Goal: Task Accomplishment & Management: Complete application form

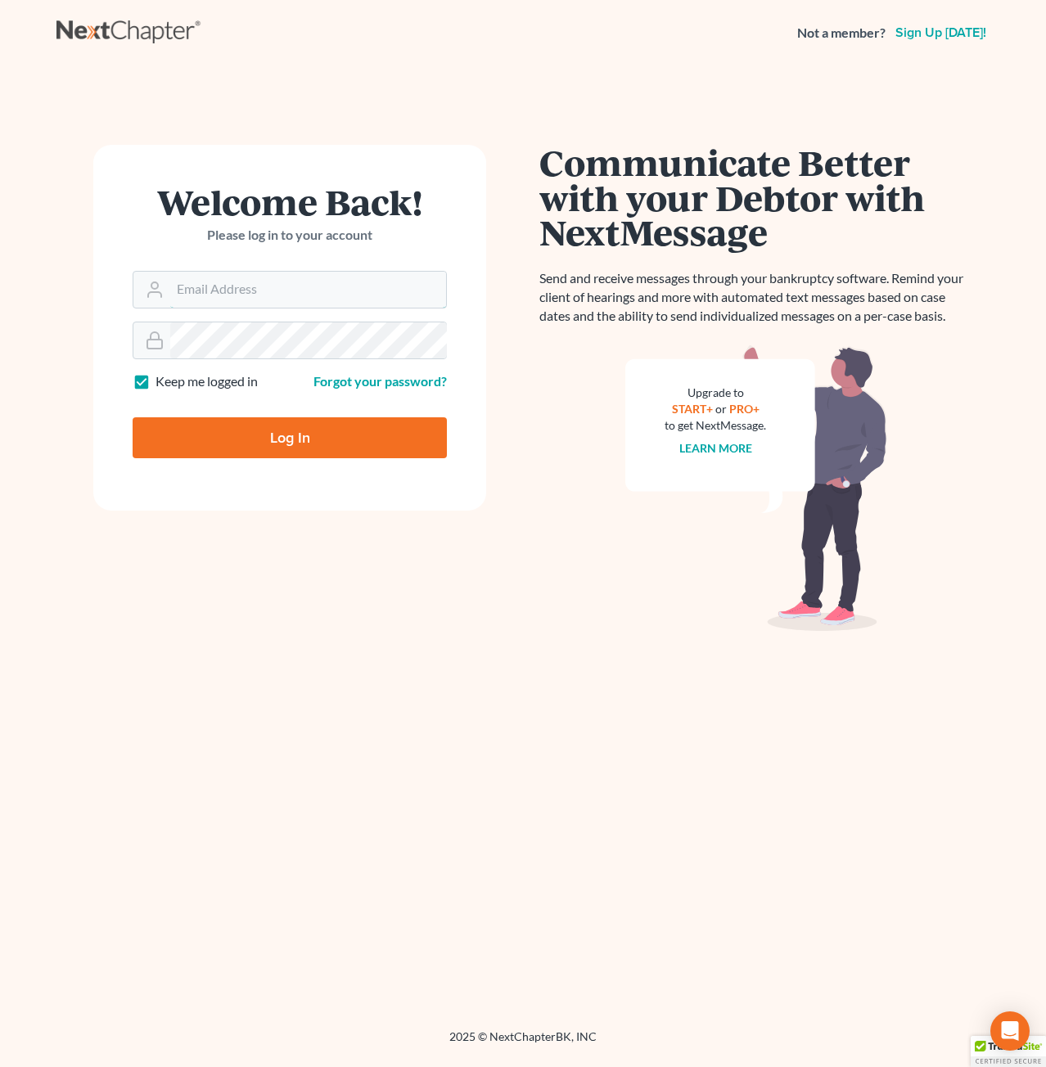
type input "[PERSON_NAME][EMAIL_ADDRESS][DOMAIN_NAME]"
click at [396, 443] on input "Log In" at bounding box center [290, 437] width 314 height 41
type input "Thinking..."
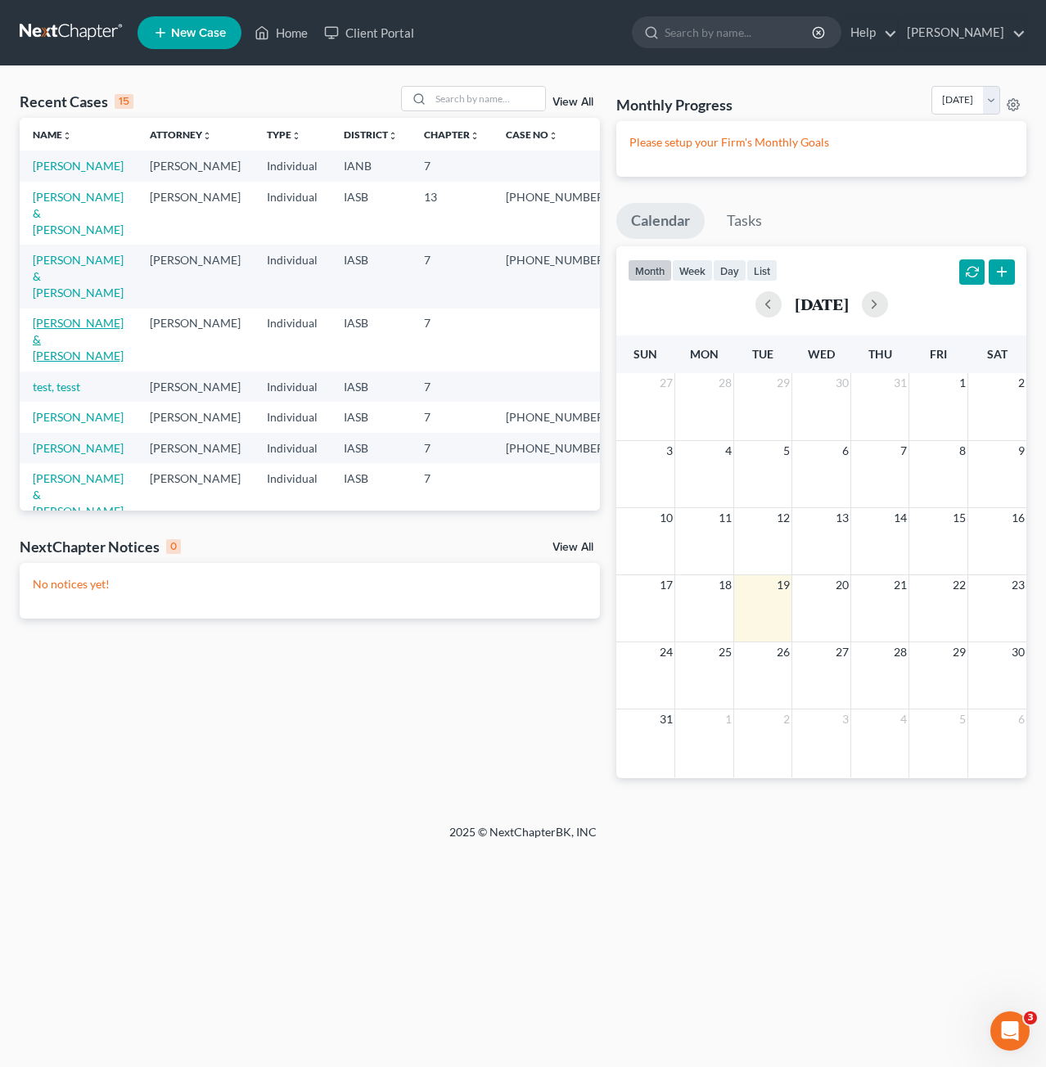
click at [82, 316] on link "[PERSON_NAME] & [PERSON_NAME]" at bounding box center [78, 339] width 91 height 47
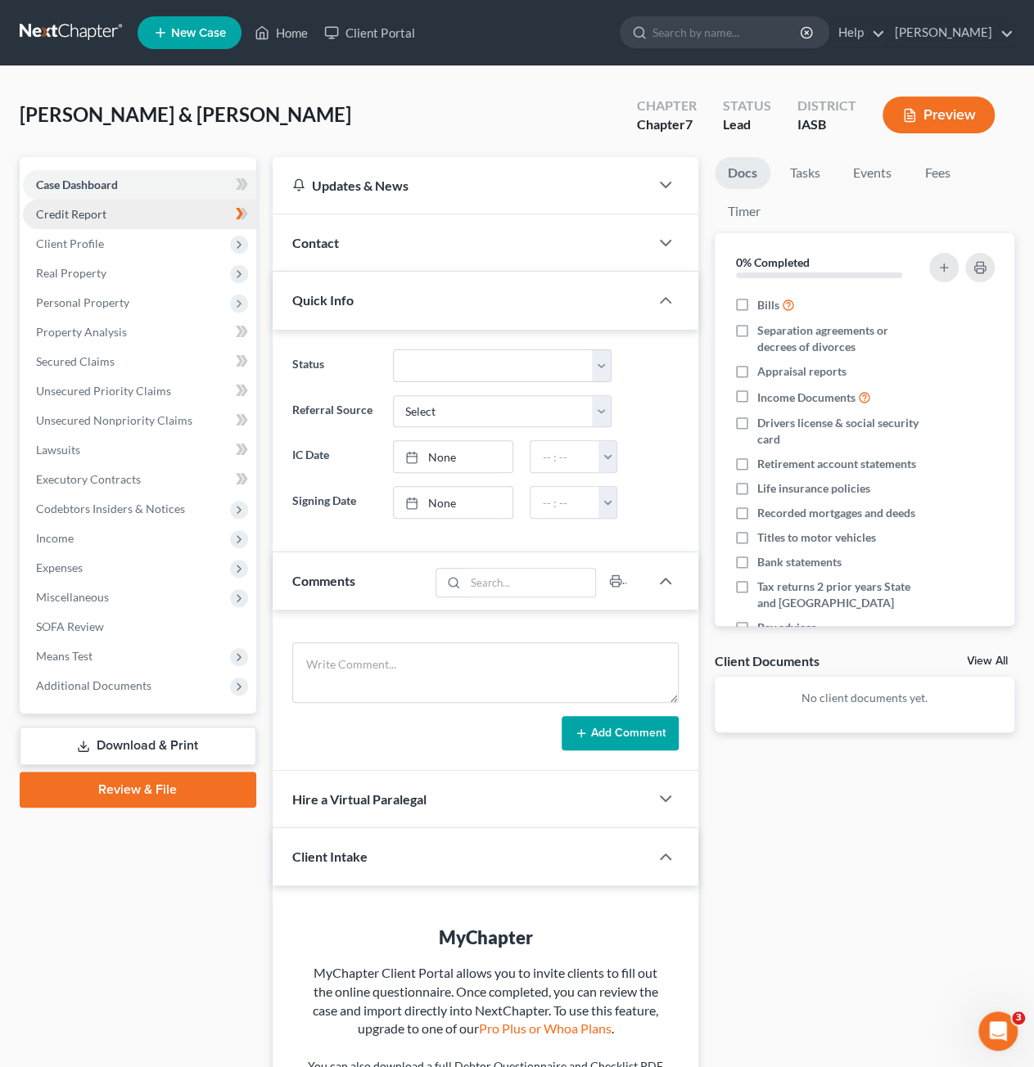
click at [151, 220] on link "Credit Report" at bounding box center [139, 214] width 233 height 29
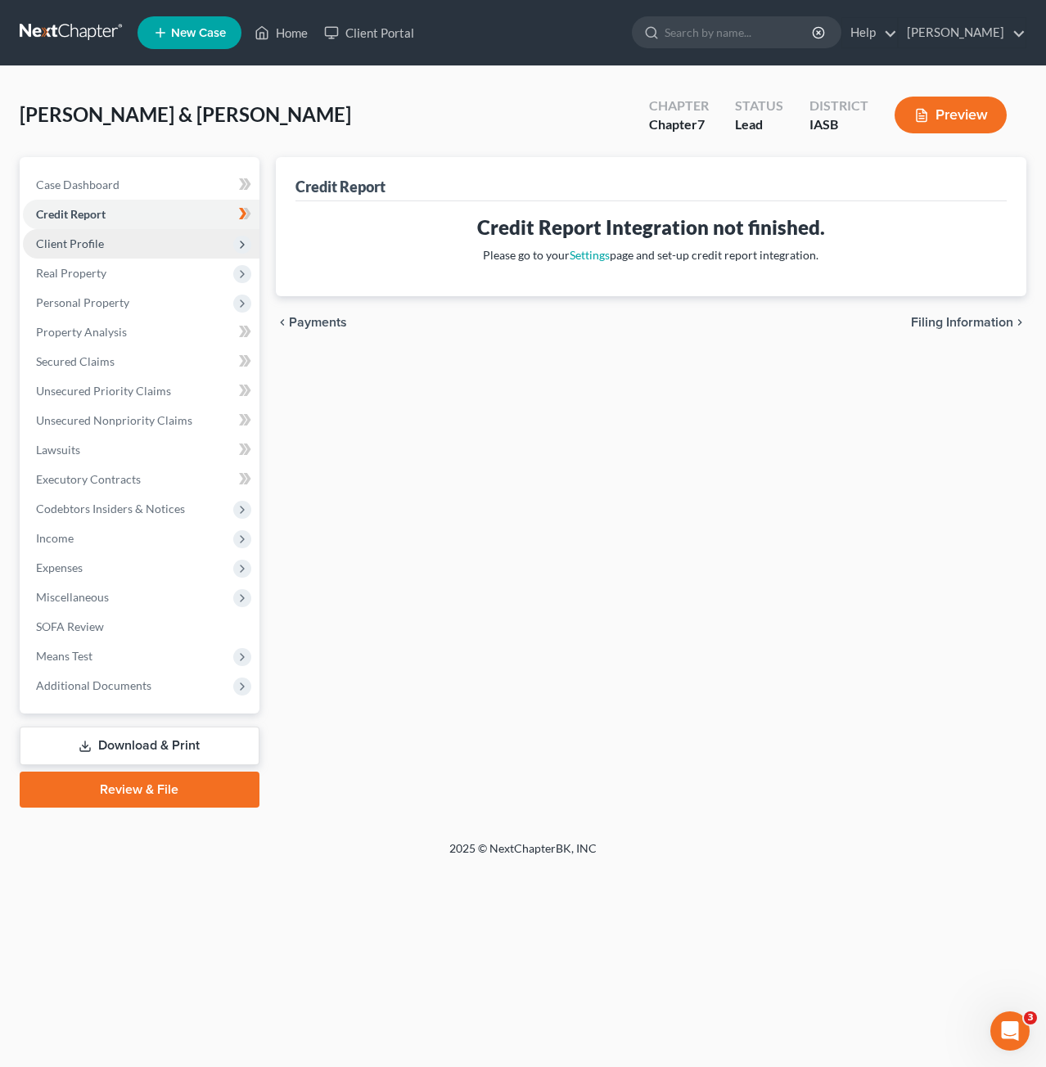
click at [164, 251] on span "Client Profile" at bounding box center [141, 243] width 236 height 29
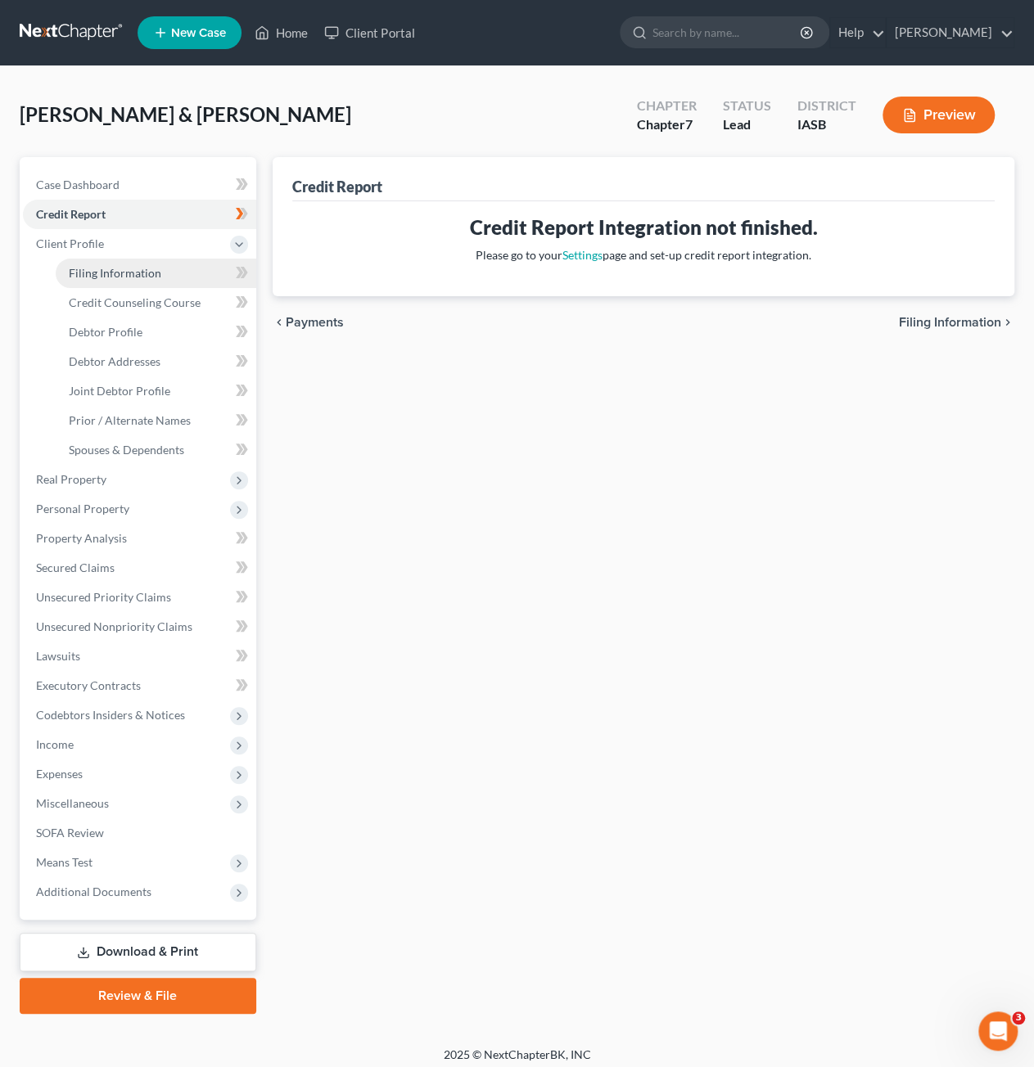
click at [146, 272] on span "Filing Information" at bounding box center [115, 273] width 92 height 14
select select "1"
select select "0"
select select "16"
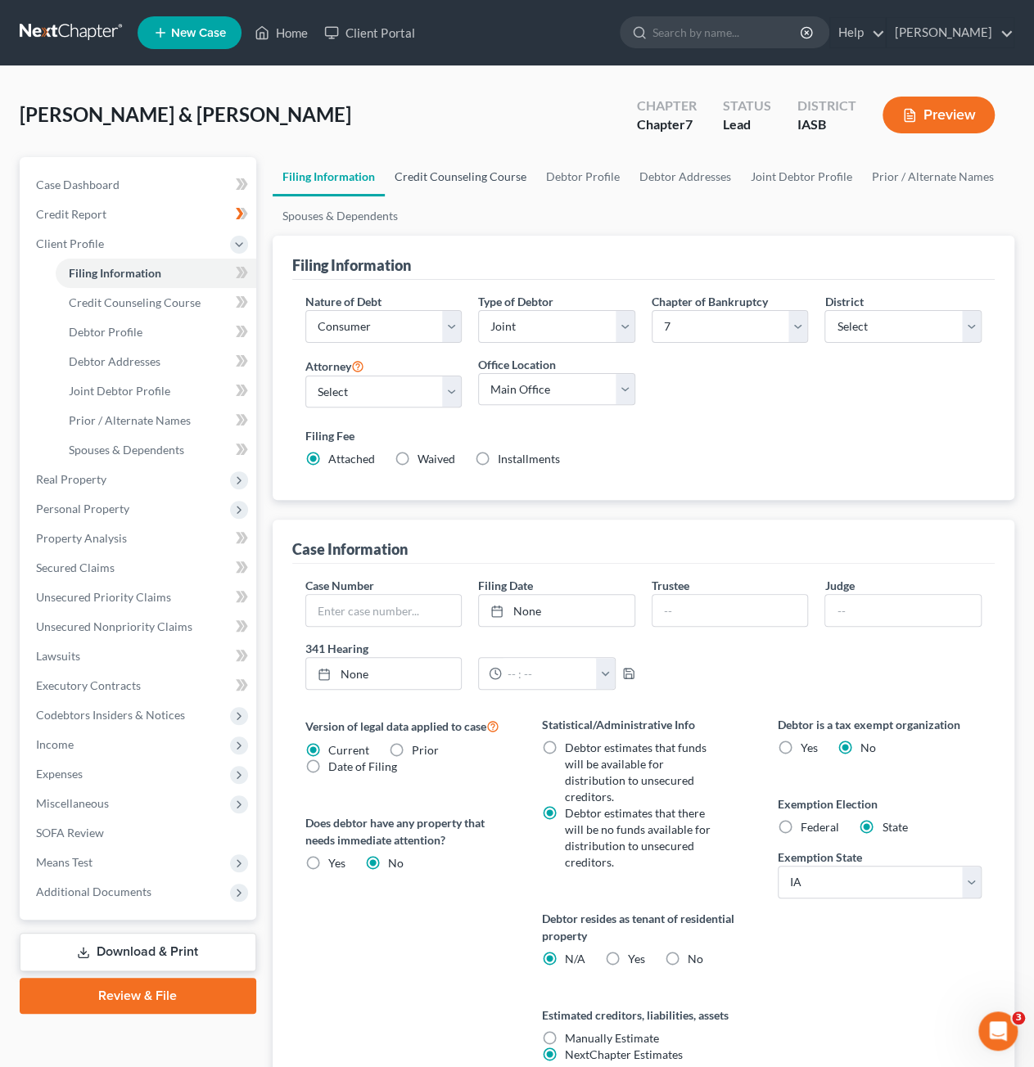
click at [476, 178] on link "Credit Counseling Course" at bounding box center [460, 176] width 151 height 39
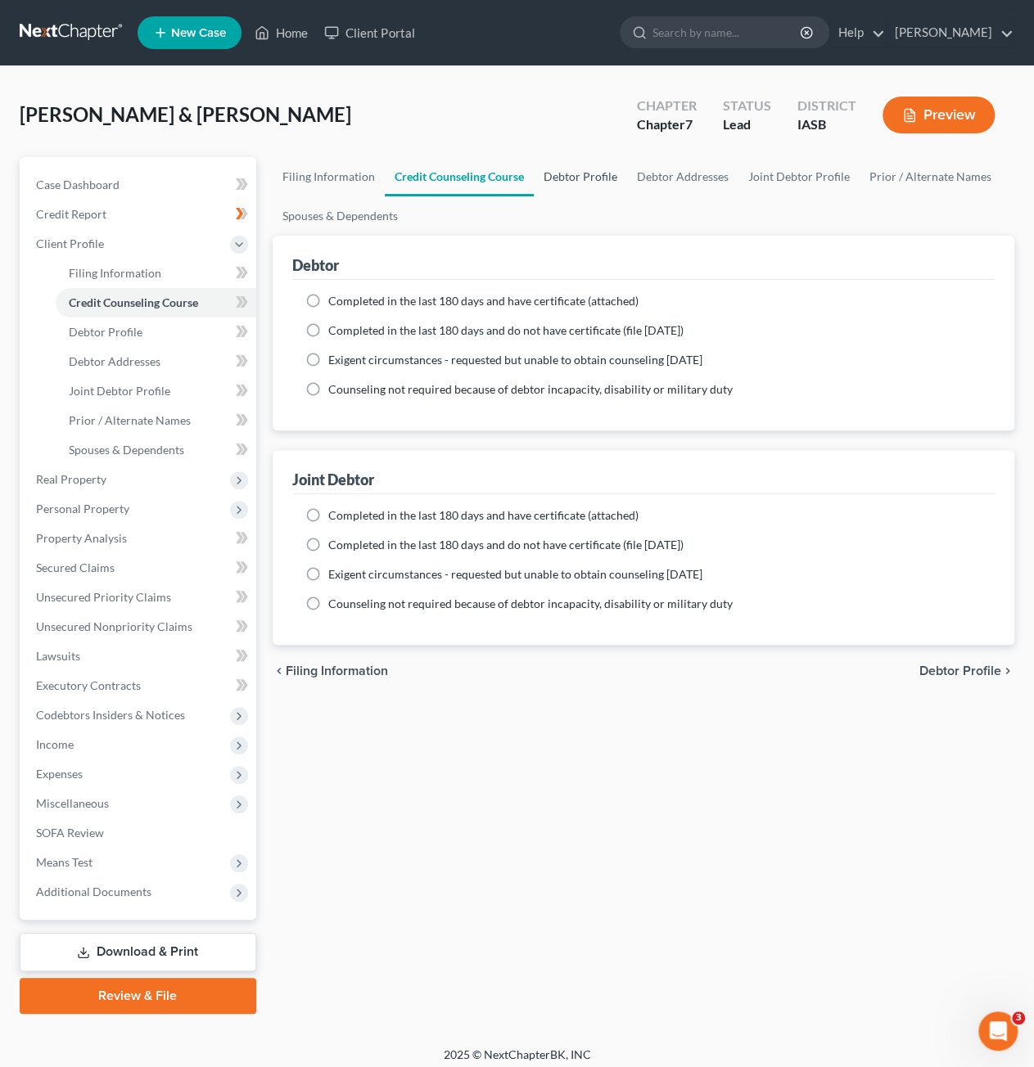
click at [558, 180] on link "Debtor Profile" at bounding box center [580, 176] width 93 height 39
select select "1"
select select "2"
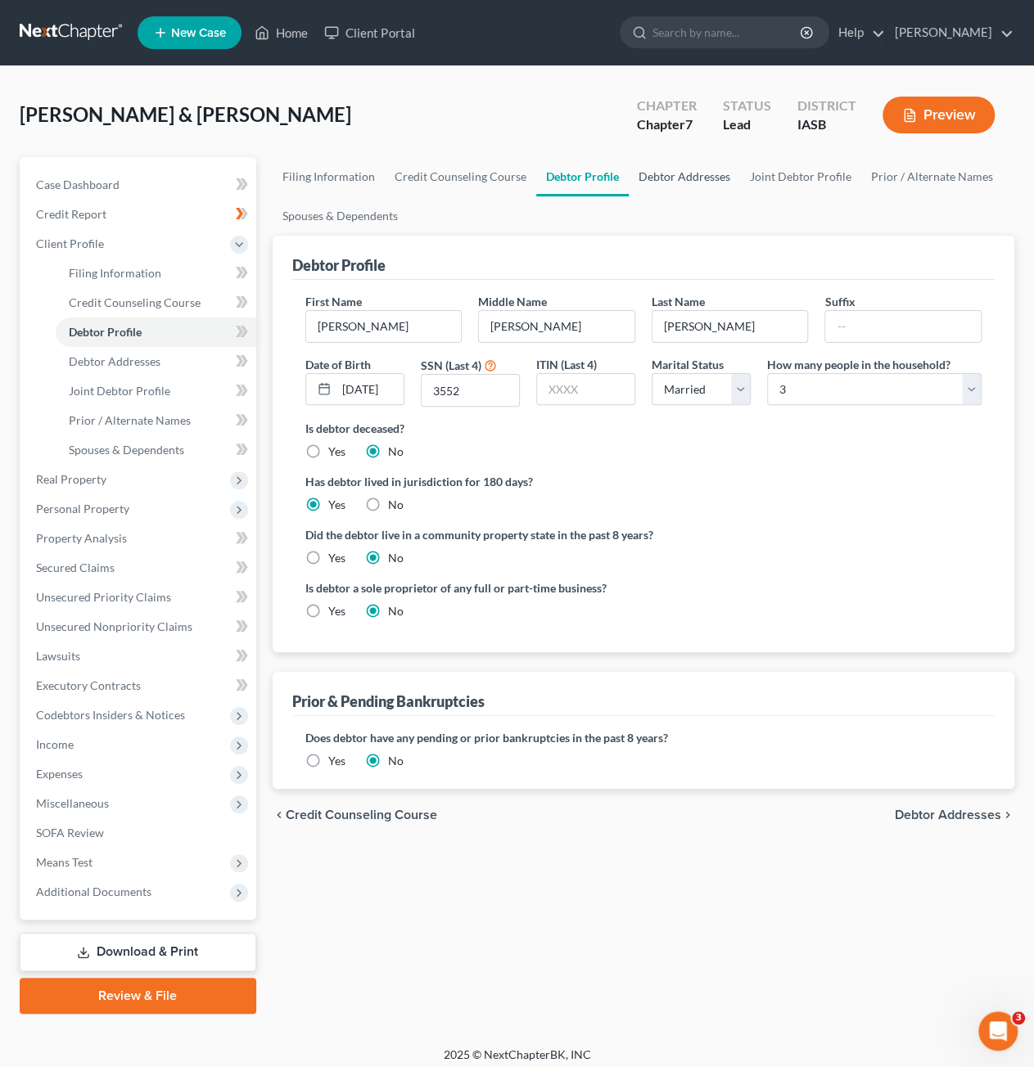
click at [700, 184] on link "Debtor Addresses" at bounding box center [683, 176] width 111 height 39
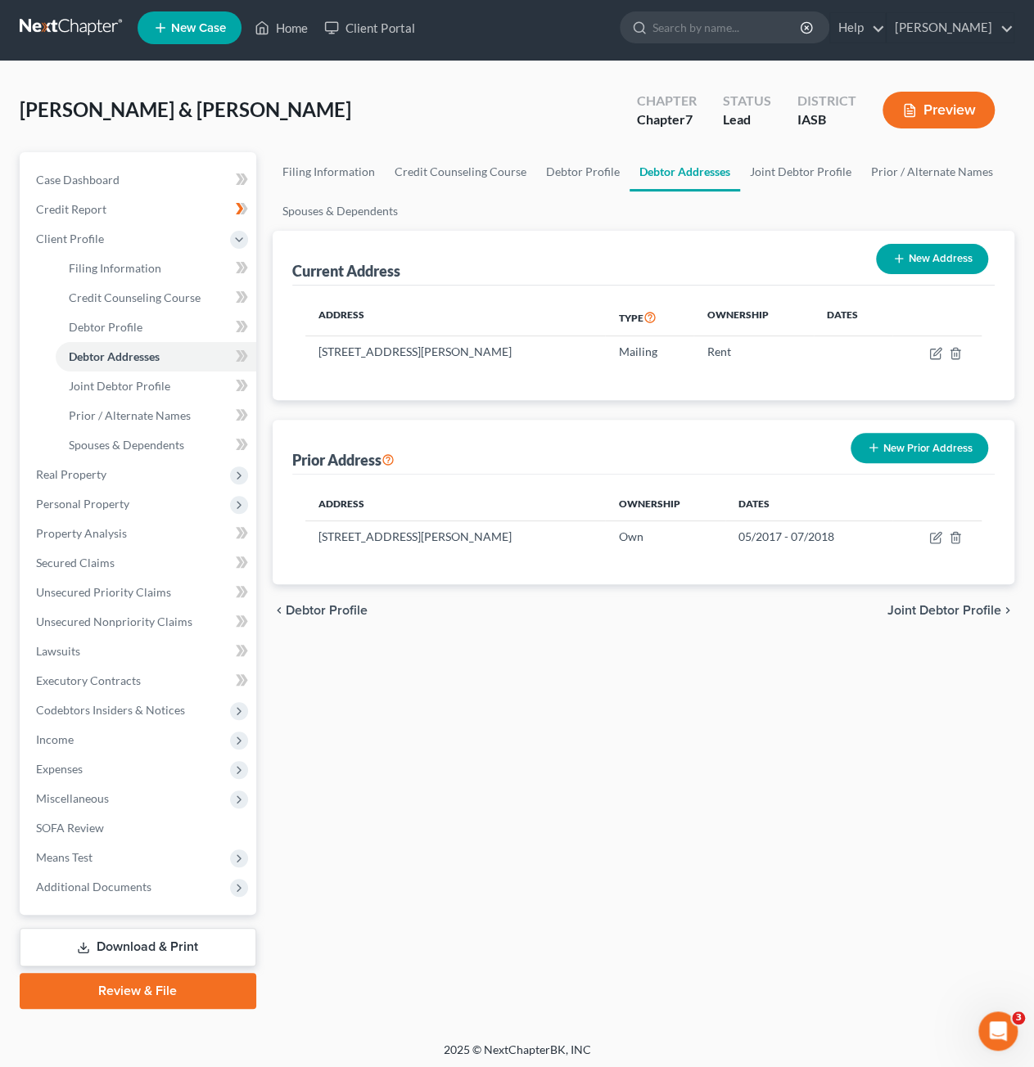
scroll to position [7, 0]
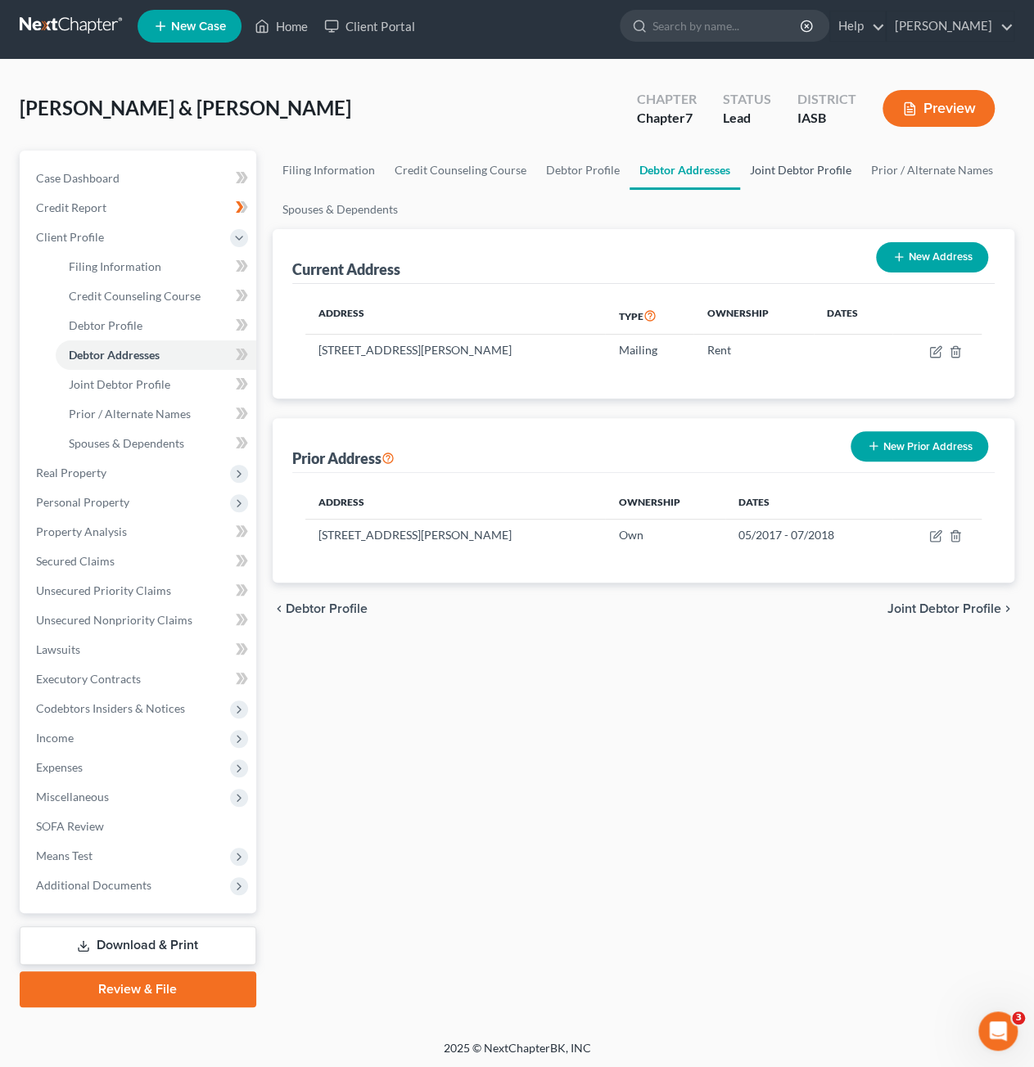
click at [817, 169] on link "Joint Debtor Profile" at bounding box center [800, 170] width 121 height 39
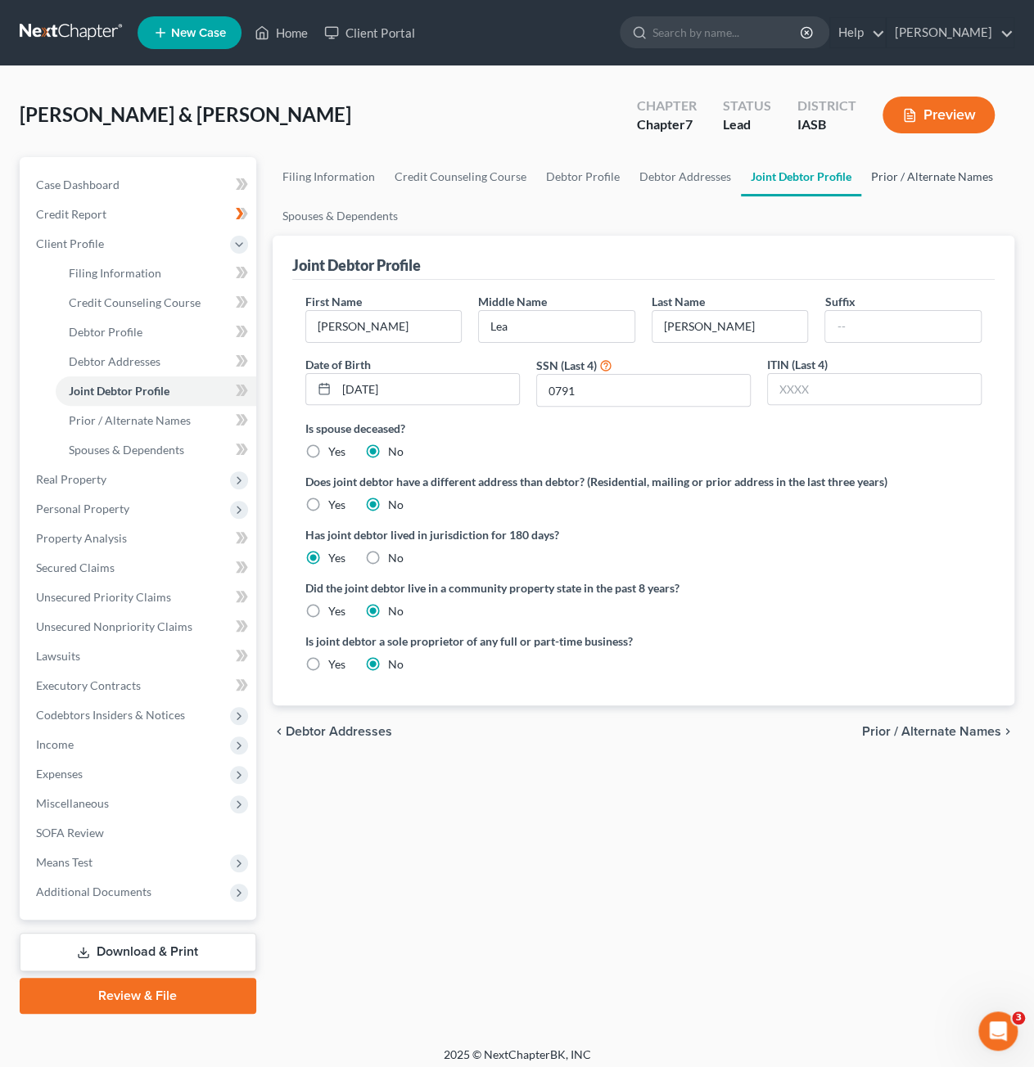
click at [897, 182] on link "Prior / Alternate Names" at bounding box center [932, 176] width 142 height 39
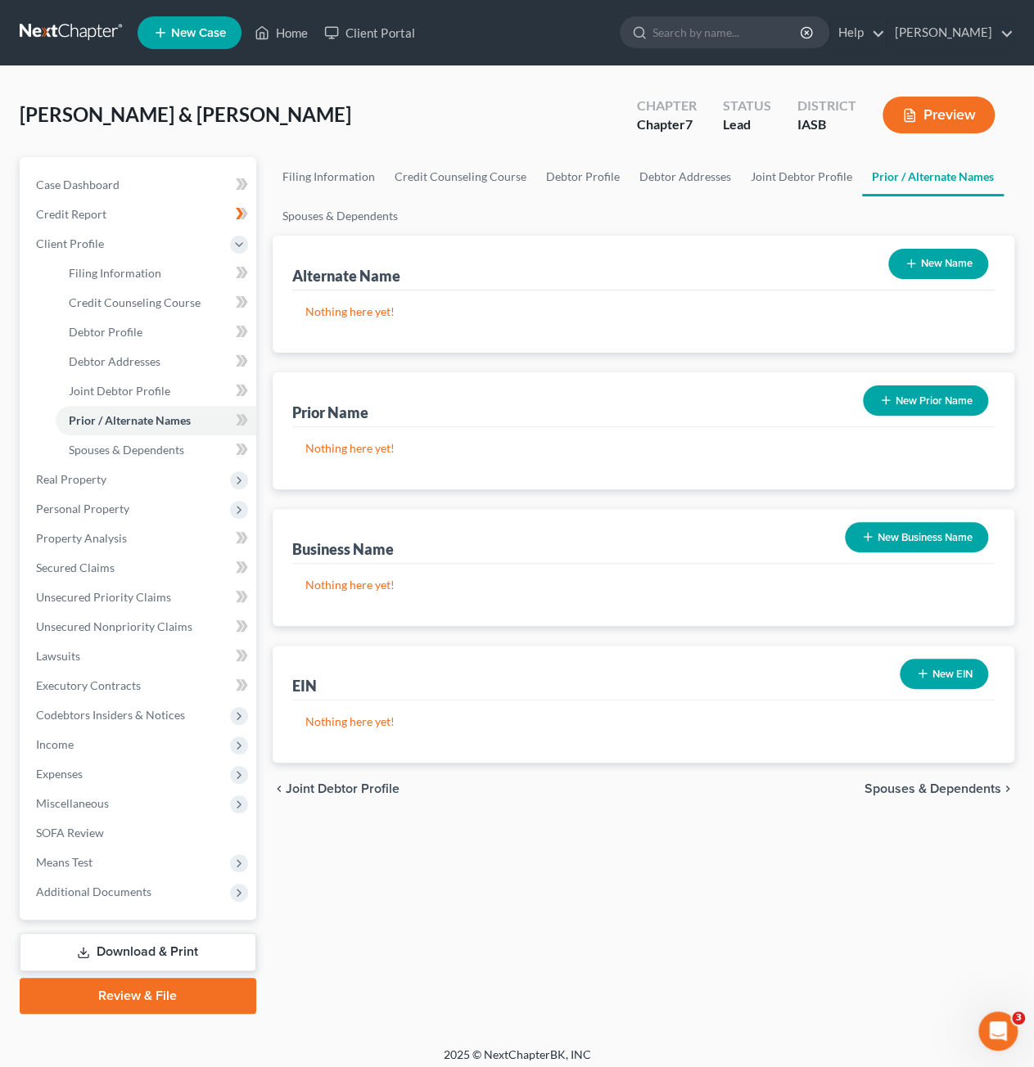
click at [931, 401] on button "New Prior Name" at bounding box center [925, 400] width 125 height 30
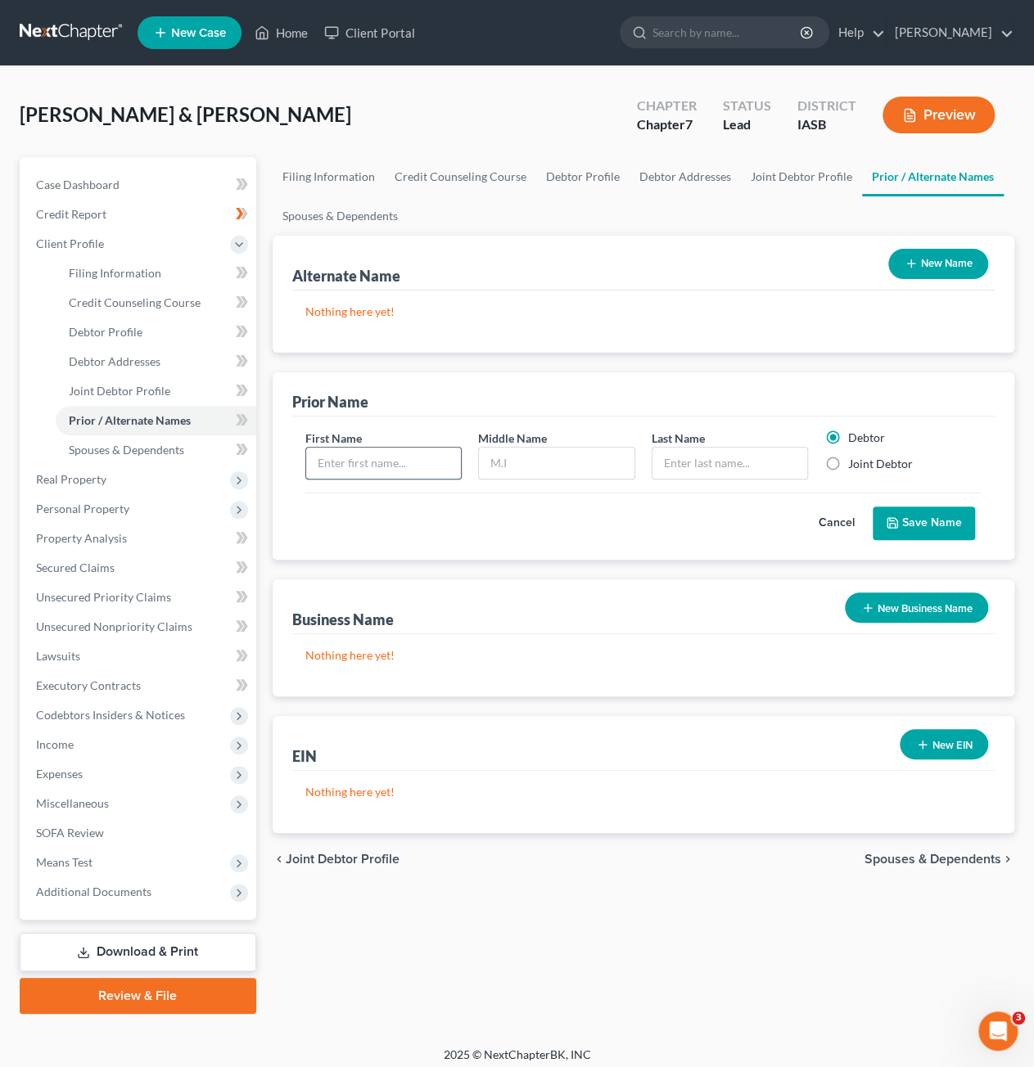
click at [444, 467] on input "text" at bounding box center [383, 463] width 155 height 31
type input "Samantha"
type input "L"
type input "McGinnis"
click at [847, 462] on label "Joint Debtor" at bounding box center [879, 464] width 65 height 16
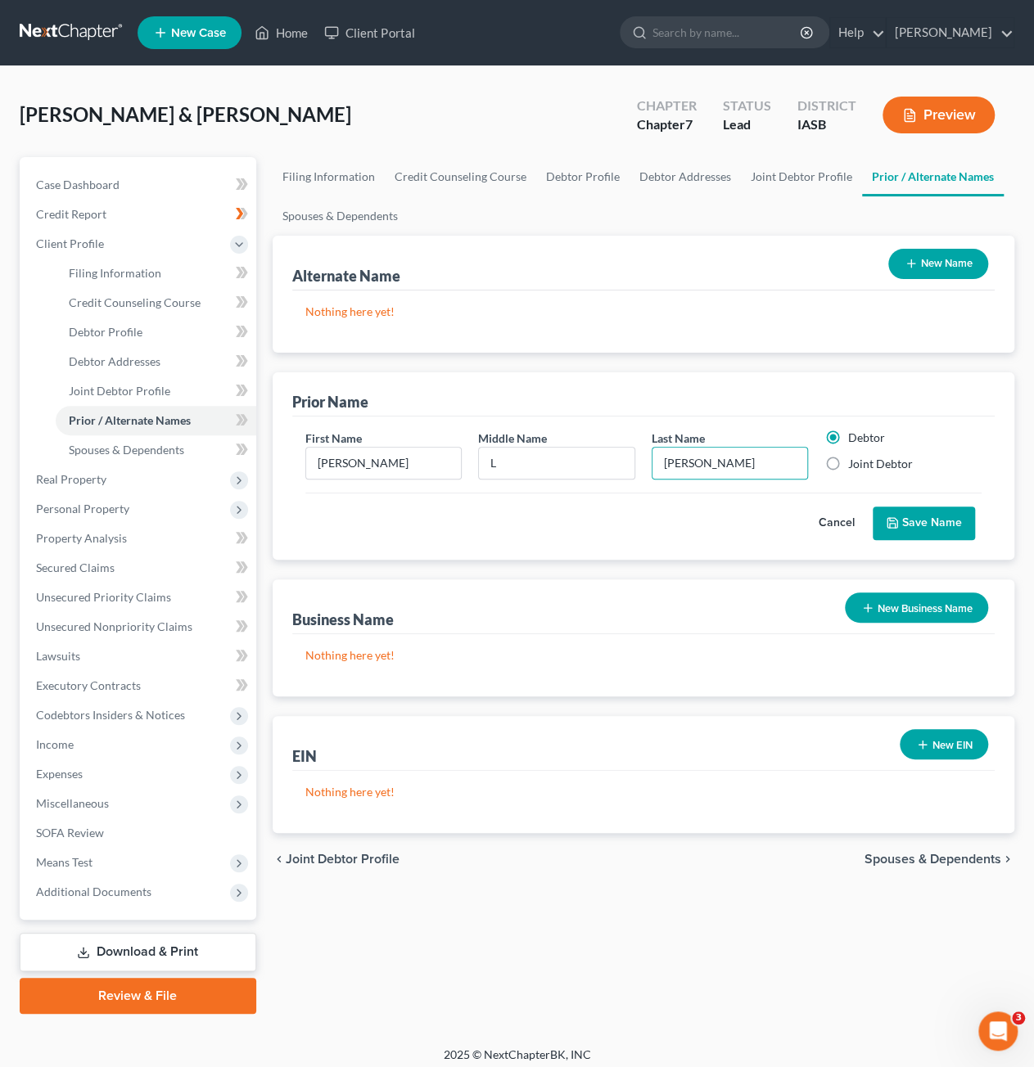
click at [854, 462] on input "Joint Debtor" at bounding box center [859, 461] width 11 height 11
radio input "true"
radio input "false"
click at [928, 520] on button "Save Name" at bounding box center [923, 524] width 102 height 34
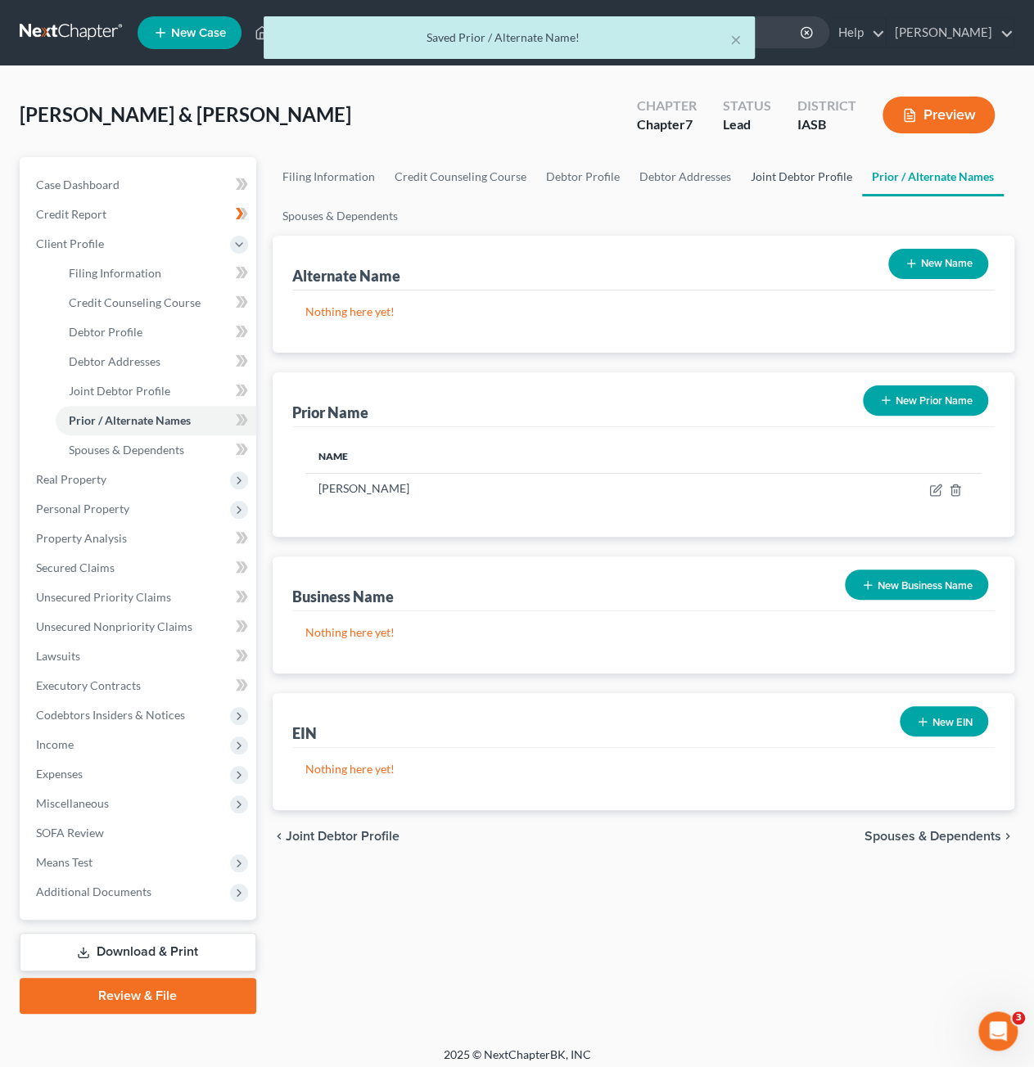
click at [772, 182] on link "Joint Debtor Profile" at bounding box center [801, 176] width 121 height 39
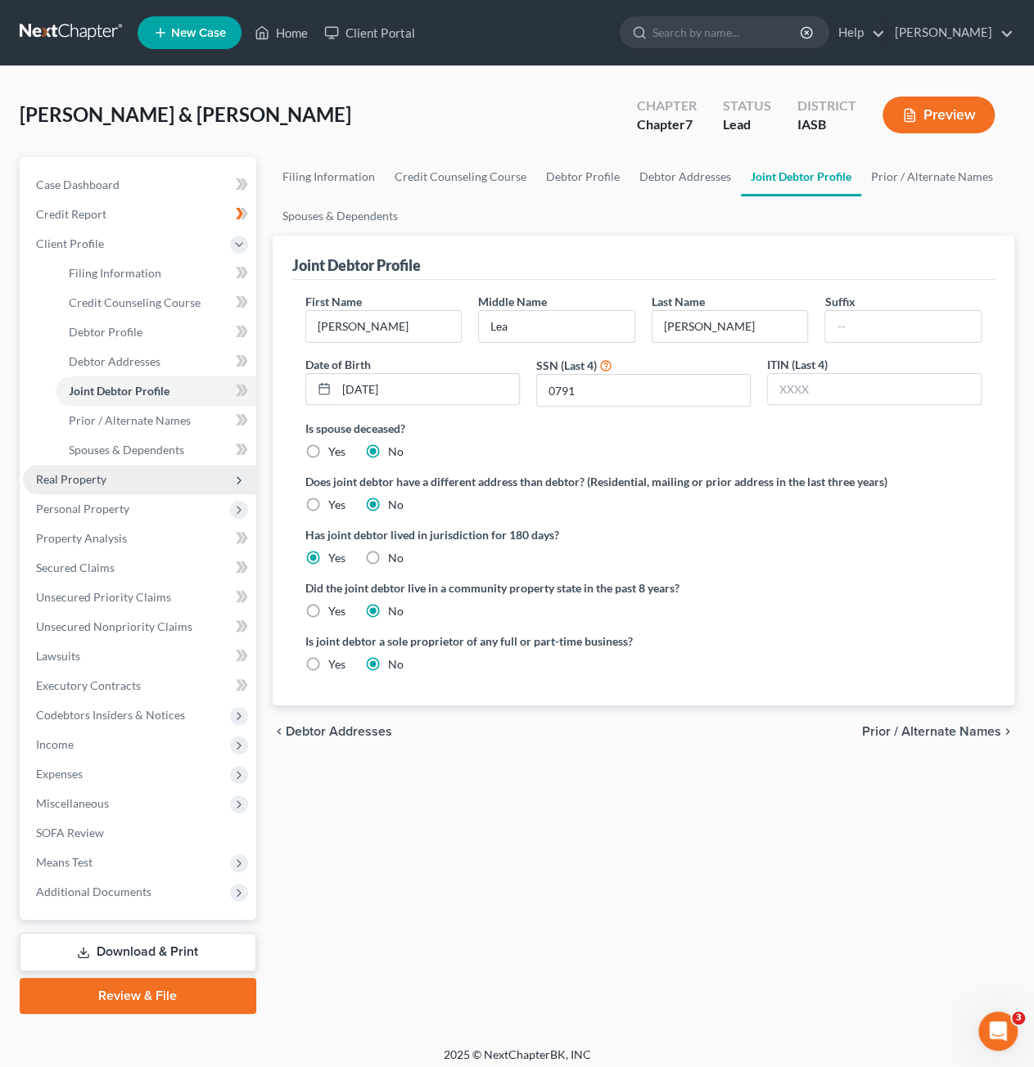
click at [119, 481] on span "Real Property" at bounding box center [139, 479] width 233 height 29
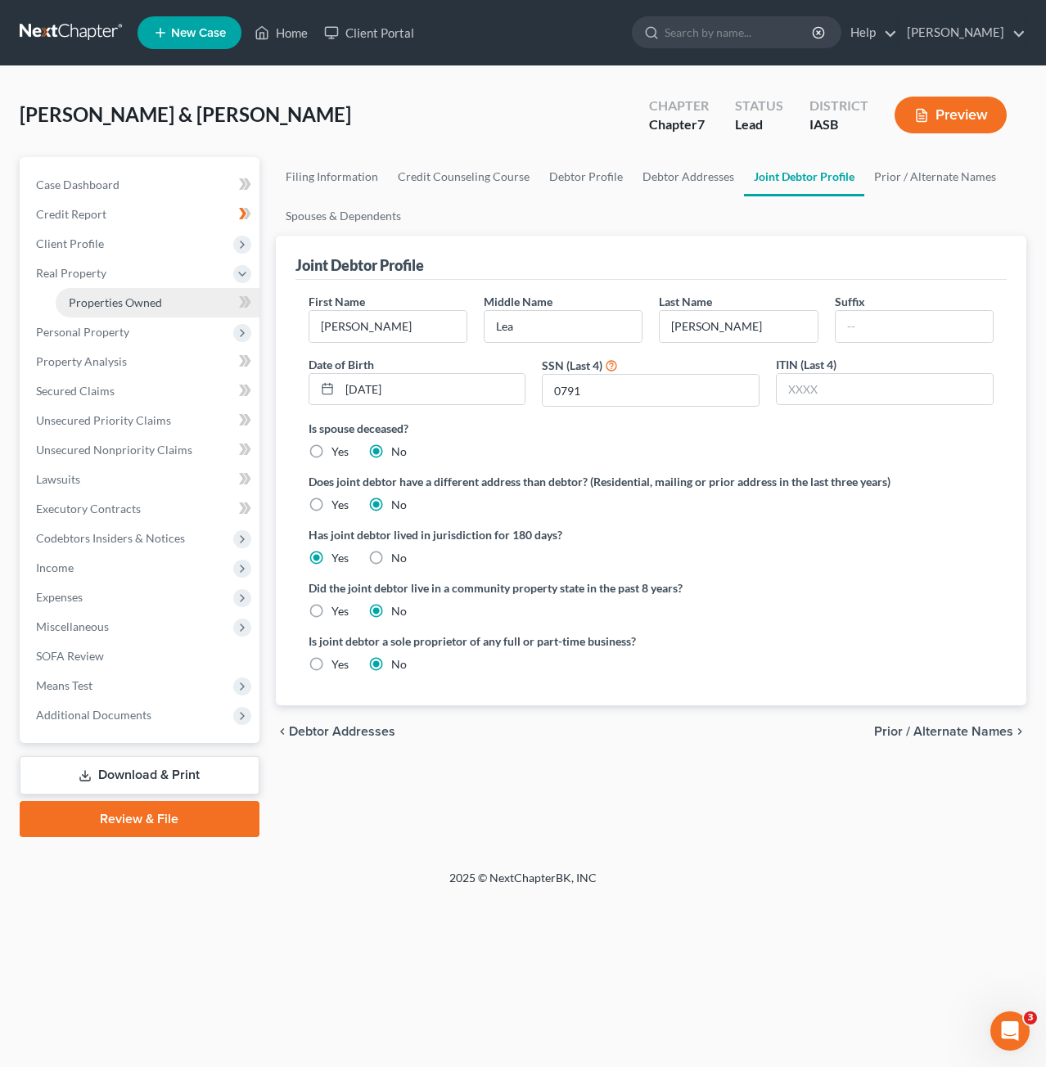
click at [141, 300] on span "Properties Owned" at bounding box center [115, 302] width 93 height 14
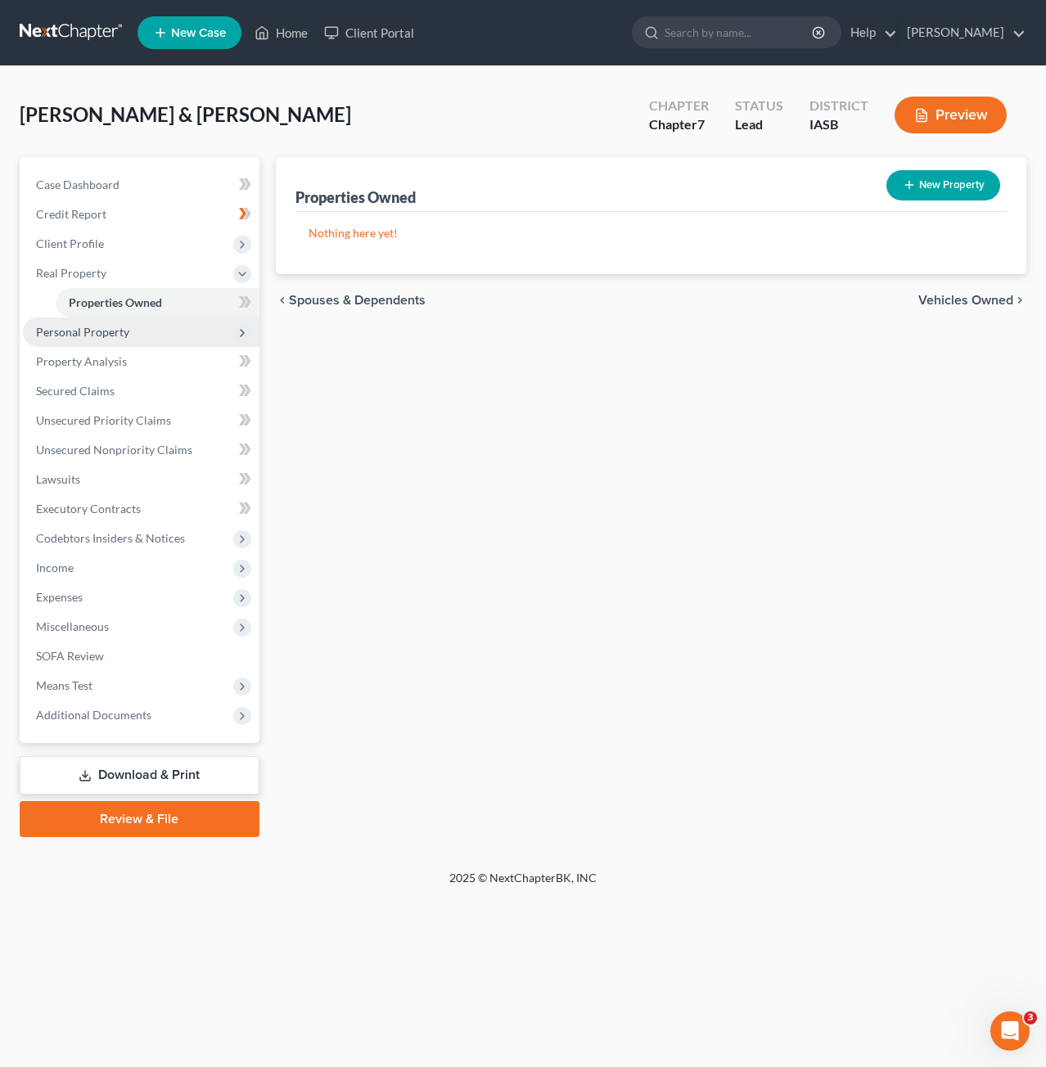
click at [152, 334] on span "Personal Property" at bounding box center [141, 332] width 236 height 29
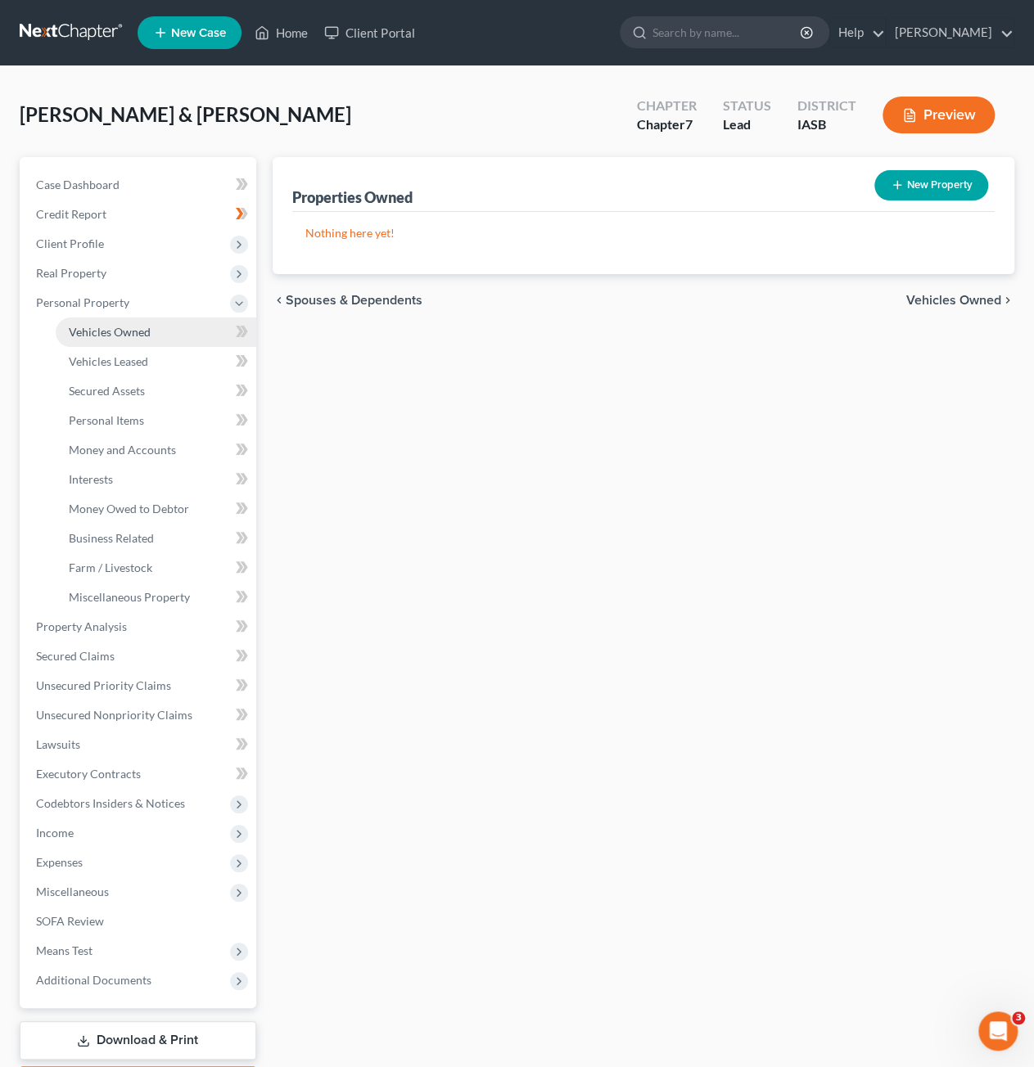
click at [144, 331] on span "Vehicles Owned" at bounding box center [110, 332] width 82 height 14
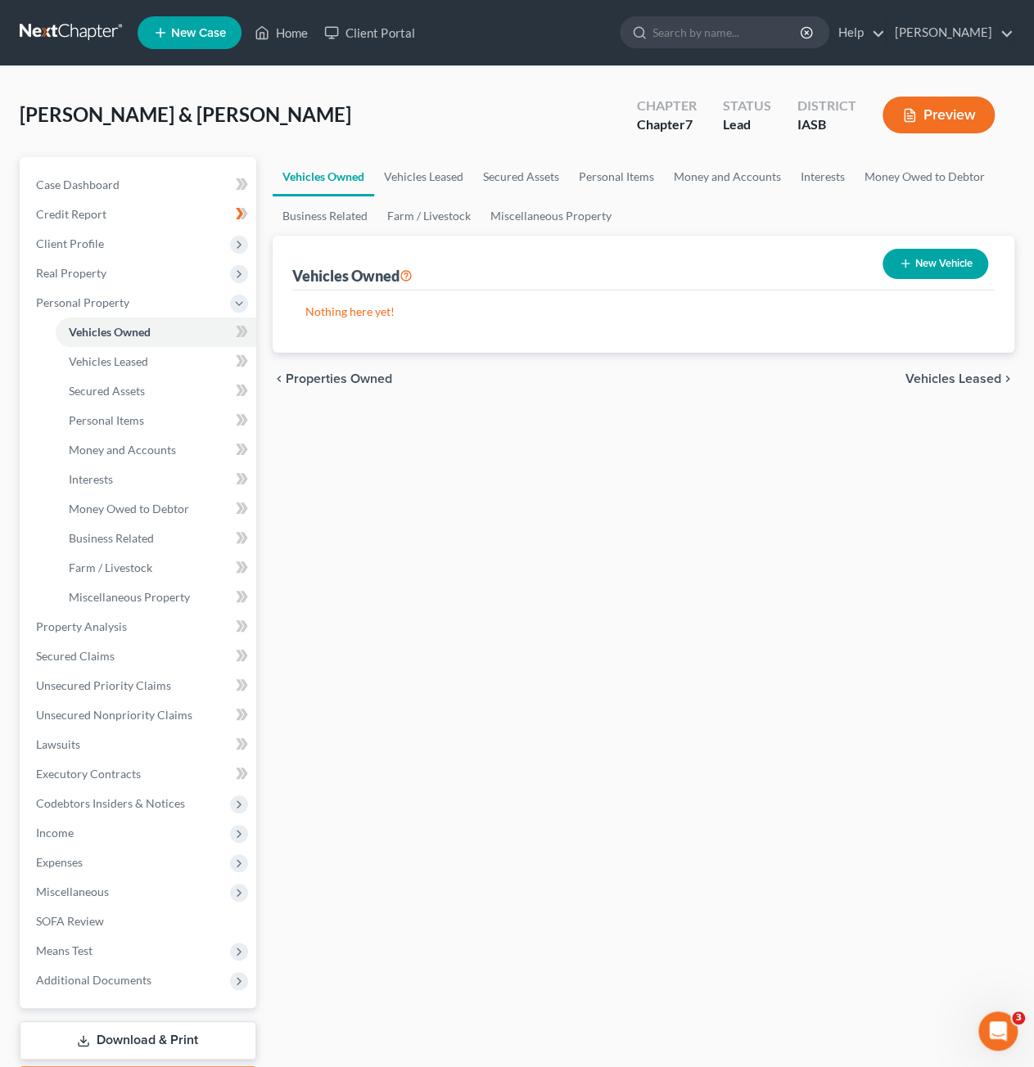
click at [923, 278] on div "New Vehicle" at bounding box center [935, 263] width 119 height 43
click at [927, 269] on button "New Vehicle" at bounding box center [935, 264] width 106 height 30
select select "0"
select select "2"
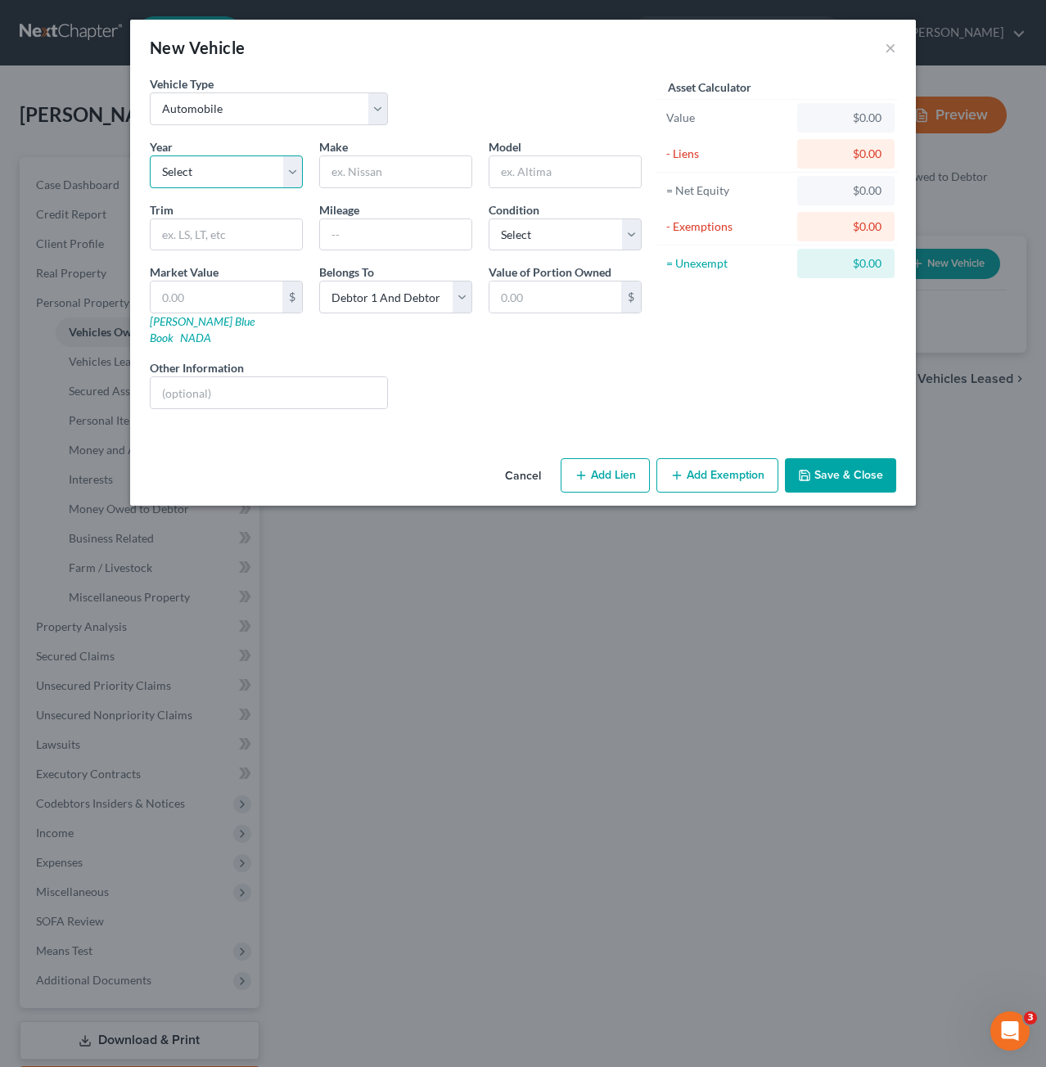
click at [223, 169] on select "Select 2026 2025 2024 2023 2022 2021 2020 2019 2018 2017 2016 2015 2014 2013 20…" at bounding box center [226, 171] width 153 height 33
click at [150, 155] on select "Select 2026 2025 2024 2023 2022 2021 2020 2019 2018 2017 2016 2015 2014 2013 20…" at bounding box center [226, 171] width 153 height 33
click at [208, 178] on select "Select 2026 2025 2024 2023 2022 2021 2020 2019 2018 2017 2016 2015 2014 2013 20…" at bounding box center [226, 171] width 153 height 33
select select "9"
click at [150, 155] on select "Select 2026 2025 2024 2023 2022 2021 2020 2019 2018 2017 2016 2015 2014 2013 20…" at bounding box center [226, 171] width 153 height 33
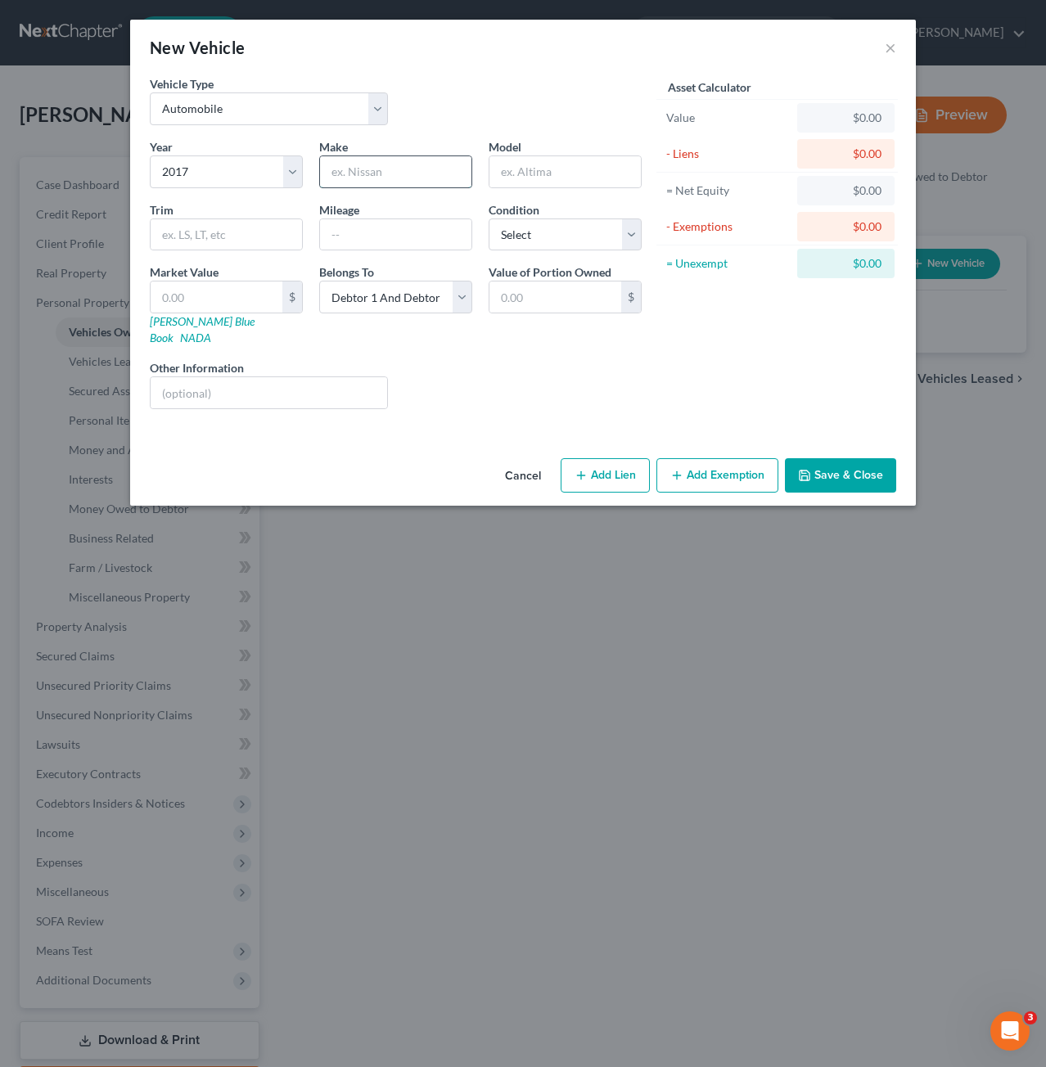
click at [365, 172] on input "text" at bounding box center [395, 171] width 151 height 31
type input "Chevrolet"
click at [205, 315] on link "Kelly Blue Book" at bounding box center [202, 329] width 105 height 30
click at [203, 237] on input "text" at bounding box center [226, 234] width 151 height 31
click at [554, 157] on input "Spark LS" at bounding box center [564, 171] width 151 height 31
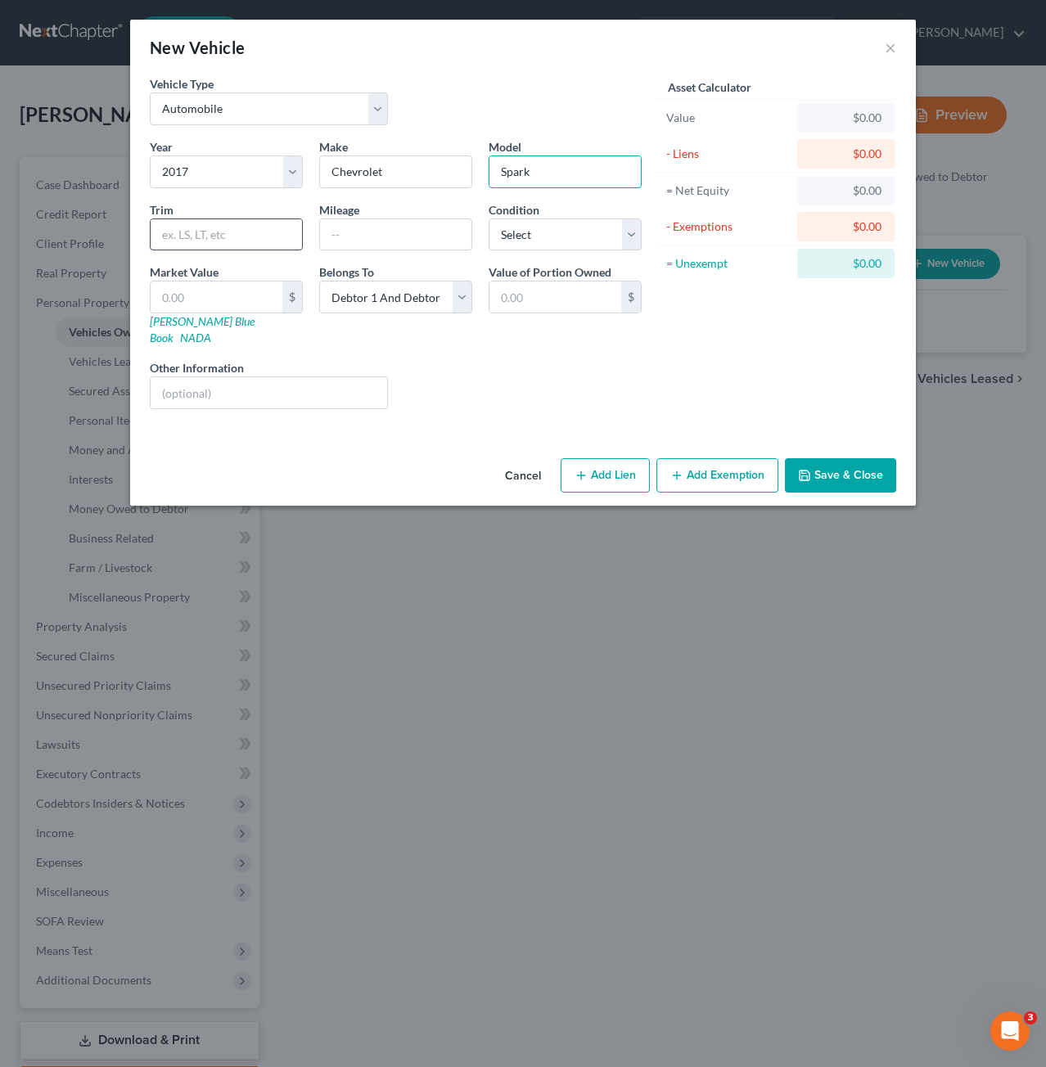
type input "Spark"
click at [254, 239] on input "text" at bounding box center [226, 234] width 151 height 31
type input "LS"
click at [375, 251] on div "Year Select 2026 2025 2024 2023 2022 2021 2020 2019 2018 2017 2016 2015 2014 20…" at bounding box center [396, 280] width 508 height 284
click at [378, 236] on input "text" at bounding box center [395, 234] width 151 height 31
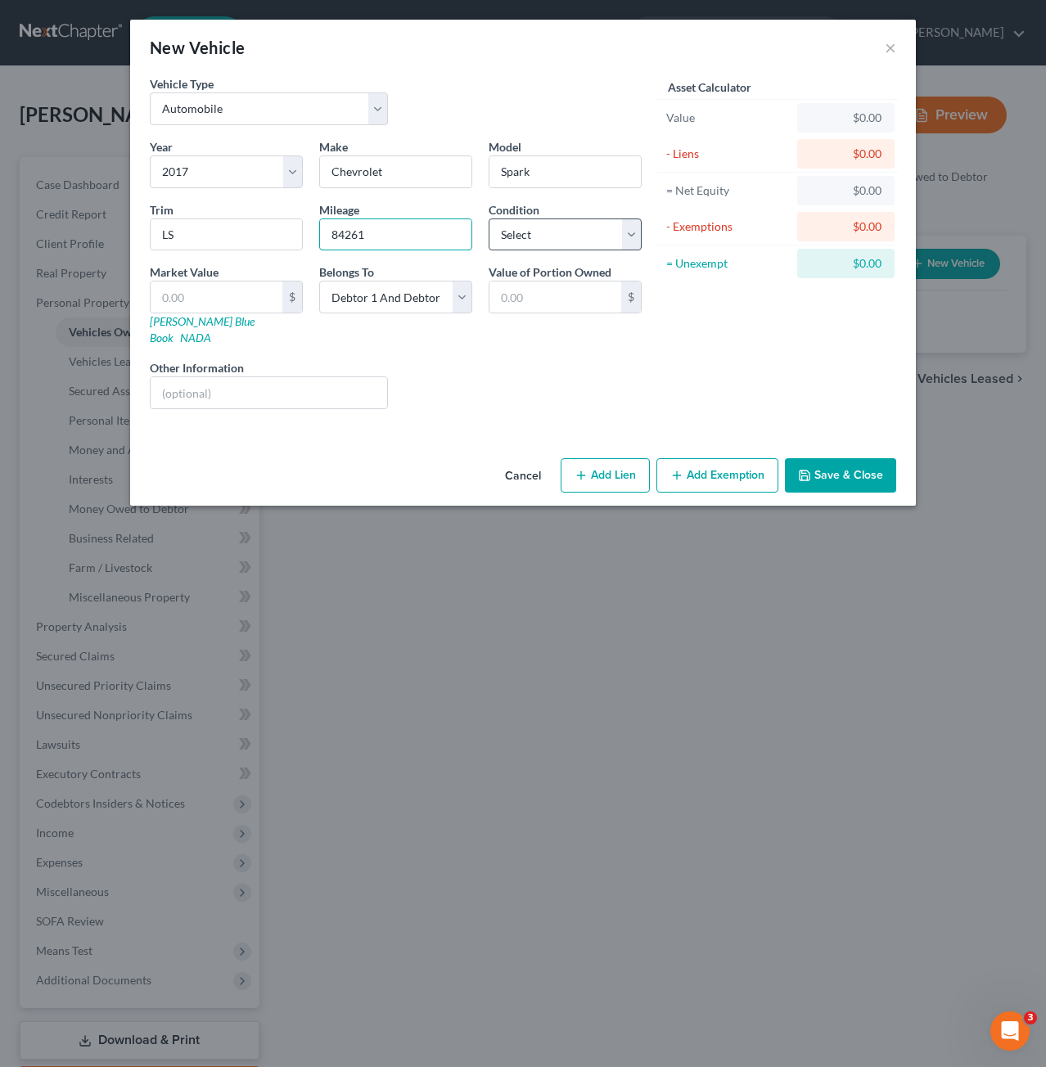
type input "84261"
click at [531, 238] on select "Select Excellent Very Good Good Fair Poor" at bounding box center [565, 234] width 153 height 33
select select "2"
click at [489, 218] on select "Select Excellent Very Good Good Fair Poor" at bounding box center [565, 234] width 153 height 33
click at [421, 300] on select "Select Debtor 1 Only Debtor 2 Only Debtor 1 And Debtor 2 Only At Least One Of T…" at bounding box center [395, 297] width 153 height 33
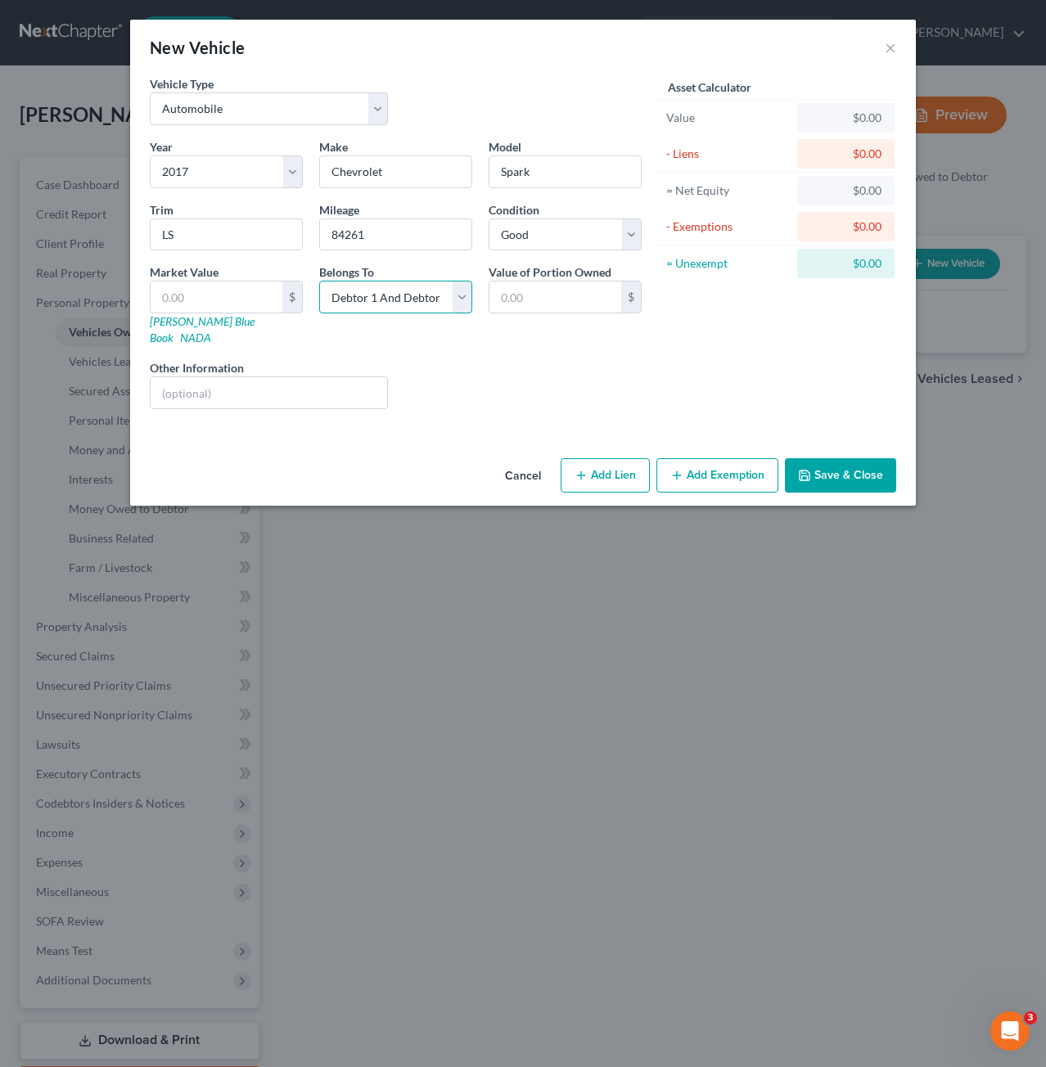
select select "0"
click at [319, 281] on select "Select Debtor 1 Only Debtor 2 Only Debtor 1 And Debtor 2 Only At Least One Of T…" at bounding box center [395, 297] width 153 height 33
click at [225, 295] on input "text" at bounding box center [217, 297] width 132 height 31
type input "3"
type input "3.00"
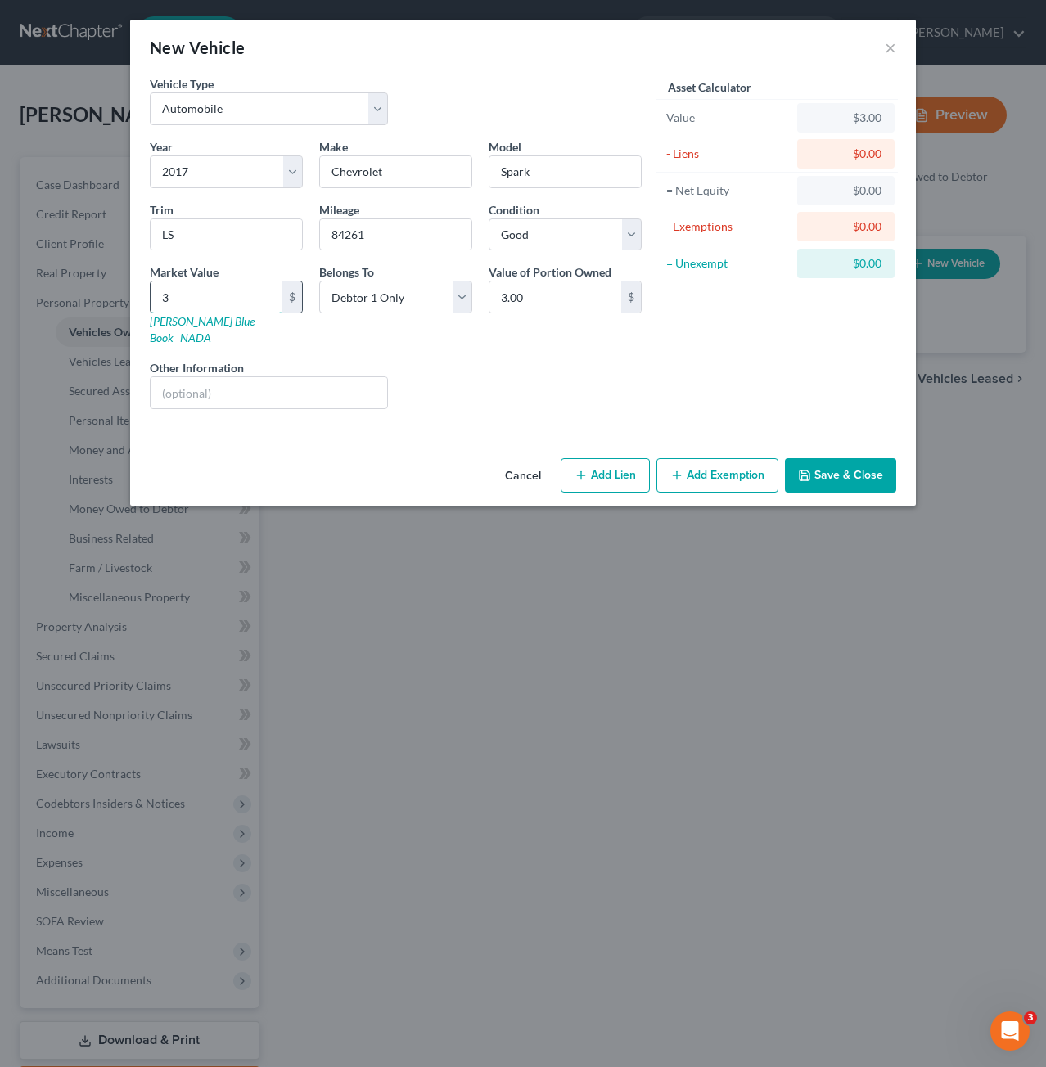
type input "33"
type input "33.00"
type input "330"
type input "330.00"
type input "3305"
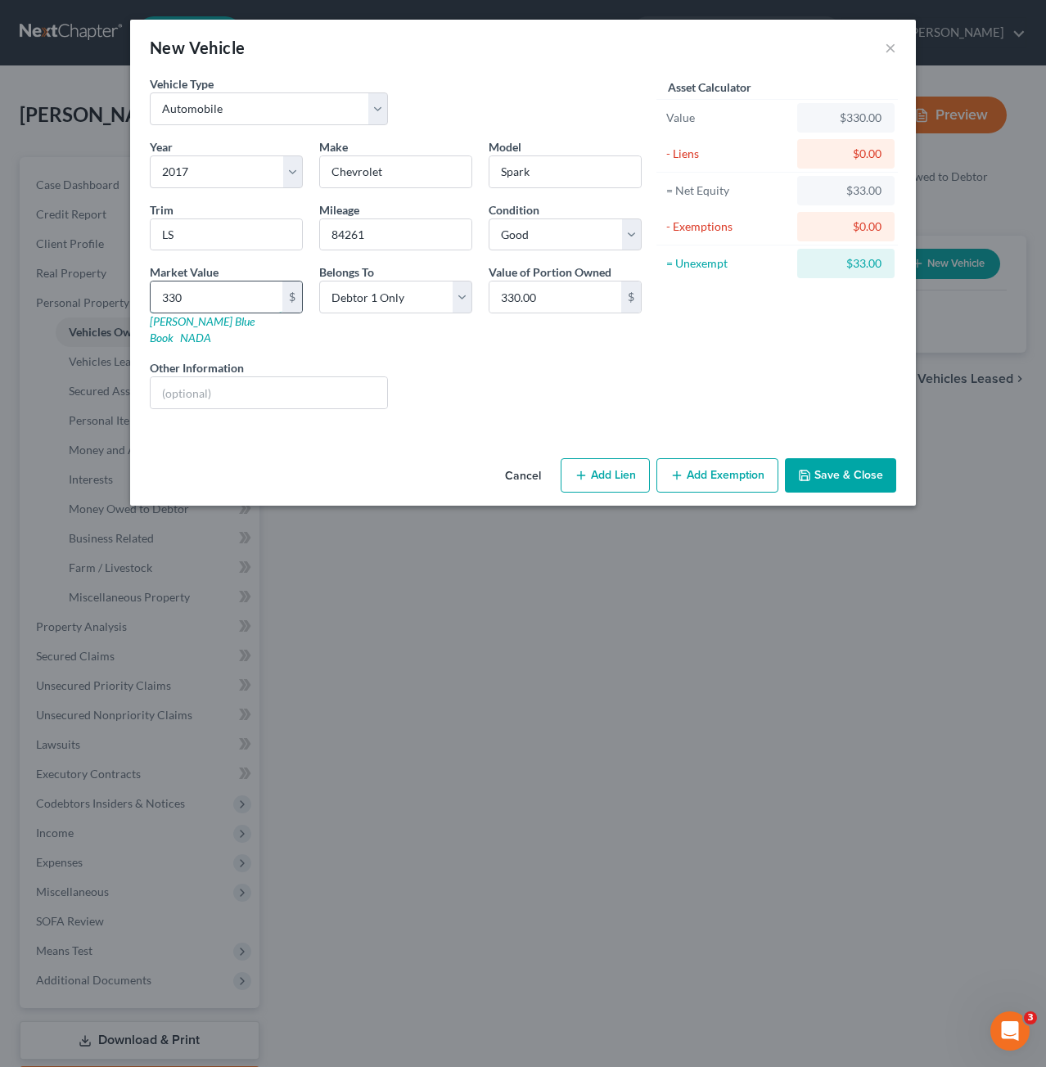
type input "3,305.00"
type input "3,305"
click at [833, 458] on button "Save & Close" at bounding box center [840, 475] width 111 height 34
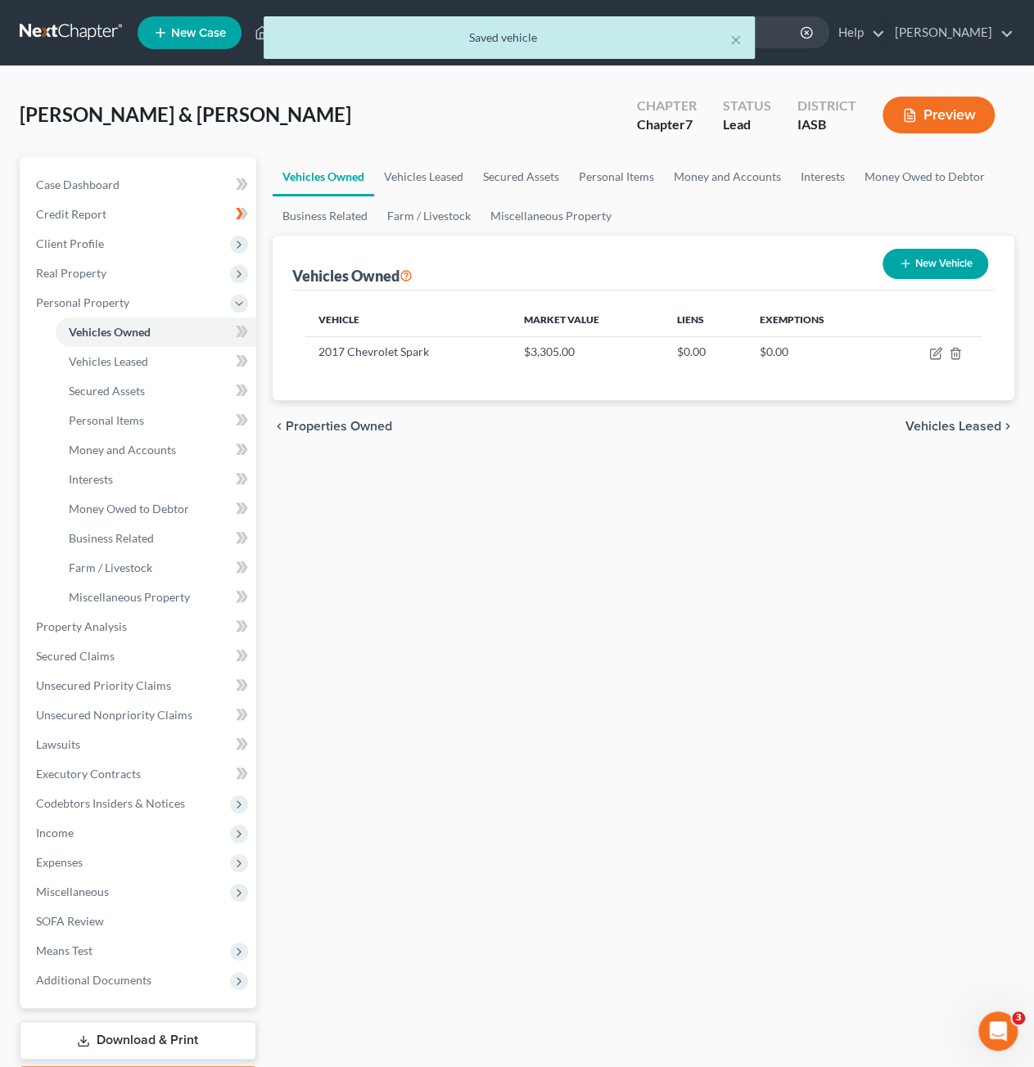
click at [916, 268] on button "New Vehicle" at bounding box center [935, 264] width 106 height 30
select select "0"
select select "2"
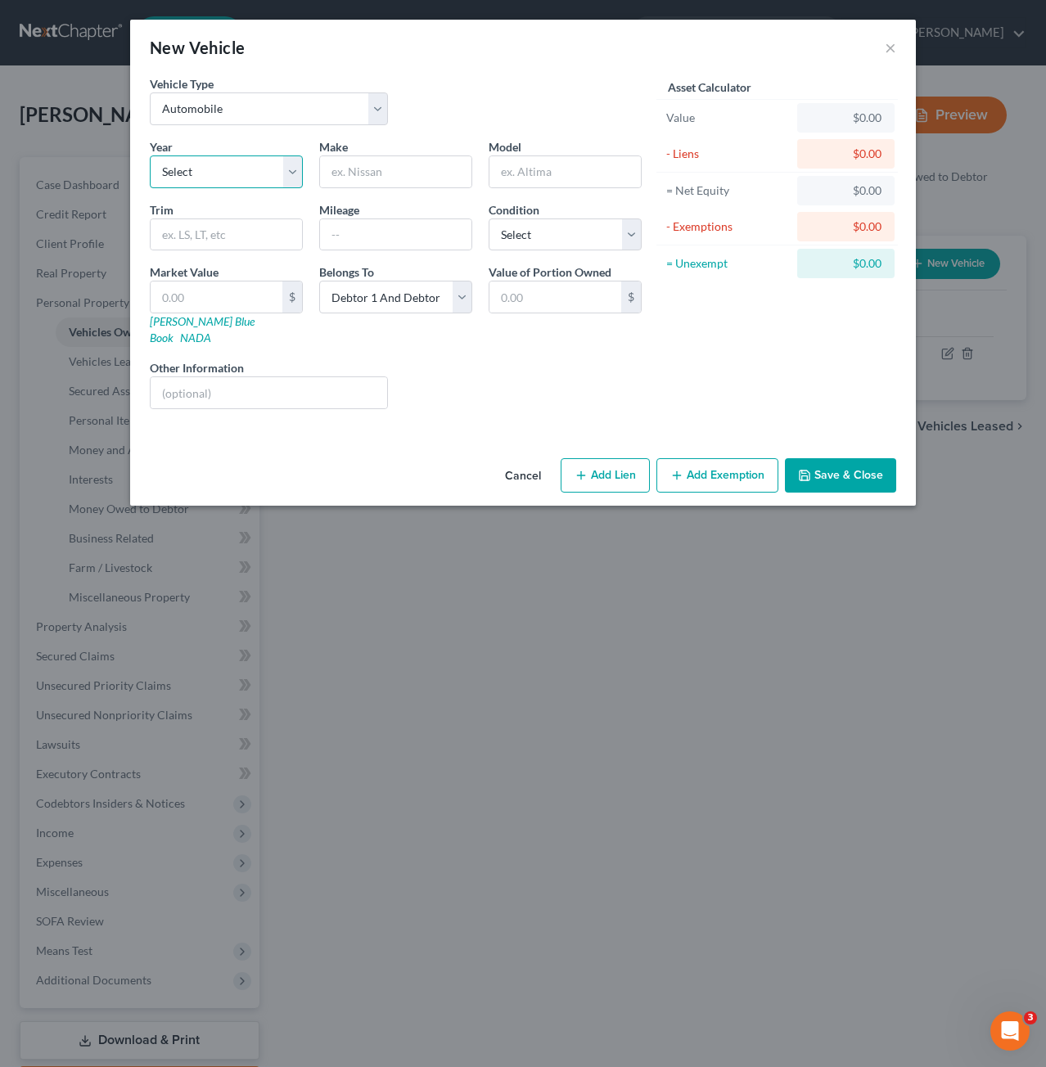
click at [226, 166] on select "Select 2026 2025 2024 2023 2022 2021 2020 2019 2018 2017 2016 2015 2014 2013 20…" at bounding box center [226, 171] width 153 height 33
select select "22"
click at [150, 155] on select "Select 2026 2025 2024 2023 2022 2021 2020 2019 2018 2017 2016 2015 2014 2013 20…" at bounding box center [226, 171] width 153 height 33
click at [374, 169] on input "text" at bounding box center [395, 171] width 151 height 31
type input "Pontiac"
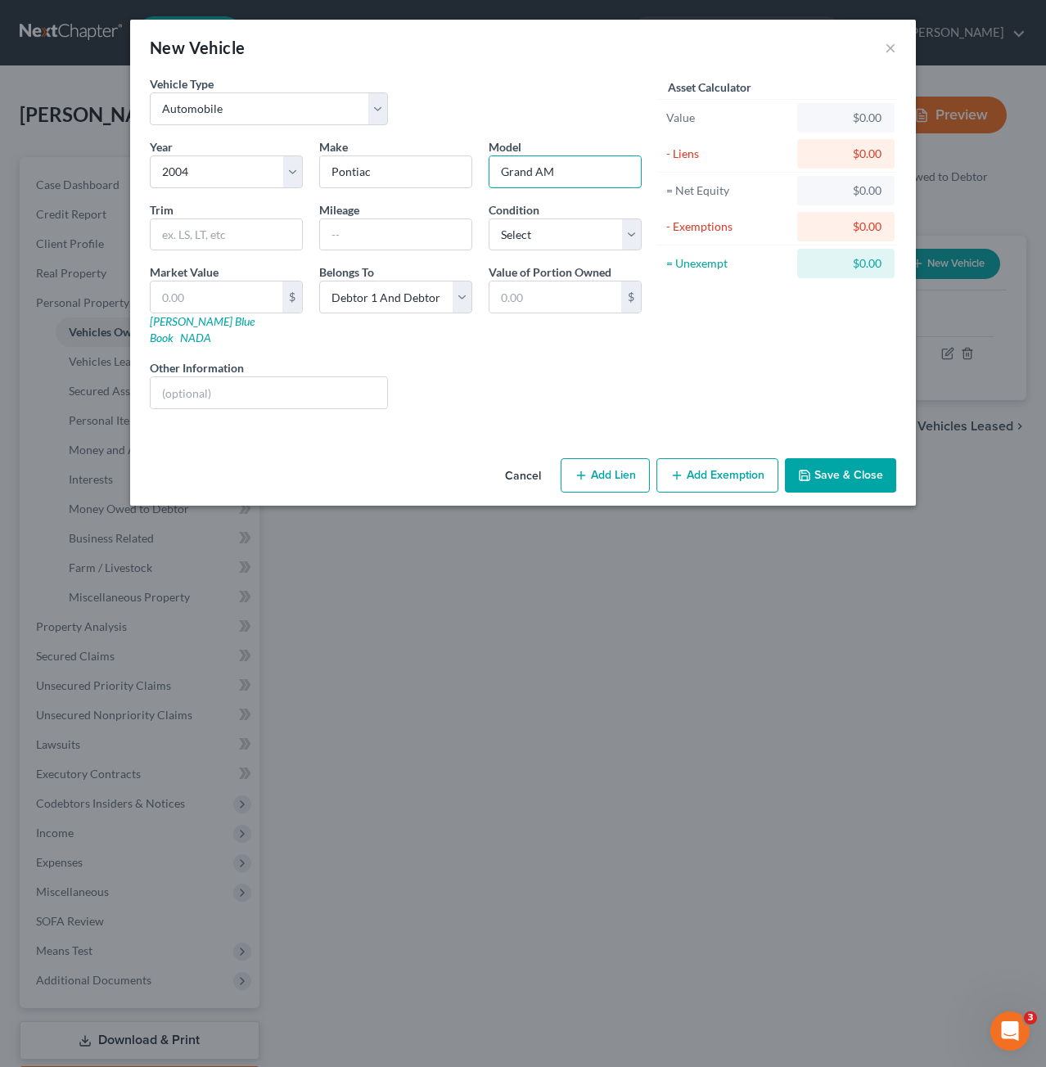
type input "Grand AM"
click at [272, 230] on input "text" at bounding box center [226, 234] width 151 height 31
type input "SE1"
click at [407, 299] on select "Select Debtor 1 Only Debtor 2 Only Debtor 1 And Debtor 2 Only At Least One Of T…" at bounding box center [395, 297] width 153 height 33
select select "0"
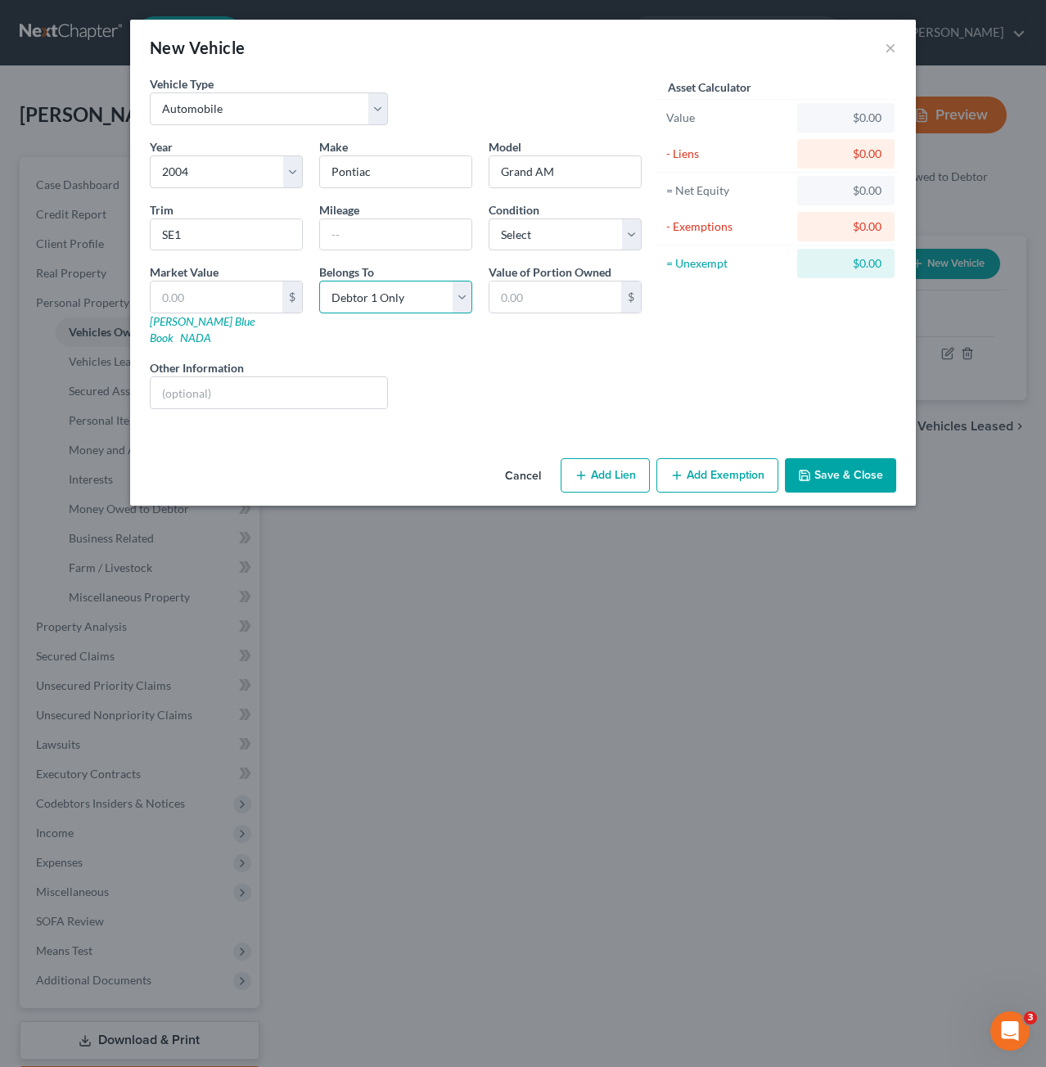
click at [319, 281] on select "Select Debtor 1 Only Debtor 2 Only Debtor 1 And Debtor 2 Only At Least One Of T…" at bounding box center [395, 297] width 153 height 33
click at [167, 322] on link "Kelly Blue Book" at bounding box center [202, 329] width 105 height 30
click at [208, 289] on input "text" at bounding box center [217, 297] width 132 height 31
type input "7"
type input "7.00"
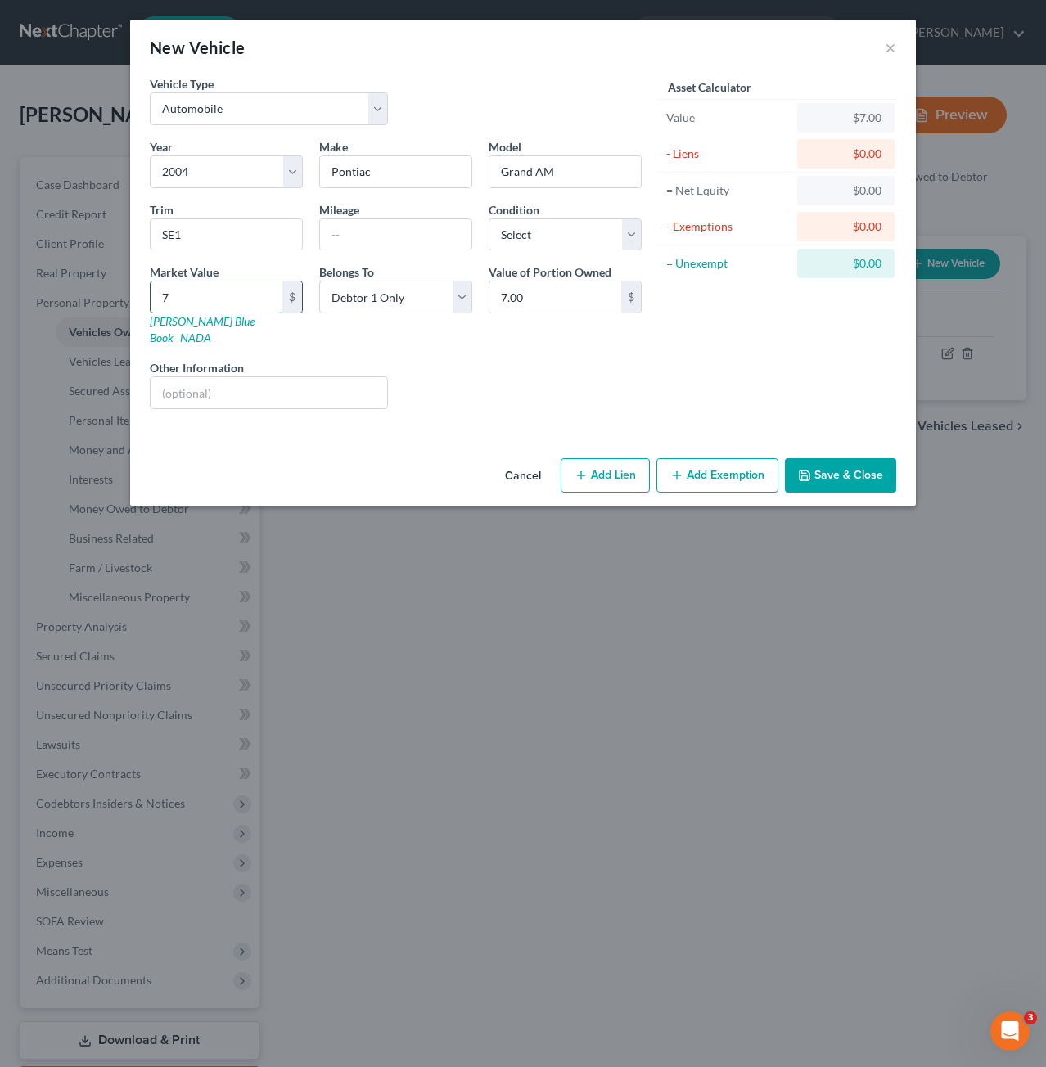
type input "74"
type input "74.00"
type input "741"
type input "741.00"
type input "741"
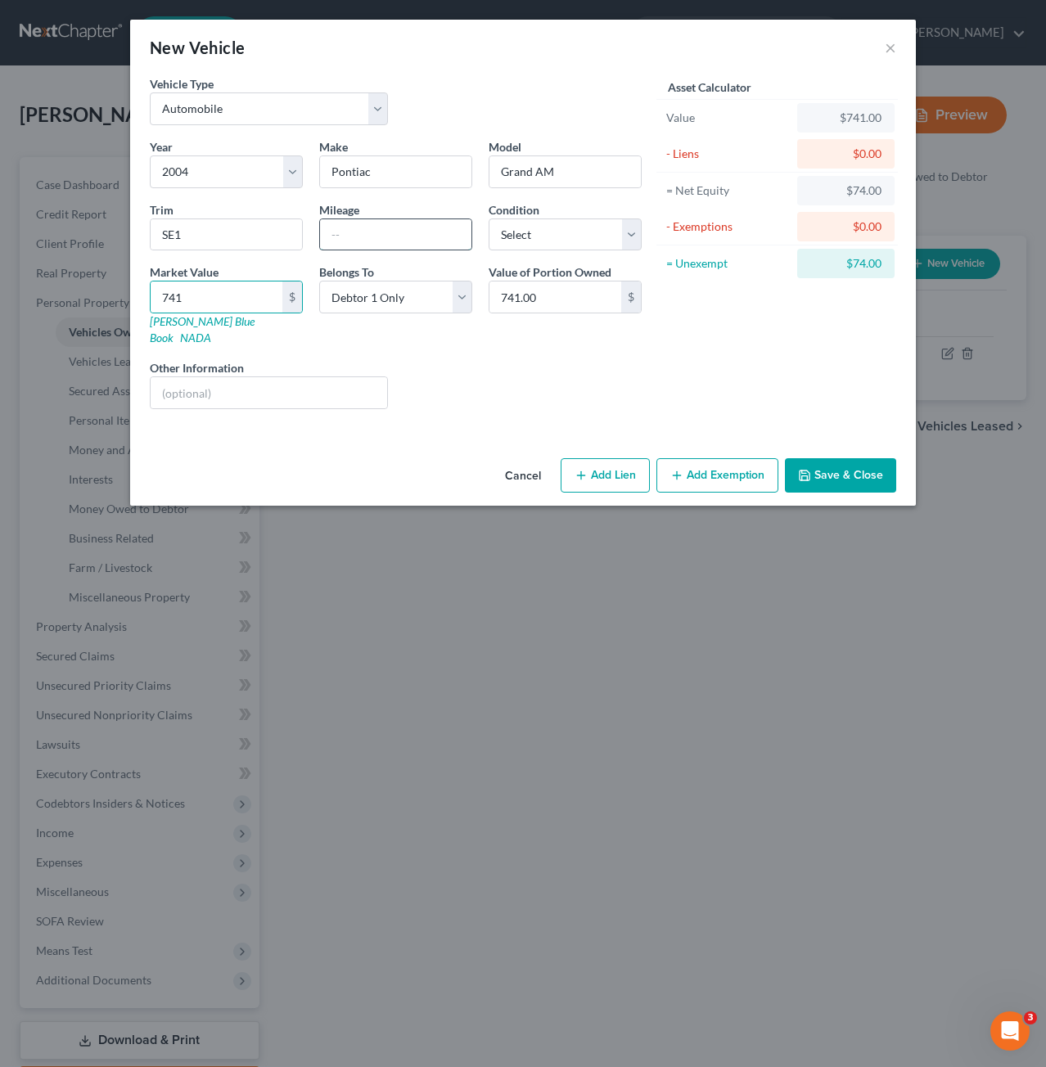
click at [402, 225] on input "text" at bounding box center [395, 234] width 151 height 31
type input "164000"
click at [529, 367] on div "Liens Select" at bounding box center [523, 384] width 254 height 50
click at [839, 458] on button "Save & Close" at bounding box center [840, 475] width 111 height 34
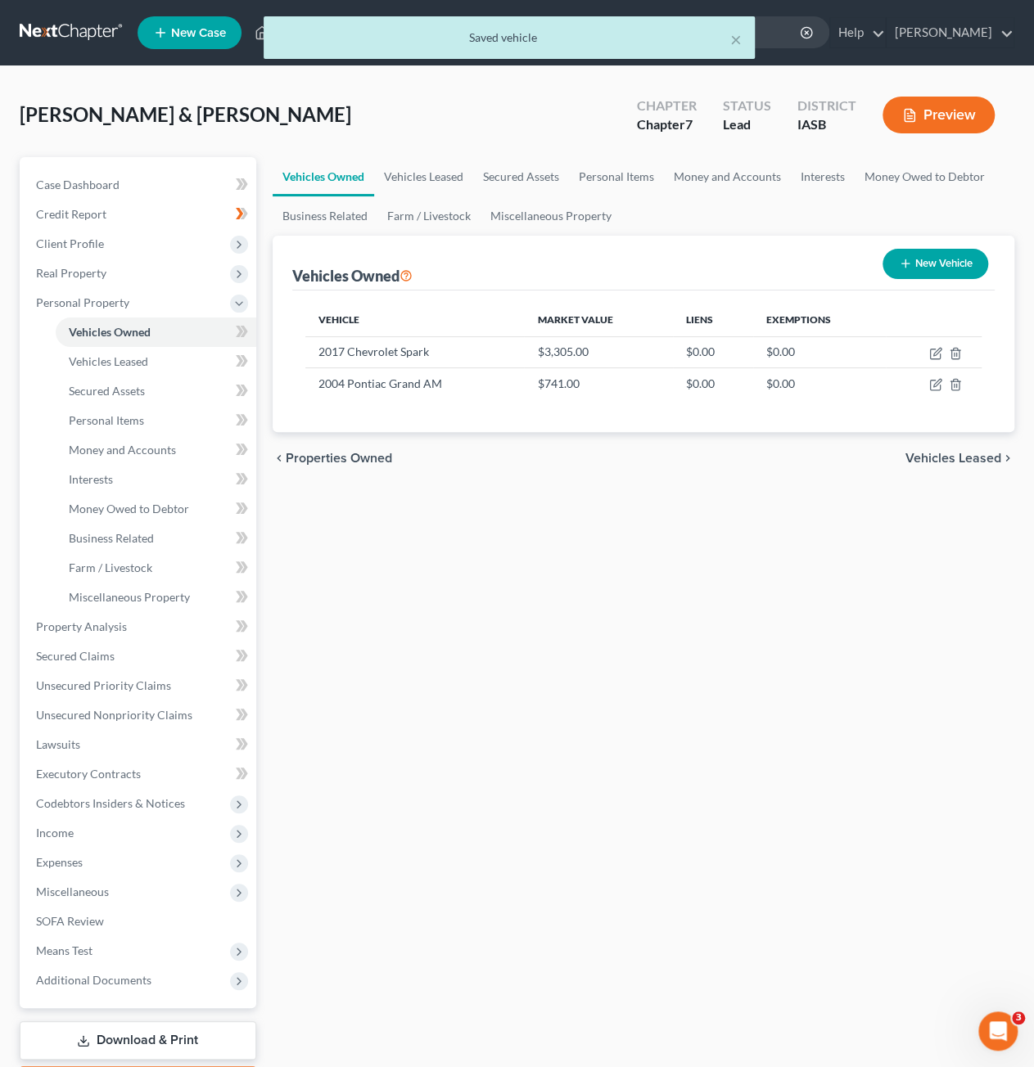
click at [935, 265] on button "New Vehicle" at bounding box center [935, 264] width 106 height 30
select select "0"
select select "2"
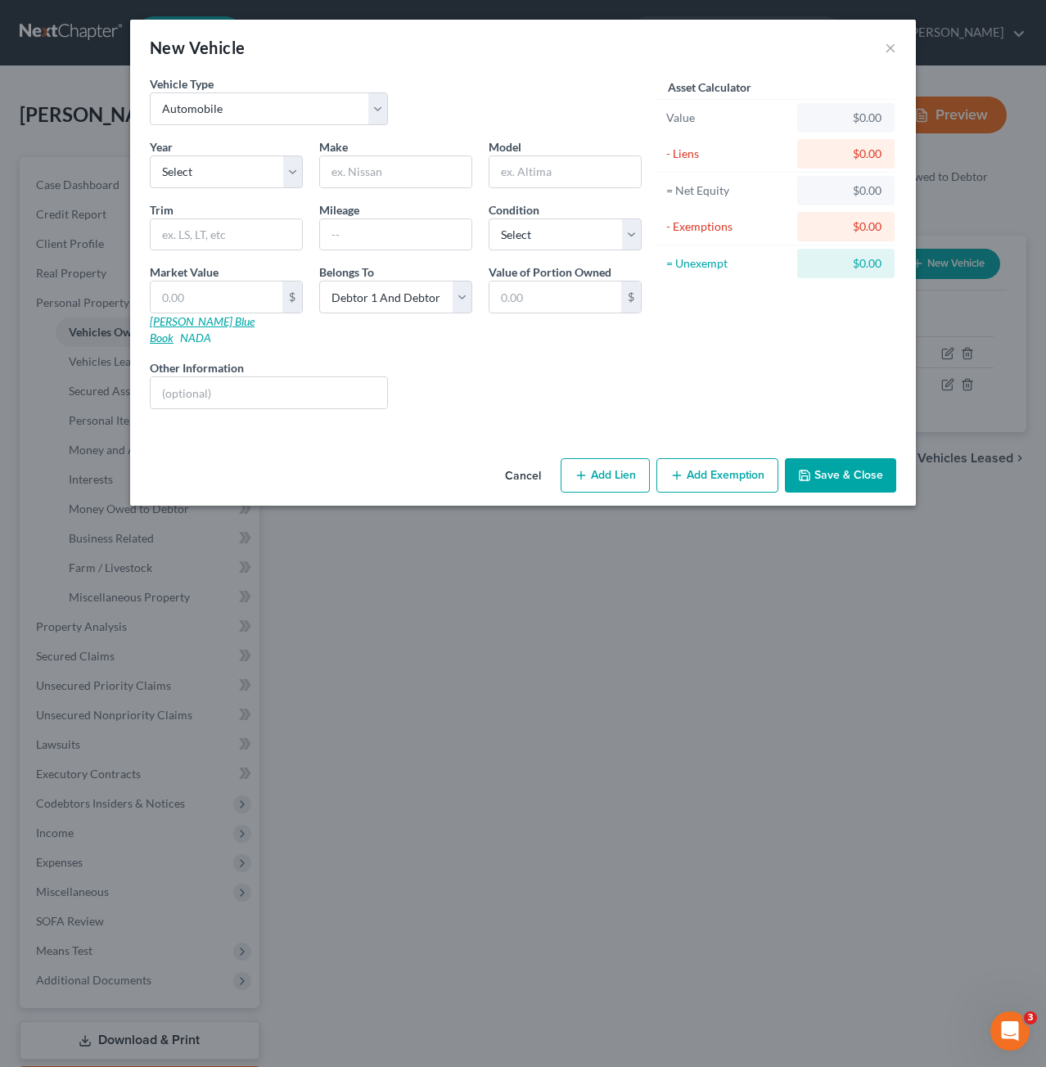
click at [209, 318] on link "Kelly Blue Book" at bounding box center [202, 329] width 105 height 30
click at [895, 47] on button "×" at bounding box center [890, 48] width 11 height 20
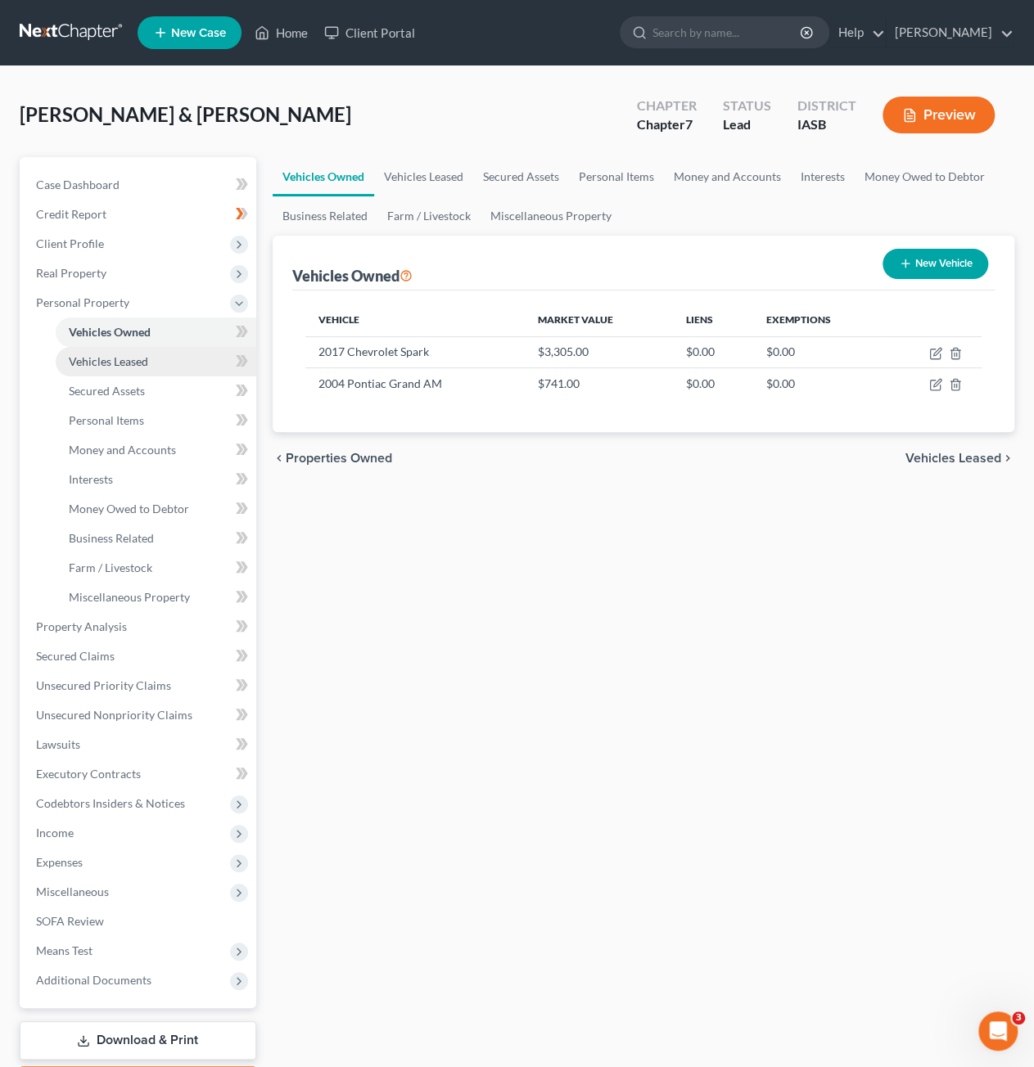
click at [178, 363] on link "Vehicles Leased" at bounding box center [156, 361] width 200 height 29
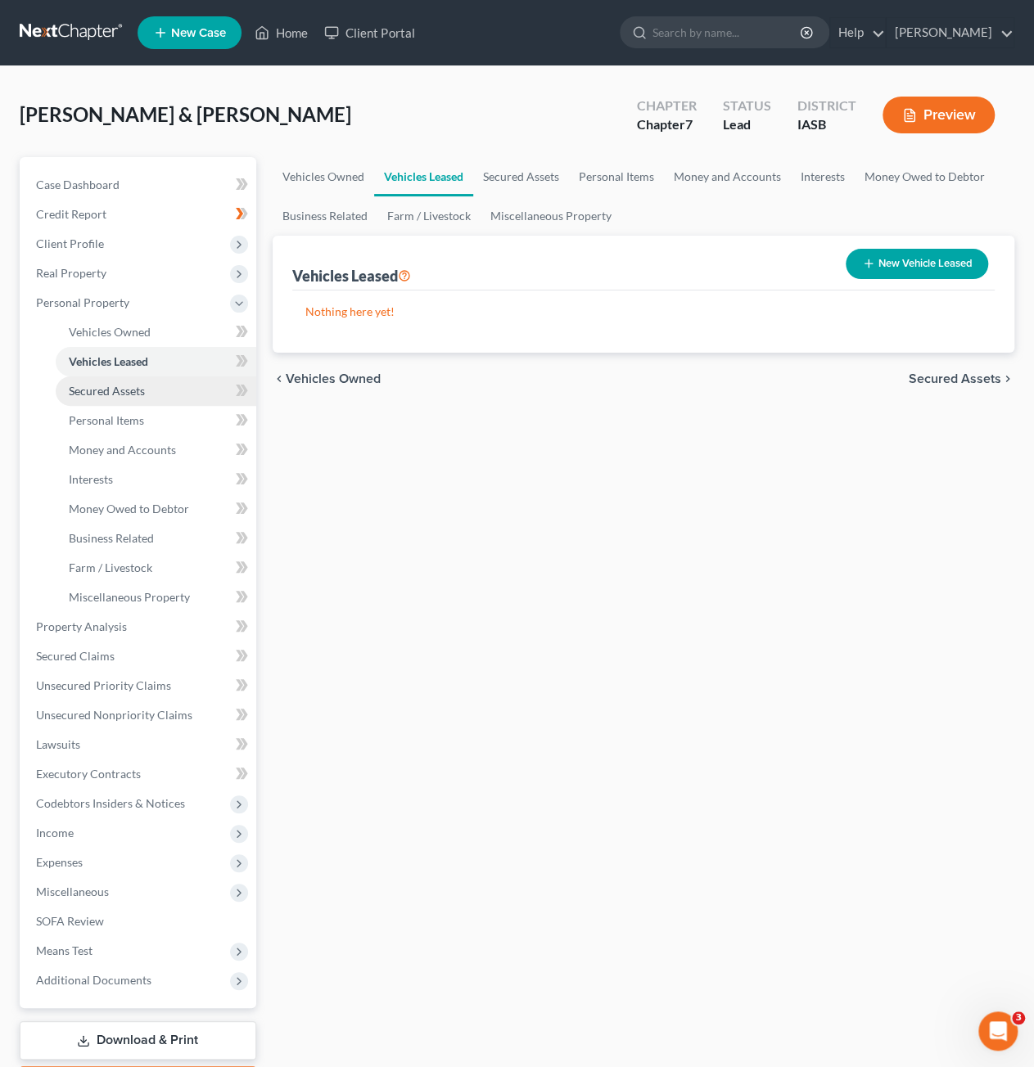
click at [152, 385] on link "Secured Assets" at bounding box center [156, 390] width 200 height 29
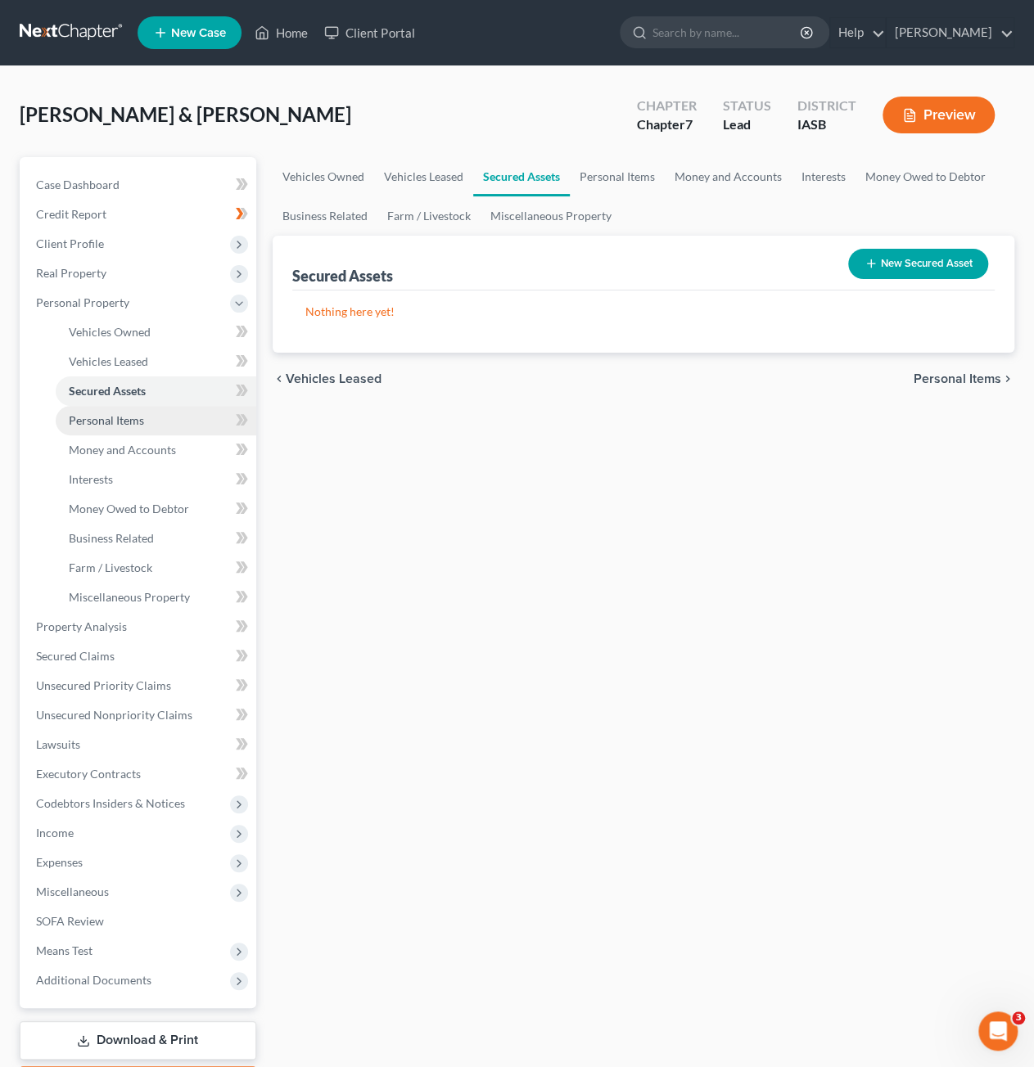
click at [151, 417] on link "Personal Items" at bounding box center [156, 420] width 200 height 29
click at [151, 388] on link "Secured Assets" at bounding box center [156, 390] width 200 height 29
click at [196, 421] on link "Personal Items" at bounding box center [156, 420] width 200 height 29
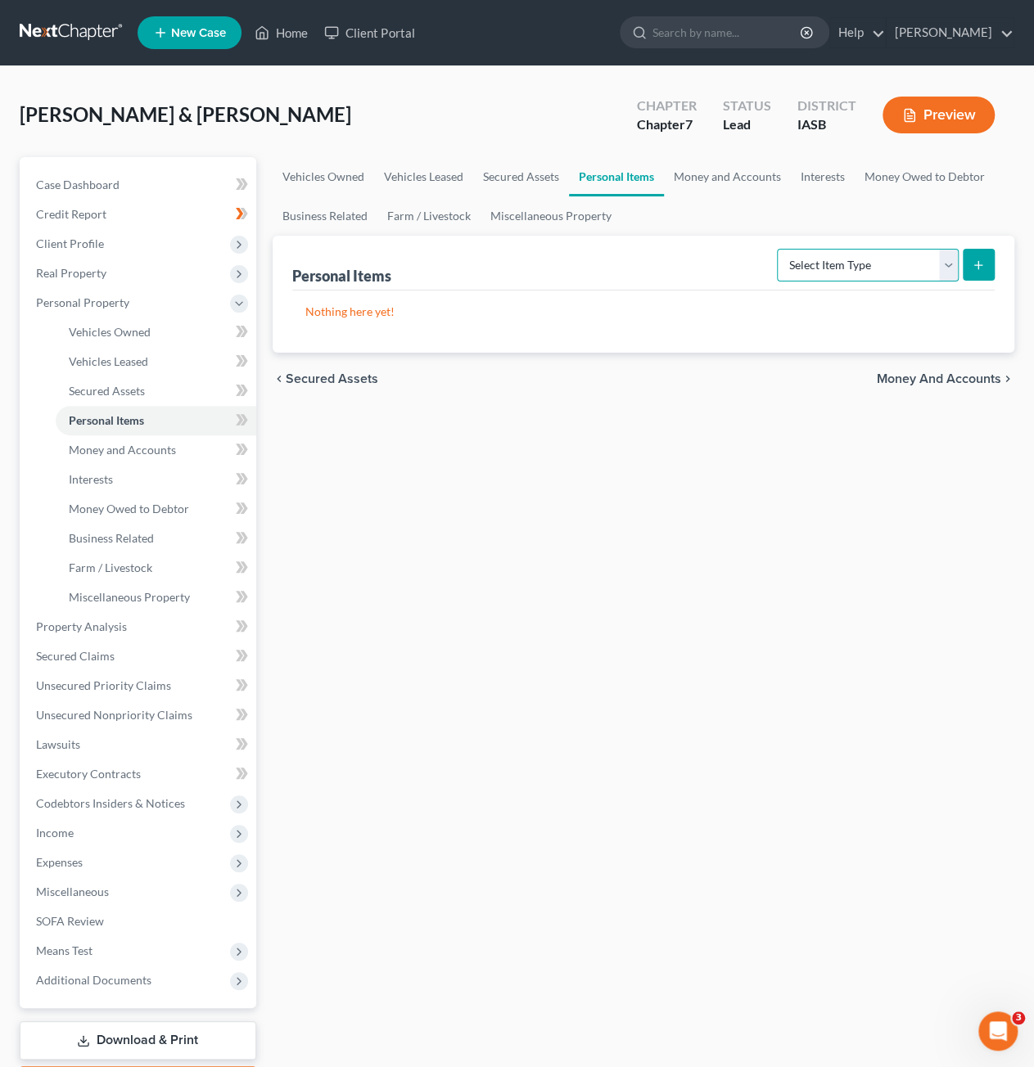
click at [881, 261] on select "Select Item Type Clothing Collectibles Of Value Electronics Firearms Household …" at bounding box center [868, 265] width 182 height 33
select select "household_goods"
click at [779, 249] on select "Select Item Type Clothing Collectibles Of Value Electronics Firearms Household …" at bounding box center [868, 265] width 182 height 33
click at [980, 263] on icon "submit" at bounding box center [977, 265] width 13 height 13
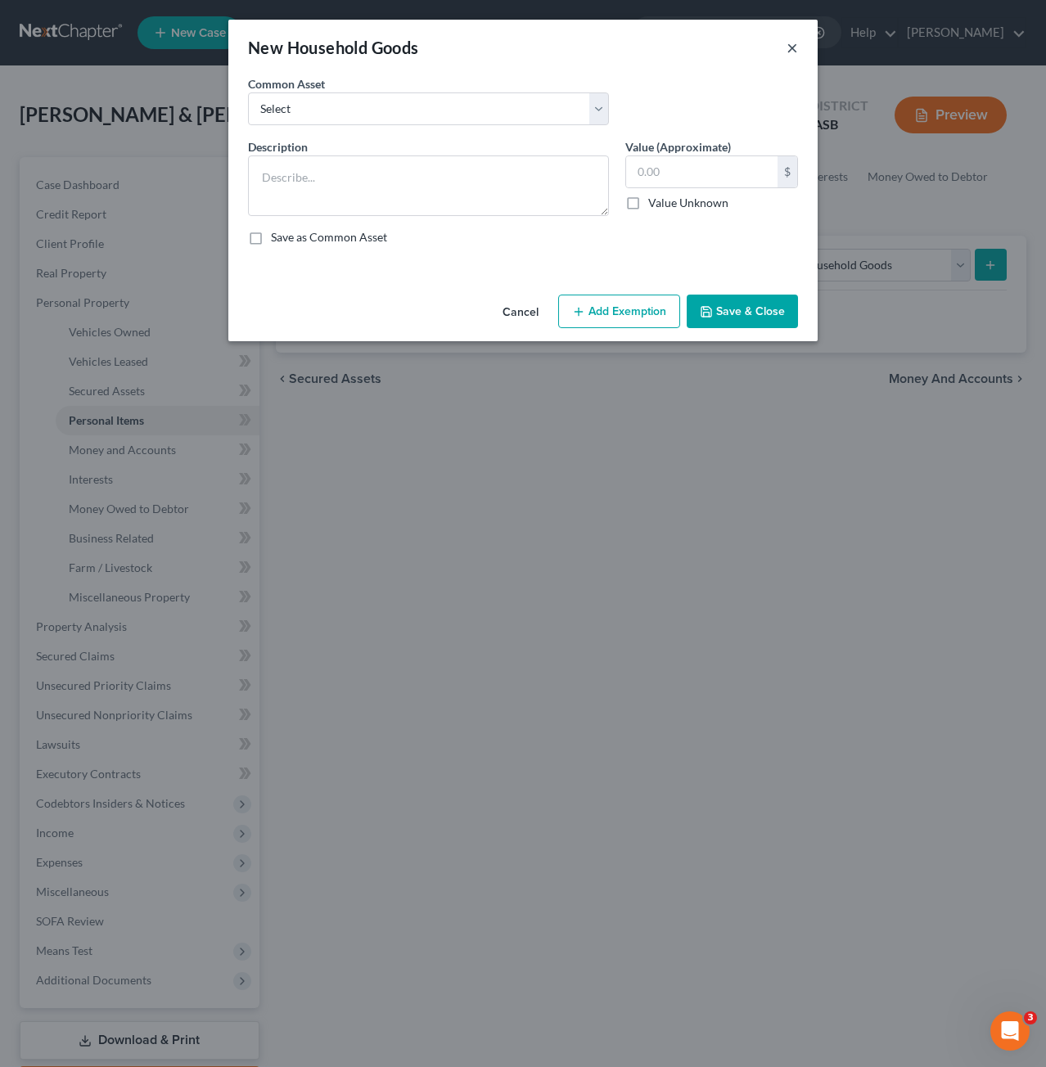
click at [795, 57] on button "×" at bounding box center [791, 48] width 11 height 20
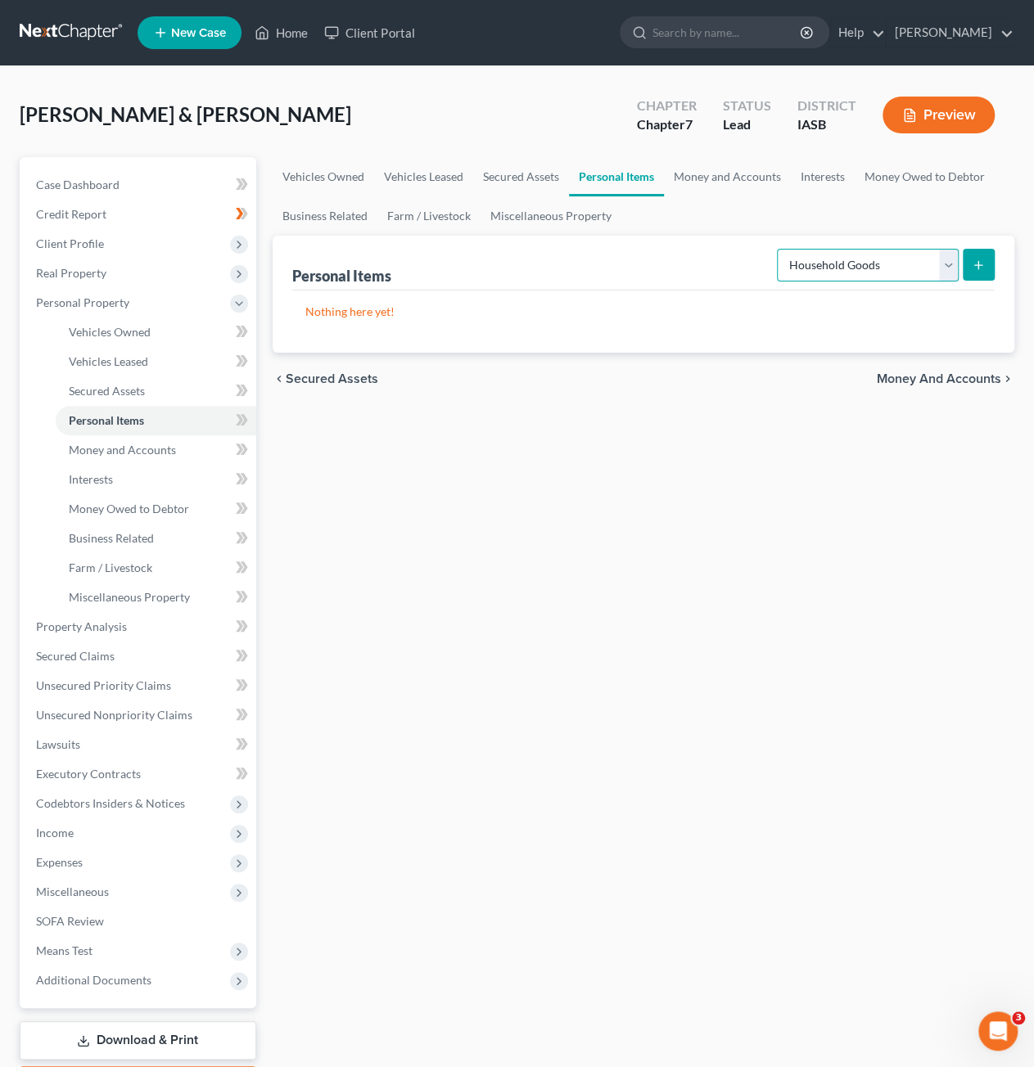
click at [945, 264] on select "Select Item Type Clothing Collectibles Of Value Electronics Firearms Household …" at bounding box center [868, 265] width 182 height 33
click at [908, 256] on select "Select Item Type Clothing Collectibles Of Value Electronics Firearms Household …" at bounding box center [868, 265] width 182 height 33
click at [980, 260] on icon "submit" at bounding box center [977, 265] width 13 height 13
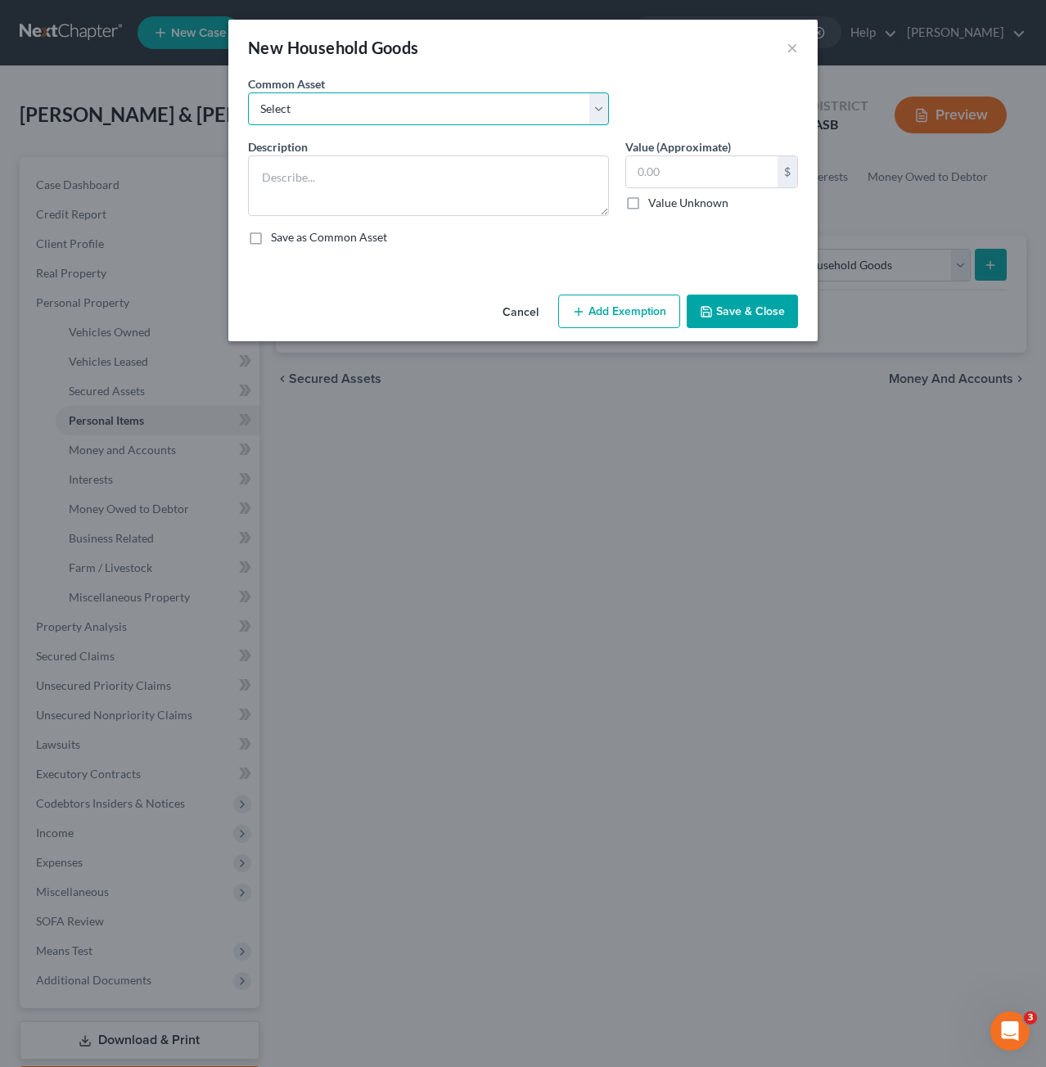
click at [457, 110] on select "Select 1 bed, bedding, and mattresses, $200; 2 dressers, $50; couch, $50; table…" at bounding box center [428, 108] width 361 height 33
click at [507, 227] on div "Description * Value (Approximate) $ Value Unknown Balance Undetermined $ Value …" at bounding box center [523, 198] width 566 height 120
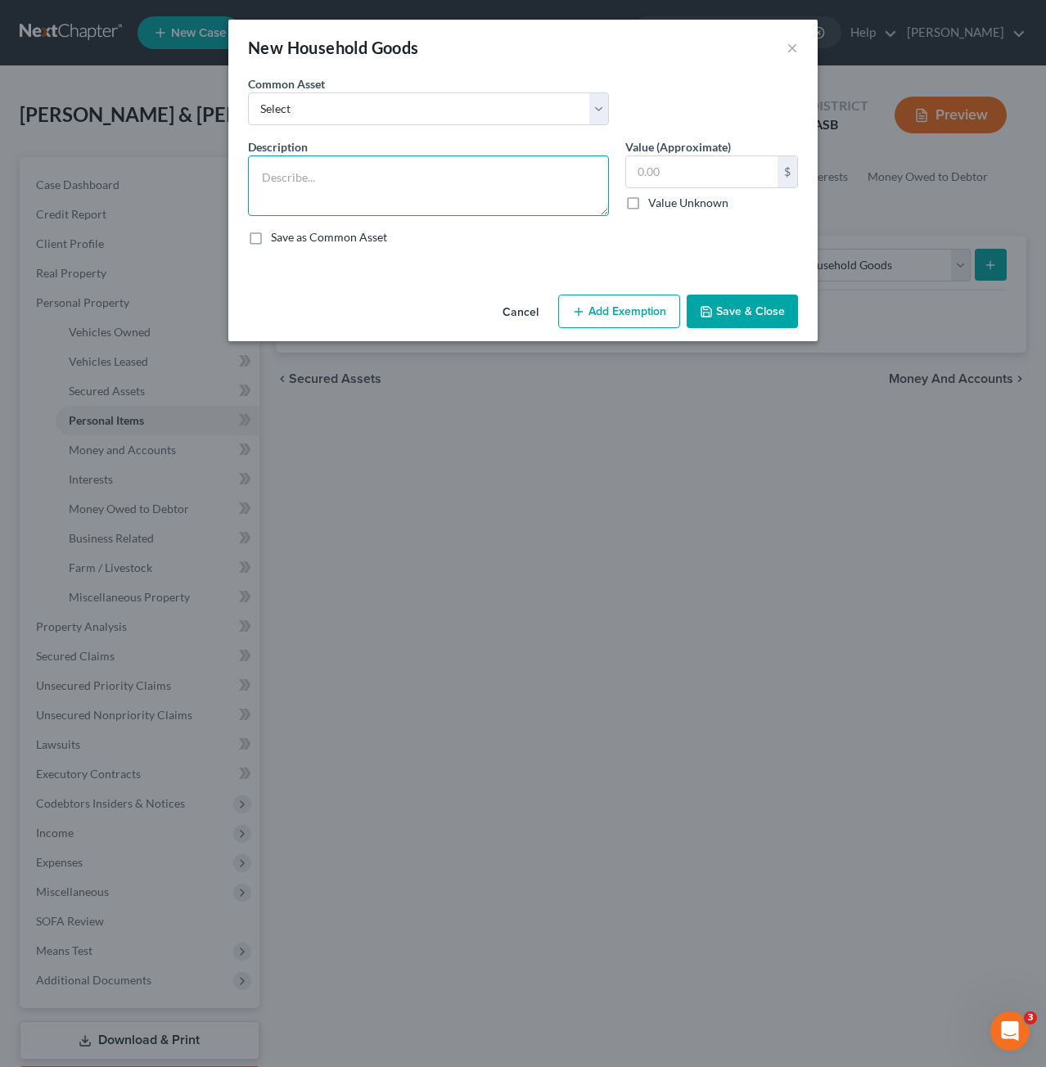
click at [486, 192] on textarea at bounding box center [428, 185] width 361 height 61
type textarea "B"
click at [353, 193] on textarea "1 Bed- $50, 2 Dressers- $20, 4 Chairs- $80, 5 Lamps- $25, Kitchen Appliances & …" at bounding box center [428, 185] width 361 height 61
click at [434, 198] on textarea "1 Bed- $50, 2 Dressers- $20, 4 Chairs- $80, 5 Lamps- $25, Kitchen Appliances & …" at bounding box center [428, 185] width 361 height 61
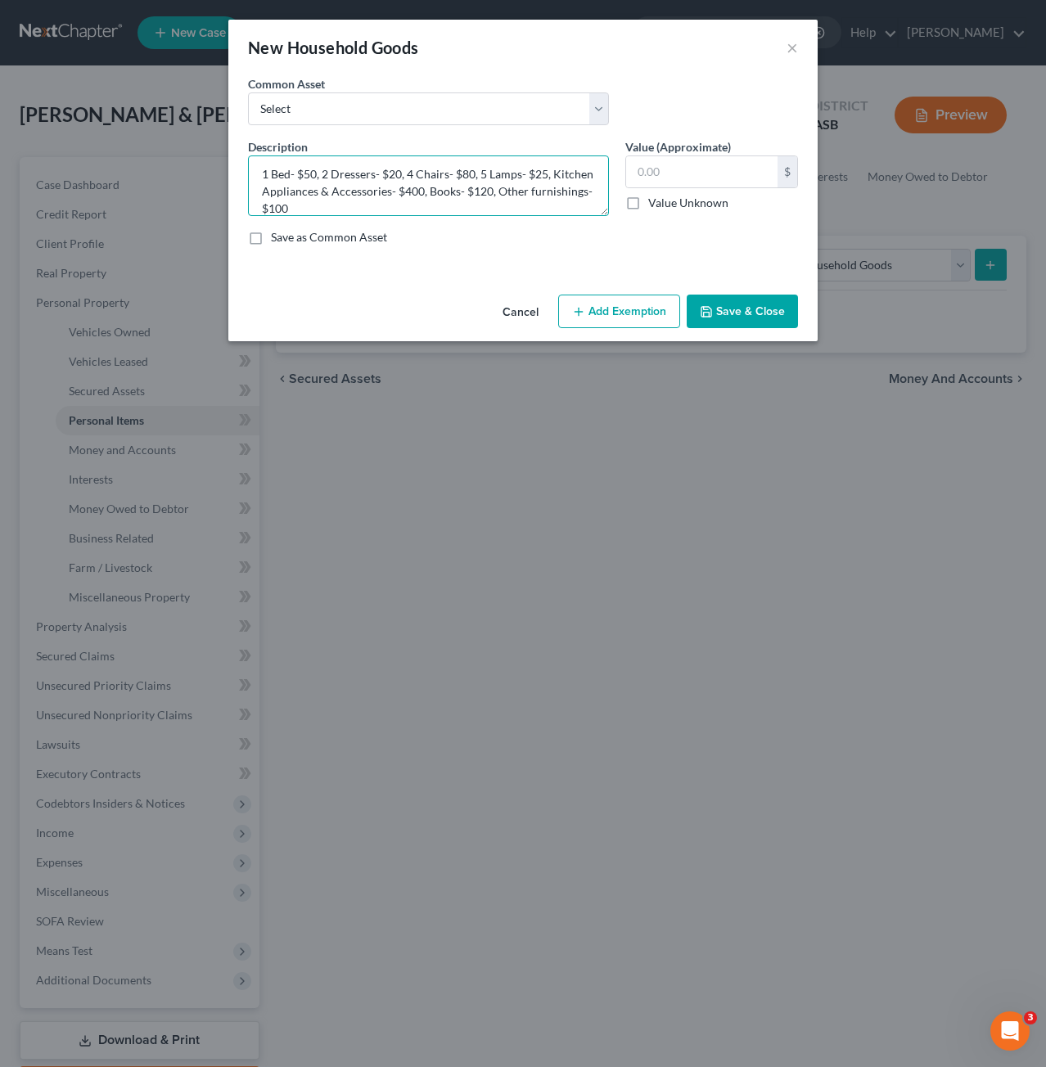
type textarea "1 Bed- $50, 2 Dressers- $20, 4 Chairs- $80, 5 Lamps- $25, Kitchen Appliances & …"
click at [746, 295] on button "Save & Close" at bounding box center [742, 312] width 111 height 34
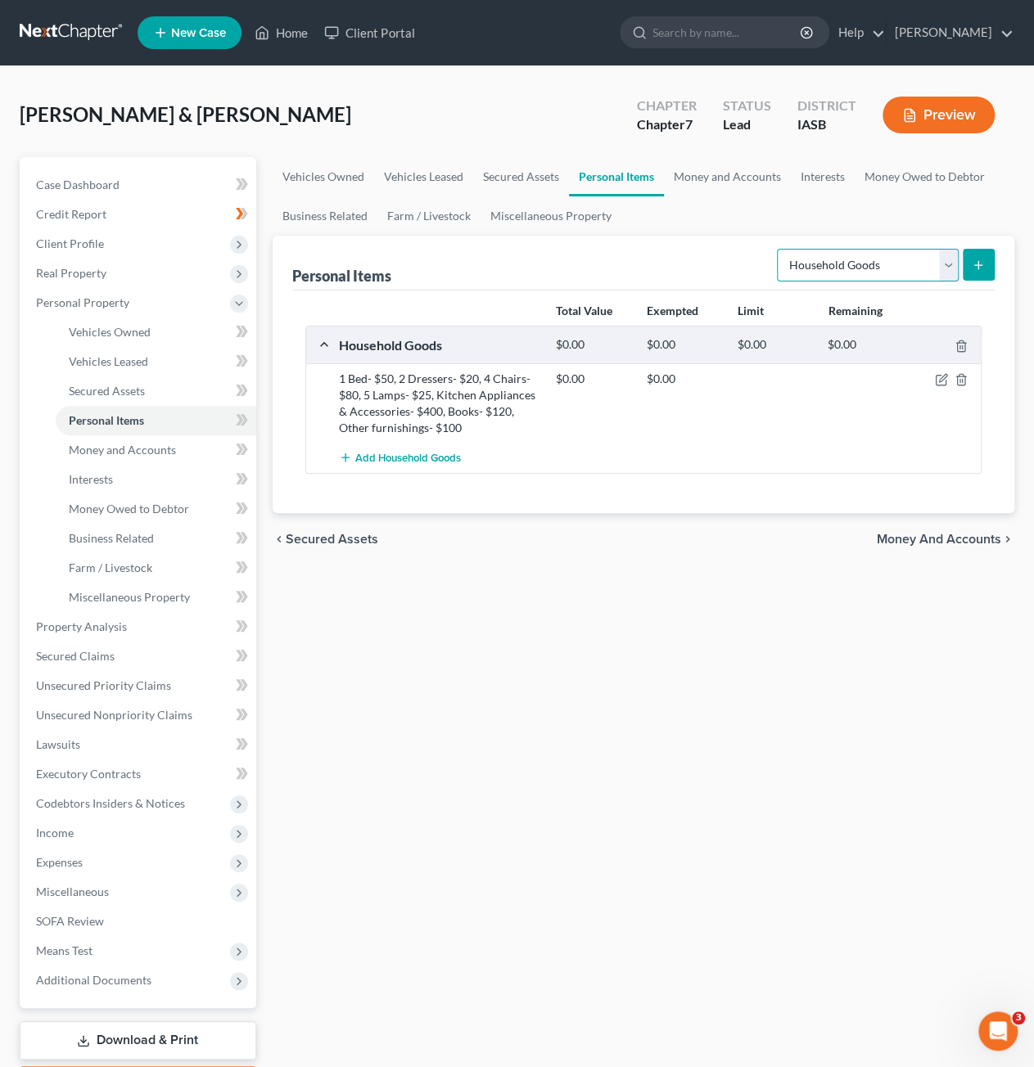
click at [874, 259] on select "Select Item Type Clothing Collectibles Of Value Electronics Firearms Household …" at bounding box center [868, 265] width 182 height 33
select select "electronics"
click at [779, 249] on select "Select Item Type Clothing Collectibles Of Value Electronics Firearms Household …" at bounding box center [868, 265] width 182 height 33
click at [876, 265] on select "Select Item Type Clothing Collectibles Of Value Electronics Firearms Household …" at bounding box center [868, 265] width 182 height 33
click at [779, 249] on select "Select Item Type Clothing Collectibles Of Value Electronics Firearms Household …" at bounding box center [868, 265] width 182 height 33
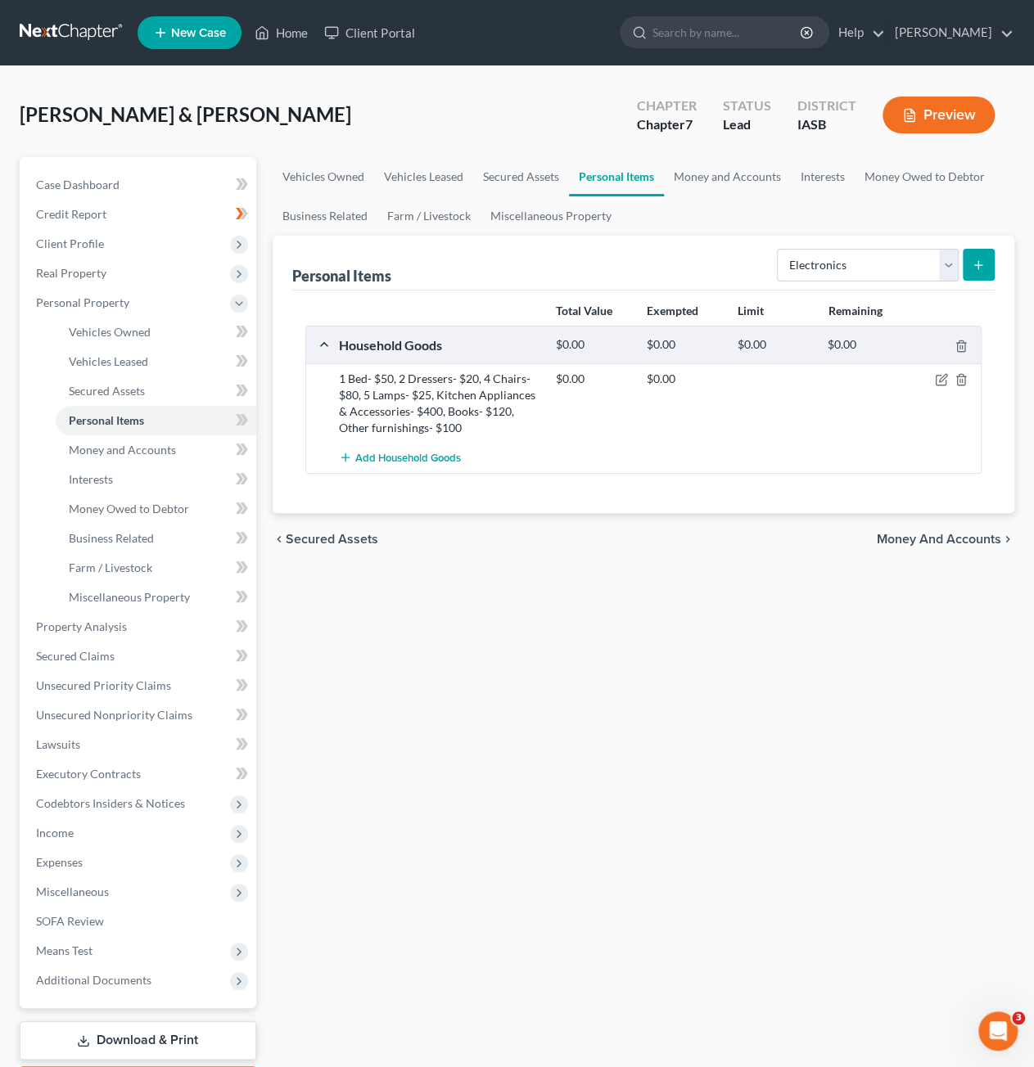
click at [989, 255] on button "submit" at bounding box center [978, 265] width 32 height 32
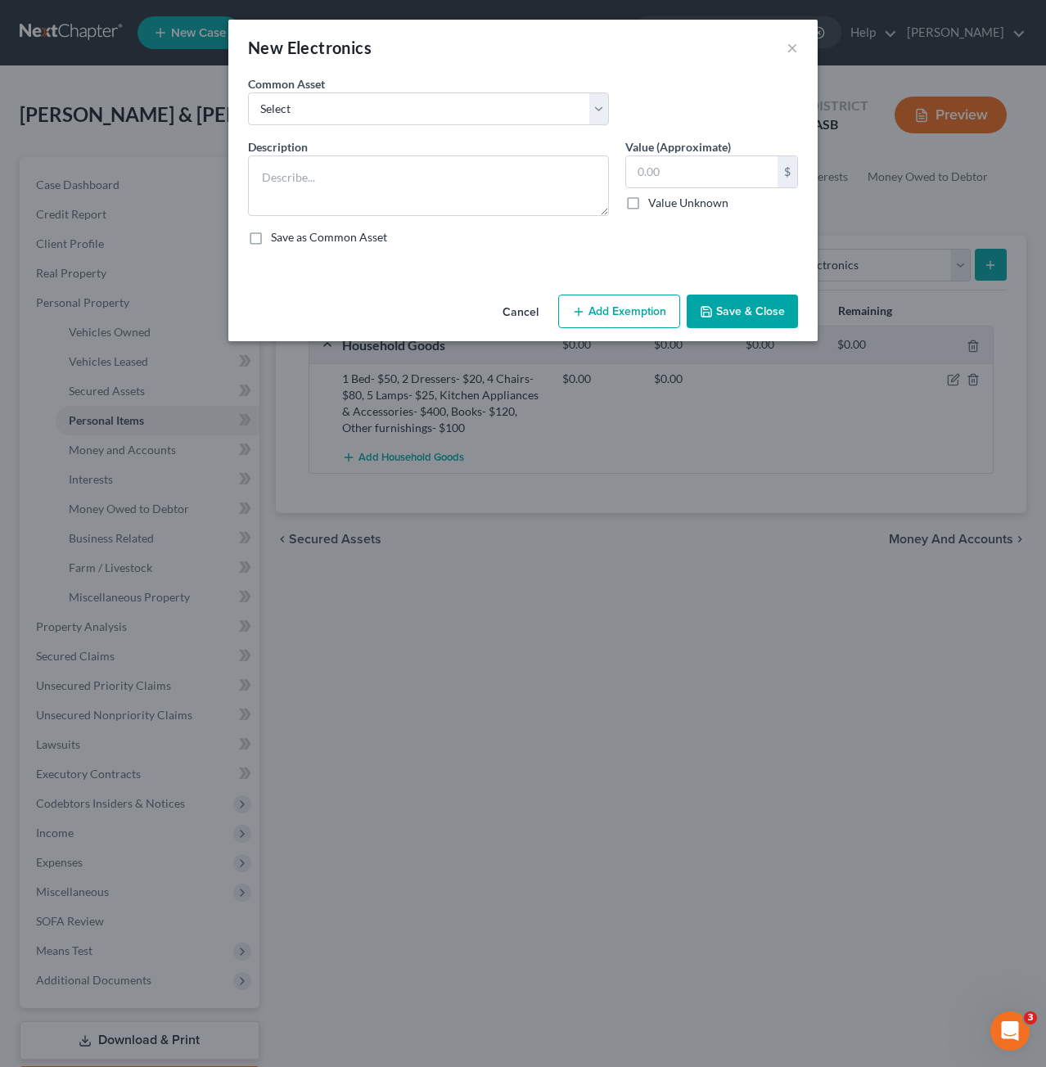
click at [448, 151] on div "Description *" at bounding box center [428, 177] width 377 height 78
click at [444, 166] on textarea at bounding box center [428, 185] width 361 height 61
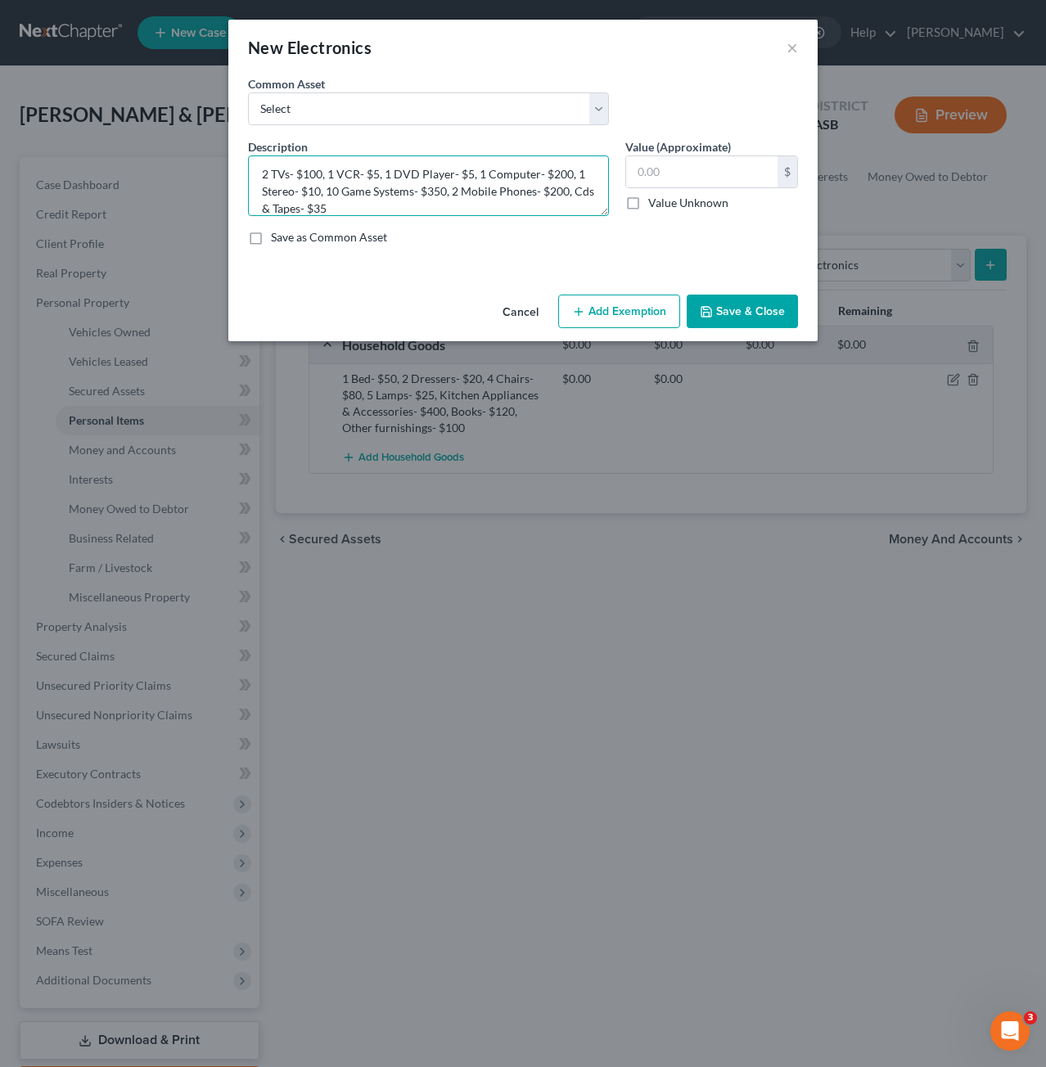
type textarea "2 TVs- $100, 1 VCR- $5, 1 DVD Player- $5, 1 Computer- $200, 1 Stereo- $10, 10 G…"
click at [750, 309] on button "Save & Close" at bounding box center [742, 312] width 111 height 34
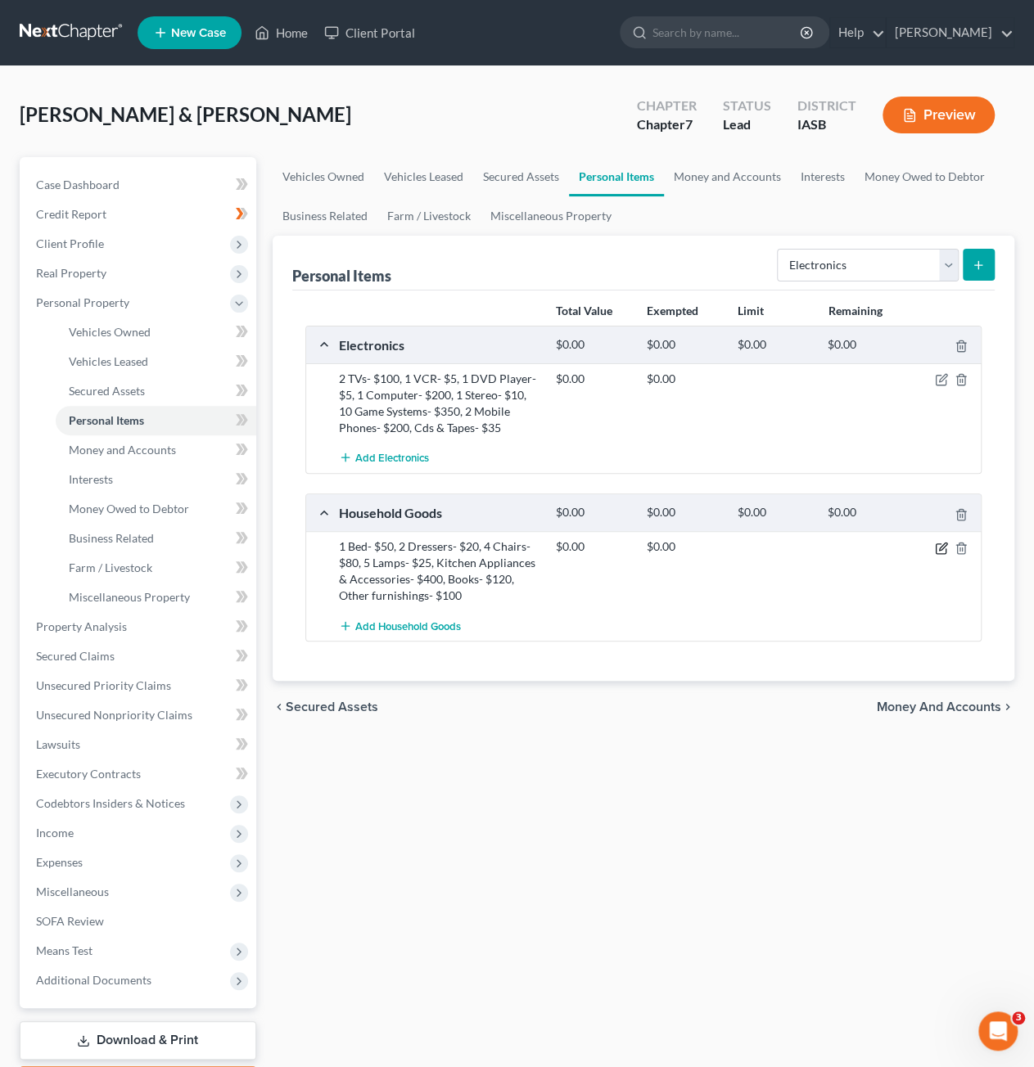
click at [939, 542] on icon "button" at bounding box center [941, 548] width 13 height 13
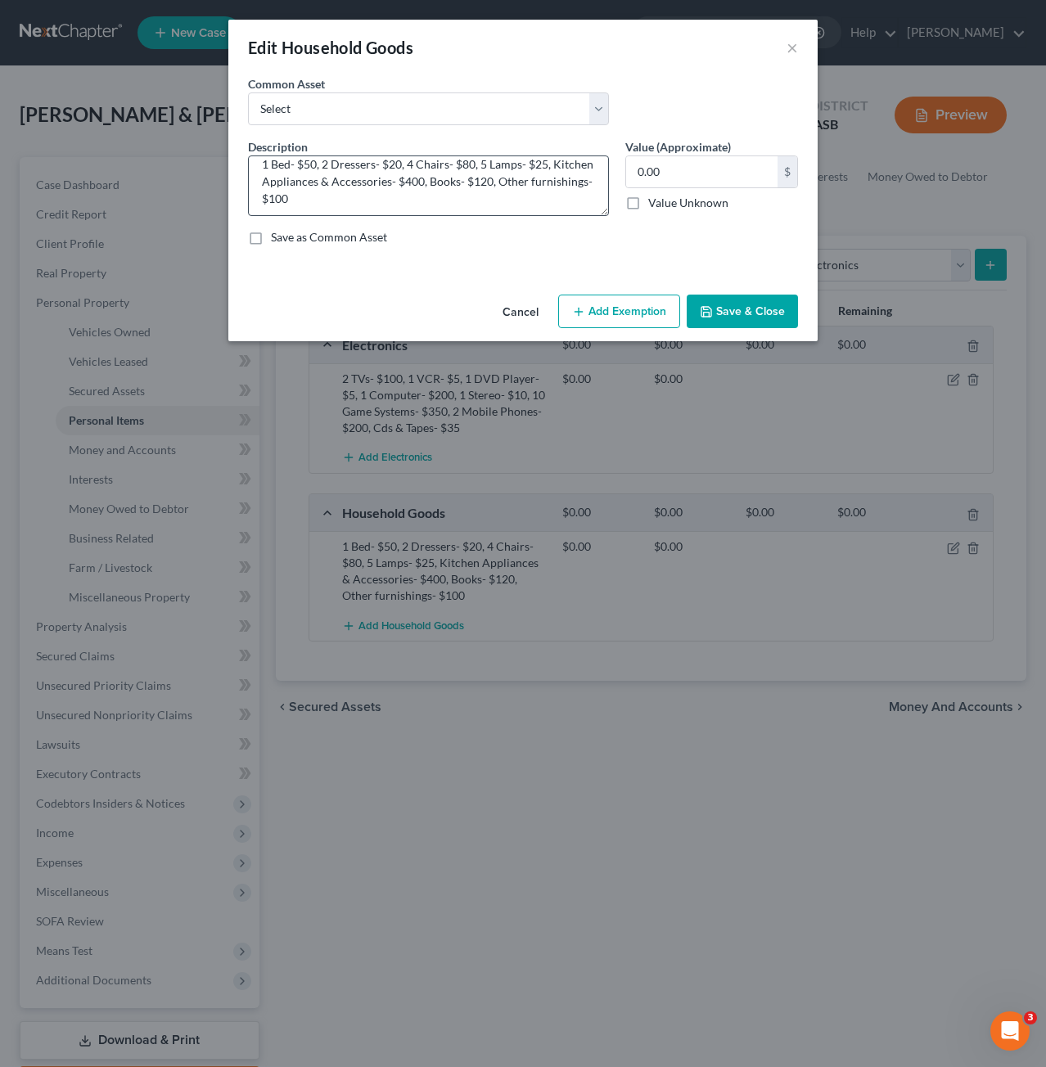
scroll to position [16, 0]
click at [372, 197] on textarea "1 Bed- $50, 2 Dressers- $20, 4 Chairs- $80, 5 Lamps- $25, Kitchen Appliances & …" at bounding box center [428, 185] width 361 height 61
type textarea "1 Bed- $50, 2 Dressers- $20, 4 Chairs- $80, 5 Lamps- $25, Kitchen Appliances & …"
click at [763, 302] on button "Save & Close" at bounding box center [742, 312] width 111 height 34
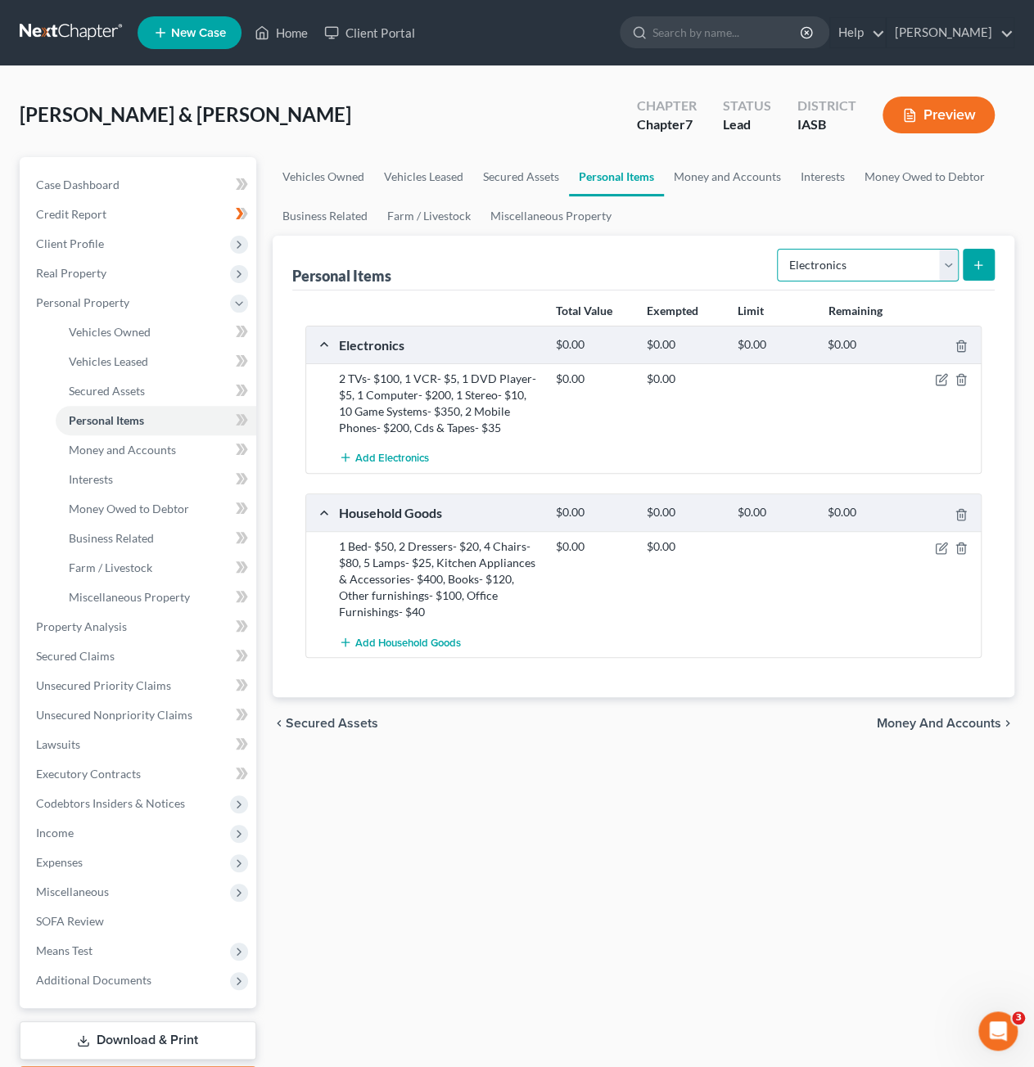
click at [846, 259] on select "Select Item Type Clothing Collectibles Of Value Electronics Firearms Household …" at bounding box center [868, 265] width 182 height 33
select select "collectibles_of_value"
click at [779, 249] on select "Select Item Type Clothing Collectibles Of Value Electronics Firearms Household …" at bounding box center [868, 265] width 182 height 33
click at [971, 268] on icon "submit" at bounding box center [977, 265] width 13 height 13
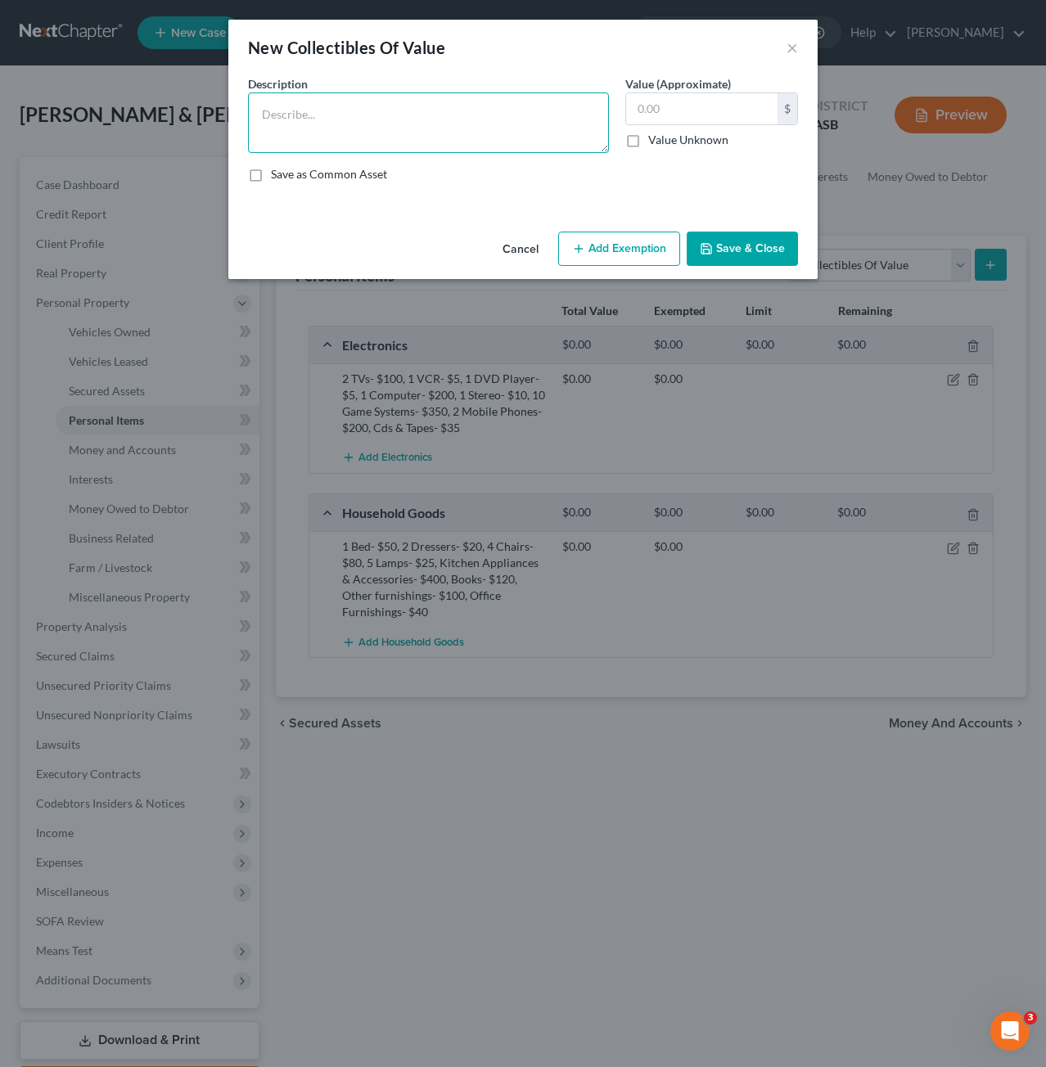
click at [399, 110] on textarea at bounding box center [428, 122] width 361 height 61
type textarea "Collectibles"
click at [676, 119] on input "text" at bounding box center [701, 108] width 151 height 31
type input "150"
click at [718, 256] on button "Save & Close" at bounding box center [742, 249] width 111 height 34
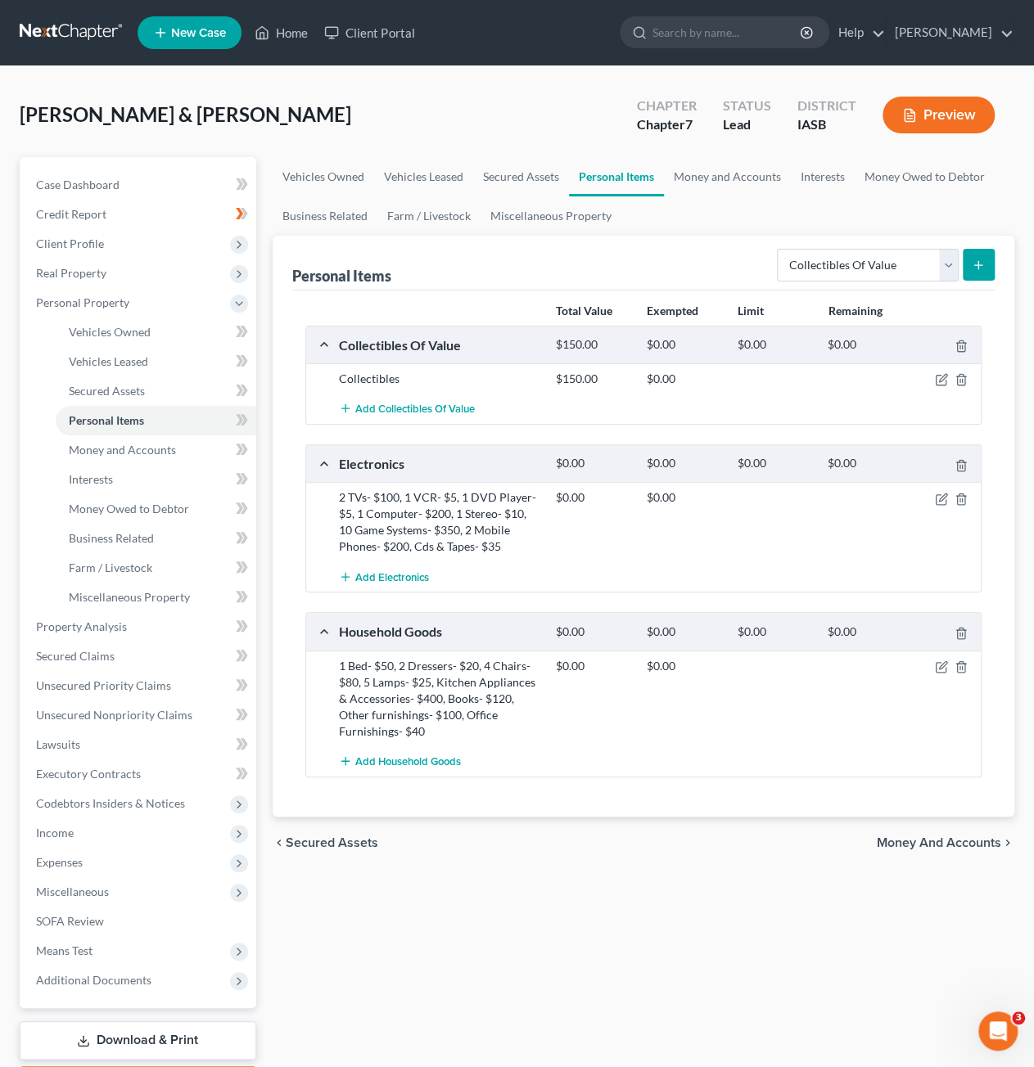
click at [973, 272] on button "submit" at bounding box center [978, 265] width 32 height 32
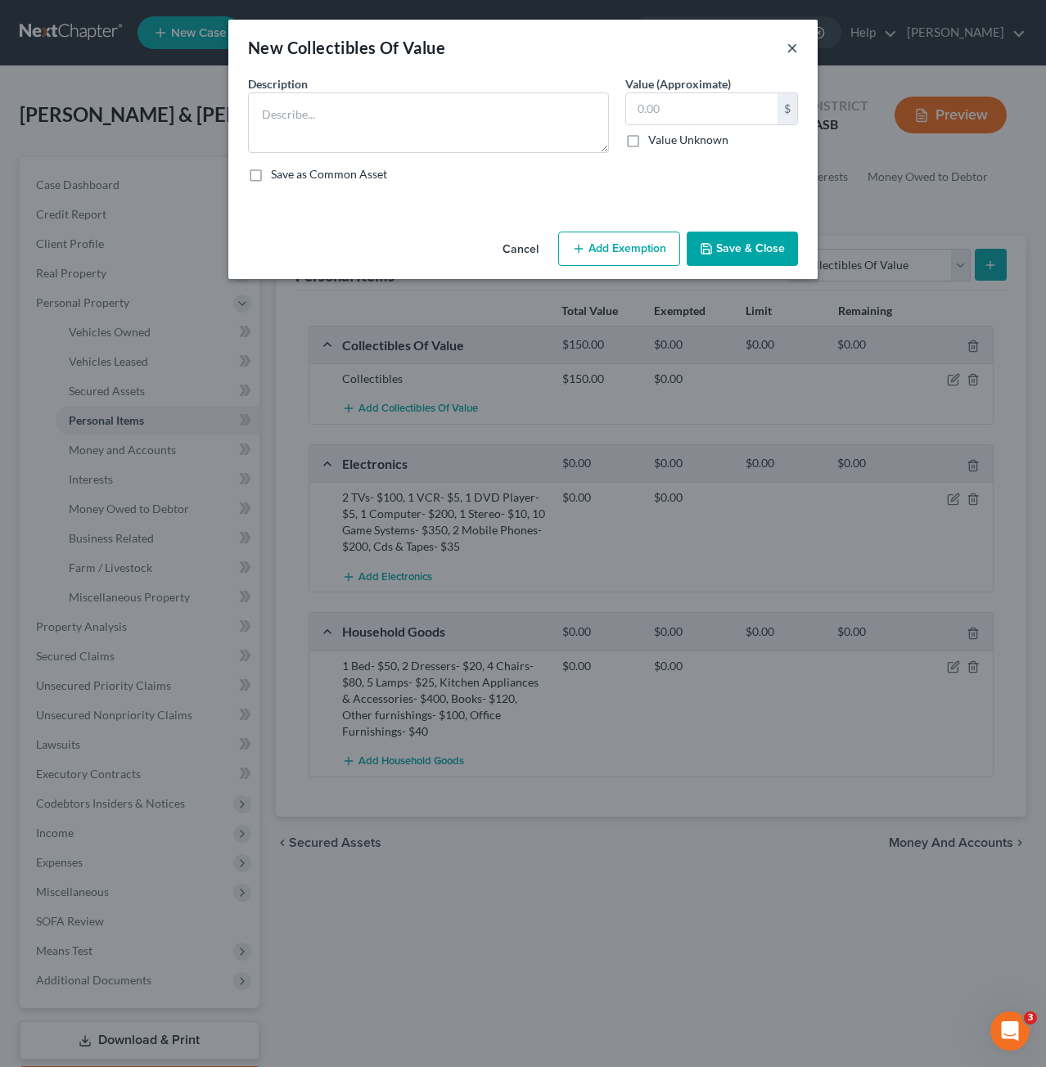
click at [794, 53] on button "×" at bounding box center [791, 48] width 11 height 20
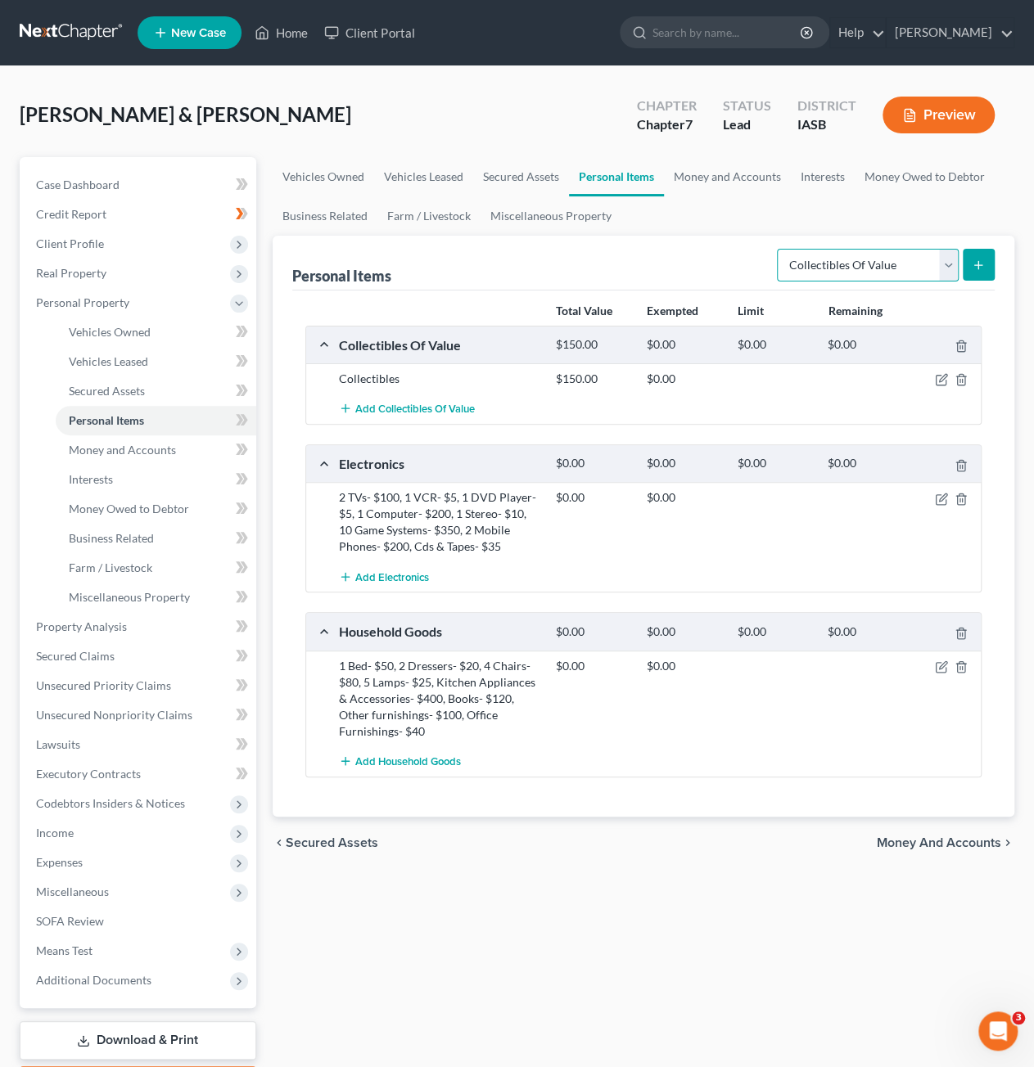
click at [849, 252] on select "Select Item Type Clothing Collectibles Of Value Electronics Firearms Household …" at bounding box center [868, 265] width 182 height 33
select select "clothing"
click at [779, 249] on select "Select Item Type Clothing Collectibles Of Value Electronics Firearms Household …" at bounding box center [868, 265] width 182 height 33
click at [975, 272] on button "submit" at bounding box center [978, 265] width 32 height 32
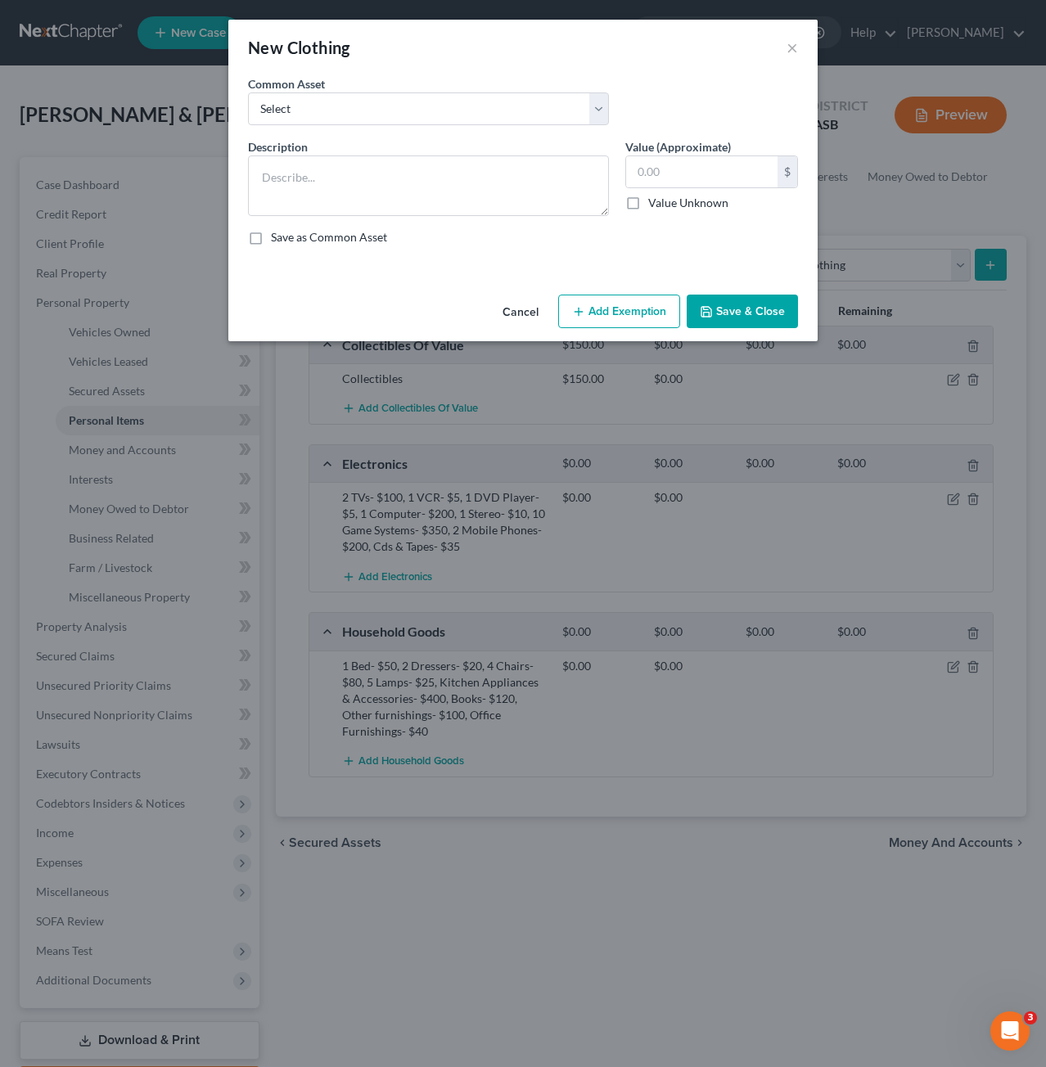
click at [497, 132] on div "Common Asset Select Debtor's clothing Debtors' clothing" at bounding box center [523, 106] width 566 height 63
click at [480, 116] on select "Select Debtor's clothing Debtors' clothing" at bounding box center [428, 108] width 361 height 33
select select "0"
click at [248, 92] on select "Select Debtor's clothing Debtors' clothing" at bounding box center [428, 108] width 361 height 33
type textarea "Debtor's clothing"
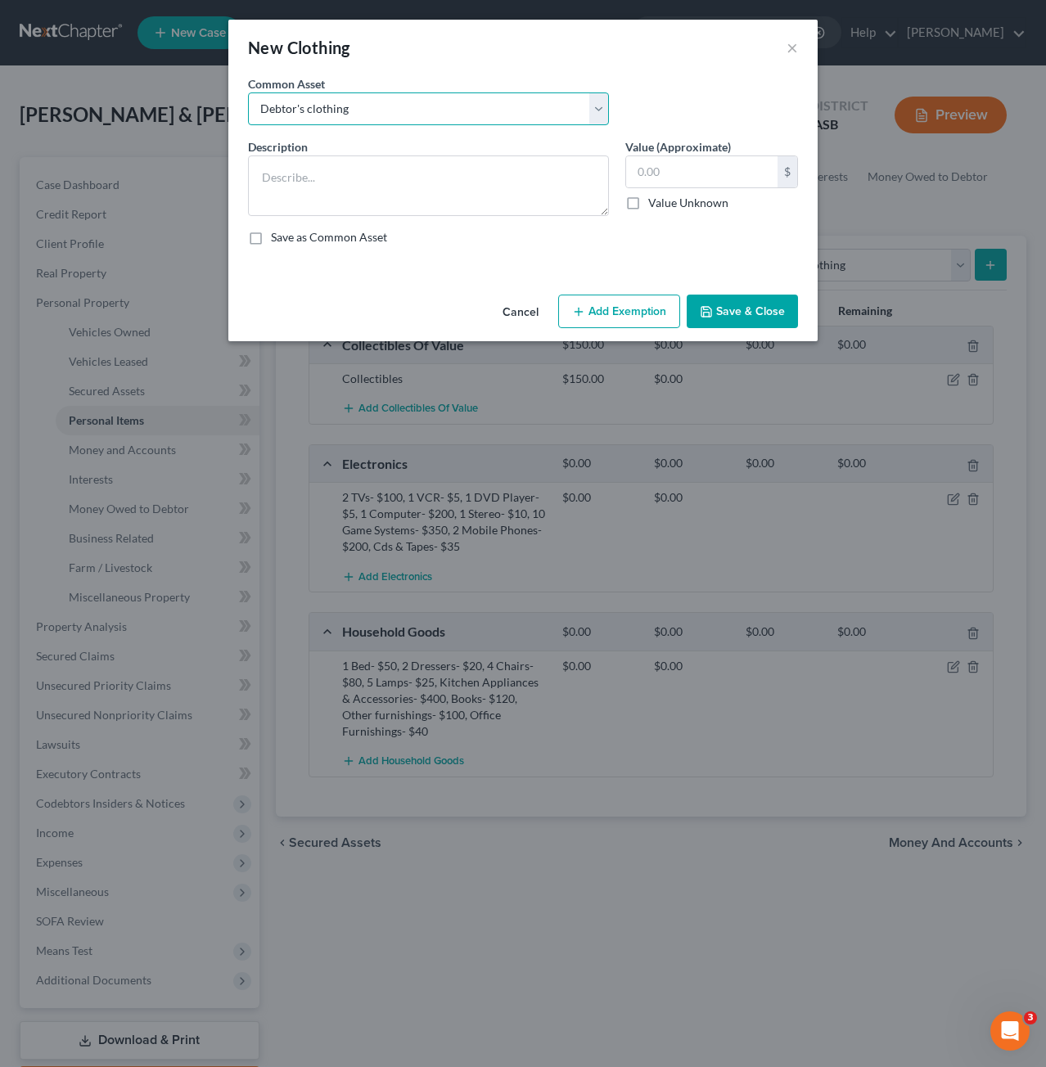
type input "500.00"
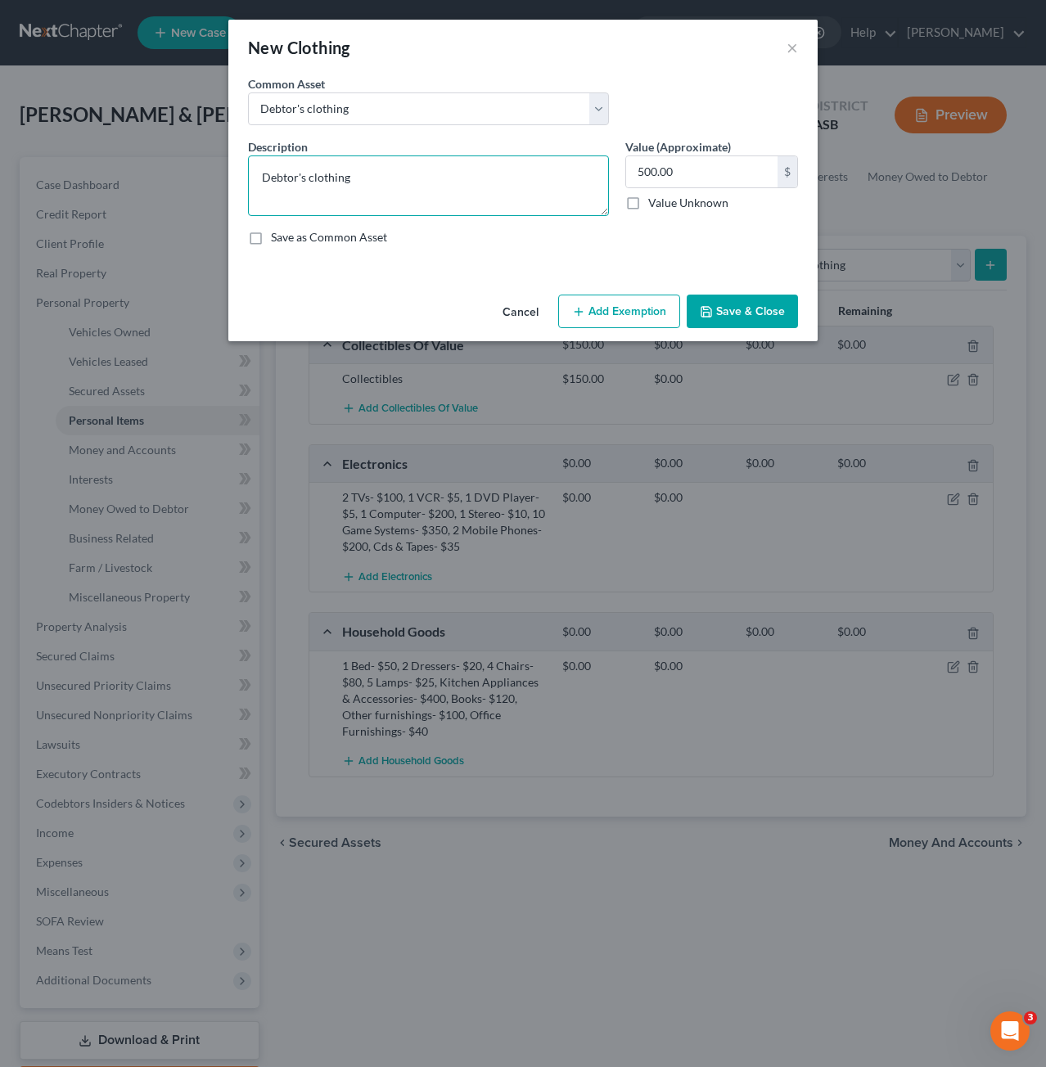
click at [421, 181] on textarea "Debtor's clothing" at bounding box center [428, 185] width 361 height 61
type textarea "Debtor's clothing"
type input "300"
click at [709, 229] on div "Save as Common Asset" at bounding box center [523, 237] width 550 height 16
click at [619, 320] on button "Add Exemption" at bounding box center [619, 312] width 122 height 34
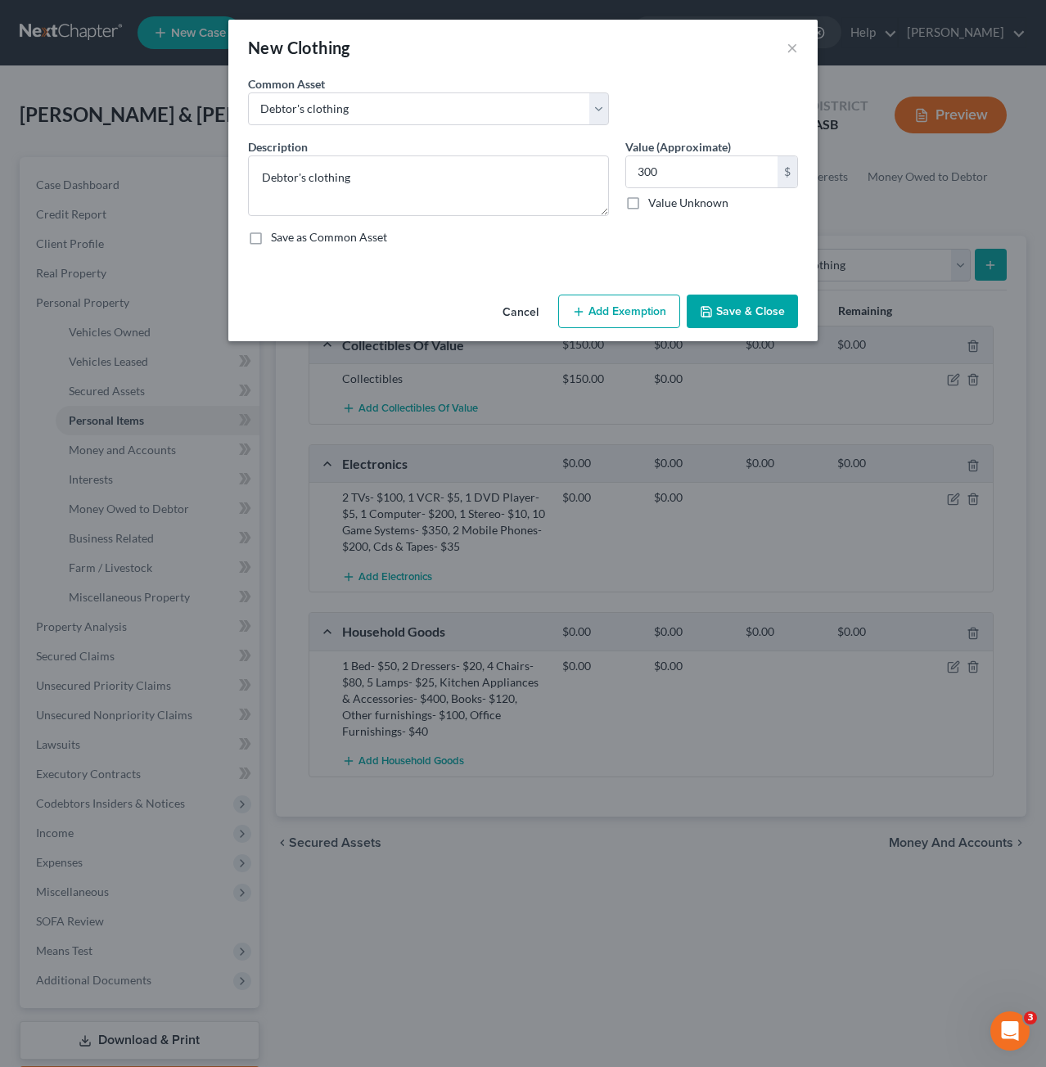
select select "2"
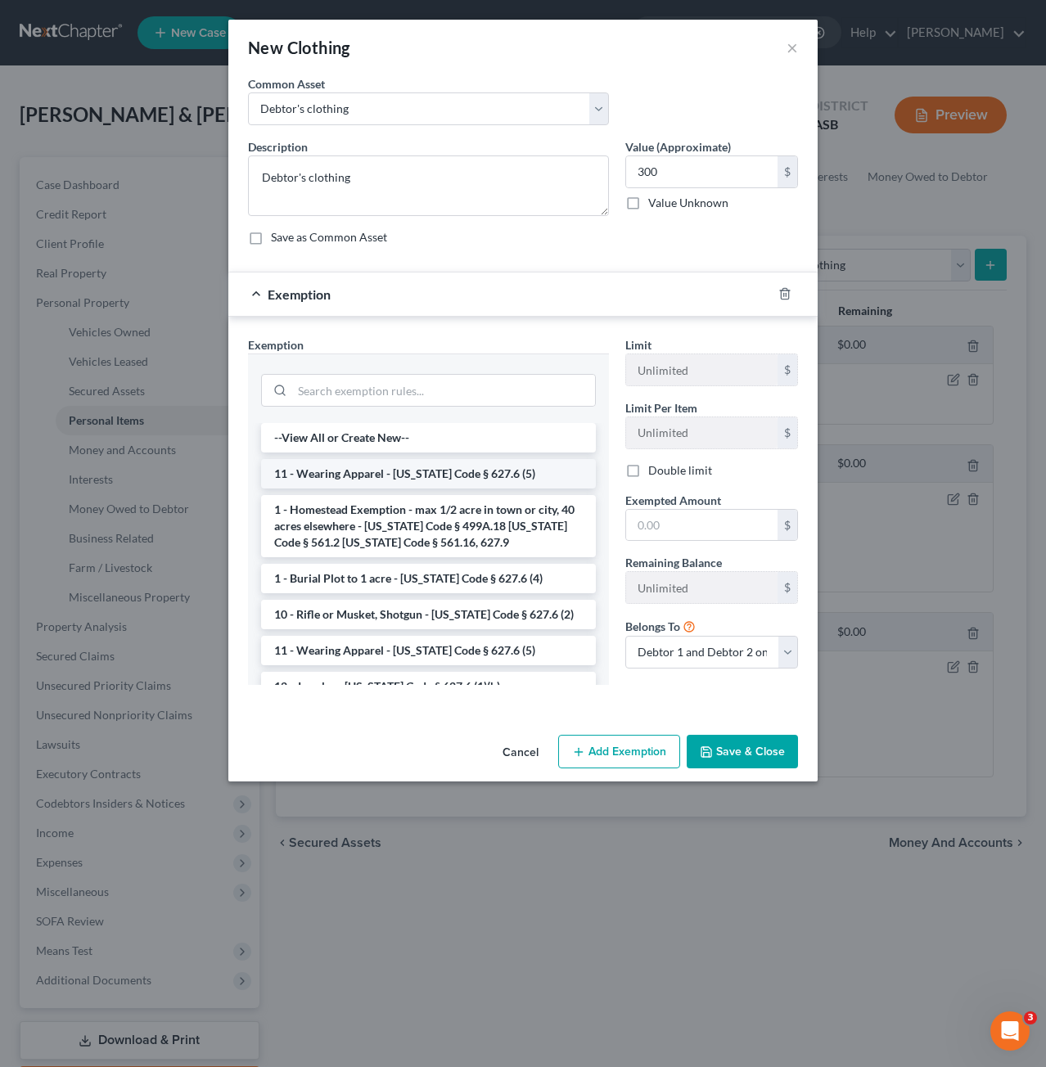
click at [462, 466] on li "11 - Wearing Apparel - [US_STATE] Code § 627.6 (5)" at bounding box center [428, 473] width 335 height 29
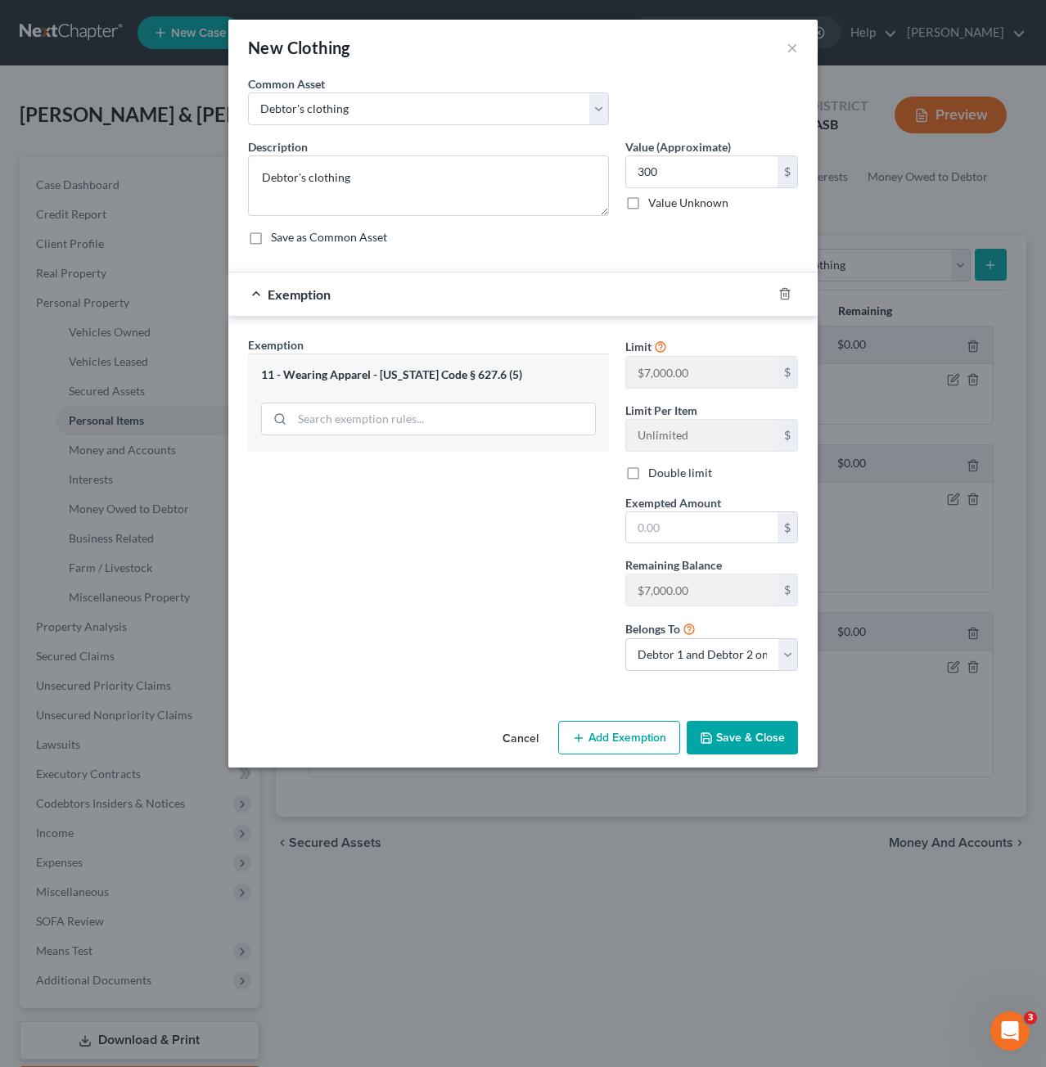
click at [744, 734] on button "Save & Close" at bounding box center [742, 738] width 111 height 34
click at [735, 525] on input "text" at bounding box center [701, 527] width 151 height 31
type input "300"
click at [530, 601] on div "Exemption Set must be selected for CA. Exemption * 11 - Wearing Apparel - Iowa …" at bounding box center [428, 510] width 377 height 348
click at [753, 741] on button "Save & Close" at bounding box center [742, 738] width 111 height 34
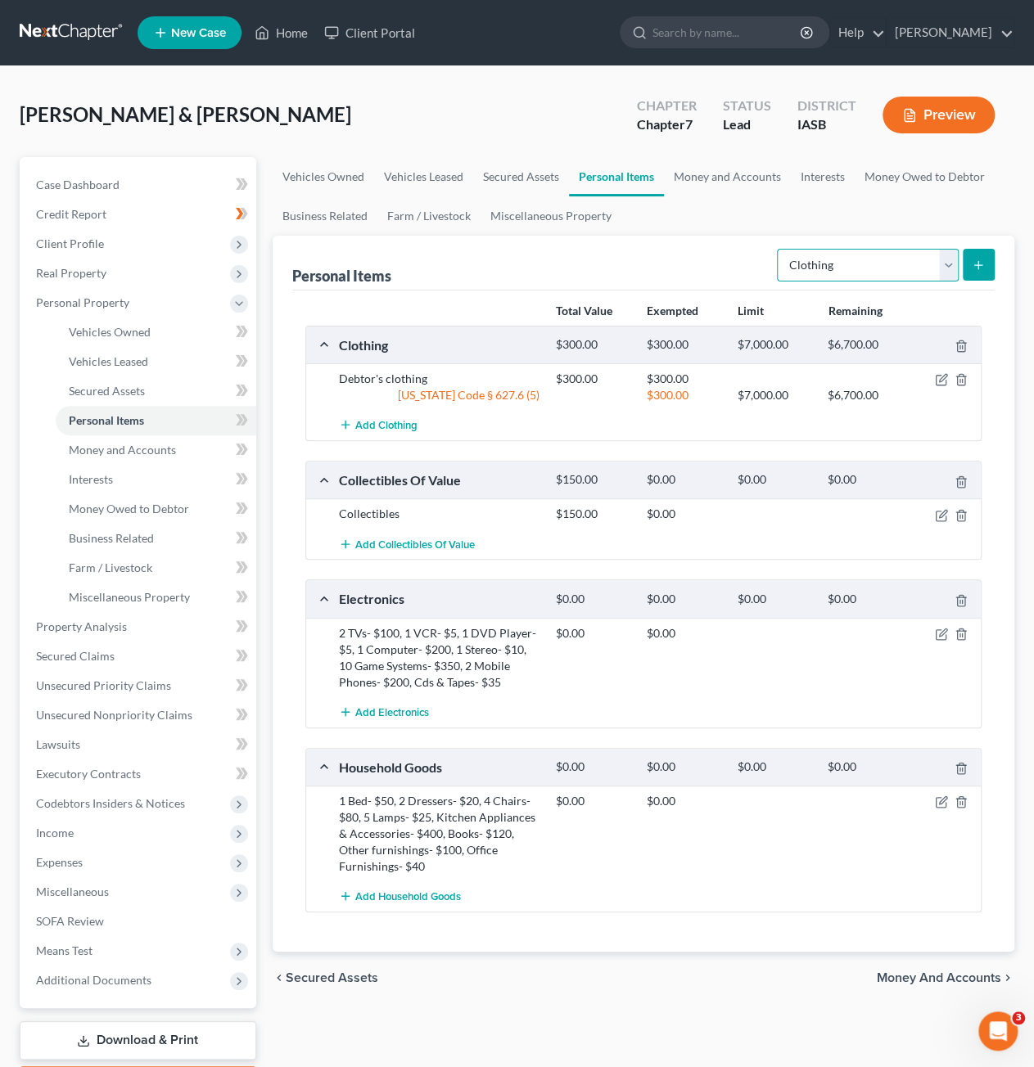
click at [861, 274] on select "Select Item Type Clothing Collectibles Of Value Electronics Firearms Household …" at bounding box center [868, 265] width 182 height 33
select select "jewelry"
click at [779, 249] on select "Select Item Type Clothing Collectibles Of Value Electronics Firearms Household …" at bounding box center [868, 265] width 182 height 33
click at [980, 268] on icon "submit" at bounding box center [977, 265] width 13 height 13
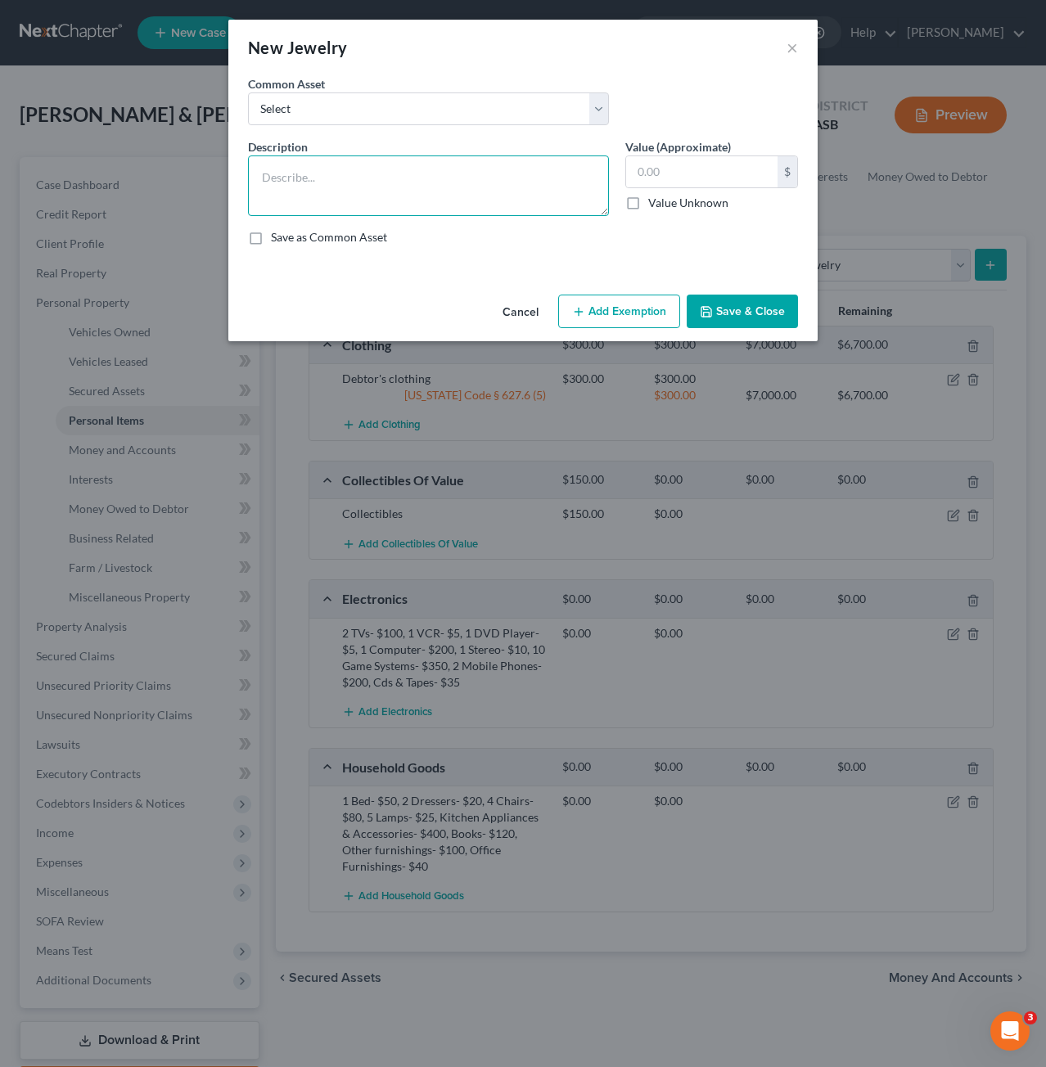
click at [422, 169] on textarea at bounding box center [428, 185] width 361 height 61
click at [664, 172] on input "text" at bounding box center [701, 171] width 151 height 31
click at [393, 183] on textarea "Jewelry" at bounding box center [428, 185] width 361 height 61
type textarea "Jewelry (Rings and Necklaces)"
click at [675, 178] on input "text" at bounding box center [701, 171] width 151 height 31
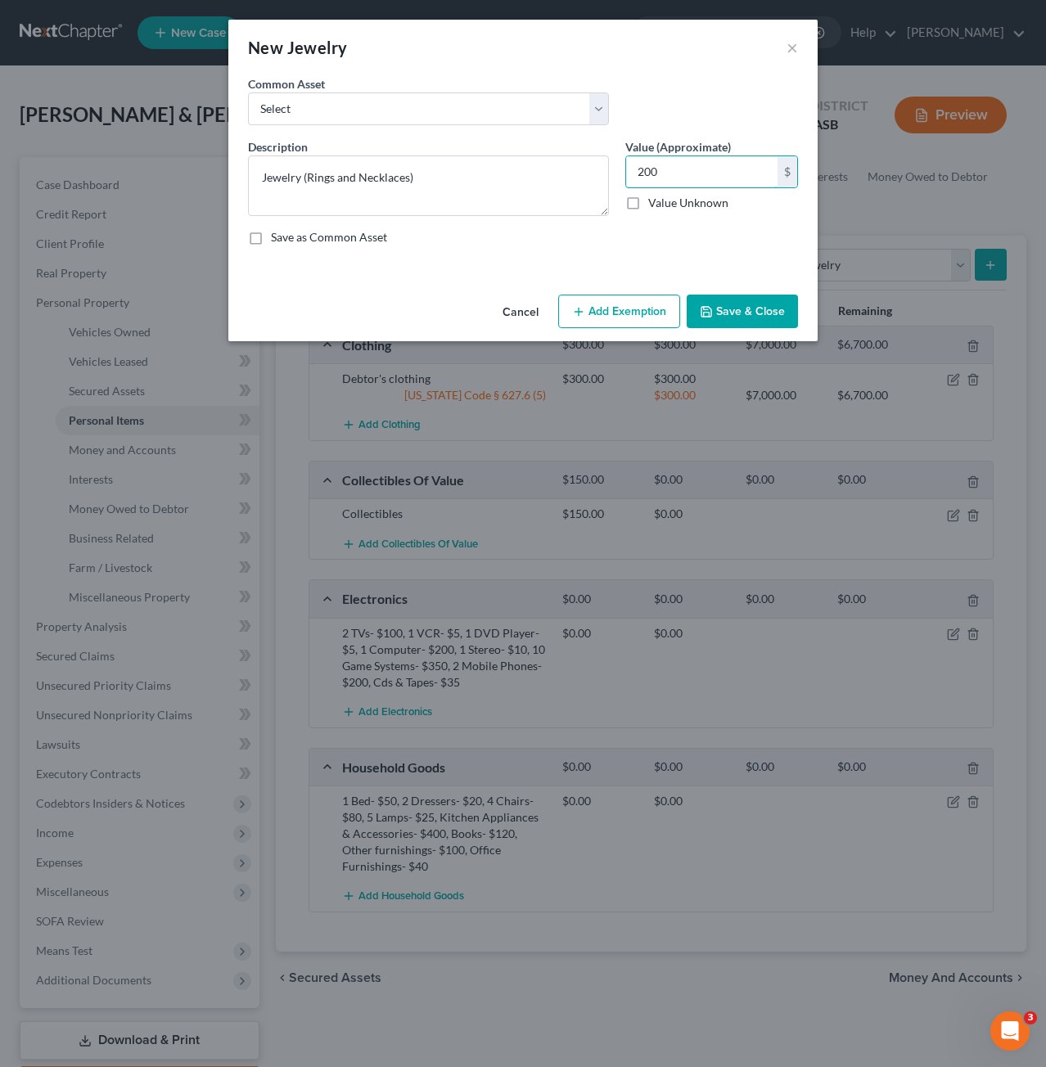
type input "200"
click at [631, 313] on button "Add Exemption" at bounding box center [619, 312] width 122 height 34
select select "2"
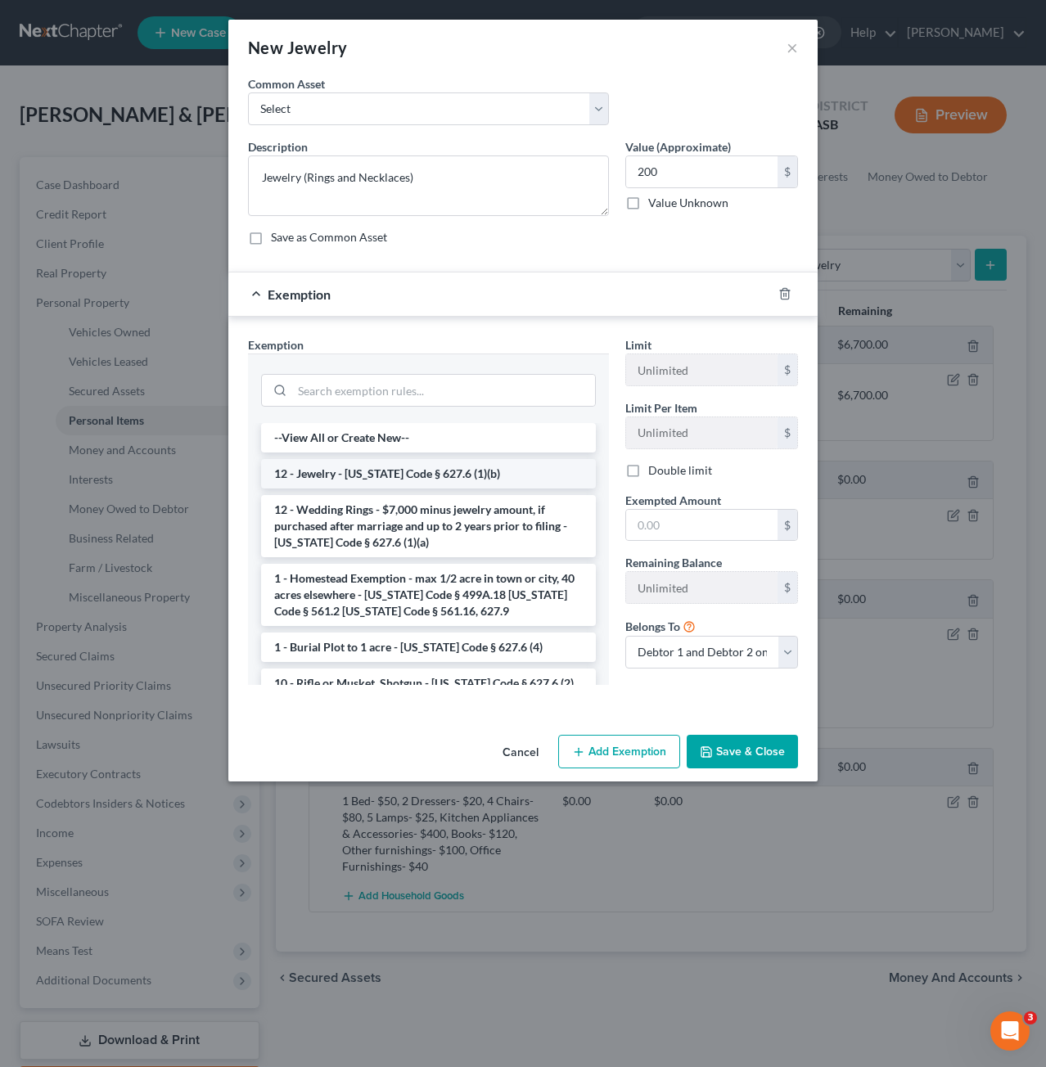
click at [456, 468] on li "12 - Jewelry - [US_STATE] Code § 627.6 (1)(b)" at bounding box center [428, 473] width 335 height 29
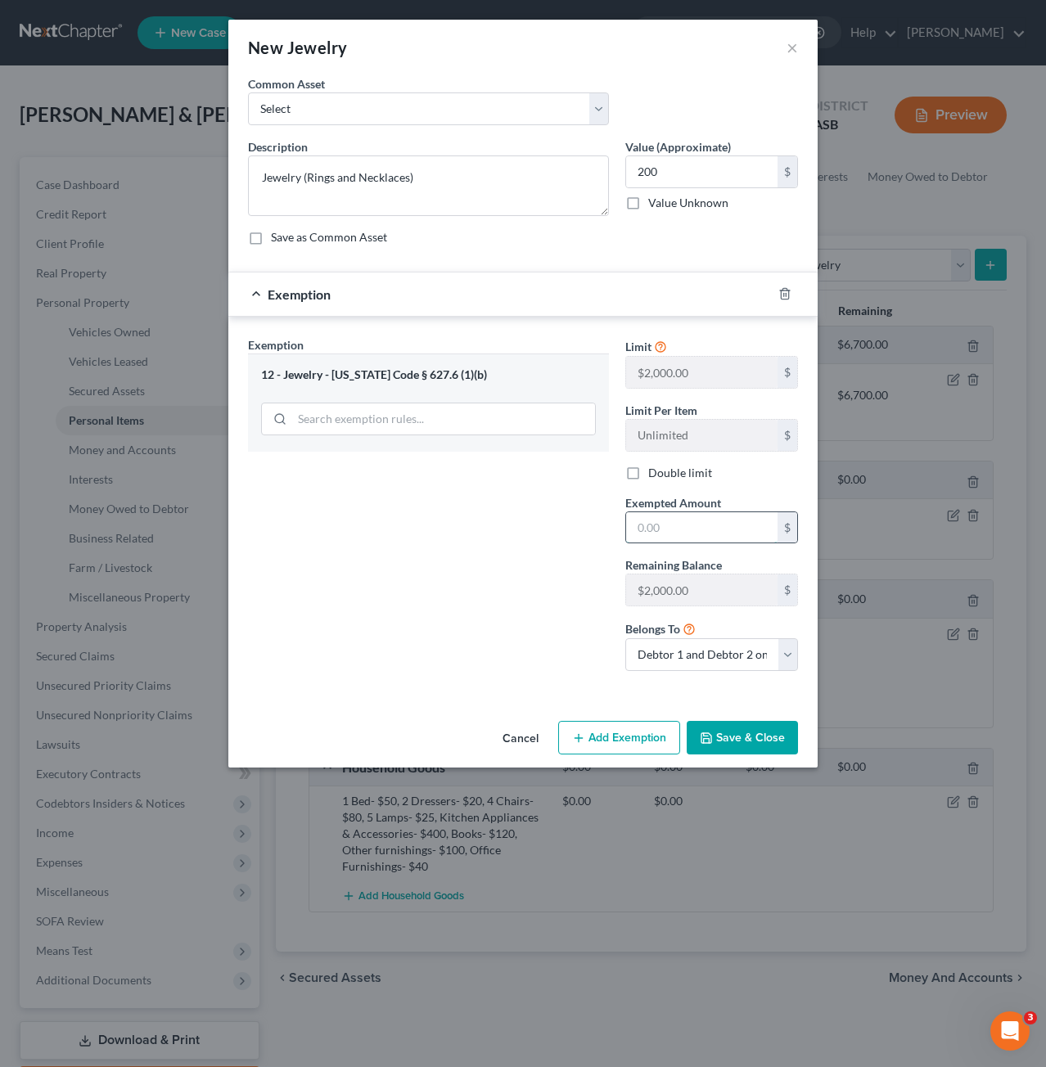
click at [709, 525] on input "text" at bounding box center [701, 527] width 151 height 31
type input "200"
click at [738, 727] on button "Save & Close" at bounding box center [742, 738] width 111 height 34
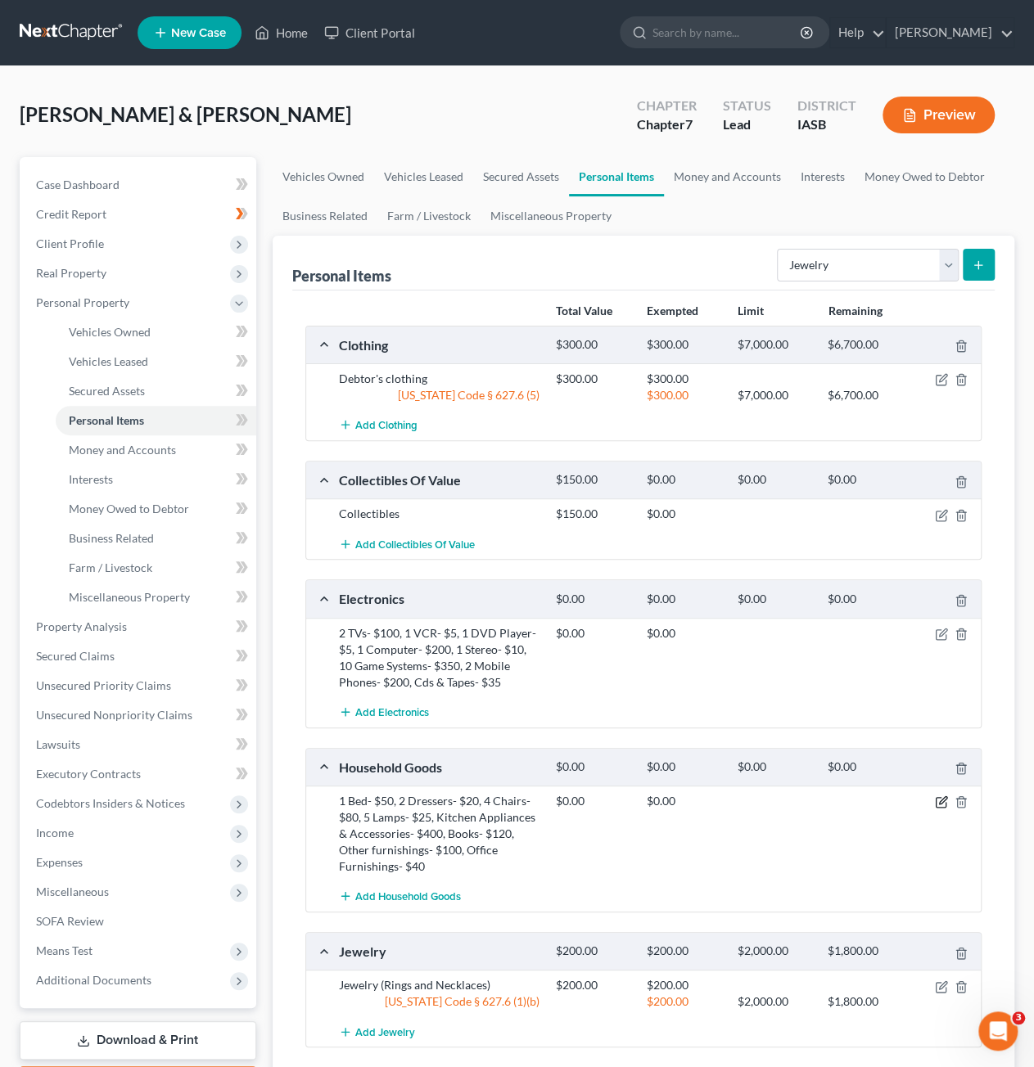
click at [943, 803] on icon "button" at bounding box center [941, 801] width 13 height 13
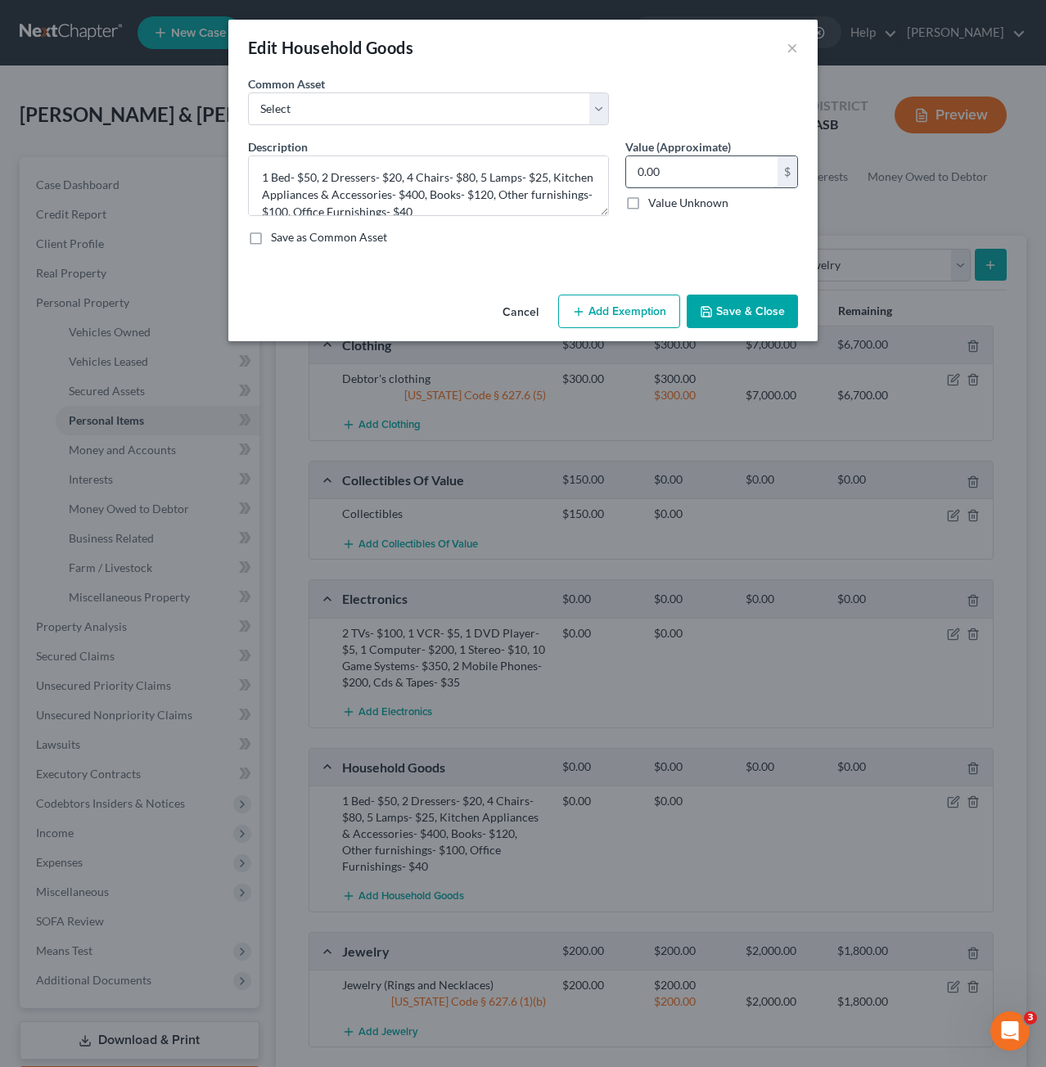
click at [725, 162] on input "0.00" at bounding box center [701, 171] width 151 height 31
type input "835"
click at [637, 299] on button "Add Exemption" at bounding box center [619, 312] width 122 height 34
select select "2"
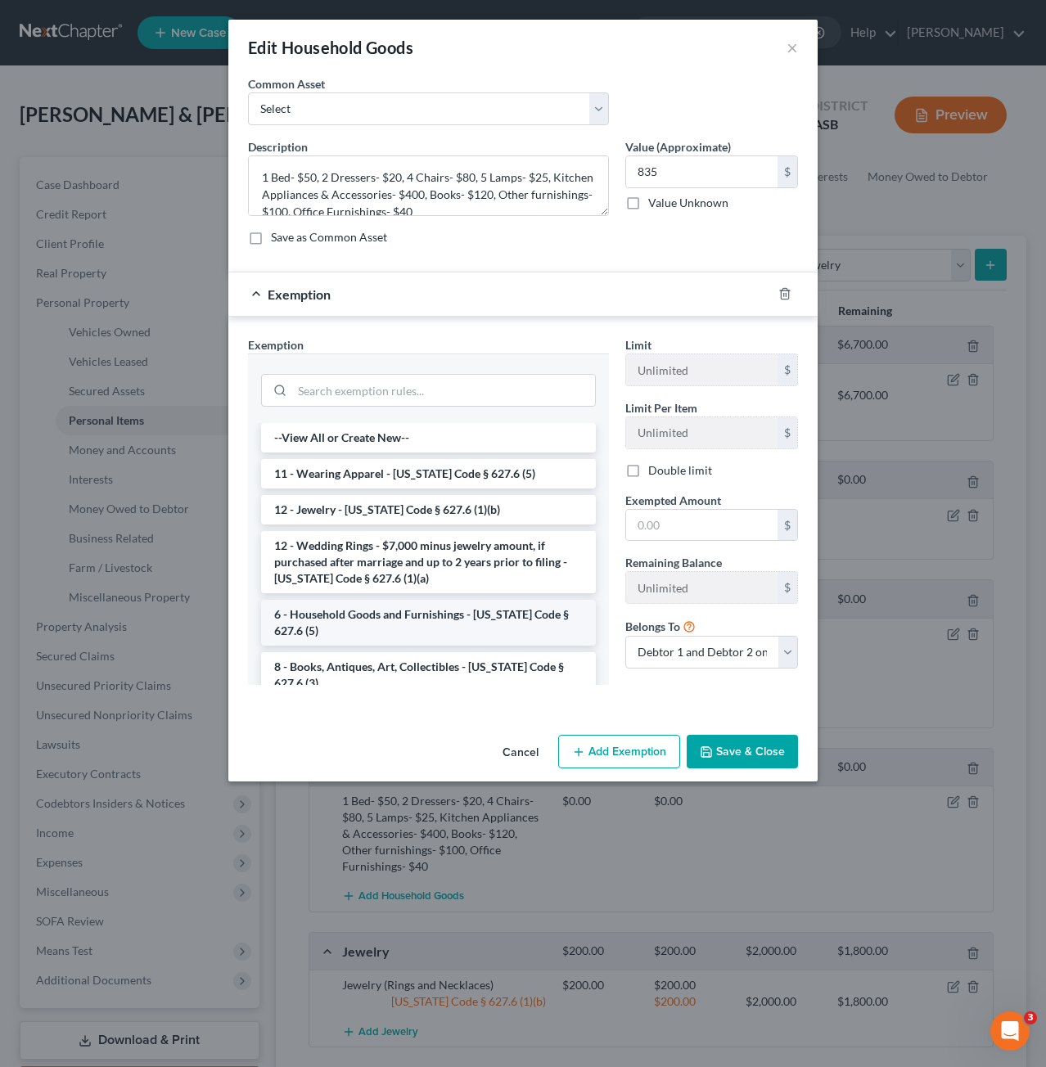
click at [445, 606] on li "6 - Household Goods and Furnishings - [US_STATE] Code § 627.6 (5)" at bounding box center [428, 623] width 335 height 46
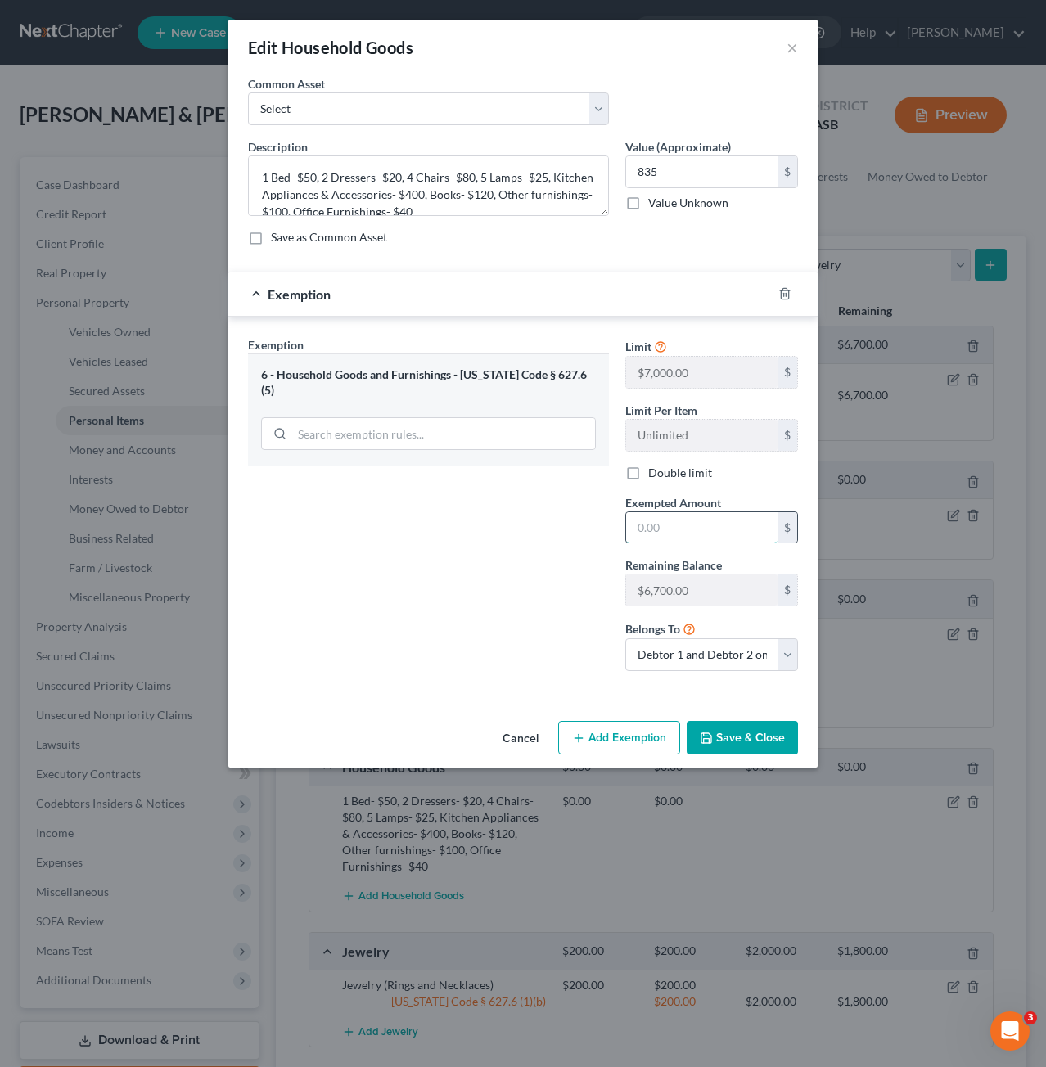
click at [751, 518] on input "text" at bounding box center [701, 527] width 151 height 31
type input "835"
click at [741, 723] on button "Save & Close" at bounding box center [742, 738] width 111 height 34
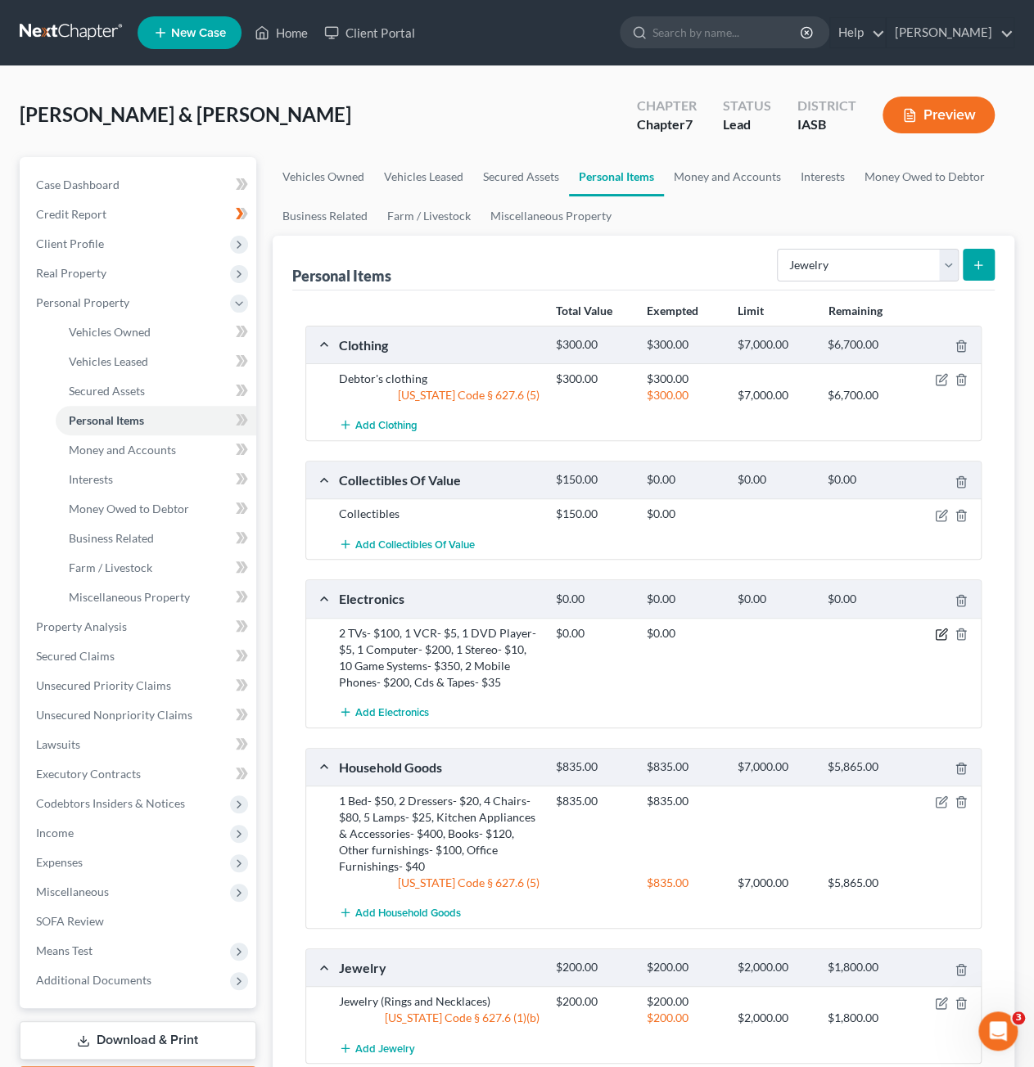
click at [939, 632] on icon "button" at bounding box center [942, 631] width 7 height 7
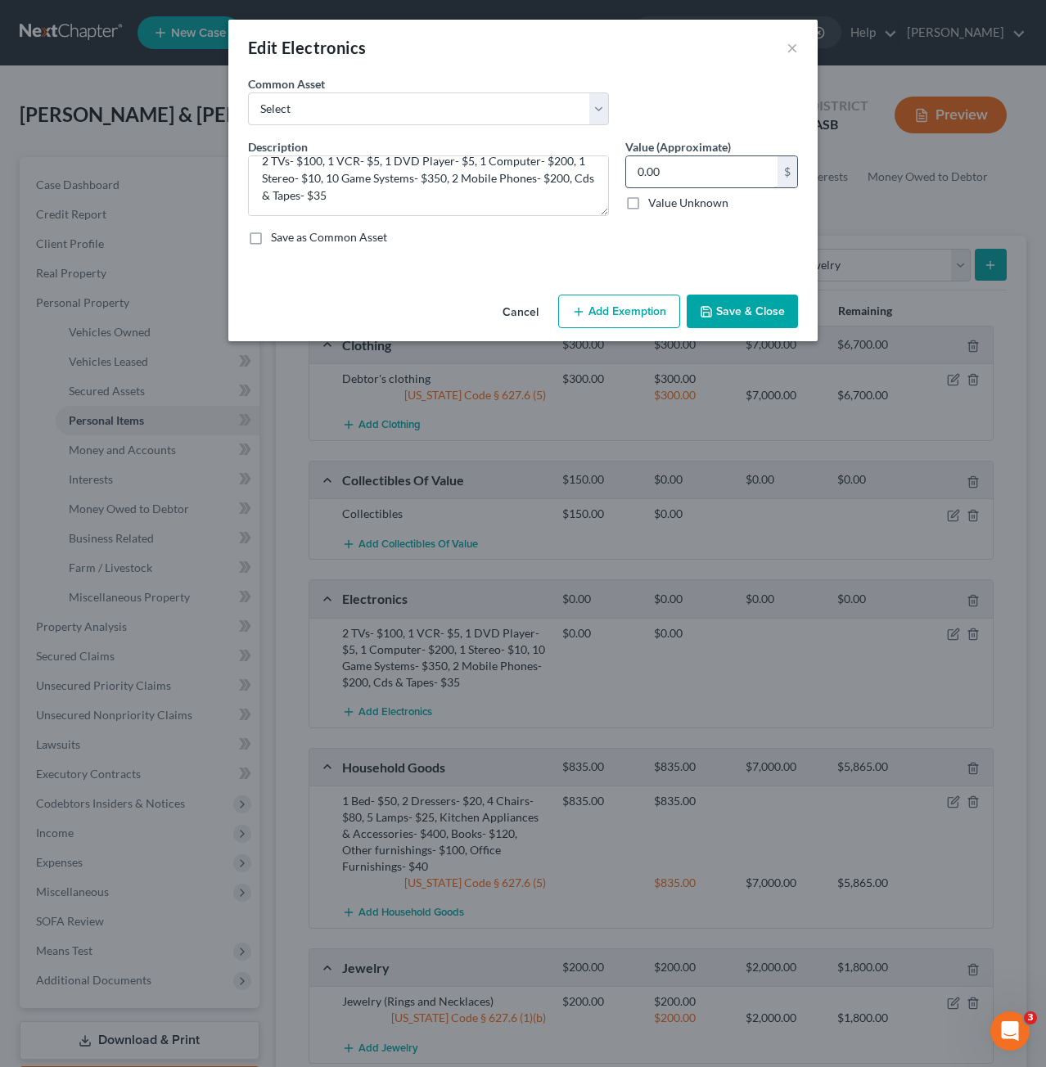
click at [676, 179] on input "0.00" at bounding box center [701, 171] width 151 height 31
type input "905"
click at [654, 304] on button "Add Exemption" at bounding box center [619, 312] width 122 height 34
select select "2"
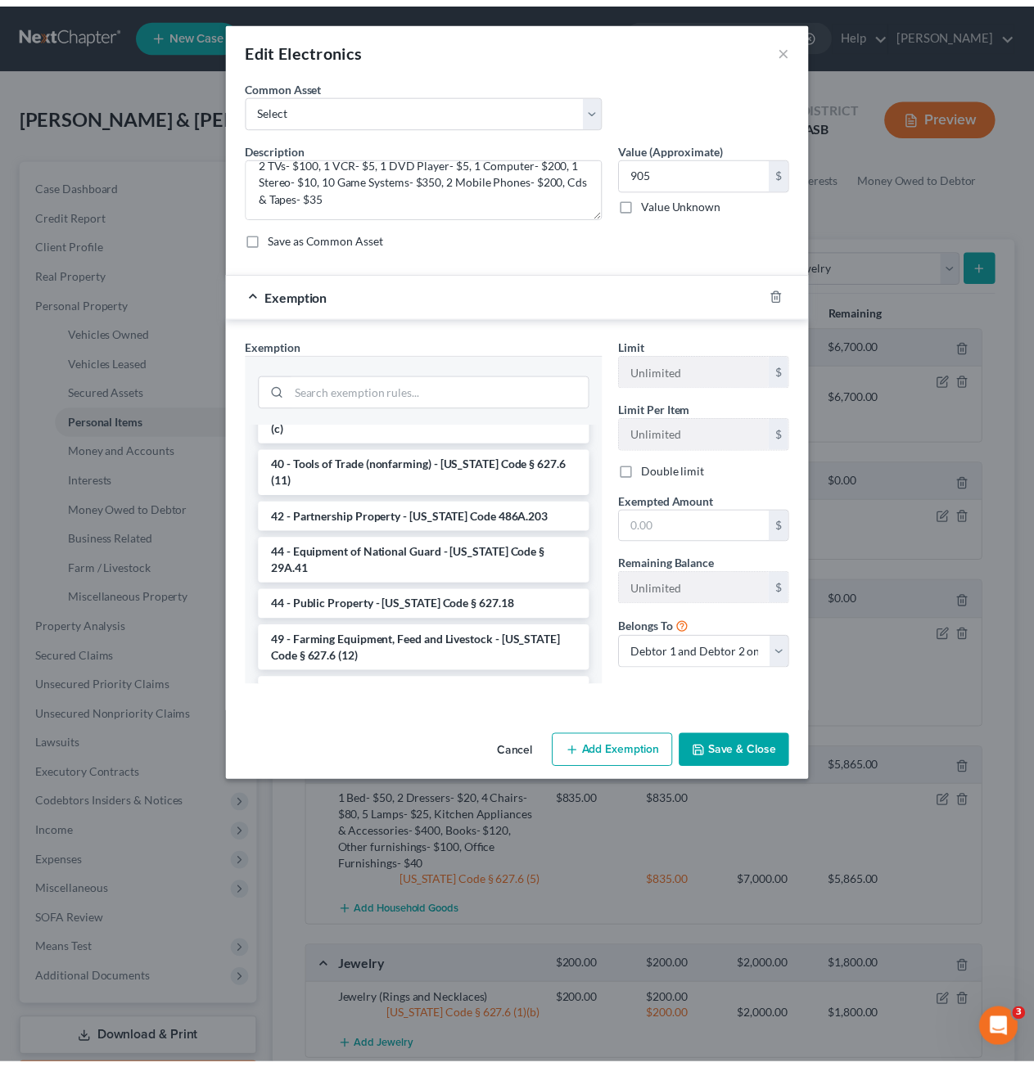
scroll to position [1718, 0]
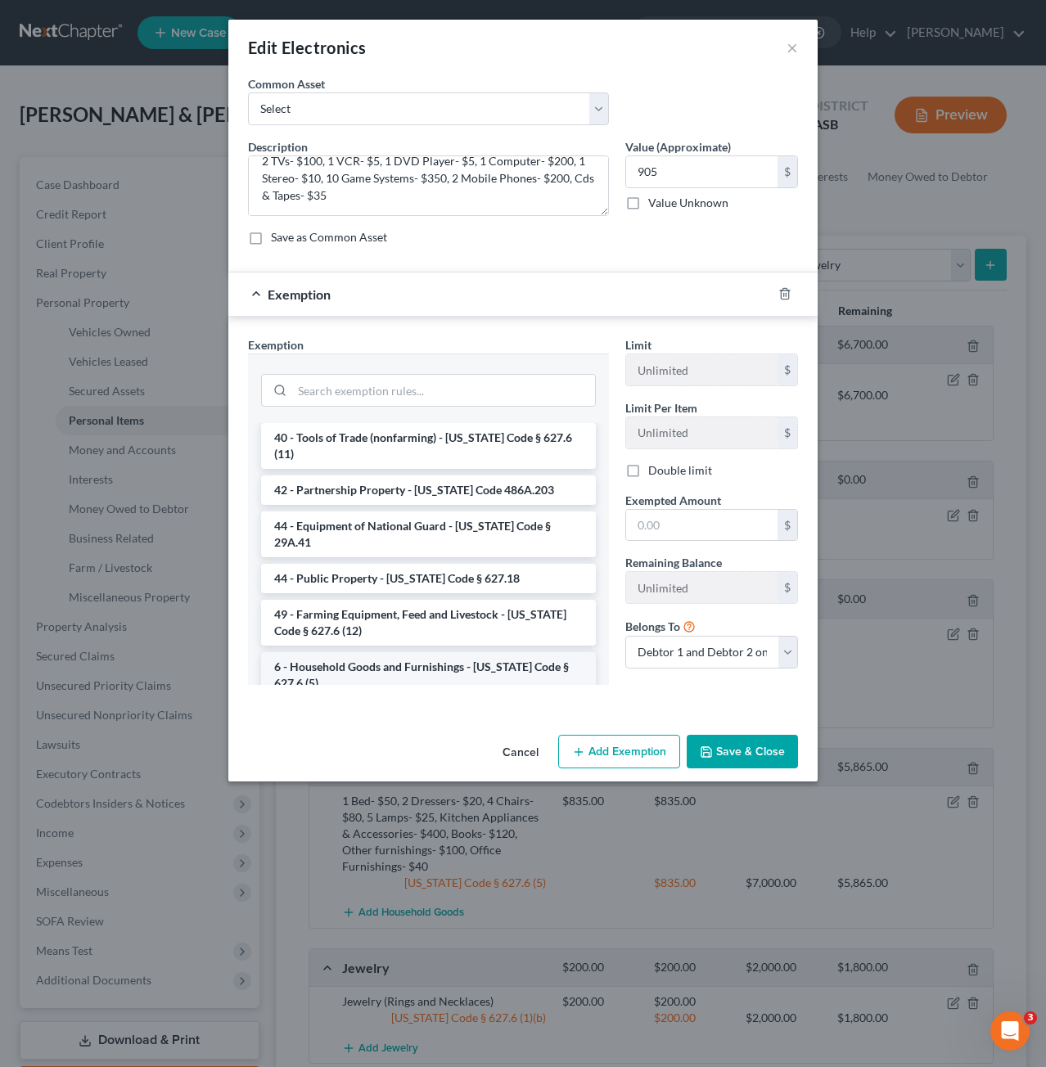
click at [430, 652] on li "6 - Household Goods and Furnishings - [US_STATE] Code § 627.6 (5)" at bounding box center [428, 675] width 335 height 46
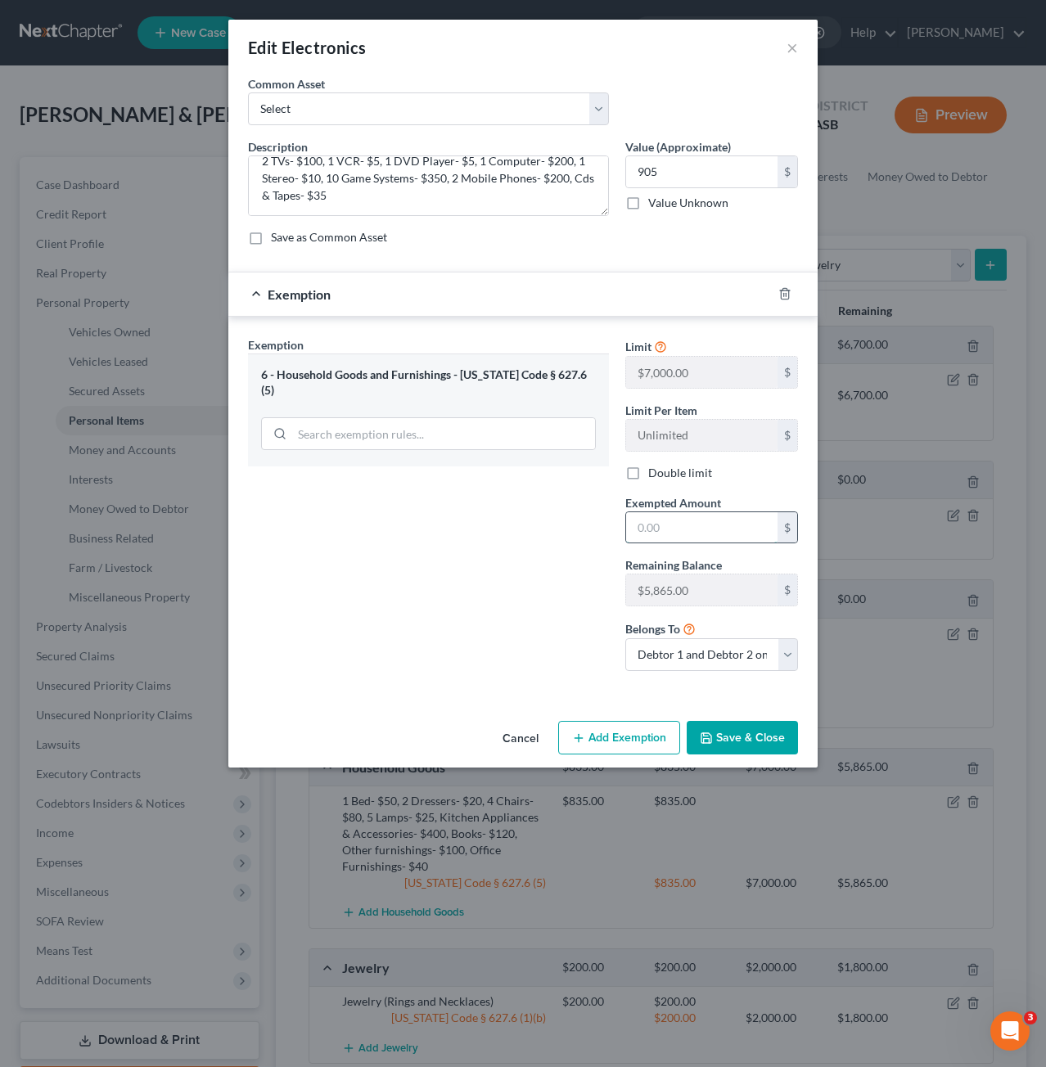
click at [696, 526] on input "text" at bounding box center [701, 527] width 151 height 31
type input "905"
click at [725, 738] on button "Save & Close" at bounding box center [742, 738] width 111 height 34
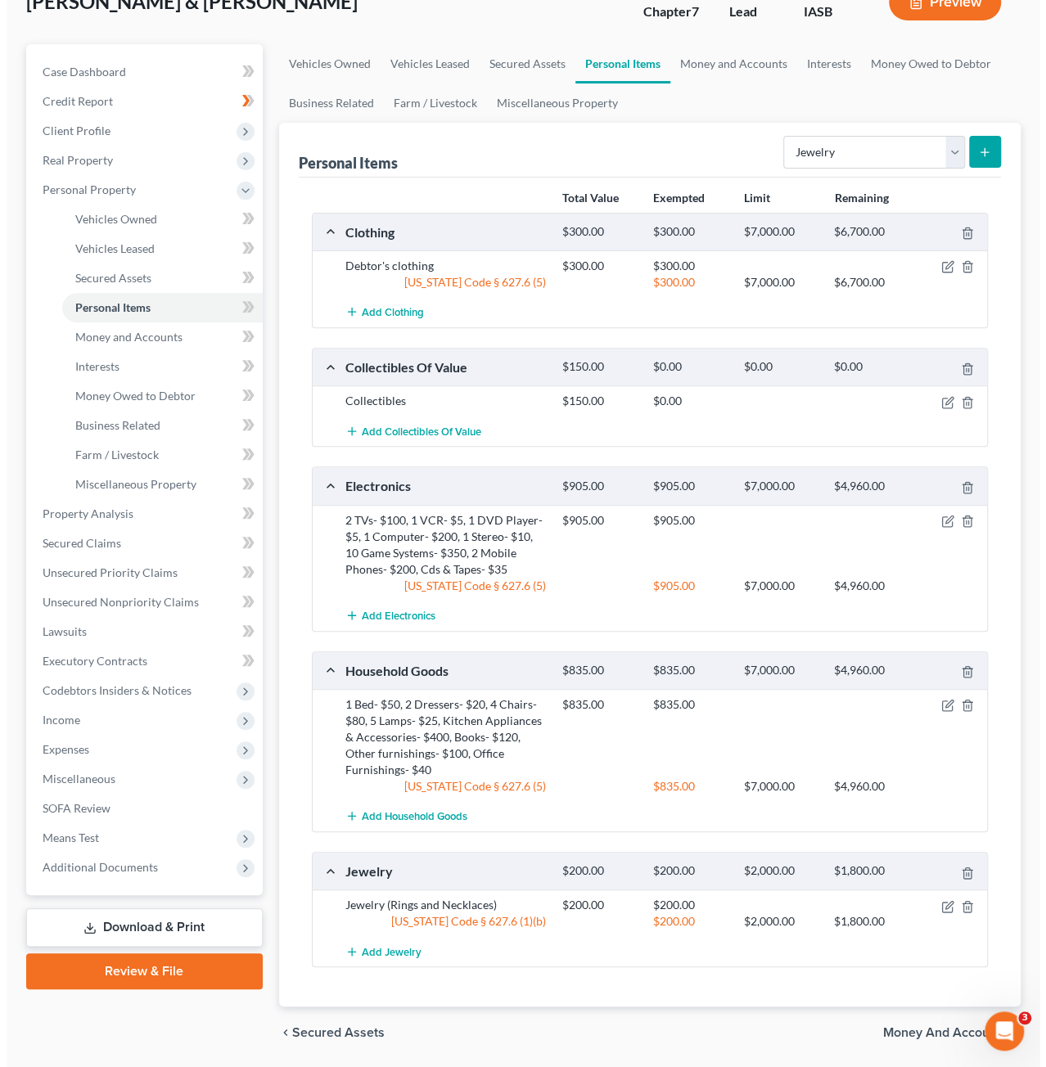
scroll to position [161, 0]
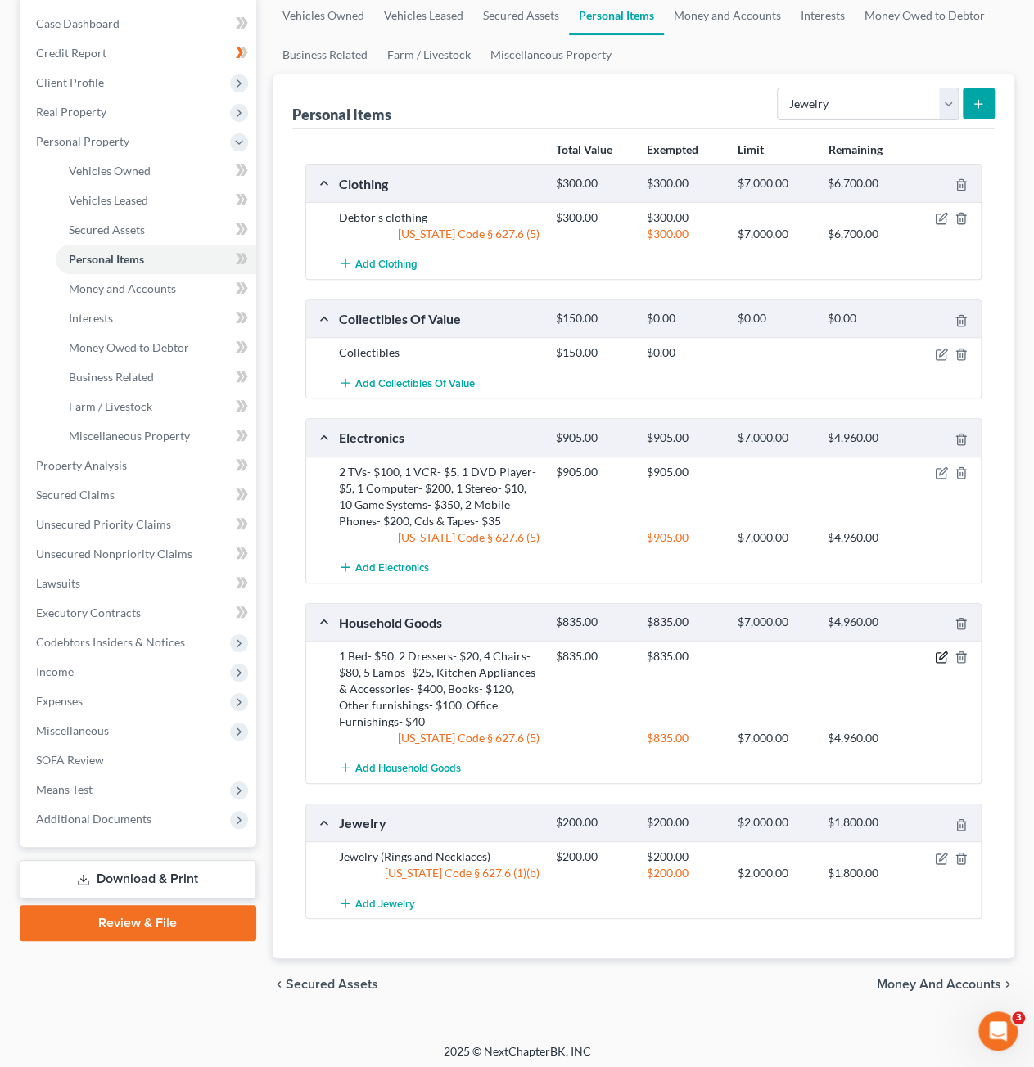
click at [939, 656] on icon "button" at bounding box center [941, 657] width 13 height 13
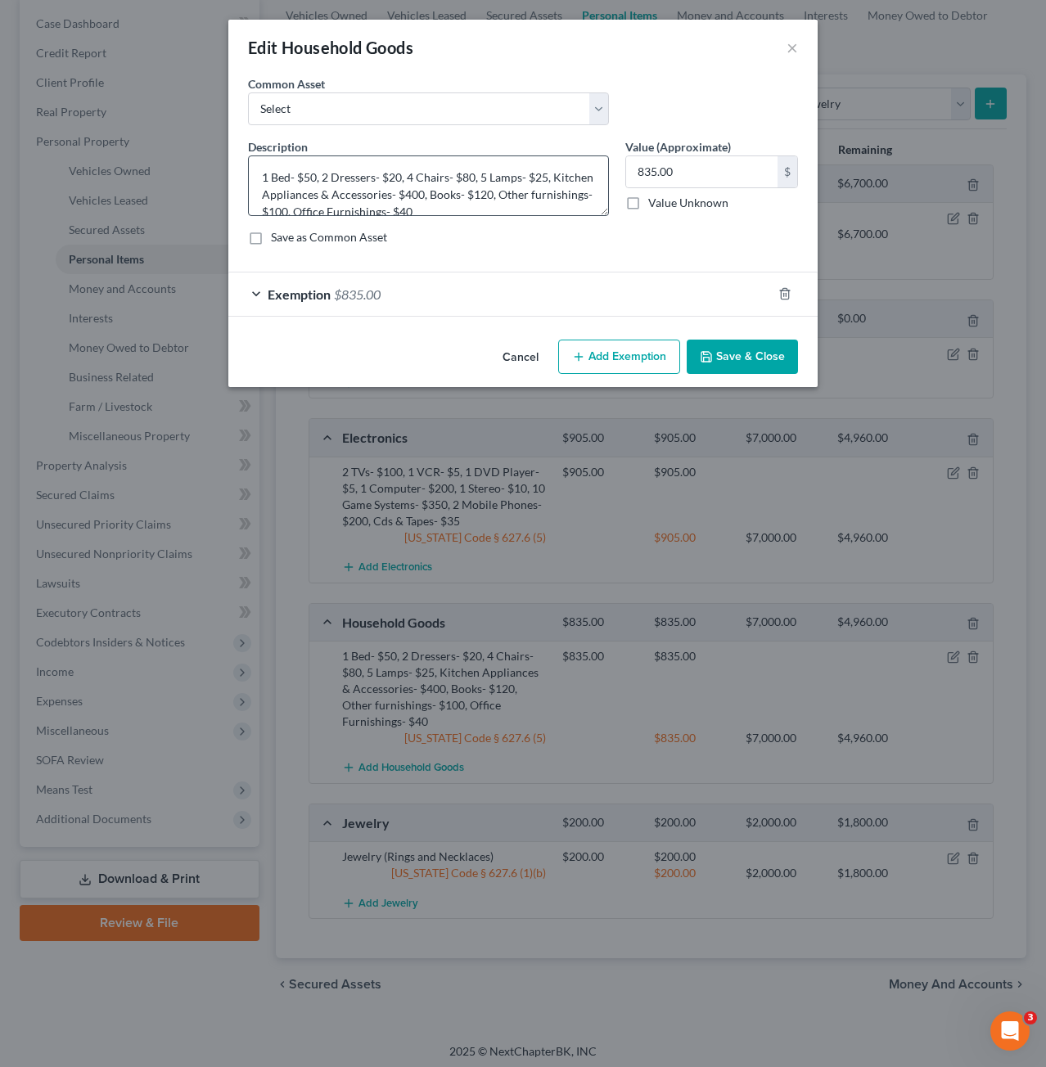
scroll to position [16, 0]
click at [485, 296] on div "Exemption $835.00" at bounding box center [499, 293] width 543 height 43
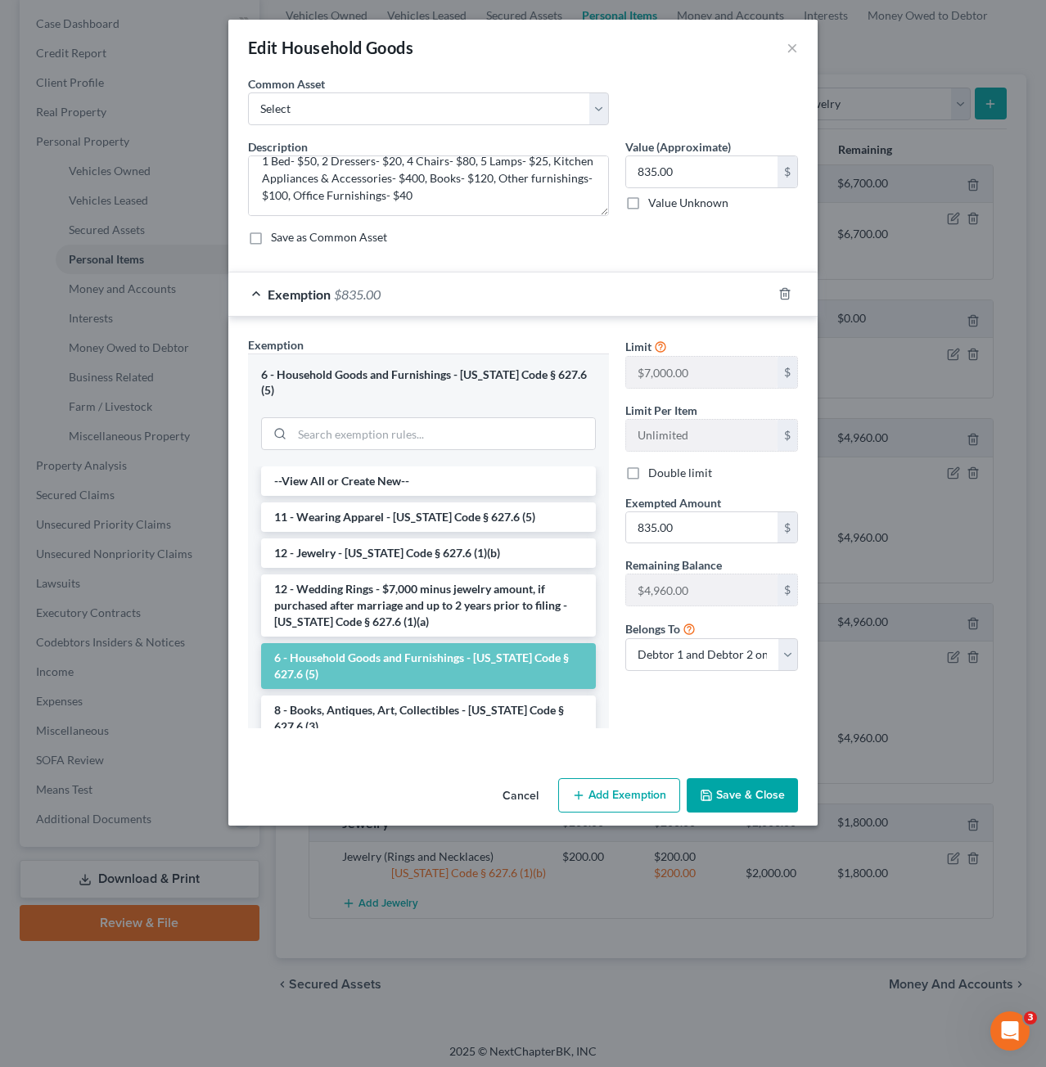
click at [645, 781] on button "Add Exemption" at bounding box center [619, 795] width 122 height 34
select select "2"
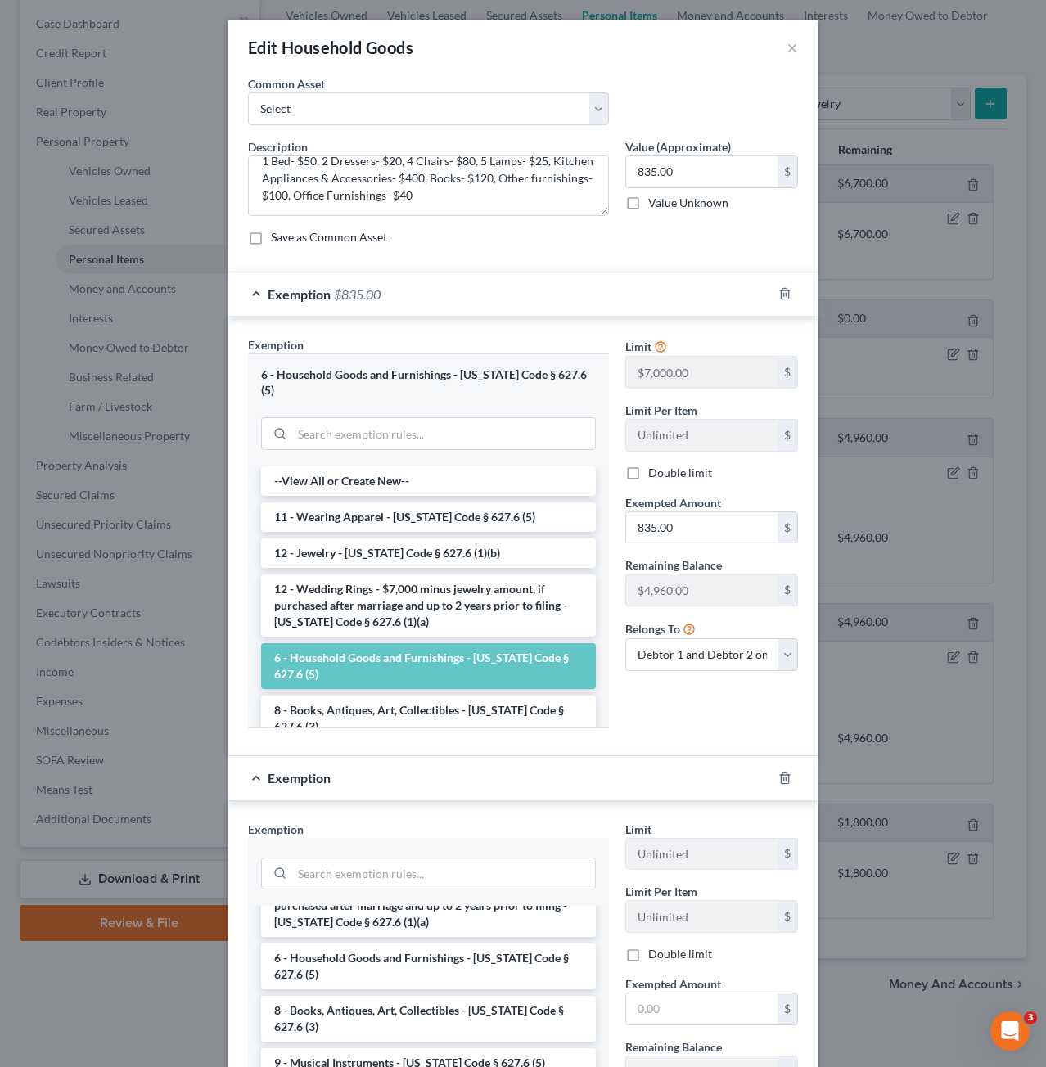
scroll to position [164, 0]
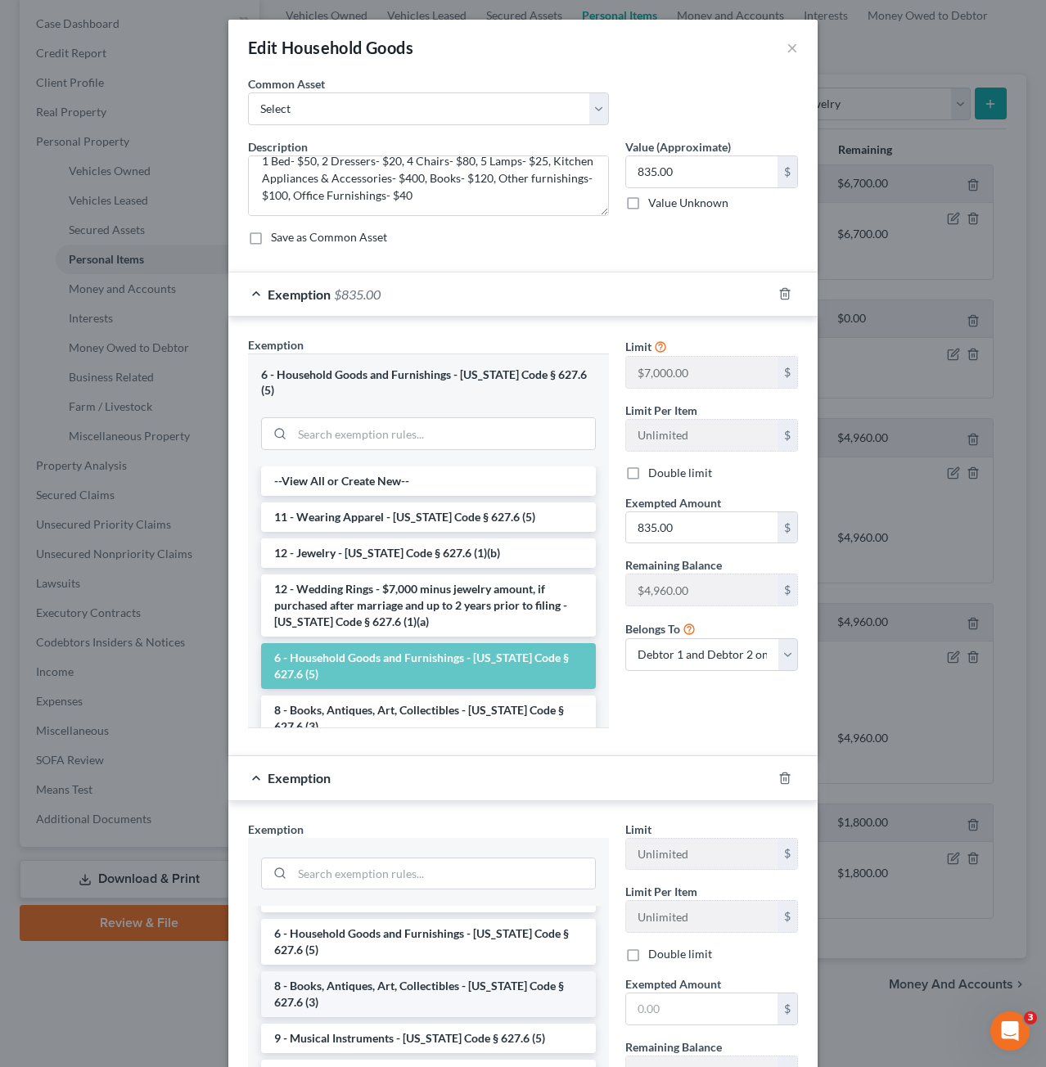
click at [460, 971] on li "8 - Books, Antiques, Art, Collectibles - [US_STATE] Code § 627.6 (3)" at bounding box center [428, 994] width 335 height 46
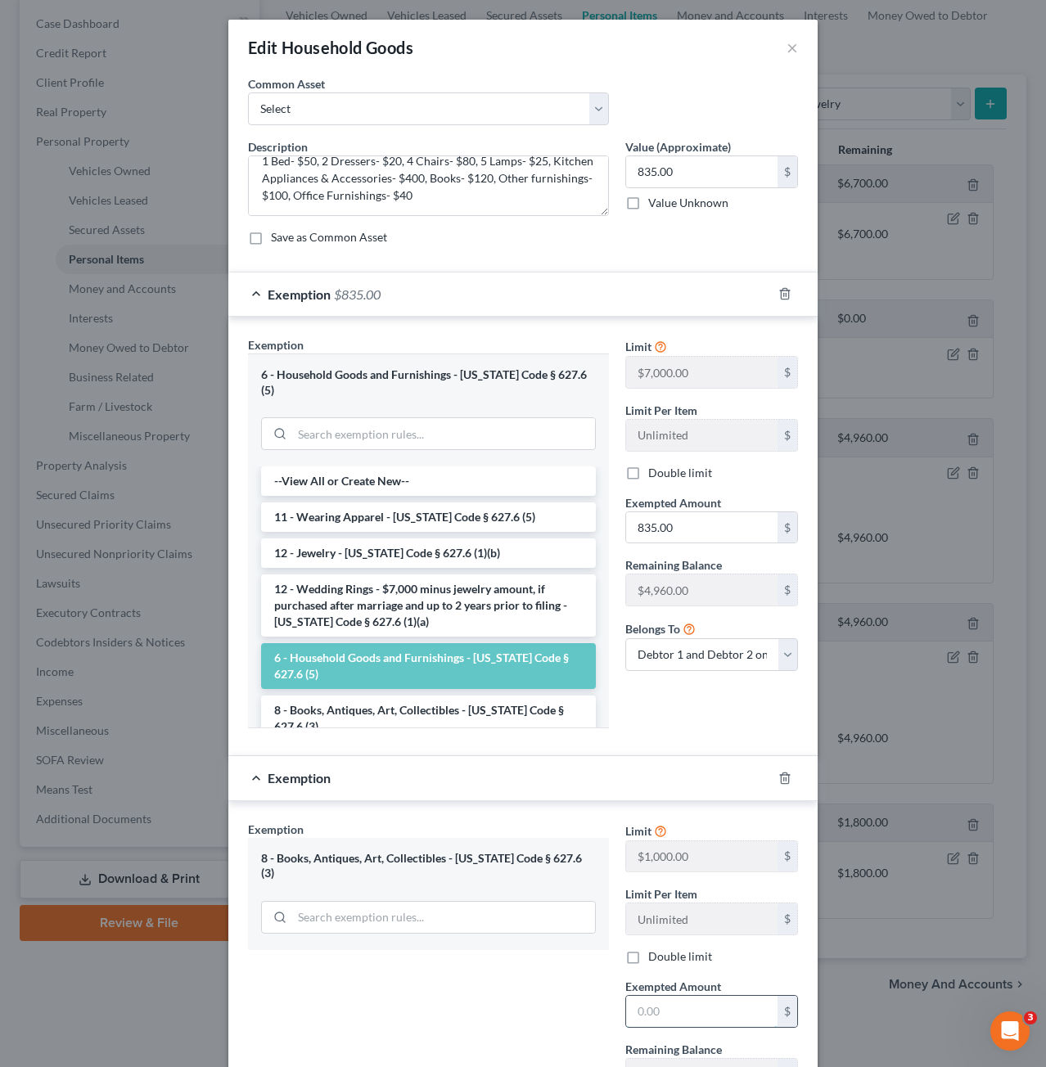
click at [664, 996] on input "text" at bounding box center [701, 1011] width 151 height 31
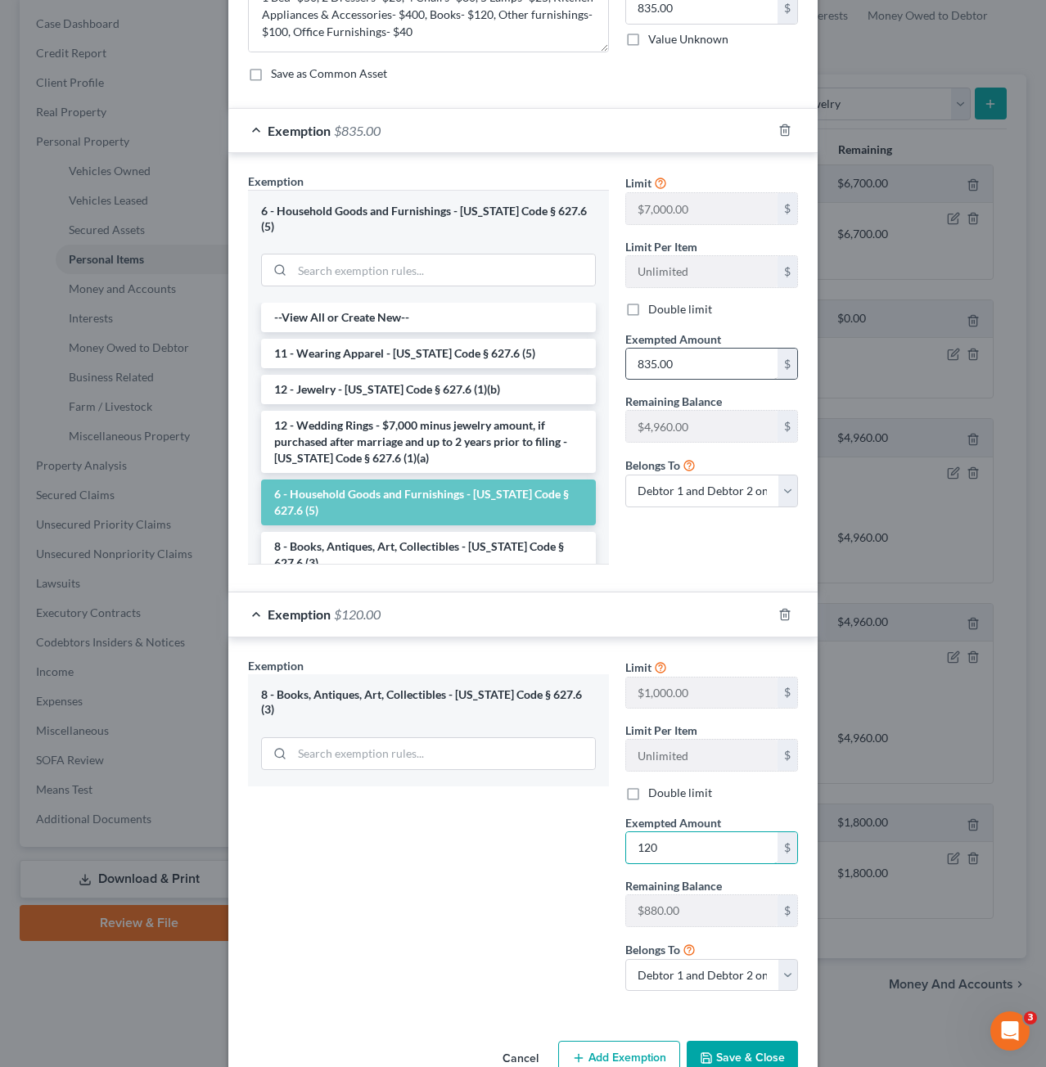
type input "120"
click at [699, 359] on input "835.00" at bounding box center [701, 364] width 151 height 31
type input "715"
click at [759, 1041] on button "Save & Close" at bounding box center [742, 1058] width 111 height 34
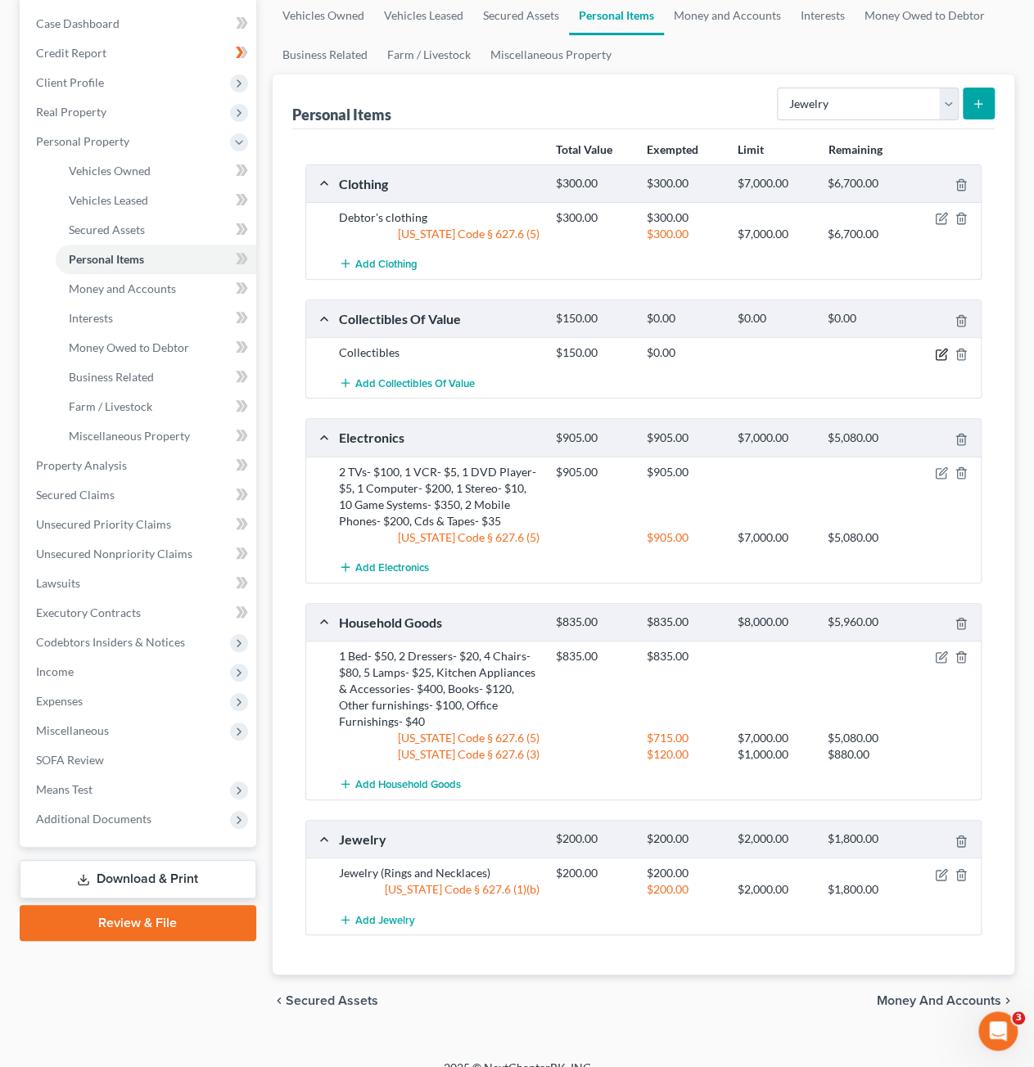
click at [937, 353] on icon "button" at bounding box center [941, 354] width 13 height 13
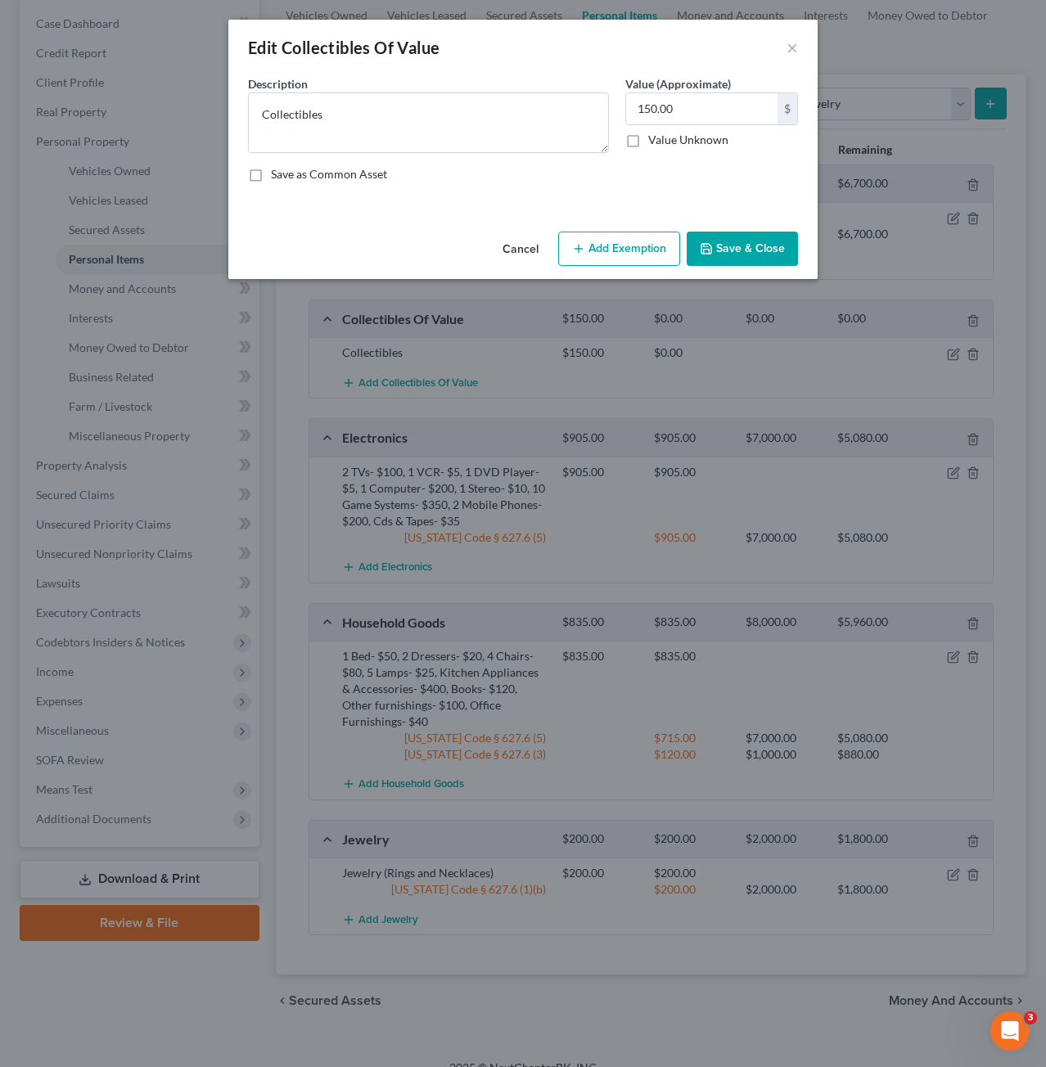
click at [676, 236] on button "Add Exemption" at bounding box center [619, 249] width 122 height 34
select select "2"
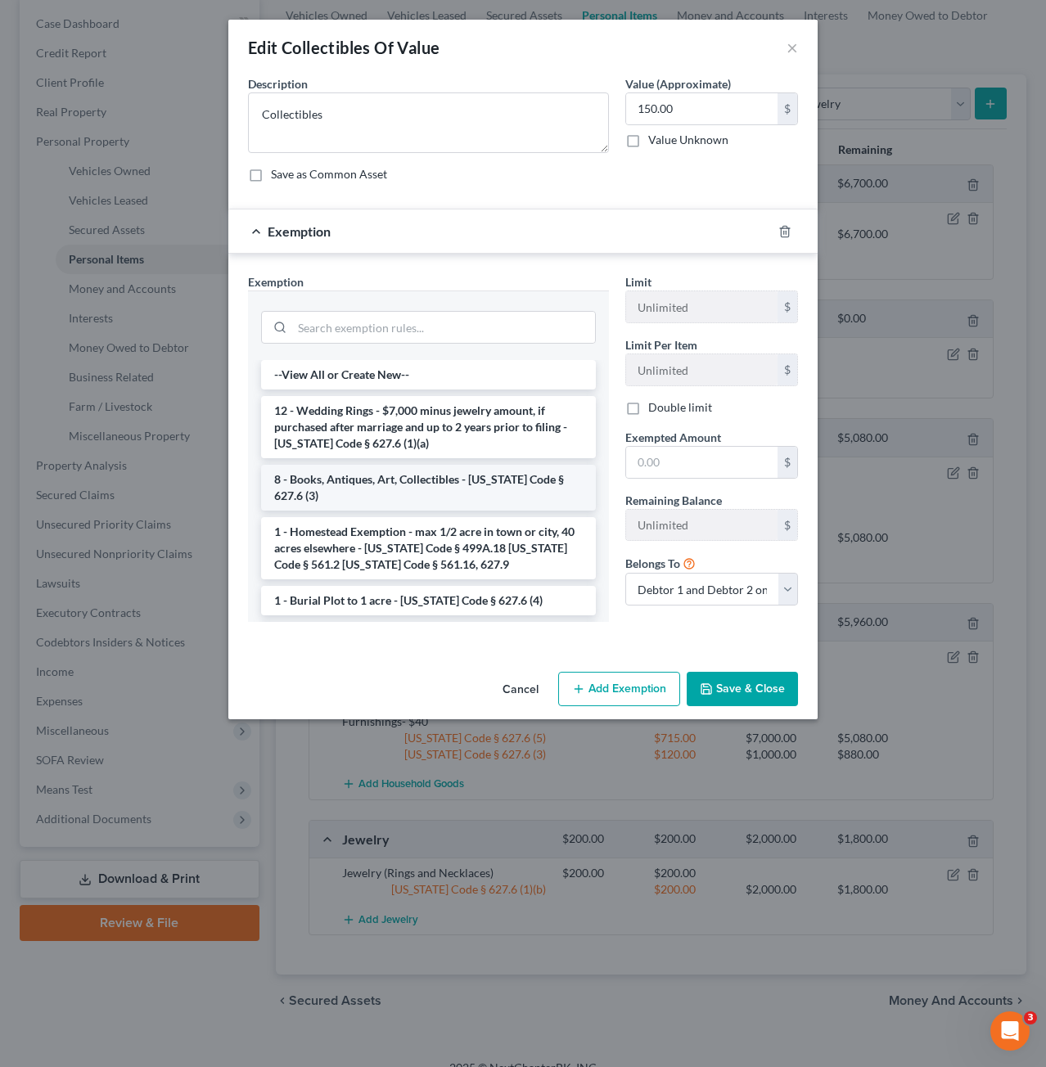
click at [441, 476] on li "8 - Books, Antiques, Art, Collectibles - [US_STATE] Code § 627.6 (3)" at bounding box center [428, 488] width 335 height 46
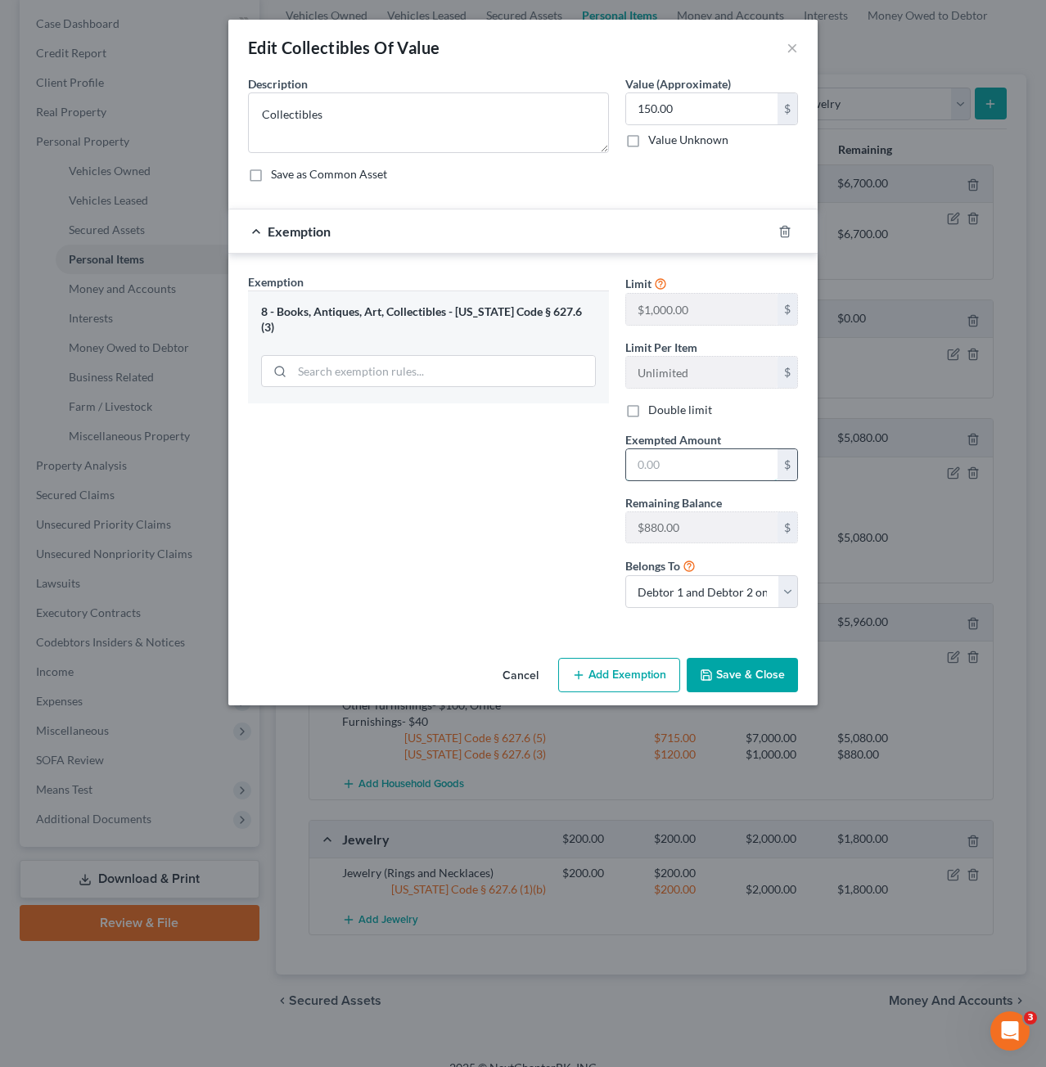
click at [693, 462] on input "text" at bounding box center [701, 464] width 151 height 31
type input "150"
click at [764, 677] on button "Save & Close" at bounding box center [742, 675] width 111 height 34
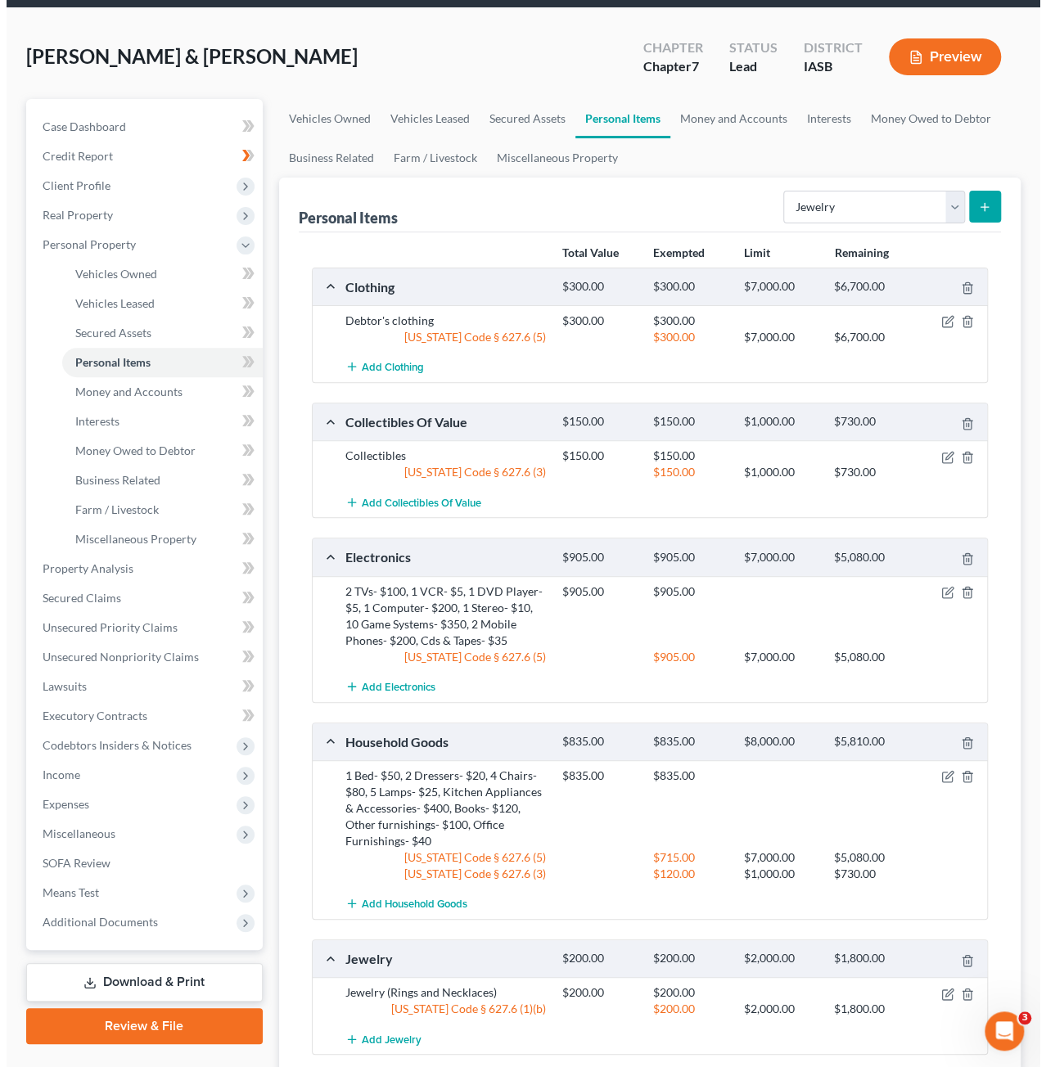
scroll to position [0, 0]
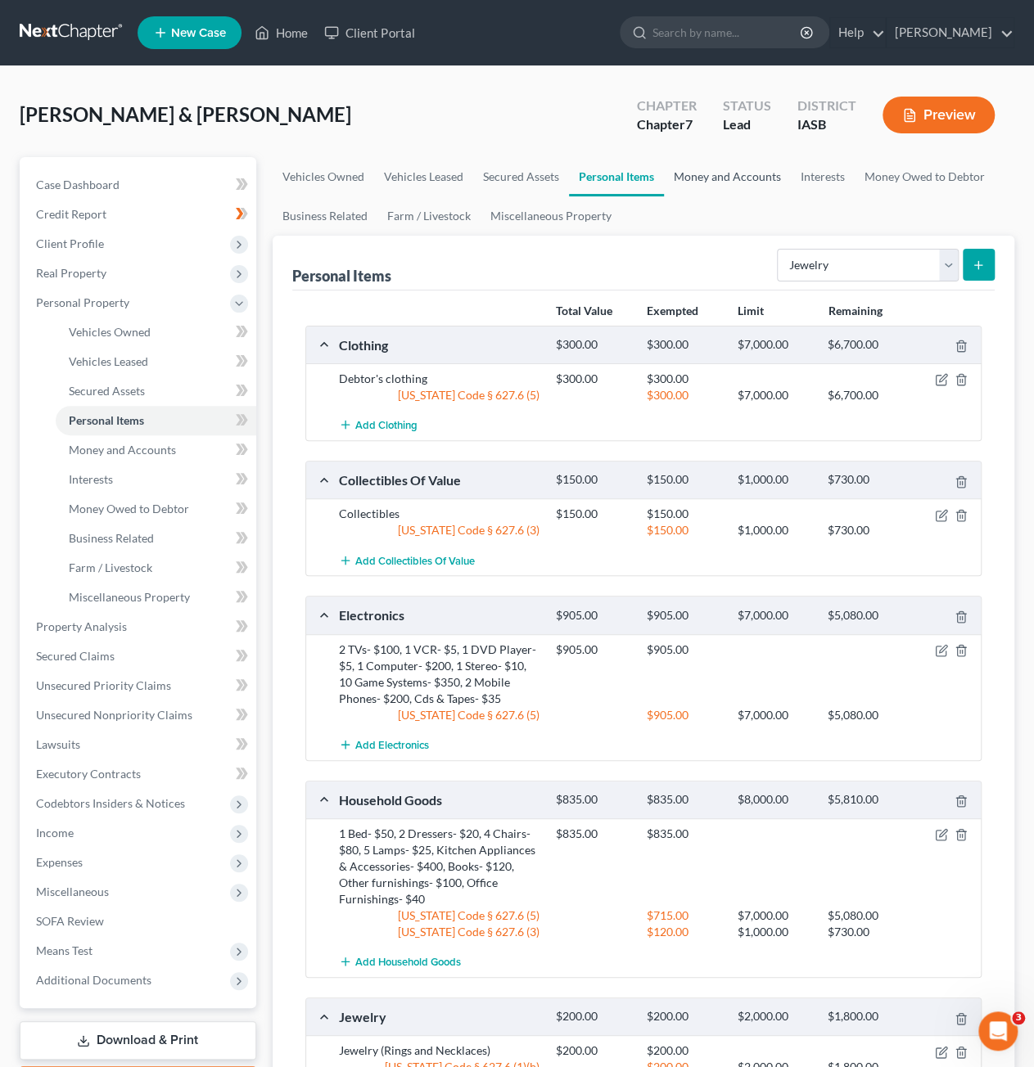
click at [716, 176] on link "Money and Accounts" at bounding box center [727, 176] width 127 height 39
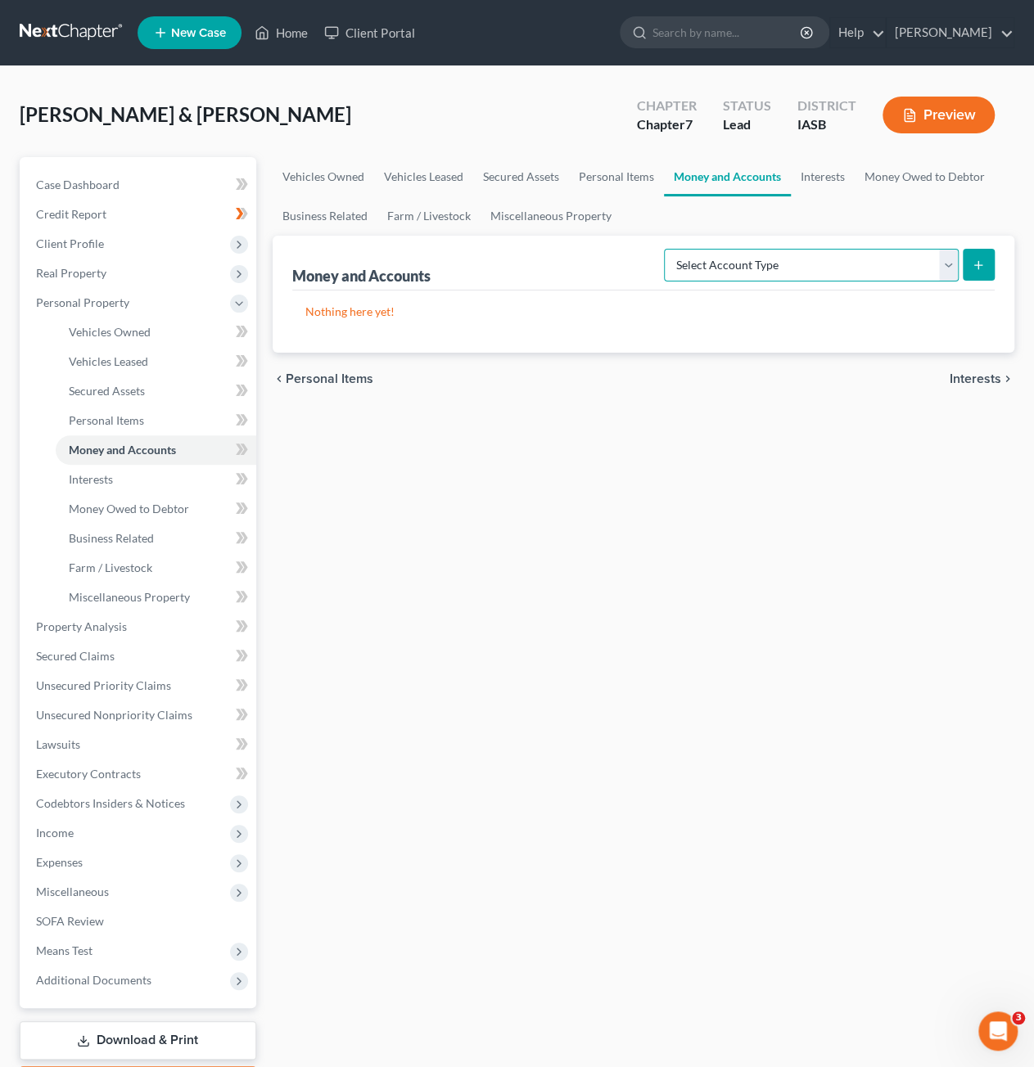
click at [874, 254] on select "Select Account Type Brokerage Cash on Hand Certificates of Deposit Checking Acc…" at bounding box center [811, 265] width 295 height 33
select select "cash_on_hand"
click at [668, 249] on select "Select Account Type Brokerage Cash on Hand Certificates of Deposit Checking Acc…" at bounding box center [811, 265] width 295 height 33
click at [975, 263] on icon "submit" at bounding box center [977, 265] width 13 height 13
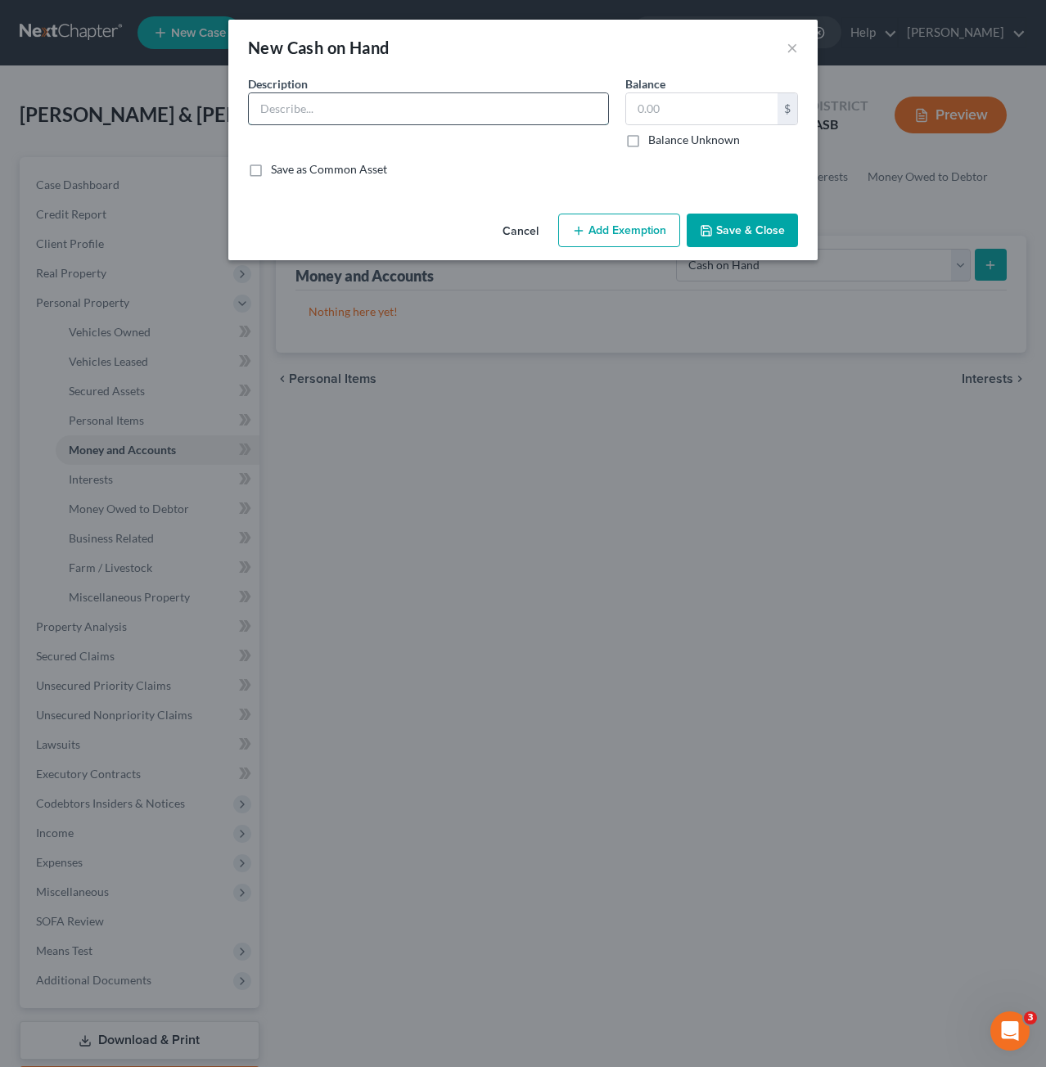
click at [452, 113] on input "text" at bounding box center [428, 108] width 359 height 31
type input "Cash on Hand"
click at [703, 122] on input "text" at bounding box center [701, 108] width 151 height 31
type input "1"
click at [743, 232] on button "Save & Close" at bounding box center [742, 231] width 111 height 34
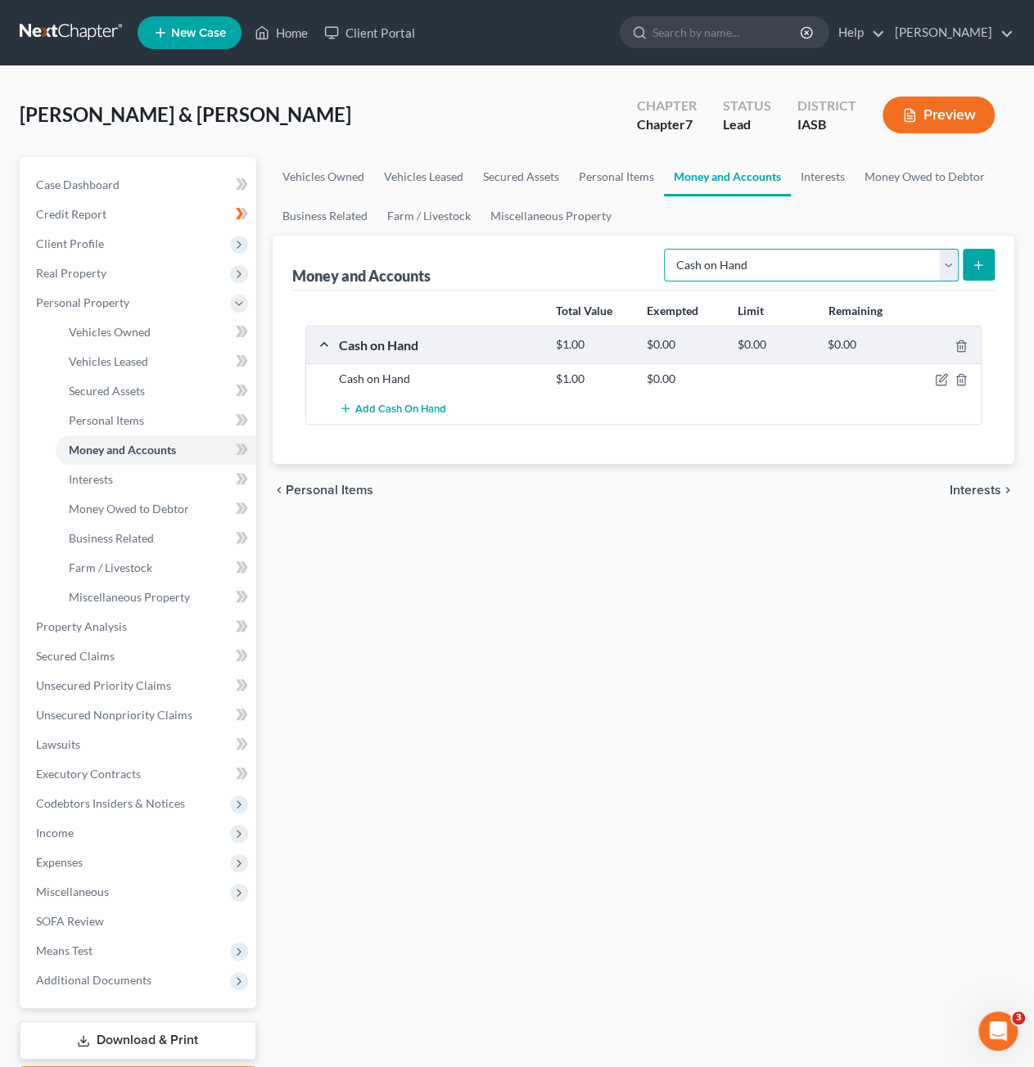
click at [859, 263] on select "Select Account Type Brokerage Cash on Hand Certificates of Deposit Checking Acc…" at bounding box center [811, 265] width 295 height 33
select select "checking"
click at [668, 249] on select "Select Account Type Brokerage Cash on Hand Certificates of Deposit Checking Acc…" at bounding box center [811, 265] width 295 height 33
click at [985, 272] on button "submit" at bounding box center [978, 265] width 32 height 32
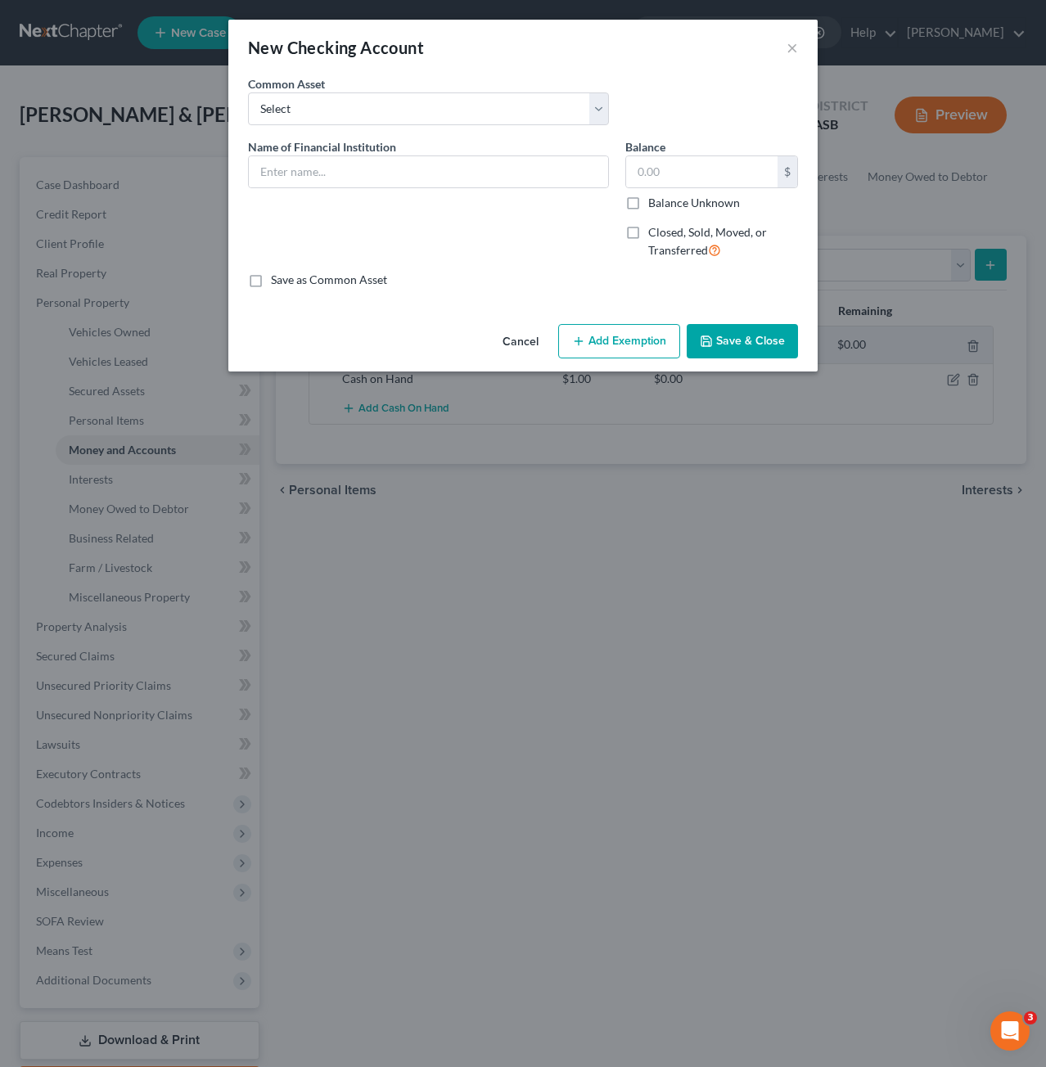
click at [416, 125] on div "Common Asset Select Chime GreenState CU Lincoln Saving Bank Peoples Savings Ban…" at bounding box center [523, 106] width 566 height 63
click at [427, 186] on input "text" at bounding box center [428, 171] width 359 height 31
type input "z"
type input "SoFi"
click at [535, 99] on select "Select Chime GreenState CU Lincoln Saving Bank Peoples Savings Bank MidWestOne …" at bounding box center [428, 108] width 361 height 33
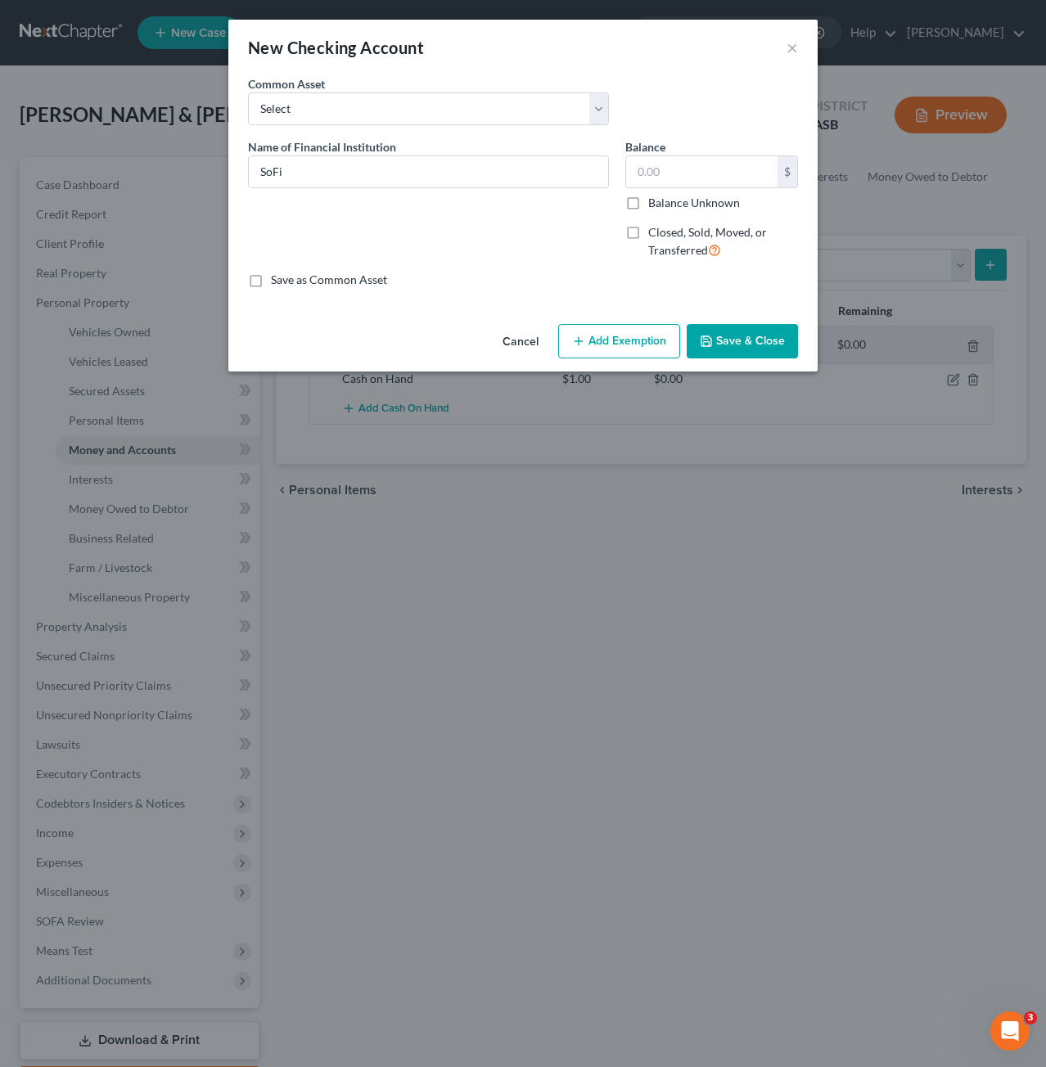
click at [765, 106] on div "Common Asset Select Chime GreenState CU Lincoln Saving Bank Peoples Savings Ban…" at bounding box center [523, 106] width 566 height 63
click at [718, 160] on input "text" at bounding box center [701, 171] width 151 height 31
type input "157.05"
click at [620, 340] on button "Add Exemption" at bounding box center [619, 341] width 122 height 34
select select "2"
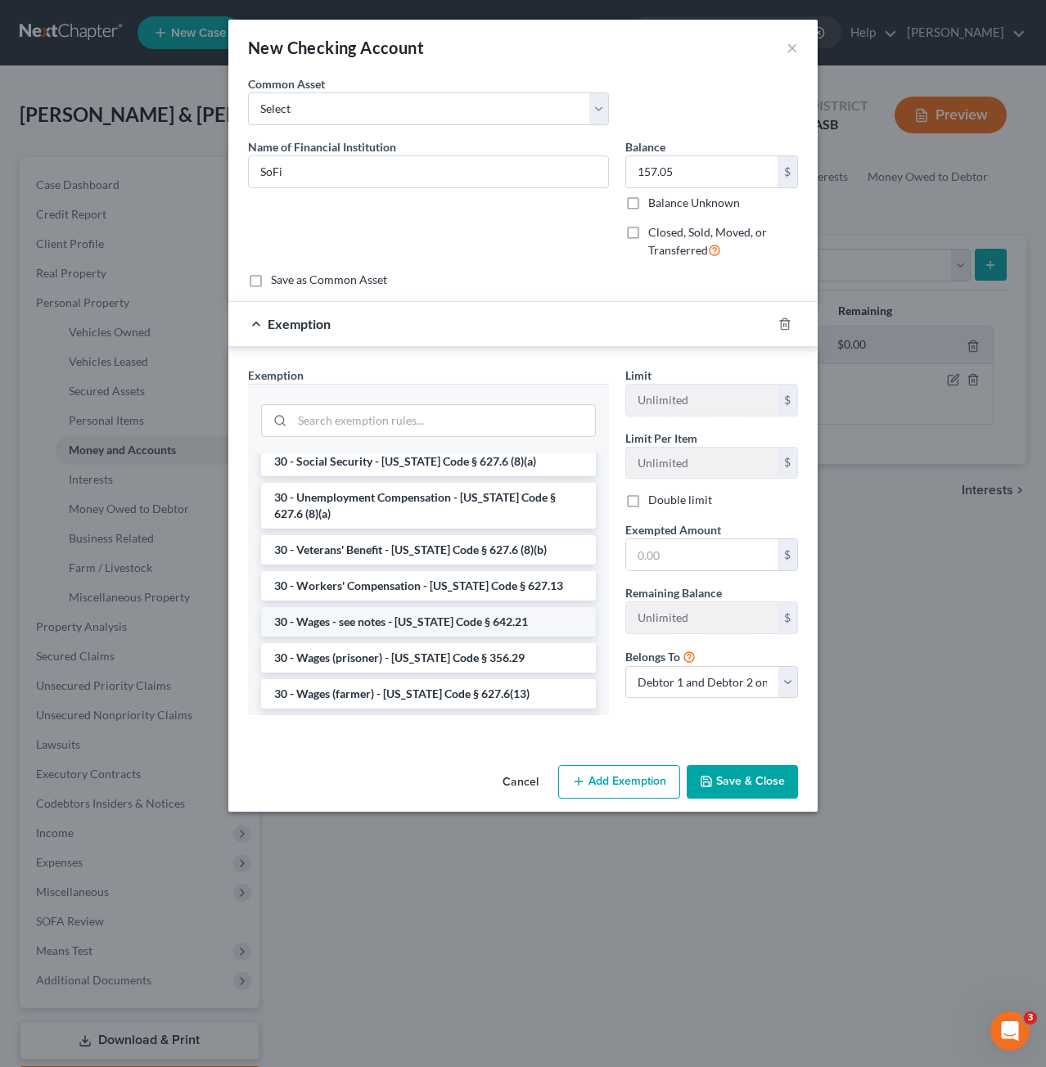
scroll to position [1309, 0]
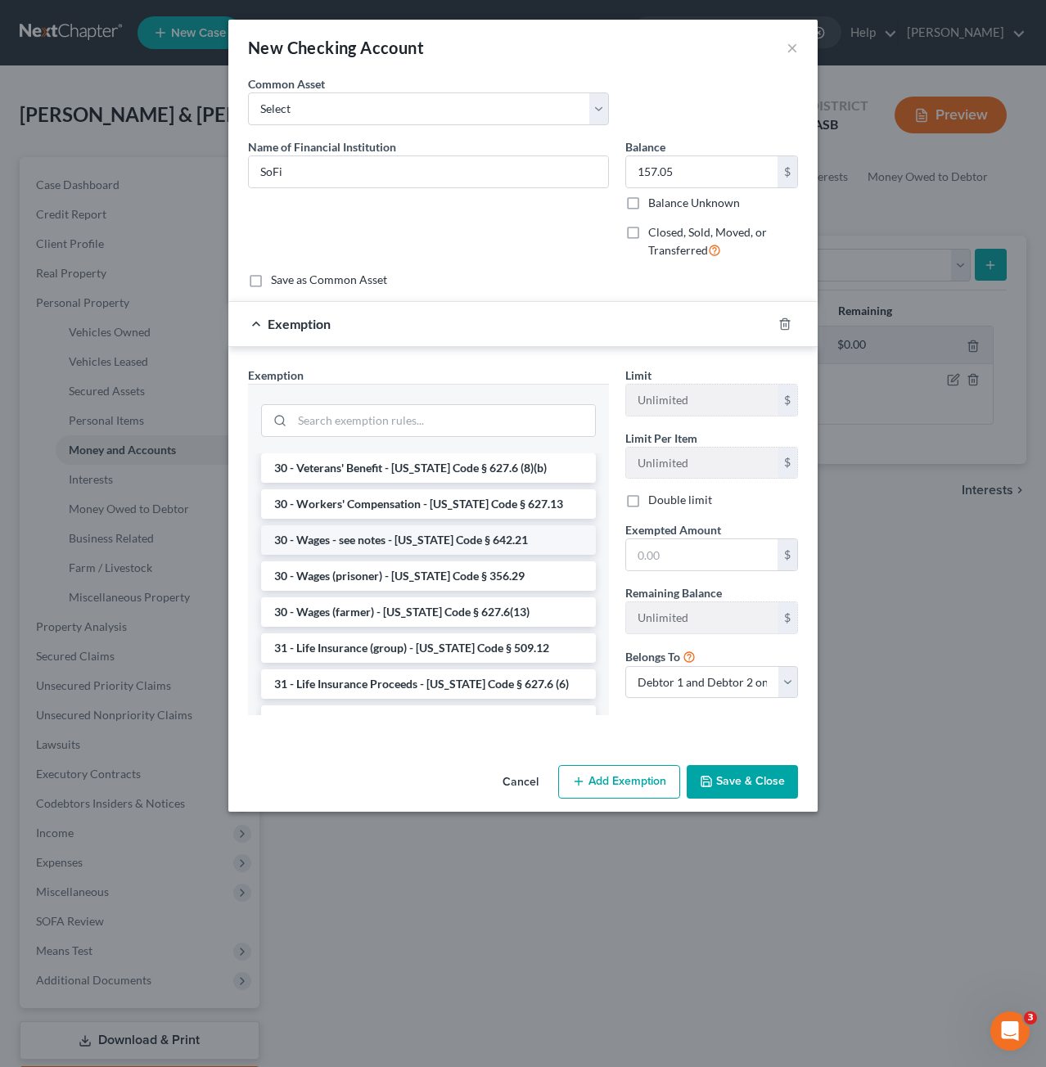
click at [408, 525] on li "30 - Wages - see notes - [US_STATE] Code § 642.21" at bounding box center [428, 539] width 335 height 29
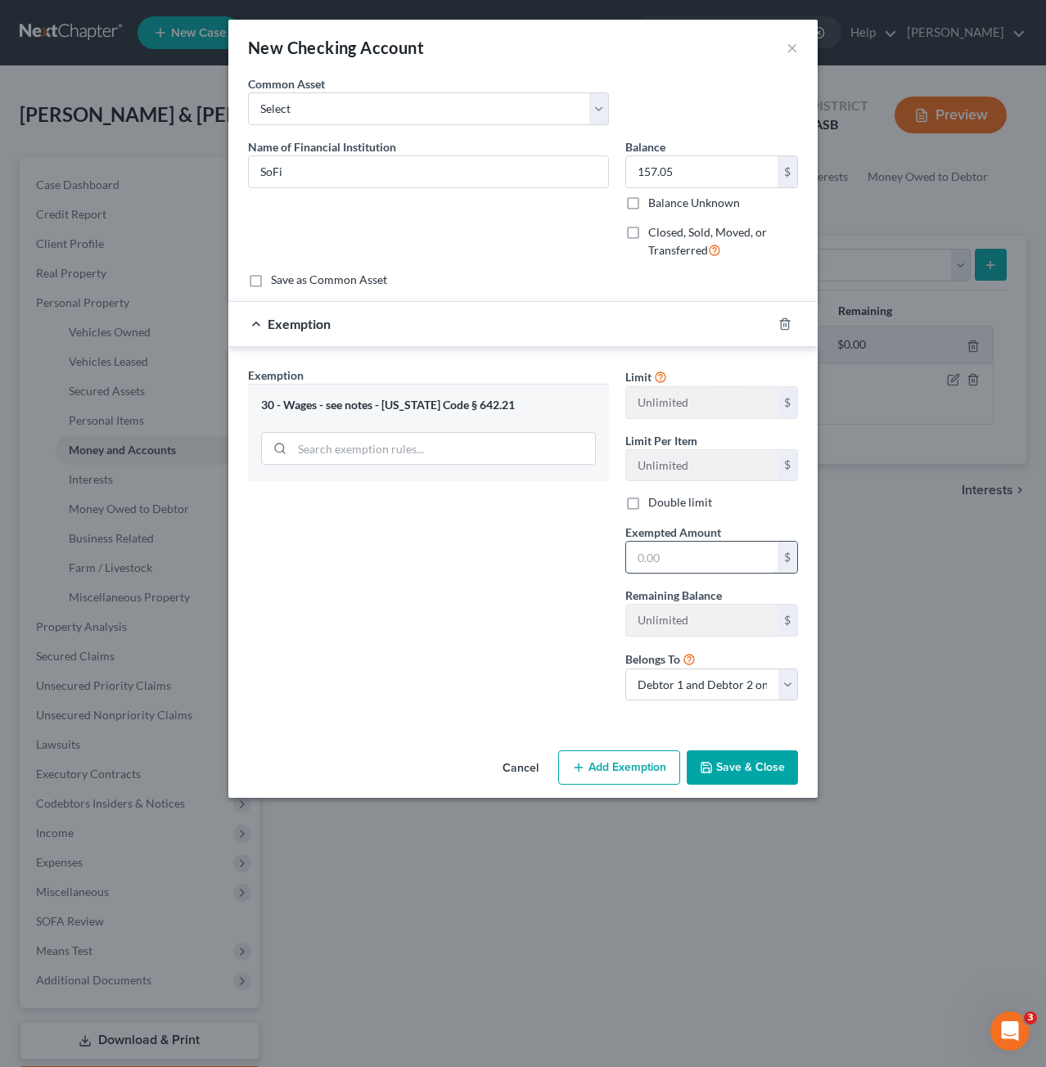
click at [678, 545] on input "text" at bounding box center [701, 557] width 151 height 31
type input "157.05"
click at [736, 763] on button "Save & Close" at bounding box center [742, 767] width 111 height 34
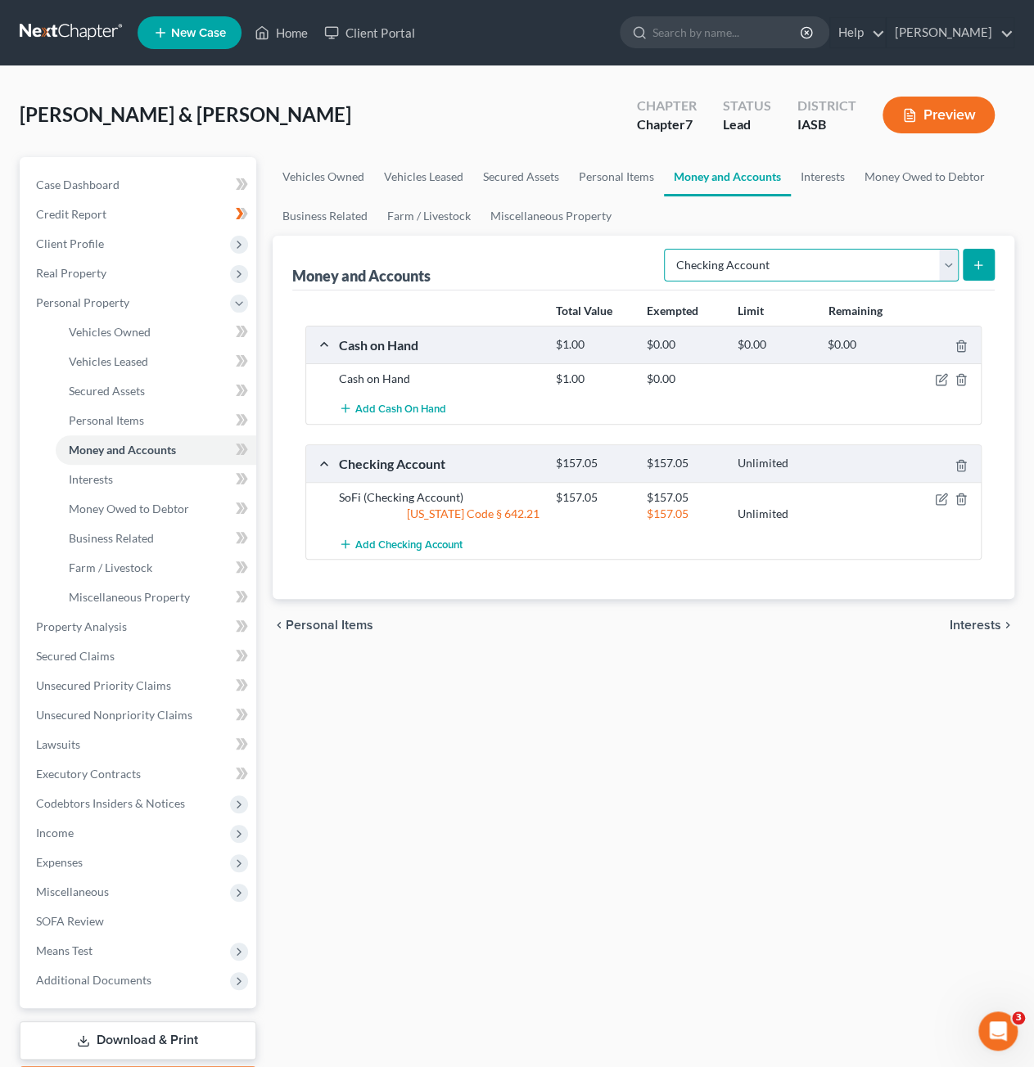
click at [836, 273] on select "Select Account Type Brokerage Cash on Hand Certificates of Deposit Checking Acc…" at bounding box center [811, 265] width 295 height 33
select select "savings"
click at [668, 249] on select "Select Account Type Brokerage Cash on Hand Certificates of Deposit Checking Acc…" at bounding box center [811, 265] width 295 height 33
click at [974, 263] on icon "submit" at bounding box center [977, 265] width 13 height 13
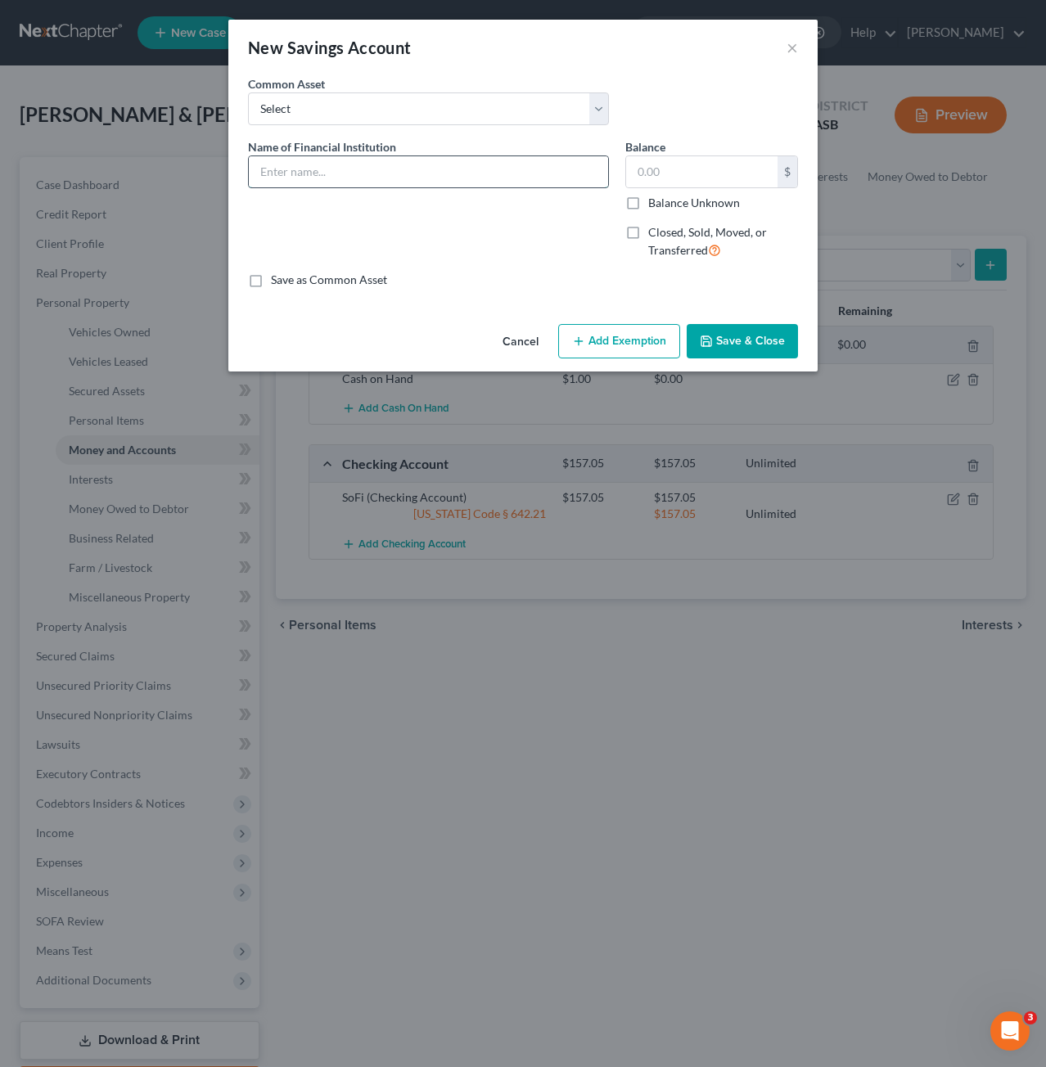
click at [440, 175] on input "text" at bounding box center [428, 171] width 359 height 31
type input "SoFi"
click at [646, 164] on input "text" at bounding box center [701, 171] width 151 height 31
type input "68.48"
click at [633, 340] on button "Add Exemption" at bounding box center [619, 341] width 122 height 34
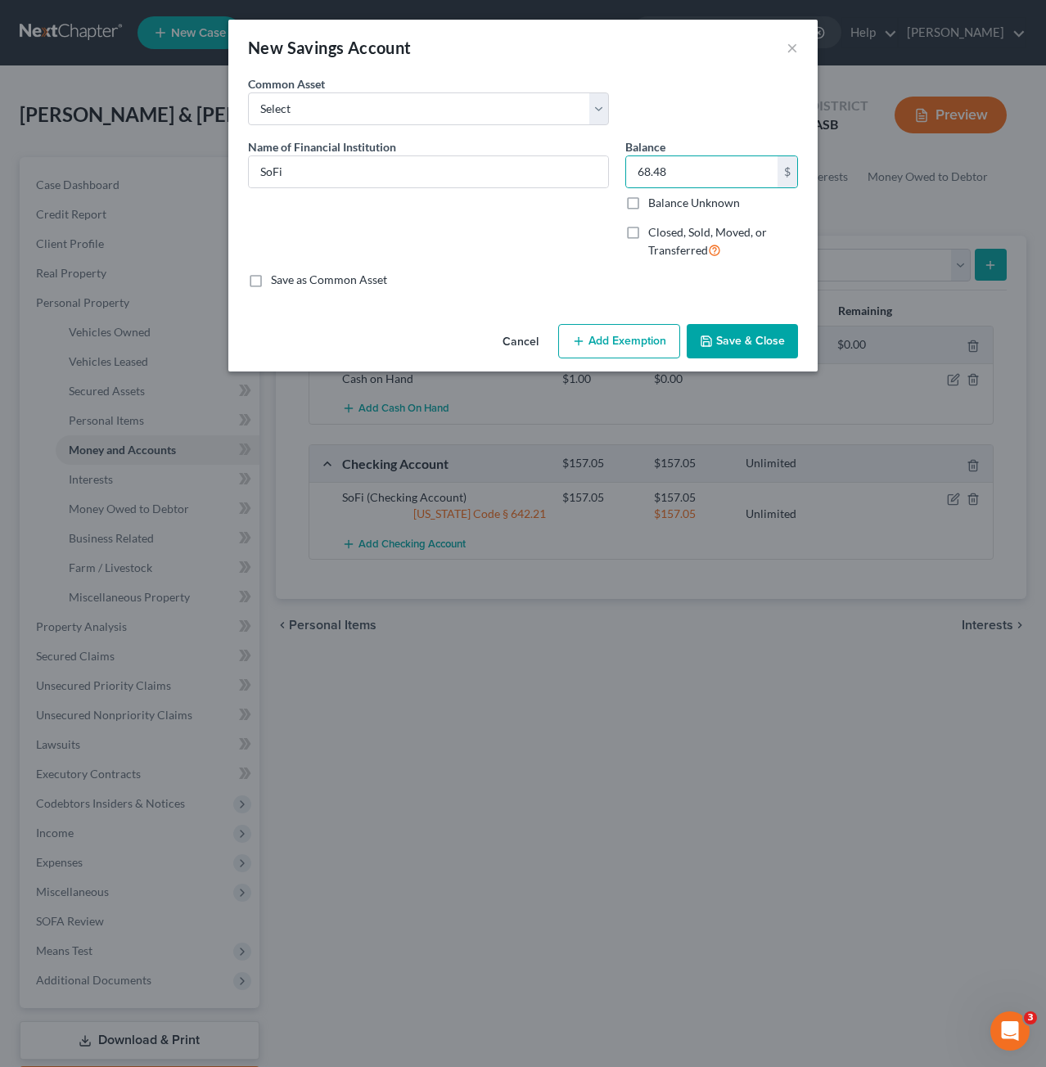
select select "2"
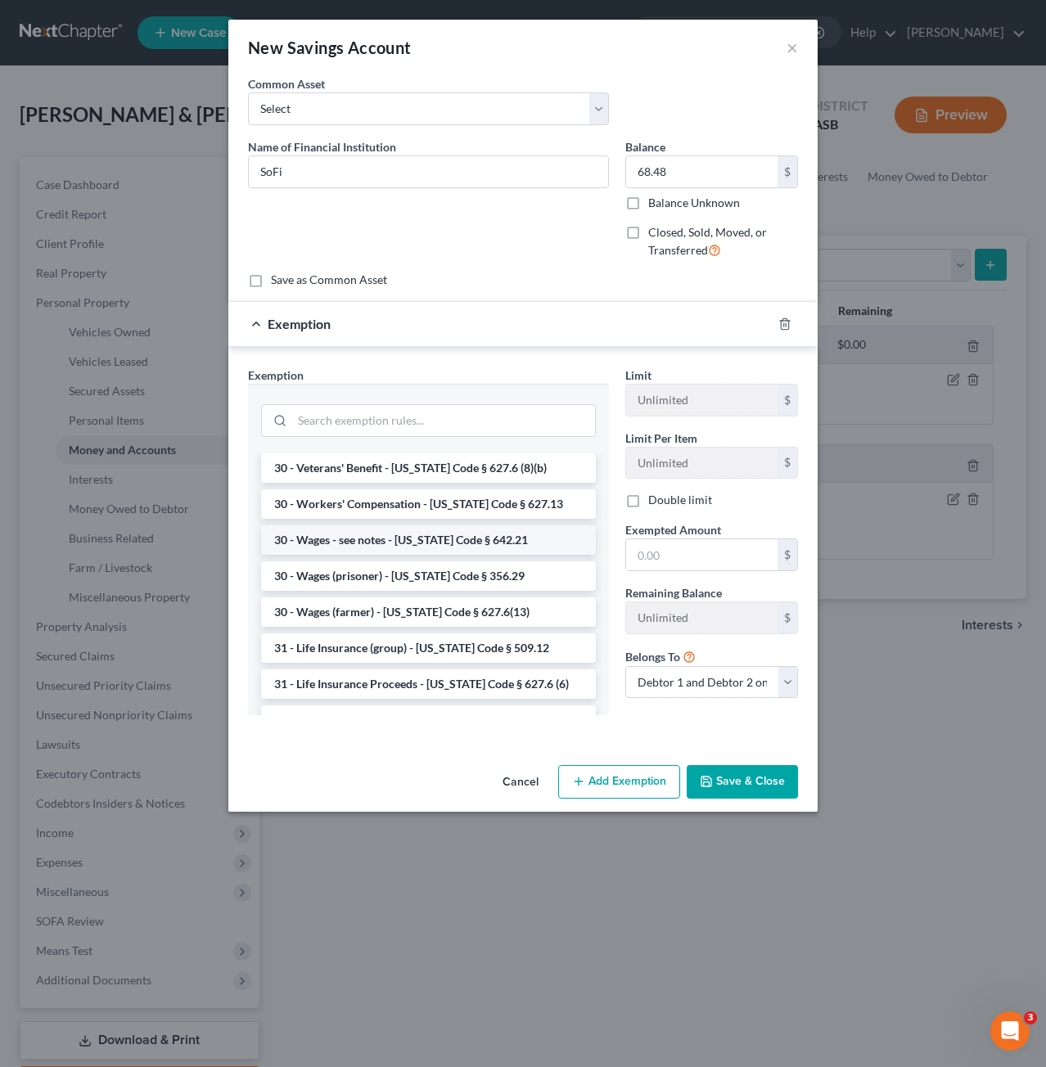
click at [480, 525] on li "30 - Wages - see notes - [US_STATE] Code § 642.21" at bounding box center [428, 539] width 335 height 29
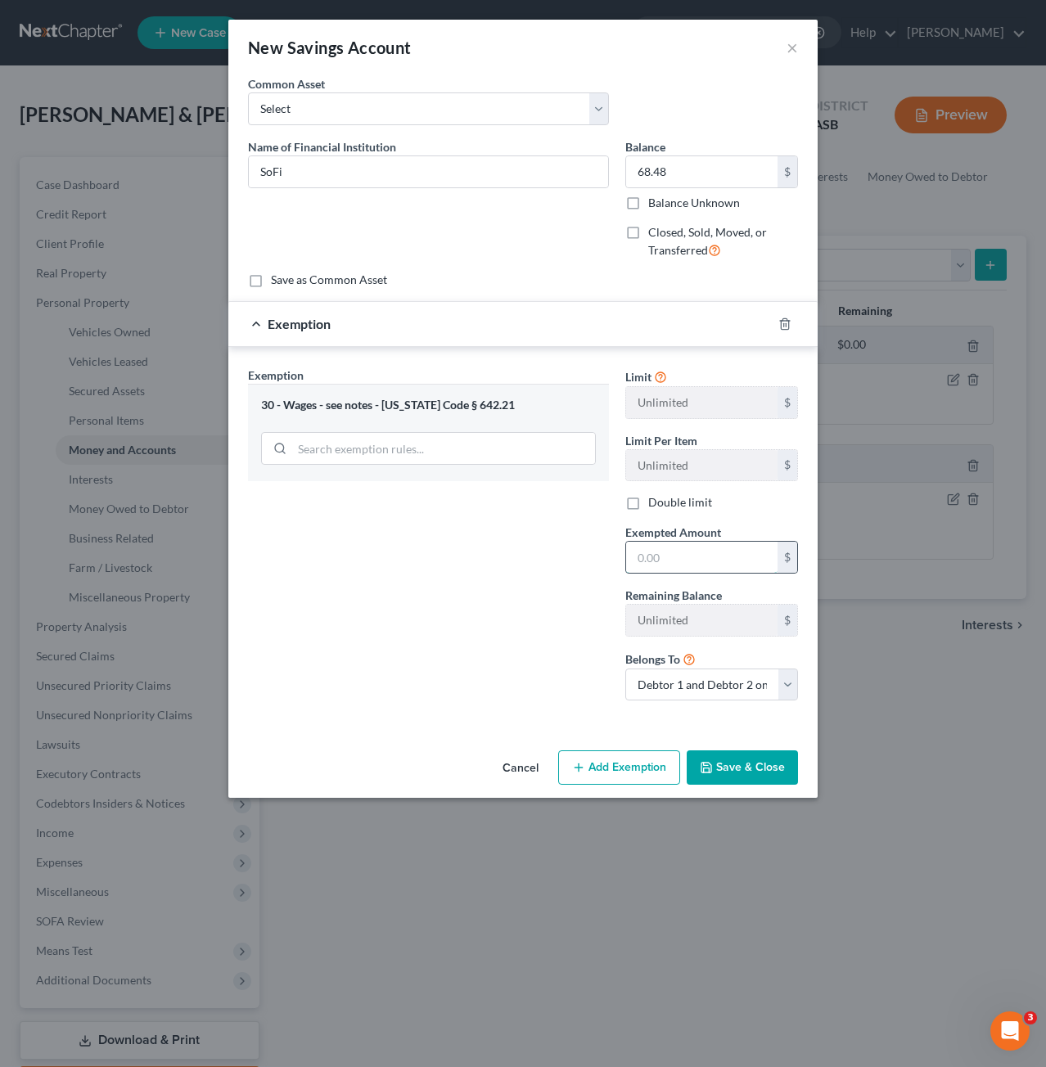
click at [691, 554] on input "text" at bounding box center [701, 557] width 151 height 31
type input "68.48"
click at [562, 551] on div "Exemption Set must be selected for CA. Exemption * 30 - Wages - see notes - Iow…" at bounding box center [428, 541] width 377 height 348
click at [736, 765] on button "Save & Close" at bounding box center [742, 767] width 111 height 34
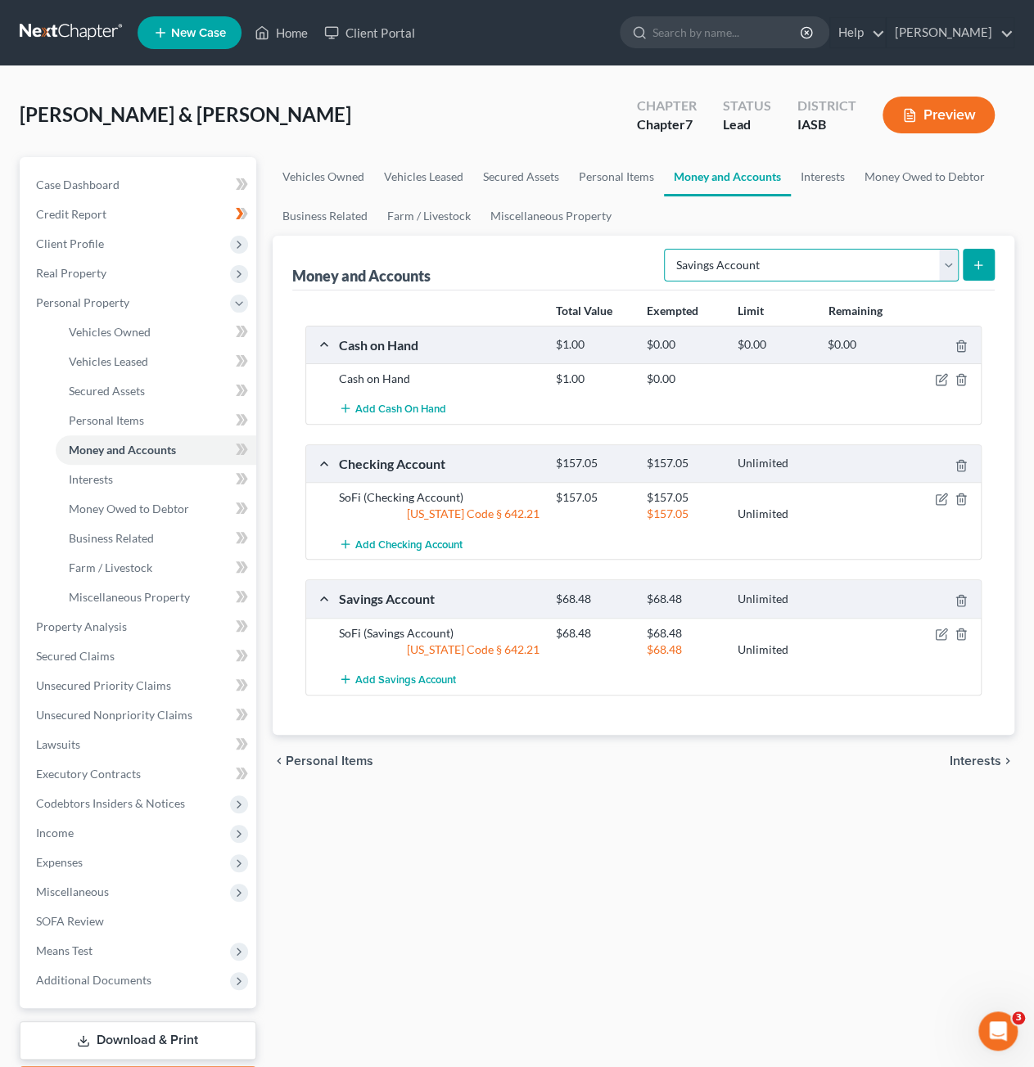
click at [813, 258] on select "Select Account Type Brokerage Cash on Hand Certificates of Deposit Checking Acc…" at bounding box center [811, 265] width 295 height 33
select select "security_deposits"
click at [668, 249] on select "Select Account Type Brokerage Cash on Hand Certificates of Deposit Checking Acc…" at bounding box center [811, 265] width 295 height 33
click at [967, 266] on button "submit" at bounding box center [978, 265] width 32 height 32
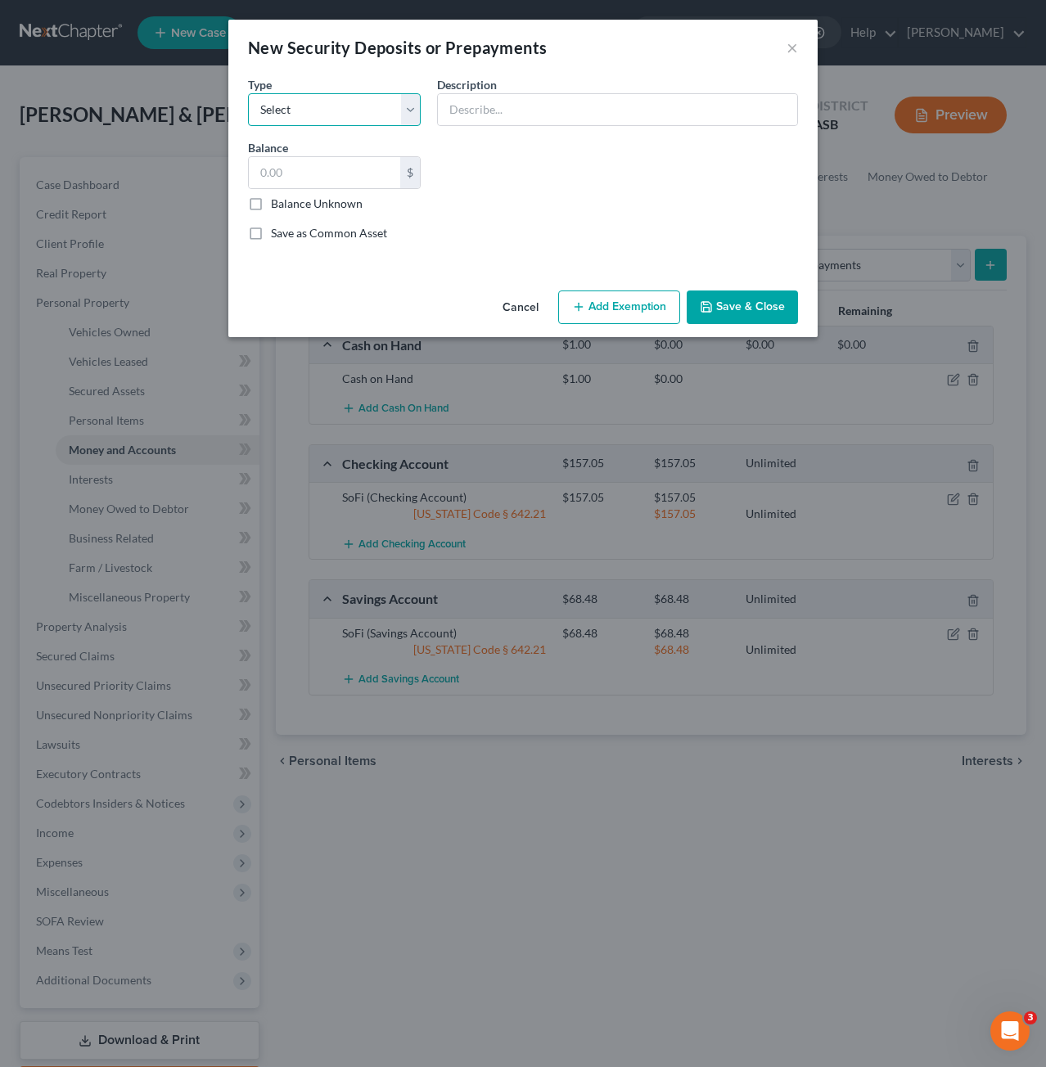
click at [368, 124] on select "Select Electric Gas Heating Oil Security Deposit On Rental Unit Prepaid Rent Te…" at bounding box center [334, 109] width 173 height 33
select select "3"
click at [248, 93] on select "Select Electric Gas Heating Oil Security Deposit On Rental Unit Prepaid Rent Te…" at bounding box center [334, 109] width 173 height 33
click at [561, 115] on input "text" at bounding box center [617, 109] width 359 height 31
type input "6"
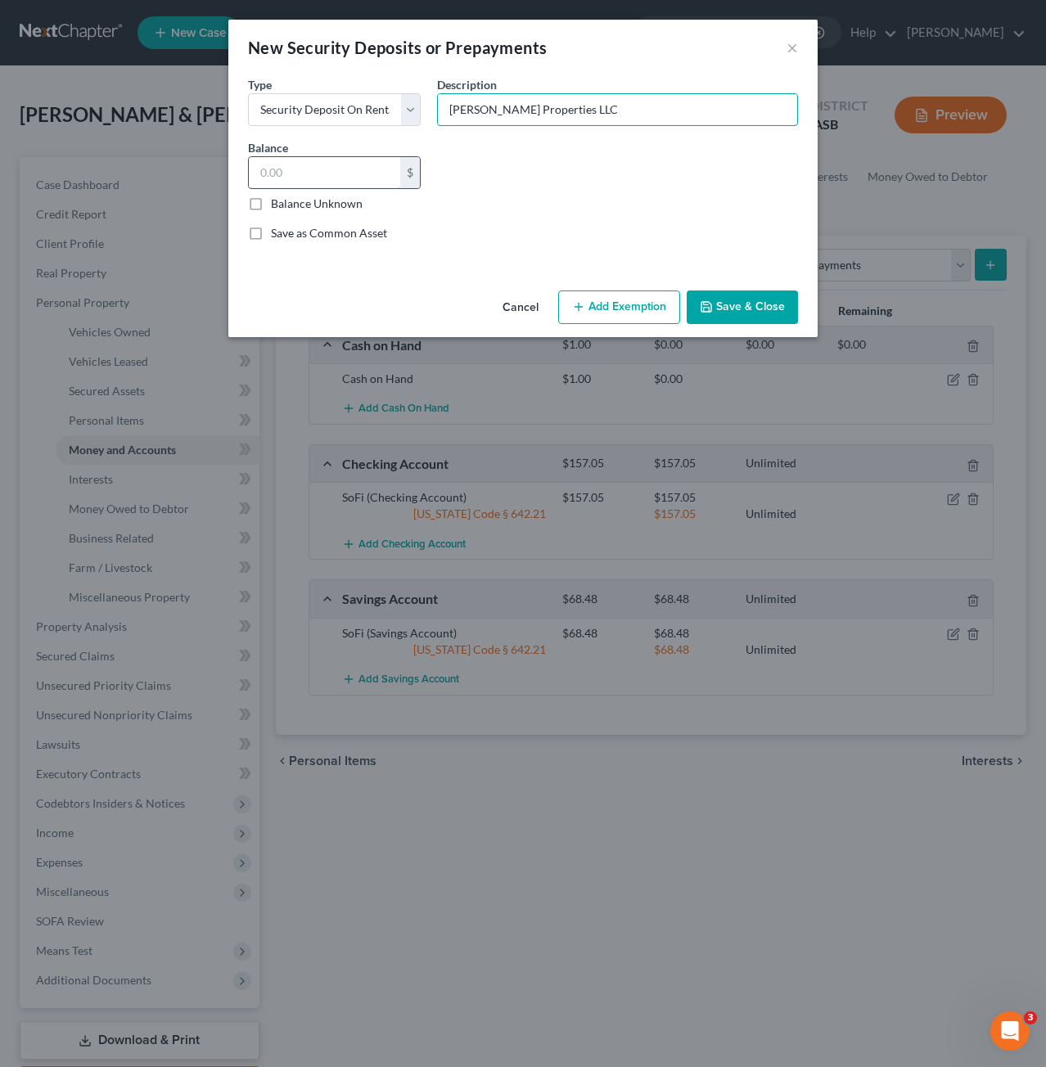
type input "Bailie Properties LLC"
click at [376, 161] on input "text" at bounding box center [324, 172] width 151 height 31
type input "650"
click at [602, 289] on div "Cancel Add Exemption Save & Close" at bounding box center [522, 311] width 589 height 54
click at [611, 305] on button "Add Exemption" at bounding box center [619, 308] width 122 height 34
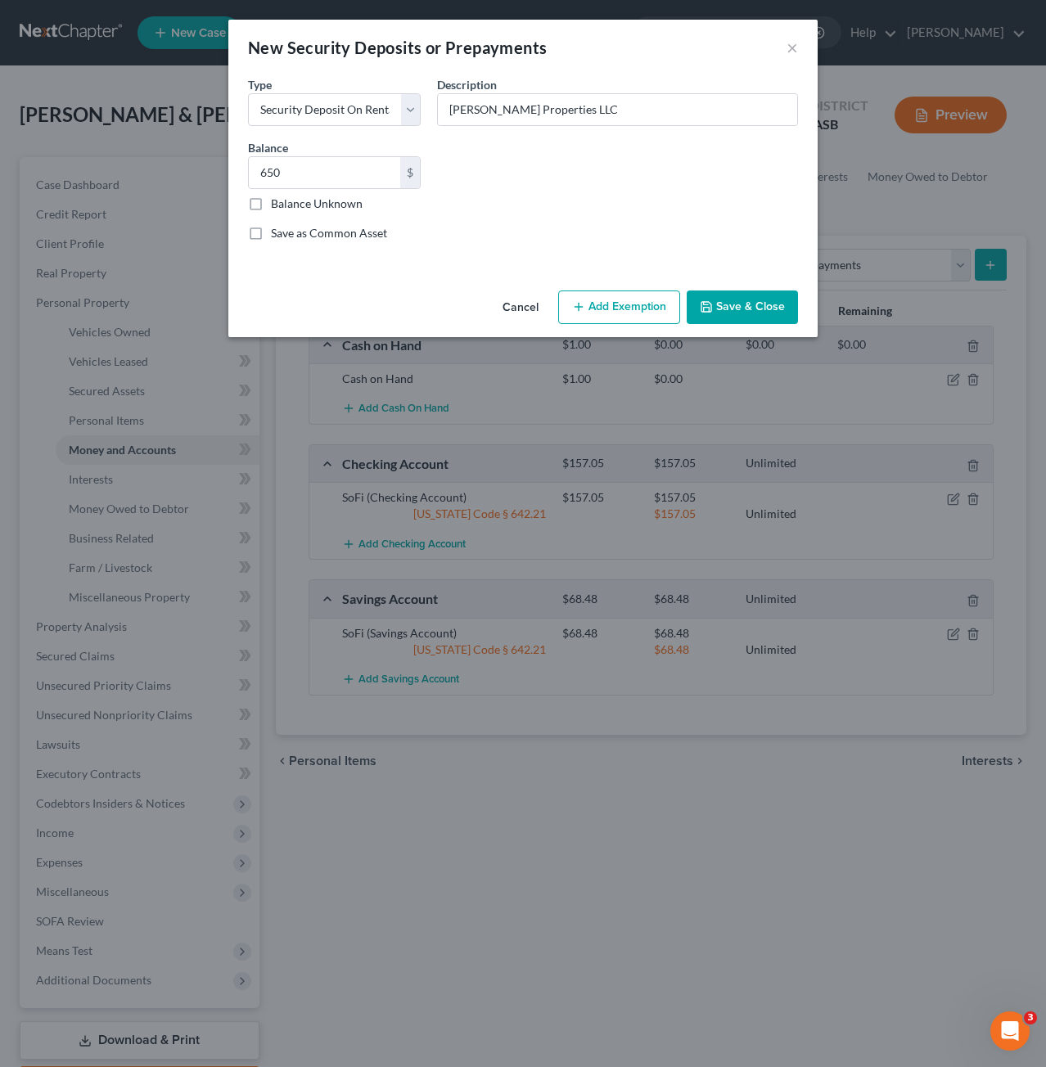
select select "2"
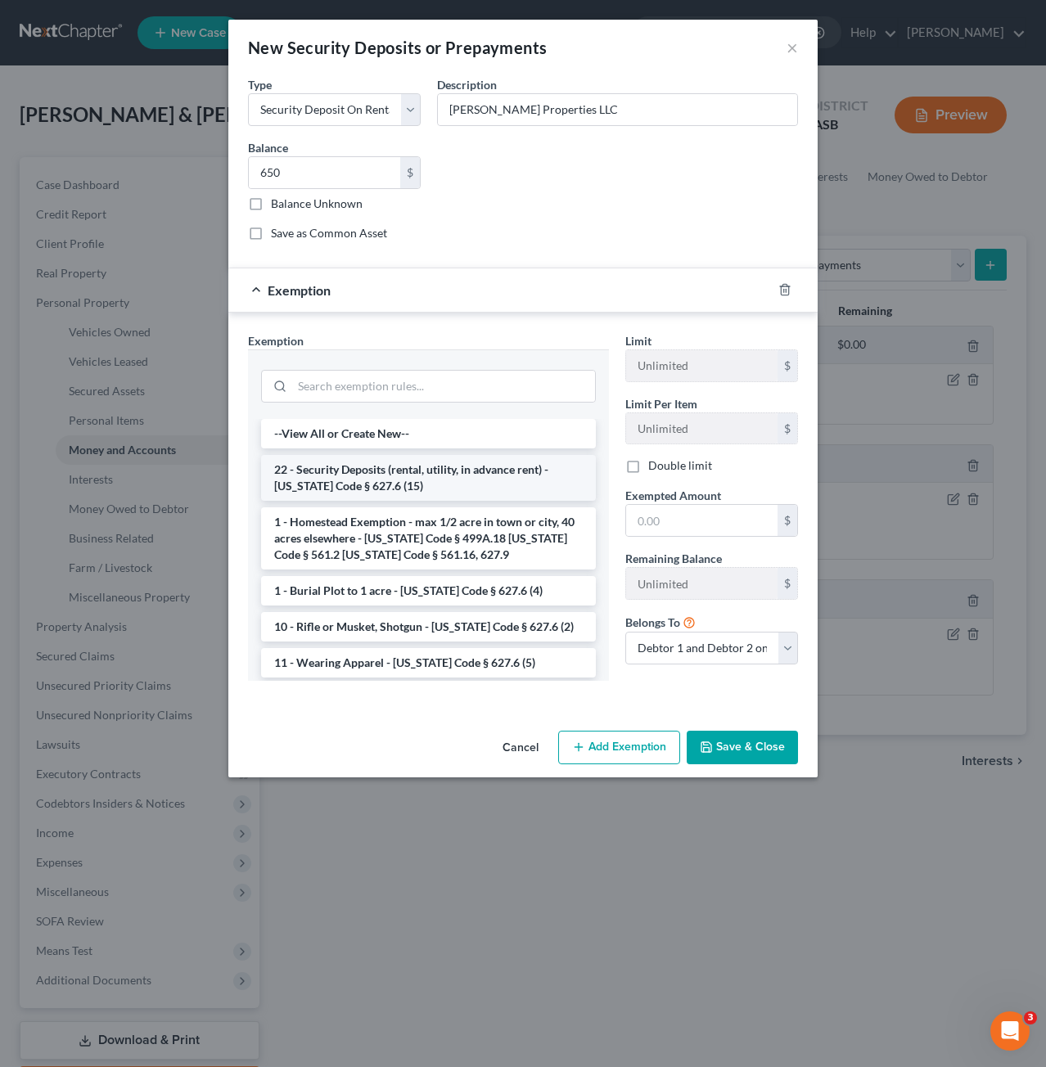
click at [473, 478] on li "22 - Security Deposits (rental, utility, in advance rent) - [US_STATE] Code § 6…" at bounding box center [428, 478] width 335 height 46
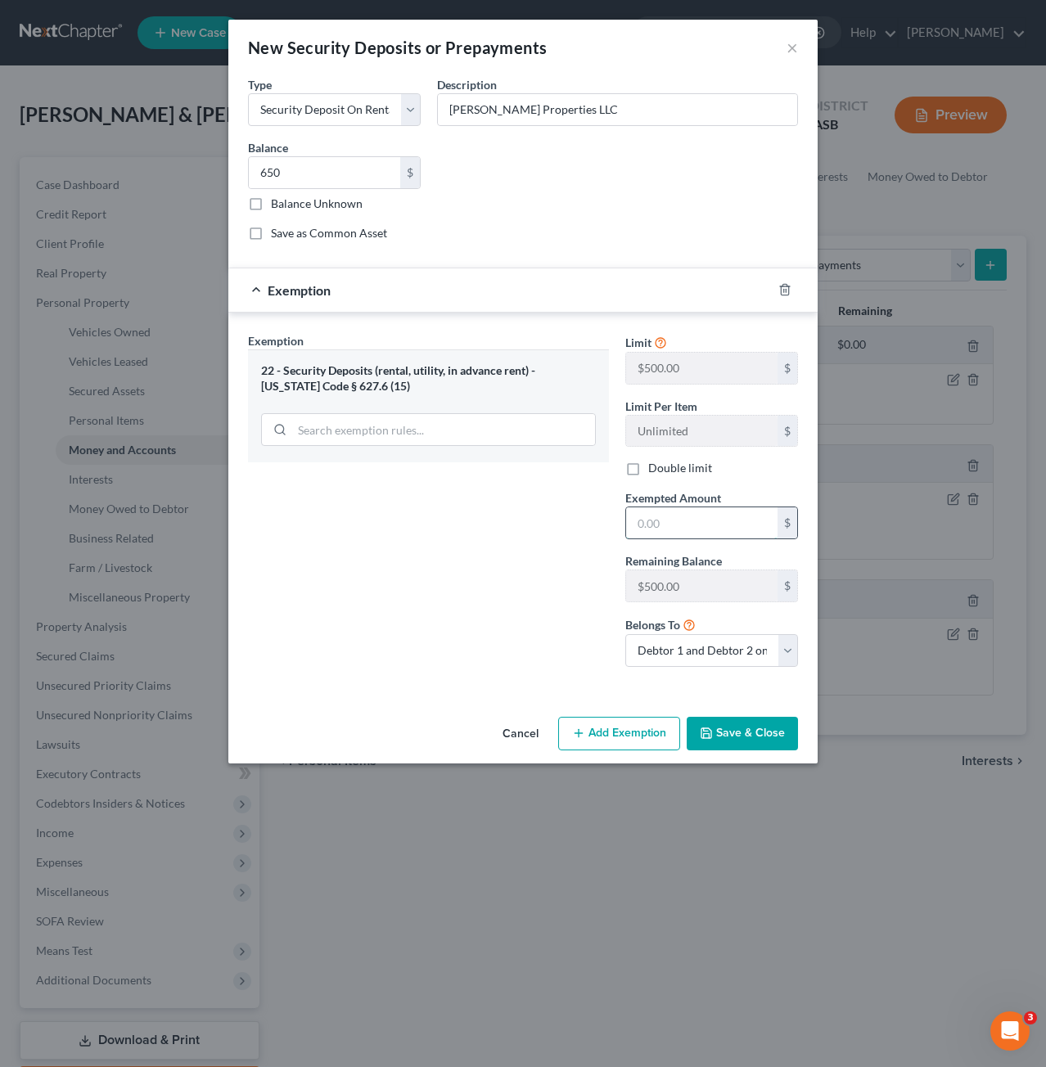
click at [669, 510] on input "text" at bounding box center [701, 522] width 151 height 31
type input "500"
click at [568, 571] on div "Exemption Set must be selected for CA. Exemption * 22 - Security Deposits (rent…" at bounding box center [428, 506] width 377 height 348
click at [750, 740] on button "Save & Close" at bounding box center [742, 734] width 111 height 34
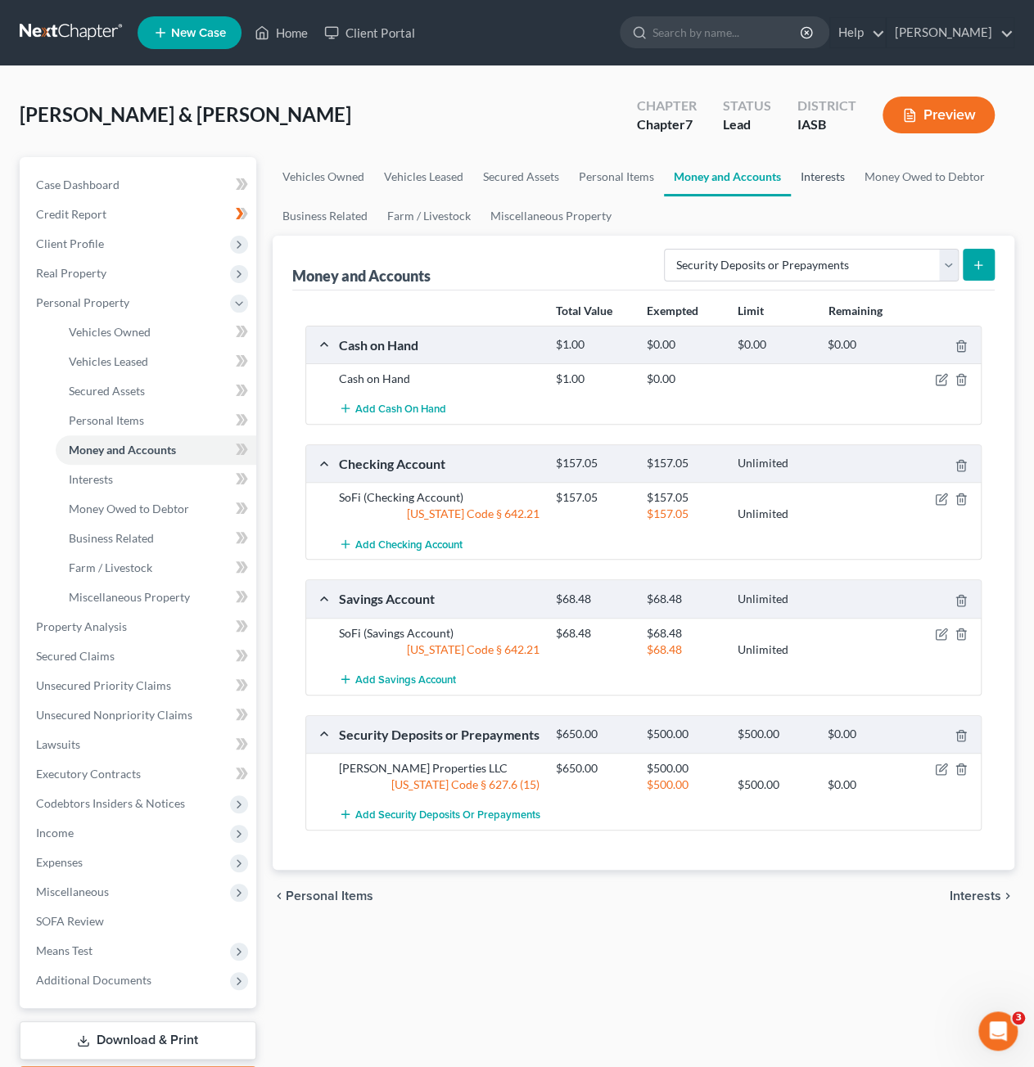
click at [830, 179] on link "Interests" at bounding box center [822, 176] width 64 height 39
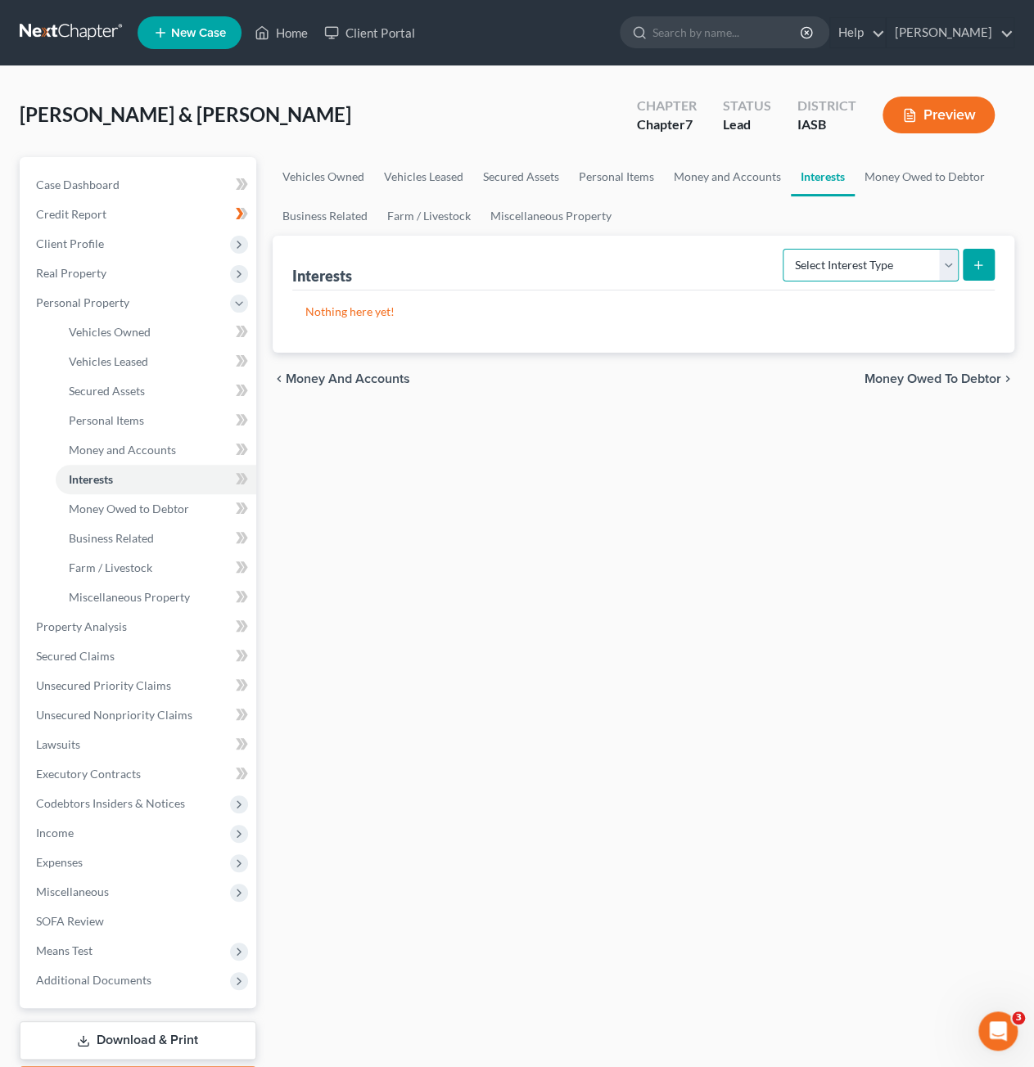
click at [890, 270] on select "Select Interest Type 401K Annuity Bond Education IRA Government Bond Government…" at bounding box center [870, 265] width 176 height 33
select select "401k"
click at [785, 249] on select "Select Interest Type 401K Annuity Bond Education IRA Government Bond Government…" at bounding box center [870, 265] width 176 height 33
click at [981, 275] on button "submit" at bounding box center [978, 265] width 32 height 32
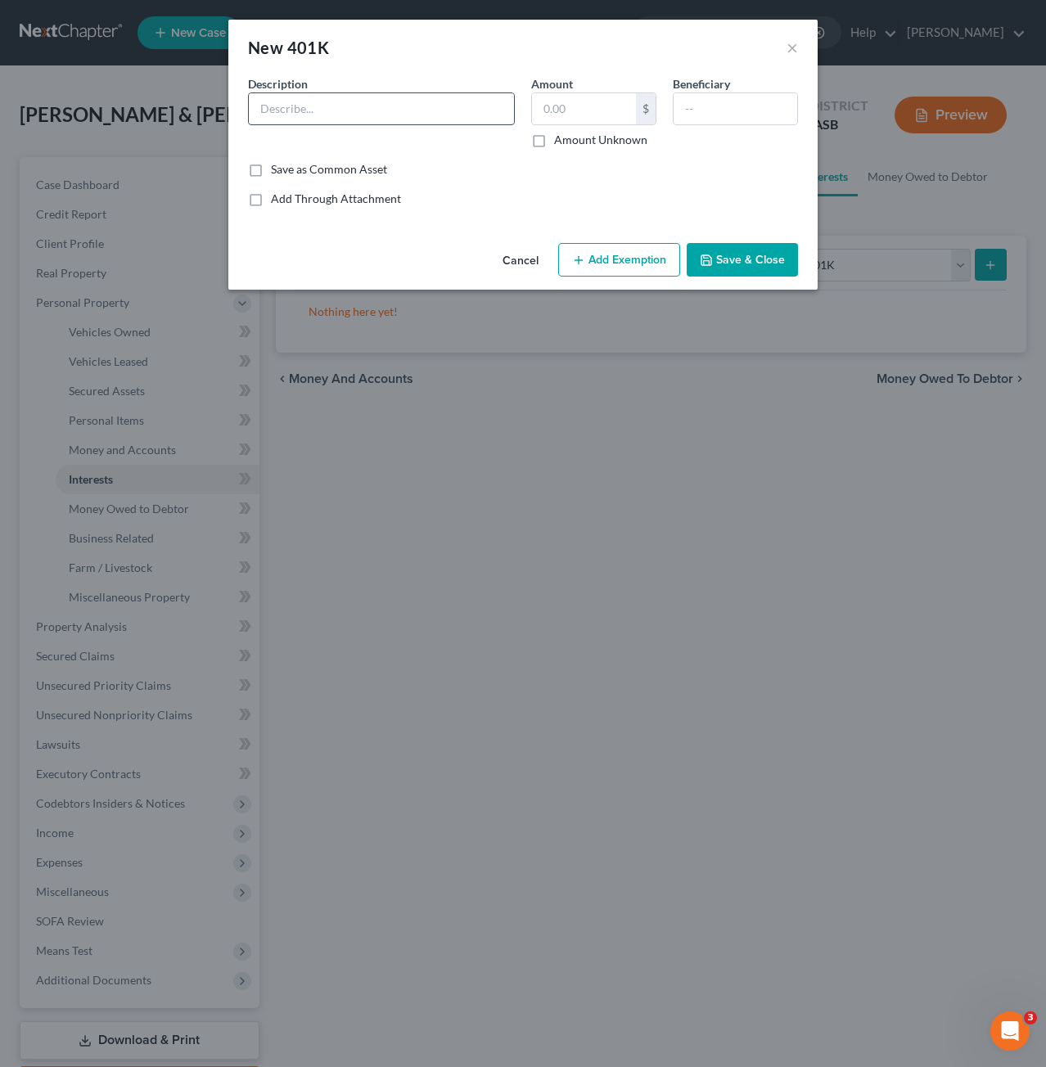
click at [421, 101] on input "text" at bounding box center [381, 108] width 265 height 31
type input "401K"
click at [571, 103] on input "text" at bounding box center [584, 108] width 104 height 31
type input "75,991.62"
click at [711, 119] on input "text" at bounding box center [735, 108] width 124 height 31
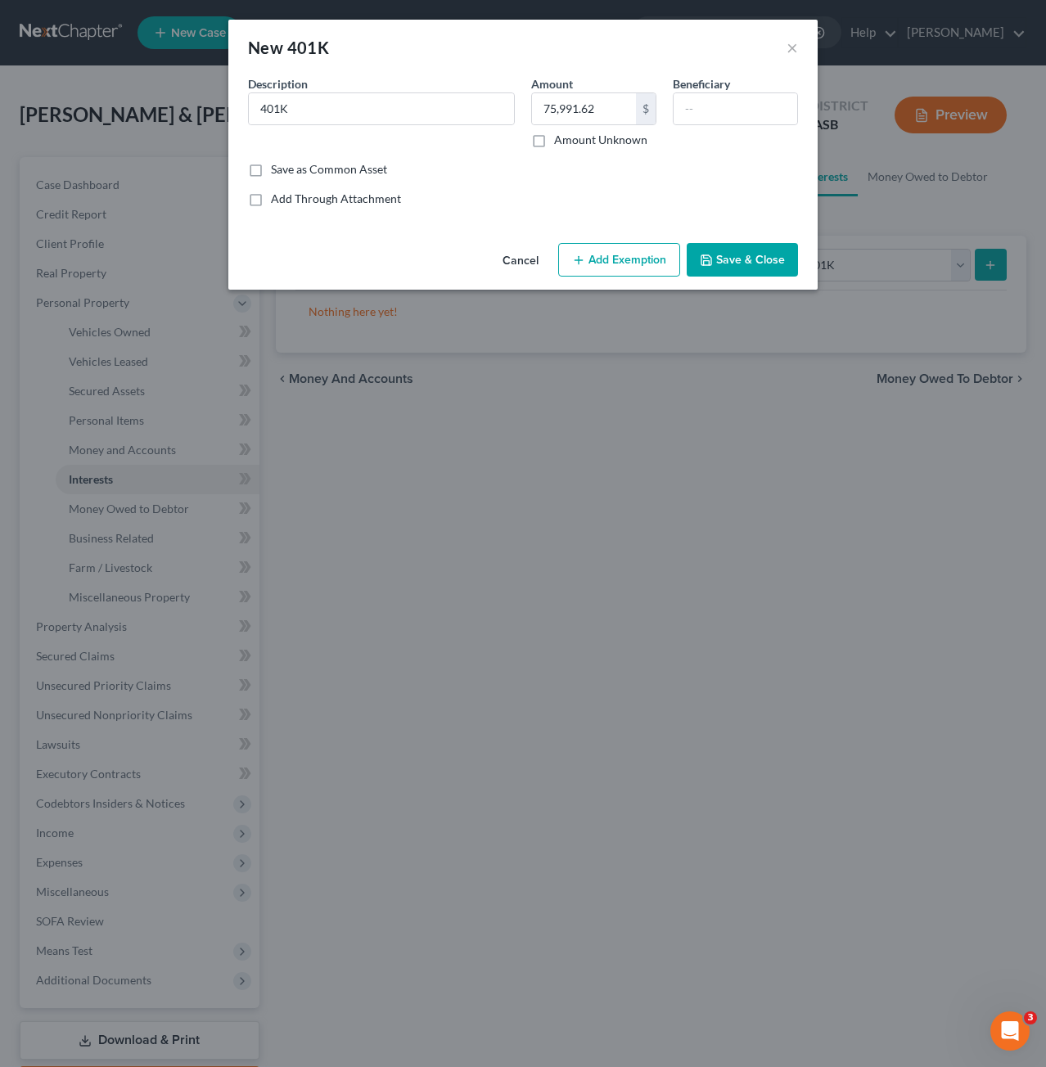
click at [631, 266] on button "Add Exemption" at bounding box center [619, 260] width 122 height 34
select select "2"
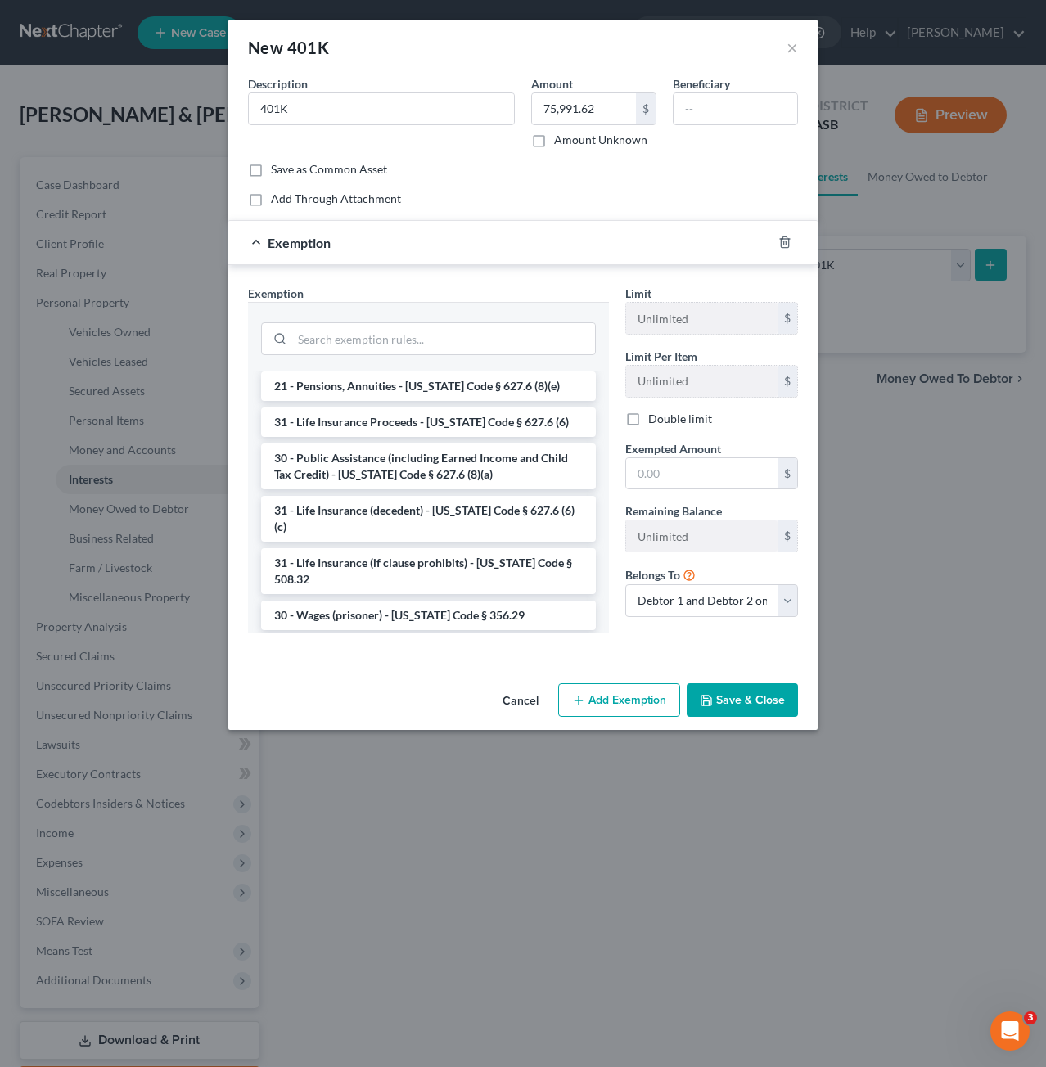
scroll to position [786, 0]
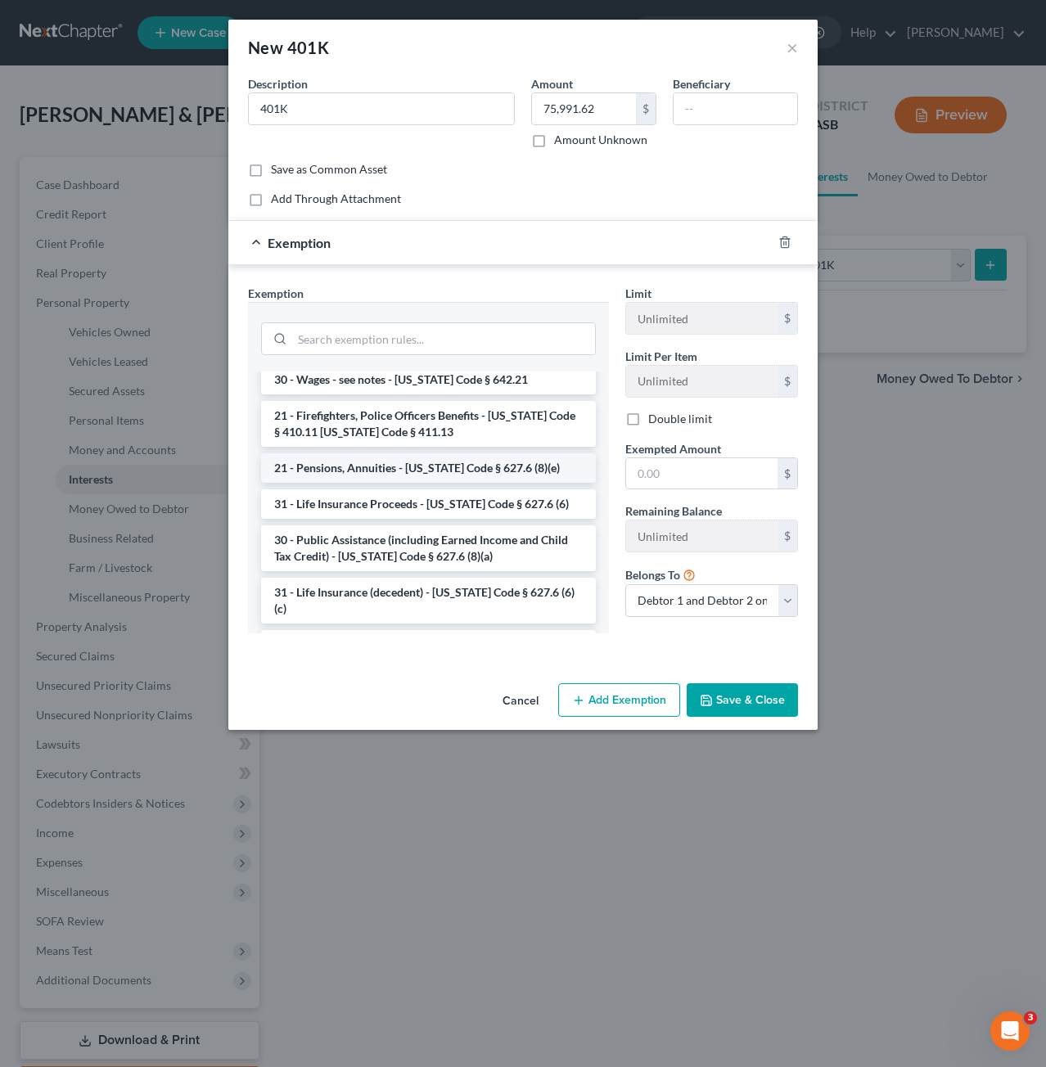
click at [484, 453] on li "21 - Pensions, Annuities - [US_STATE] Code § 627.6 (8)(e)" at bounding box center [428, 467] width 335 height 29
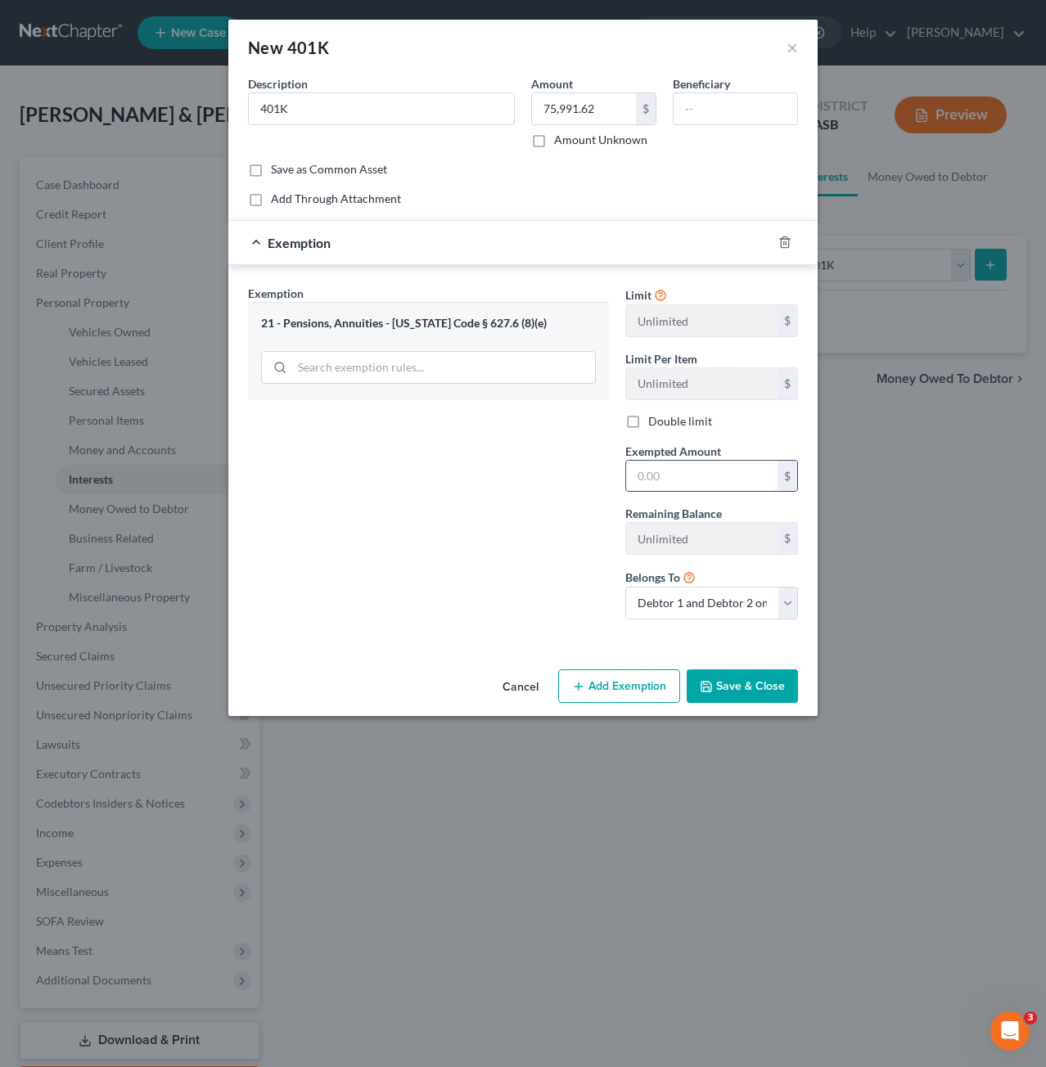
click at [715, 479] on input "text" at bounding box center [701, 476] width 151 height 31
type input "75,991.62"
click at [765, 687] on button "Save & Close" at bounding box center [742, 686] width 111 height 34
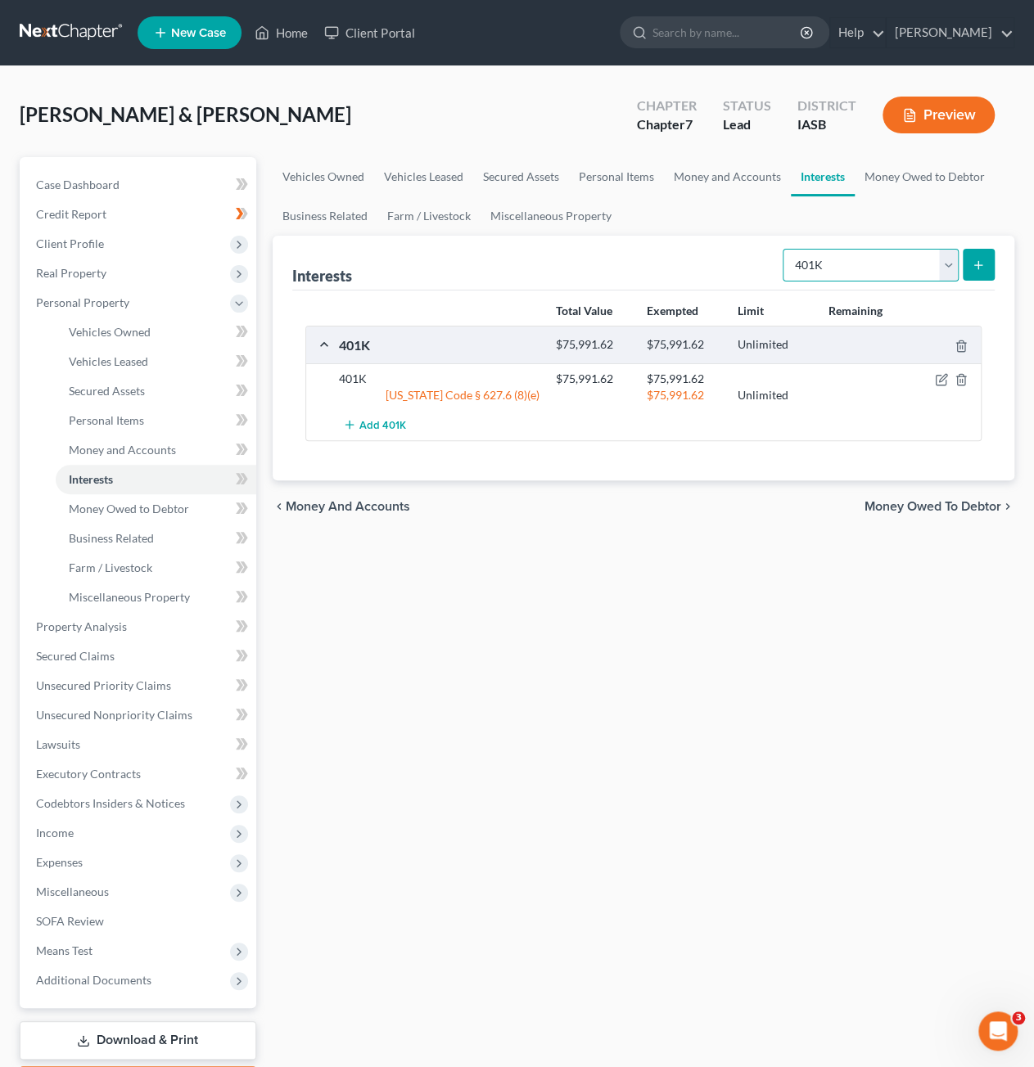
click at [889, 253] on select "Select Interest Type 401K Annuity Bond Education IRA Government Bond Government…" at bounding box center [870, 265] width 176 height 33
select select "stock"
click at [785, 249] on select "Select Interest Type 401K Annuity Bond Education IRA Government Bond Government…" at bounding box center [870, 265] width 176 height 33
click at [967, 258] on button "submit" at bounding box center [978, 265] width 32 height 32
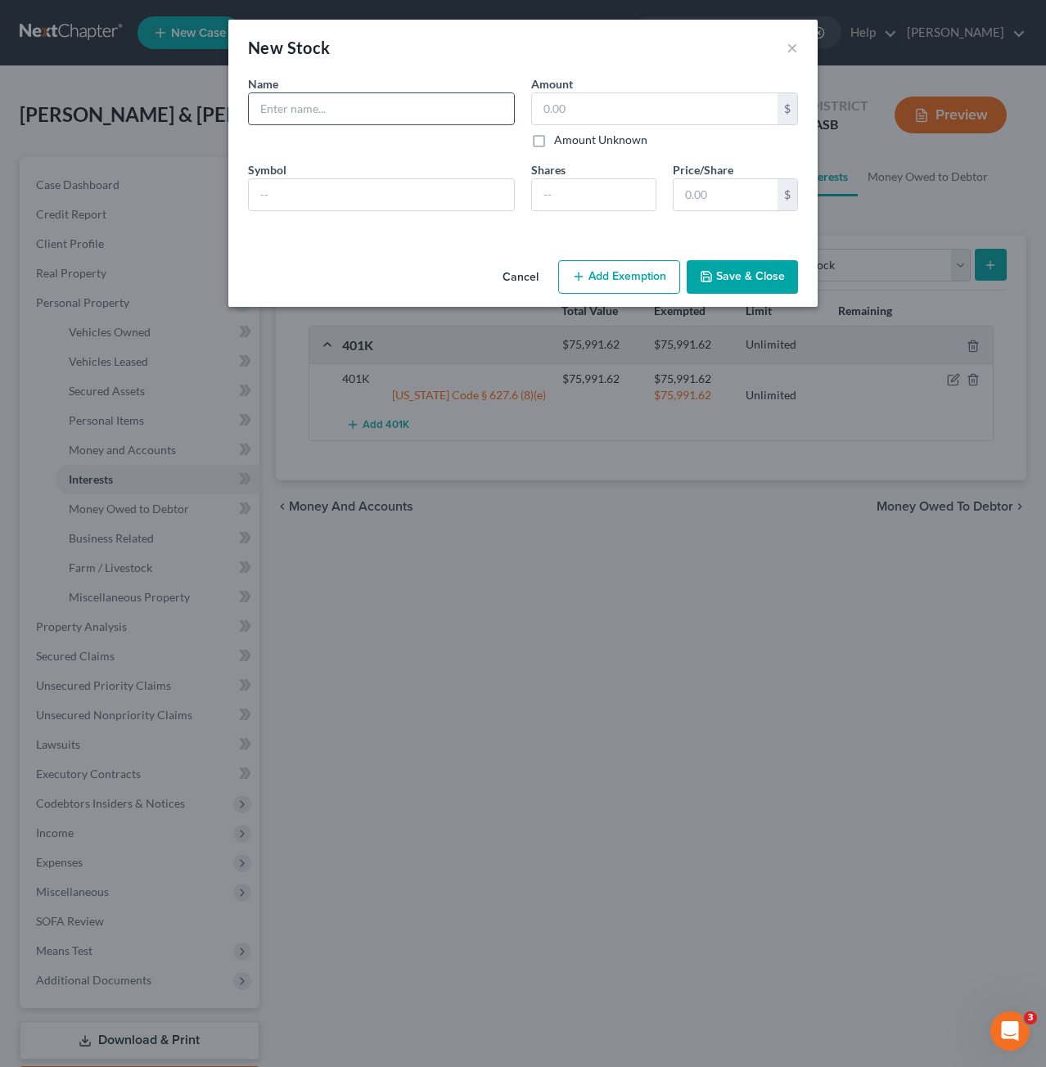
click at [452, 104] on input "text" at bounding box center [381, 108] width 265 height 31
type input "Stocks"
click at [643, 107] on input "text" at bounding box center [654, 108] width 245 height 31
type input "1,060.27"
click at [582, 205] on input "number" at bounding box center [594, 194] width 124 height 31
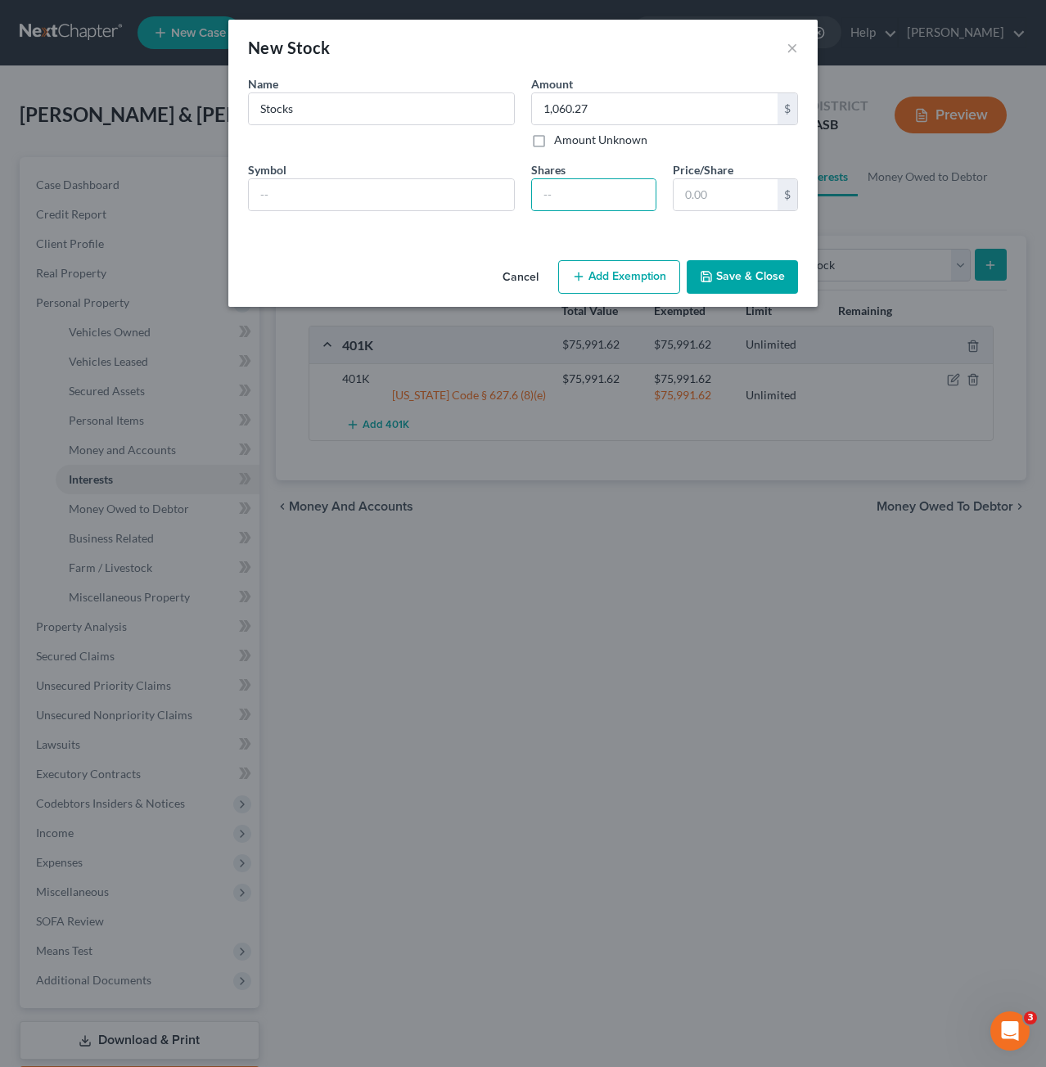
click at [746, 284] on button "Save & Close" at bounding box center [742, 277] width 111 height 34
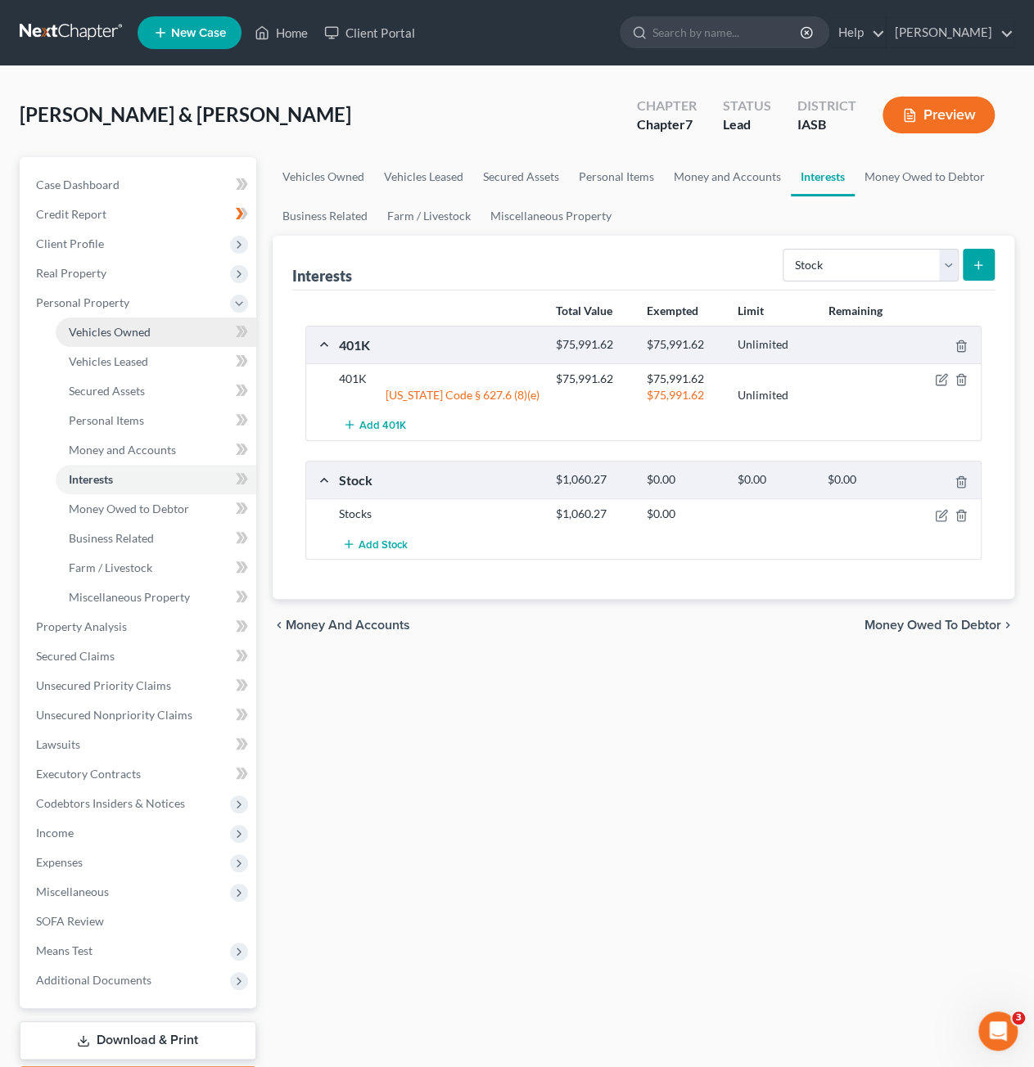
click at [149, 335] on link "Vehicles Owned" at bounding box center [156, 332] width 200 height 29
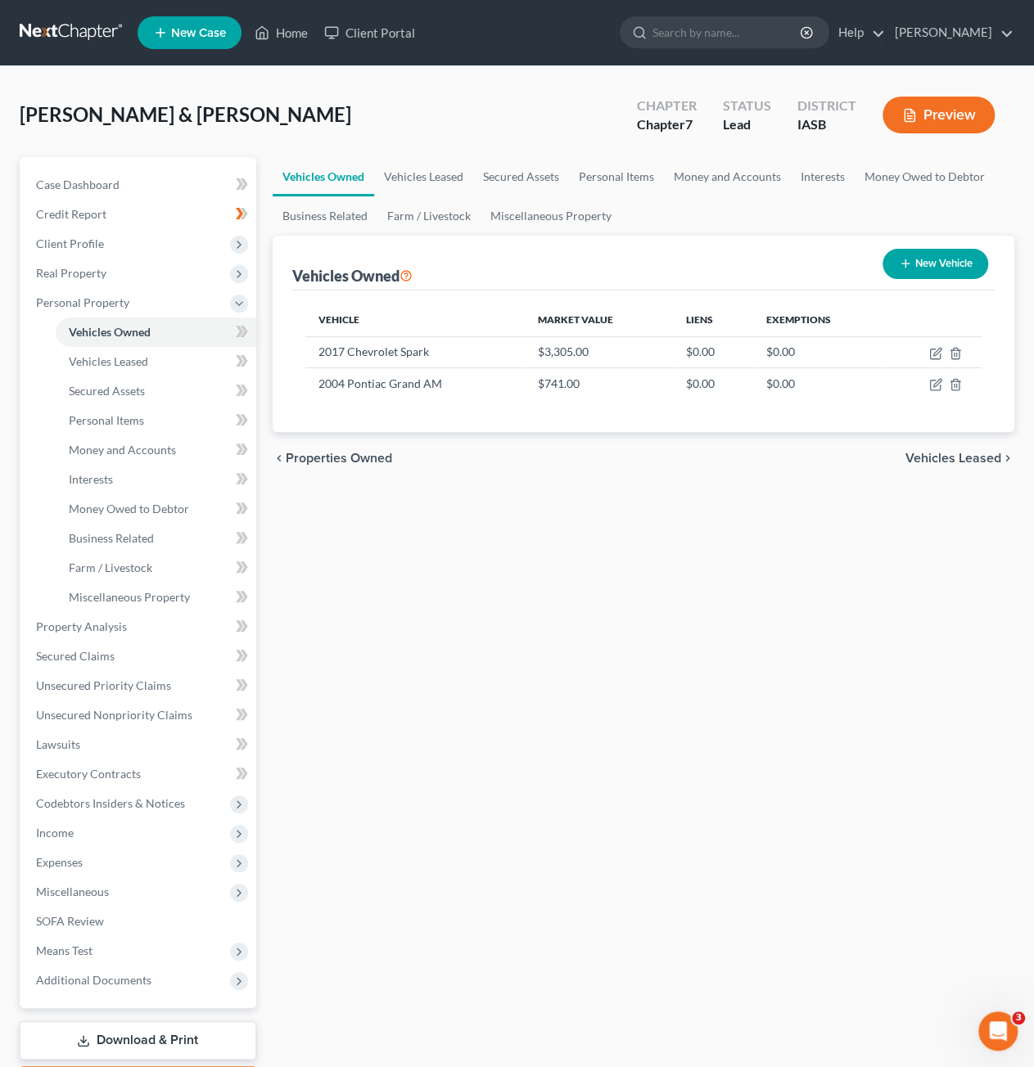
click at [944, 271] on button "New Vehicle" at bounding box center [935, 264] width 106 height 30
select select "0"
select select "2"
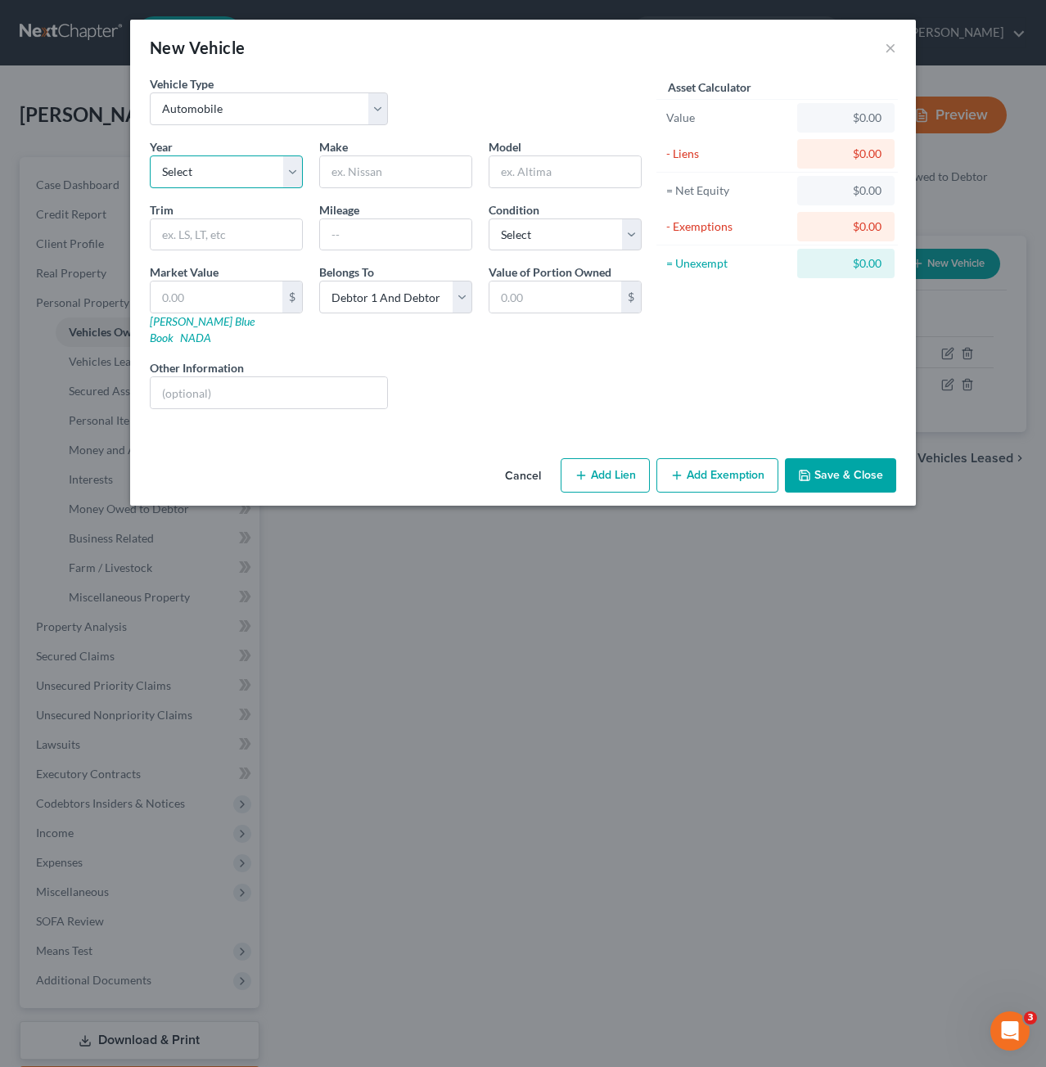
click at [242, 179] on select "Select 2026 2025 2024 2023 2022 2021 2020 2019 2018 2017 2016 2015 2014 2013 20…" at bounding box center [226, 171] width 153 height 33
select select "8"
click at [150, 155] on select "Select 2026 2025 2024 2023 2022 2021 2020 2019 2018 2017 2016 2015 2014 2013 20…" at bounding box center [226, 171] width 153 height 33
click at [408, 176] on input "text" at bounding box center [395, 171] width 151 height 31
type input "Toyota"
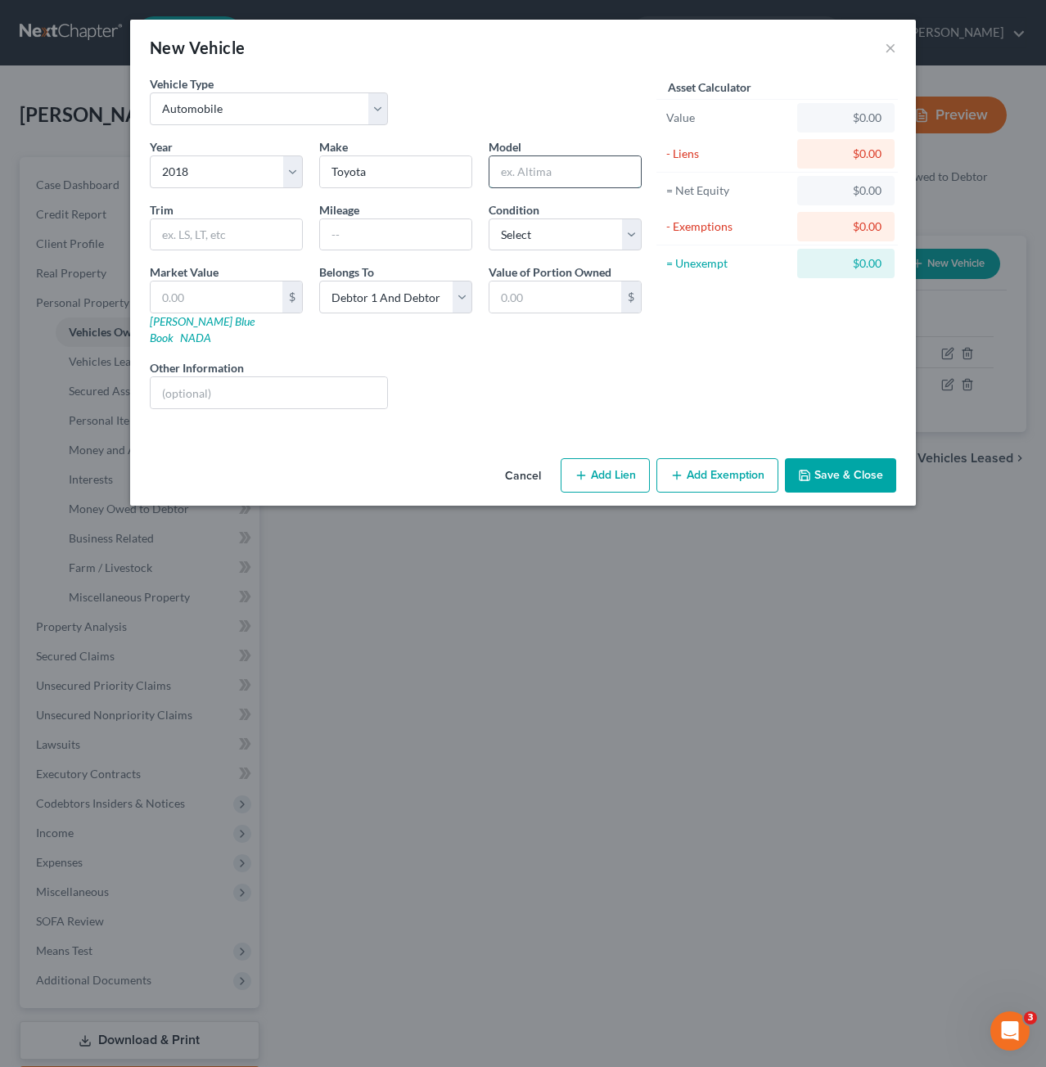
click at [583, 172] on input "text" at bounding box center [564, 171] width 151 height 31
type input "Tacoma"
click at [674, 342] on div "Asset Calculator Value $0.00 - Liens $0.00 = Net Equity $0.00 - Exemptions $0.0…" at bounding box center [777, 248] width 254 height 347
click at [610, 463] on button "Add Lien" at bounding box center [605, 475] width 89 height 34
select select "2"
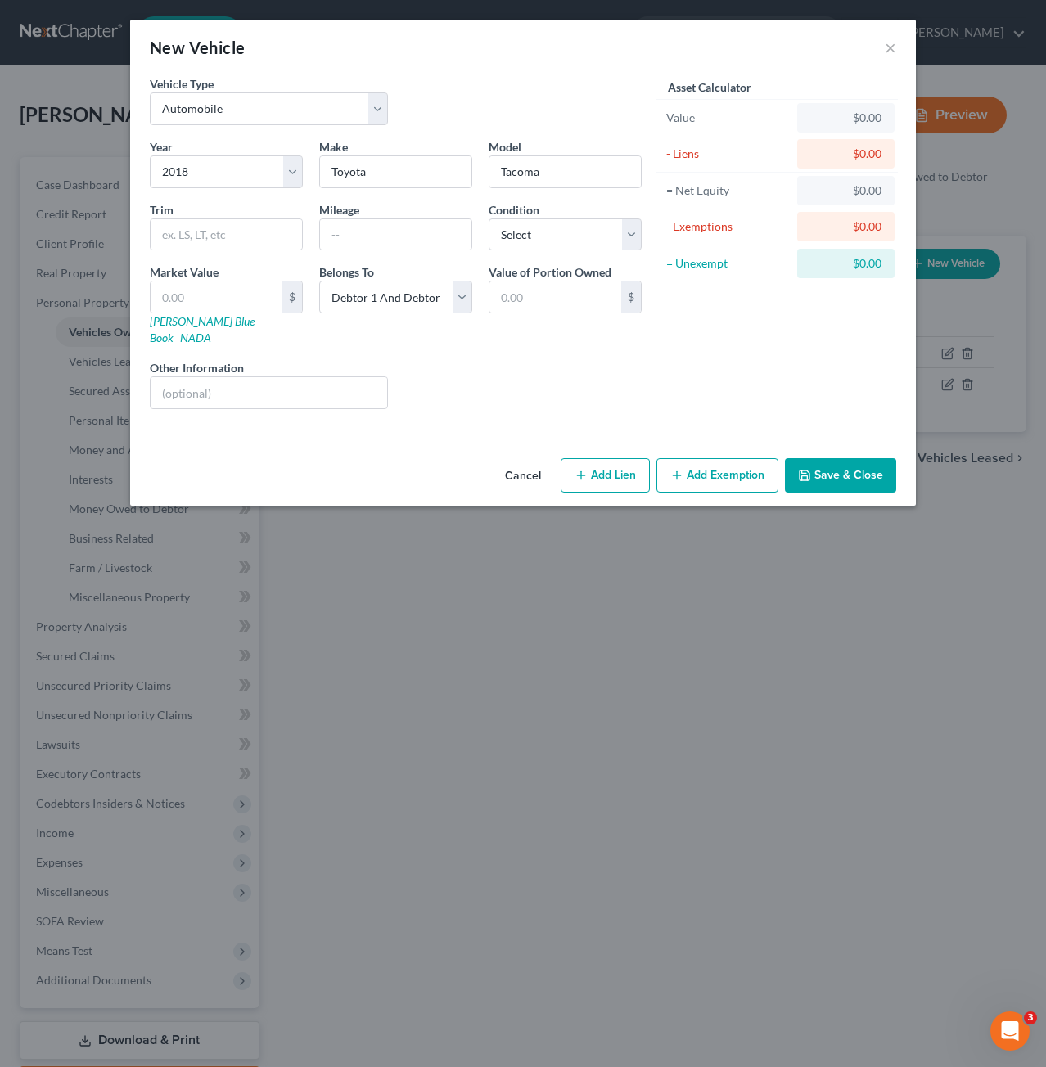
select select "0"
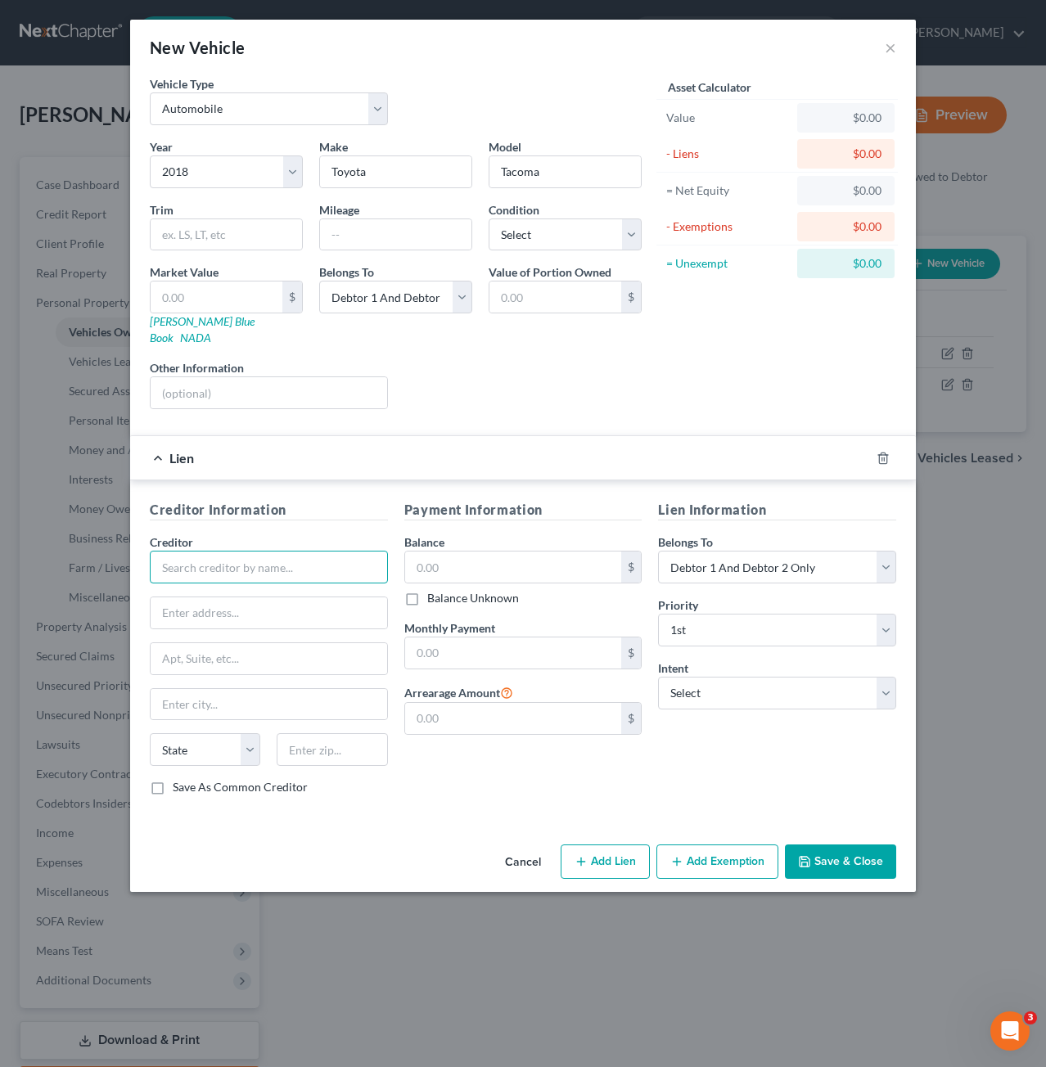
click at [309, 561] on input "text" at bounding box center [269, 567] width 238 height 33
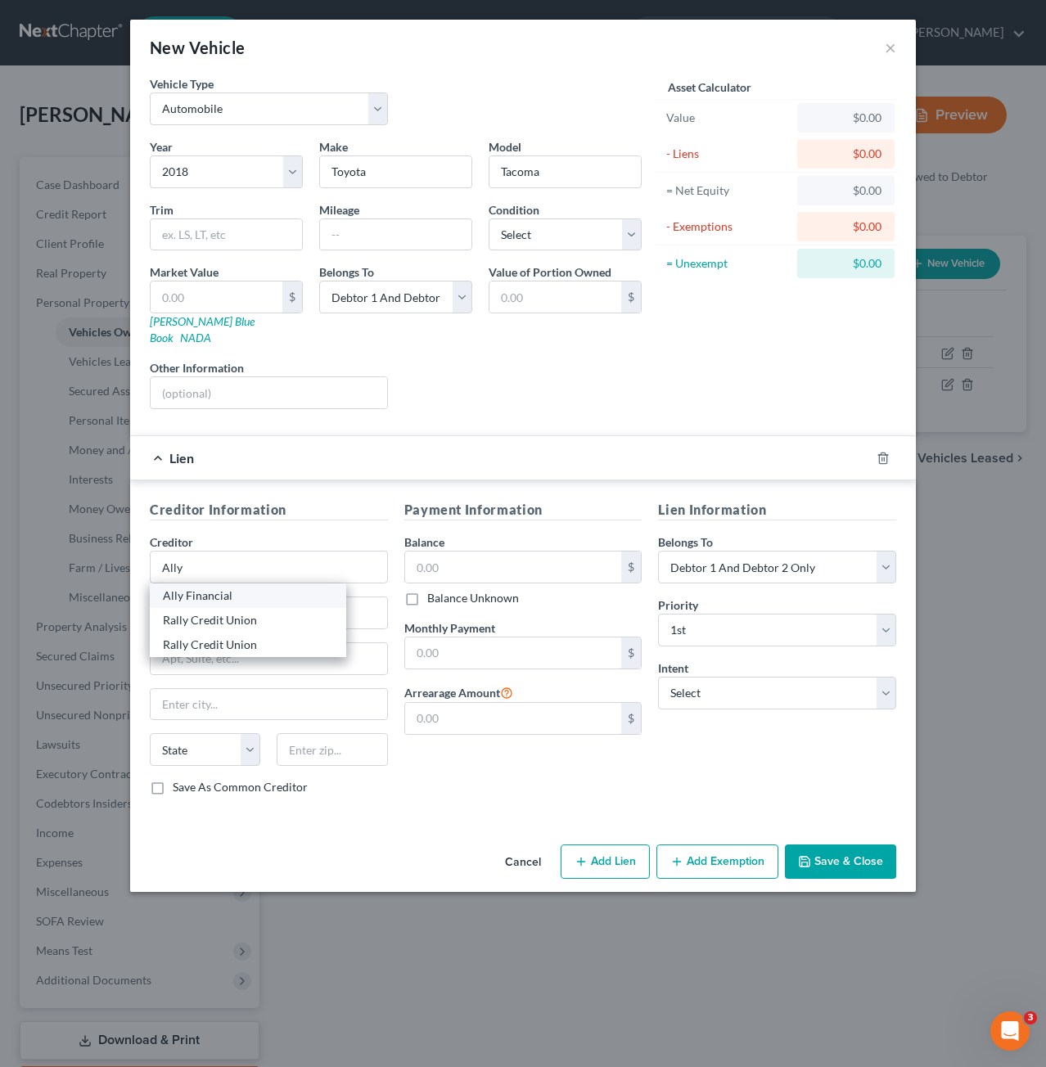
click at [265, 588] on div "Ally Financial" at bounding box center [248, 596] width 170 height 16
type input "Ally Financial"
type input "PO Box 380902"
type input "Bloomington"
select select "24"
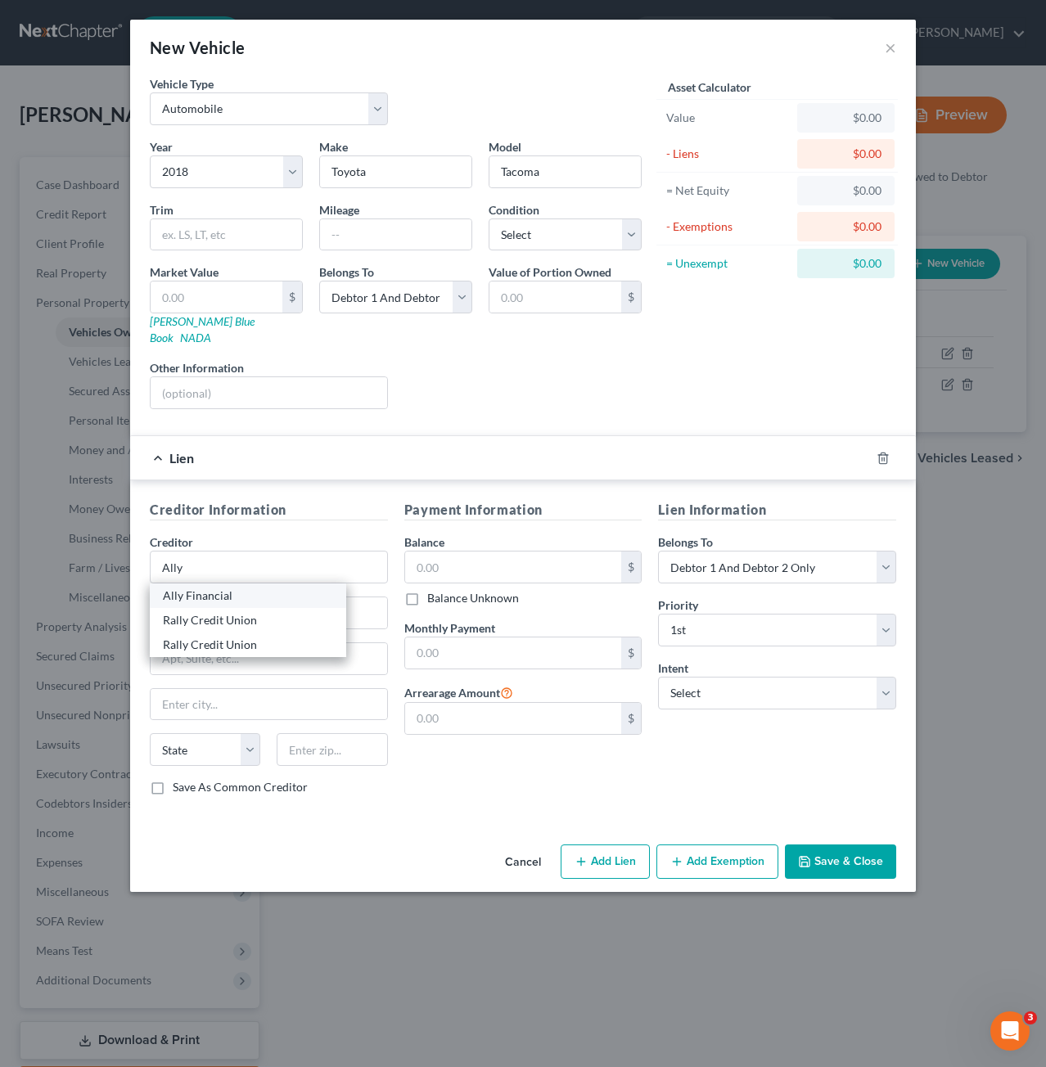
type input "55438"
click at [259, 597] on input "PO Box 380902" at bounding box center [269, 612] width 236 height 31
type input "PO Box 380901"
click at [173, 779] on label "Save As Common Creditor" at bounding box center [240, 787] width 135 height 16
click at [179, 779] on input "Save As Common Creditor" at bounding box center [184, 784] width 11 height 11
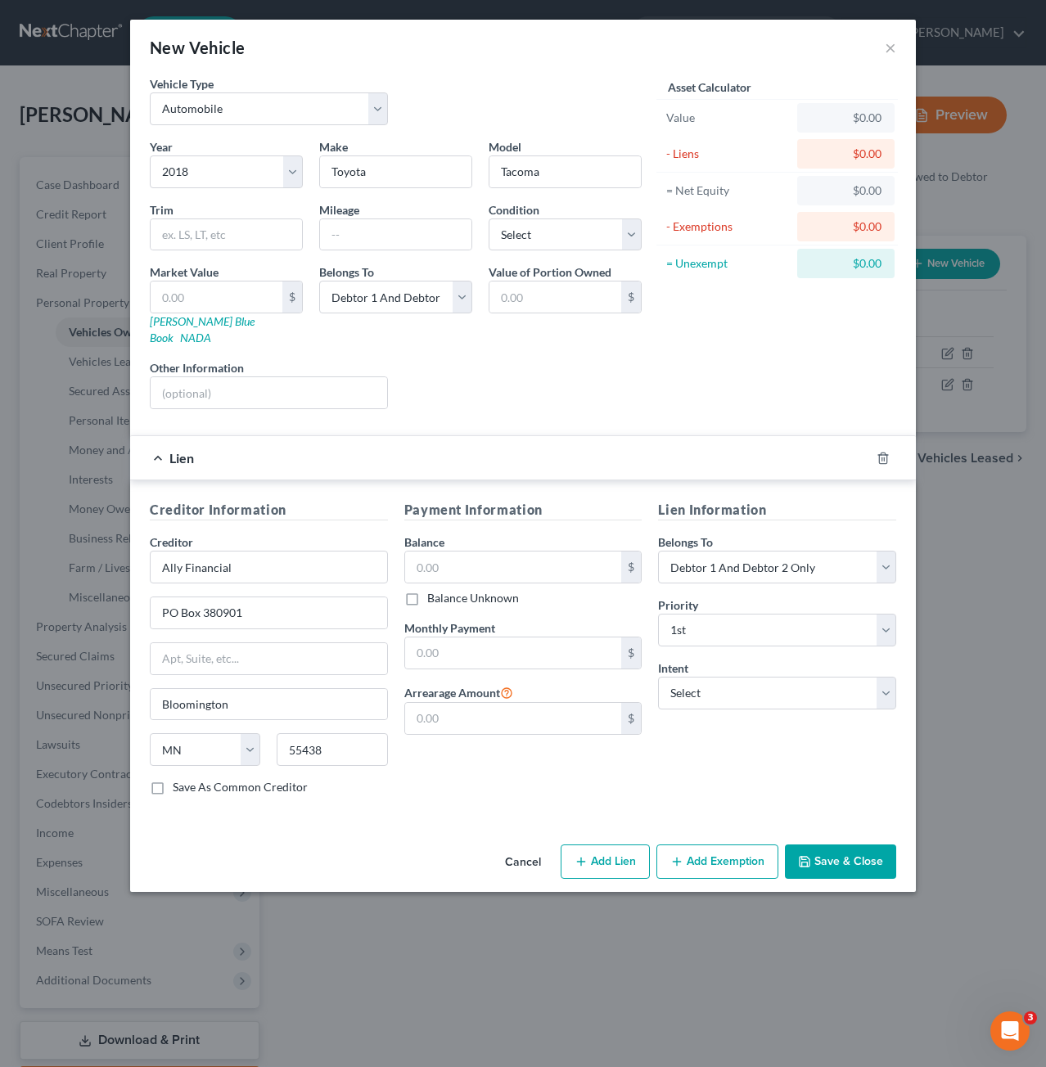
checkbox input "true"
click at [538, 552] on input "text" at bounding box center [513, 567] width 217 height 31
type input "45,471"
click at [538, 637] on input "text" at bounding box center [513, 652] width 217 height 31
type input "982"
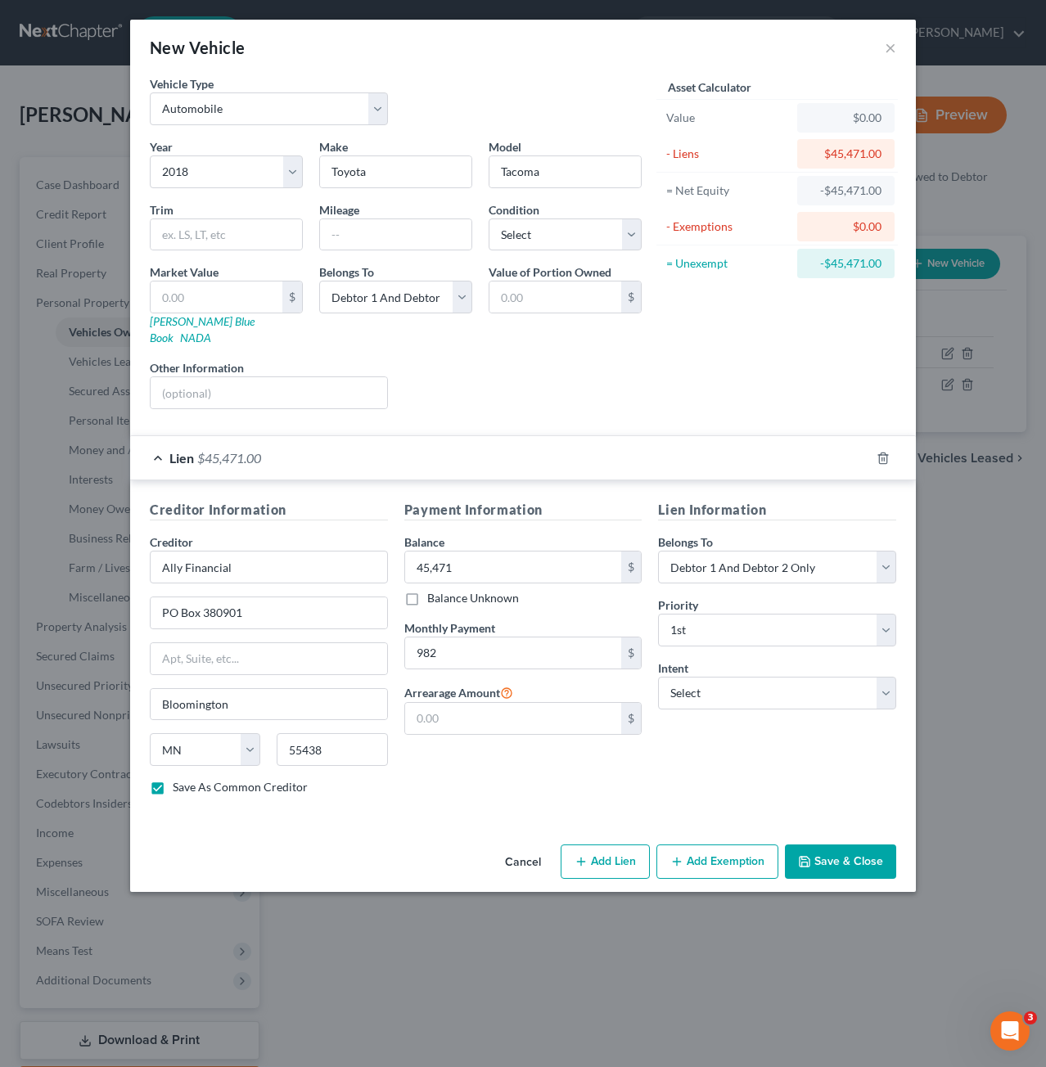
click at [735, 845] on button "Add Exemption" at bounding box center [717, 862] width 122 height 34
select select "2"
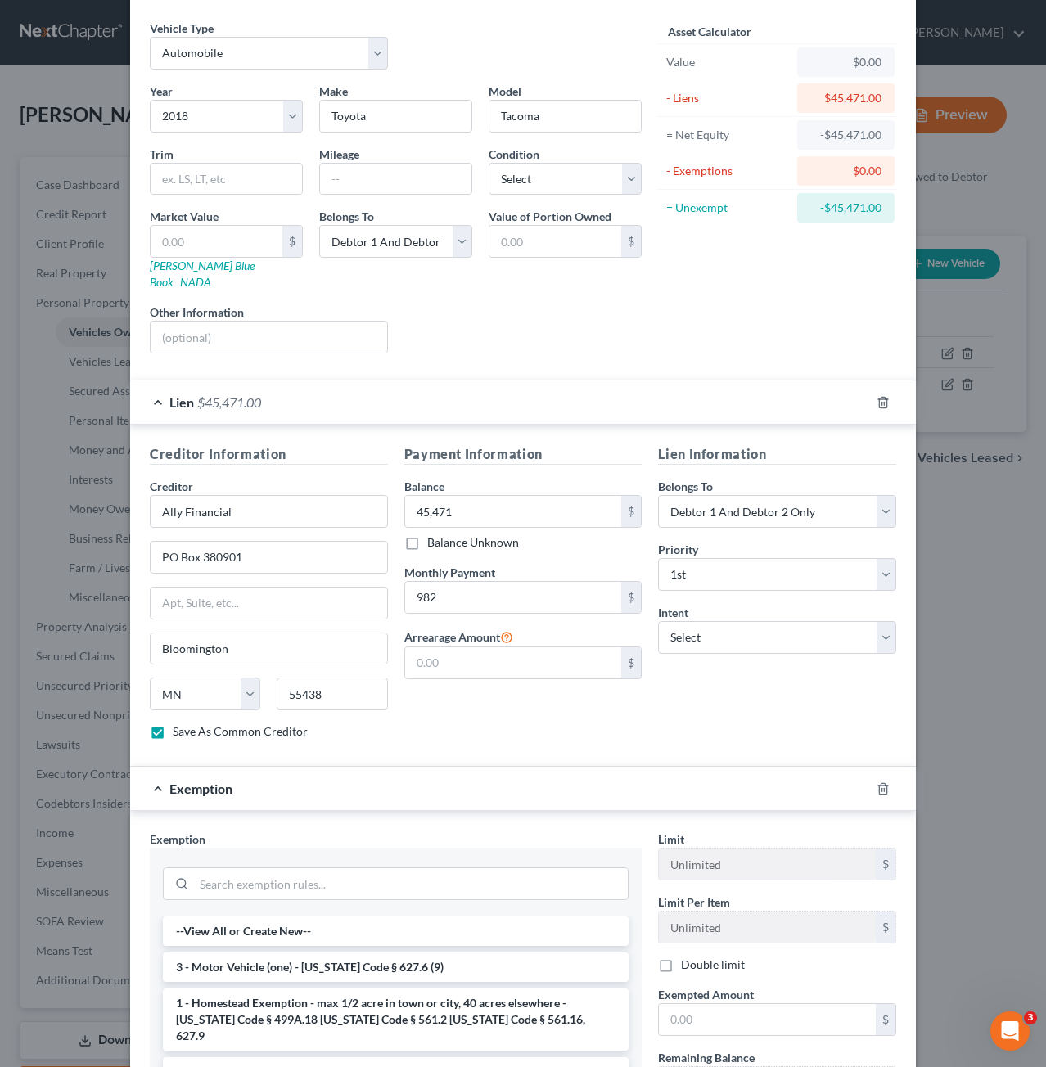
scroll to position [82, 0]
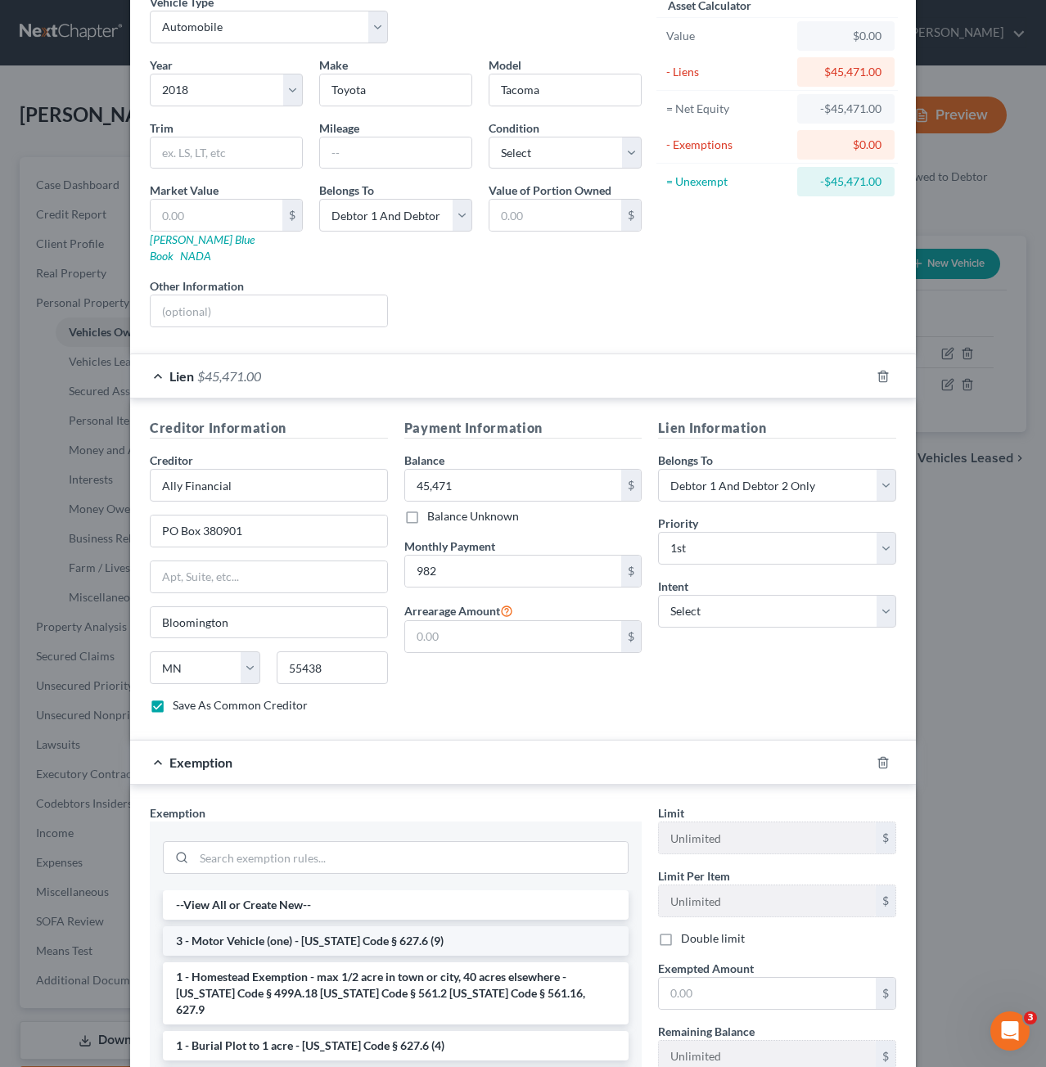
click at [533, 926] on li "3 - Motor Vehicle (one) - [US_STATE] Code § 627.6 (9)" at bounding box center [396, 940] width 466 height 29
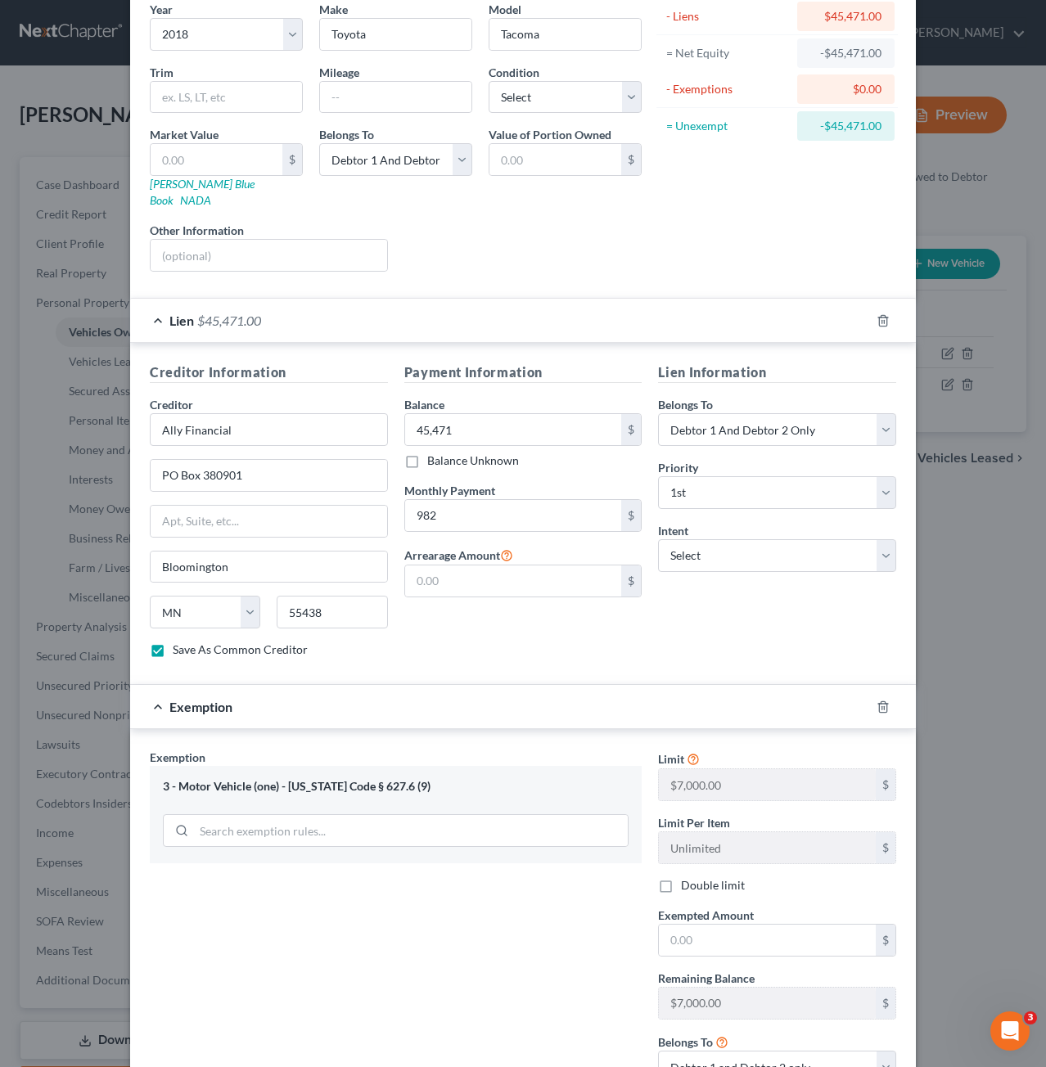
scroll to position [164, 0]
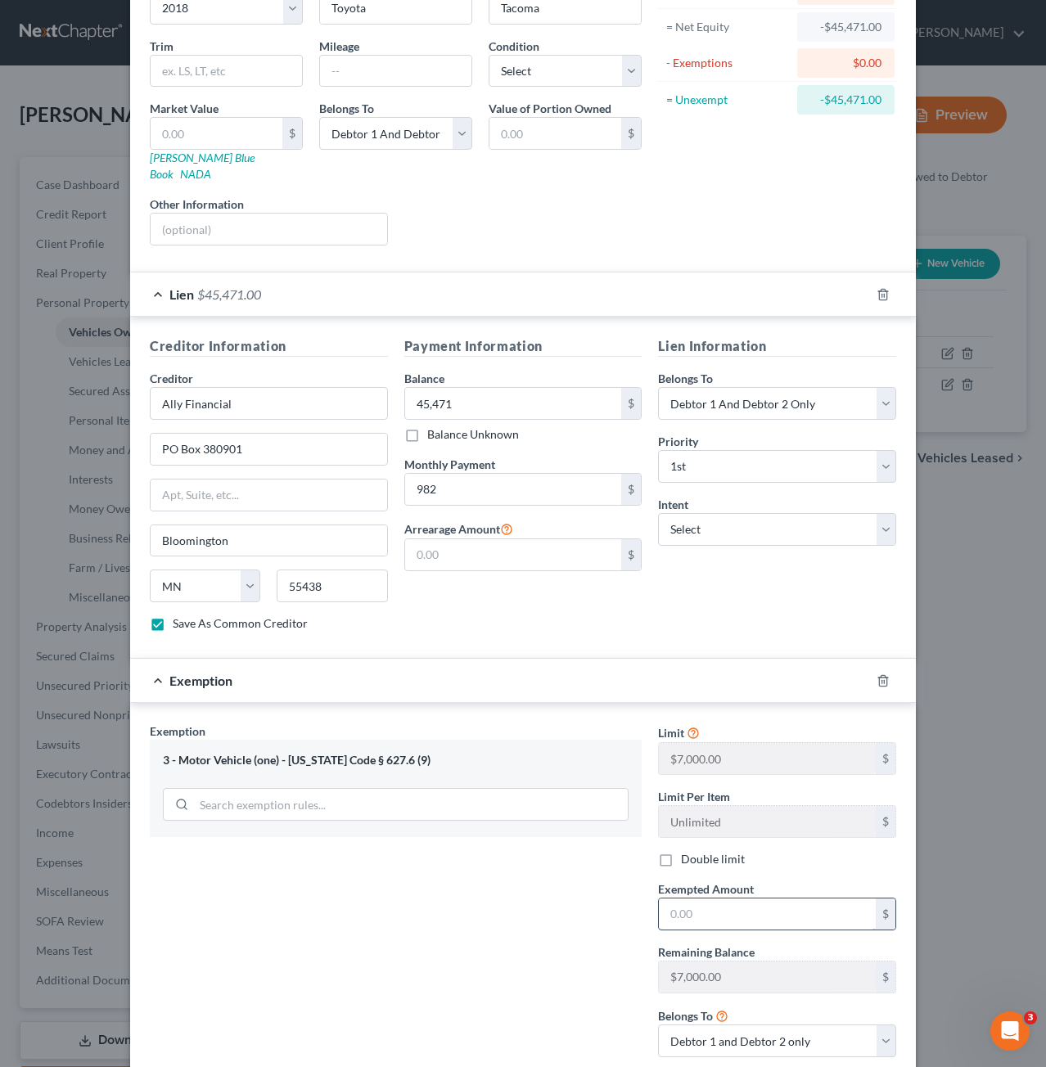
click at [756, 899] on input "text" at bounding box center [767, 914] width 217 height 31
type input "7,000"
click at [570, 909] on div "Exemption Set must be selected for CA. Exemption * 3 - Motor Vehicle (one) - Io…" at bounding box center [396, 897] width 508 height 348
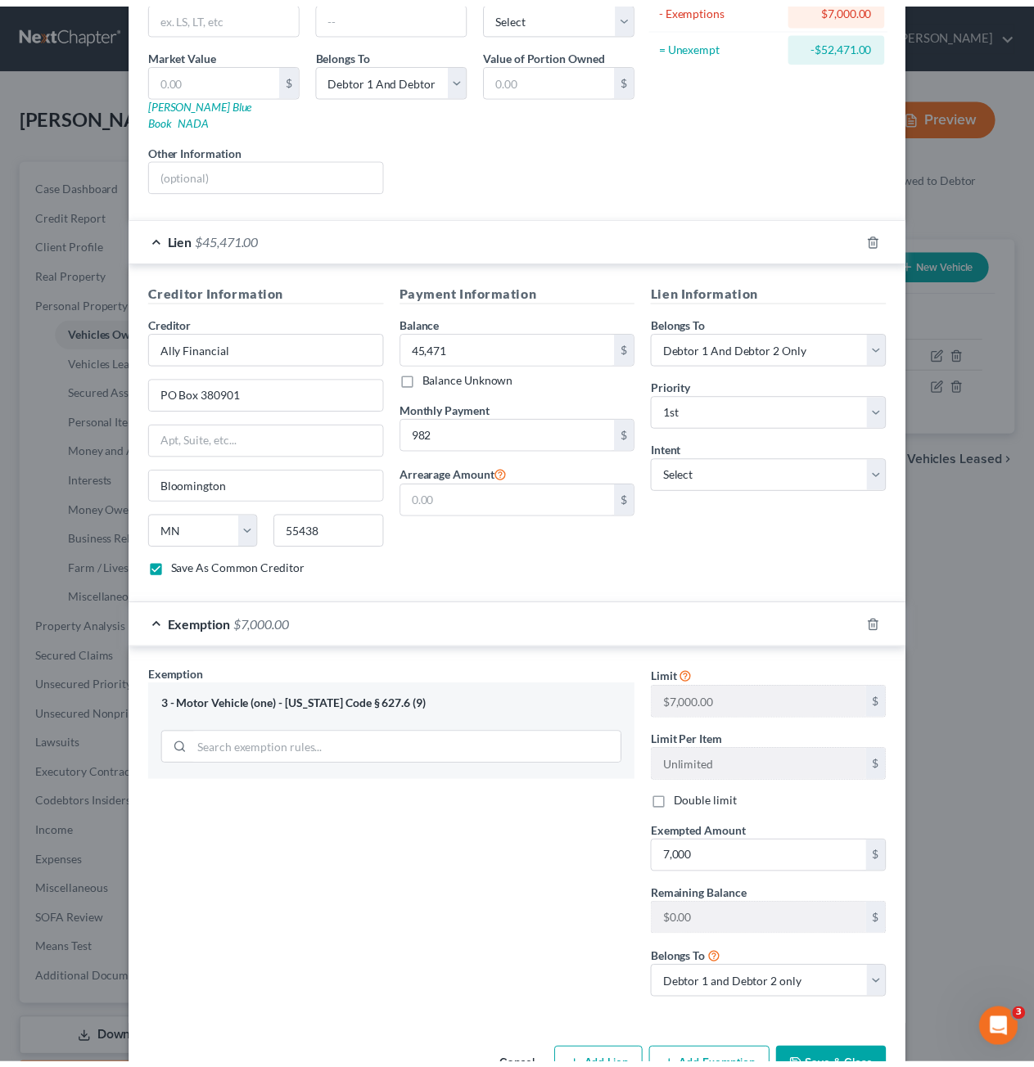
scroll to position [245, 0]
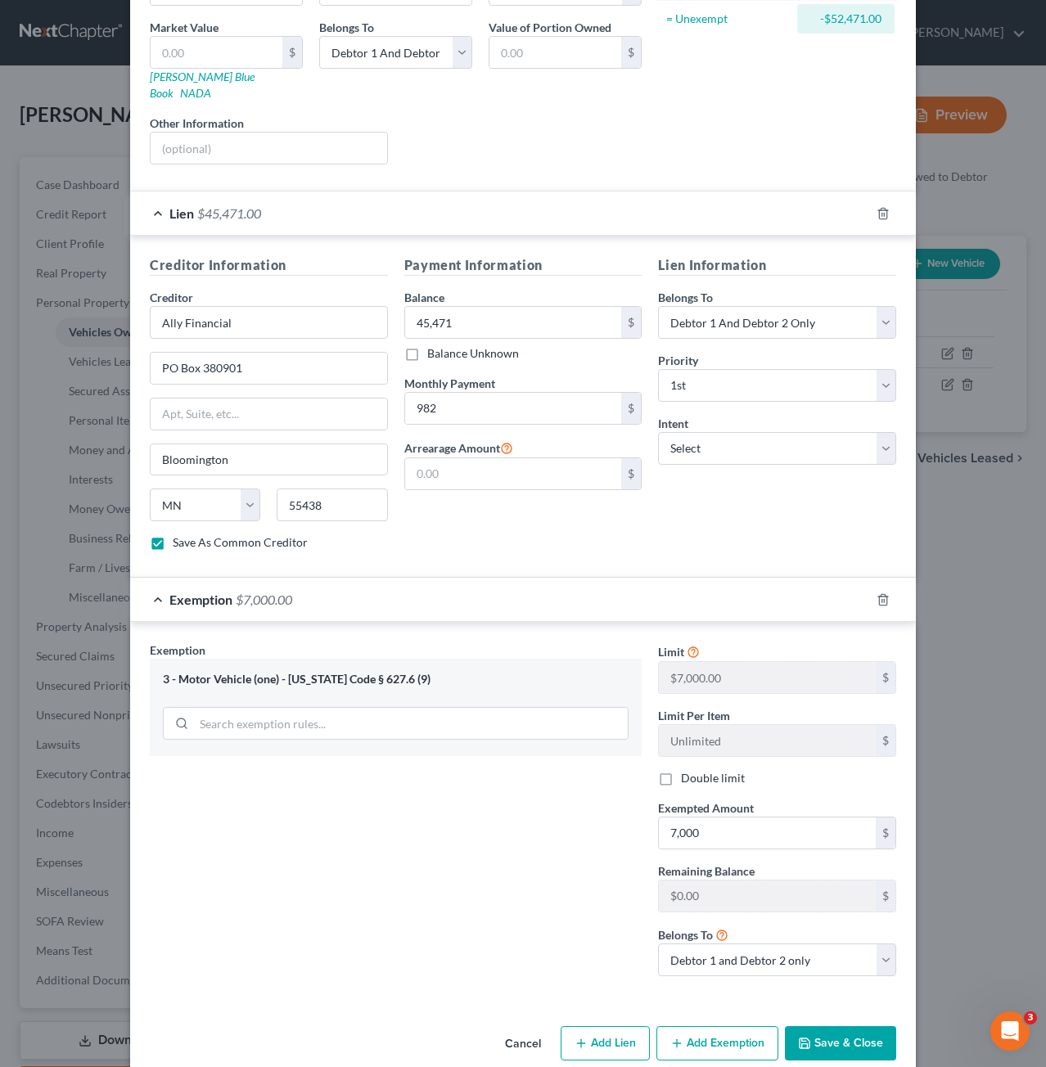
click at [800, 1026] on button "Save & Close" at bounding box center [840, 1043] width 111 height 34
checkbox input "false"
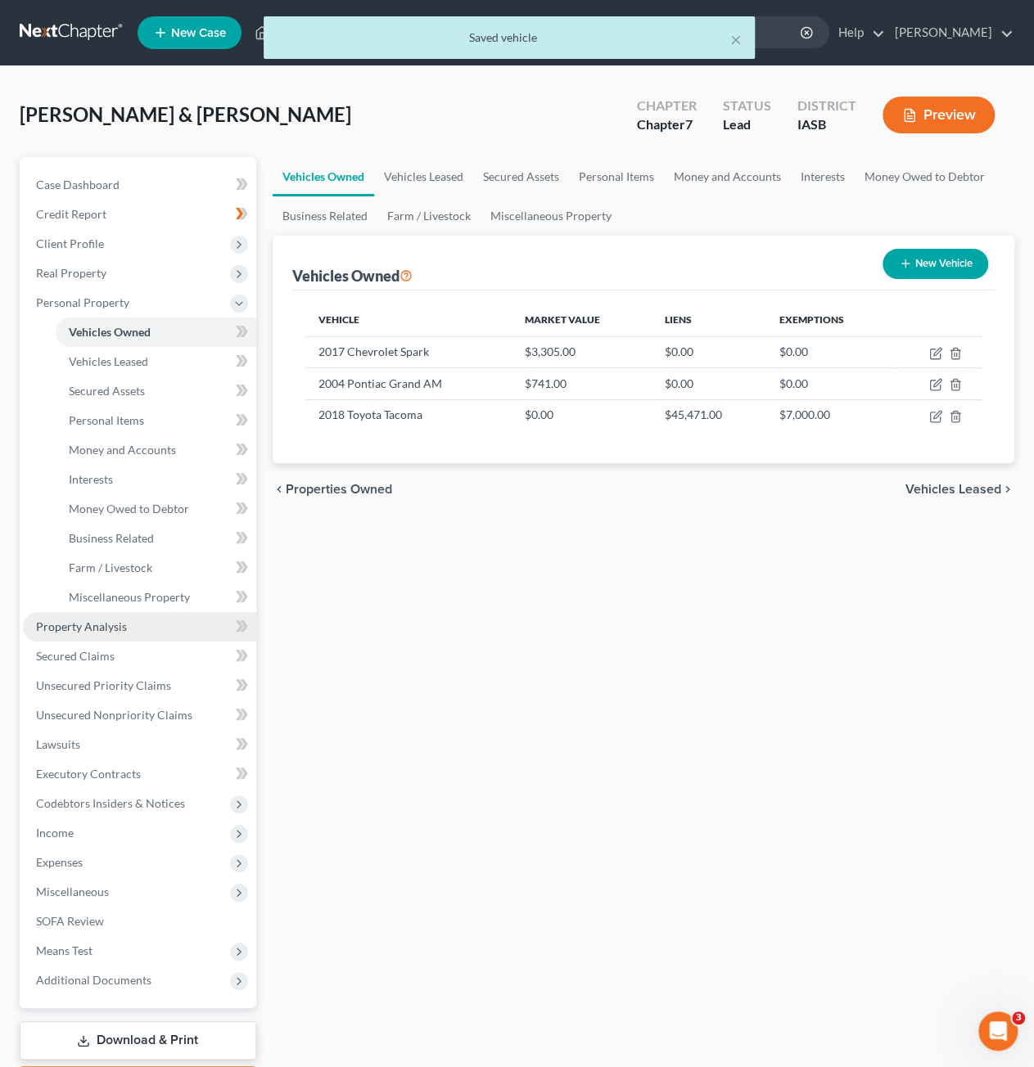
click at [110, 630] on span "Property Analysis" at bounding box center [81, 626] width 91 height 14
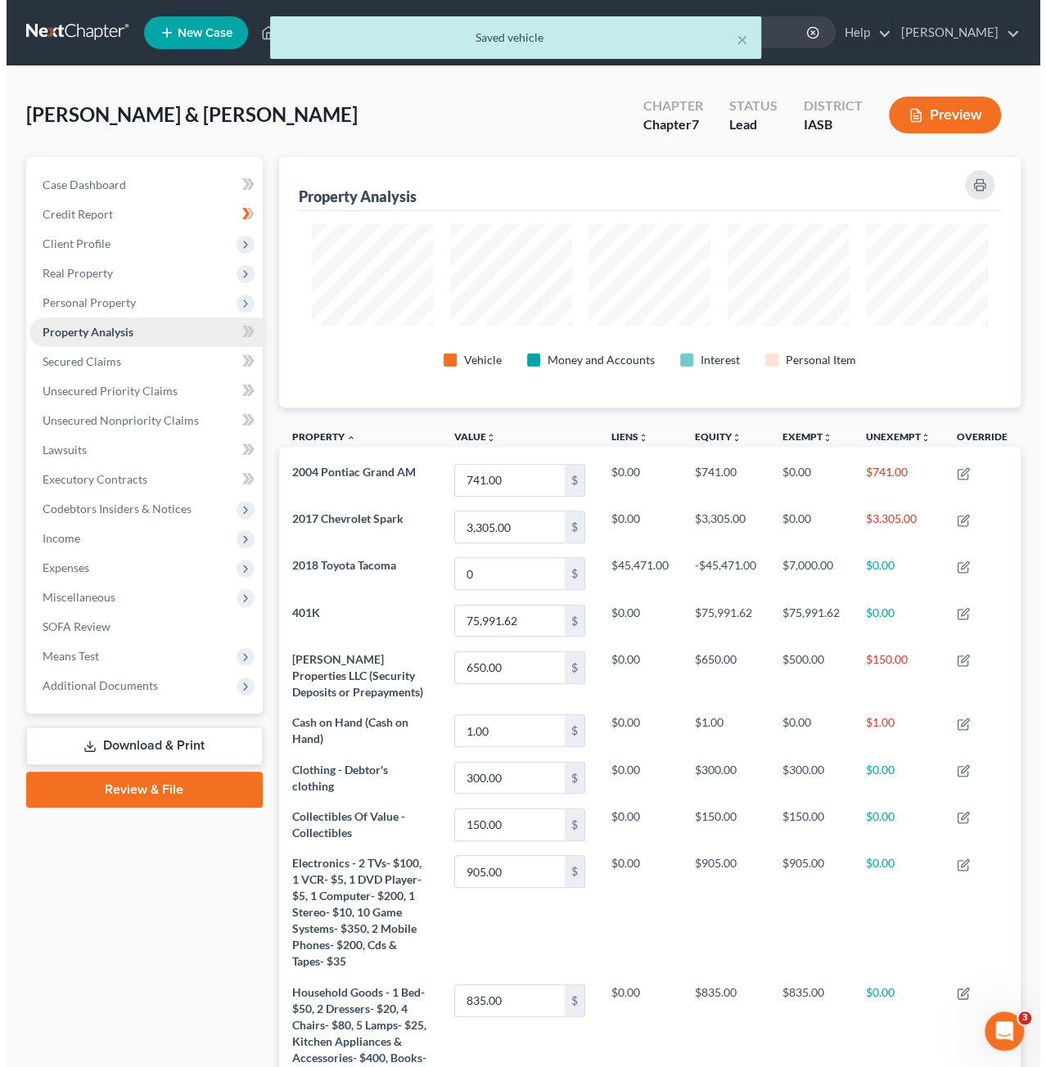
scroll to position [250, 741]
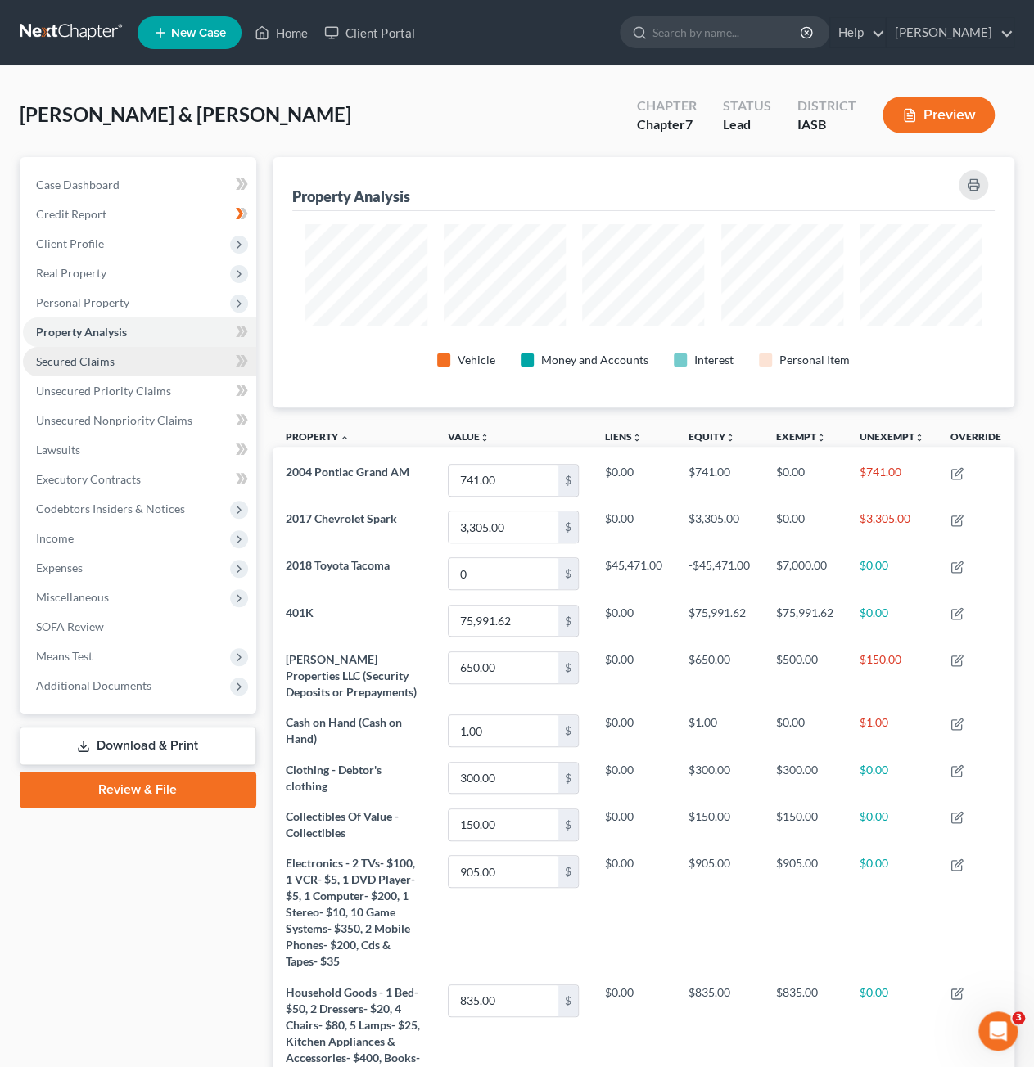
click at [157, 359] on link "Secured Claims" at bounding box center [139, 361] width 233 height 29
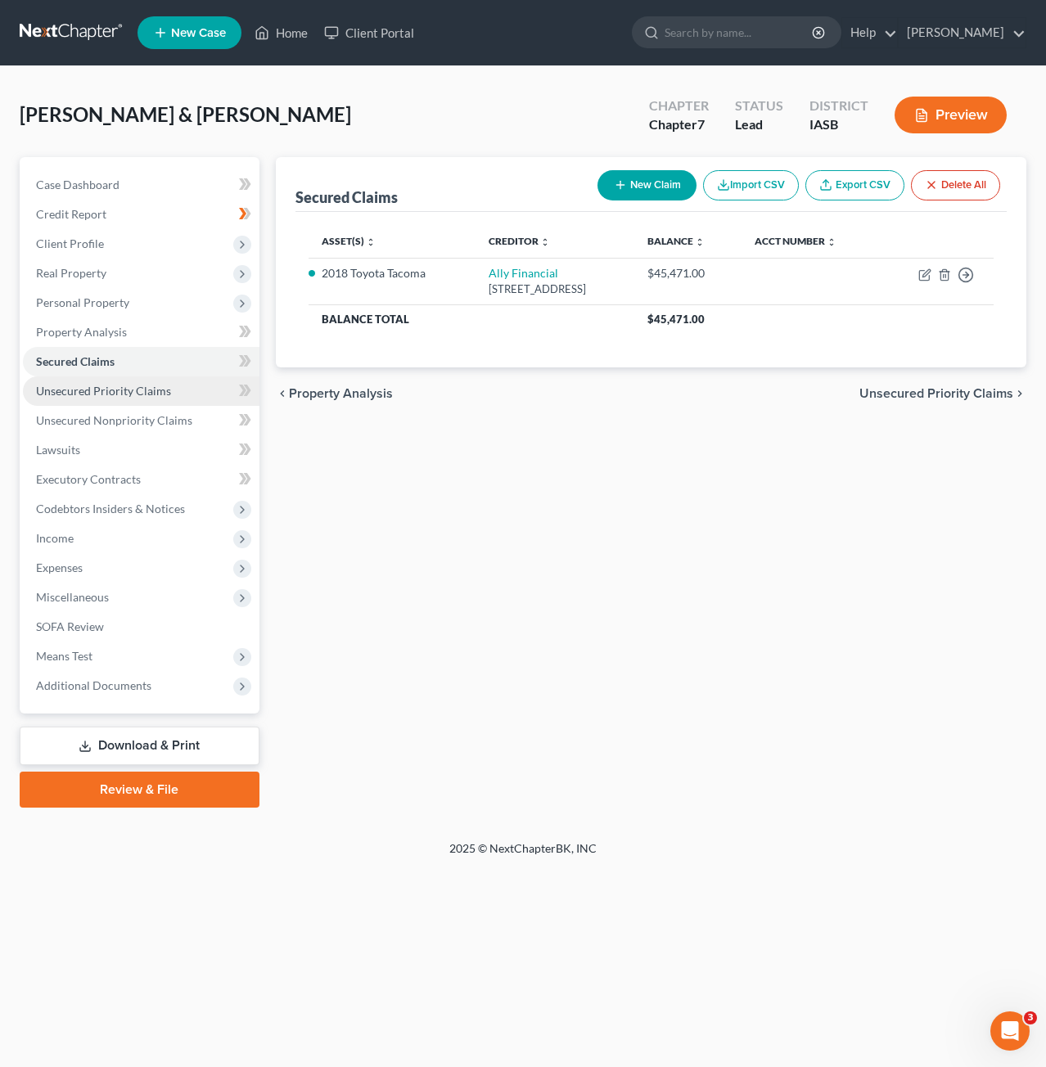
click at [160, 398] on link "Unsecured Priority Claims" at bounding box center [141, 390] width 236 height 29
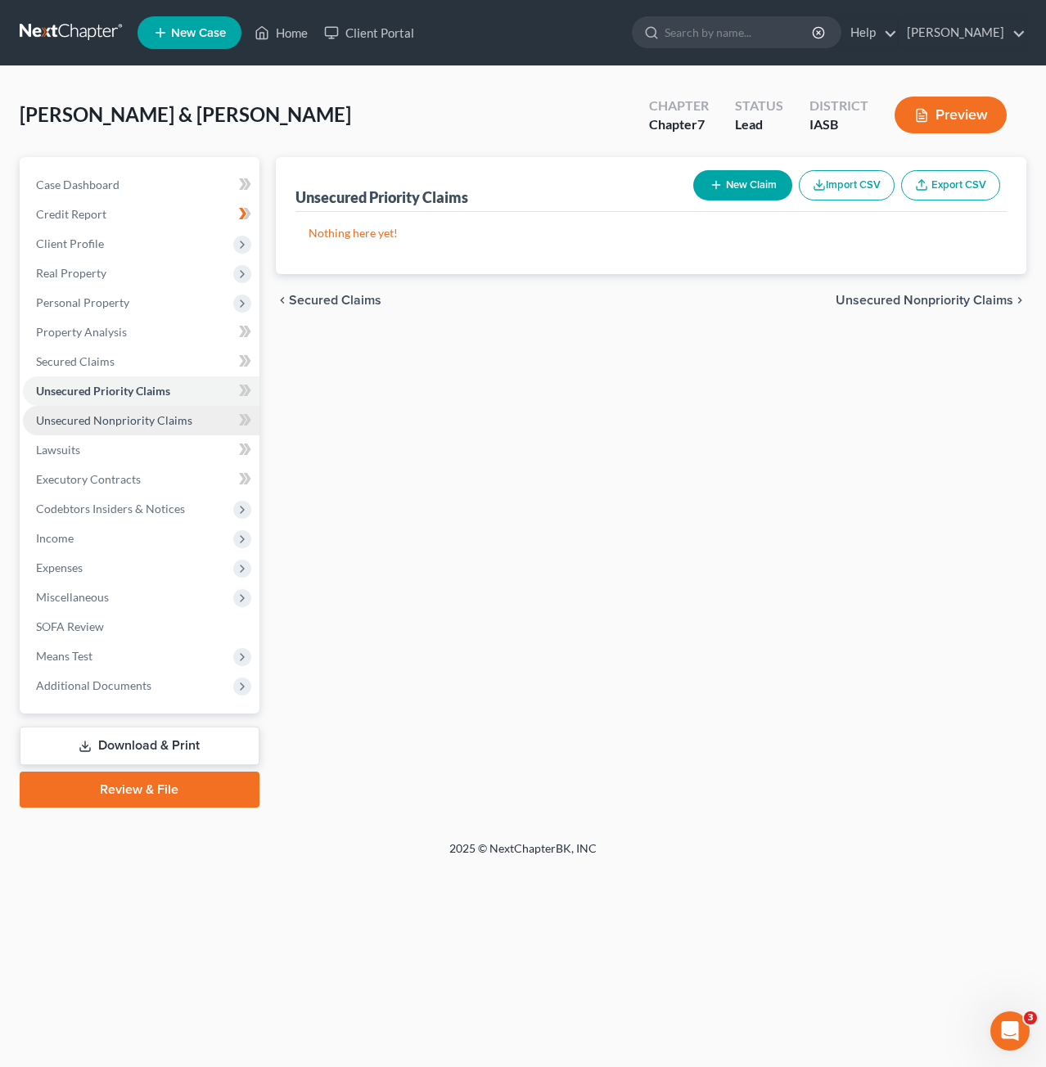
click at [180, 418] on span "Unsecured Nonpriority Claims" at bounding box center [114, 420] width 156 height 14
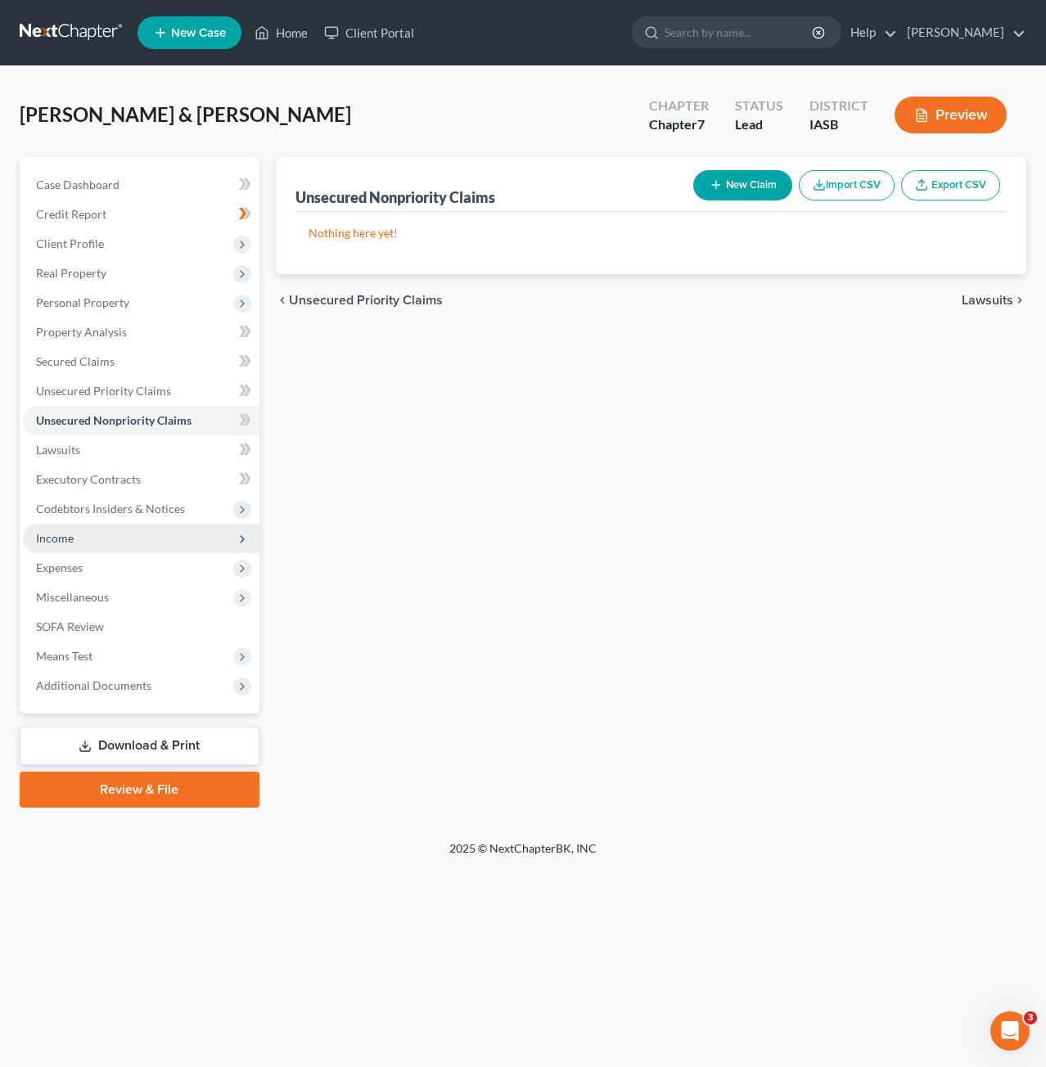
click at [136, 548] on span "Income" at bounding box center [141, 538] width 236 height 29
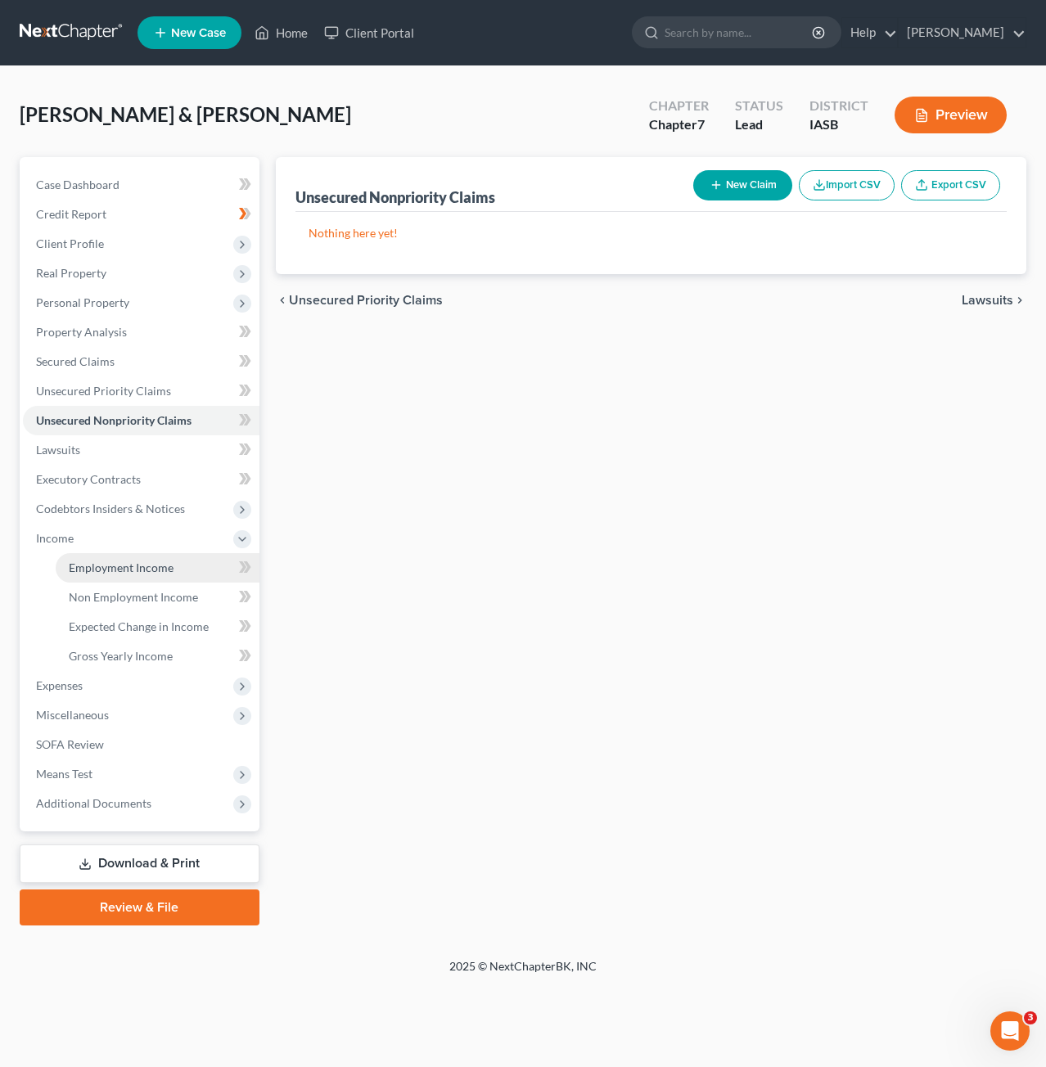
click at [151, 570] on span "Employment Income" at bounding box center [121, 568] width 105 height 14
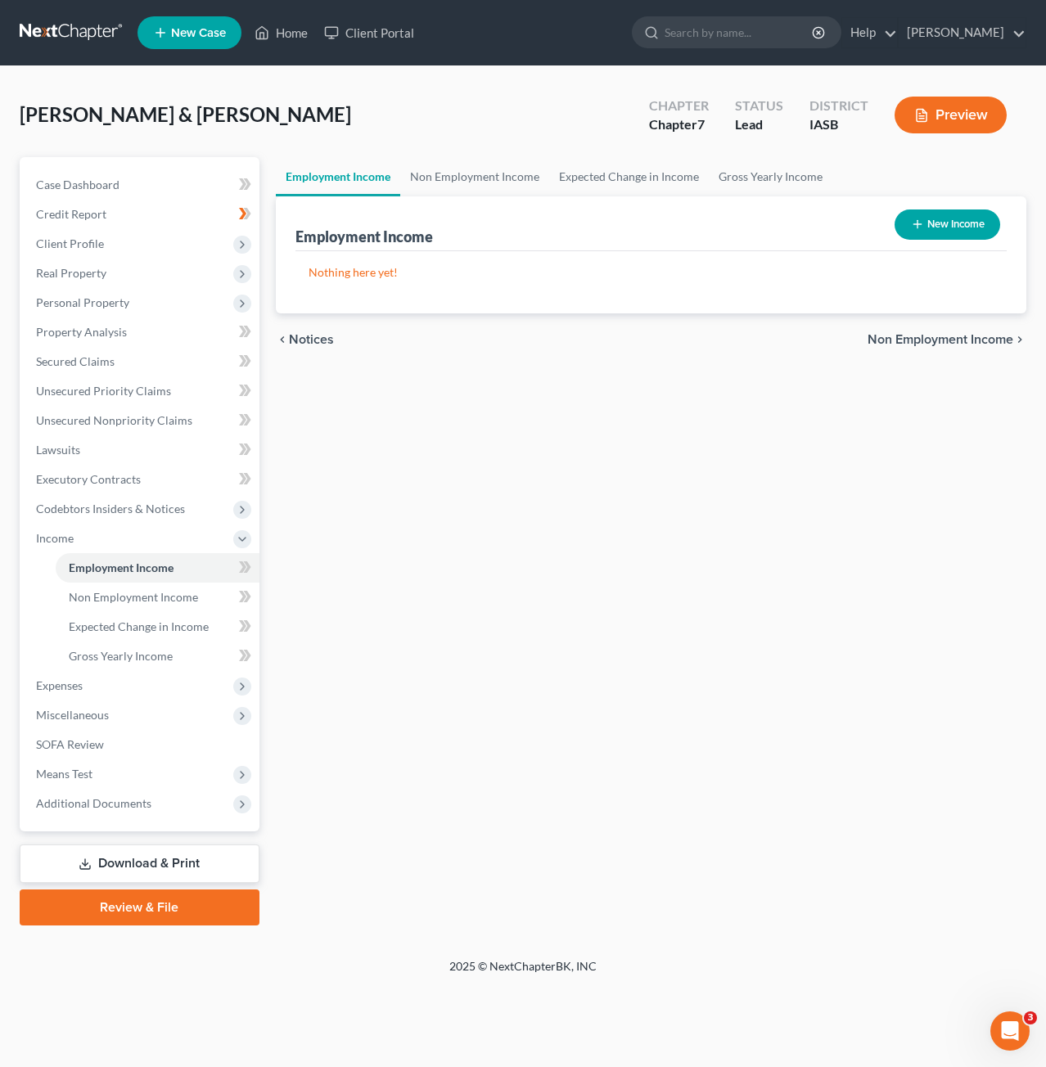
click at [917, 233] on button "New Income" at bounding box center [947, 224] width 106 height 30
select select "0"
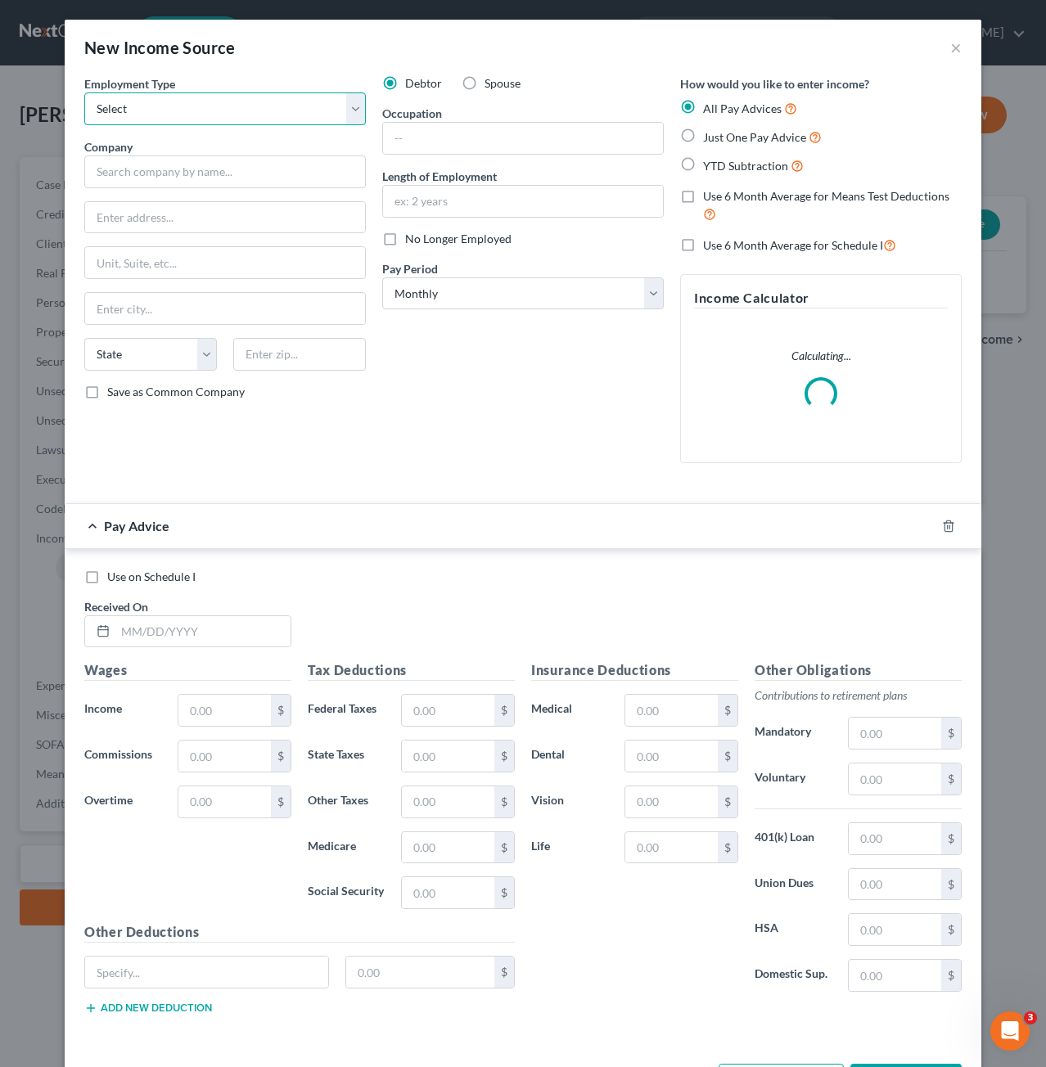
click at [198, 102] on select "Select Full or Part Time Employment Self Employment" at bounding box center [225, 108] width 282 height 33
select select "0"
click at [84, 92] on select "Select Full or Part Time Employment Self Employment" at bounding box center [225, 108] width 282 height 33
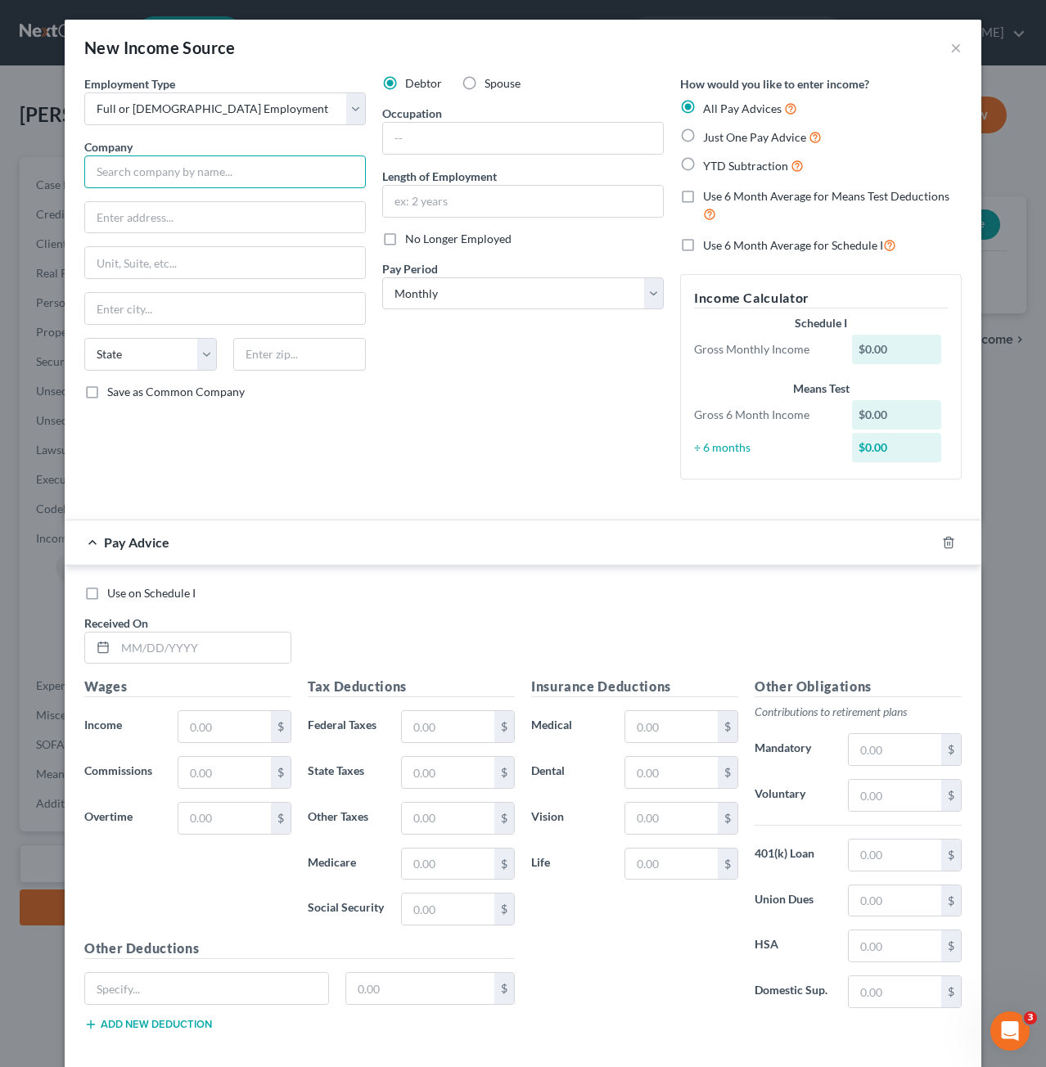
click at [206, 181] on input "text" at bounding box center [225, 171] width 282 height 33
click at [264, 178] on input "text" at bounding box center [225, 171] width 282 height 33
click at [256, 169] on input "text" at bounding box center [225, 171] width 282 height 33
type input "Vermeer"
click at [173, 196] on div "Vermeer" at bounding box center [182, 200] width 170 height 16
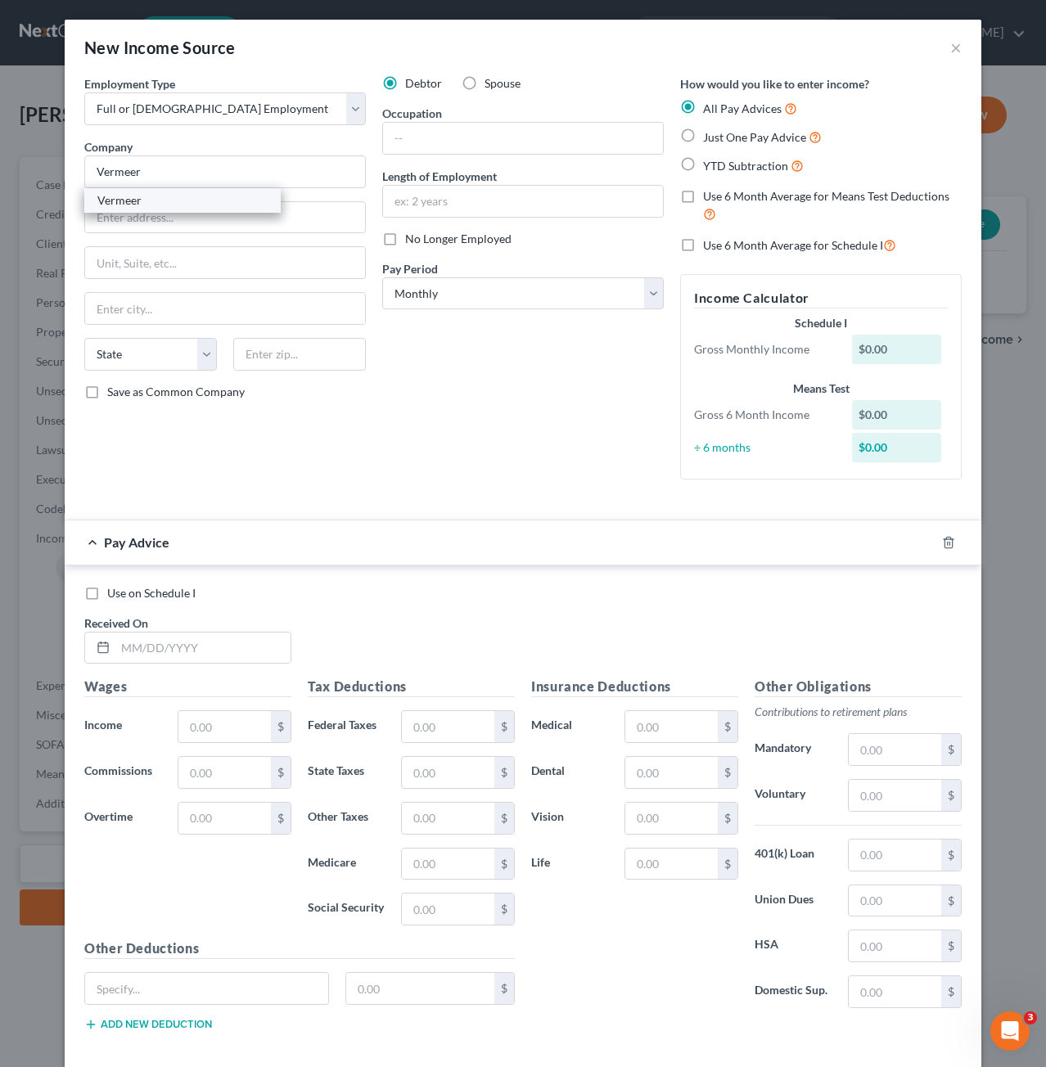
type input "PO Box 200"
type input "Pella"
select select "16"
type input "50219"
drag, startPoint x: 241, startPoint y: 213, endPoint x: 49, endPoint y: 196, distance: 192.2
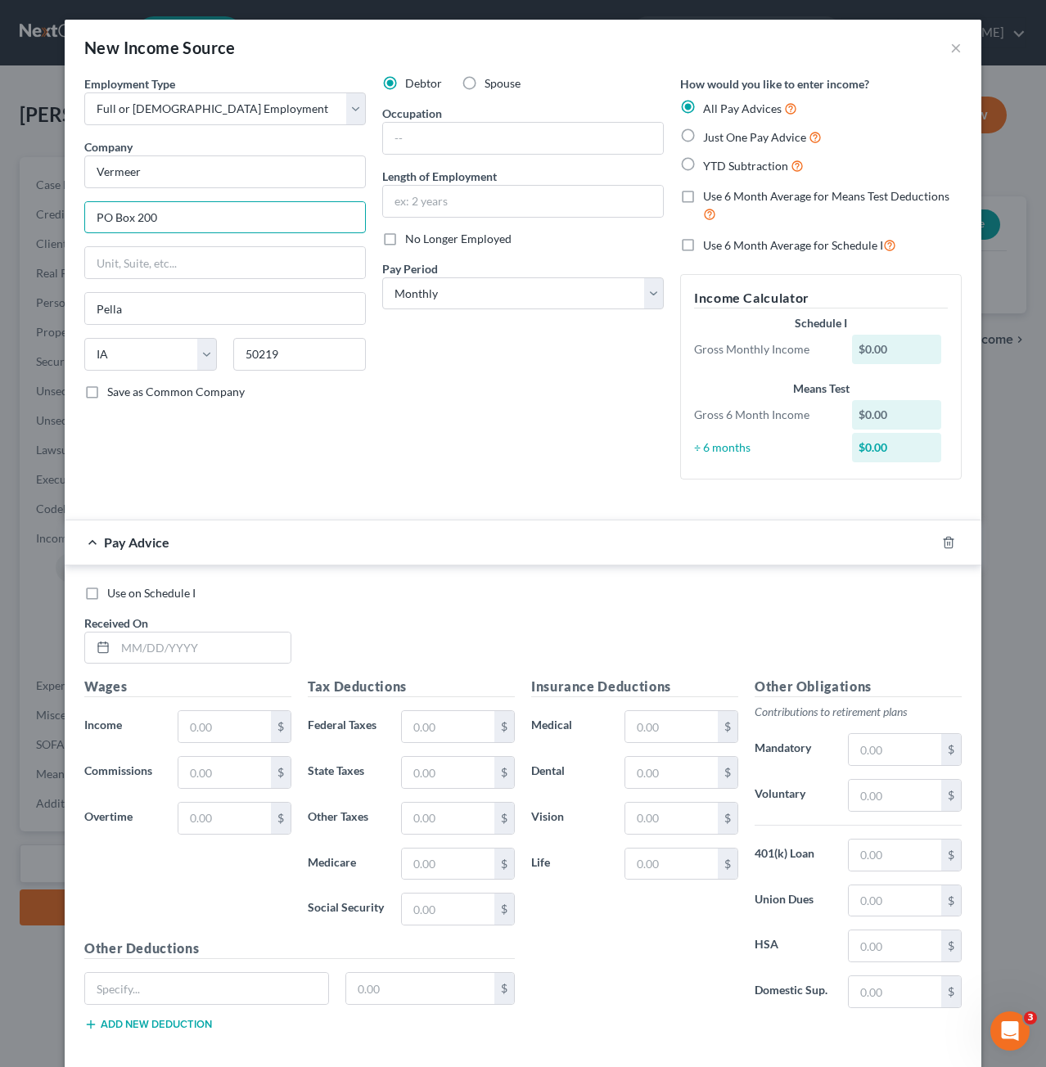
click at [49, 196] on div "New Income Source × Employment Type * Select Full or Part Time Employment Self …" at bounding box center [523, 533] width 1046 height 1067
type input "1210 Vermeer Road East"
click at [206, 263] on input "text" at bounding box center [225, 262] width 280 height 31
type input "PO Box 200"
click at [107, 384] on label "Save as Common Company" at bounding box center [175, 392] width 137 height 16
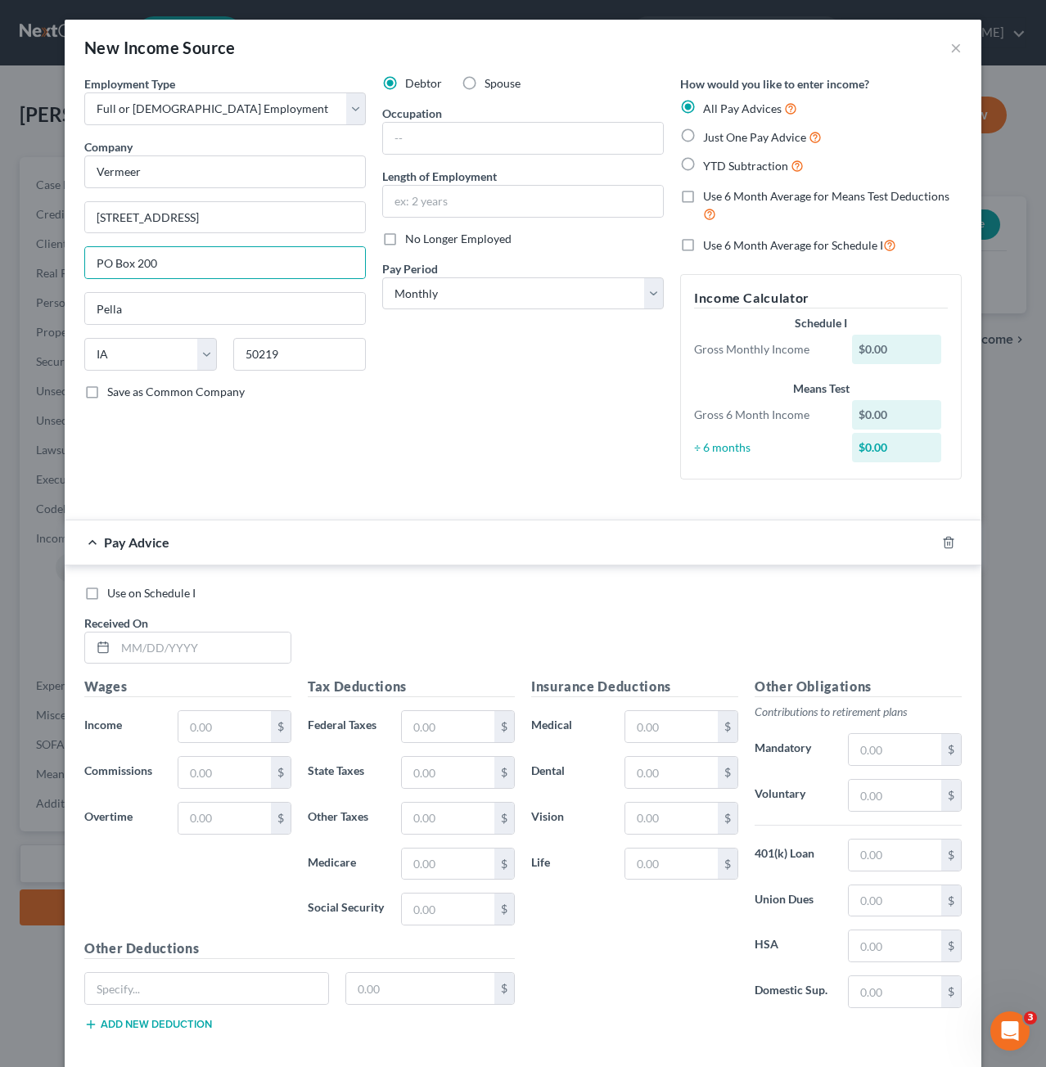
click at [114, 384] on input "Save as Common Company" at bounding box center [119, 389] width 11 height 11
checkbox input "true"
click at [489, 128] on input "text" at bounding box center [523, 138] width 280 height 31
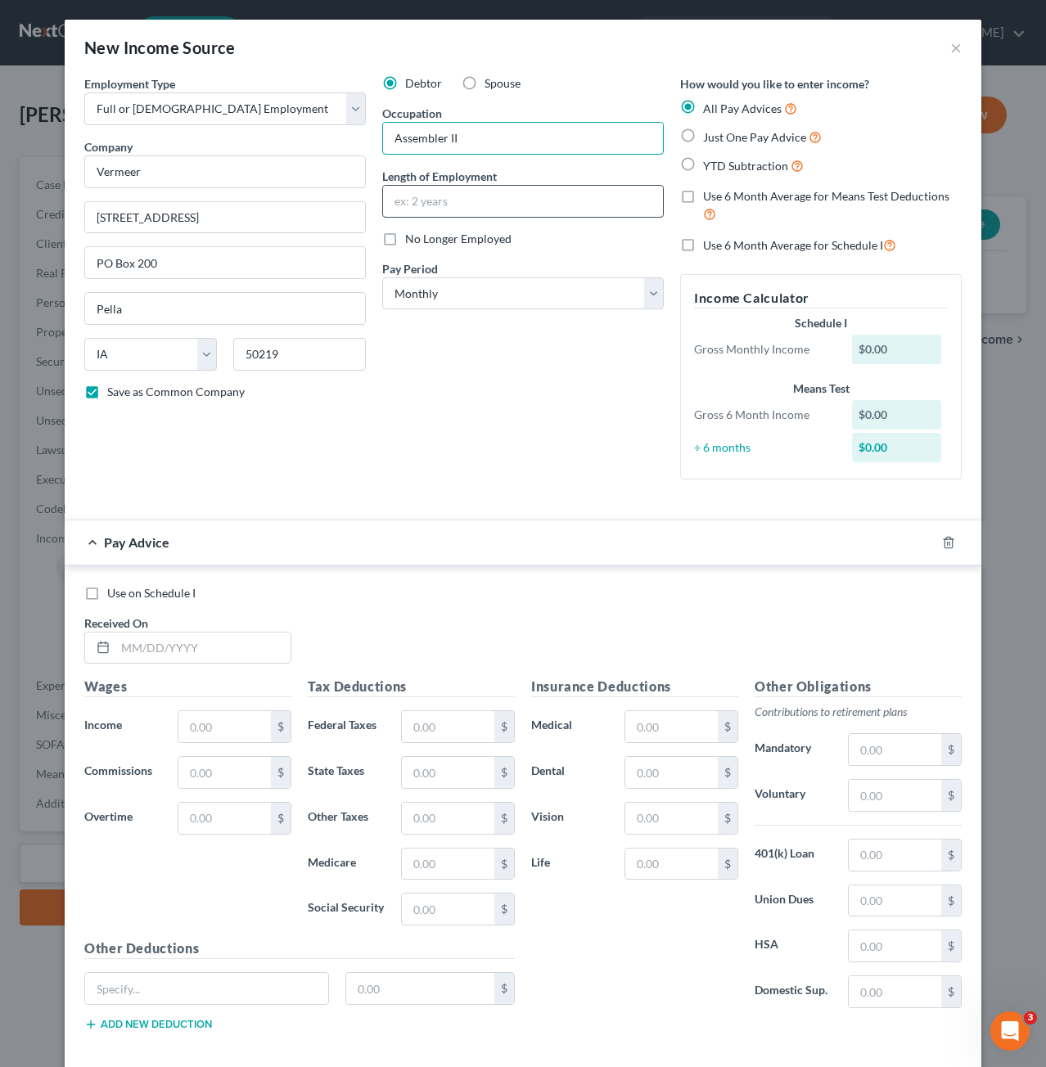
type input "Assembler II"
click at [520, 205] on input "text" at bounding box center [523, 201] width 280 height 31
type input "6 Years"
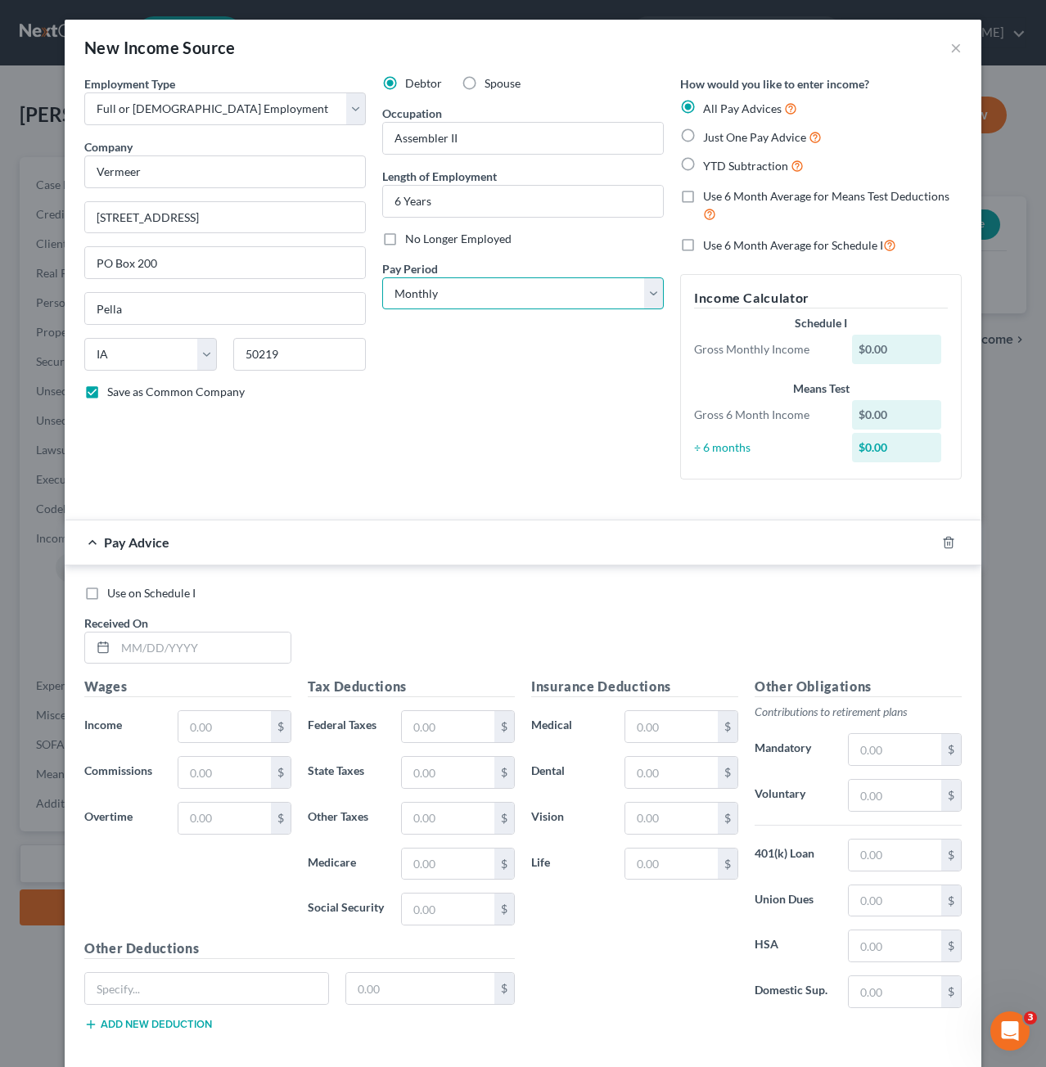
click at [546, 300] on select "Select Monthly Twice Monthly Every Other Week Weekly" at bounding box center [523, 293] width 282 height 33
select select "2"
click at [382, 277] on select "Select Monthly Twice Monthly Every Other Week Weekly" at bounding box center [523, 293] width 282 height 33
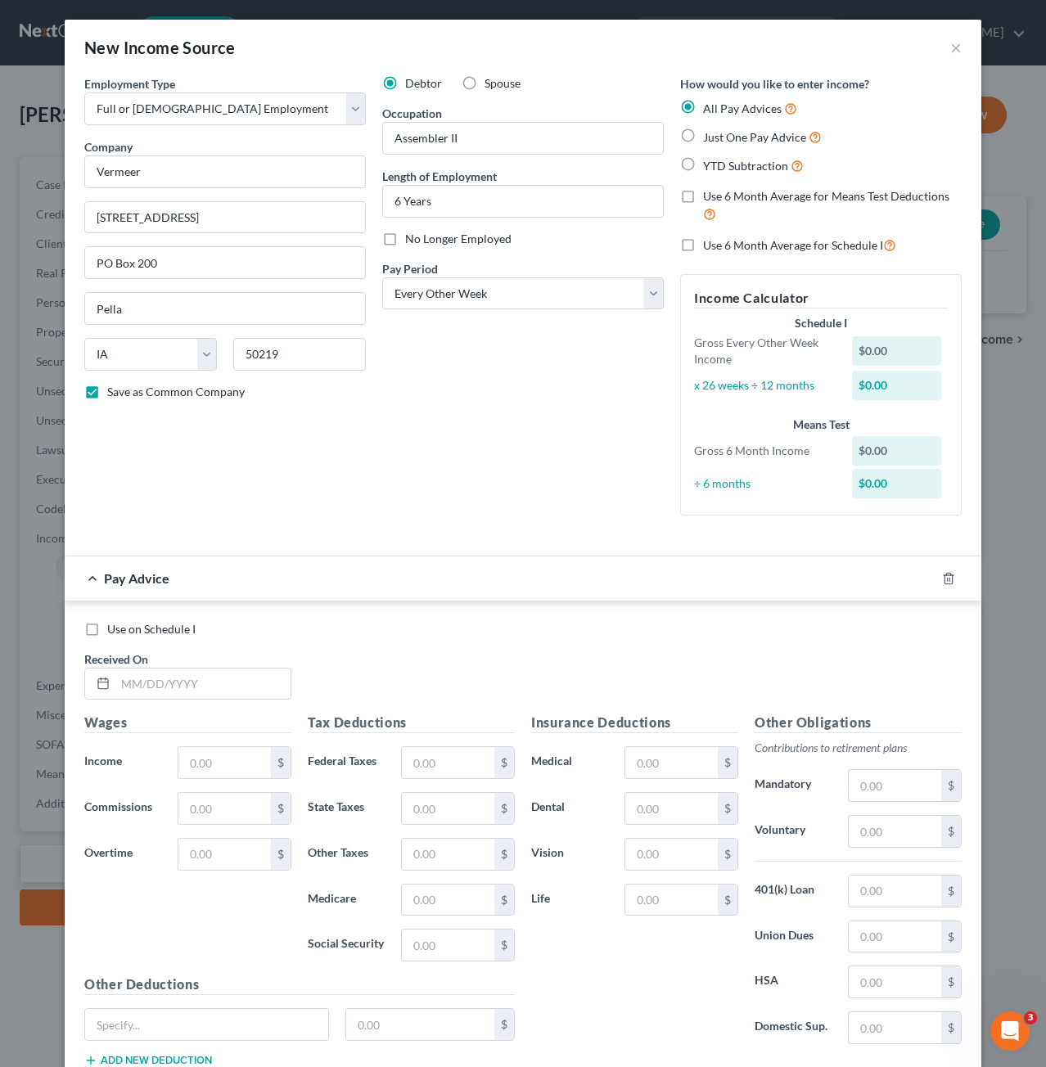
click at [703, 167] on label "YTD Subtraction" at bounding box center [753, 165] width 101 height 19
click at [709, 167] on input "YTD Subtraction" at bounding box center [714, 161] width 11 height 11
radio input "true"
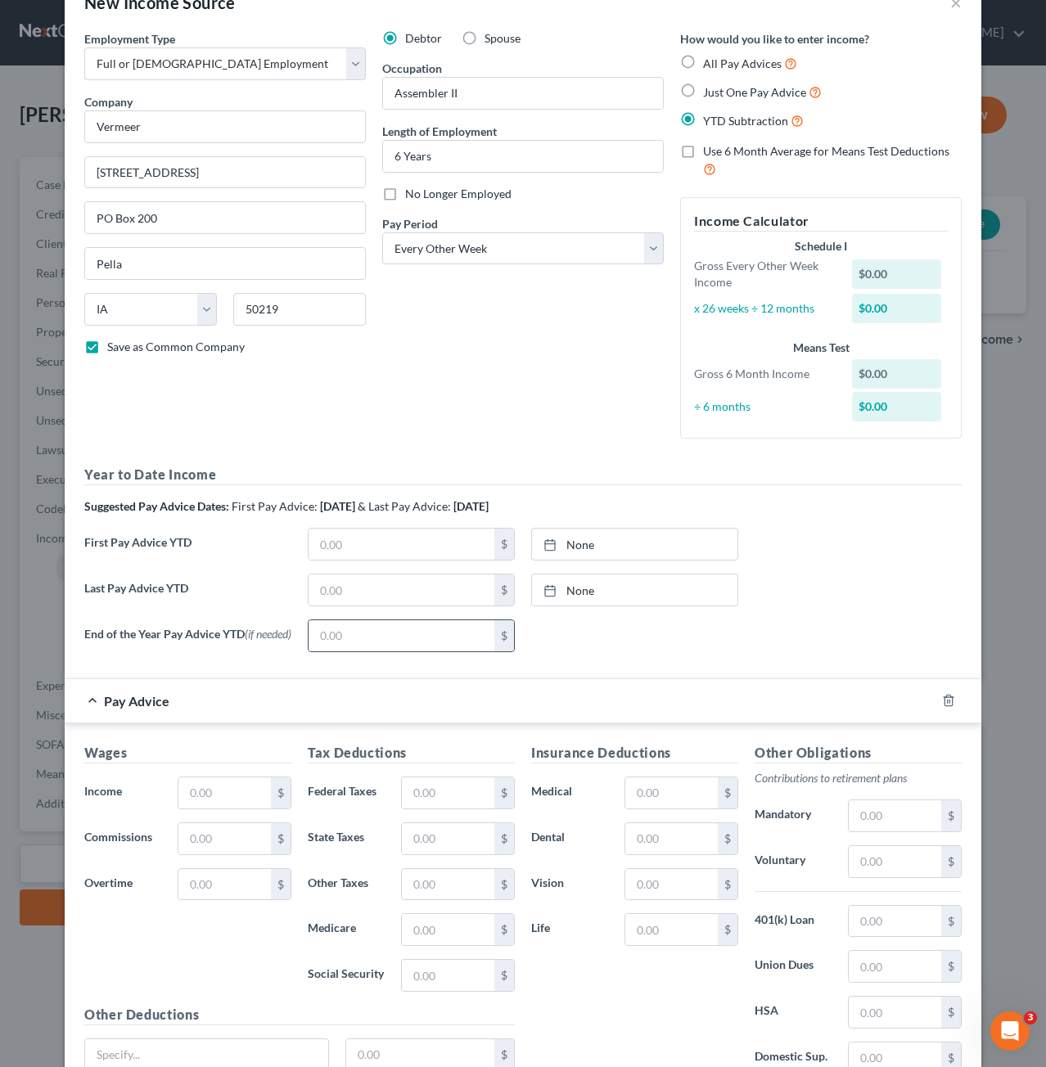
scroll to position [82, 0]
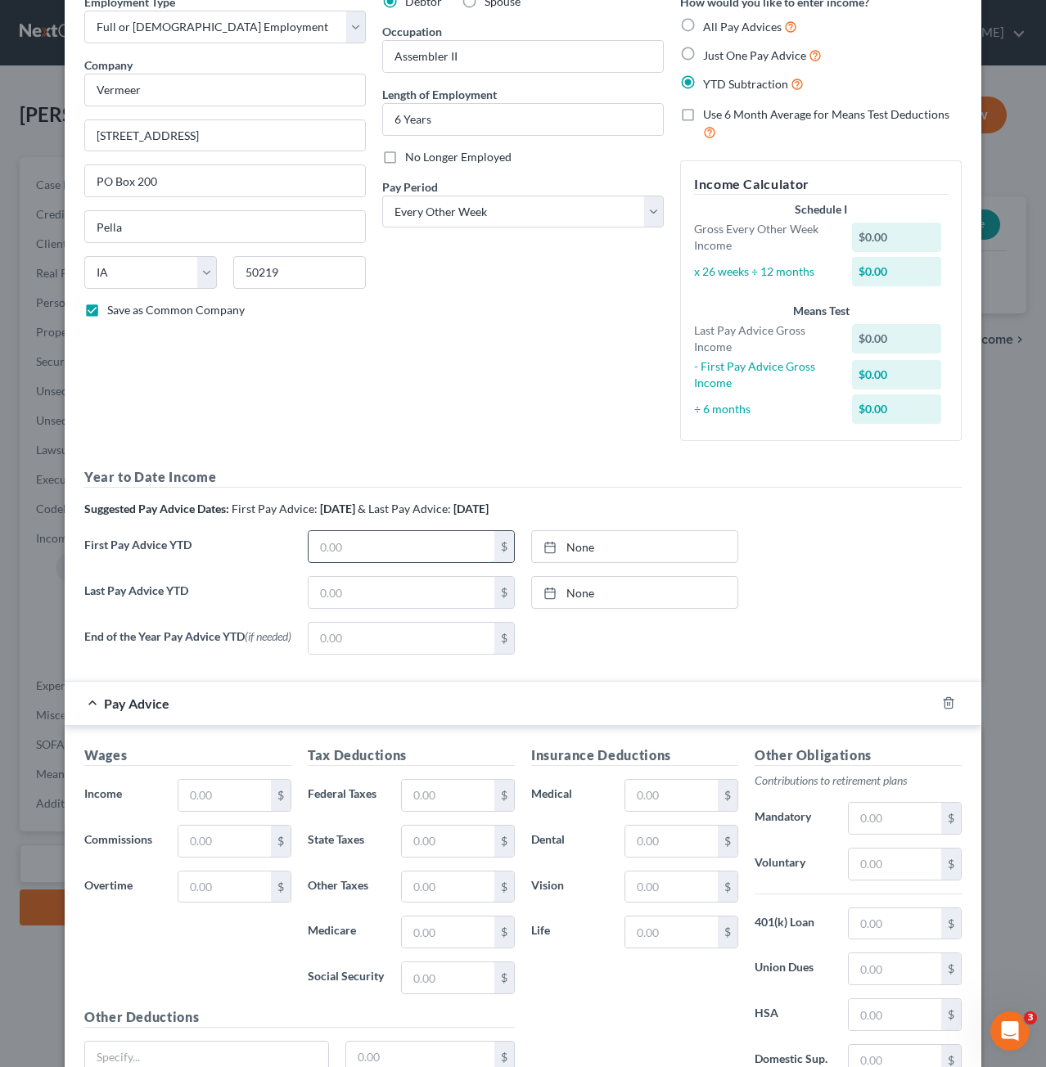
click at [452, 535] on input "text" at bounding box center [402, 546] width 186 height 31
type input "4,817.62"
type input "8/19/2025"
click at [532, 552] on link "8/19/2025" at bounding box center [634, 546] width 205 height 31
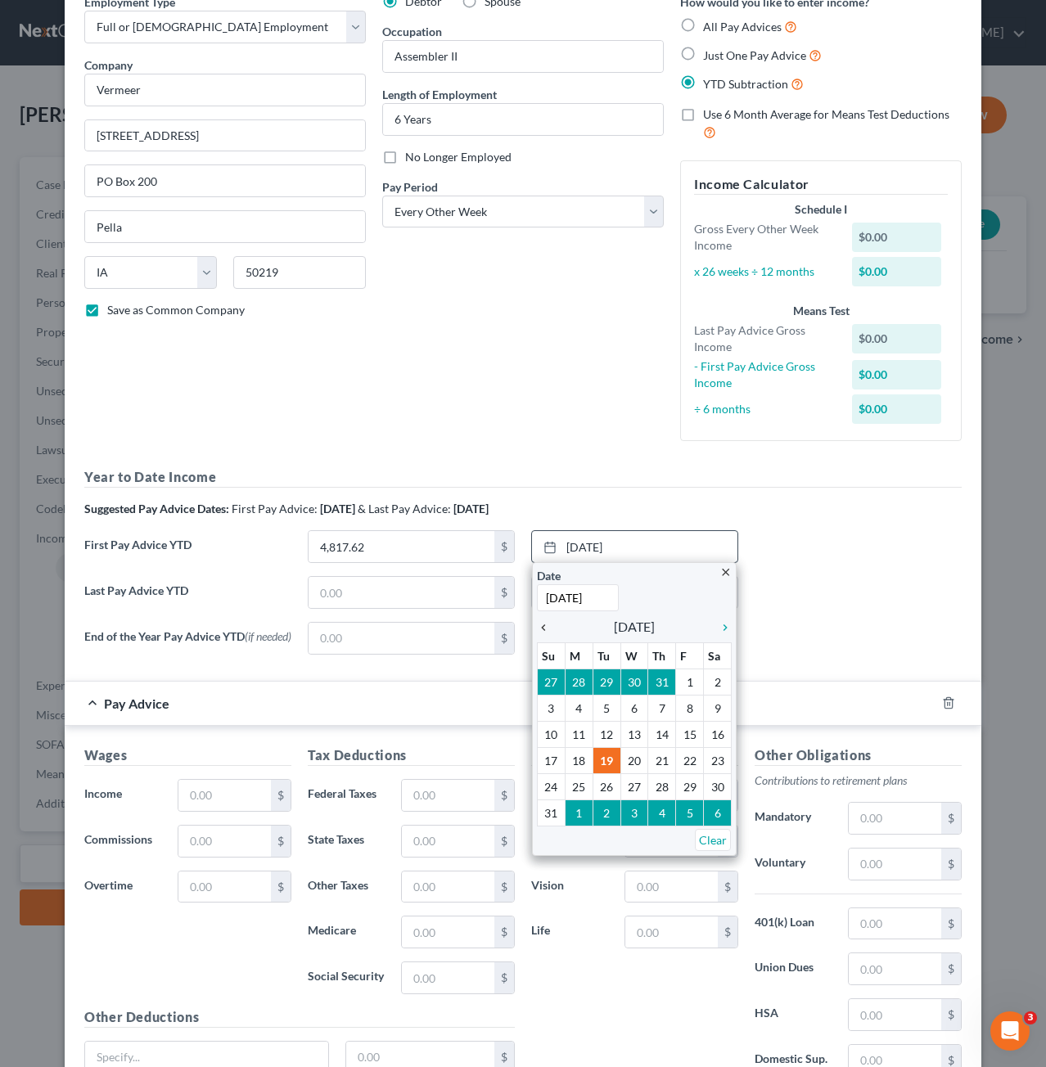
click at [537, 628] on icon "chevron_left" at bounding box center [547, 627] width 21 height 13
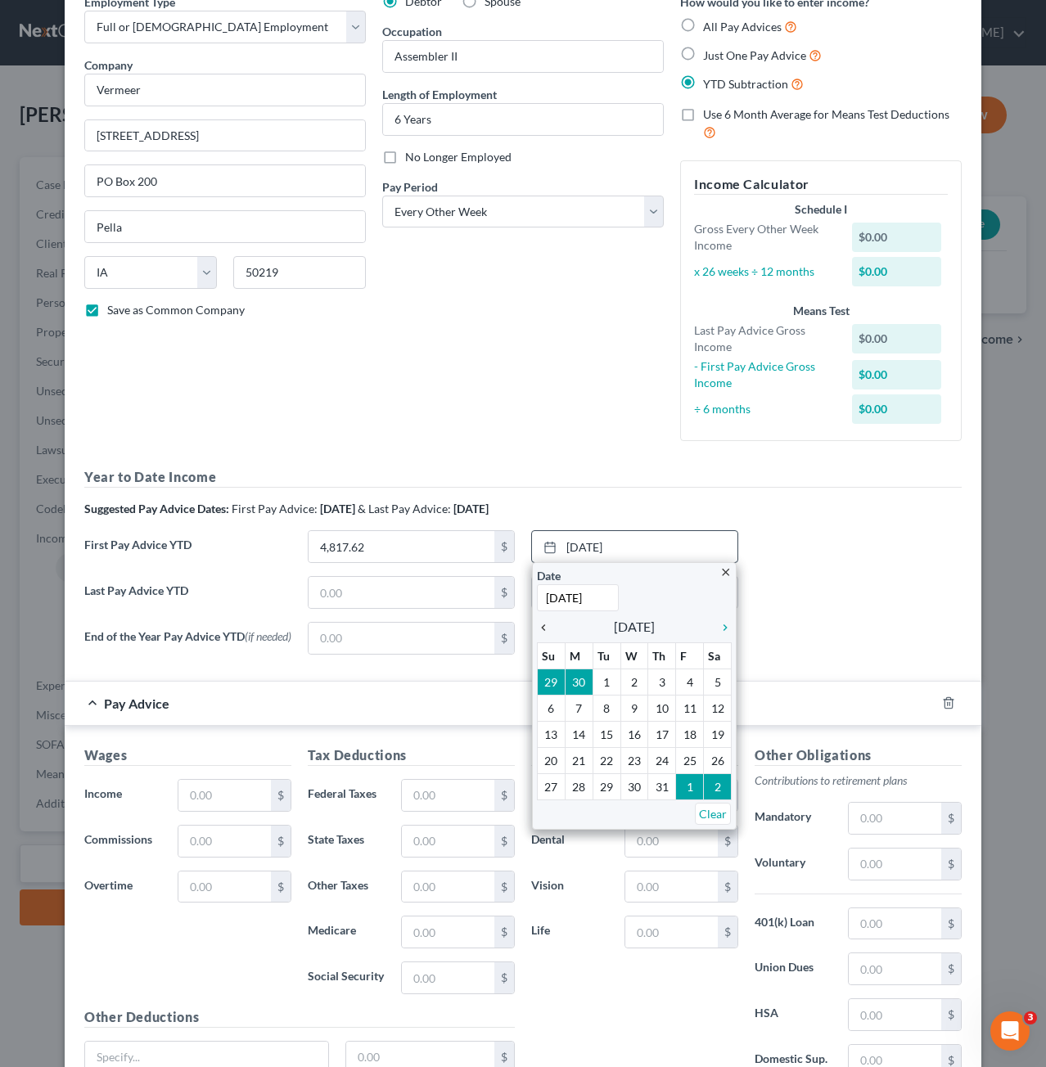
click at [537, 628] on icon "chevron_left" at bounding box center [547, 627] width 21 height 13
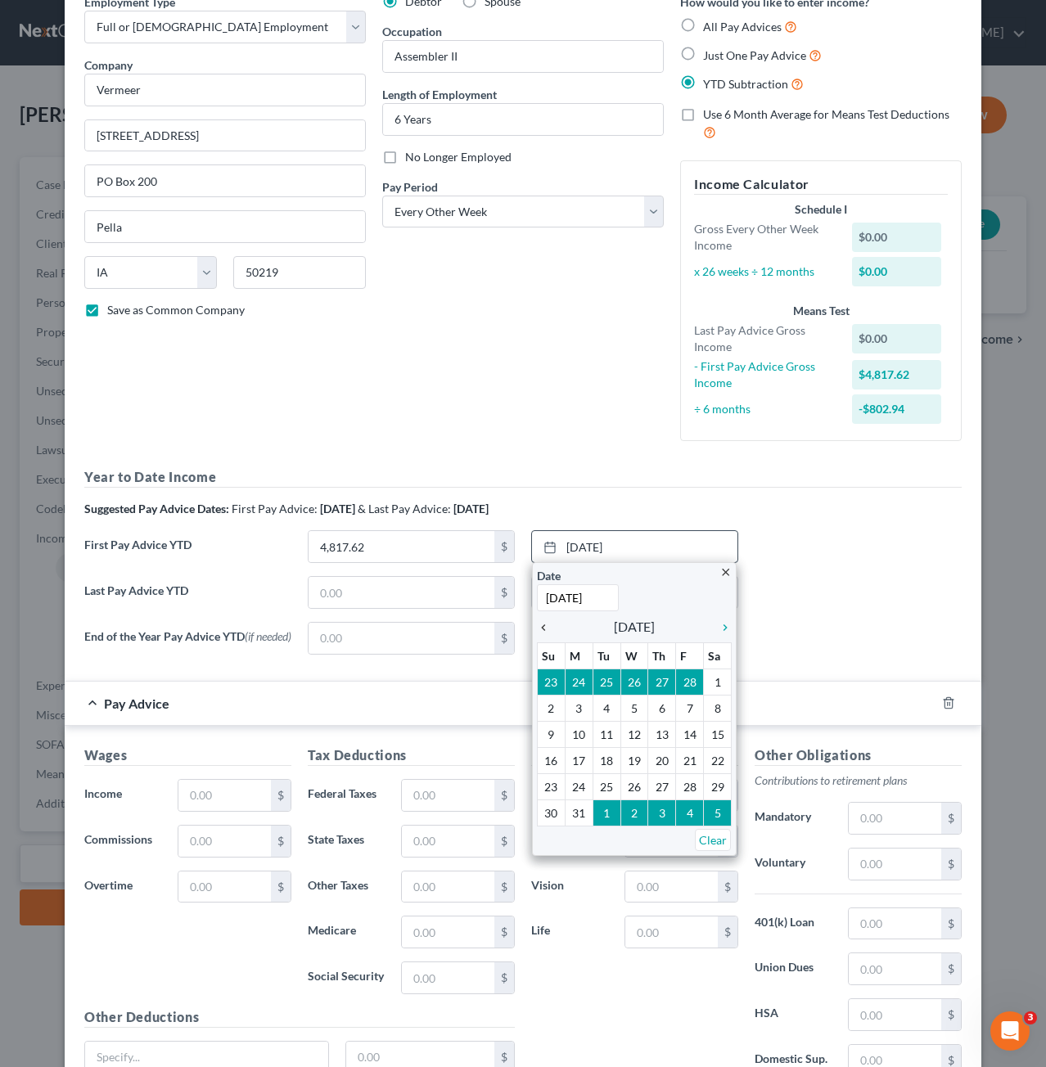
click at [537, 628] on icon "chevron_left" at bounding box center [547, 627] width 21 height 13
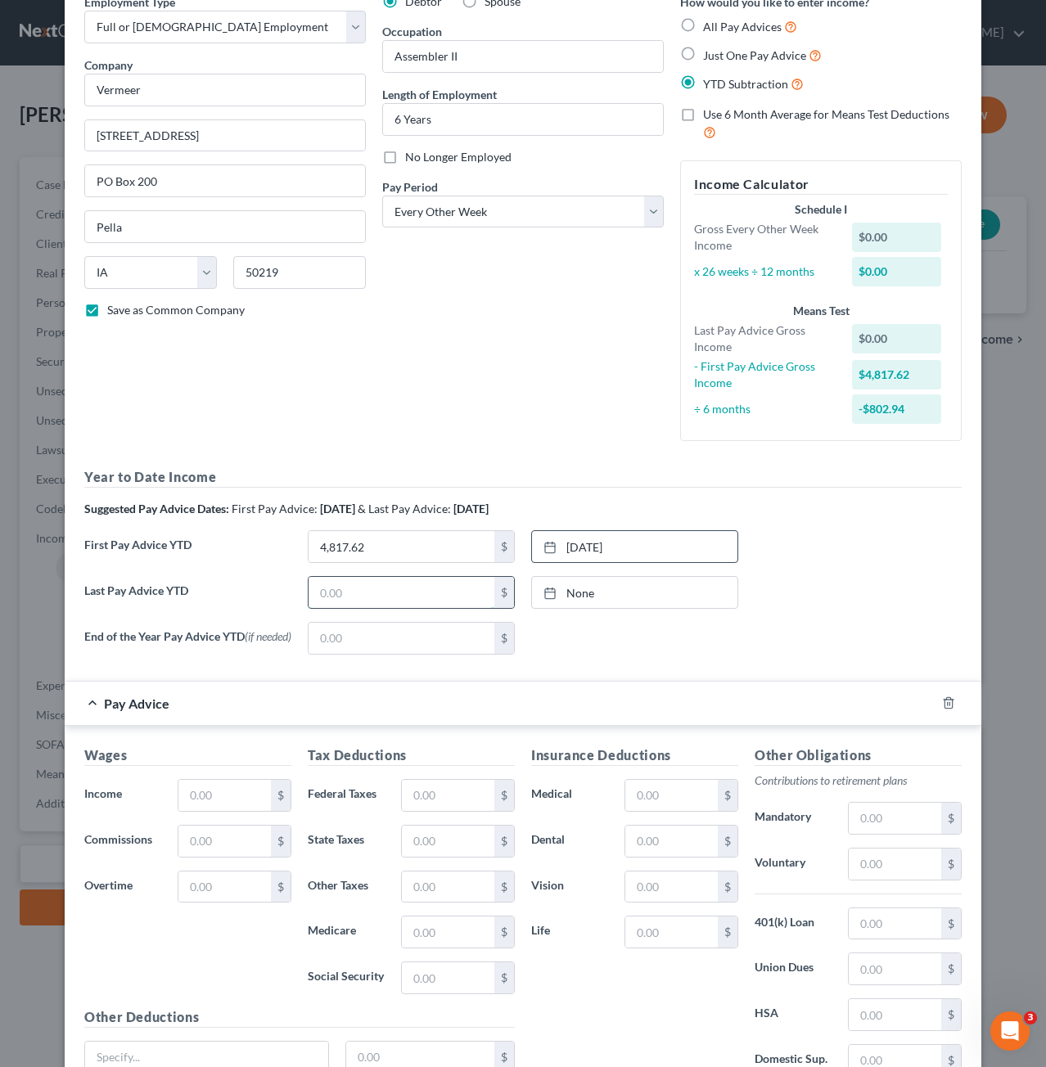
click at [375, 587] on input "text" at bounding box center [402, 592] width 186 height 31
type input "26,502.02"
type input "8/19/2025"
click at [547, 593] on icon at bounding box center [549, 593] width 13 height 13
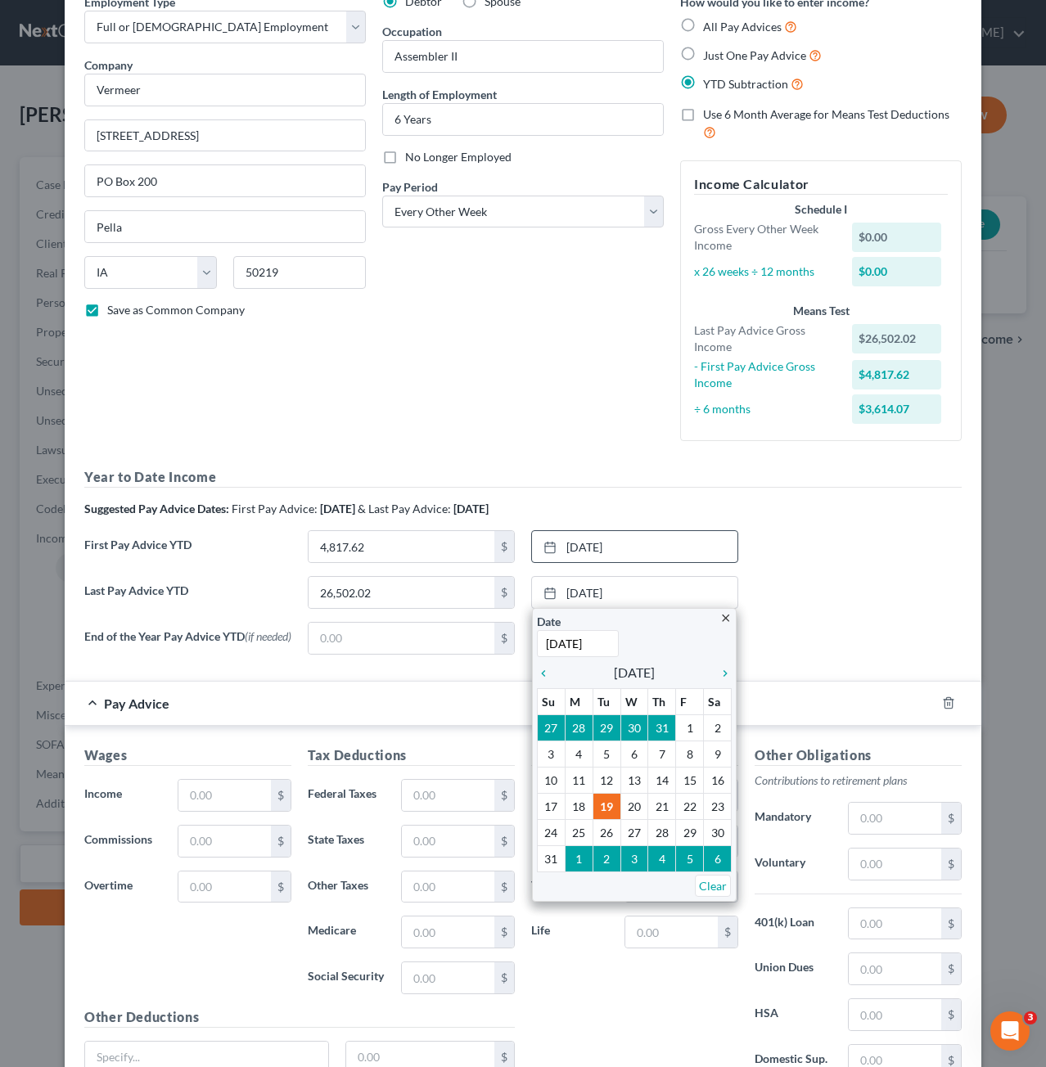
click at [846, 576] on div "Last Pay Advice YTD 26,502.02 $ 8/19/2025 close Date 8/19/2025 Time 12:00 AM ch…" at bounding box center [523, 599] width 894 height 46
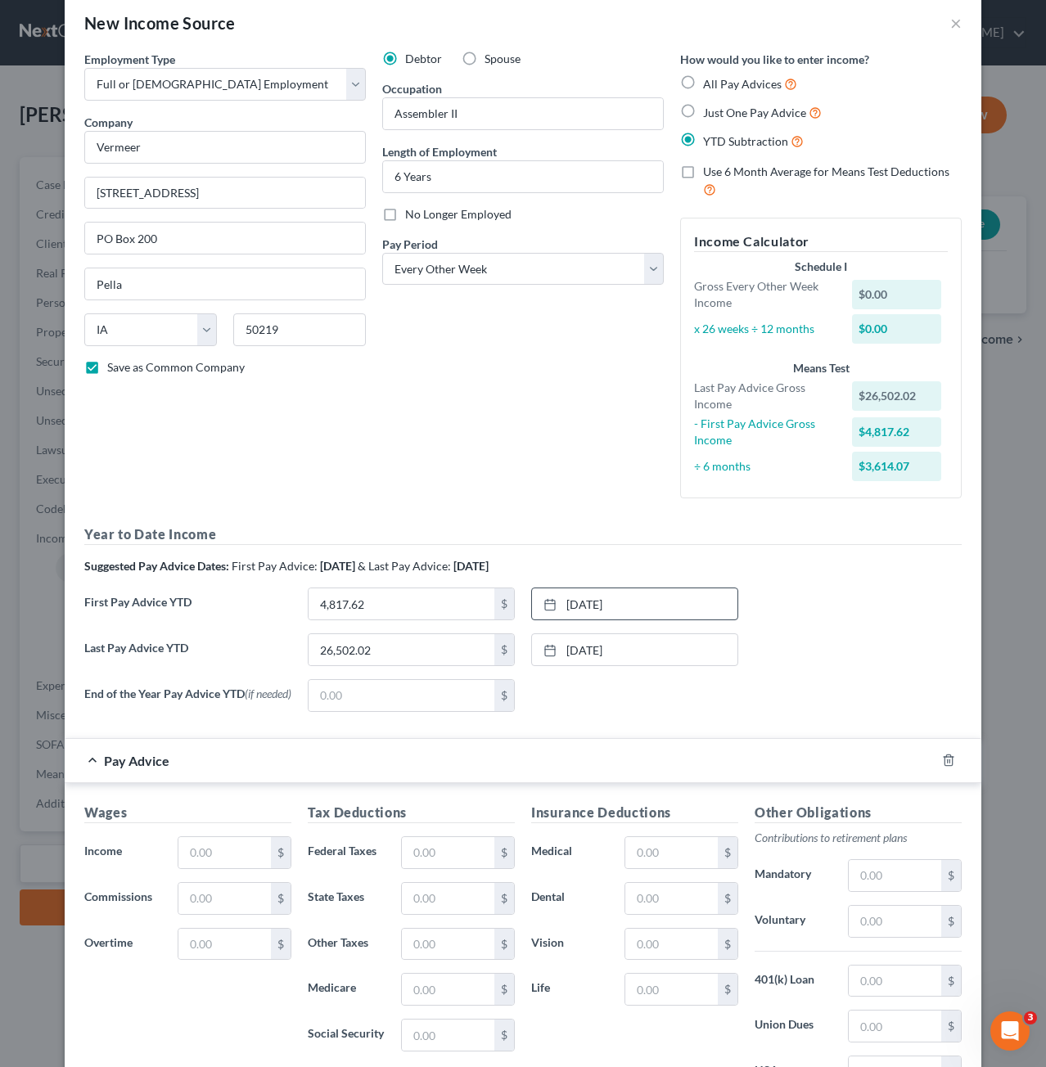
scroll to position [0, 0]
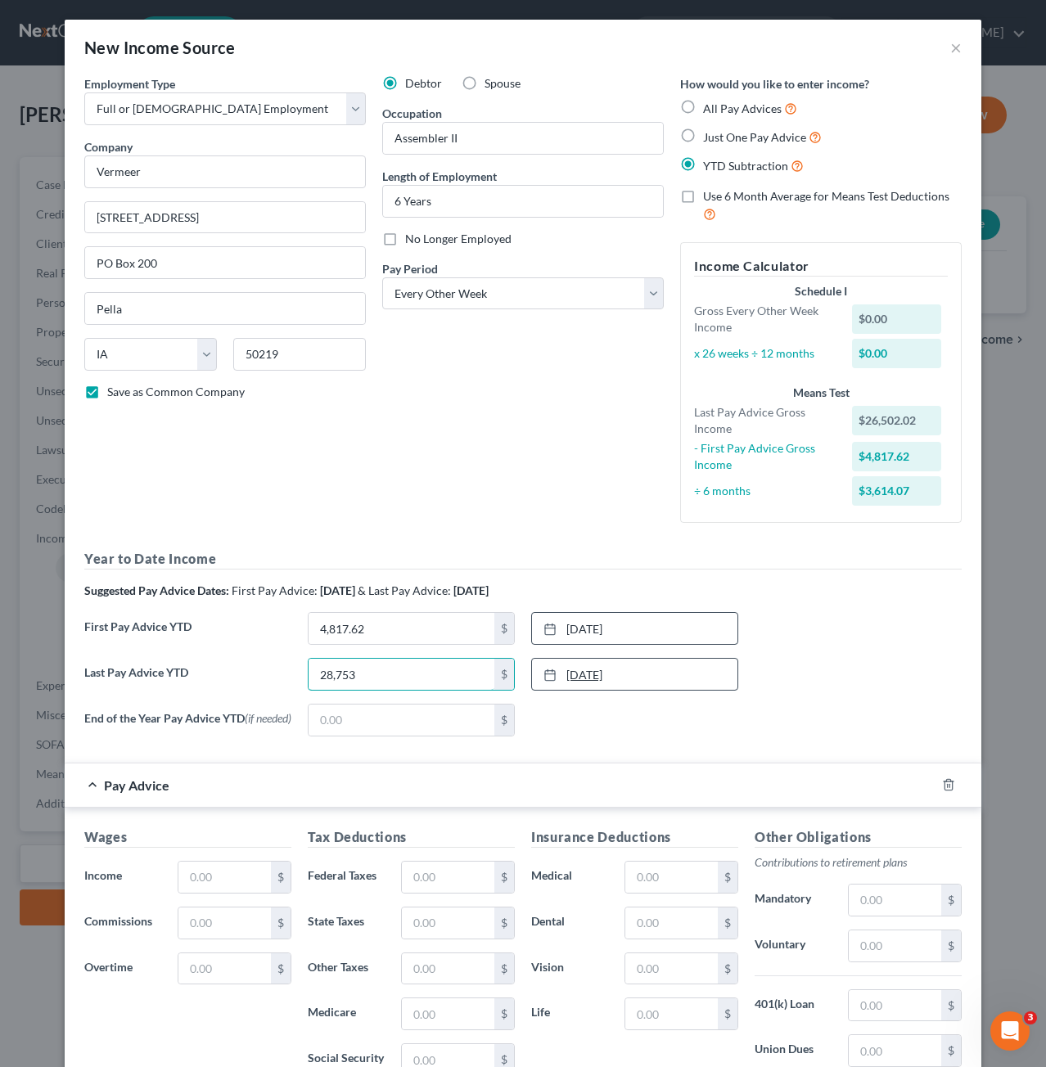
type input "28,753"
click at [548, 676] on rect at bounding box center [550, 675] width 10 height 10
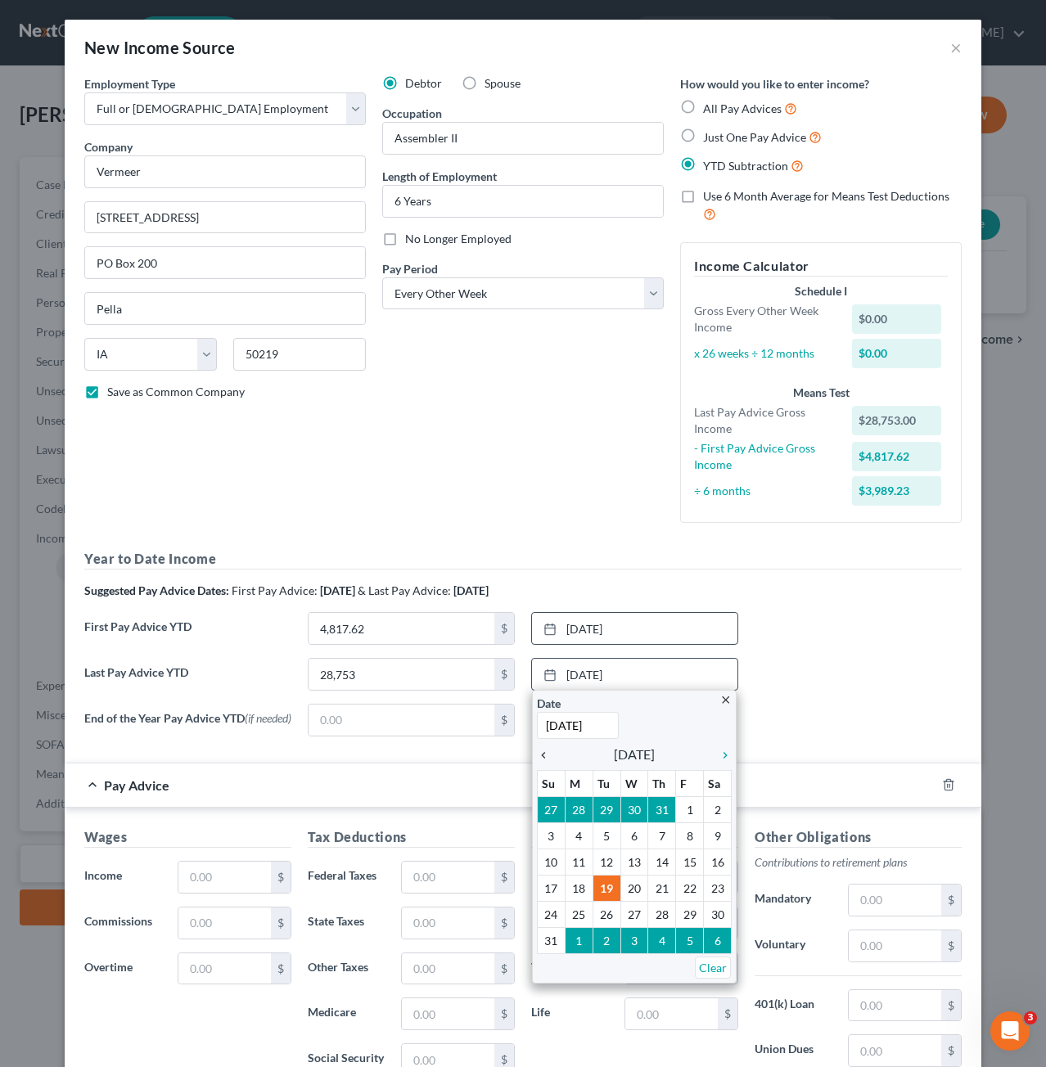
click at [542, 754] on icon "chevron_left" at bounding box center [547, 755] width 21 height 13
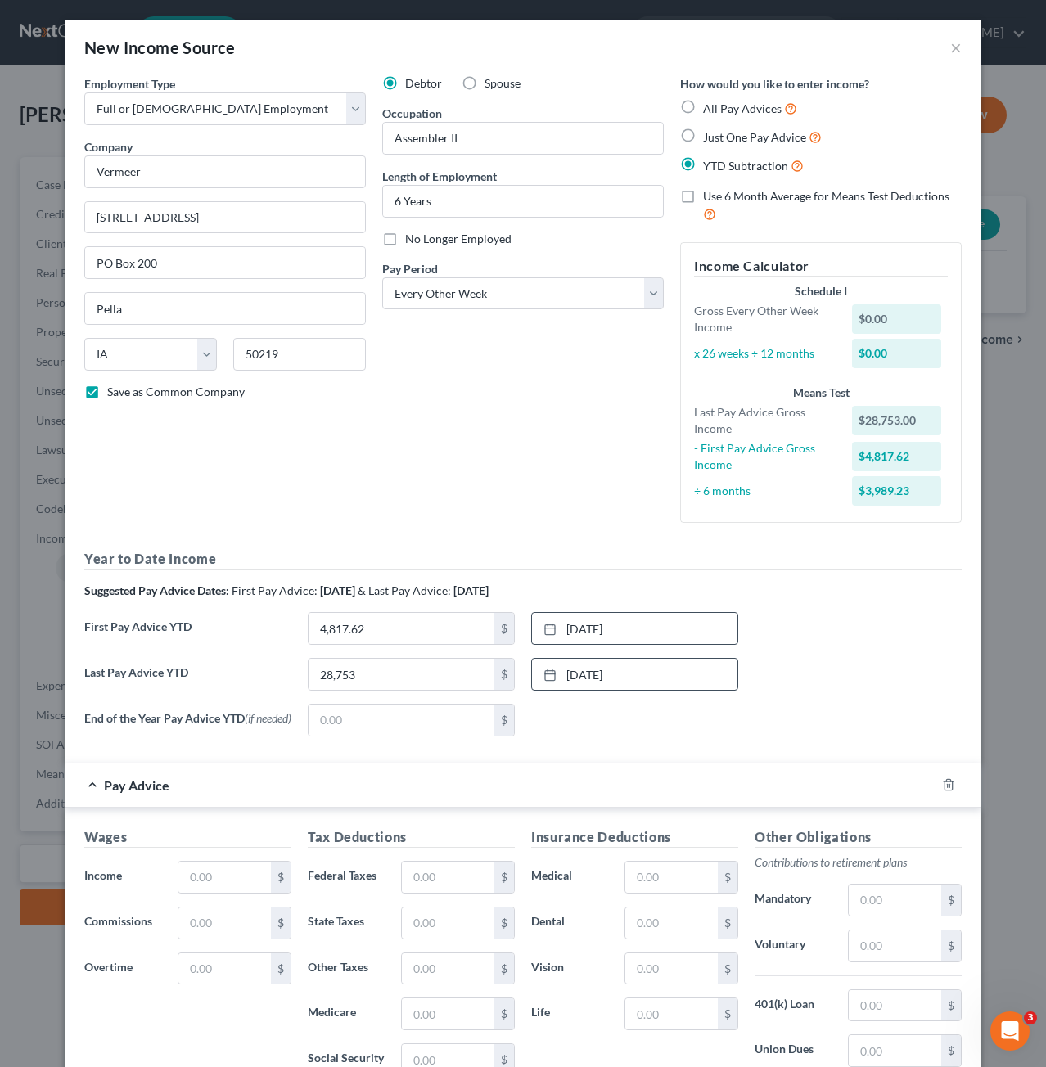
click at [677, 737] on div "End of the Year Pay Advice YTD (if needed) $ None close Date Time chevron_left …" at bounding box center [523, 727] width 894 height 46
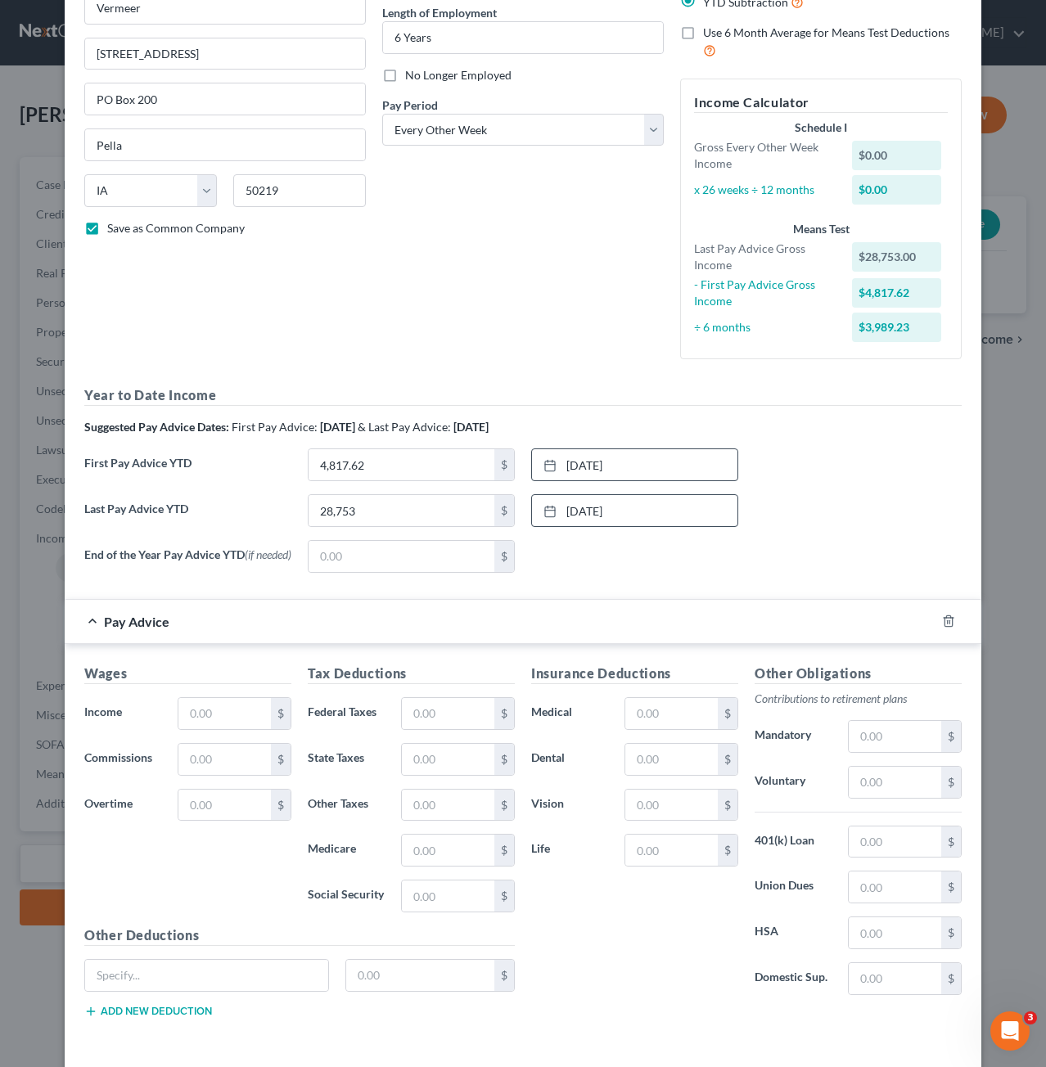
scroll to position [227, 0]
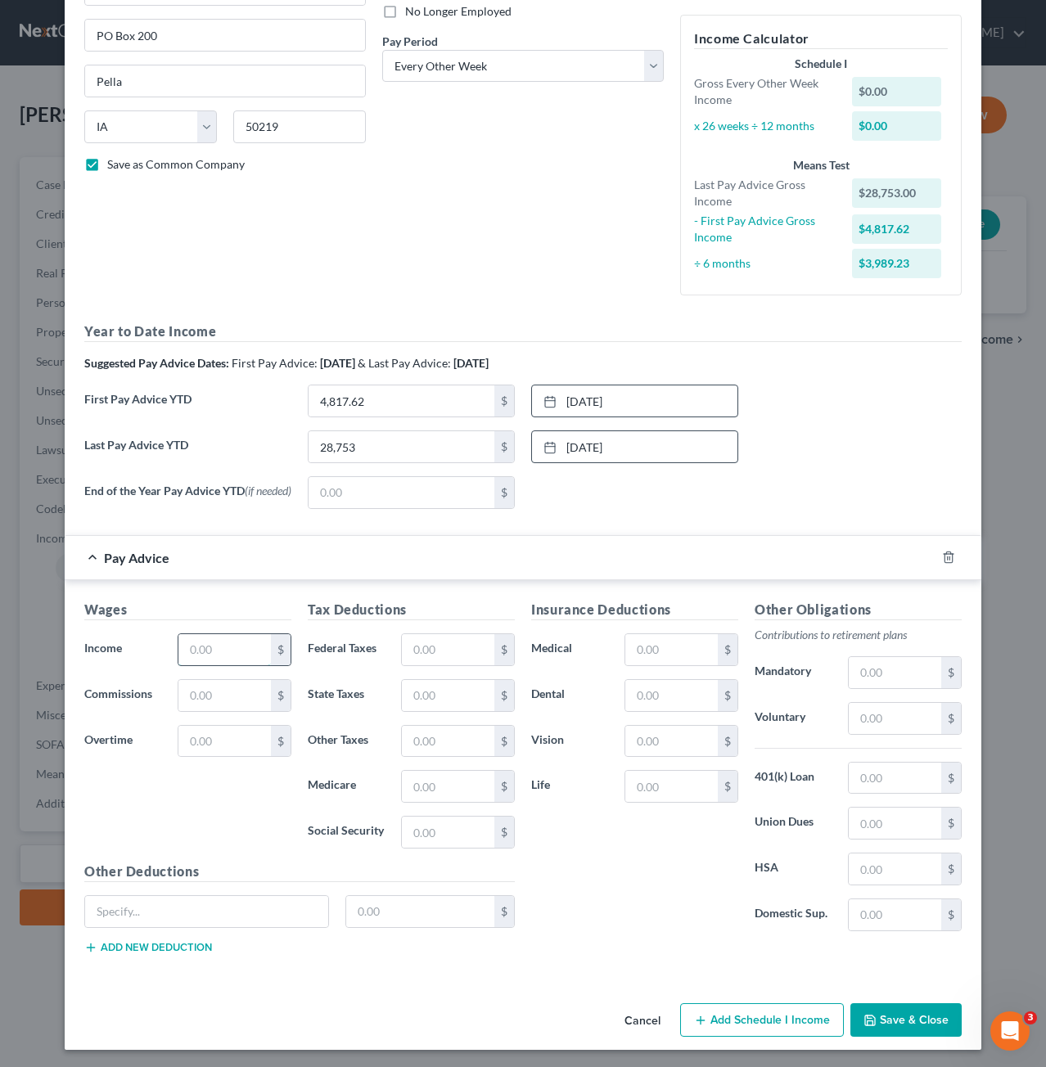
click at [254, 649] on input "text" at bounding box center [224, 649] width 92 height 31
type input "2,251.02"
click at [259, 685] on input "text" at bounding box center [224, 695] width 92 height 31
click at [468, 838] on input "text" at bounding box center [448, 832] width 92 height 31
type input "120.73"
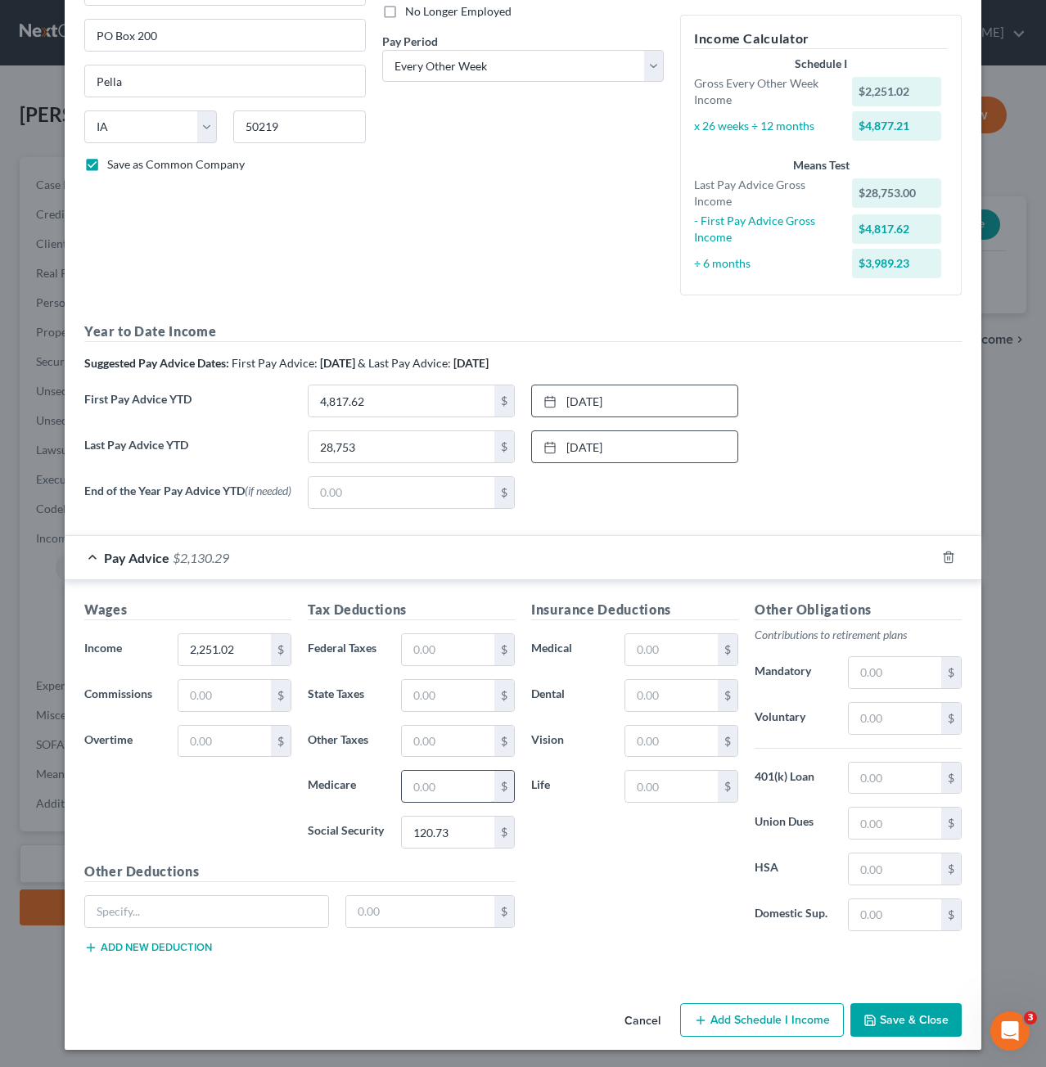
click at [473, 791] on input "text" at bounding box center [448, 786] width 92 height 31
type input "28.24"
click at [439, 649] on input "text" at bounding box center [448, 649] width 92 height 31
type input "194.96"
click at [447, 698] on input "text" at bounding box center [448, 695] width 92 height 31
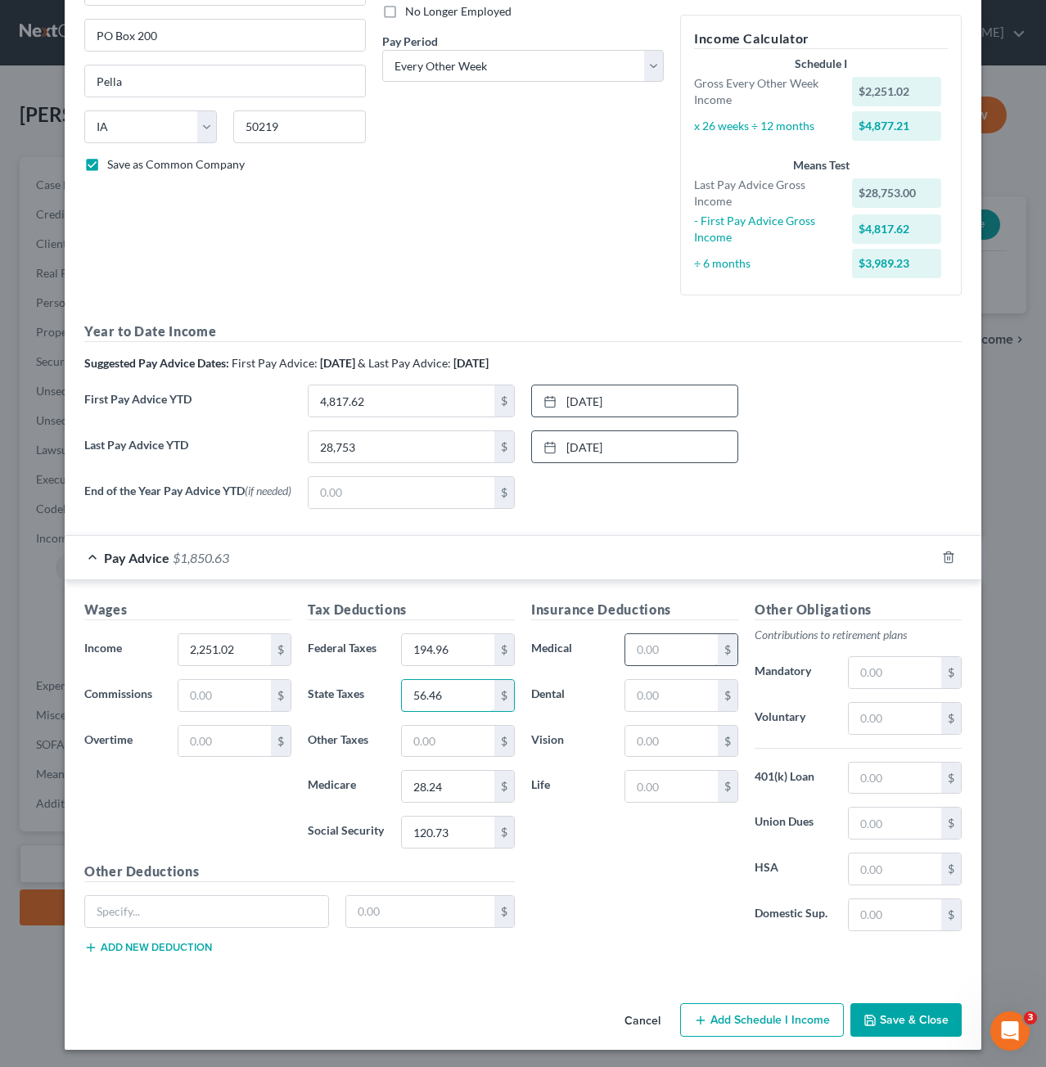
type input "56.46"
click at [672, 651] on input "text" at bounding box center [671, 649] width 92 height 31
click at [627, 697] on input "text" at bounding box center [671, 695] width 92 height 31
type input "22.75"
click at [660, 655] on input "text" at bounding box center [671, 649] width 92 height 31
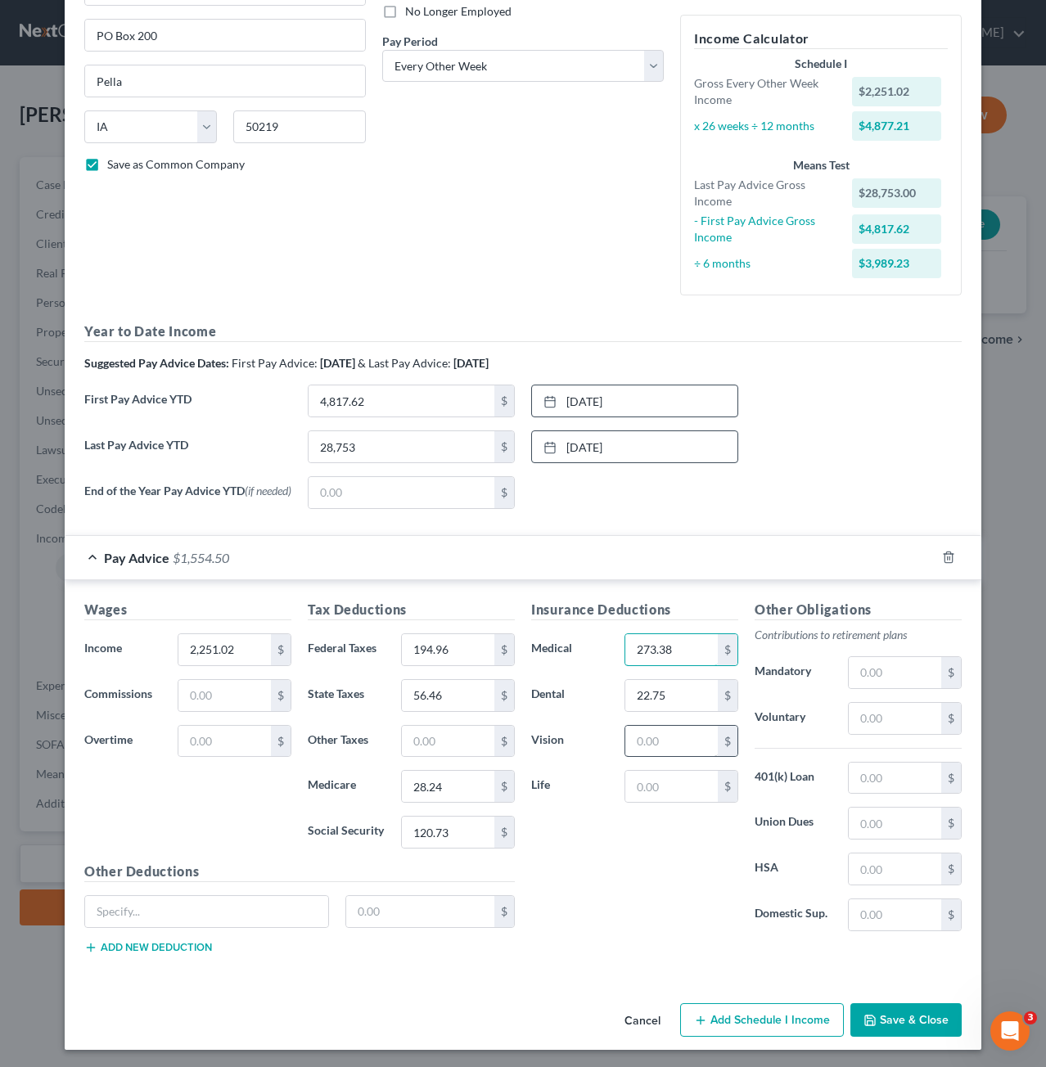
type input "273.38"
click at [659, 745] on input "text" at bounding box center [671, 741] width 92 height 31
type input "7.62"
click at [869, 778] on input "text" at bounding box center [895, 778] width 92 height 31
type input "90.05"
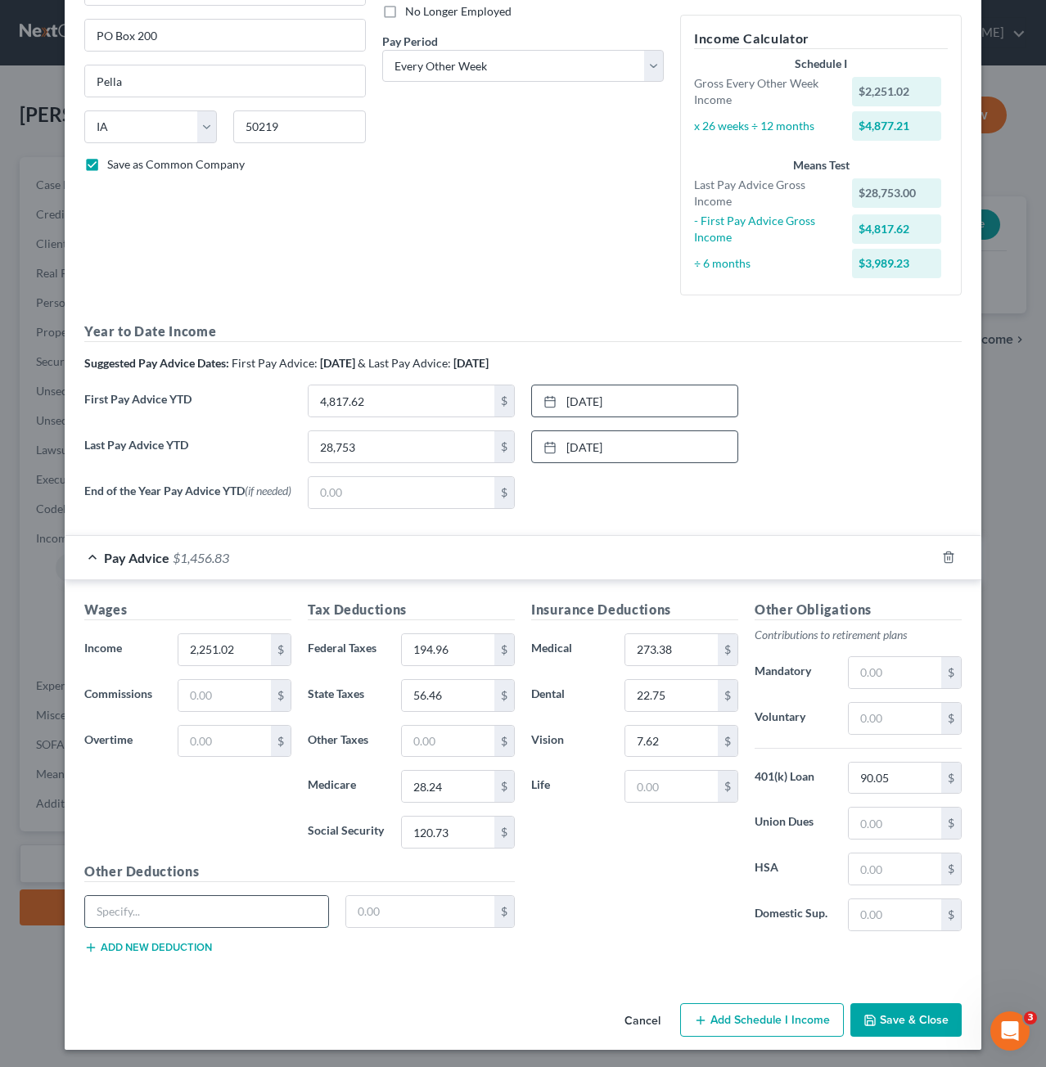
click at [259, 908] on input "text" at bounding box center [206, 911] width 243 height 31
type input "Legal Shield"
click at [442, 908] on input "text" at bounding box center [420, 911] width 149 height 31
type input "2"
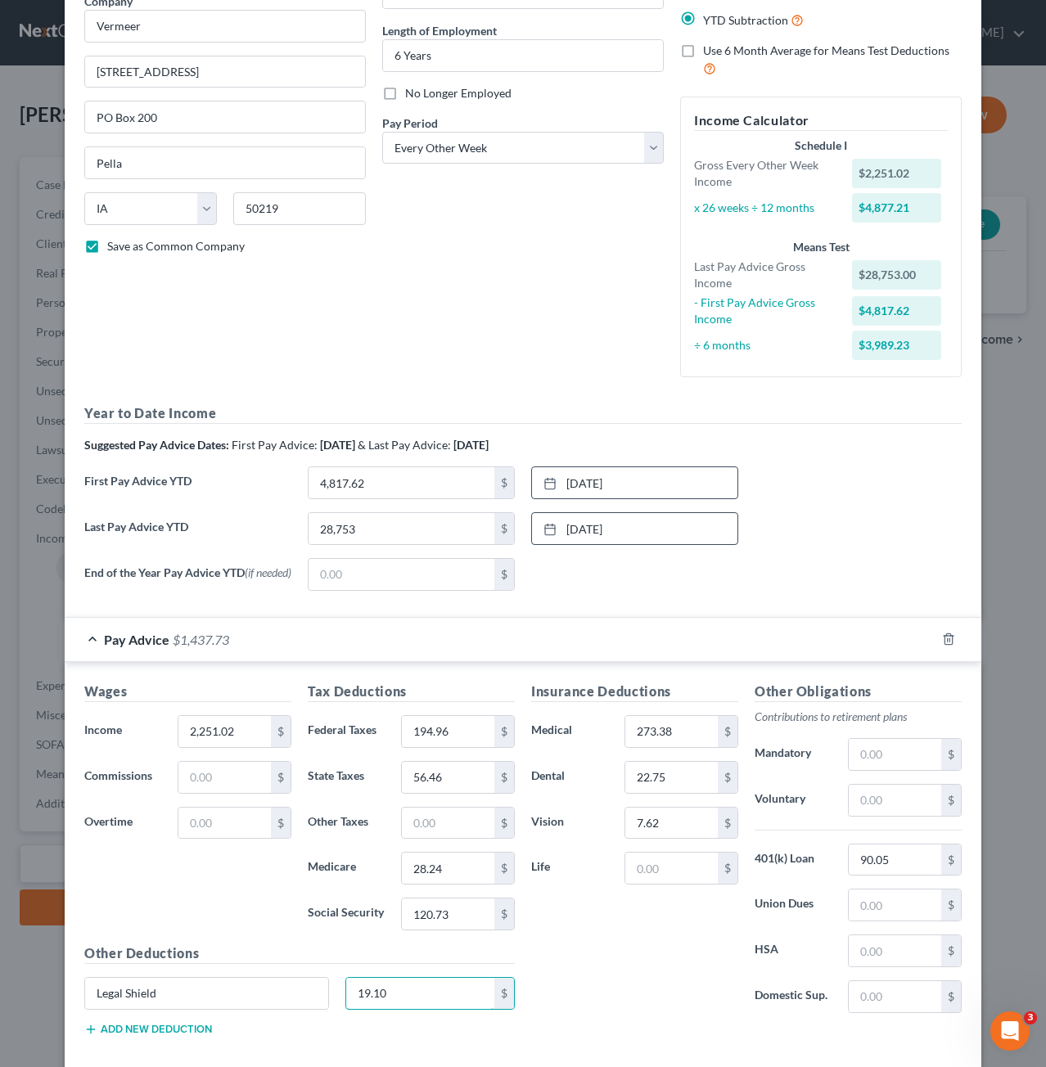
type input "19.10"
click at [815, 512] on div "Last Pay Advice YTD 28,753 $ 7/5/2025 close Date 7/5/2025 Time 12:00 AM chevron…" at bounding box center [523, 535] width 894 height 46
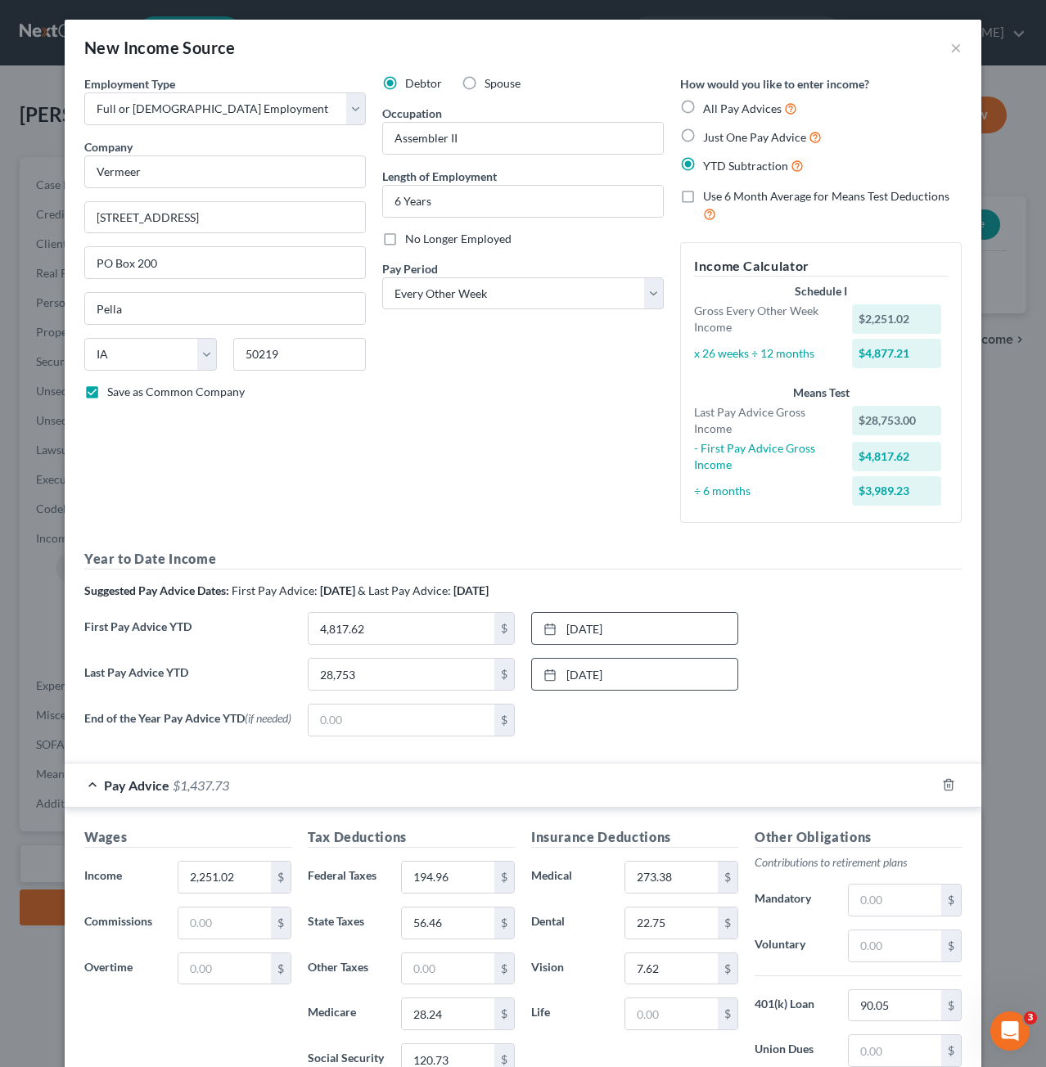
scroll to position [227, 0]
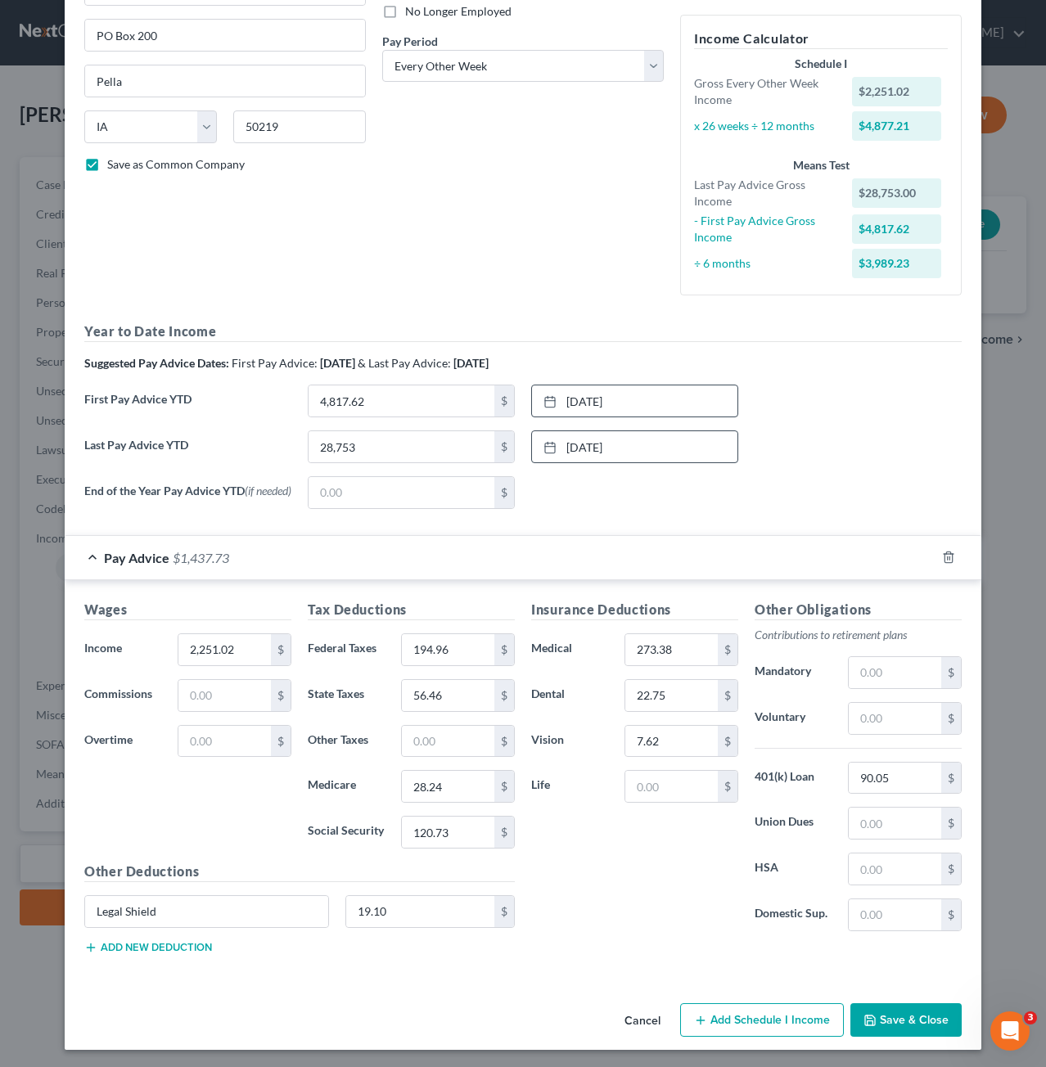
drag, startPoint x: 897, startPoint y: 1009, endPoint x: 885, endPoint y: 1022, distance: 17.4
click at [885, 1022] on button "Save & Close" at bounding box center [905, 1020] width 111 height 34
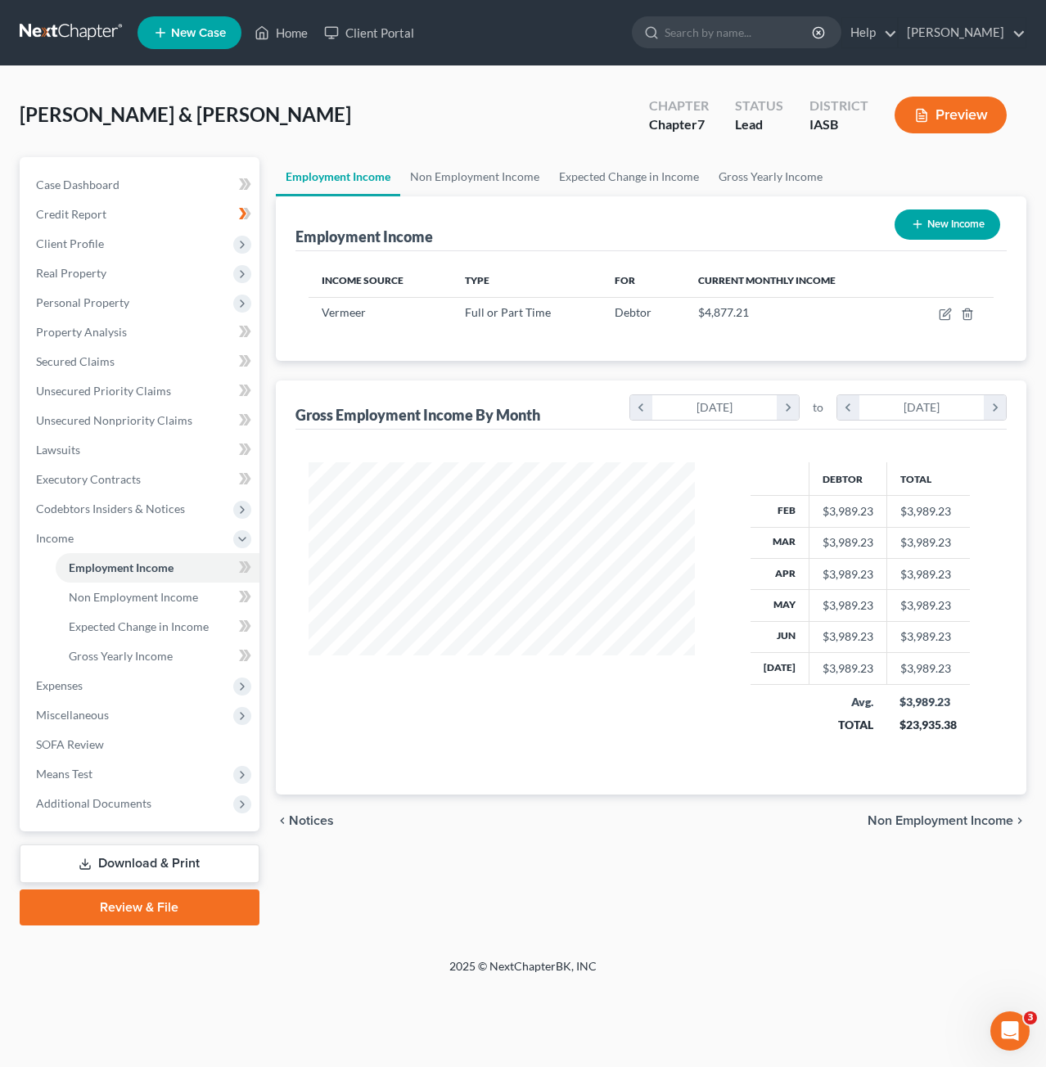
scroll to position [291, 419]
click at [160, 655] on span "Gross Yearly Income" at bounding box center [121, 656] width 104 height 14
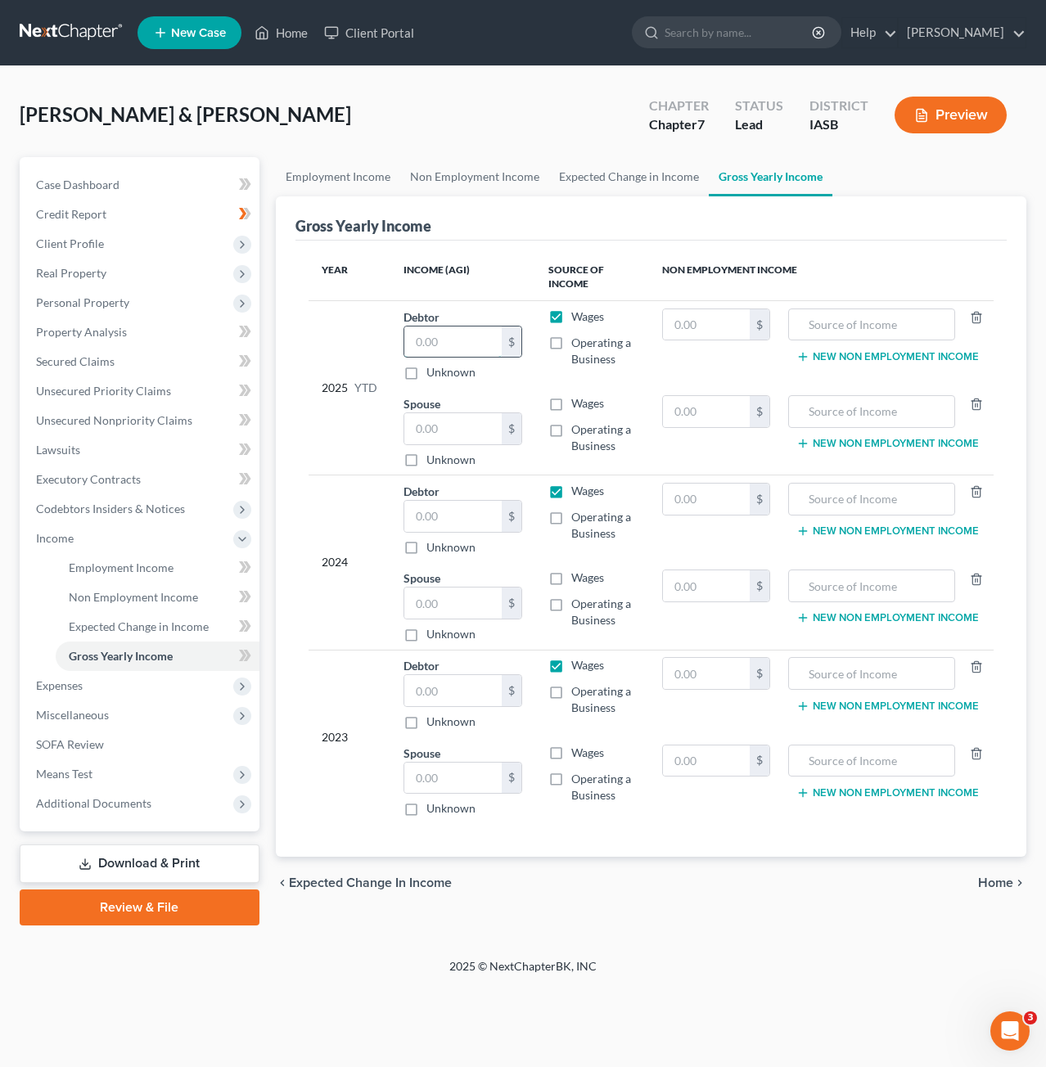
click at [478, 345] on input "text" at bounding box center [452, 342] width 97 height 31
click at [471, 345] on input "text" at bounding box center [452, 342] width 97 height 31
click at [445, 331] on input "text" at bounding box center [452, 342] width 97 height 31
click at [159, 630] on span "Expected Change in Income" at bounding box center [139, 626] width 140 height 14
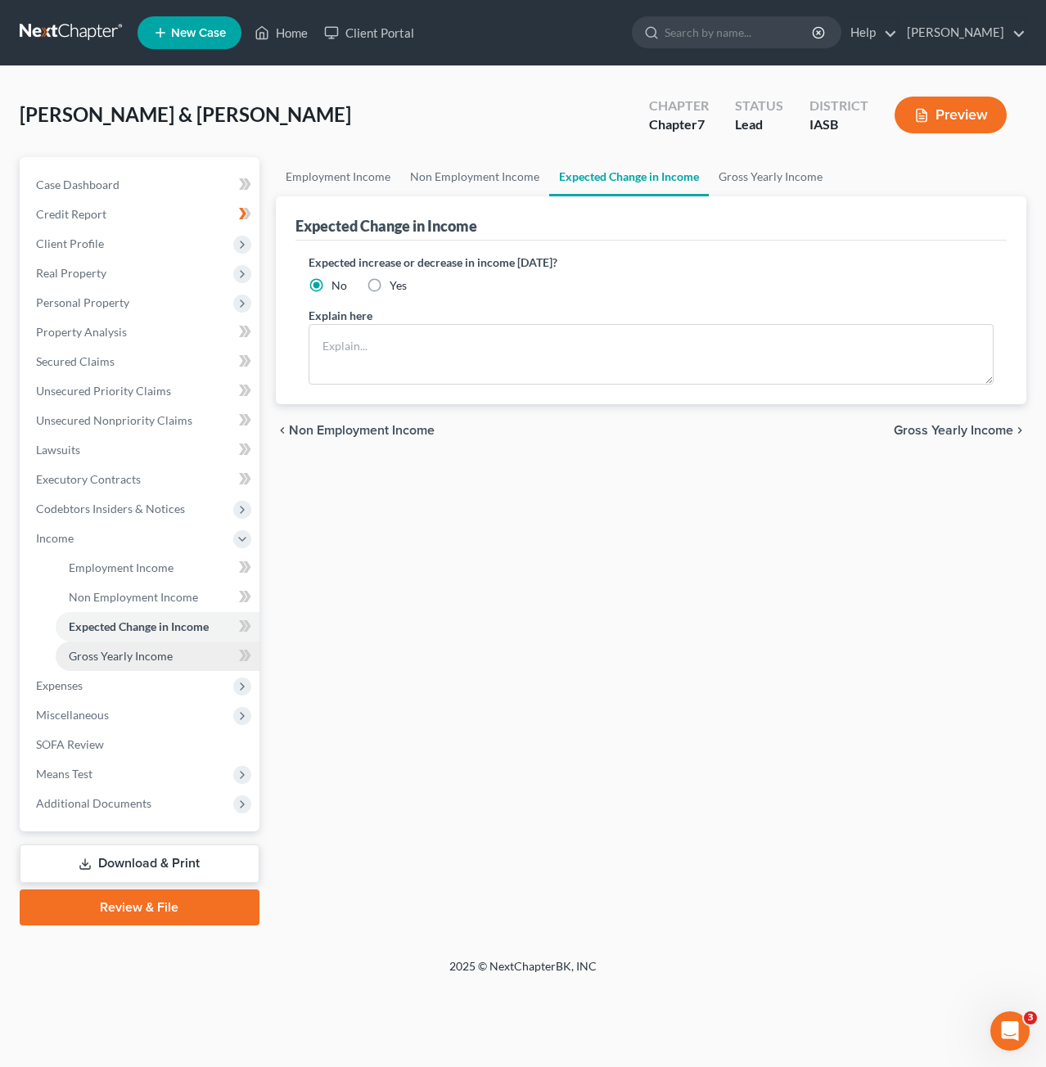
click at [161, 647] on link "Gross Yearly Income" at bounding box center [158, 656] width 204 height 29
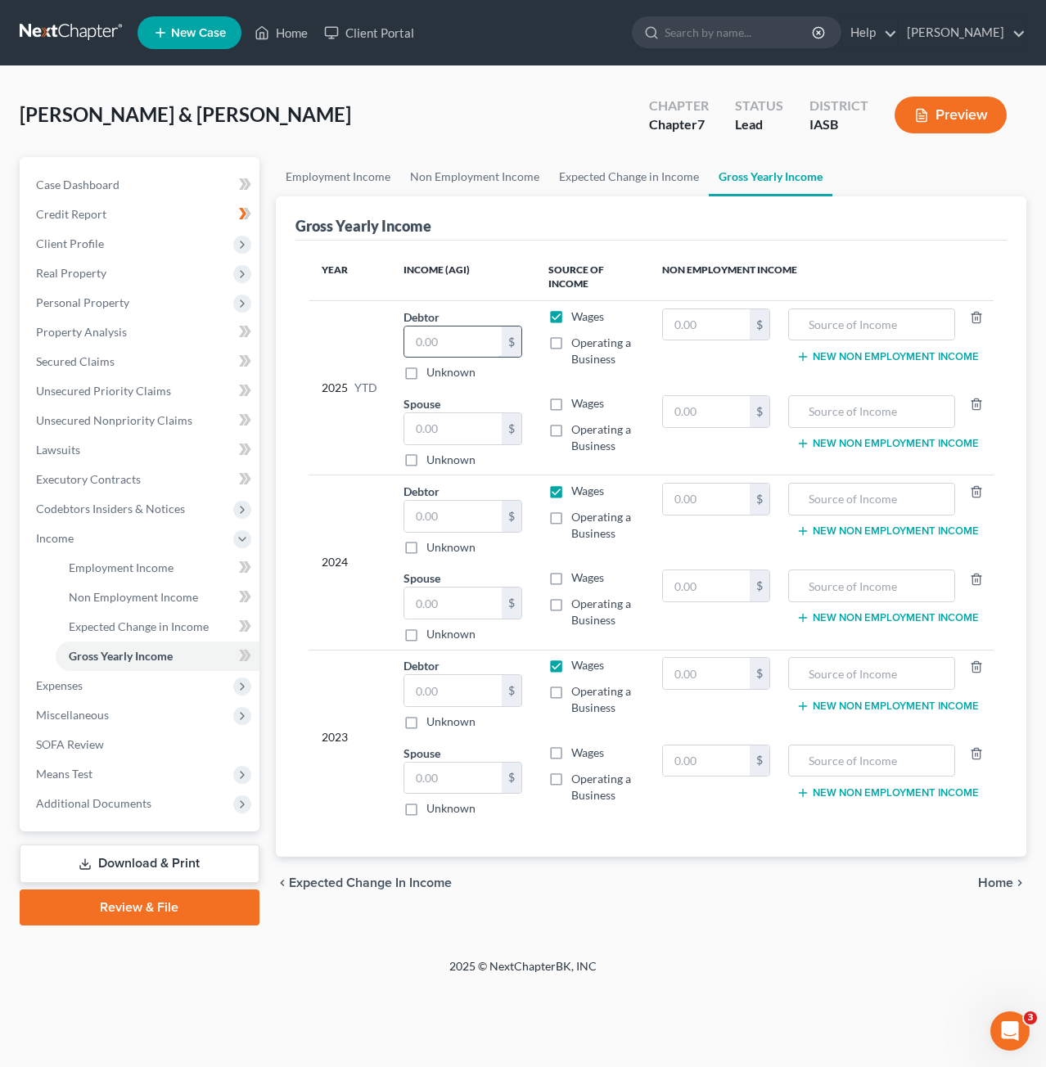
click at [448, 340] on input "text" at bounding box center [452, 342] width 97 height 31
click at [474, 361] on div "$ Unknown" at bounding box center [462, 354] width 119 height 56
click at [463, 346] on input "text" at bounding box center [452, 342] width 97 height 31
click at [442, 688] on input "text" at bounding box center [452, 690] width 97 height 31
type input "66,296.79"
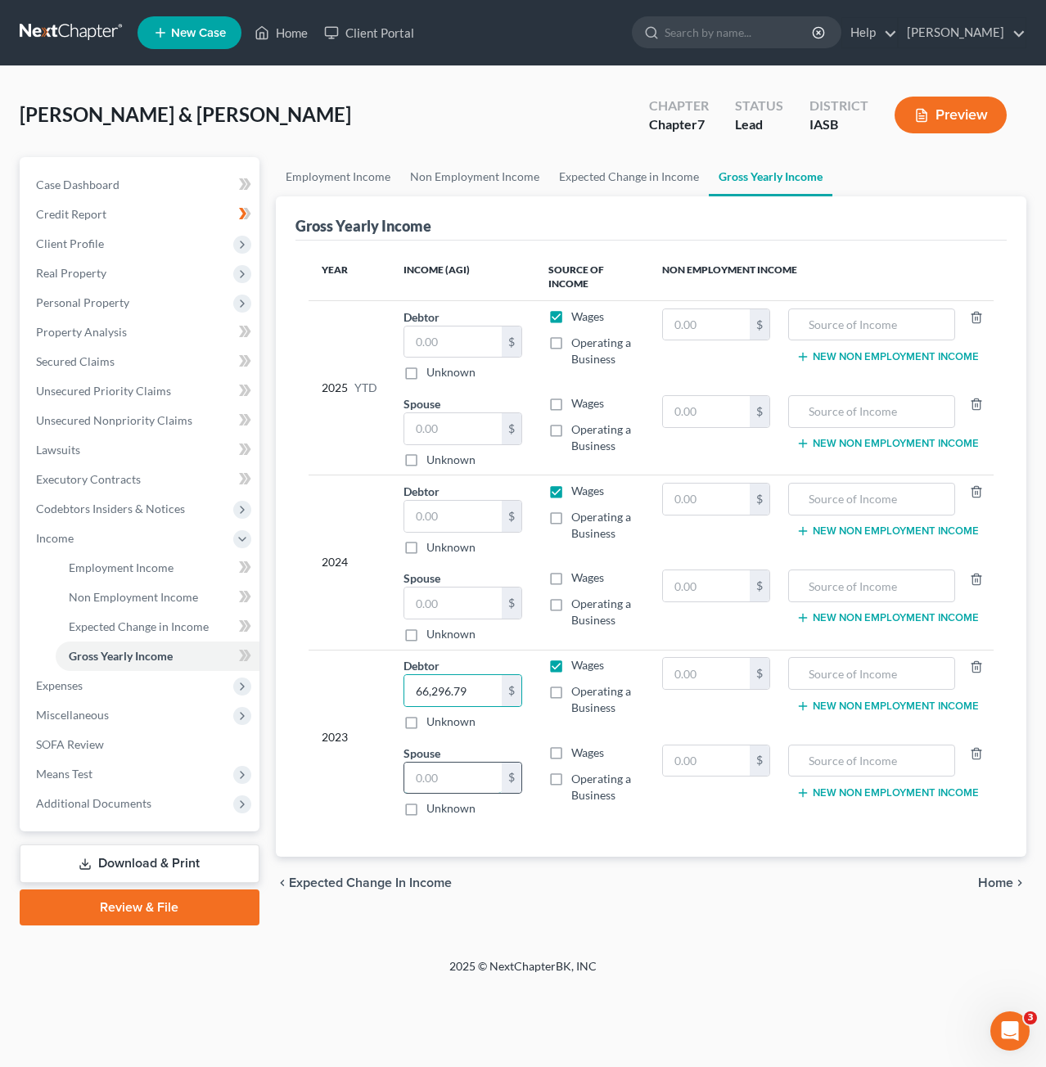
click at [457, 786] on input "text" at bounding box center [452, 778] width 97 height 31
type input "4,193.10"
click at [476, 588] on input "text" at bounding box center [452, 603] width 97 height 31
type input "17,831.66"
click at [443, 507] on input "text" at bounding box center [452, 516] width 97 height 31
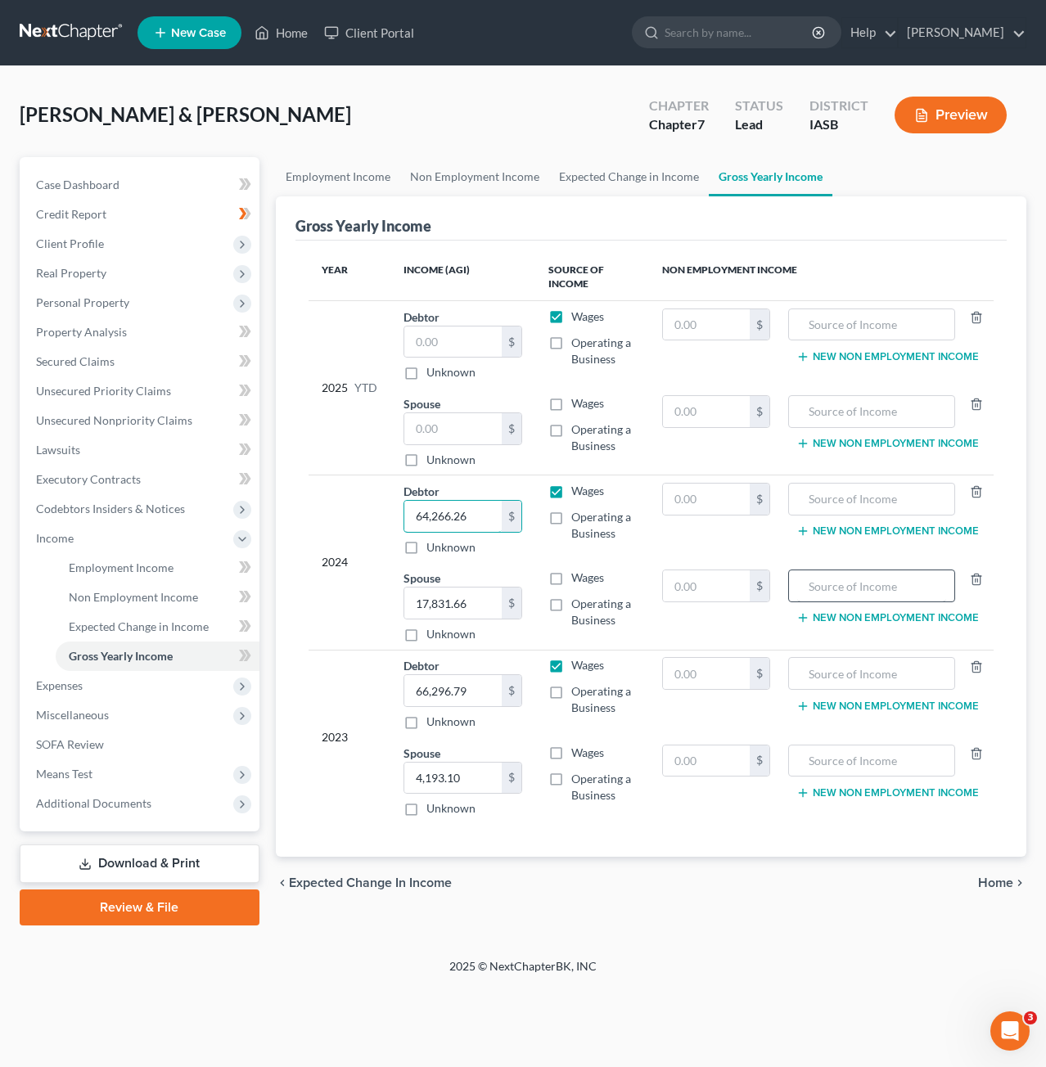
type input "64,266.26"
click at [861, 593] on input "text" at bounding box center [871, 585] width 149 height 31
type input "108.26"
drag, startPoint x: 843, startPoint y: 583, endPoint x: 781, endPoint y: 583, distance: 62.2
click at [781, 583] on tr "Spouse 17,831.66 $ Unknown Balance Undetermined 17,831.66 $ Unknown Wages Opera…" at bounding box center [652, 606] width 686 height 88
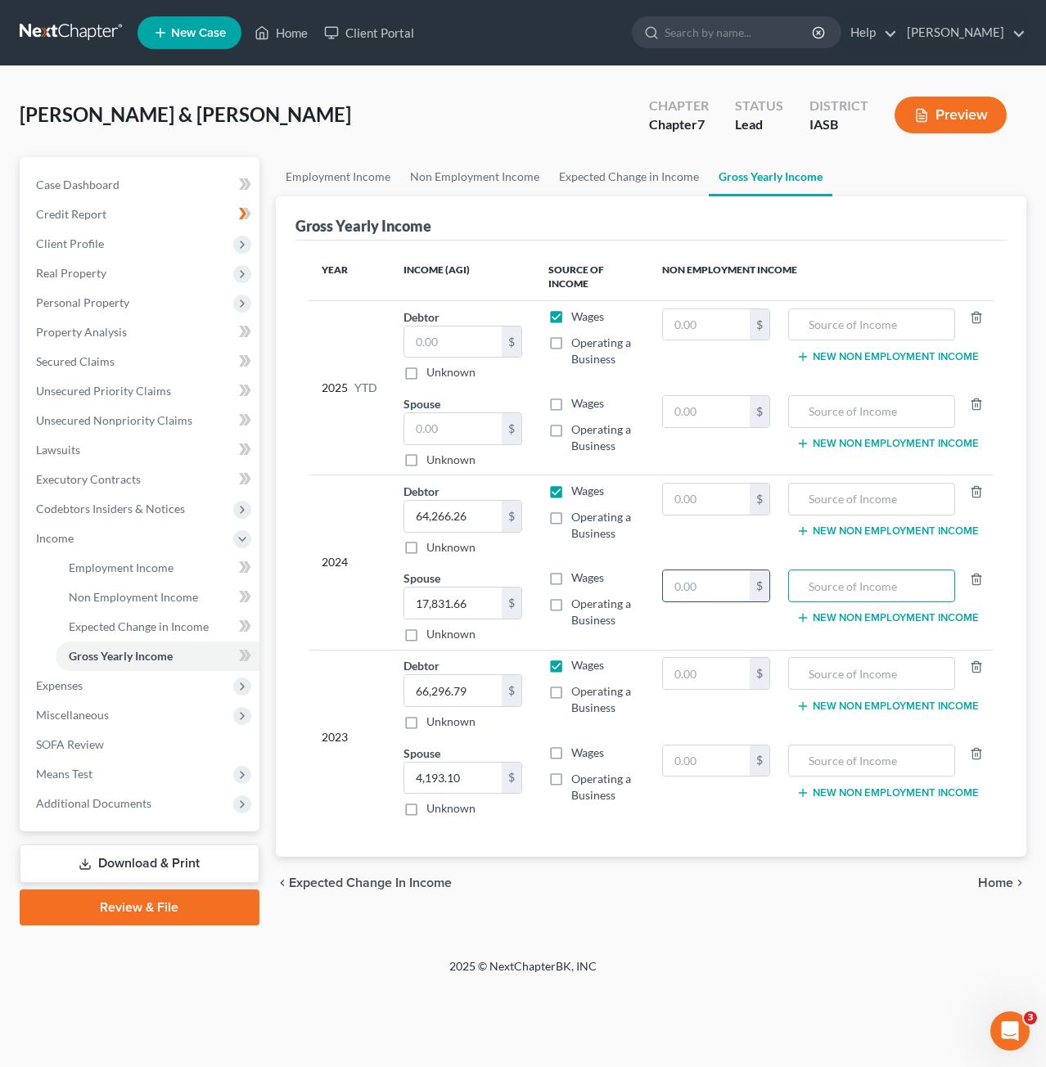
click at [702, 581] on input "text" at bounding box center [706, 585] width 87 height 31
paste input "108.26"
type input "108.26"
click at [571, 577] on label "Wages" at bounding box center [587, 578] width 33 height 16
click at [578, 577] on input "Wages" at bounding box center [583, 575] width 11 height 11
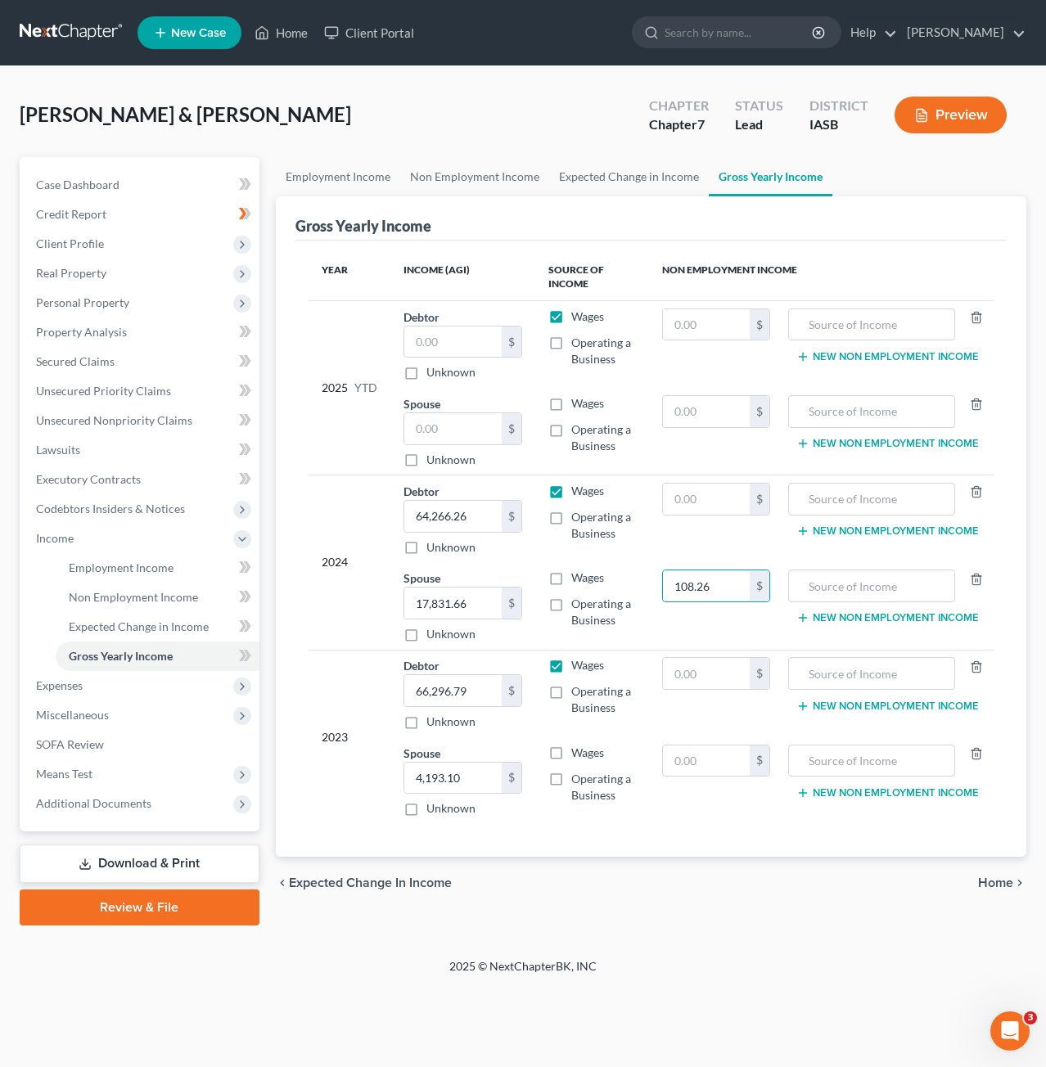
checkbox input "true"
click at [571, 749] on label "Wages" at bounding box center [587, 753] width 33 height 16
click at [578, 749] on input "Wages" at bounding box center [583, 750] width 11 height 11
checkbox input "true"
click at [477, 340] on input "text" at bounding box center [452, 342] width 97 height 31
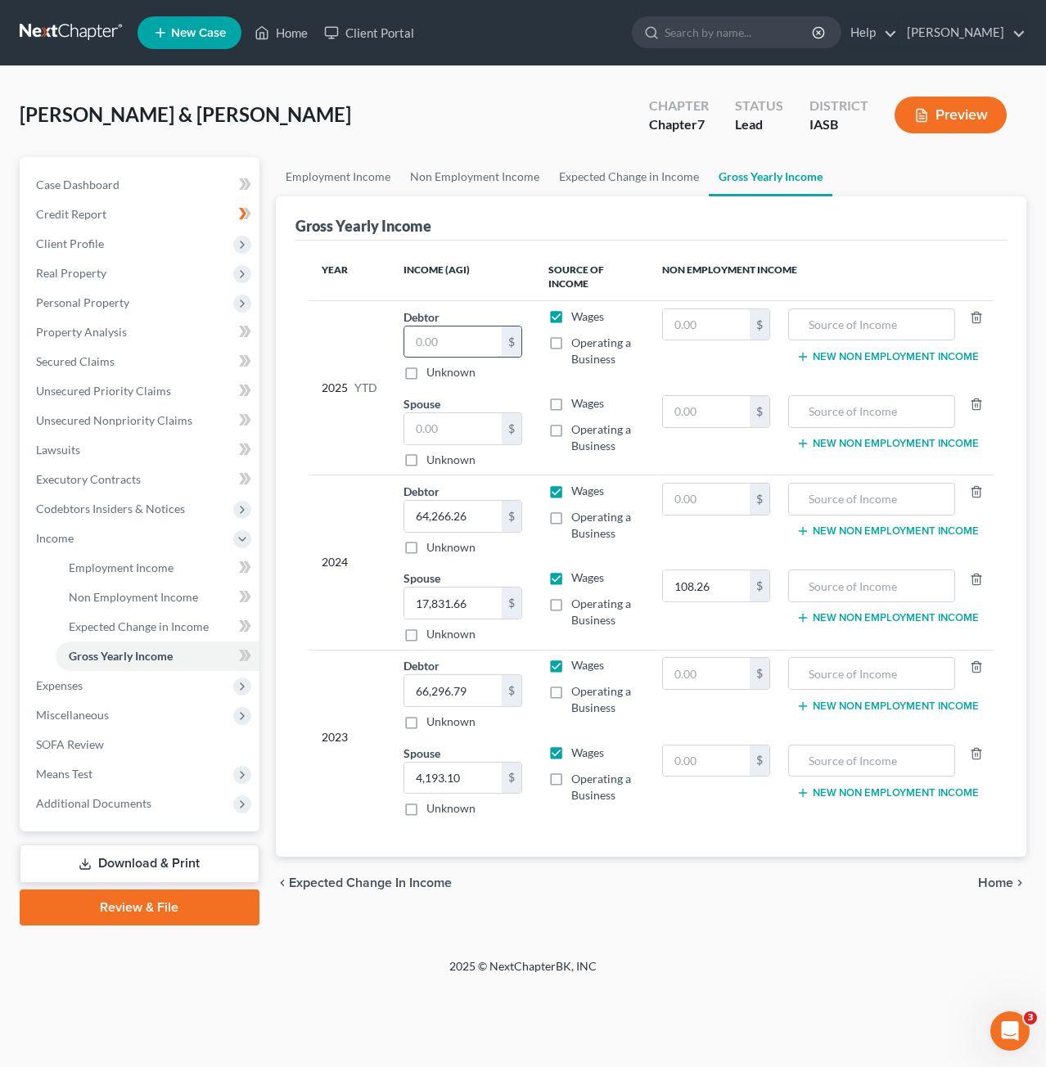
click at [482, 338] on input "text" at bounding box center [452, 342] width 97 height 31
type input "28,753.04"
click at [717, 500] on input "text" at bounding box center [706, 499] width 87 height 31
type input "142.58"
click at [662, 537] on td "142.58 $" at bounding box center [716, 519] width 134 height 88
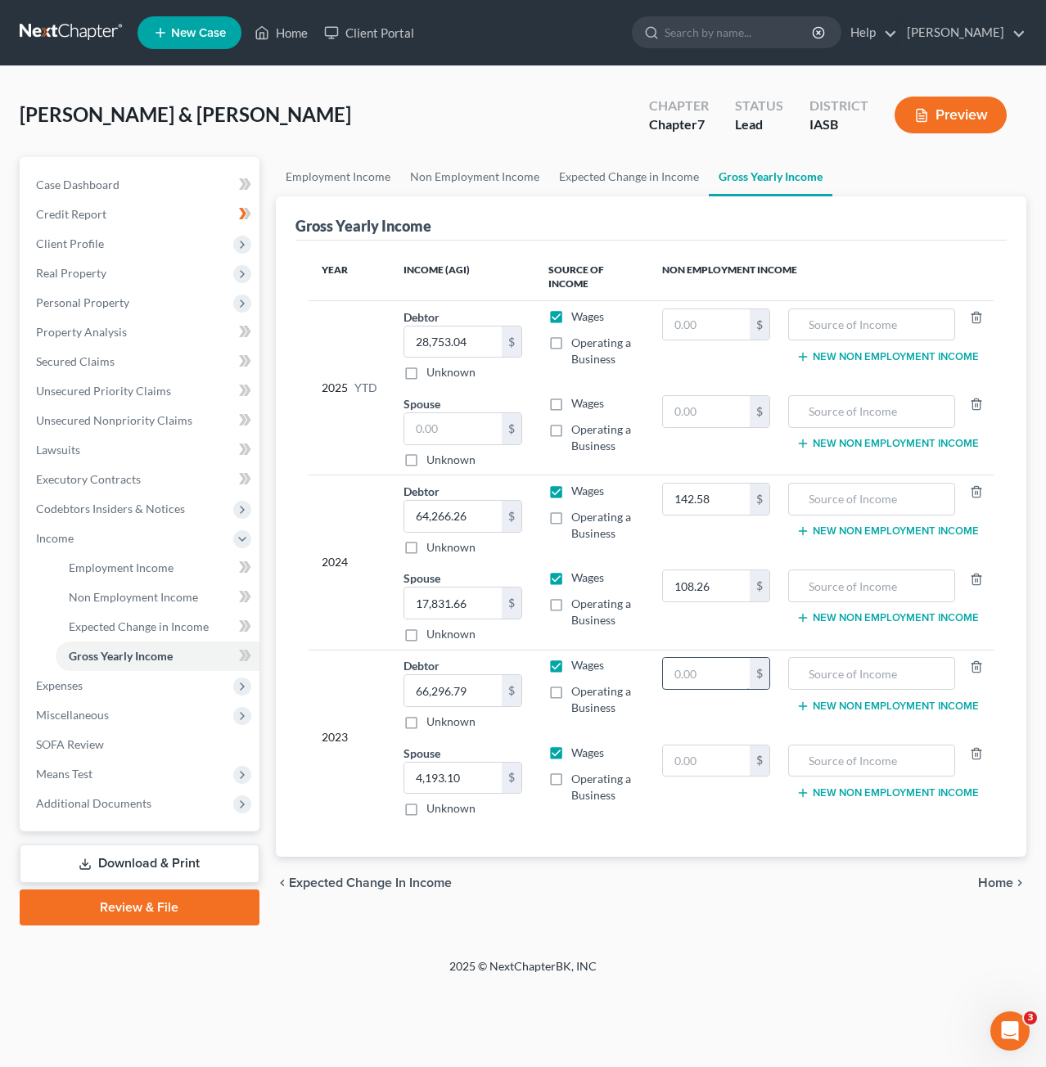
click at [708, 679] on input "text" at bounding box center [706, 673] width 87 height 31
type input "109.87"
click at [719, 708] on td "109.87 $" at bounding box center [716, 694] width 134 height 88
click at [744, 541] on td "142.58 $" at bounding box center [716, 519] width 134 height 88
click at [123, 684] on span "Expenses" at bounding box center [141, 685] width 236 height 29
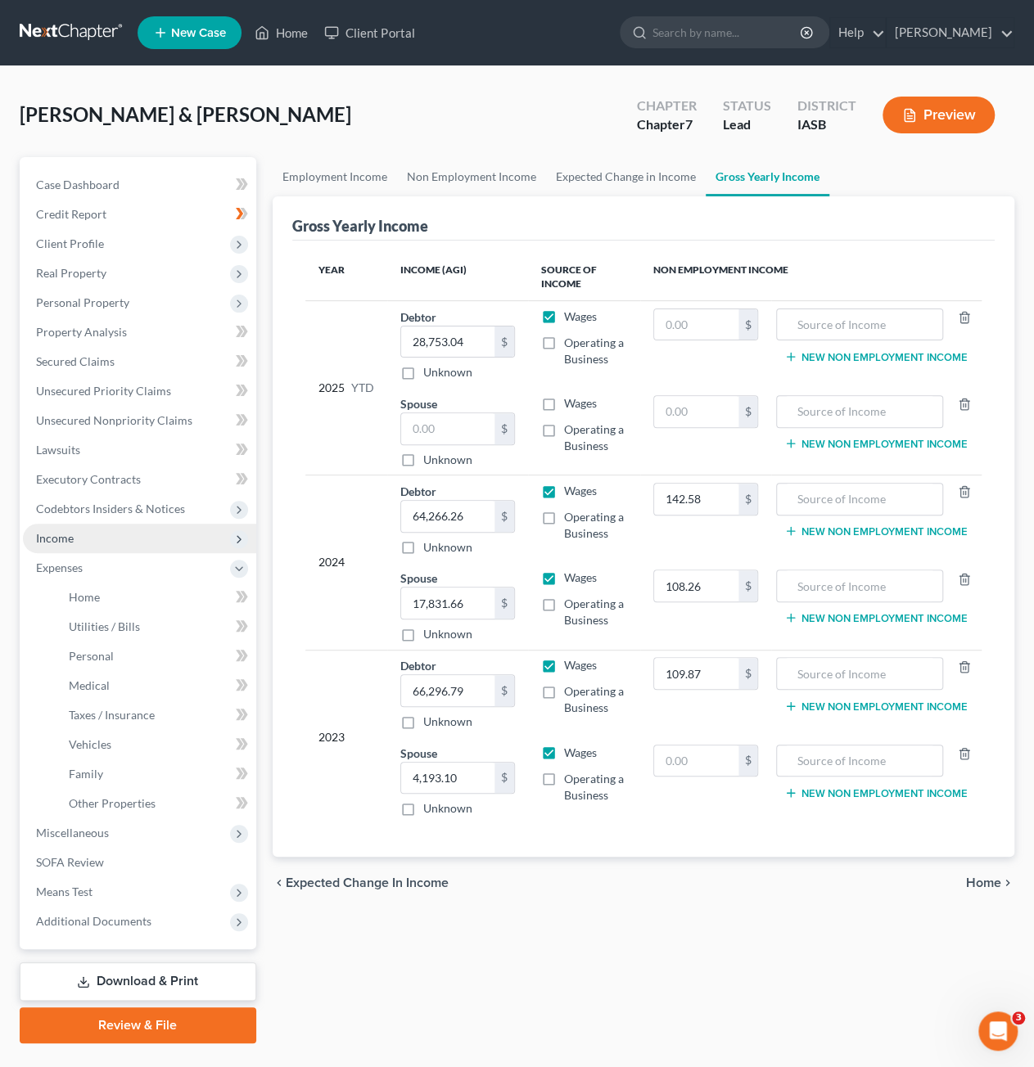
click at [153, 536] on span "Income" at bounding box center [139, 538] width 233 height 29
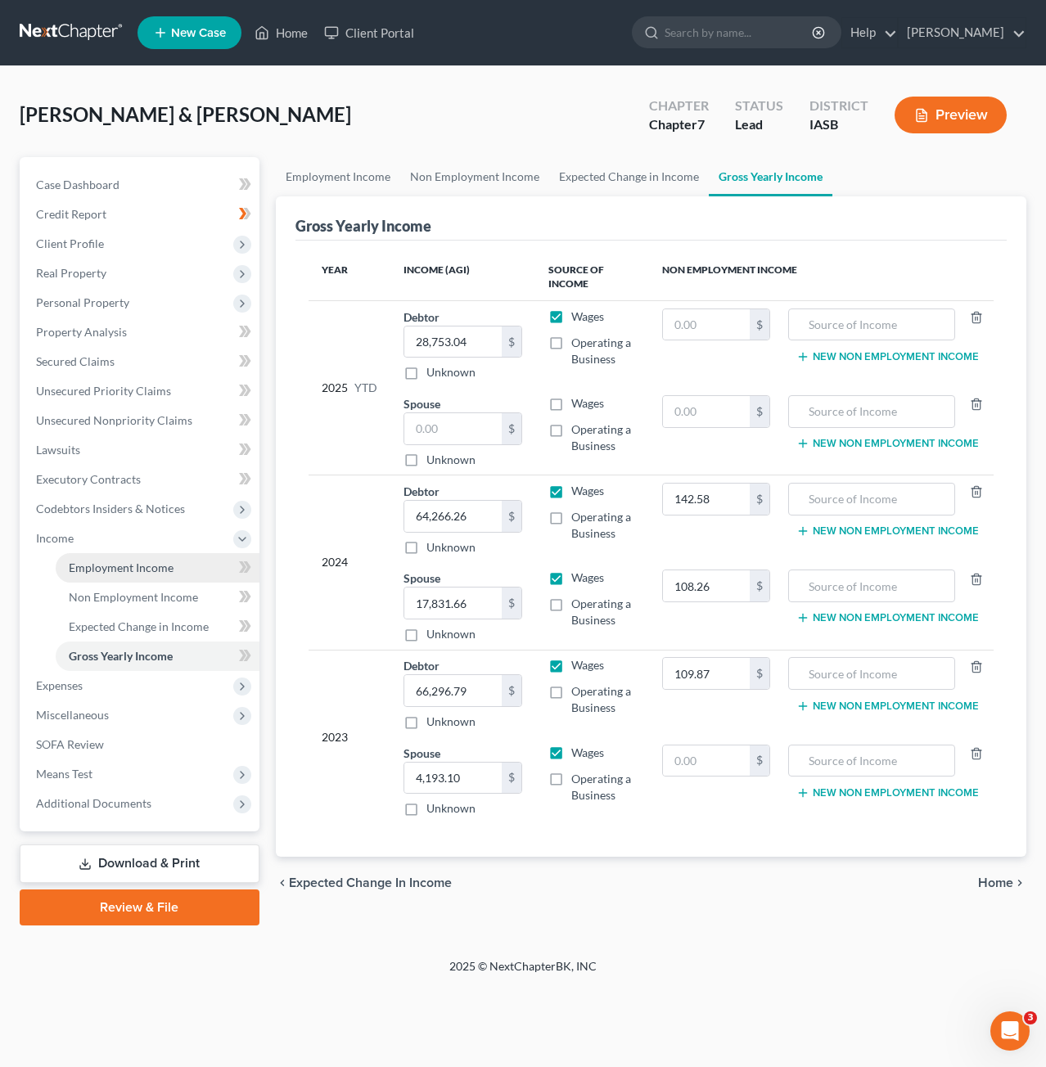
click at [170, 566] on span "Employment Income" at bounding box center [121, 568] width 105 height 14
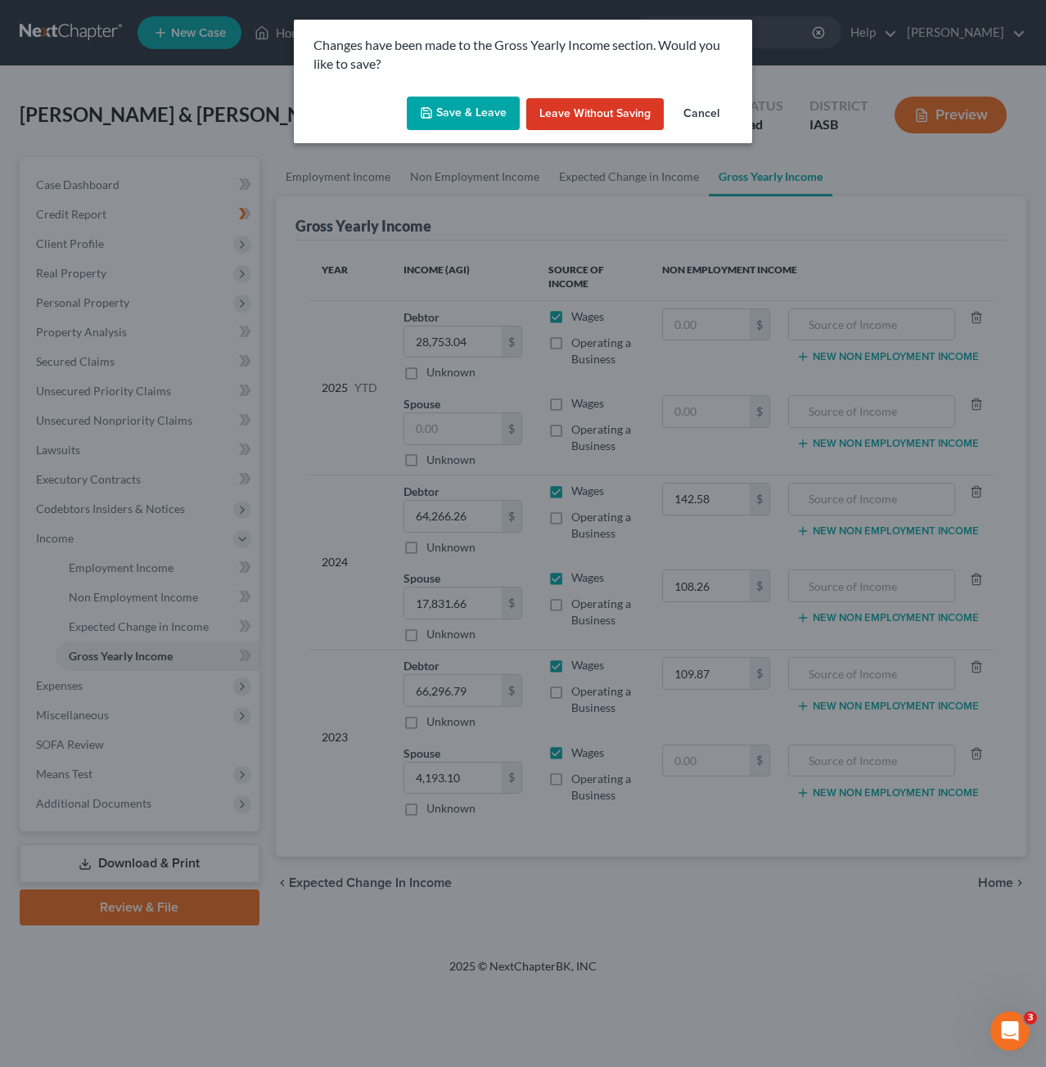
click at [478, 119] on button "Save & Leave" at bounding box center [463, 114] width 113 height 34
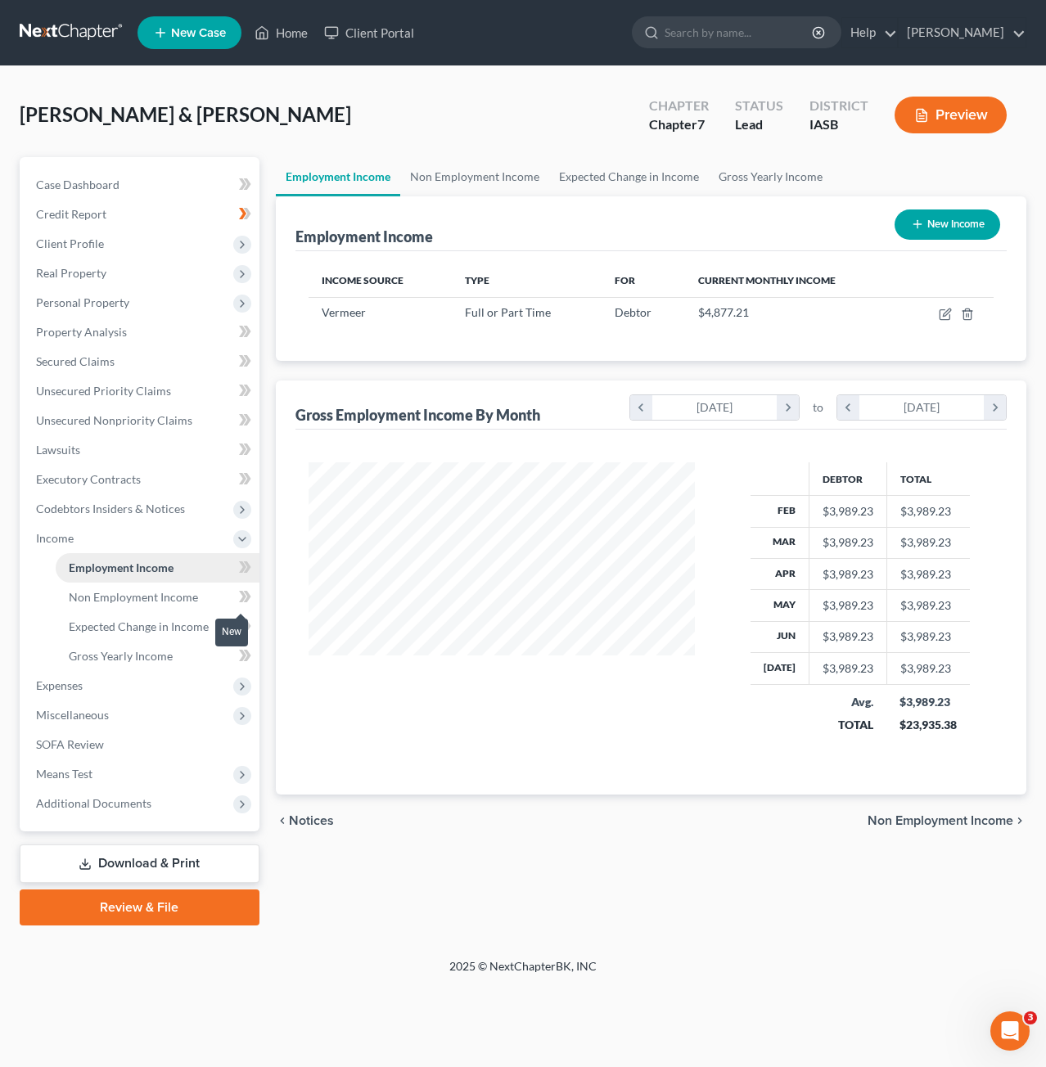
scroll to position [291, 419]
click at [131, 603] on span "Non Employment Income" at bounding box center [133, 597] width 129 height 14
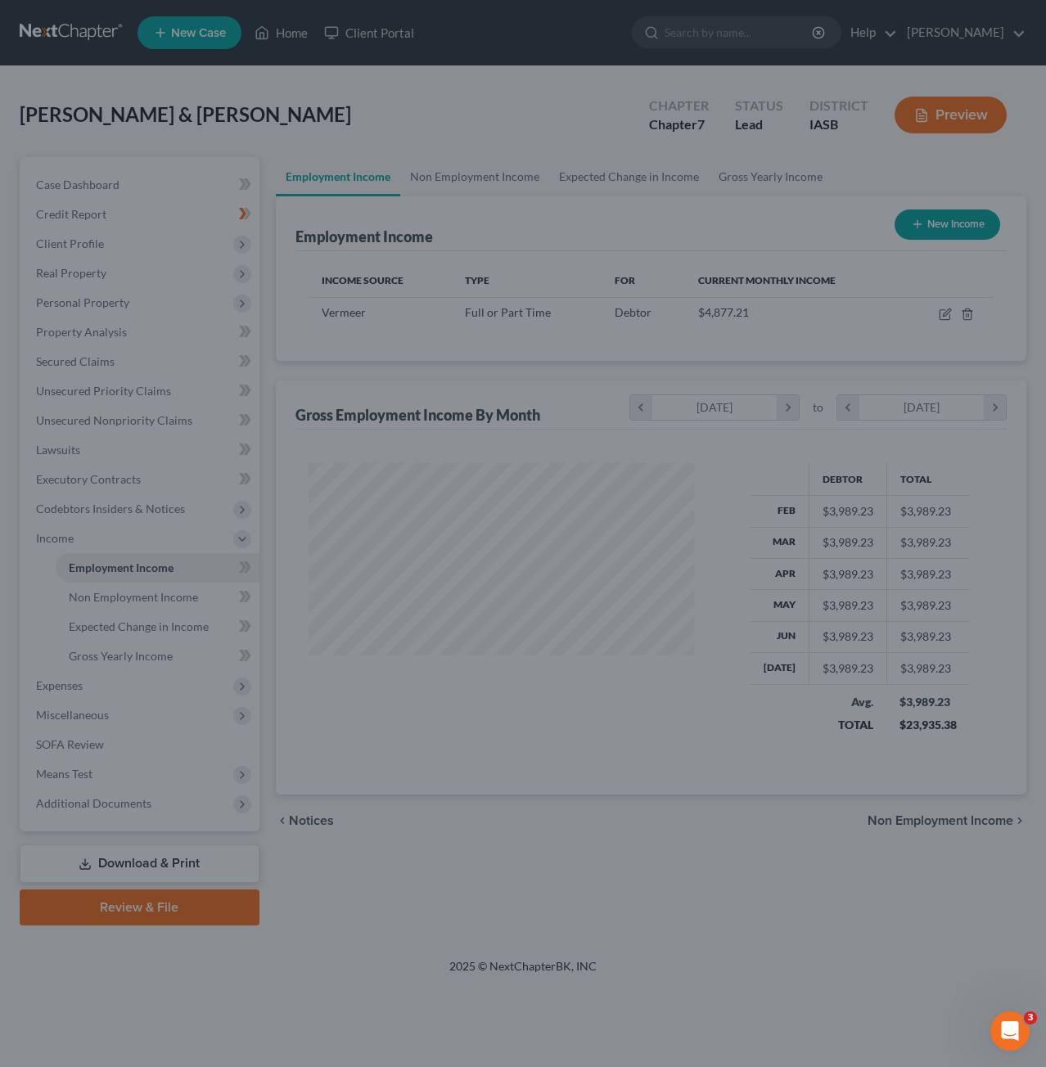
click at [155, 624] on div at bounding box center [523, 533] width 1046 height 1067
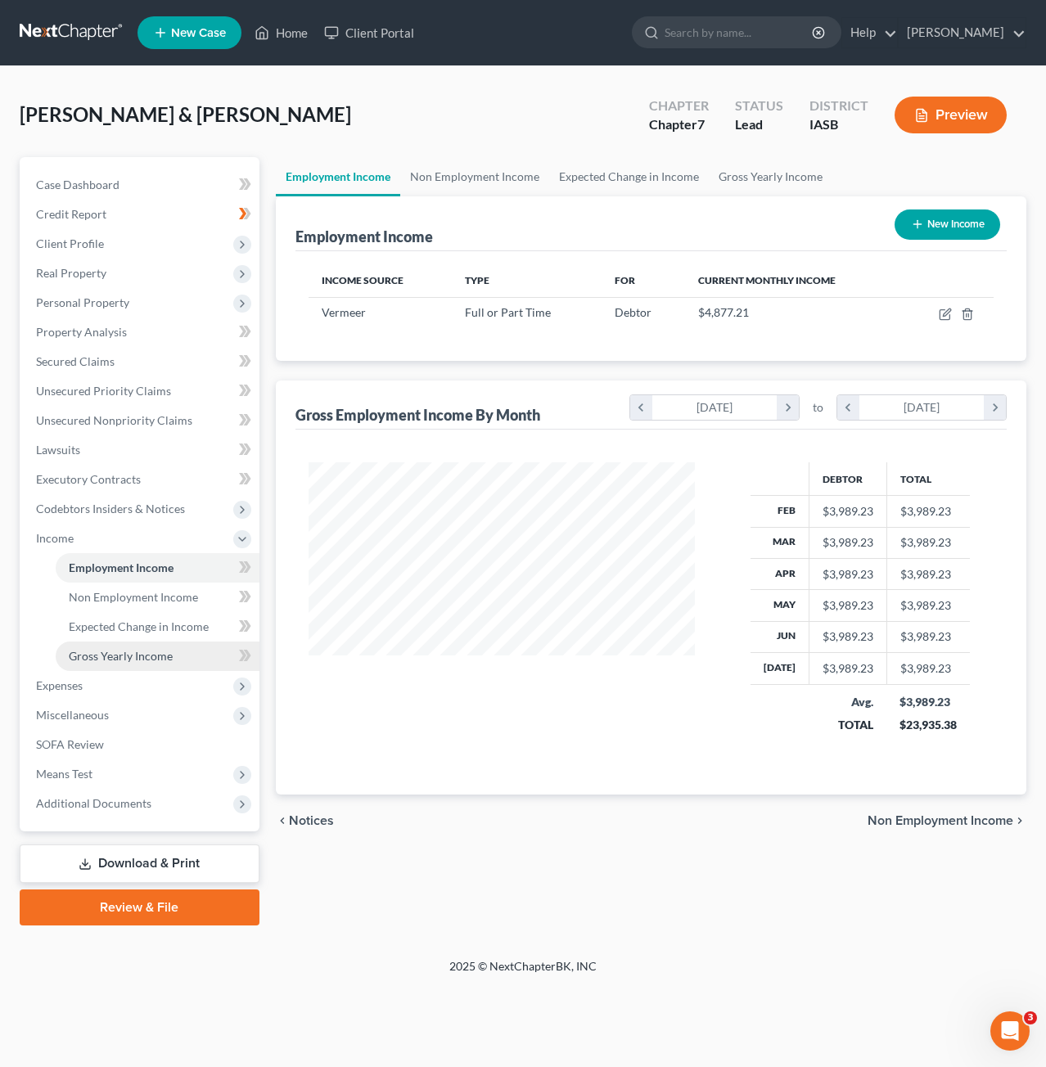
click at [155, 651] on span "Gross Yearly Income" at bounding box center [121, 656] width 104 height 14
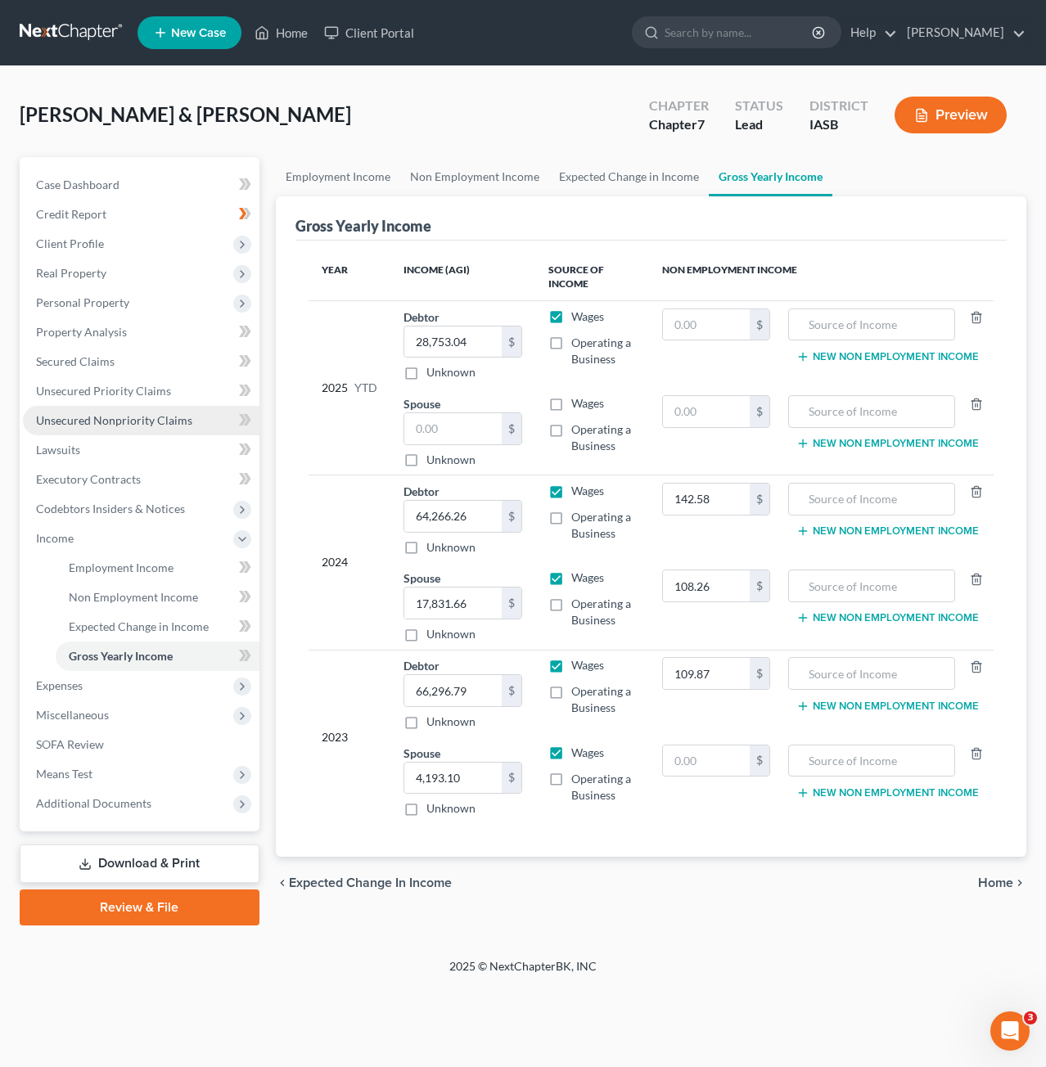
click at [139, 417] on span "Unsecured Nonpriority Claims" at bounding box center [114, 420] width 156 height 14
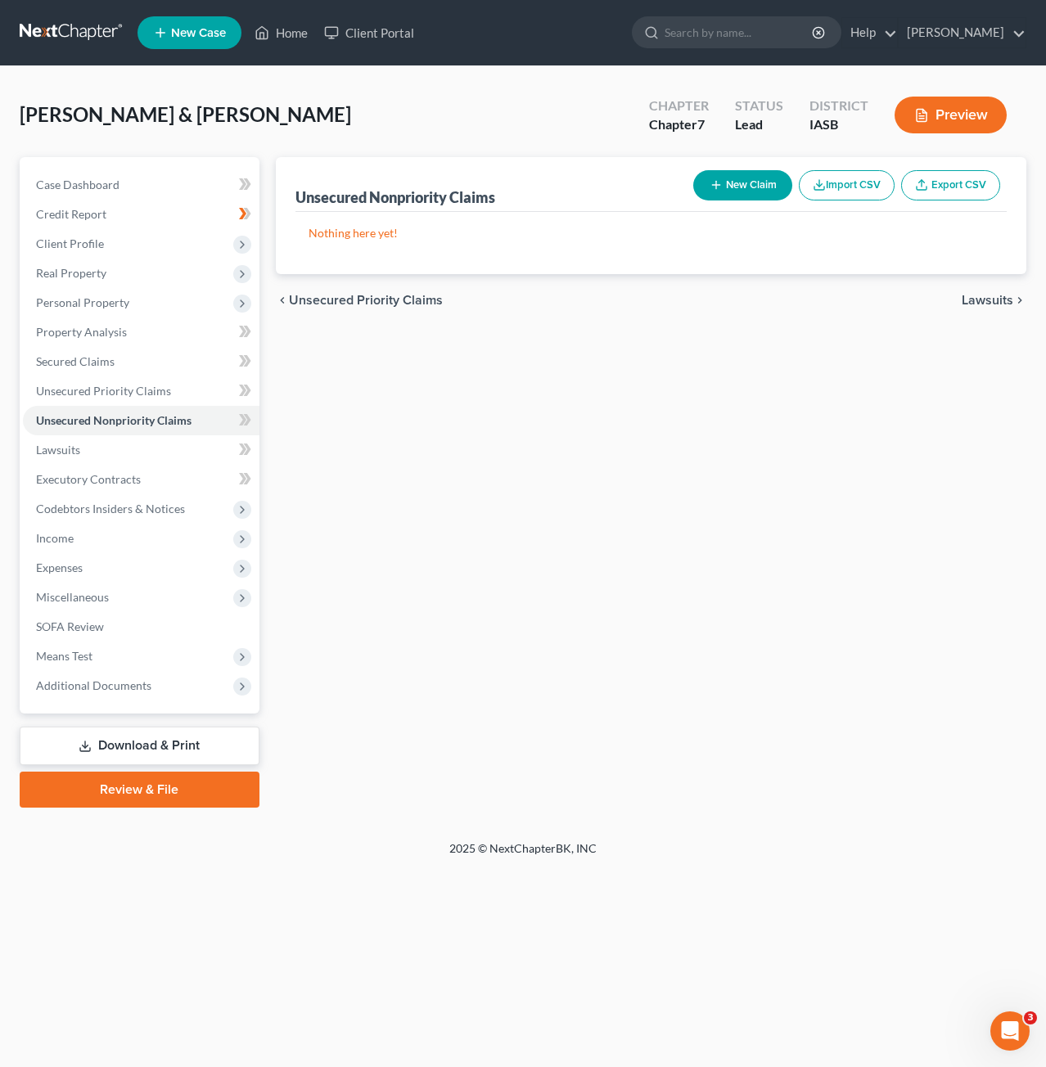
click at [762, 192] on button "New Claim" at bounding box center [742, 185] width 99 height 30
select select "2"
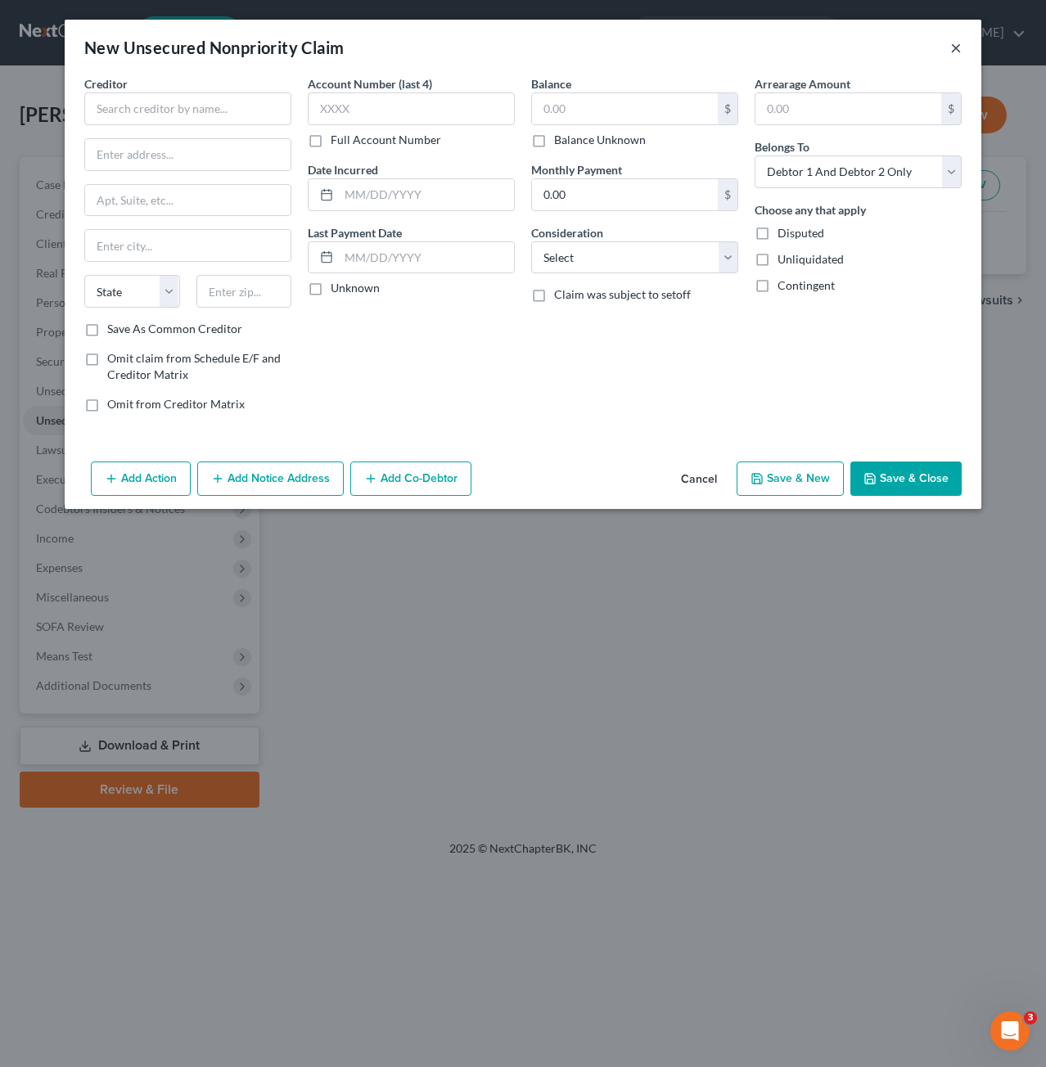
click at [956, 46] on button "×" at bounding box center [955, 48] width 11 height 20
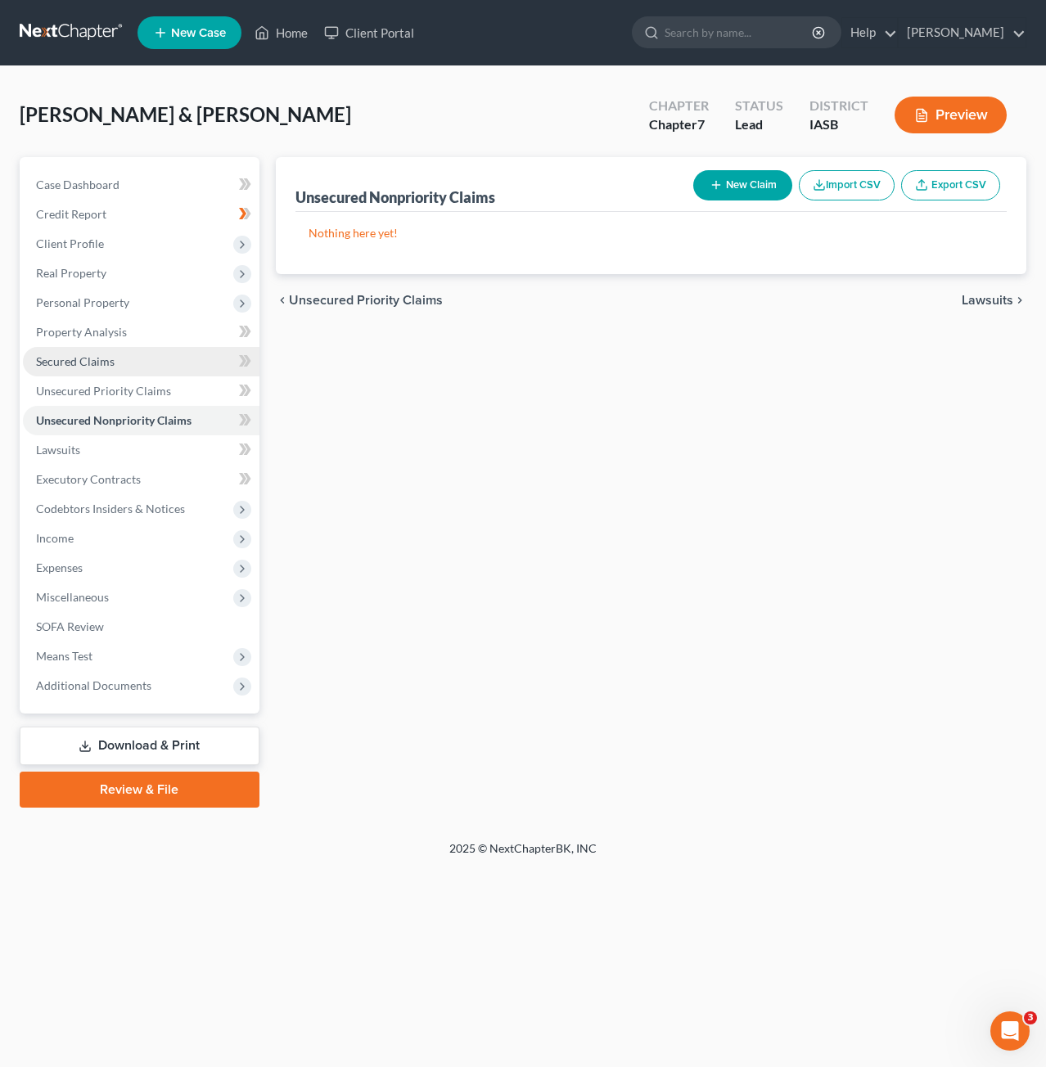
click at [113, 365] on span "Secured Claims" at bounding box center [75, 361] width 79 height 14
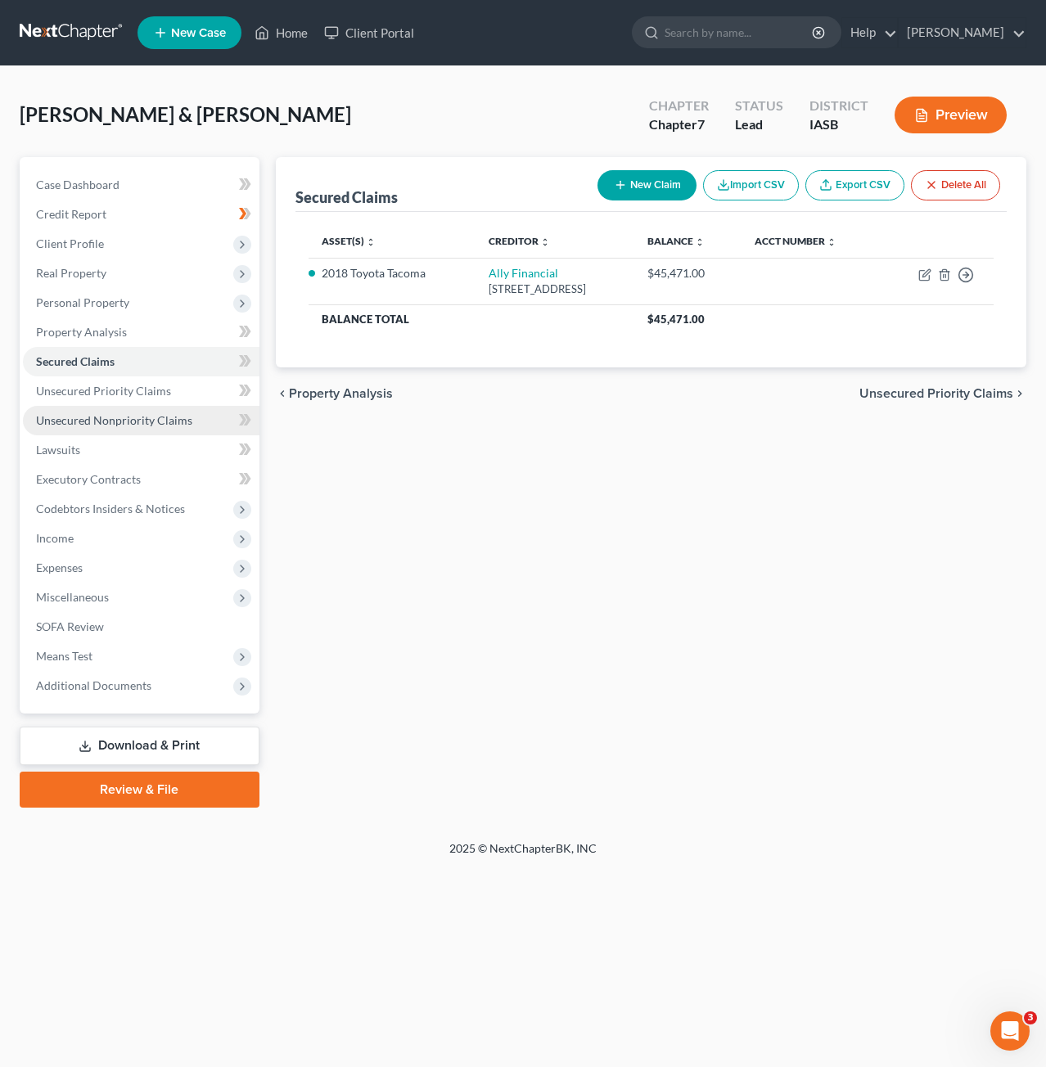
click at [121, 417] on span "Unsecured Nonpriority Claims" at bounding box center [114, 420] width 156 height 14
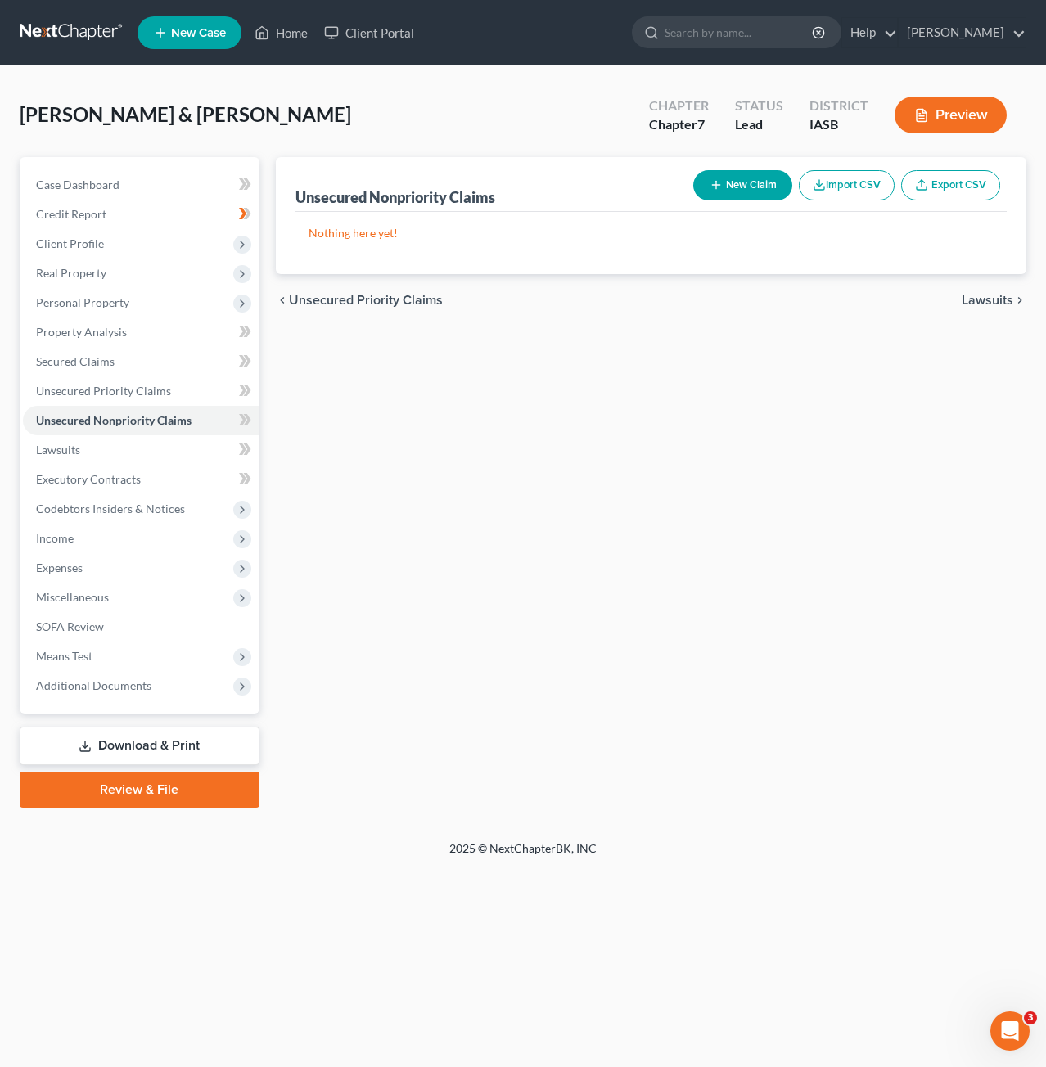
click at [732, 190] on button "New Claim" at bounding box center [742, 185] width 99 height 30
select select "2"
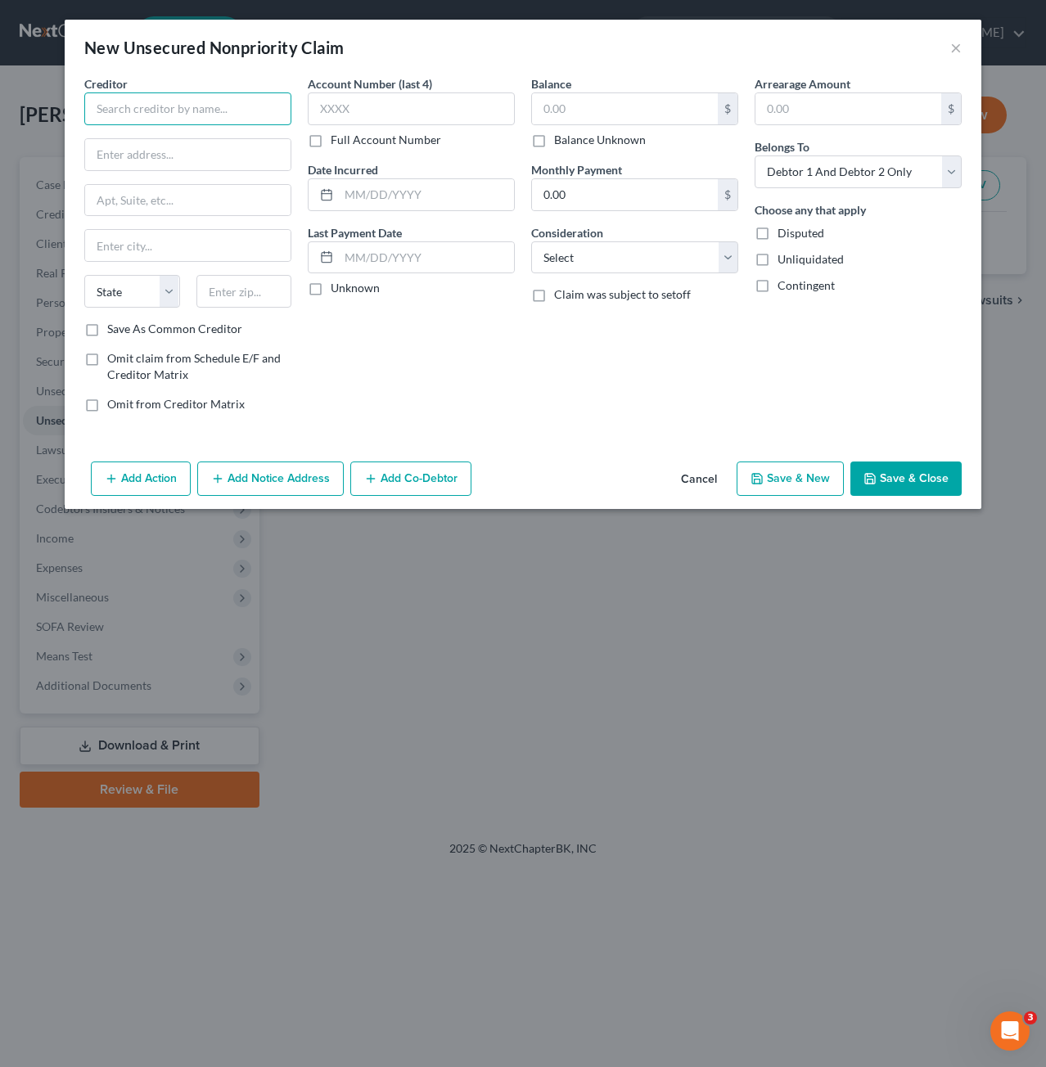
click at [216, 119] on input "text" at bounding box center [187, 108] width 207 height 33
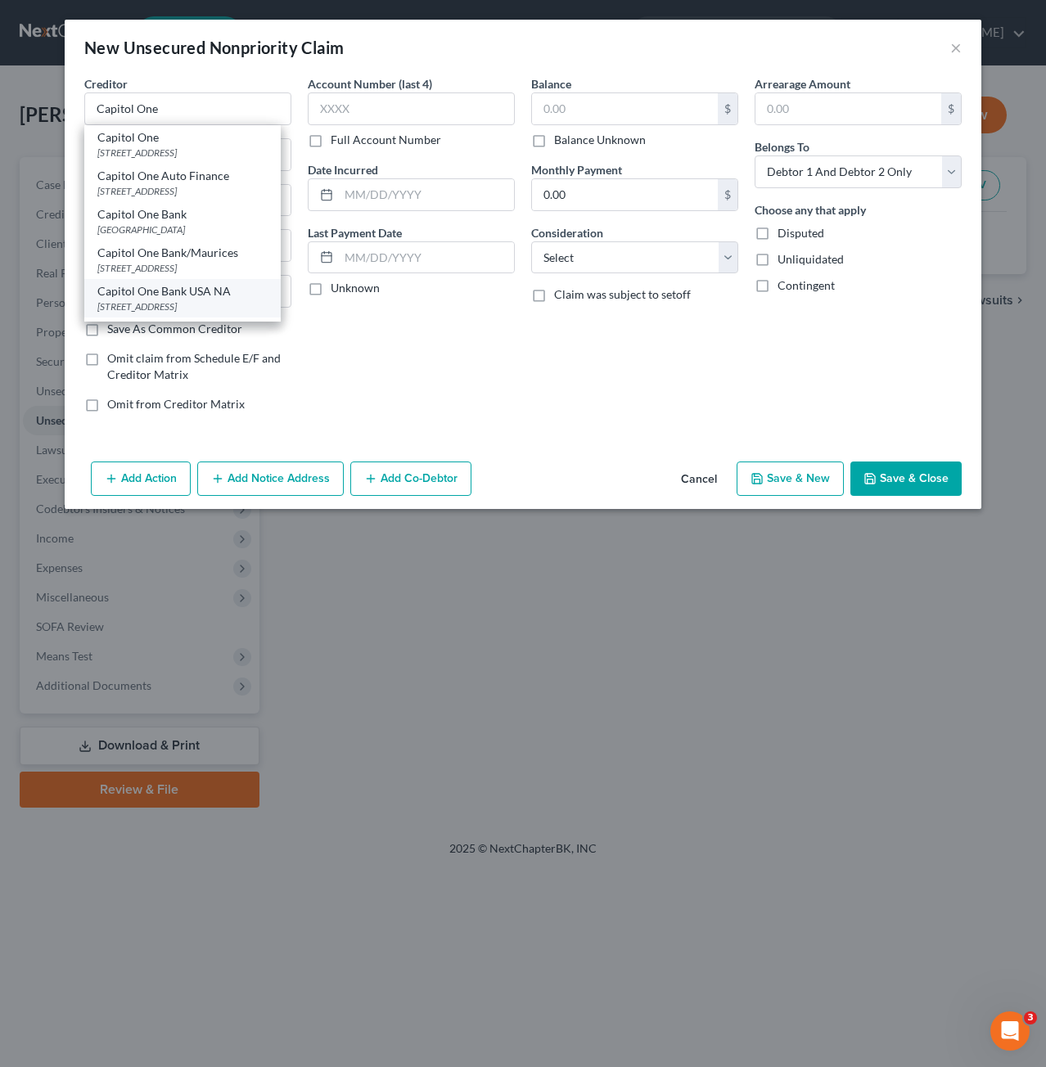
click at [186, 307] on div "[STREET_ADDRESS]" at bounding box center [182, 307] width 170 height 14
type input "Capitol One Bank USA NA"
type input "PO Box 31293"
type input "[GEOGRAPHIC_DATA]"
select select "46"
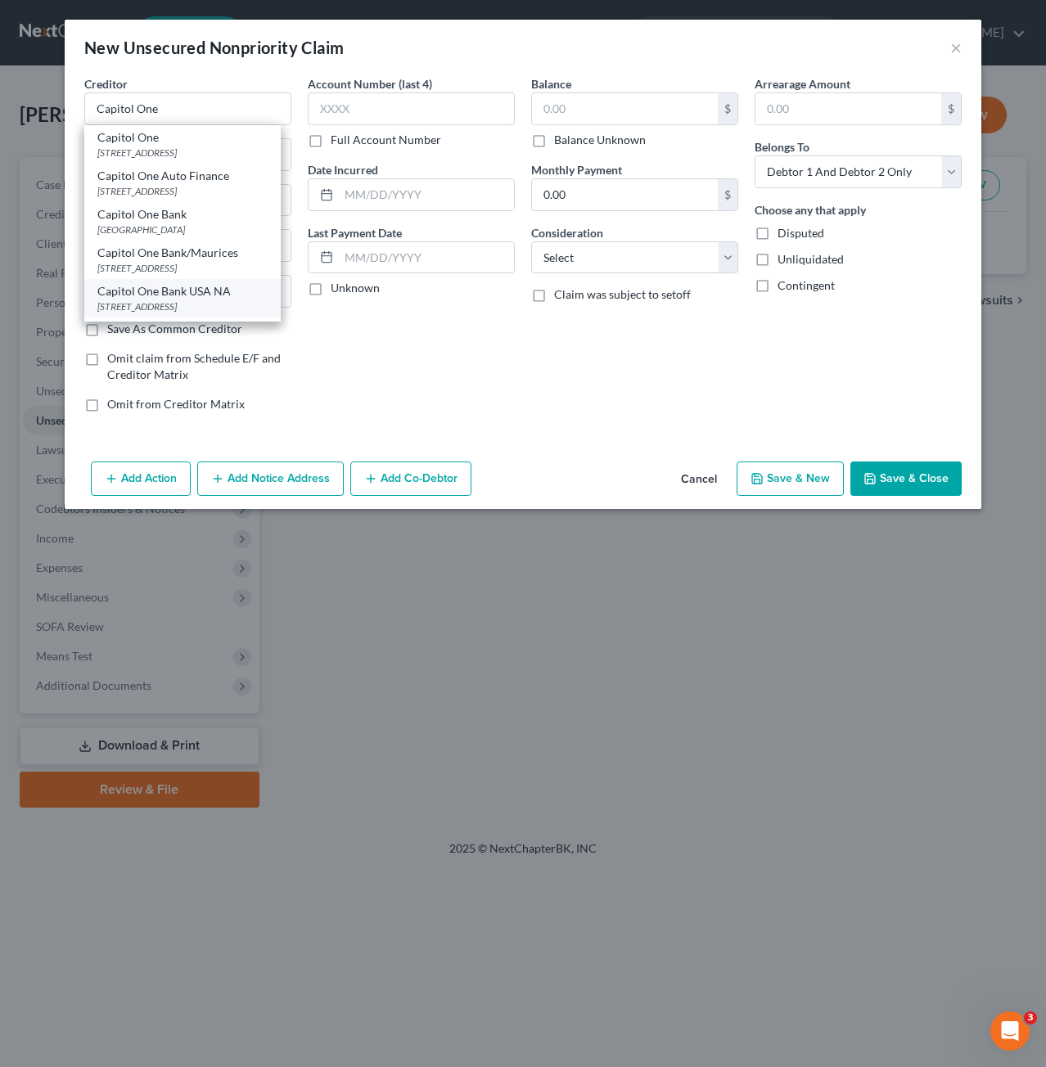
type input "84131"
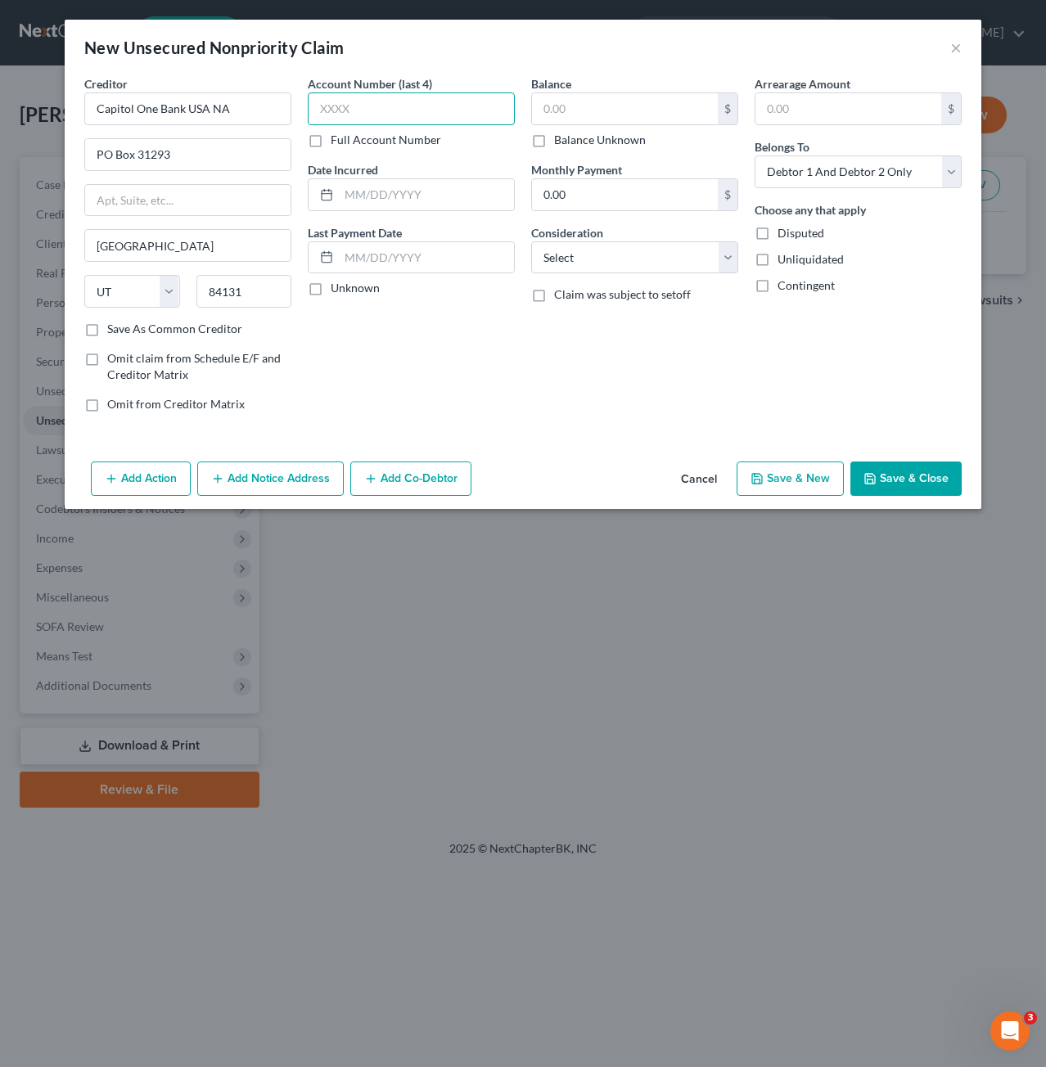
click at [437, 106] on input "text" at bounding box center [411, 108] width 207 height 33
click at [331, 134] on label "Full Account Number" at bounding box center [386, 140] width 110 height 16
click at [337, 134] on input "Full Account Number" at bounding box center [342, 137] width 11 height 11
click at [386, 106] on input "text" at bounding box center [411, 108] width 207 height 33
type input "517805875838****"
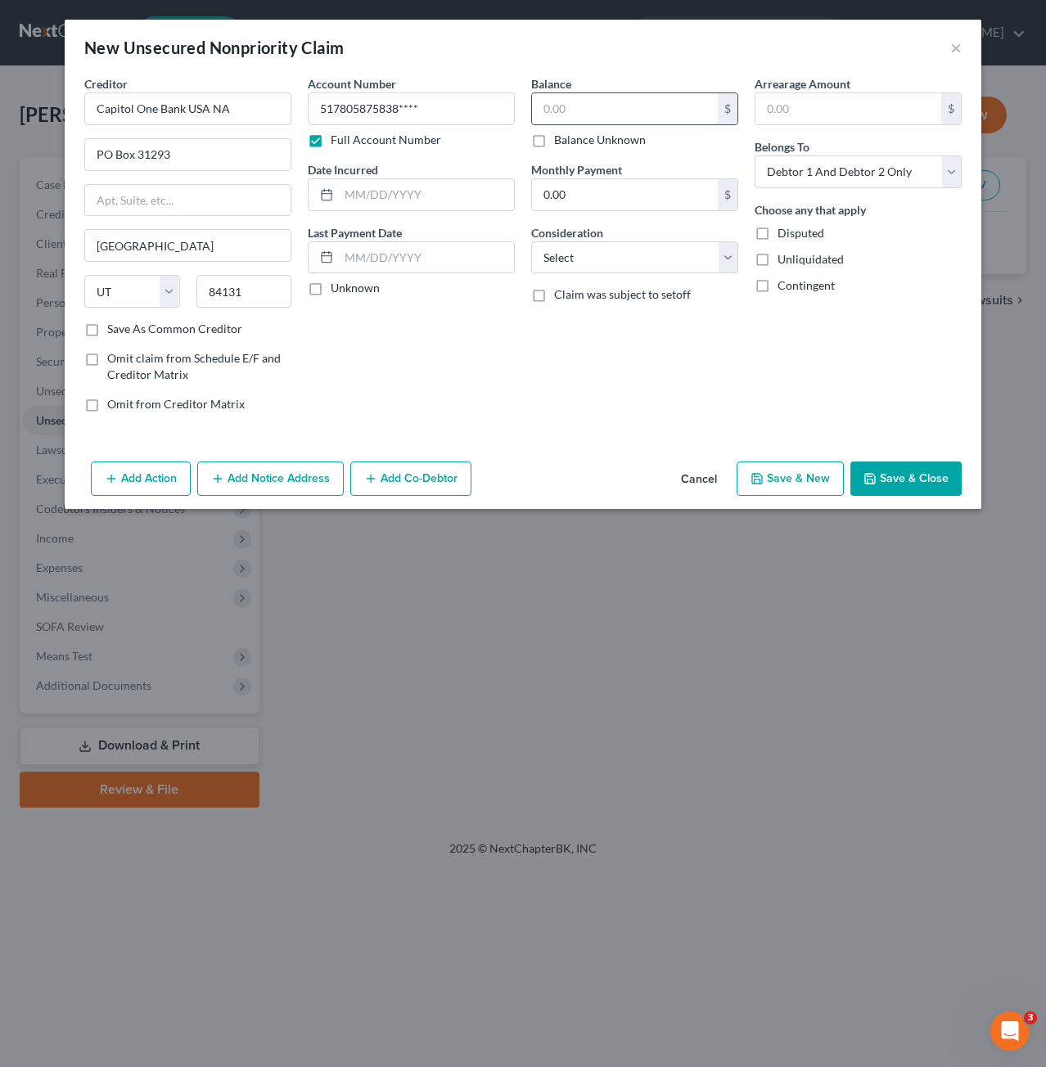
click at [574, 111] on input "text" at bounding box center [625, 108] width 186 height 31
type input "1,874"
click at [622, 194] on input "0.00" at bounding box center [625, 194] width 186 height 31
type input "96"
click at [660, 254] on select "Select Cable / Satellite Services Collection Agency Credit Card Debt Debt Couns…" at bounding box center [634, 257] width 207 height 33
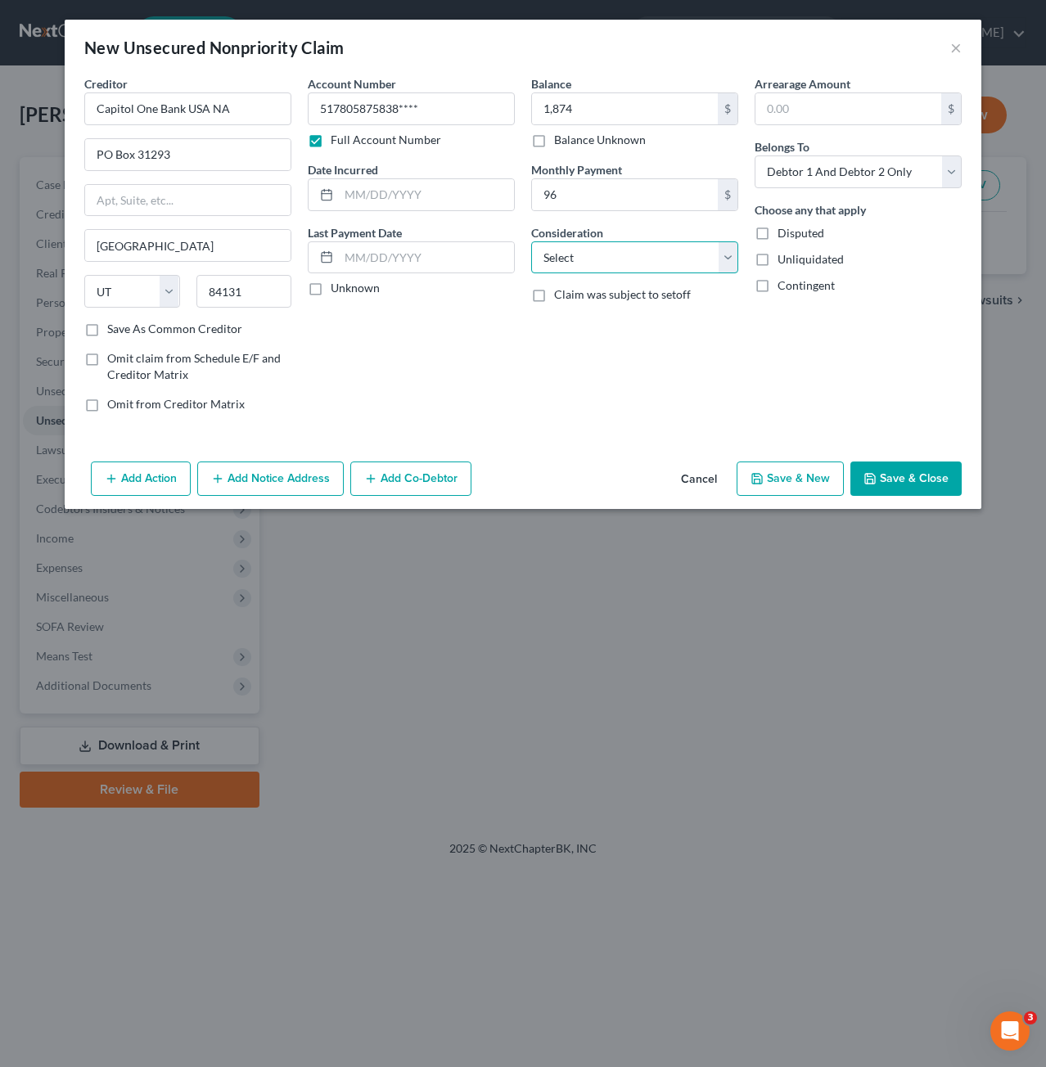
select select "2"
click at [531, 241] on select "Select Cable / Satellite Services Collection Agency Credit Card Debt Debt Couns…" at bounding box center [634, 257] width 207 height 33
click at [822, 186] on select "Select Debtor 1 Only Debtor 2 Only Debtor 1 And Debtor 2 Only At Least One Of T…" at bounding box center [857, 171] width 207 height 33
select select "0"
click at [754, 155] on select "Select Debtor 1 Only Debtor 2 Only Debtor 1 And Debtor 2 Only At Least One Of T…" at bounding box center [857, 171] width 207 height 33
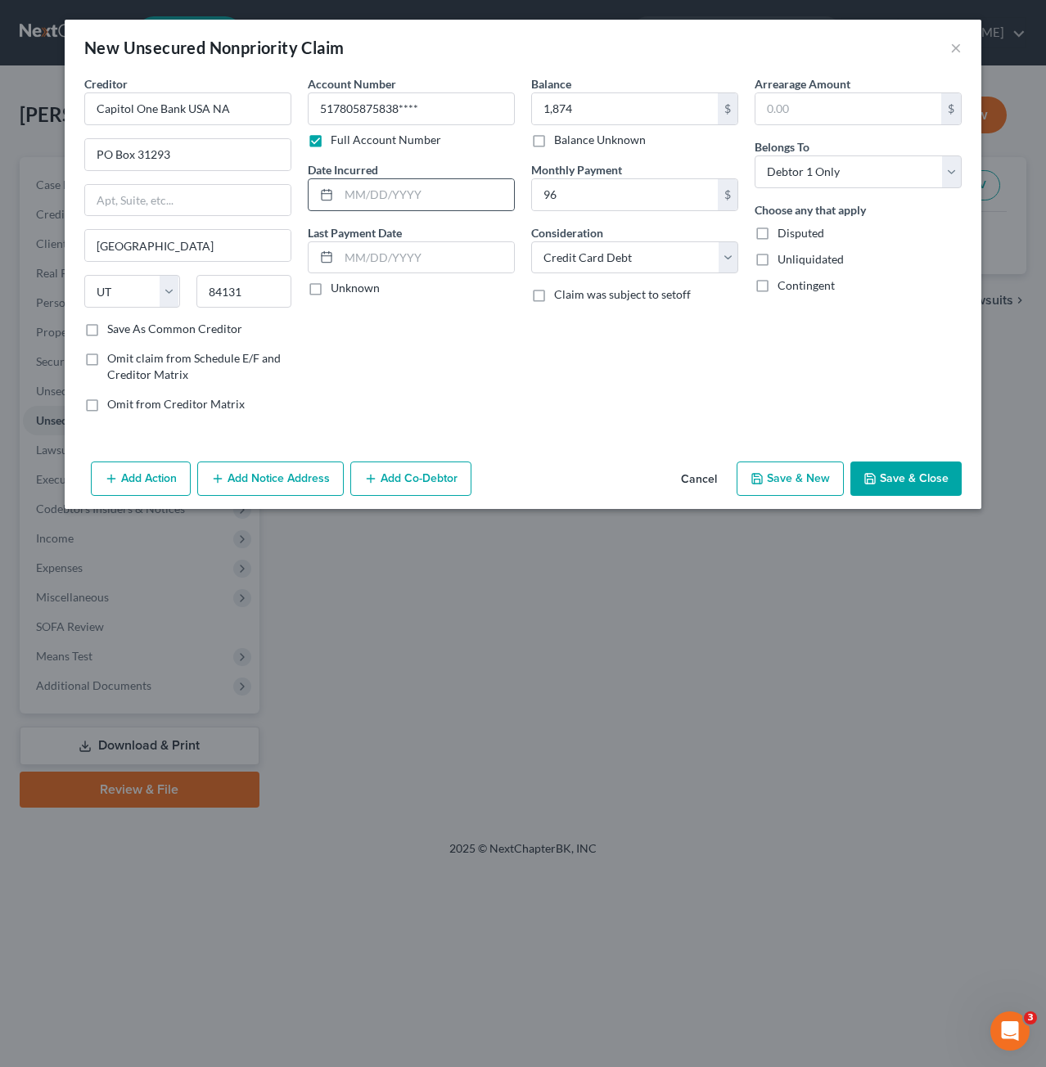
click at [313, 194] on div at bounding box center [324, 194] width 30 height 31
click at [327, 196] on icon at bounding box center [326, 194] width 13 height 13
click at [391, 188] on input "text" at bounding box center [426, 194] width 175 height 31
type input "[DATE]"
click at [445, 259] on input "text" at bounding box center [426, 257] width 175 height 31
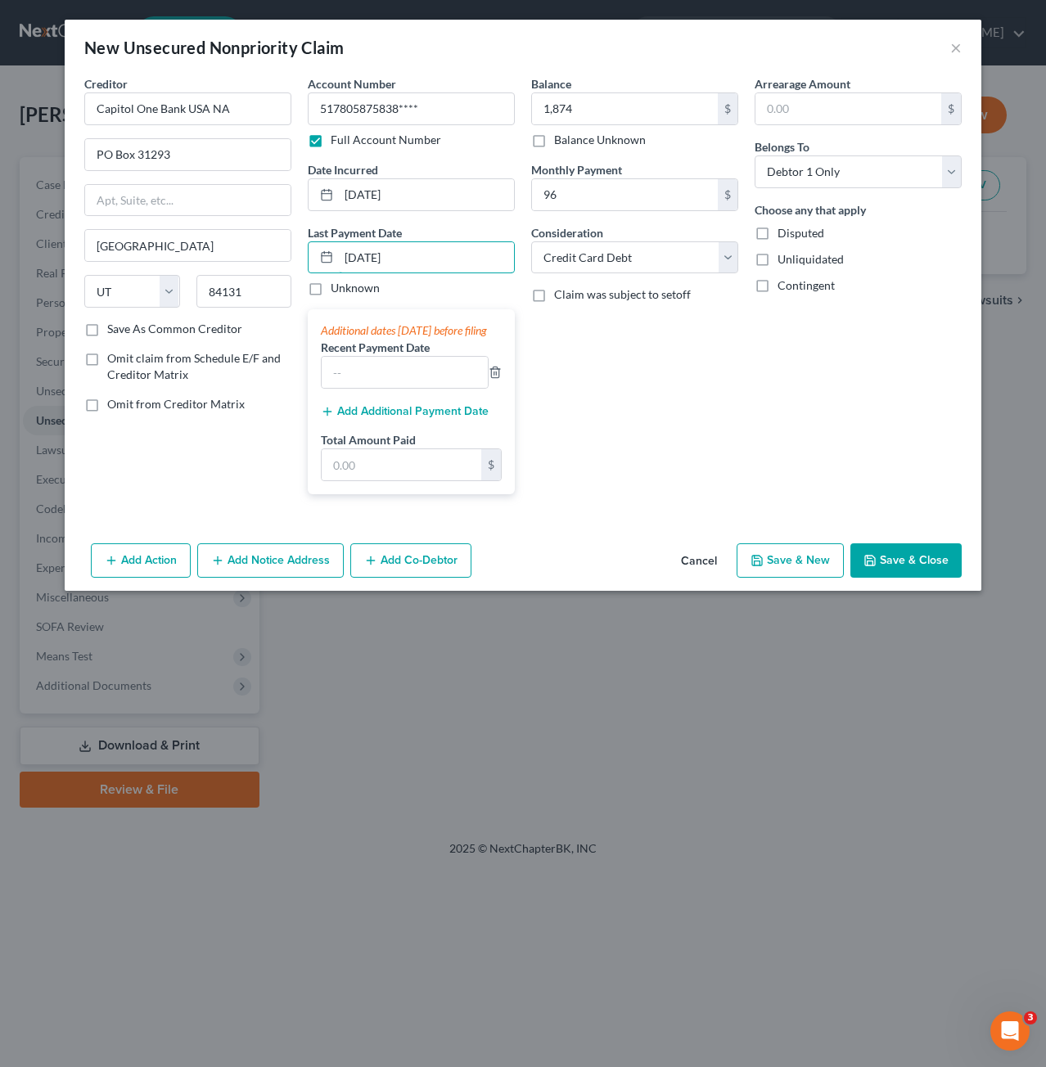
type input "[DATE]"
click at [542, 375] on div "Balance 1,874.00 $ Balance Unknown Balance Undetermined 1,874 $ Balance Unknown…" at bounding box center [634, 291] width 223 height 432
drag, startPoint x: 429, startPoint y: 263, endPoint x: 321, endPoint y: 261, distance: 108.0
click at [321, 261] on div "[DATE]" at bounding box center [411, 257] width 207 height 33
click at [414, 388] on input "text" at bounding box center [405, 372] width 166 height 31
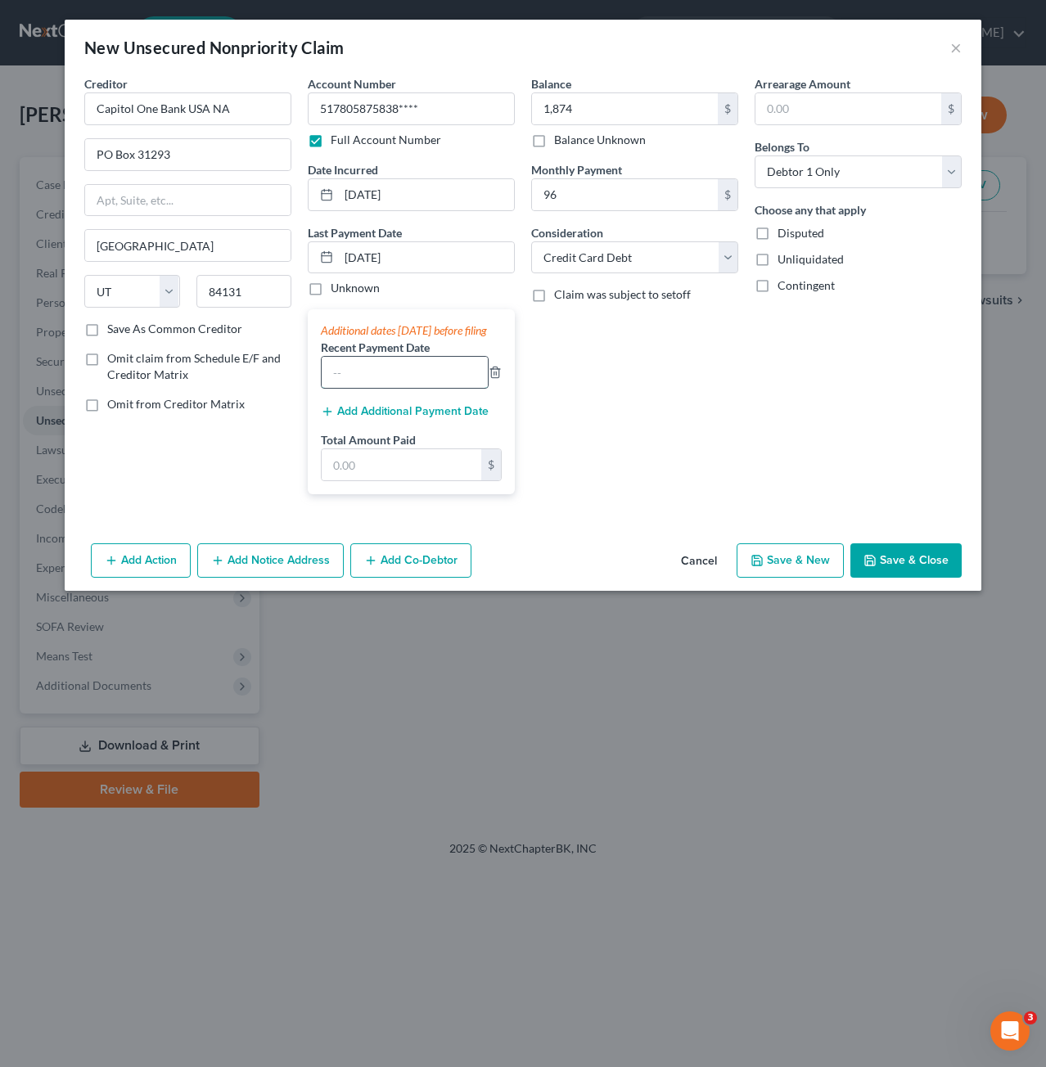
type input "[DATE]"
click at [411, 478] on input "text" at bounding box center [402, 464] width 160 height 31
click at [496, 379] on icon "button" at bounding box center [495, 372] width 13 height 13
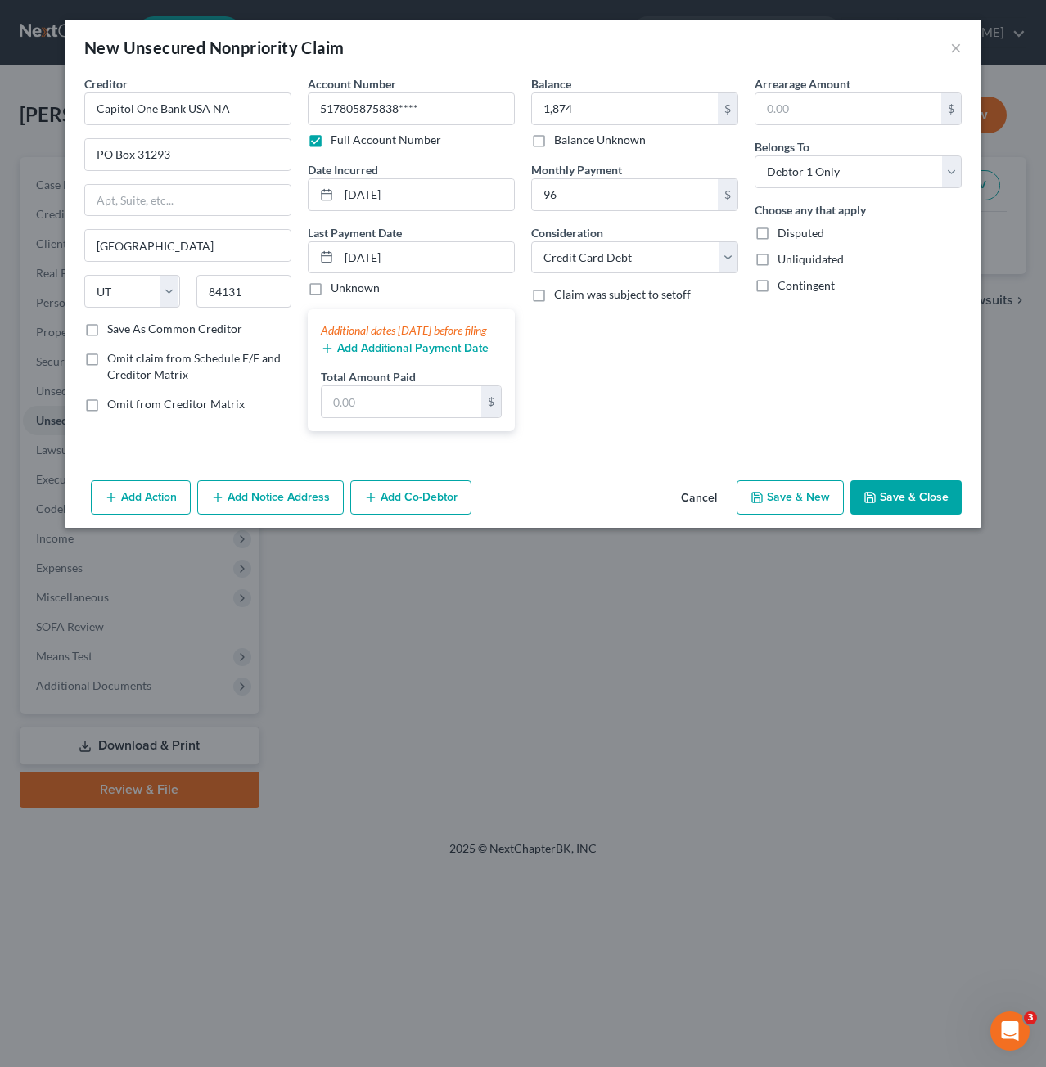
click at [594, 404] on div "Balance 1,874.00 $ Balance Unknown Balance Undetermined 1,874 $ Balance Unknown…" at bounding box center [634, 259] width 223 height 369
click at [906, 515] on button "Save & Close" at bounding box center [905, 497] width 111 height 34
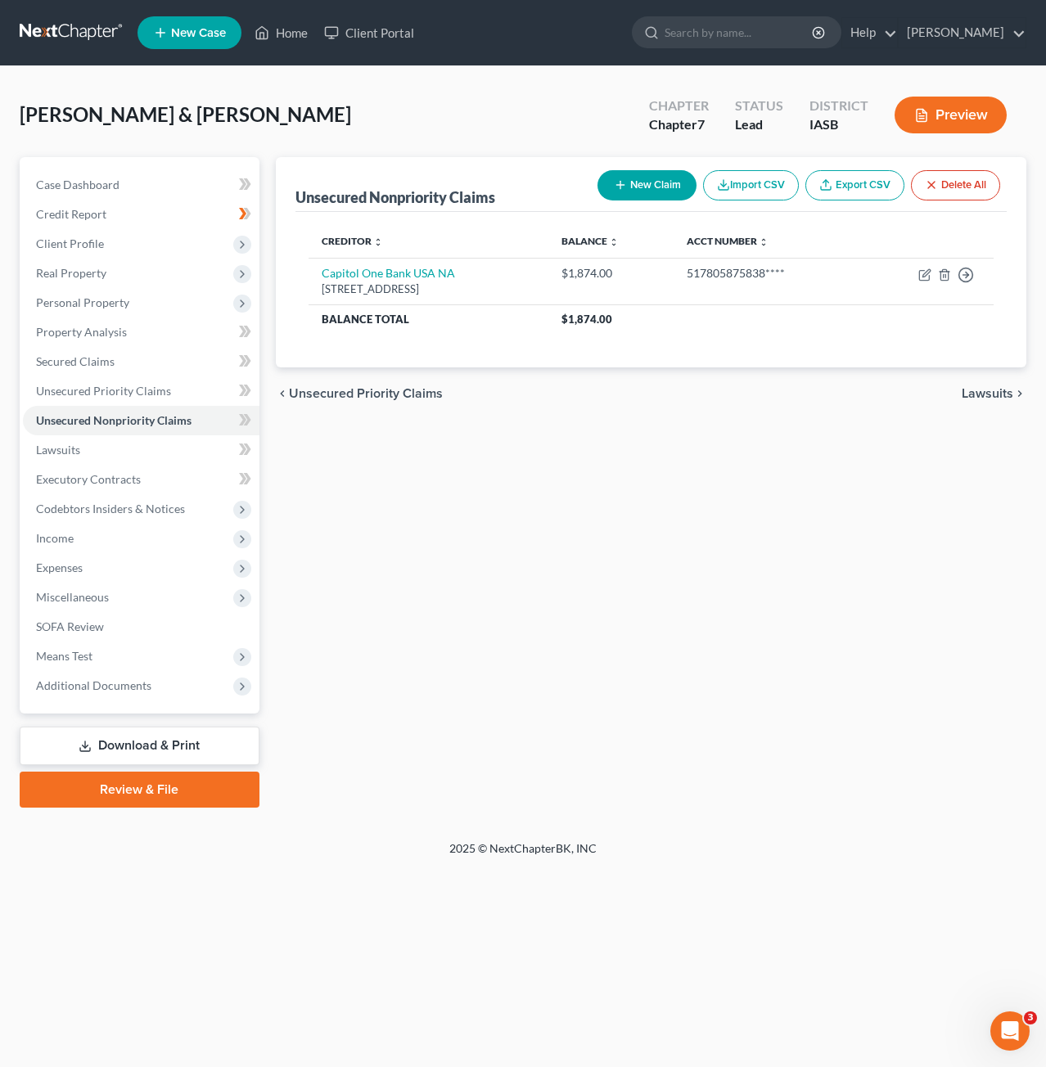
click at [637, 187] on button "New Claim" at bounding box center [646, 185] width 99 height 30
select select "2"
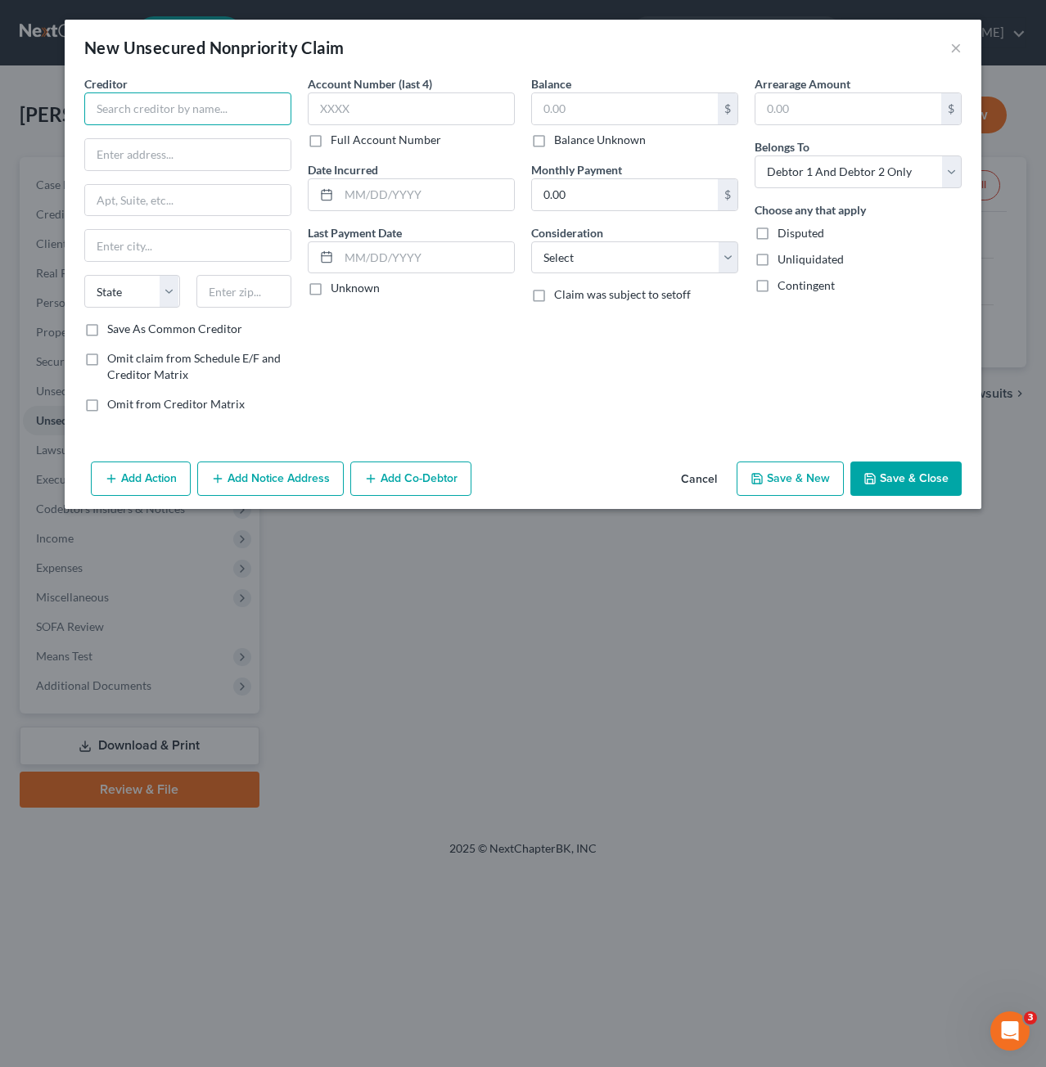
click at [196, 110] on input "text" at bounding box center [187, 108] width 207 height 33
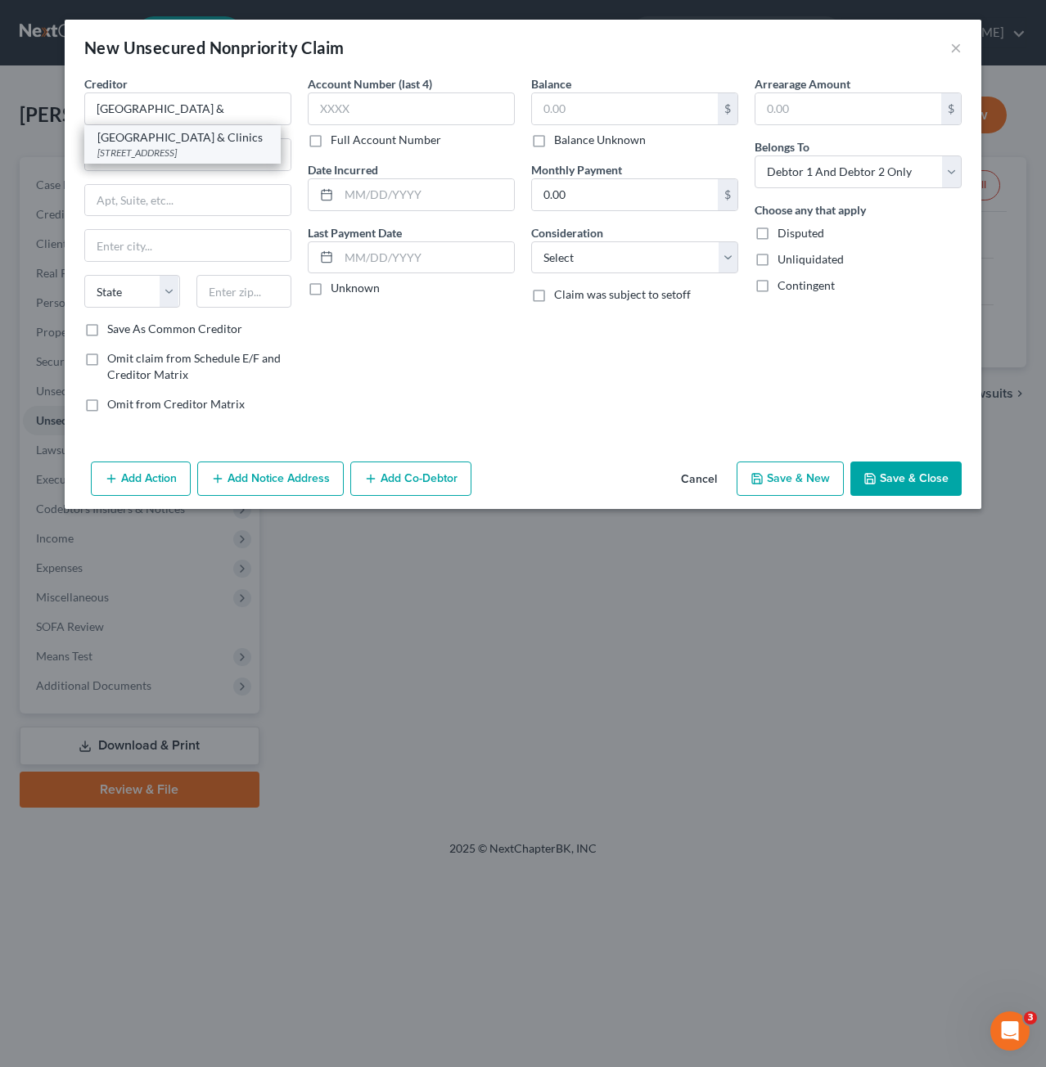
click at [232, 152] on div "[STREET_ADDRESS]" at bounding box center [182, 153] width 170 height 14
type input "[GEOGRAPHIC_DATA] & Clinics"
type input "[STREET_ADDRESS]"
type input "[GEOGRAPHIC_DATA]"
select select "16"
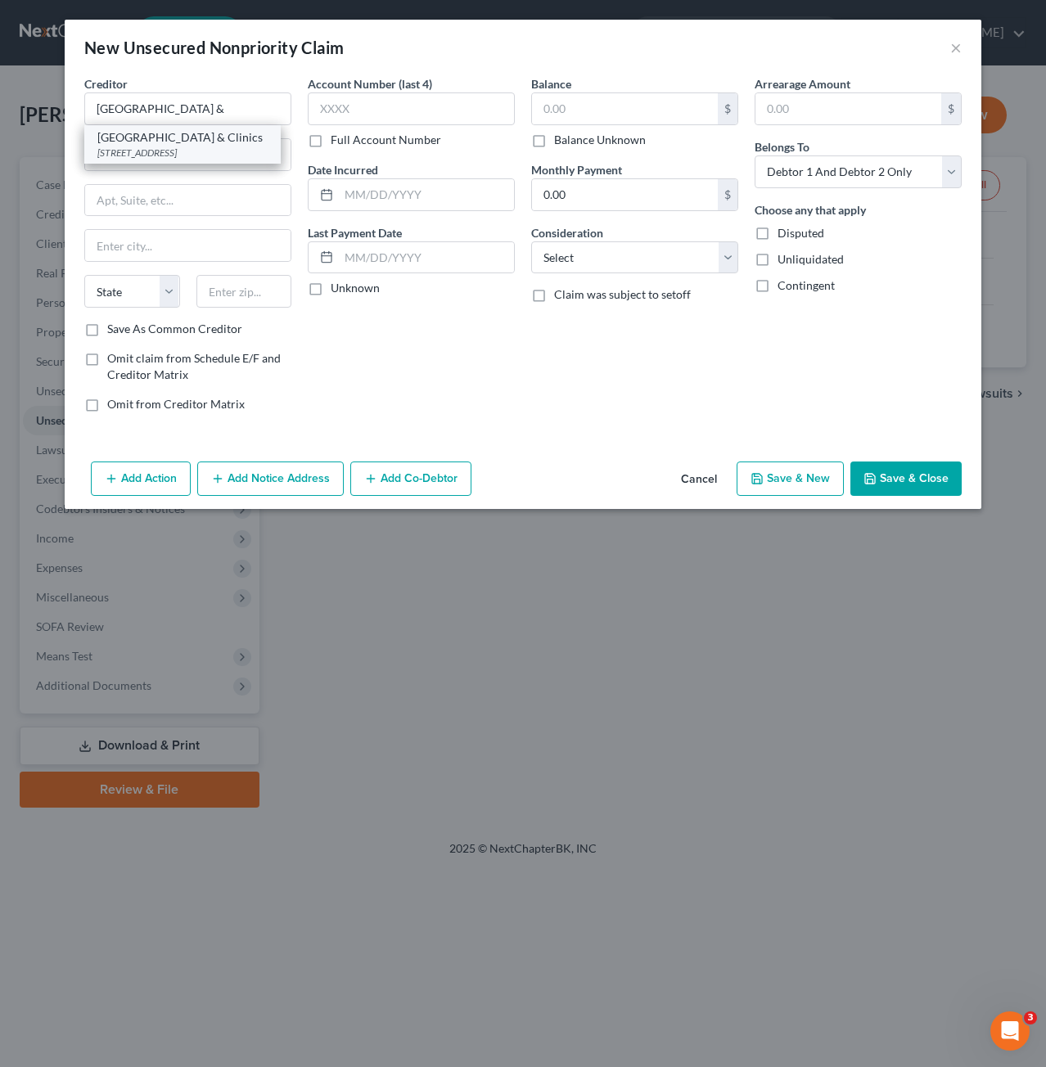
type input "50138"
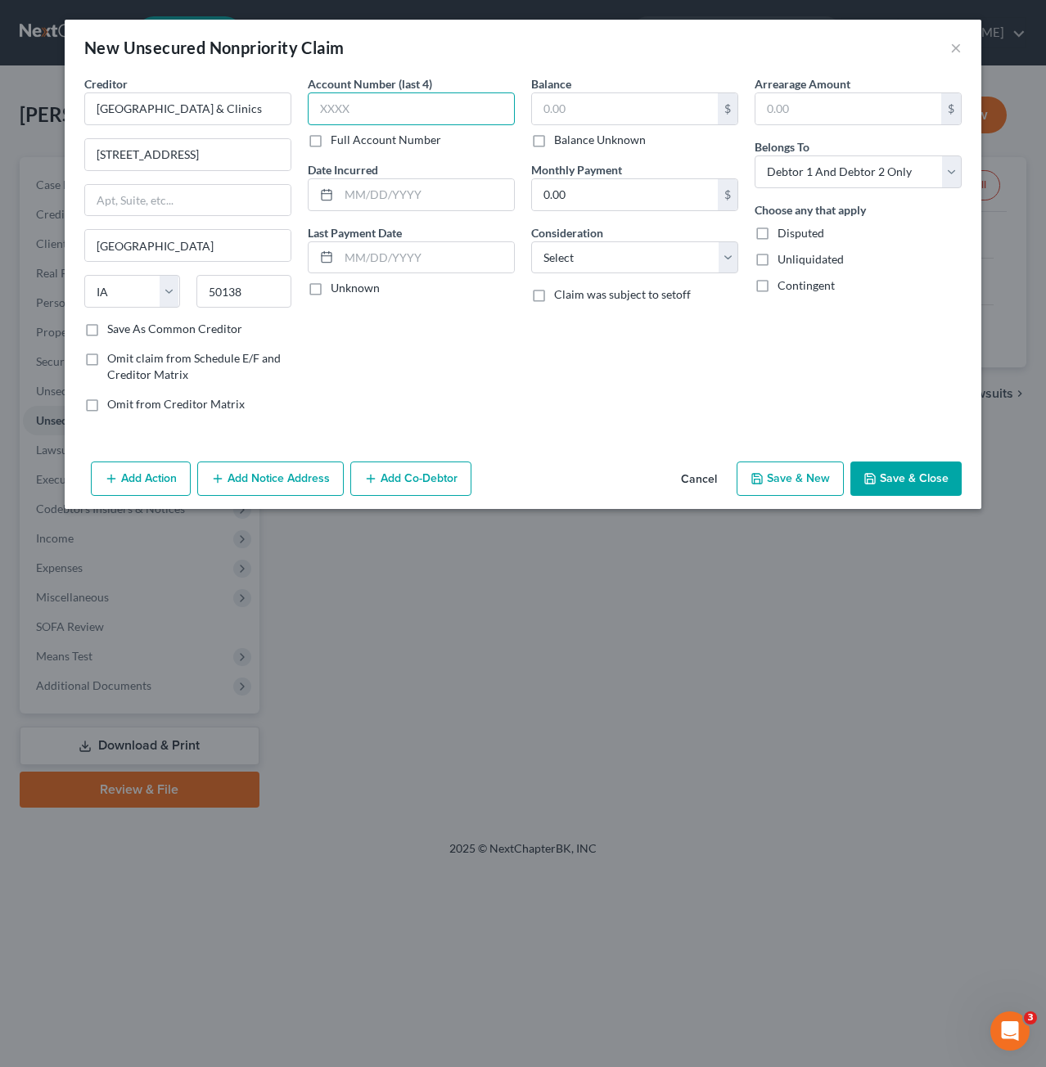
click at [419, 110] on input "text" at bounding box center [411, 108] width 207 height 33
click at [456, 197] on input "text" at bounding box center [426, 194] width 175 height 31
type input "2018"
click at [439, 143] on div "Full Account Number" at bounding box center [411, 140] width 207 height 16
click at [442, 114] on input "text" at bounding box center [411, 108] width 207 height 33
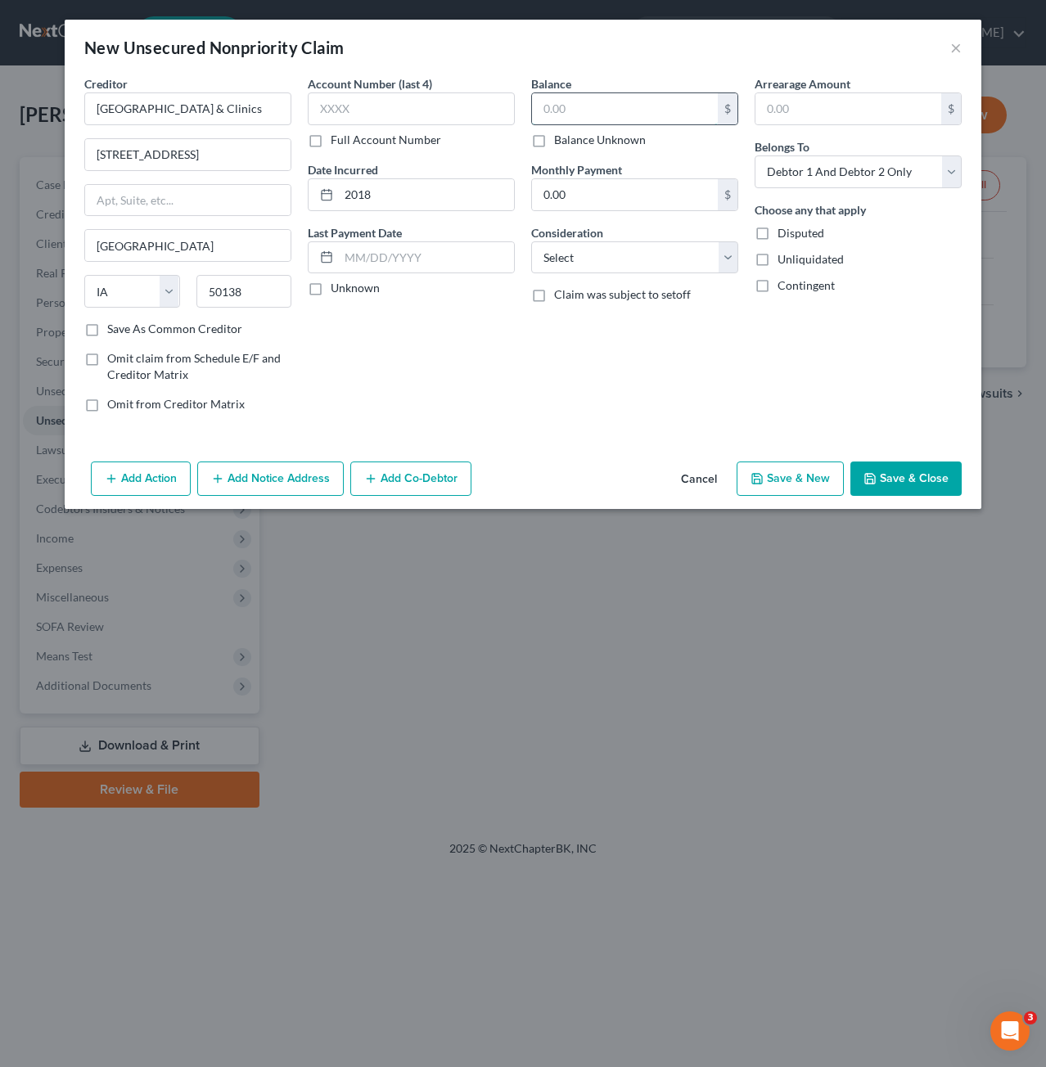
click at [621, 119] on input "text" at bounding box center [625, 108] width 186 height 31
type input "484.64"
click at [297, 473] on button "Add Notice Address" at bounding box center [270, 479] width 146 height 34
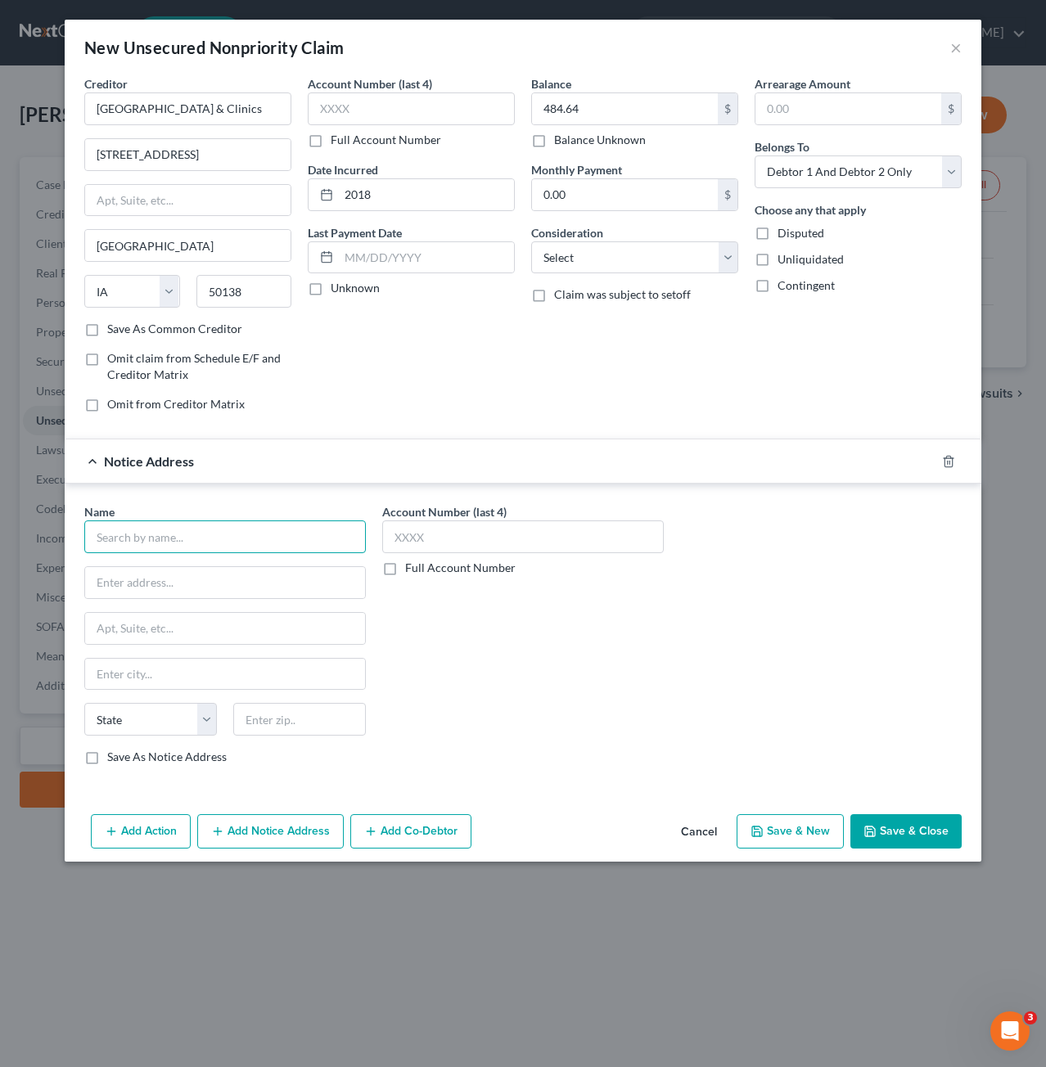
click at [284, 529] on input "text" at bounding box center [225, 536] width 282 height 33
type input "c"
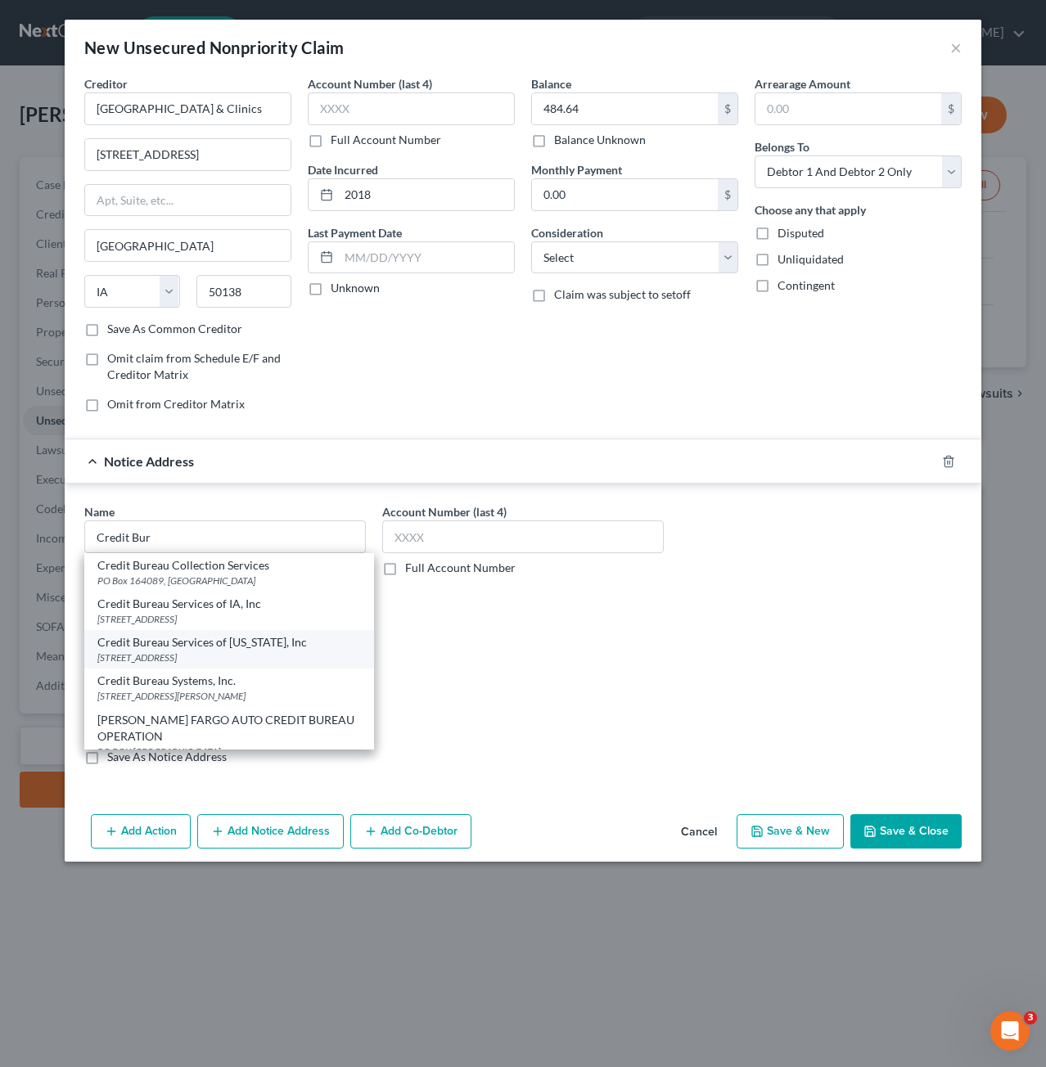
click at [268, 638] on div "Credit Bureau Services of [US_STATE], Inc" at bounding box center [228, 642] width 263 height 16
type input "Credit Bureau Services of [US_STATE], Inc"
type input "[STREET_ADDRESS]"
type input "Oskaloosa"
select select "16"
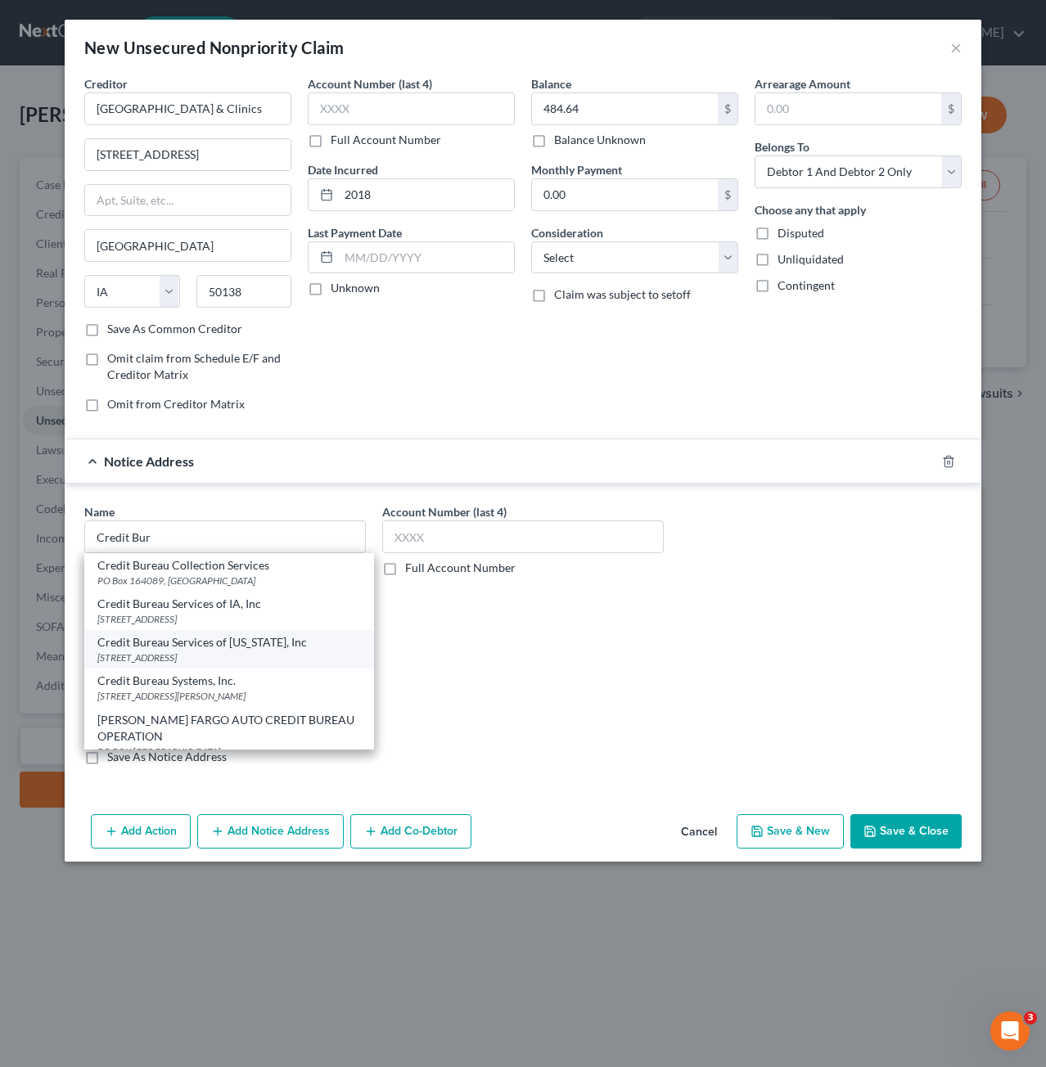
type input "52577"
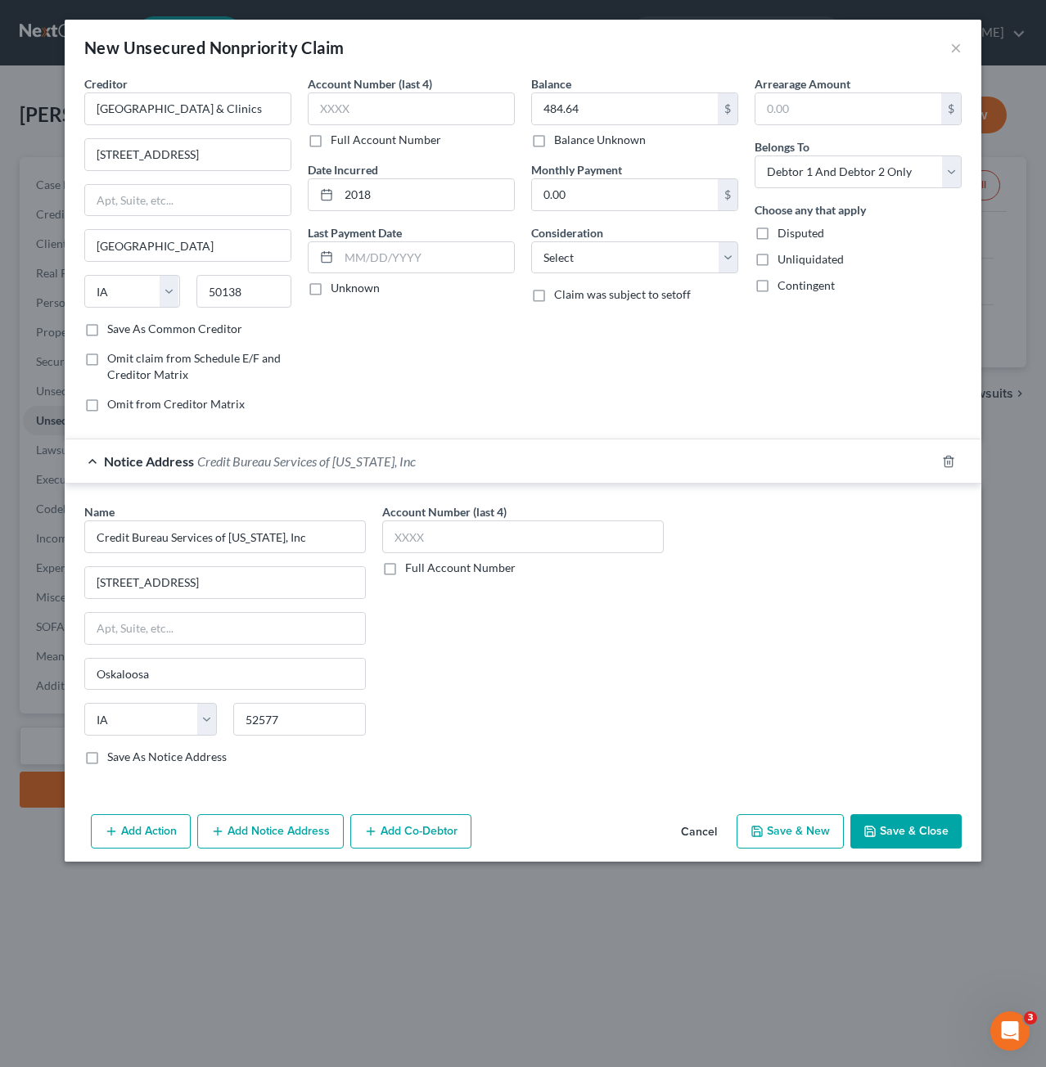
click at [466, 642] on div "Account Number (last 4) Full Account Number" at bounding box center [523, 640] width 298 height 275
click at [673, 261] on select "Select Cable / Satellite Services Collection Agency Credit Card Debt Debt Couns…" at bounding box center [634, 257] width 207 height 33
select select "9"
click at [531, 241] on select "Select Cable / Satellite Services Collection Agency Credit Card Debt Debt Couns…" at bounding box center [634, 257] width 207 height 33
click at [851, 170] on select "Select Debtor 1 Only Debtor 2 Only Debtor 1 And Debtor 2 Only At Least One Of T…" at bounding box center [857, 171] width 207 height 33
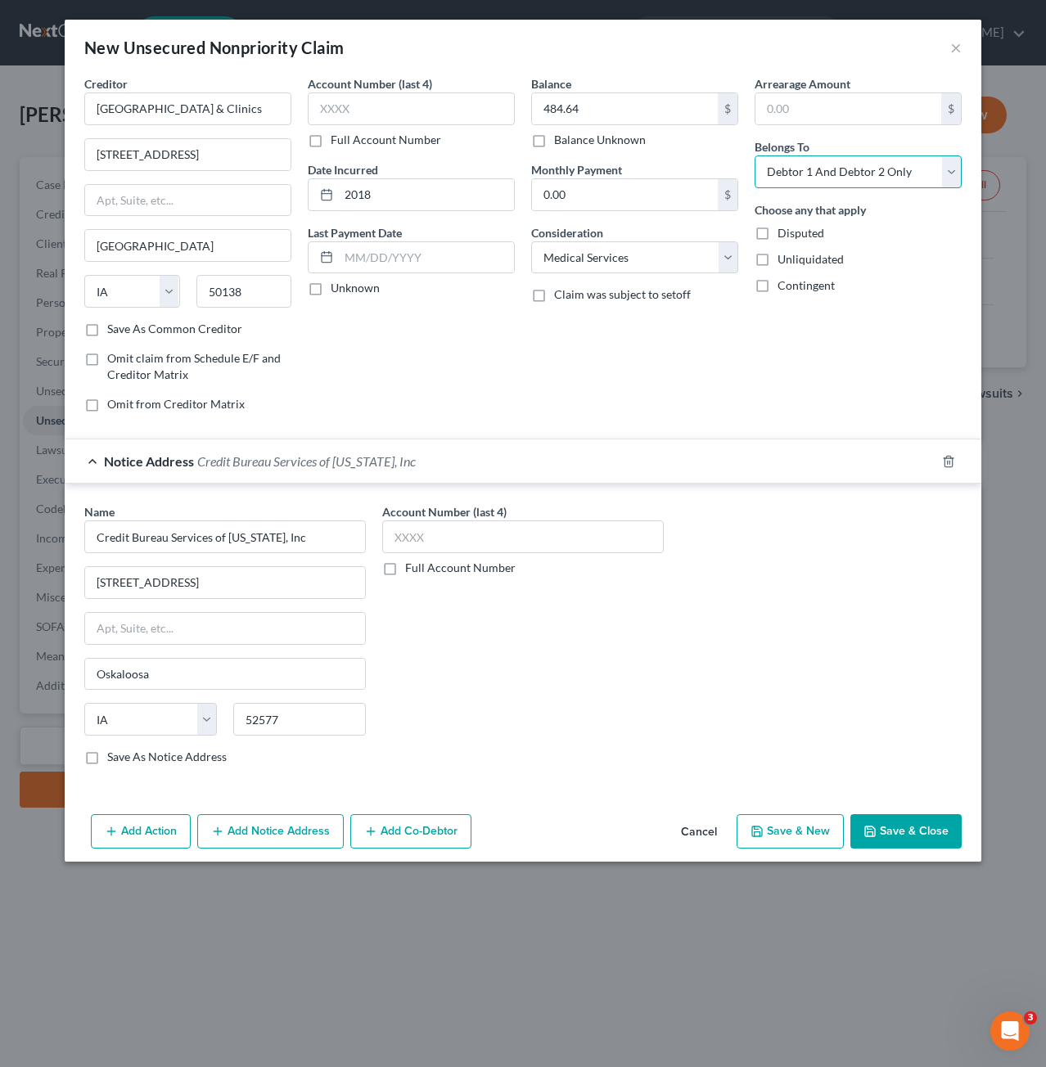
select select "1"
click at [754, 155] on select "Select Debtor 1 Only Debtor 2 Only Debtor 1 And Debtor 2 Only At Least One Of T…" at bounding box center [857, 171] width 207 height 33
drag, startPoint x: 846, startPoint y: 640, endPoint x: 856, endPoint y: 709, distance: 69.4
click at [856, 709] on div "Name * Credit Bureau Services of [US_STATE], Inc [STREET_ADDRESS][GEOGRAPHIC_DA…" at bounding box center [523, 640] width 894 height 275
click at [331, 286] on label "Unknown" at bounding box center [355, 288] width 49 height 16
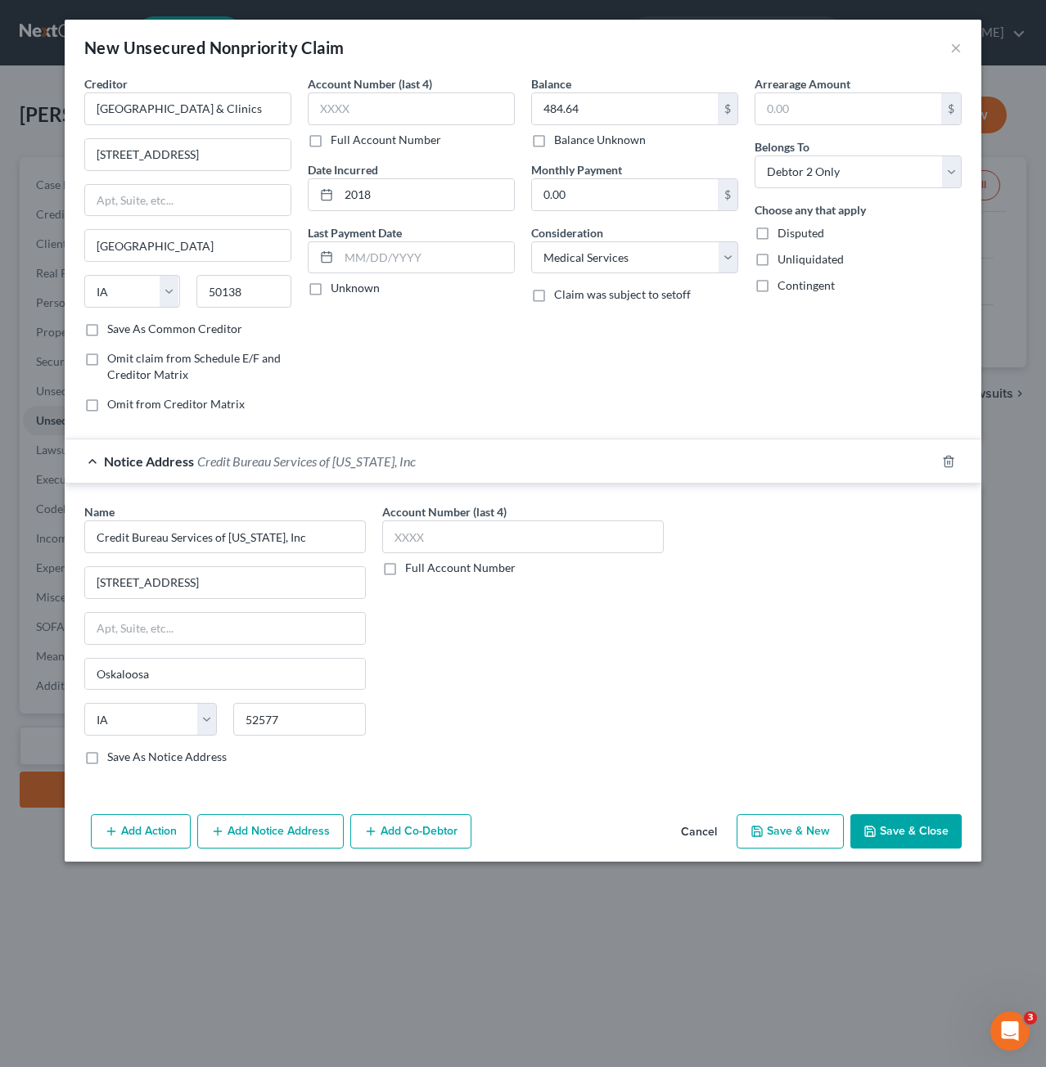
click at [337, 286] on input "Unknown" at bounding box center [342, 285] width 11 height 11
checkbox input "true"
click at [920, 831] on button "Save & Close" at bounding box center [905, 831] width 111 height 34
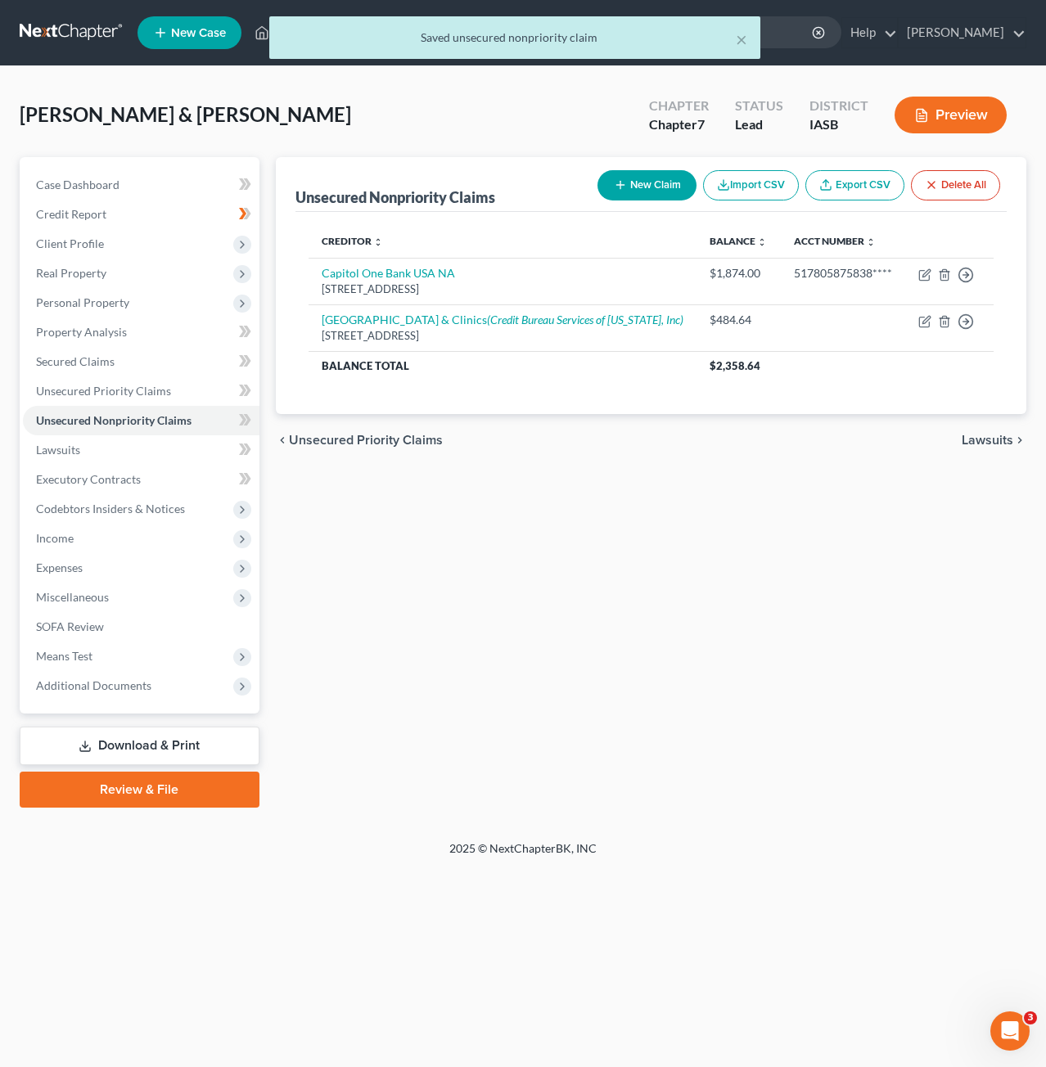
click at [641, 179] on button "New Claim" at bounding box center [646, 185] width 99 height 30
select select "2"
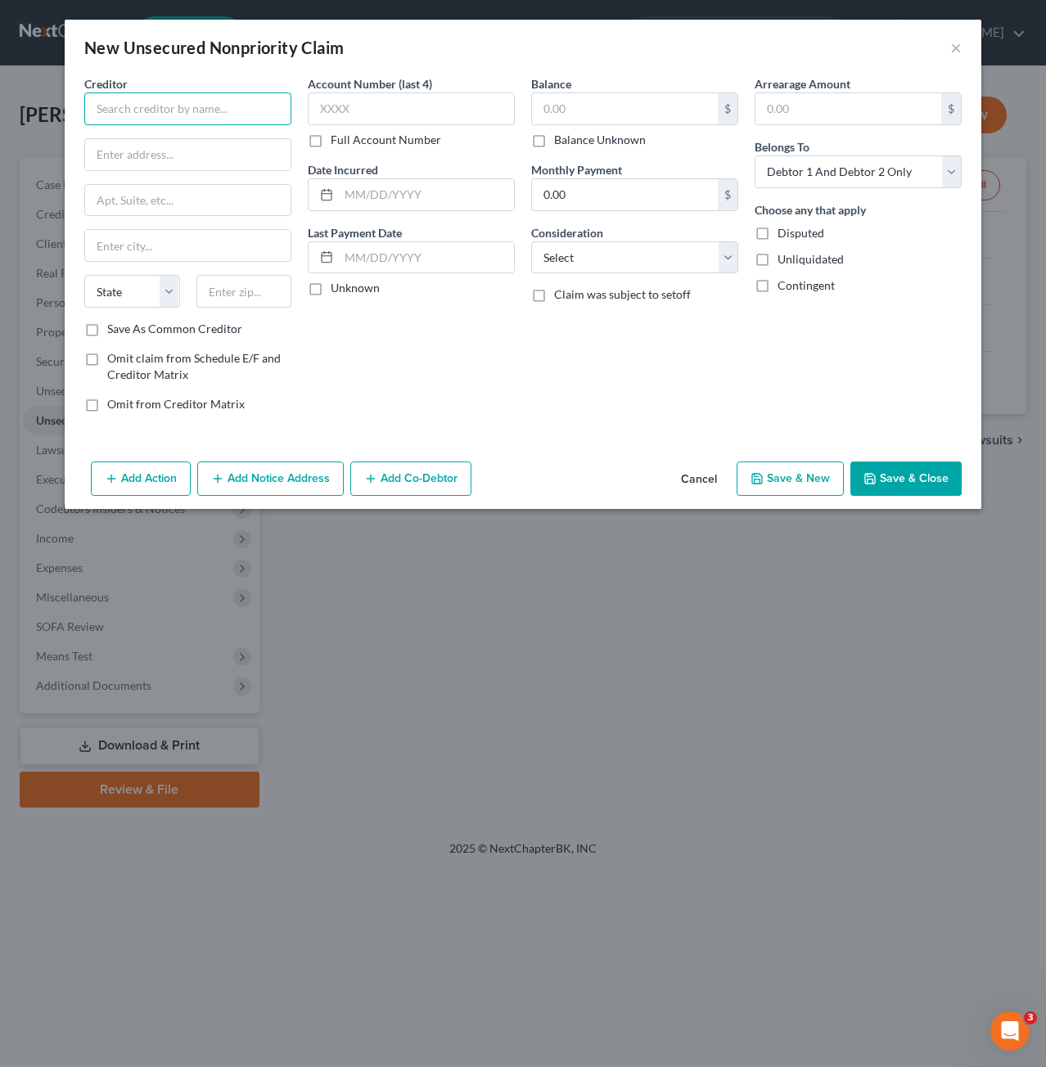
click at [188, 114] on input "text" at bounding box center [187, 108] width 207 height 33
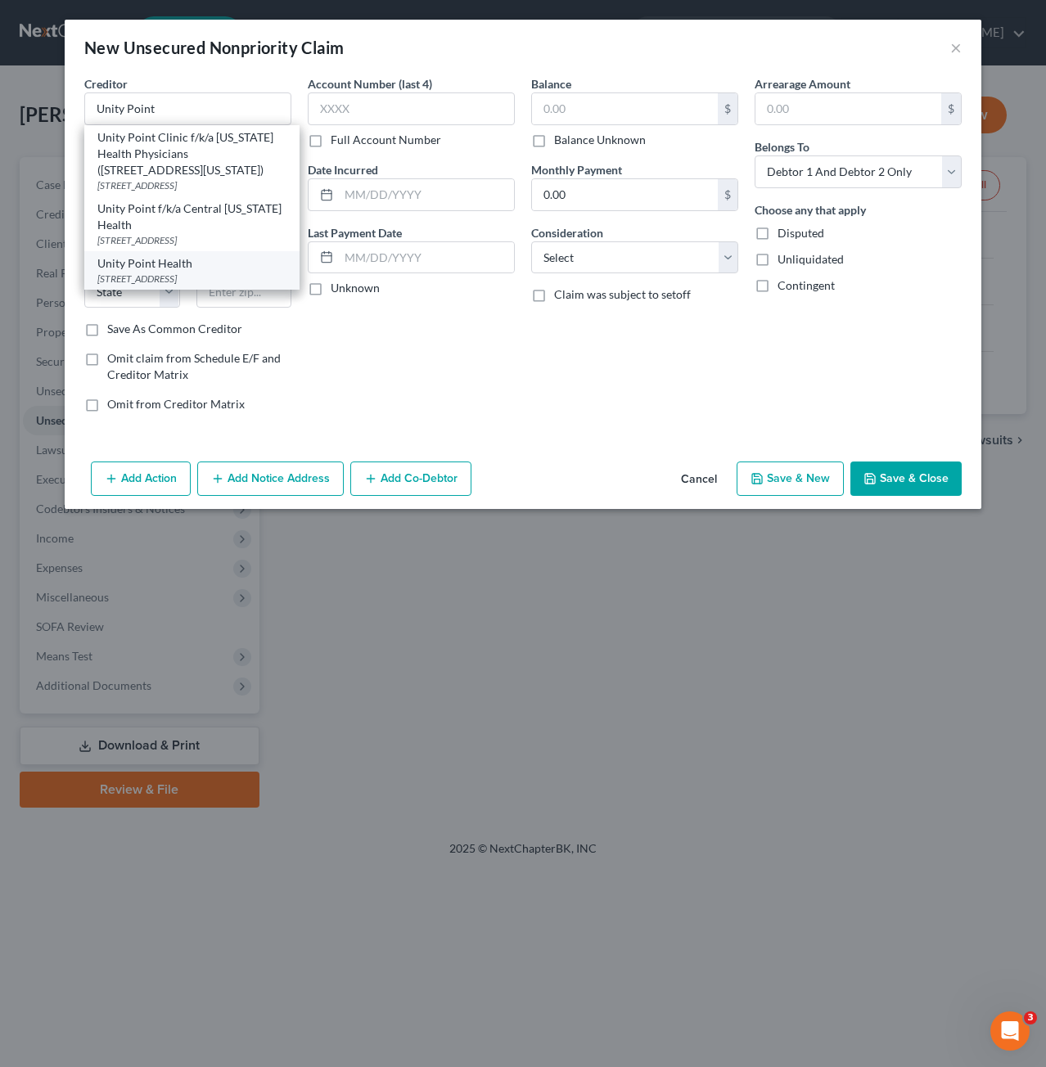
click at [211, 268] on div "Unity Point Health" at bounding box center [191, 263] width 189 height 16
type input "Unity Point Health"
type input "[STREET_ADDRESS]"
type input "Des Moines"
select select "16"
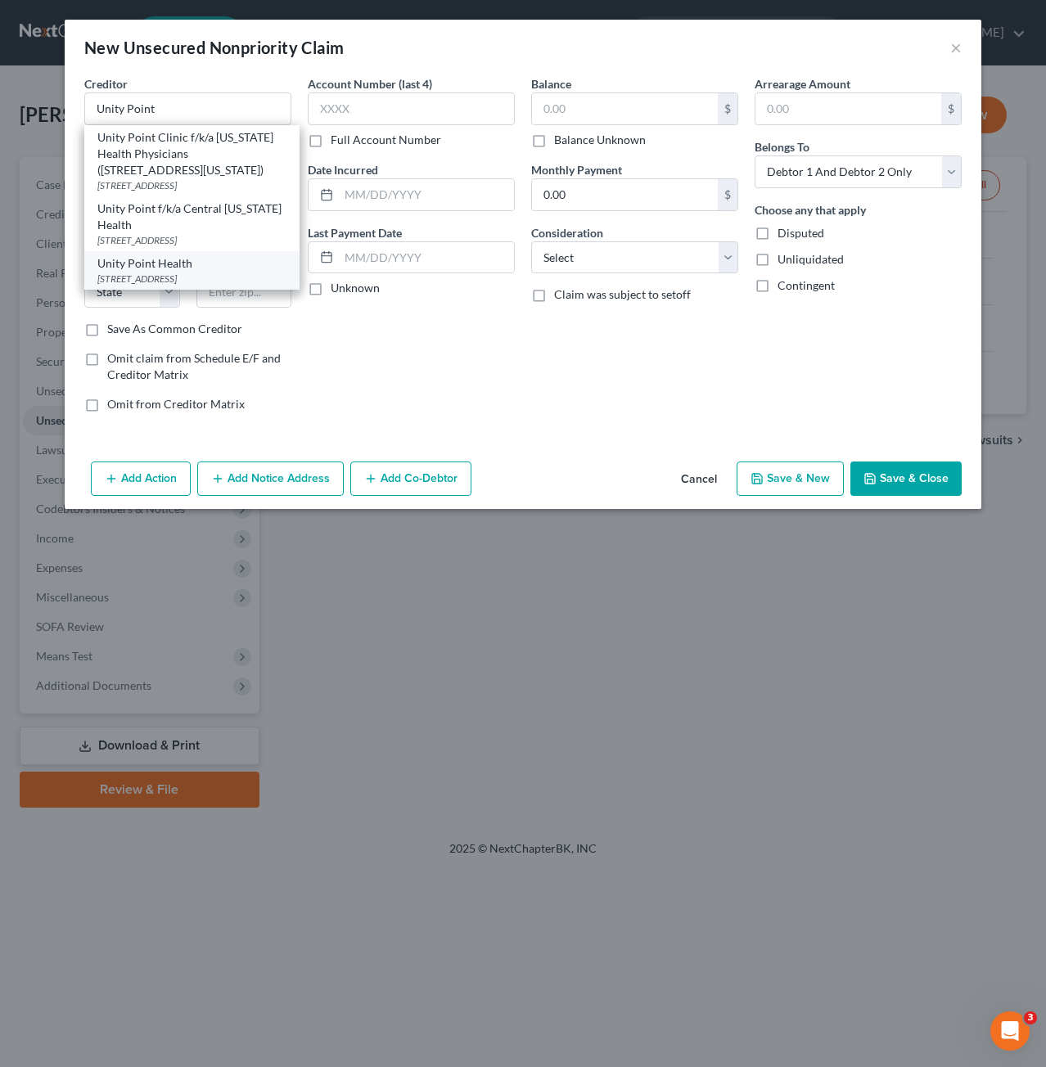
type input "50309"
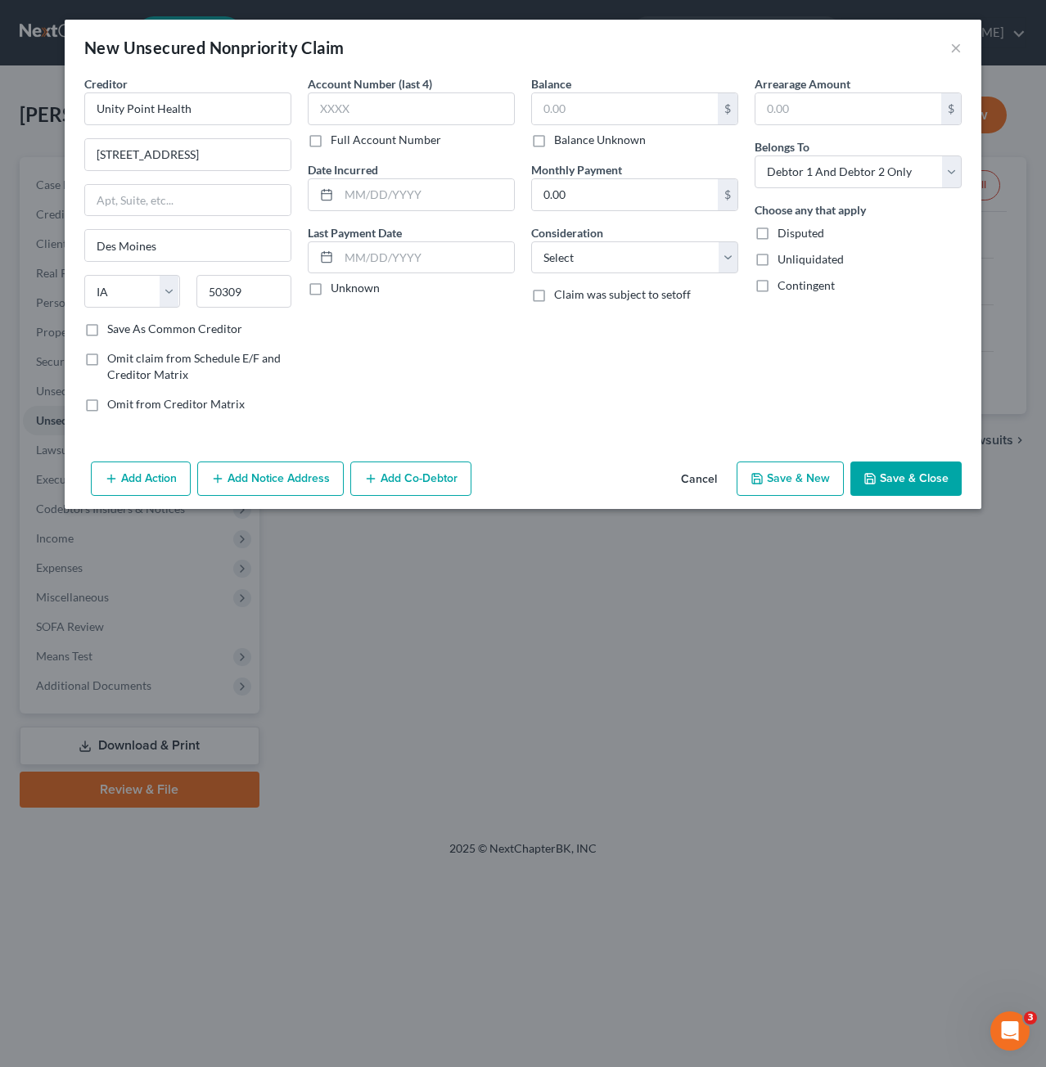
click at [331, 138] on label "Full Account Number" at bounding box center [386, 140] width 110 height 16
click at [337, 138] on input "Full Account Number" at bounding box center [342, 137] width 11 height 11
click at [390, 112] on input "text" at bounding box center [411, 108] width 207 height 33
type input "427377008"
click at [412, 201] on input "text" at bounding box center [426, 194] width 175 height 31
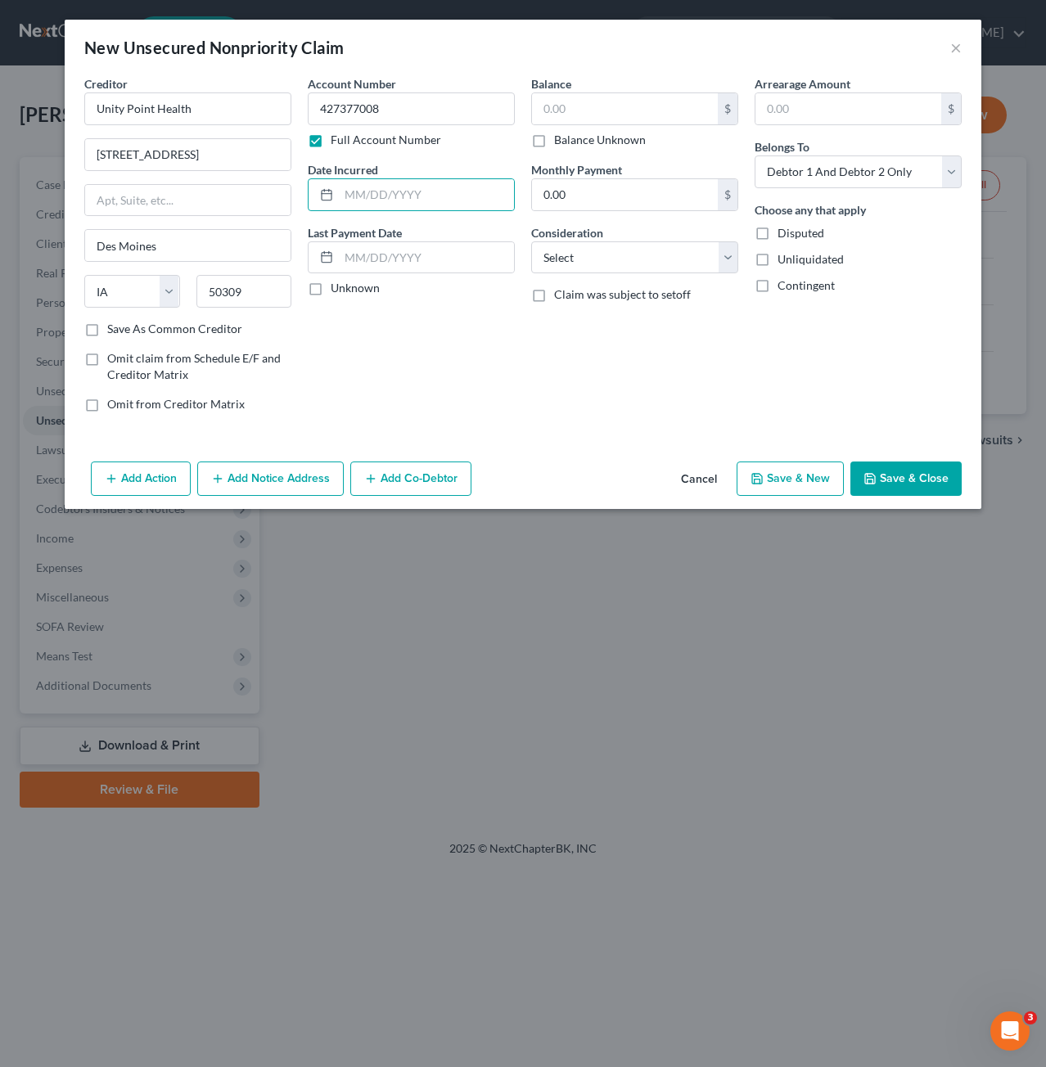
click at [303, 390] on div "Account Number 427377008 Full Account Number Date Incurred Last Payment Date Un…" at bounding box center [411, 250] width 223 height 350
click at [583, 108] on input "text" at bounding box center [625, 108] width 186 height 31
type input "3,230.35"
click at [866, 178] on select "Select Debtor 1 Only Debtor 2 Only Debtor 1 And Debtor 2 Only At Least One Of T…" at bounding box center [857, 171] width 207 height 33
select select "1"
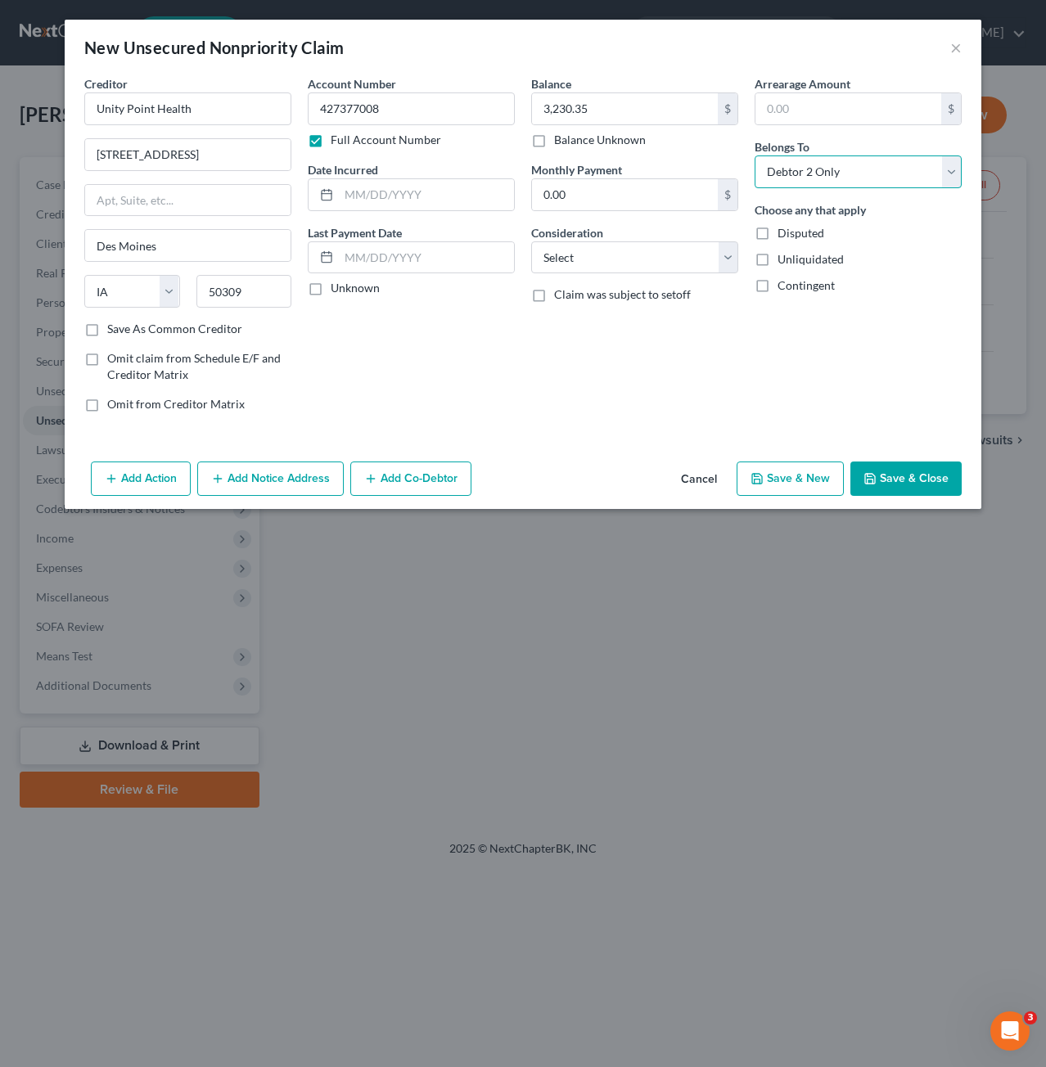
click at [754, 155] on select "Select Debtor 1 Only Debtor 2 Only Debtor 1 And Debtor 2 Only At Least One Of T…" at bounding box center [857, 171] width 207 height 33
click at [675, 255] on select "Select Cable / Satellite Services Collection Agency Credit Card Debt Debt Couns…" at bounding box center [634, 257] width 207 height 33
select select "9"
click at [531, 241] on select "Select Cable / Satellite Services Collection Agency Credit Card Debt Debt Couns…" at bounding box center [634, 257] width 207 height 33
click at [926, 482] on button "Save & Close" at bounding box center [905, 479] width 111 height 34
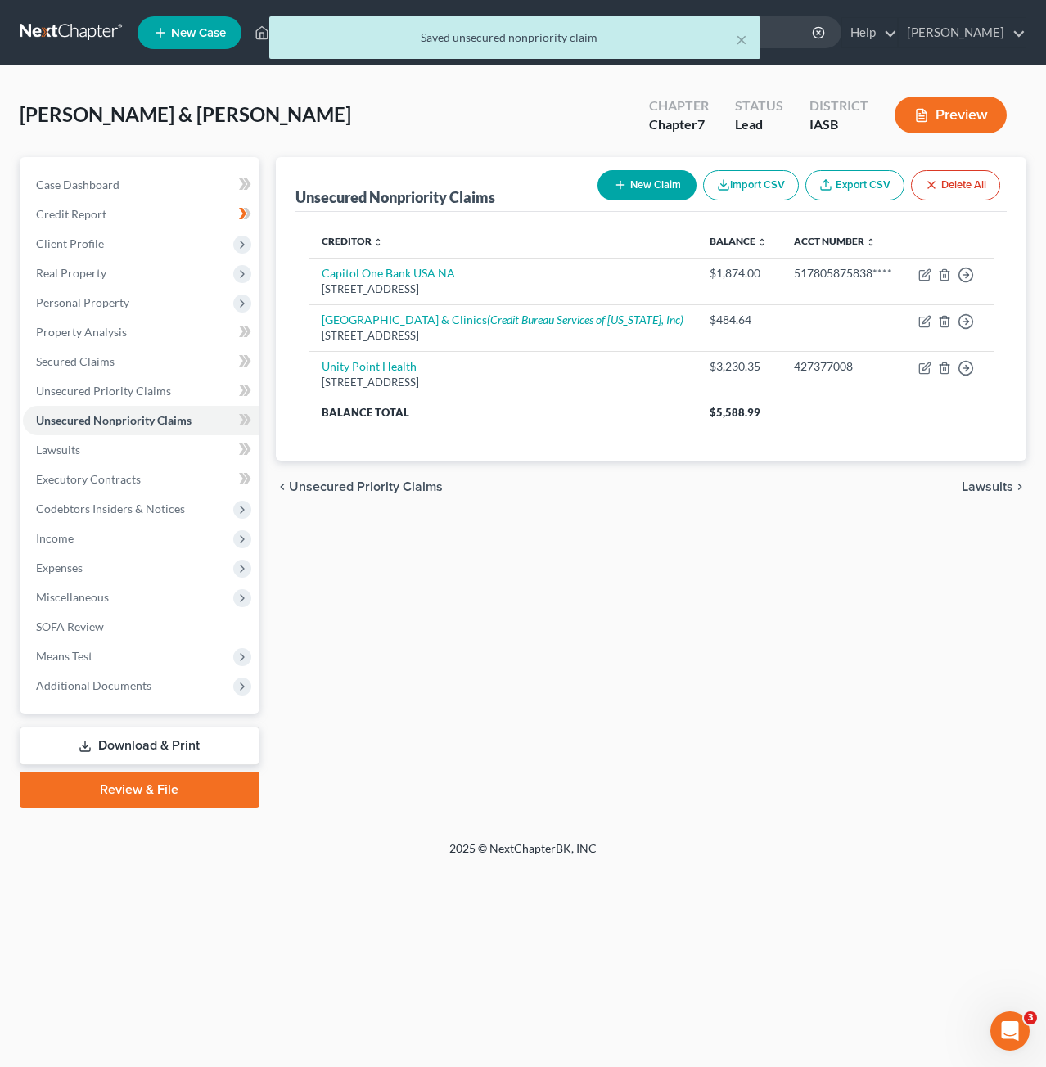
click at [643, 181] on button "New Claim" at bounding box center [646, 185] width 99 height 30
select select "2"
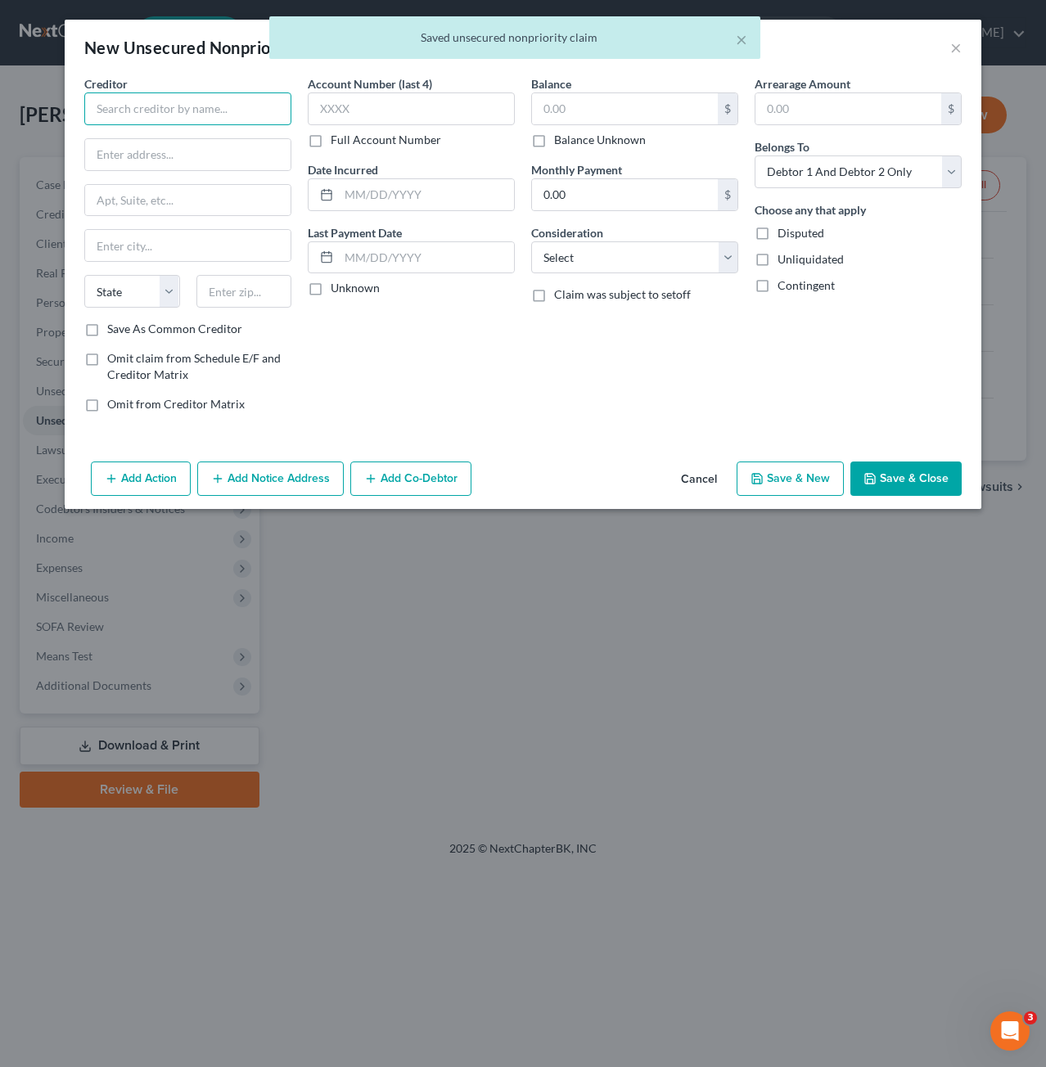
click at [251, 116] on input "text" at bounding box center [187, 108] width 207 height 33
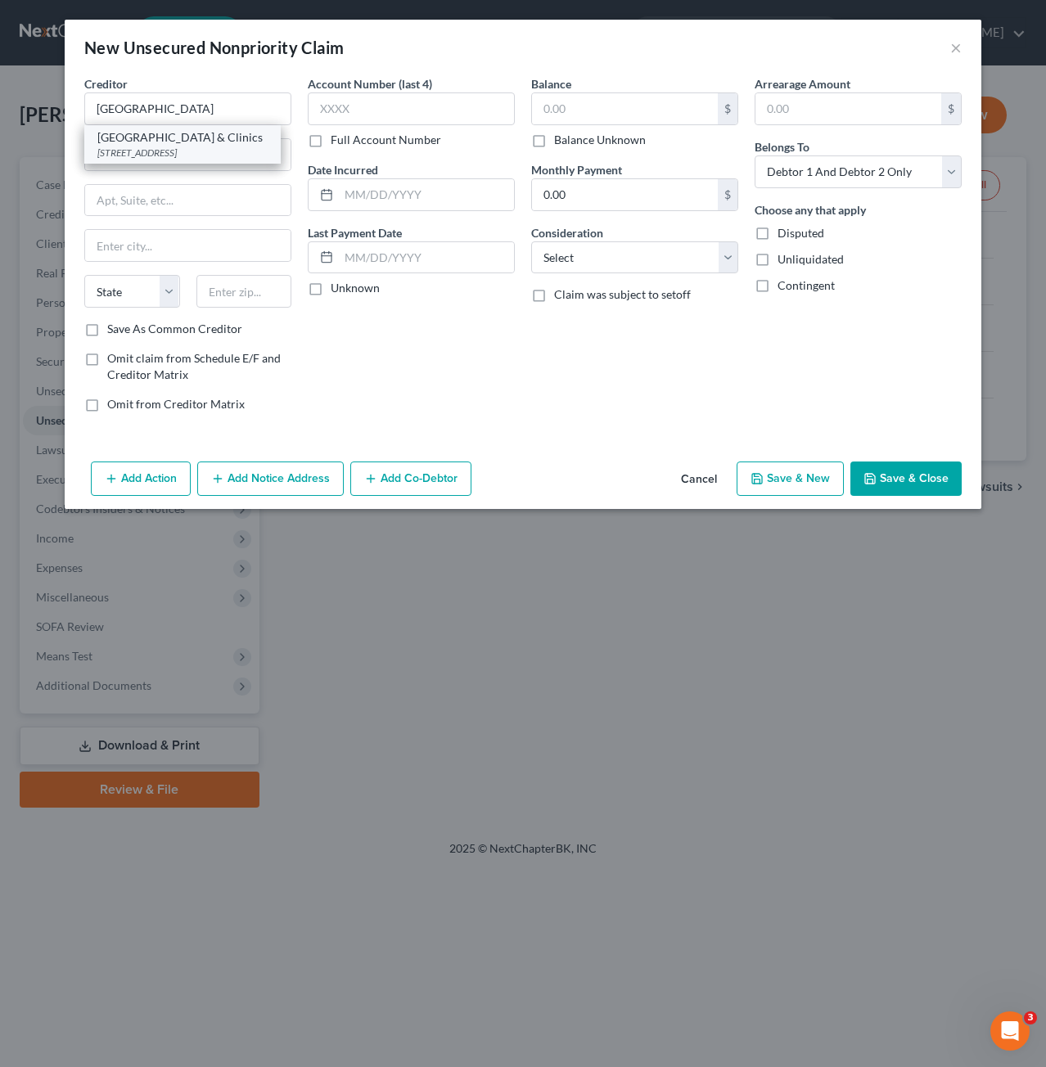
click at [222, 138] on div "[GEOGRAPHIC_DATA] & Clinics" at bounding box center [182, 137] width 170 height 16
type input "[GEOGRAPHIC_DATA] & Clinics"
type input "[STREET_ADDRESS]"
type input "[GEOGRAPHIC_DATA]"
select select "16"
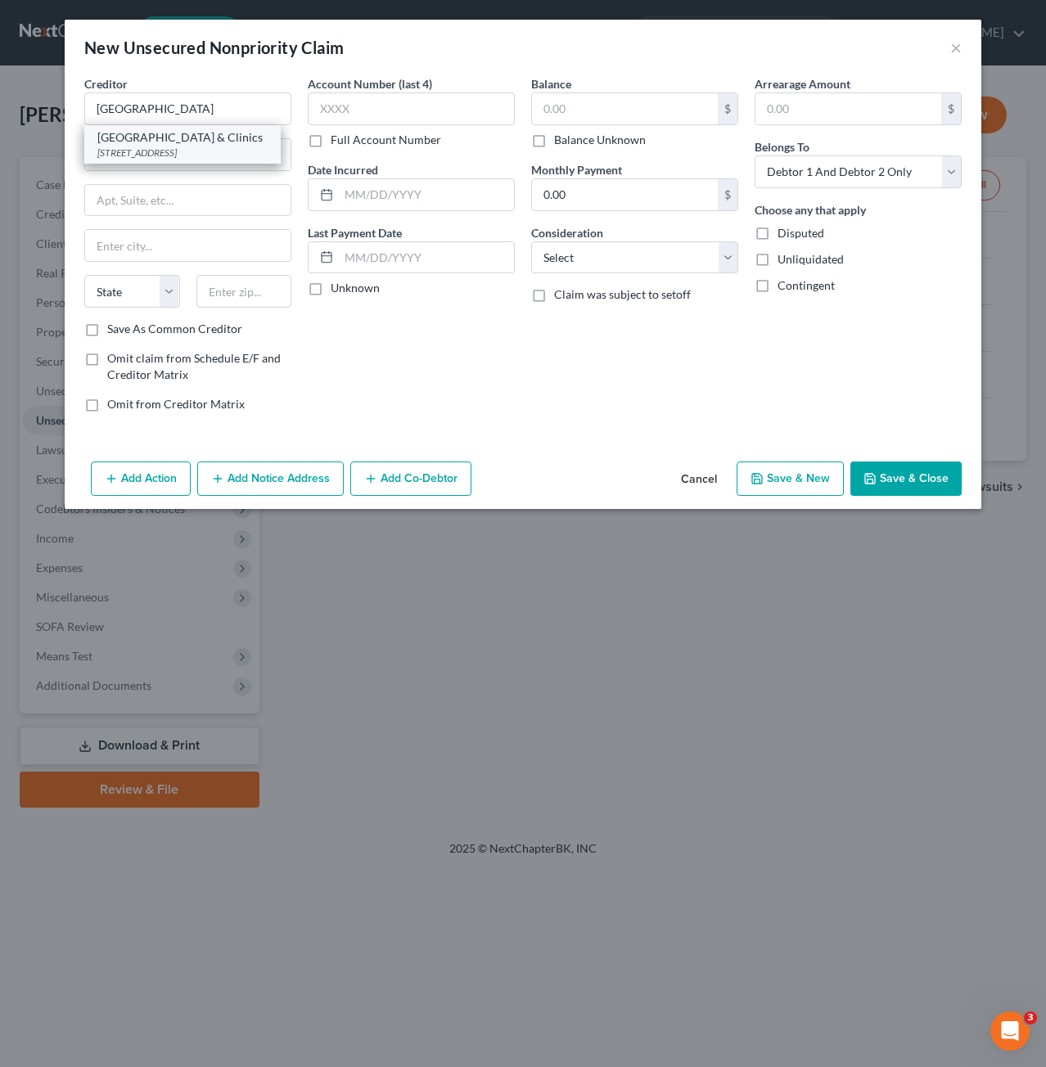
type input "50138"
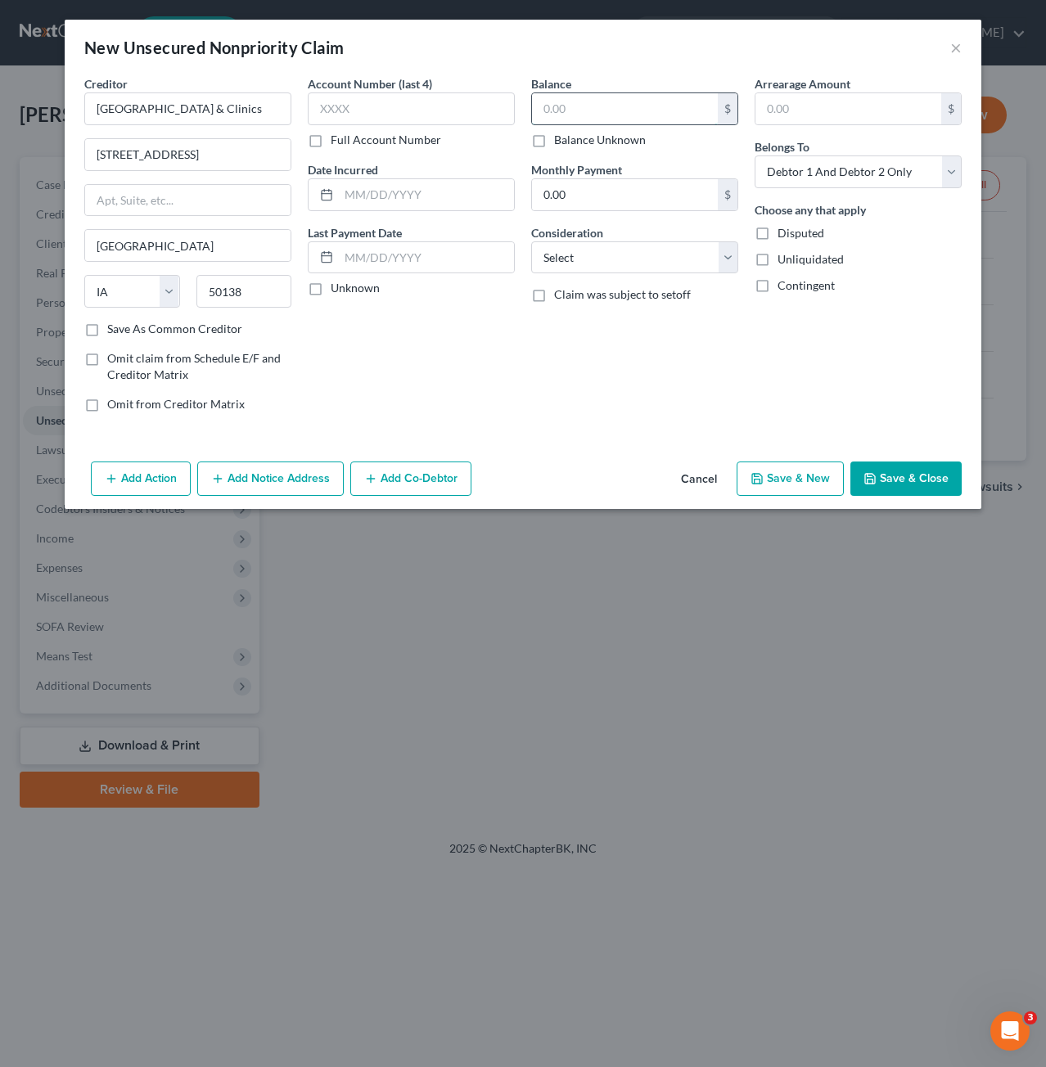
click at [637, 96] on input "text" at bounding box center [625, 108] width 186 height 31
type input "828.52"
click at [427, 186] on input "text" at bounding box center [426, 194] width 175 height 31
type input "[DATE]"
click at [615, 181] on input "0.00" at bounding box center [625, 194] width 186 height 31
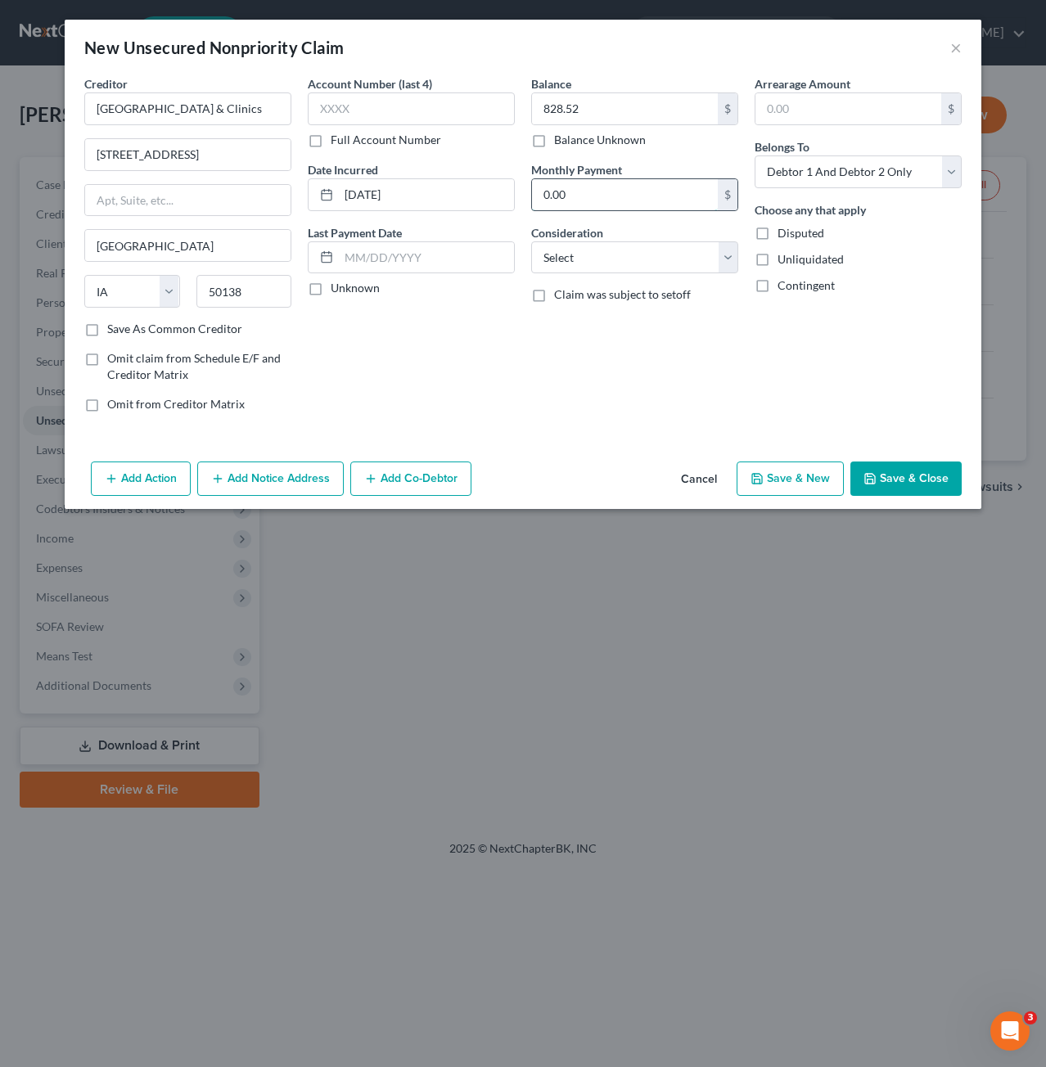
click at [615, 181] on input "0.00" at bounding box center [625, 194] width 186 height 31
click at [640, 261] on select "Select Cable / Satellite Services Collection Agency Credit Card Debt Debt Couns…" at bounding box center [634, 257] width 207 height 33
select select "9"
click at [531, 241] on select "Select Cable / Satellite Services Collection Agency Credit Card Debt Debt Couns…" at bounding box center [634, 257] width 207 height 33
click at [799, 176] on select "Select Debtor 1 Only Debtor 2 Only Debtor 1 And Debtor 2 Only At Least One Of T…" at bounding box center [857, 171] width 207 height 33
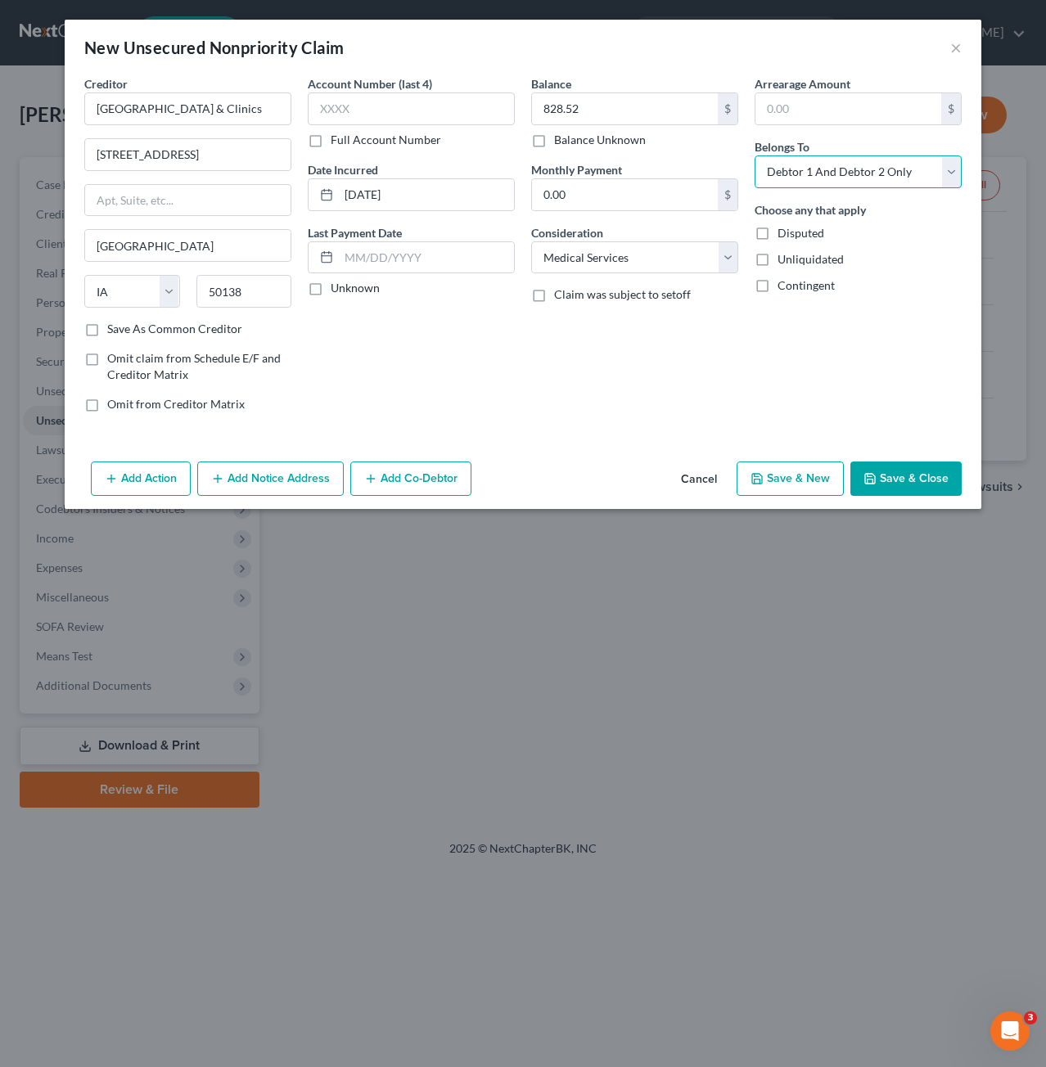
select select "1"
click at [754, 155] on select "Select Debtor 1 Only Debtor 2 Only Debtor 1 And Debtor 2 Only At Least One Of T…" at bounding box center [857, 171] width 207 height 33
click at [904, 477] on button "Save & Close" at bounding box center [905, 479] width 111 height 34
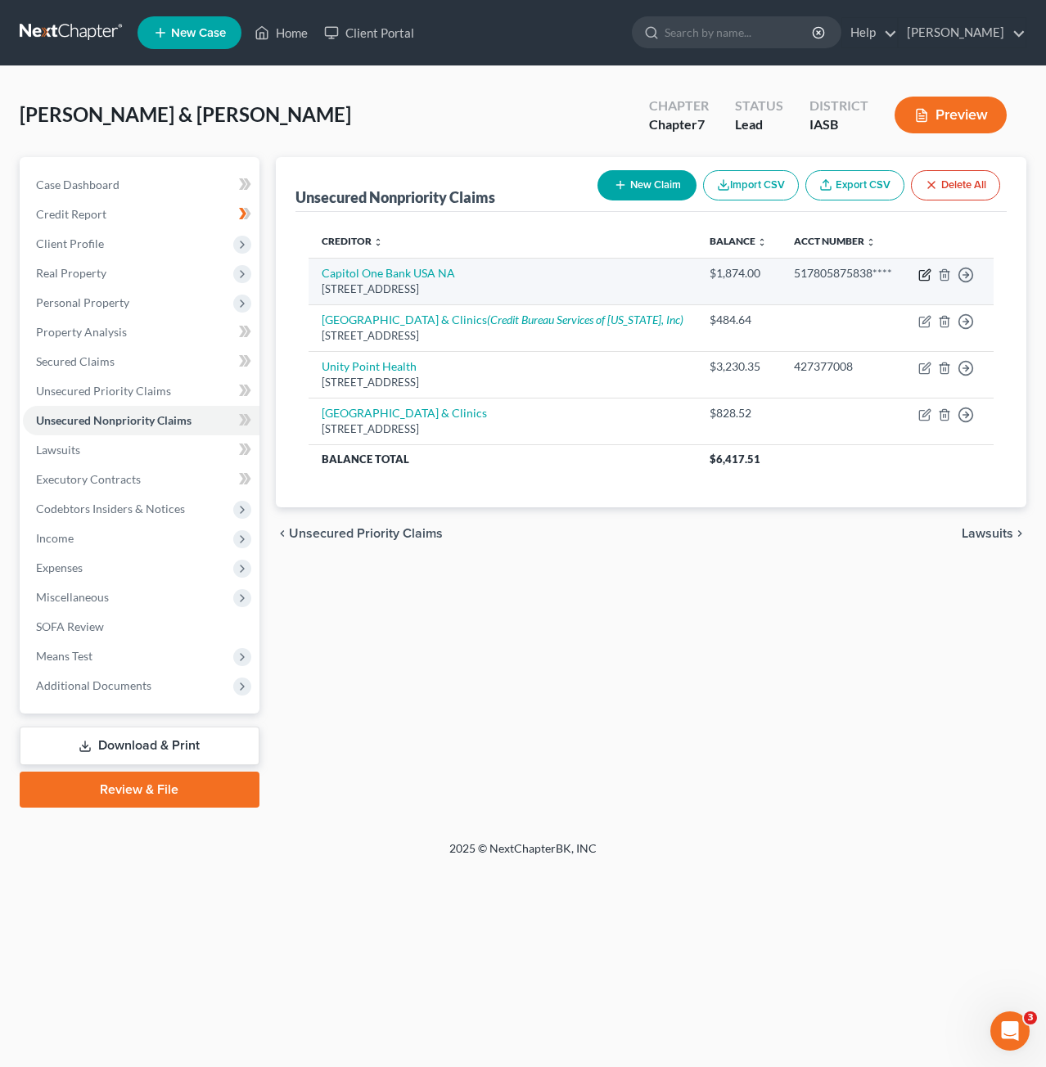
click at [929, 274] on icon "button" at bounding box center [924, 276] width 10 height 10
select select "46"
select select "2"
select select "0"
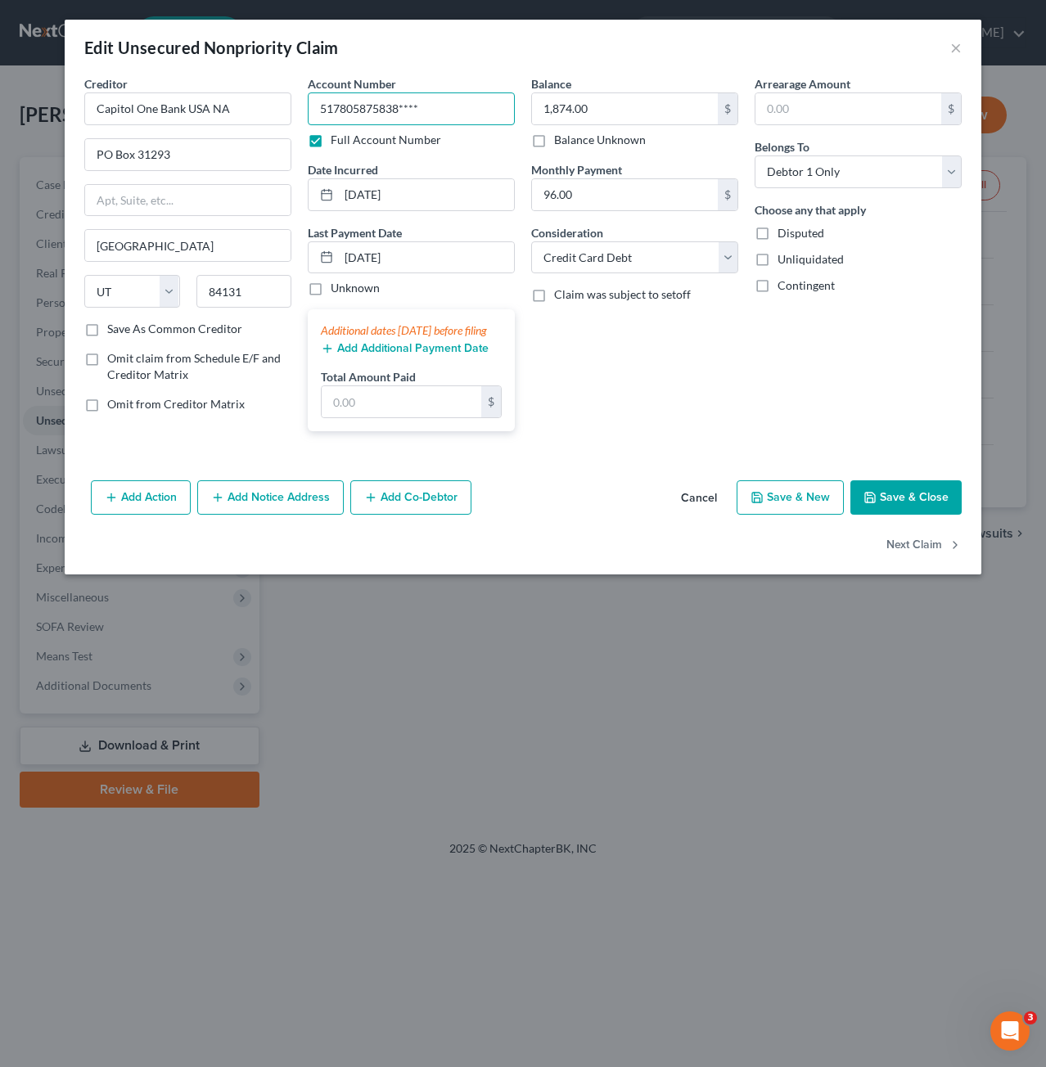
click at [426, 108] on input "517805875838****" at bounding box center [411, 108] width 207 height 33
click at [400, 106] on input "517805875838****" at bounding box center [411, 108] width 207 height 33
click at [427, 102] on input "517805875835****" at bounding box center [411, 108] width 207 height 33
type input "5178058758357750"
click at [609, 359] on div "Balance 1,874.00 $ Balance Unknown Balance Undetermined 1,874.00 $ Balance Unkn…" at bounding box center [634, 259] width 223 height 369
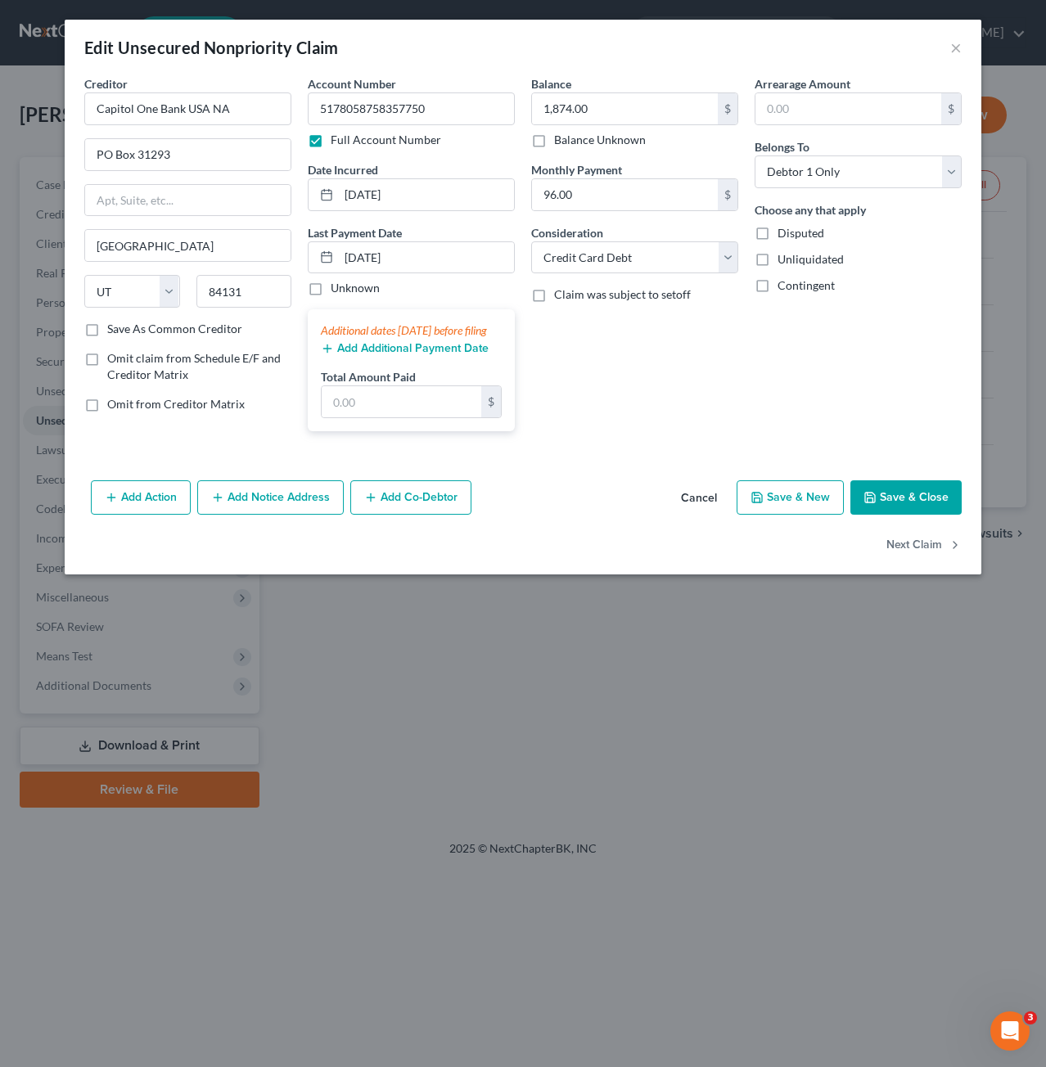
click at [899, 511] on button "Save & Close" at bounding box center [905, 497] width 111 height 34
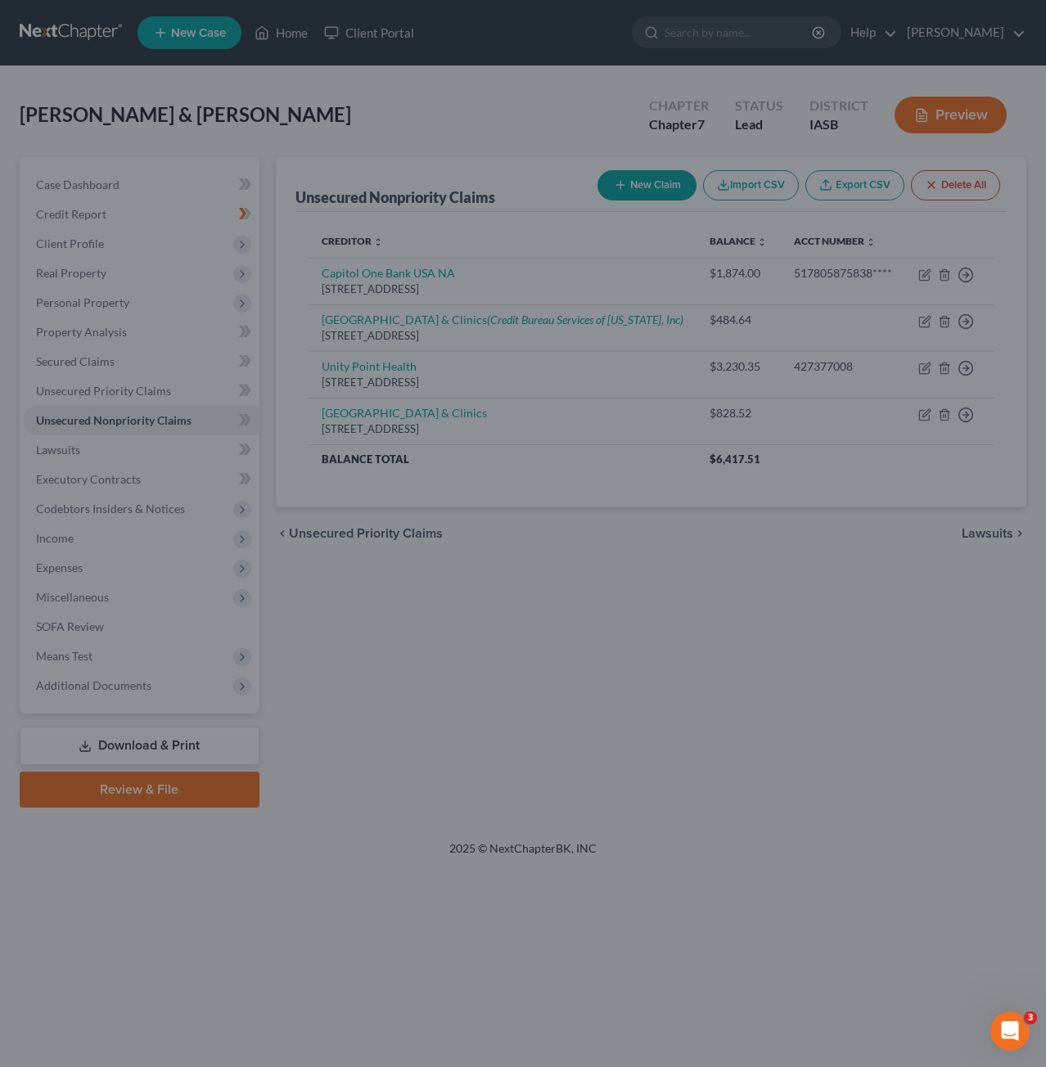
type input "0"
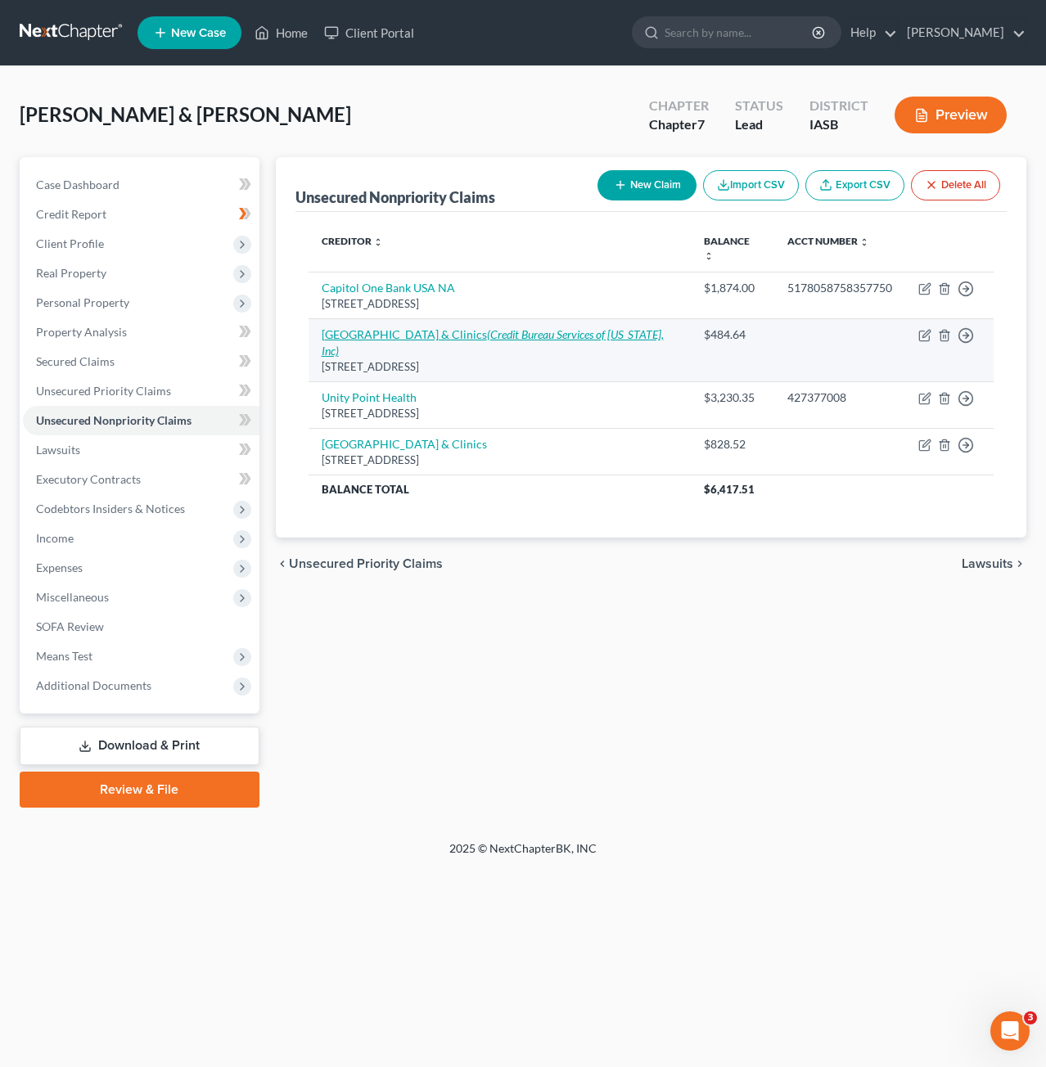
click at [547, 327] on icon "(Credit Bureau Services of [US_STATE], Inc)" at bounding box center [493, 342] width 342 height 30
select select "16"
select select "9"
select select "1"
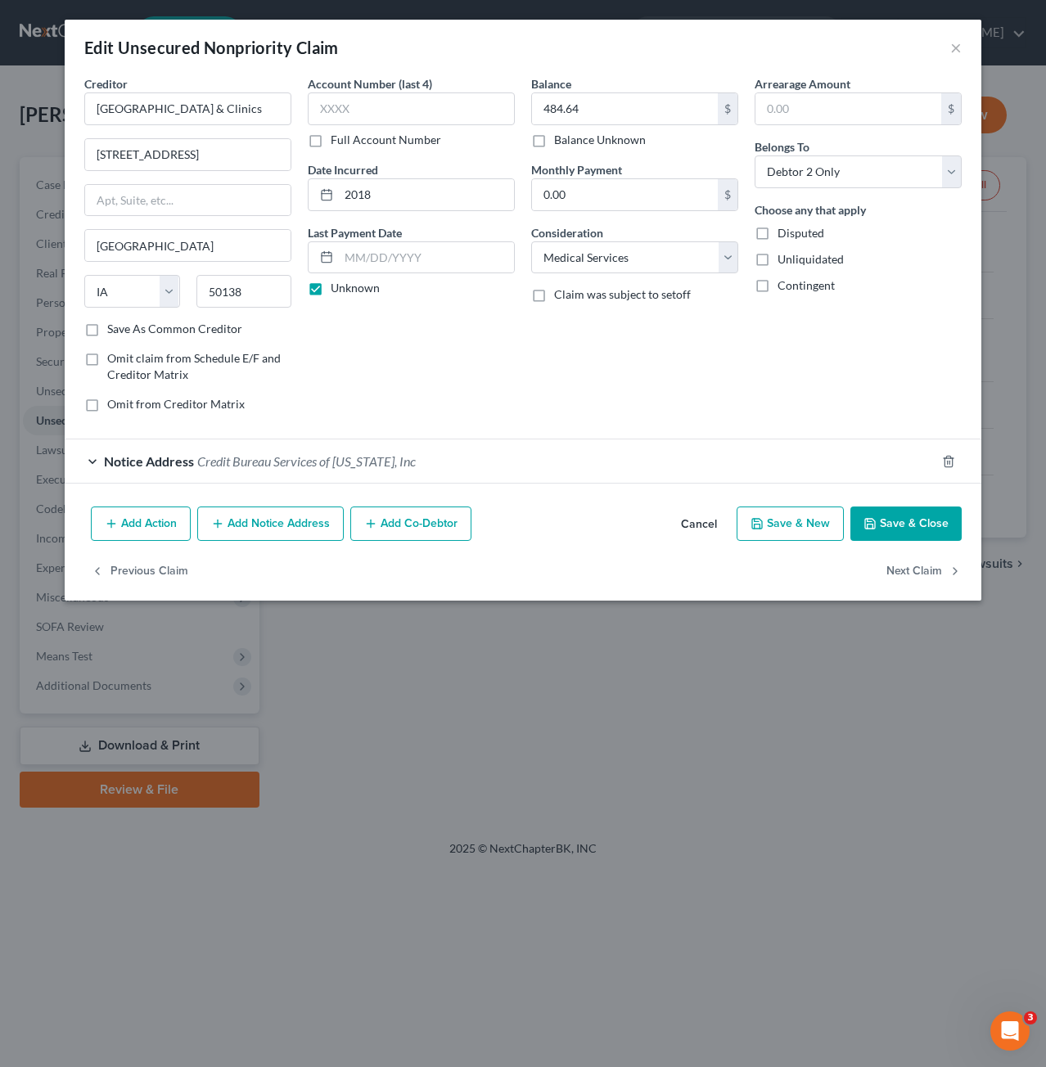
click at [912, 525] on button "Save & Close" at bounding box center [905, 524] width 111 height 34
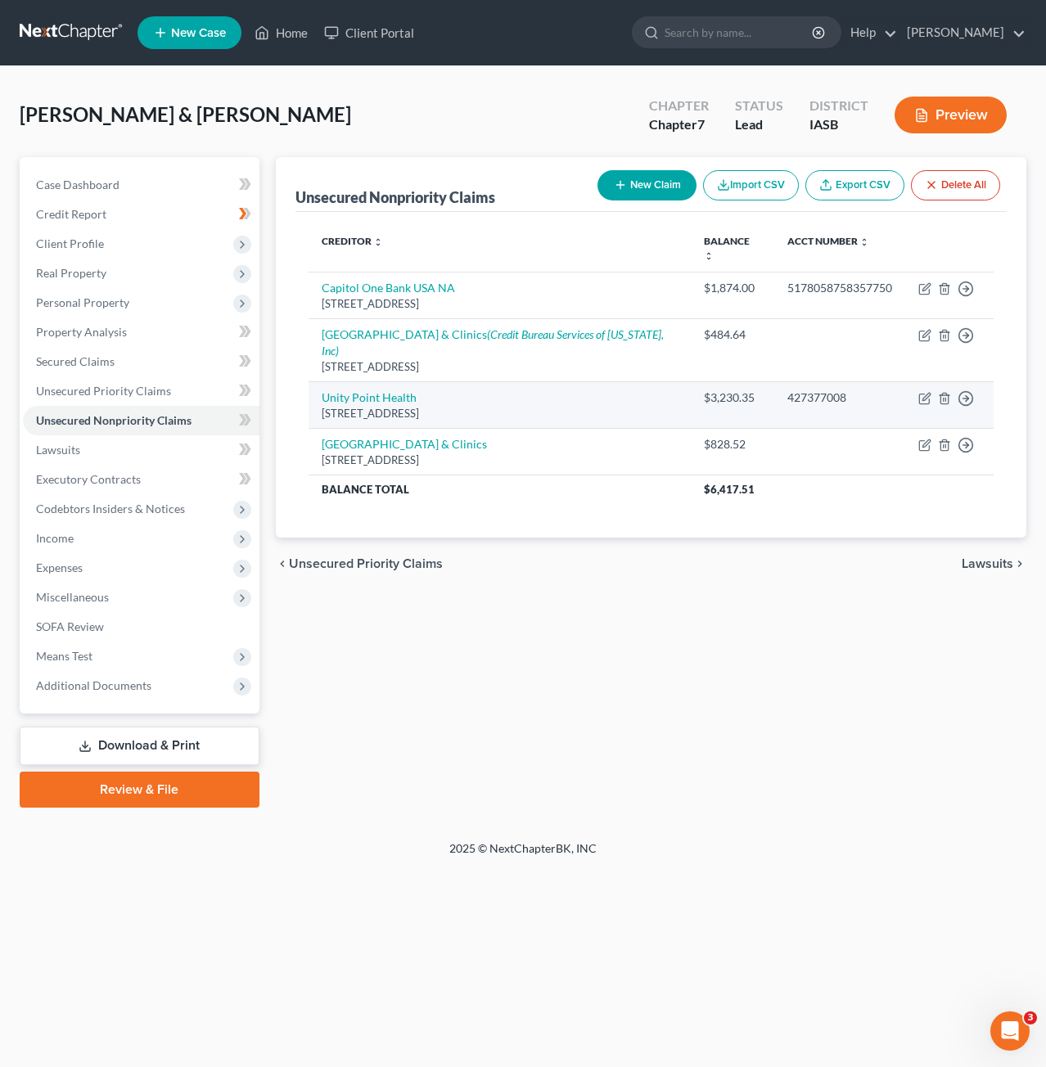
click at [933, 381] on td "Move to D Move to E Move to G Move to Notice Only" at bounding box center [949, 404] width 88 height 47
click at [922, 393] on icon "button" at bounding box center [925, 396] width 7 height 7
select select "16"
select select "9"
select select "1"
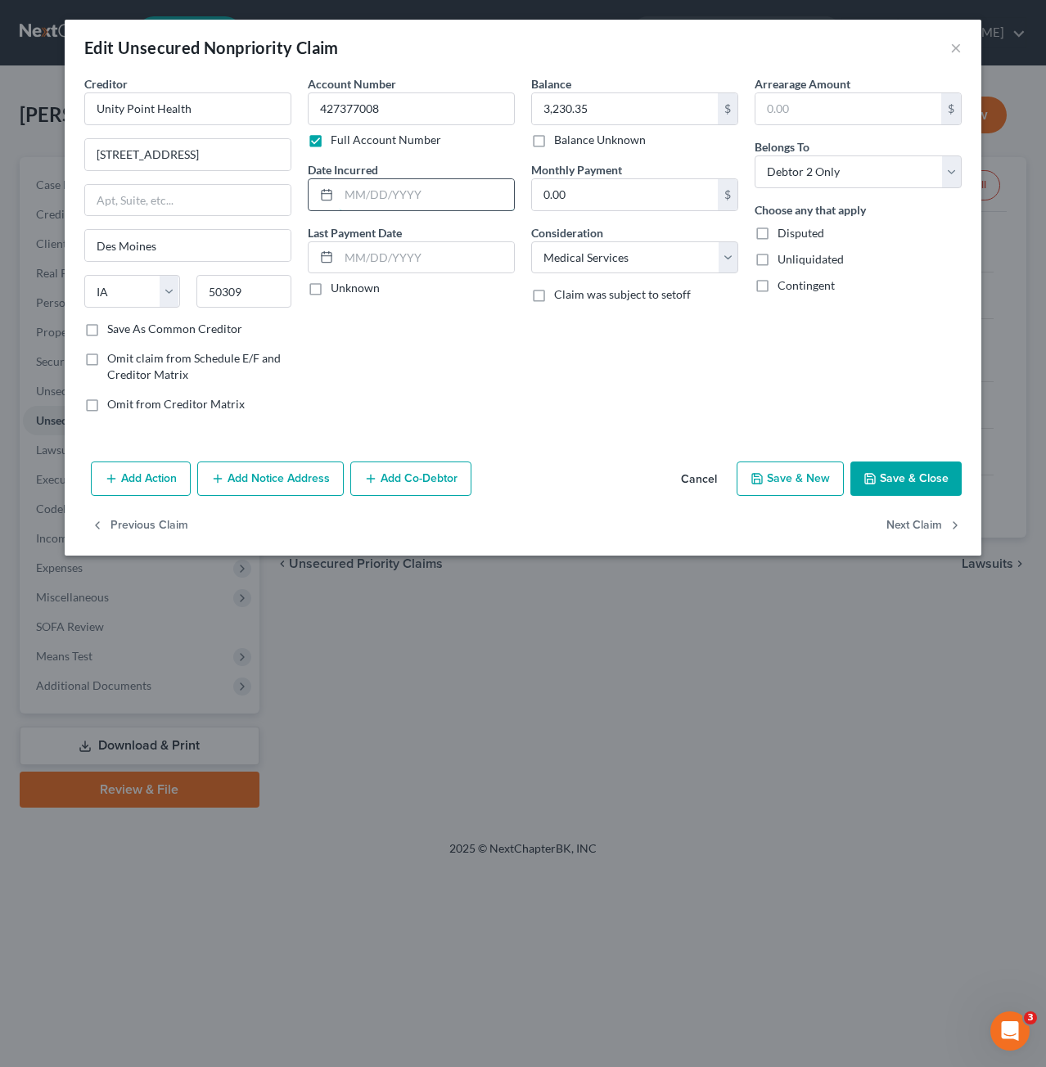
click at [403, 202] on input "text" at bounding box center [426, 194] width 175 height 31
type input "[DATE]"
click at [941, 474] on button "Save & Close" at bounding box center [905, 479] width 111 height 34
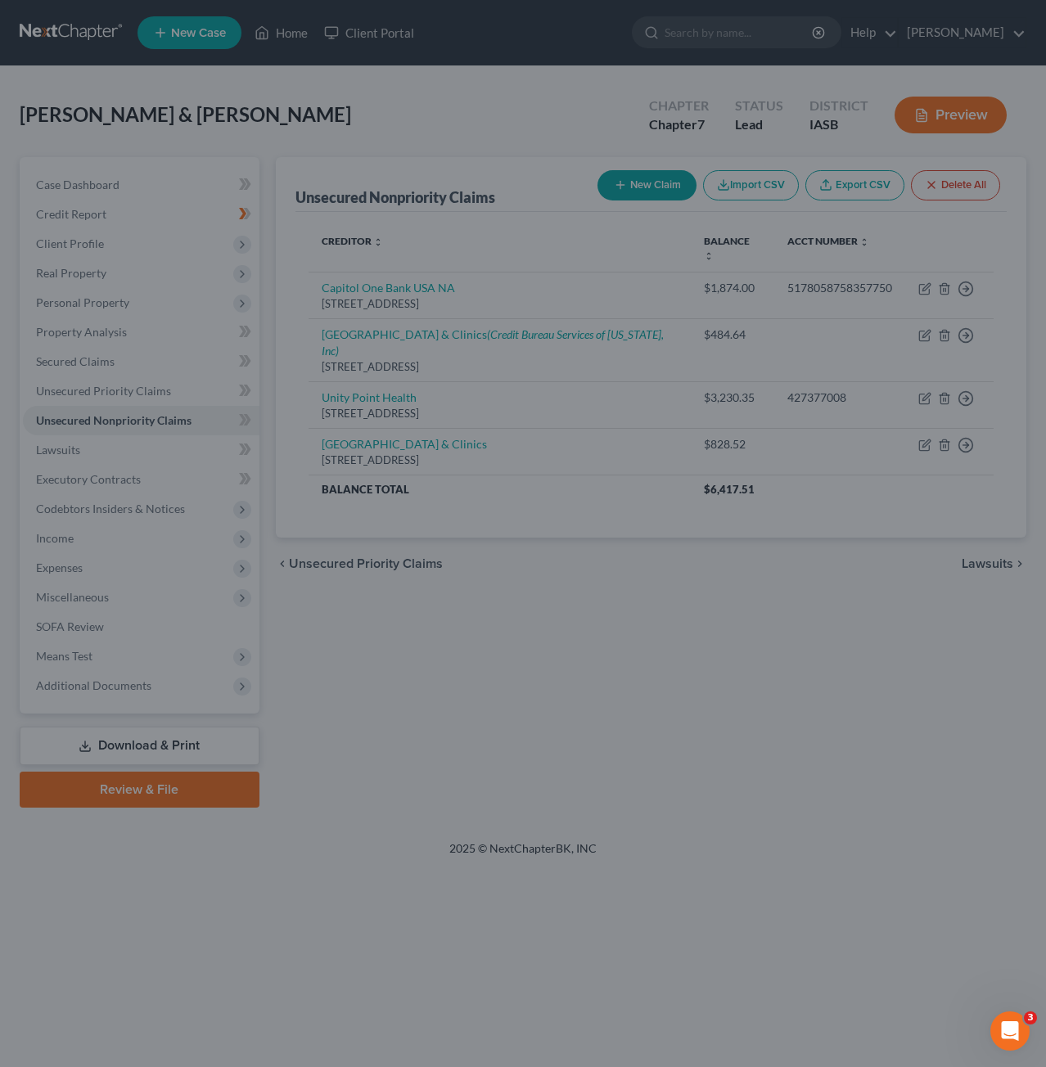
type input "0"
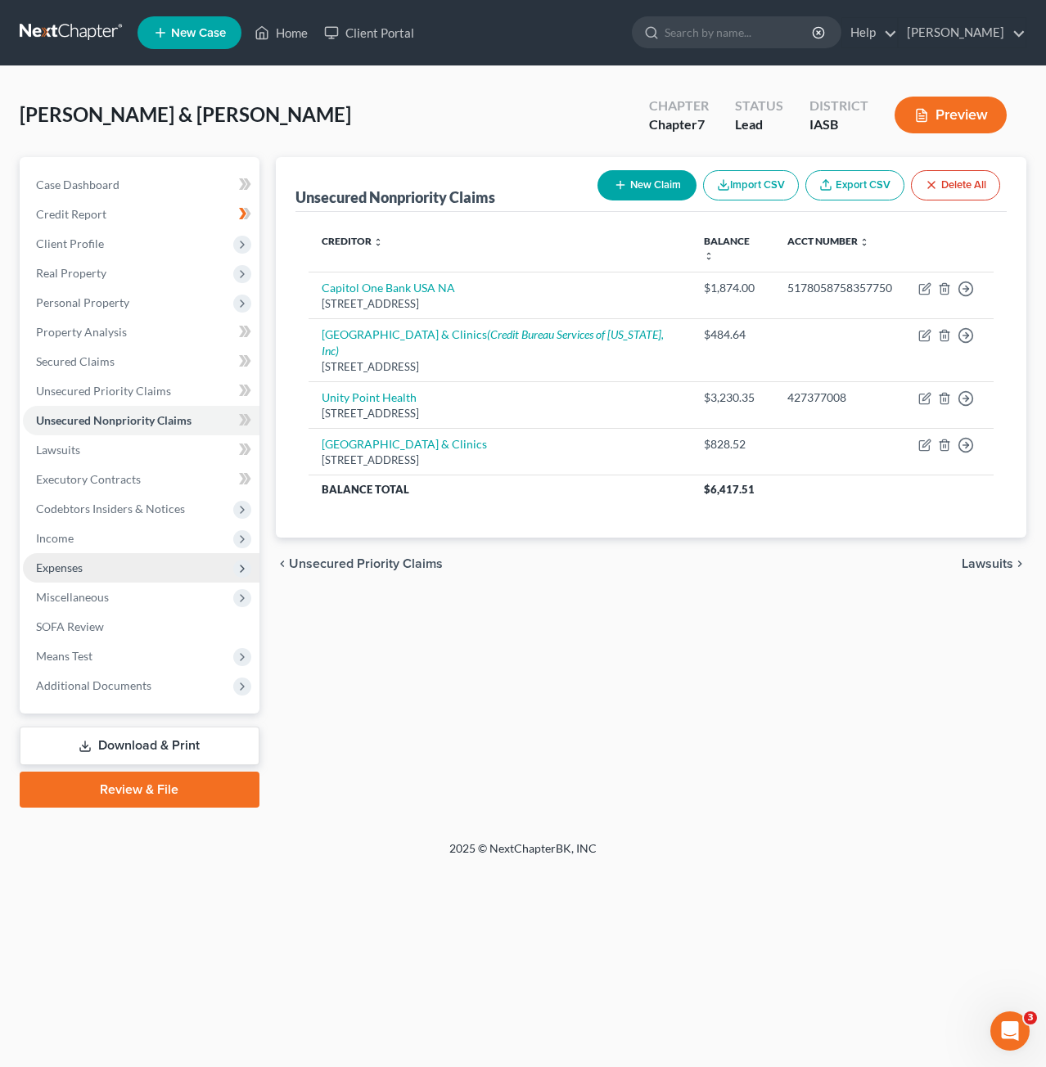
click at [137, 569] on span "Expenses" at bounding box center [141, 567] width 236 height 29
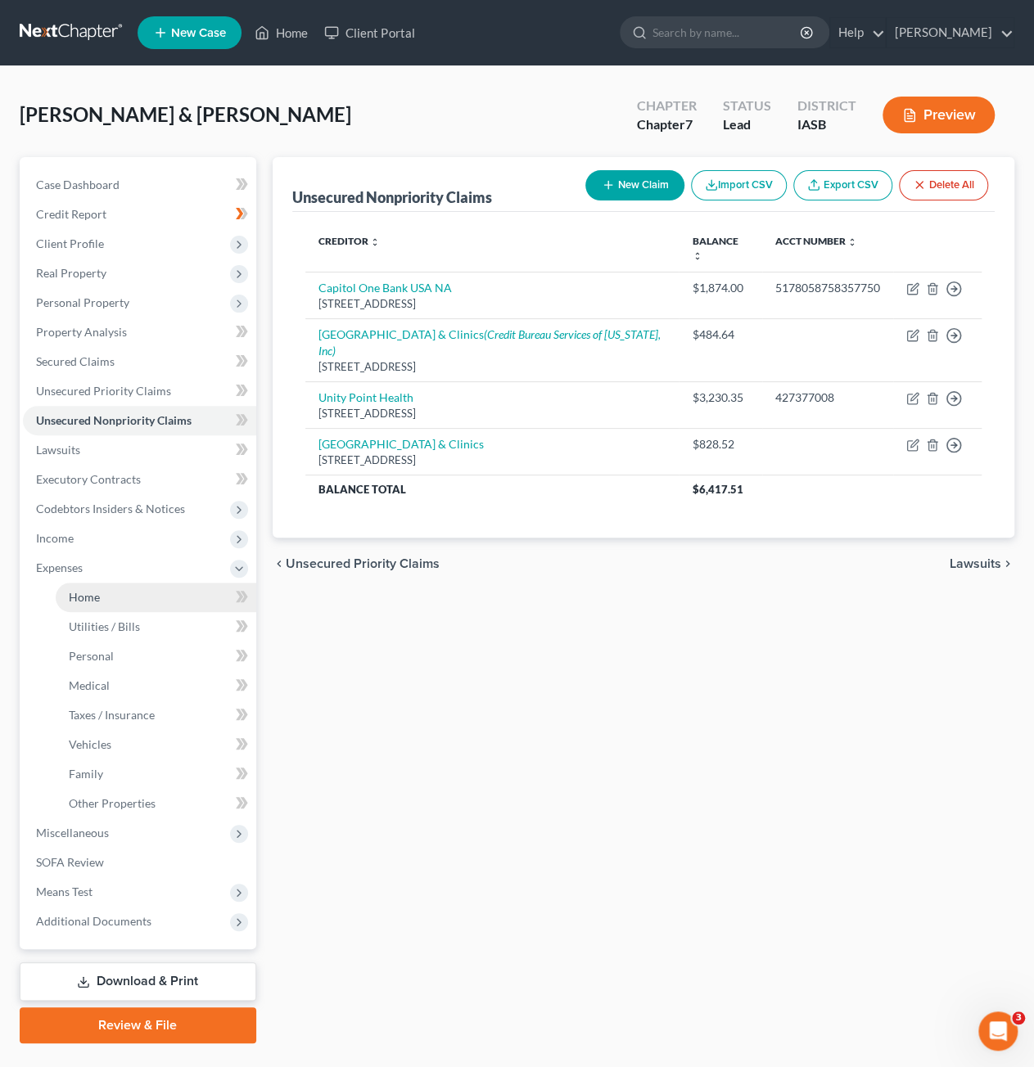
click at [137, 595] on link "Home" at bounding box center [156, 597] width 200 height 29
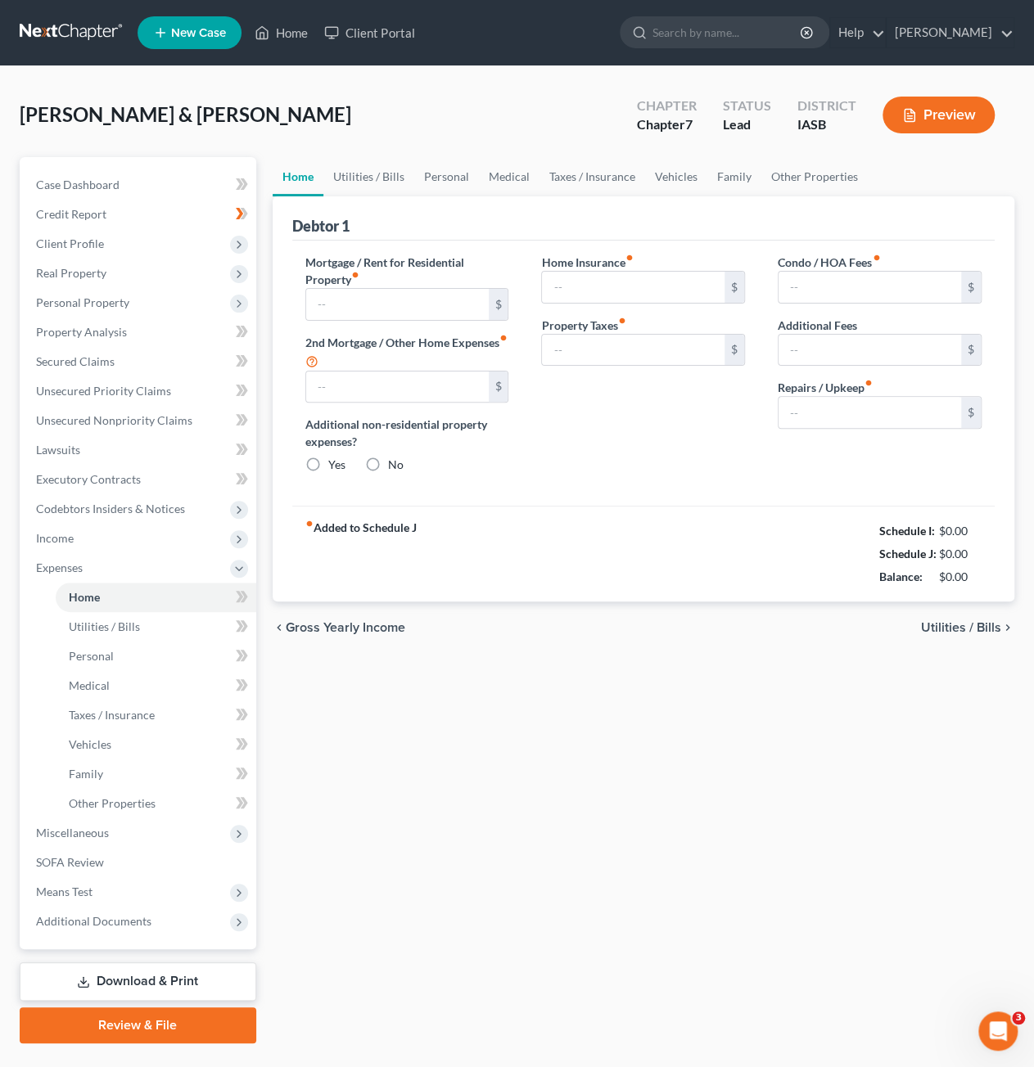
radio input "true"
type input "0.00"
click at [429, 309] on input "text" at bounding box center [397, 304] width 182 height 31
type input "700"
click at [389, 173] on link "Utilities / Bills" at bounding box center [368, 176] width 91 height 39
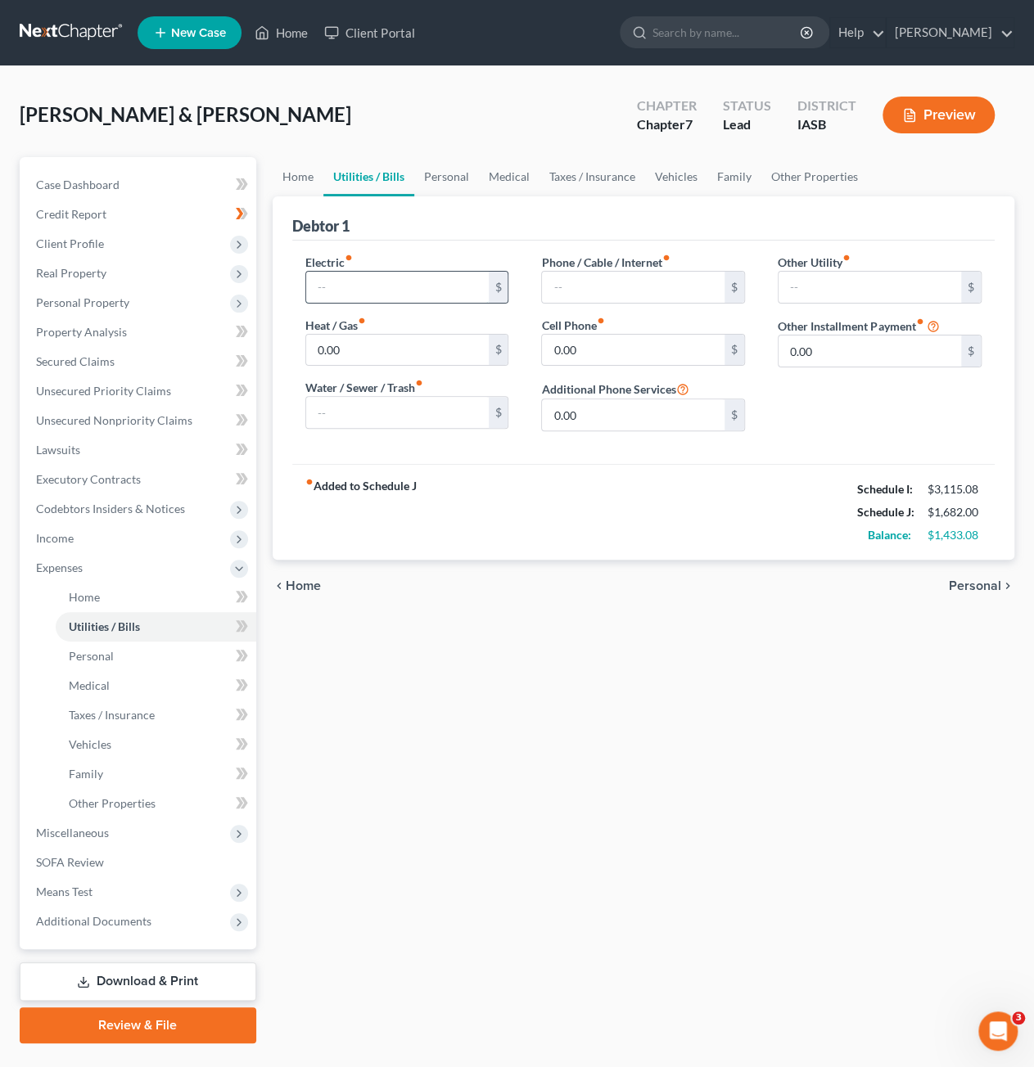
click at [412, 272] on input "text" at bounding box center [397, 287] width 182 height 31
type input "66"
click at [633, 348] on input "0.00" at bounding box center [633, 350] width 182 height 31
type input "200"
click at [635, 403] on input "0.00" at bounding box center [633, 414] width 182 height 31
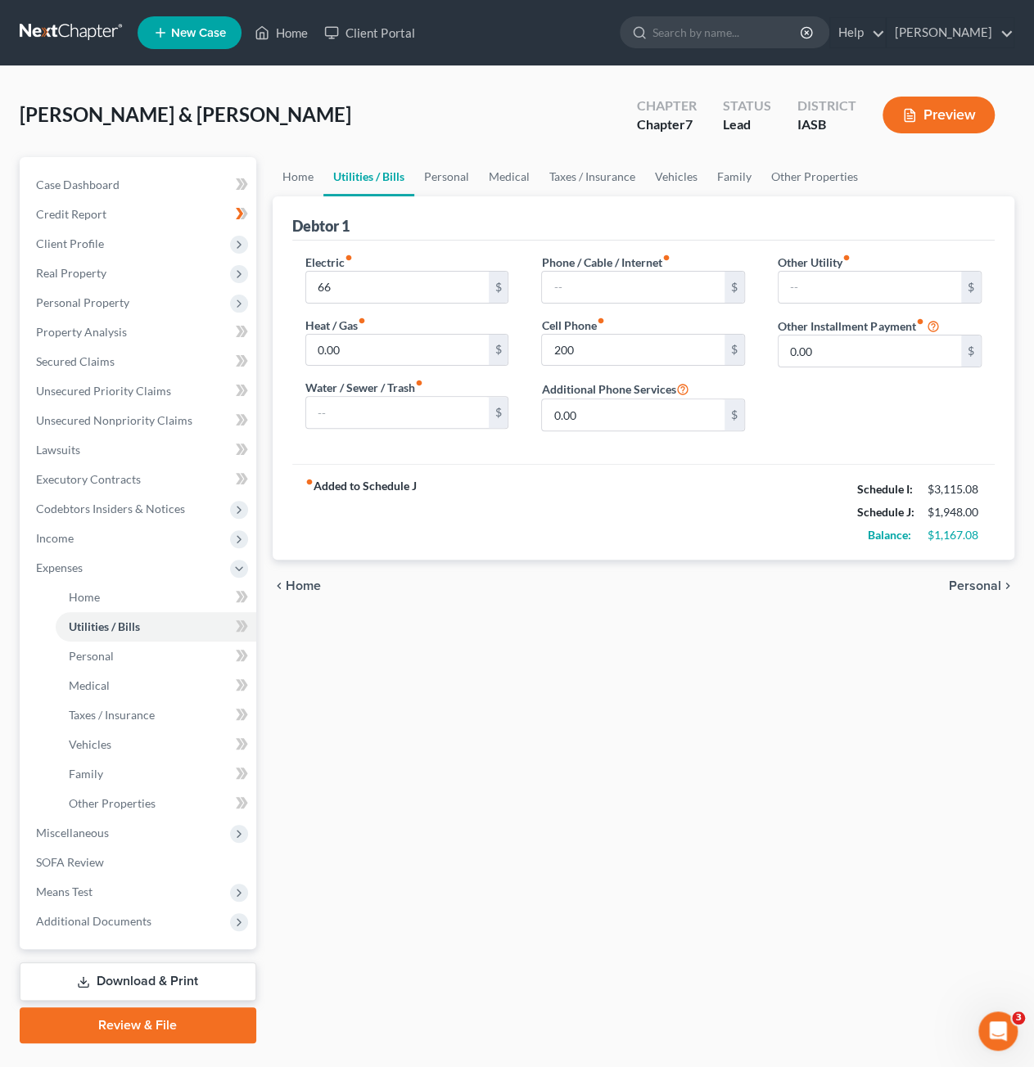
click at [830, 441] on div "Other Utility fiber_manual_record $ Other Installment Payment fiber_manual_reco…" at bounding box center [879, 349] width 236 height 191
click at [440, 167] on link "Personal" at bounding box center [446, 176] width 65 height 39
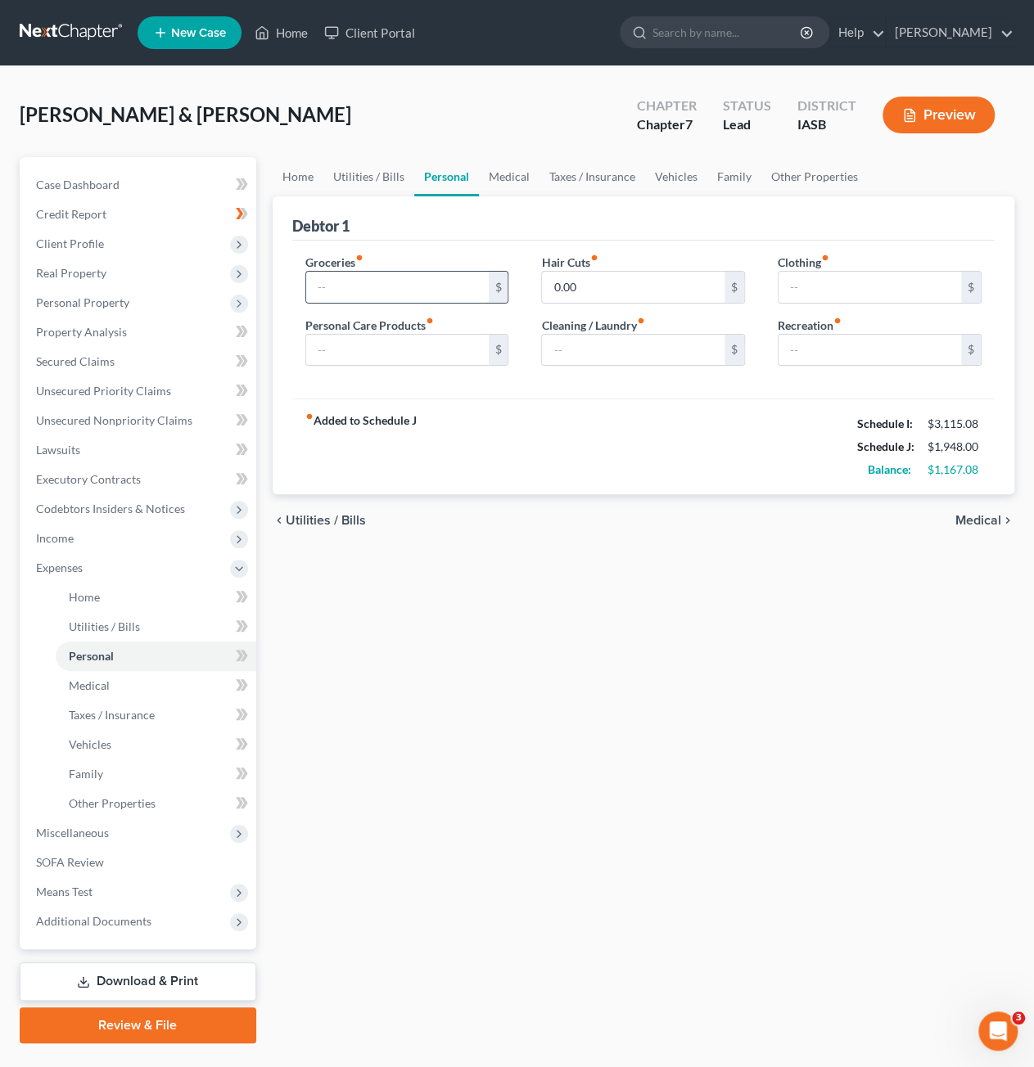
click at [403, 277] on input "text" at bounding box center [397, 287] width 182 height 31
type input "400"
click at [501, 178] on link "Medical" at bounding box center [509, 176] width 61 height 39
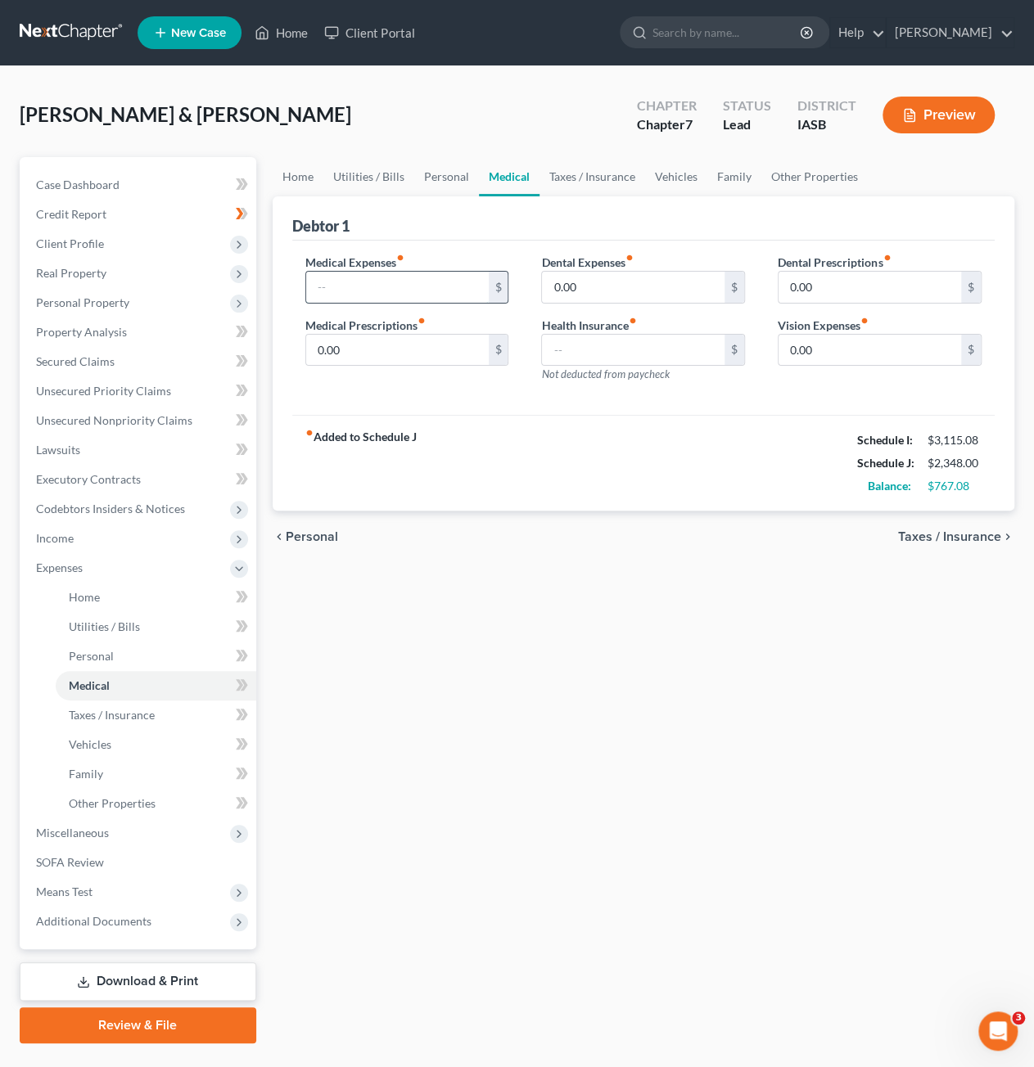
click at [426, 282] on input "text" at bounding box center [397, 287] width 182 height 31
type input "193.96"
click at [670, 178] on link "Vehicles" at bounding box center [676, 176] width 62 height 39
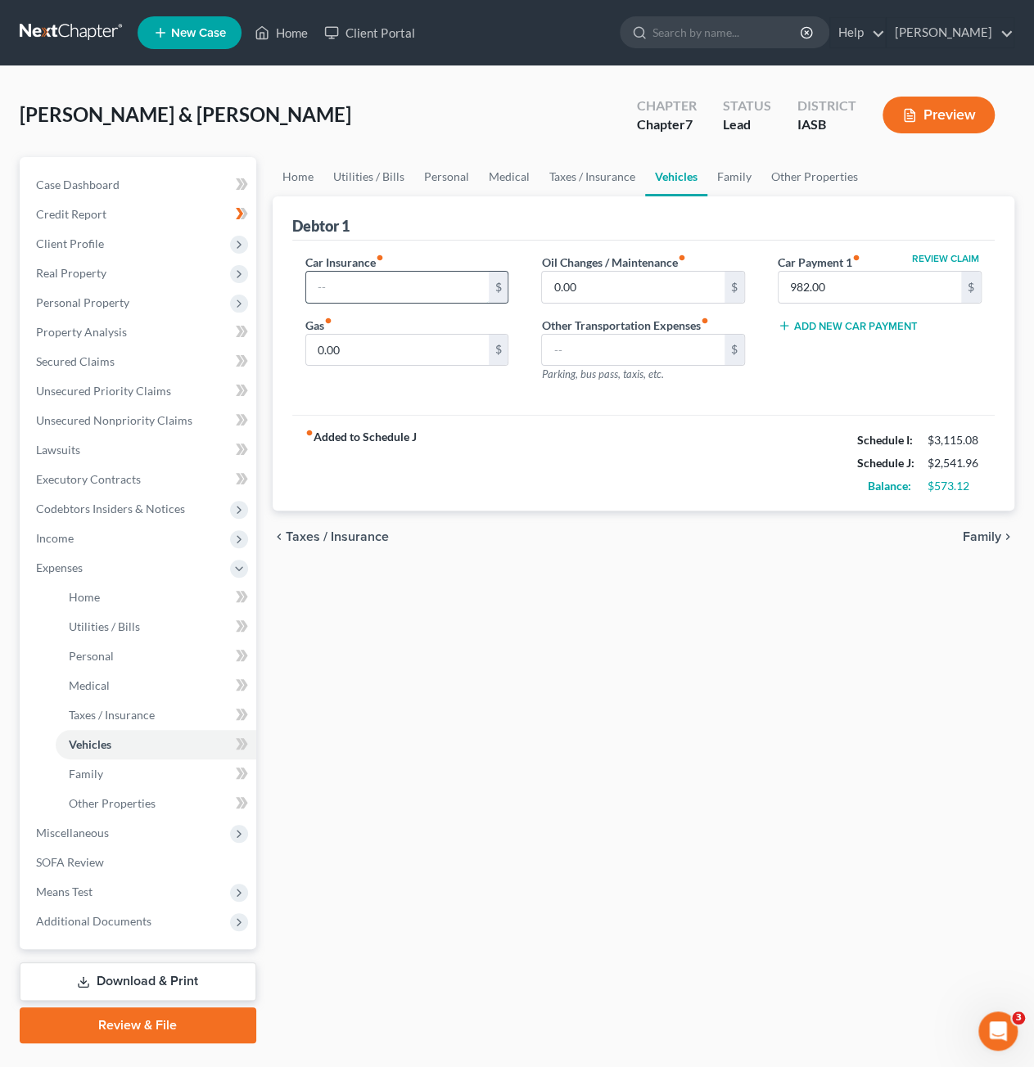
click at [454, 285] on input "text" at bounding box center [397, 287] width 182 height 31
click at [584, 340] on input "text" at bounding box center [633, 350] width 182 height 31
type input "8"
click at [483, 346] on input "0.00" at bounding box center [397, 350] width 182 height 31
type input "80"
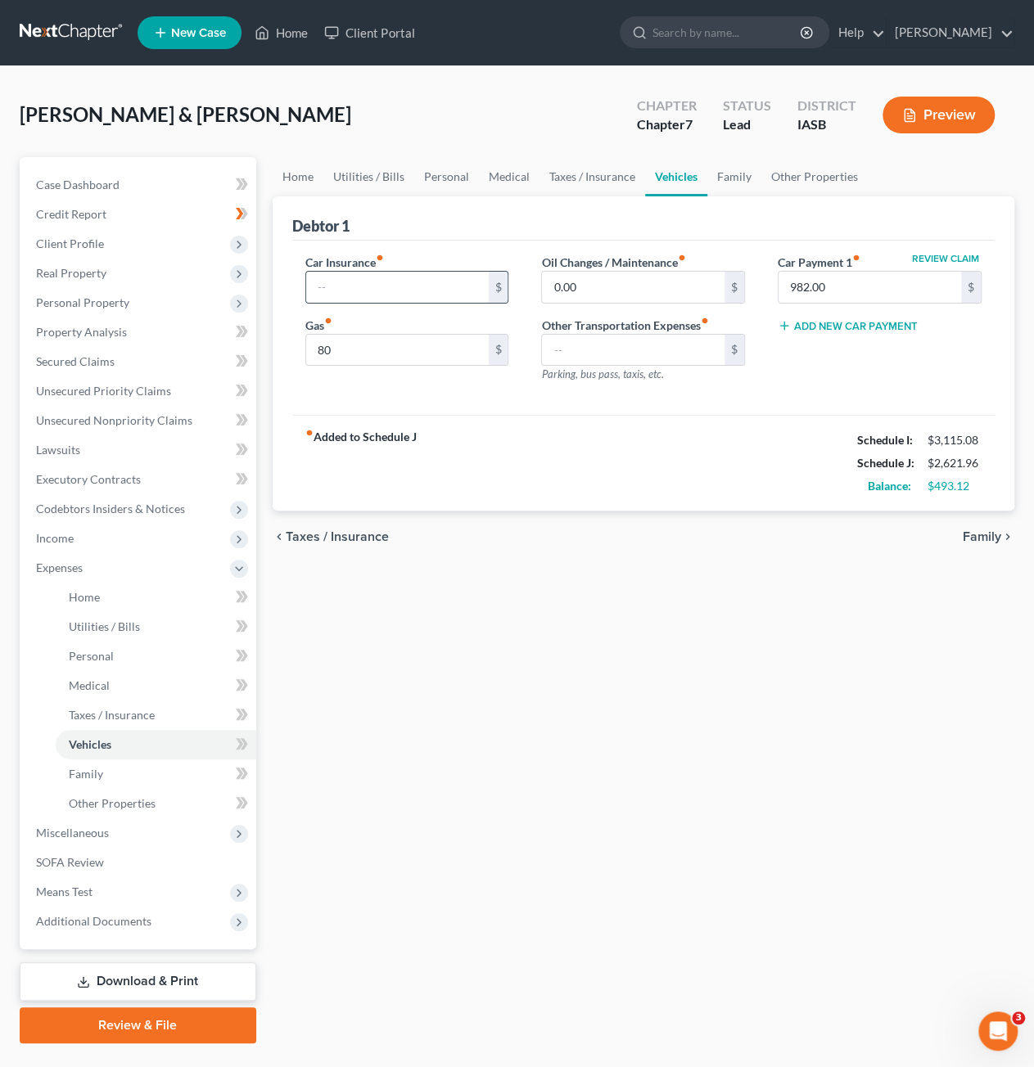
click at [438, 284] on input "text" at bounding box center [397, 287] width 182 height 31
type input "144.13"
click at [735, 185] on link "Family" at bounding box center [734, 176] width 54 height 39
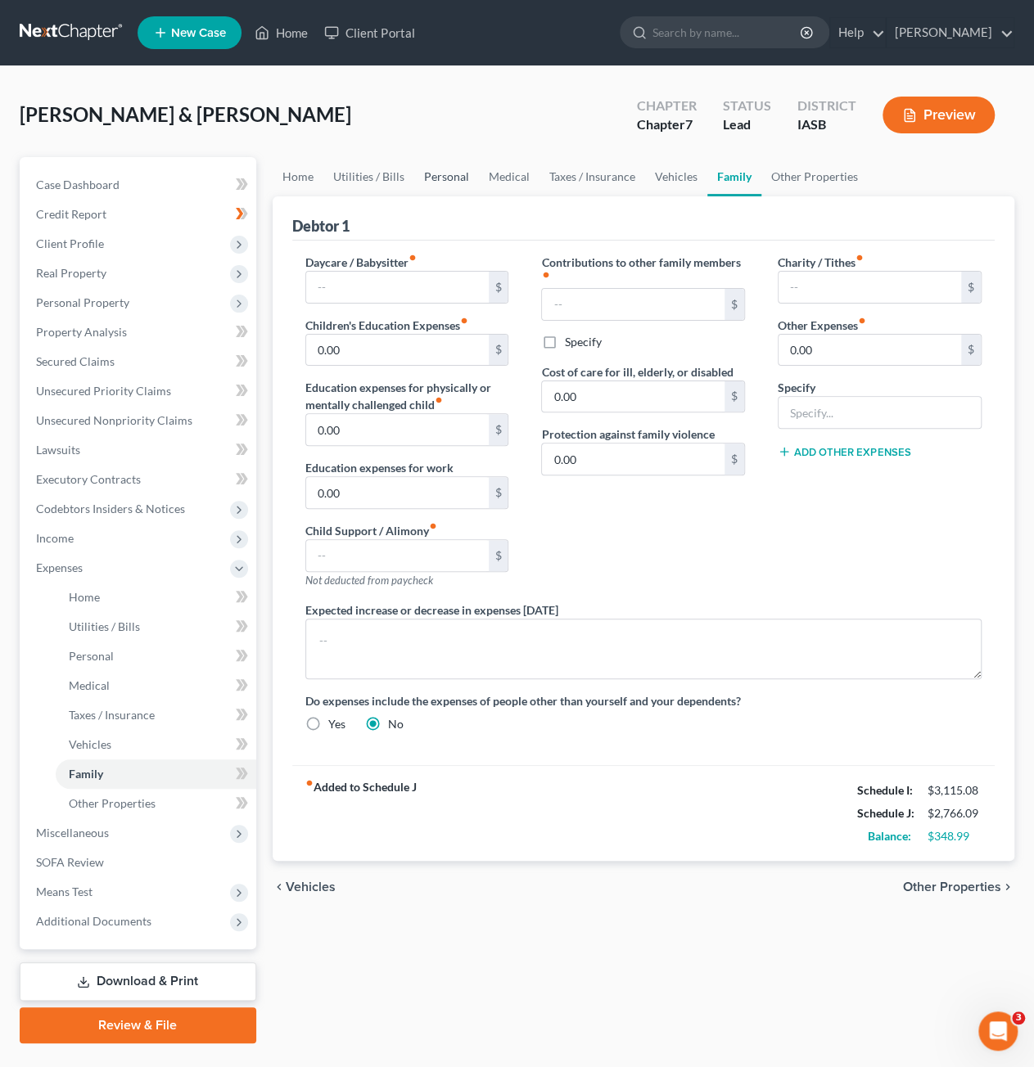
click at [447, 178] on link "Personal" at bounding box center [446, 176] width 65 height 39
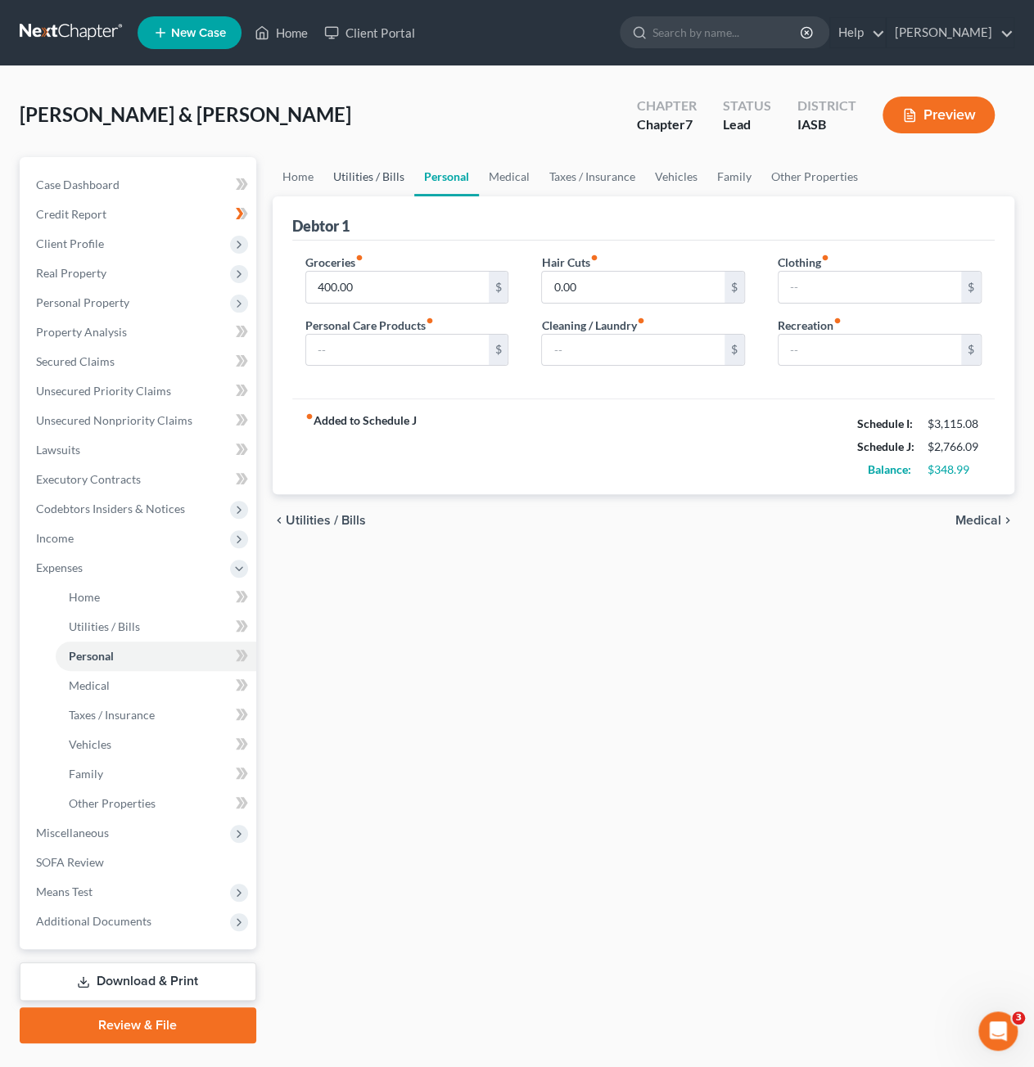
click at [398, 171] on link "Utilities / Bills" at bounding box center [368, 176] width 91 height 39
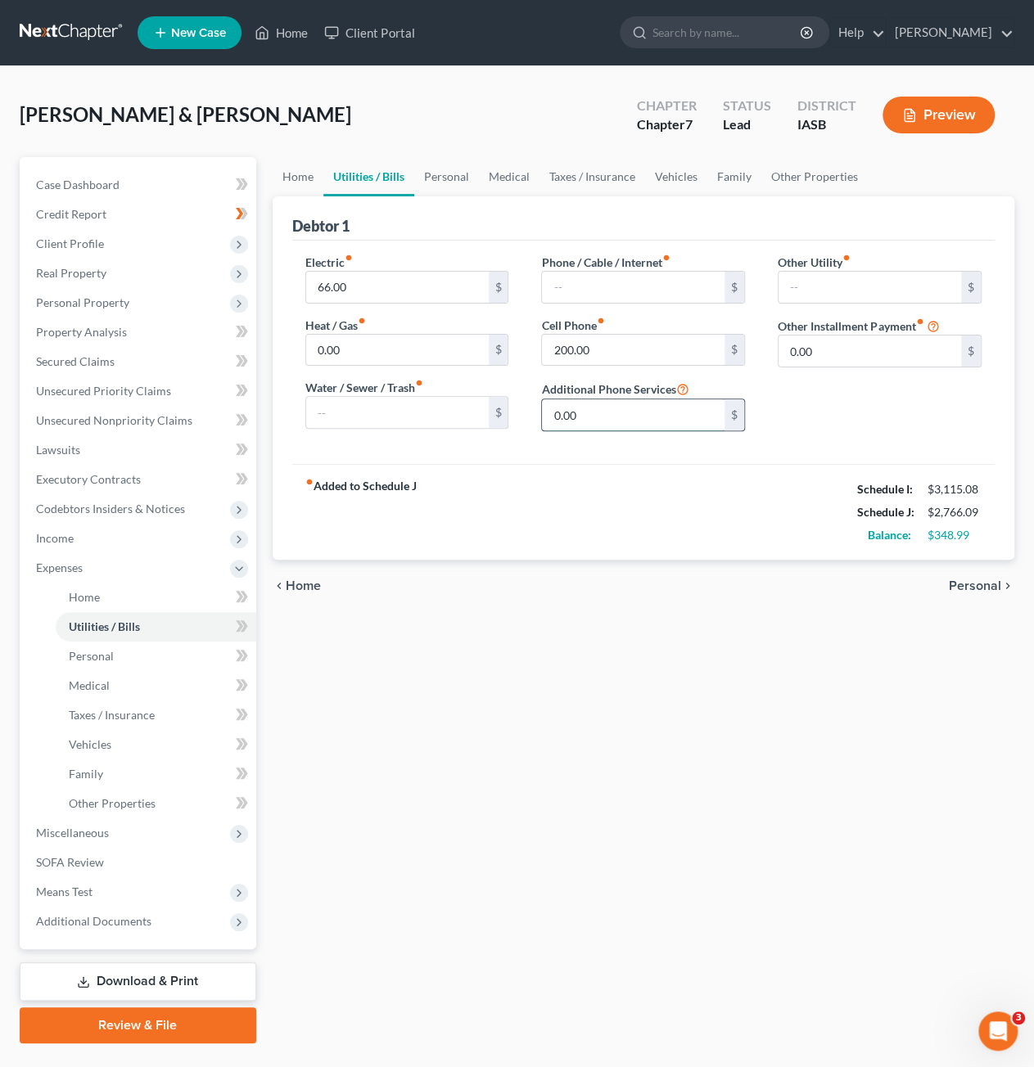
click at [661, 408] on input "0.00" at bounding box center [633, 414] width 182 height 31
type input "201.55"
click at [949, 430] on div "Other Utility fiber_manual_record $ Other Installment Payment fiber_manual_reco…" at bounding box center [879, 349] width 236 height 191
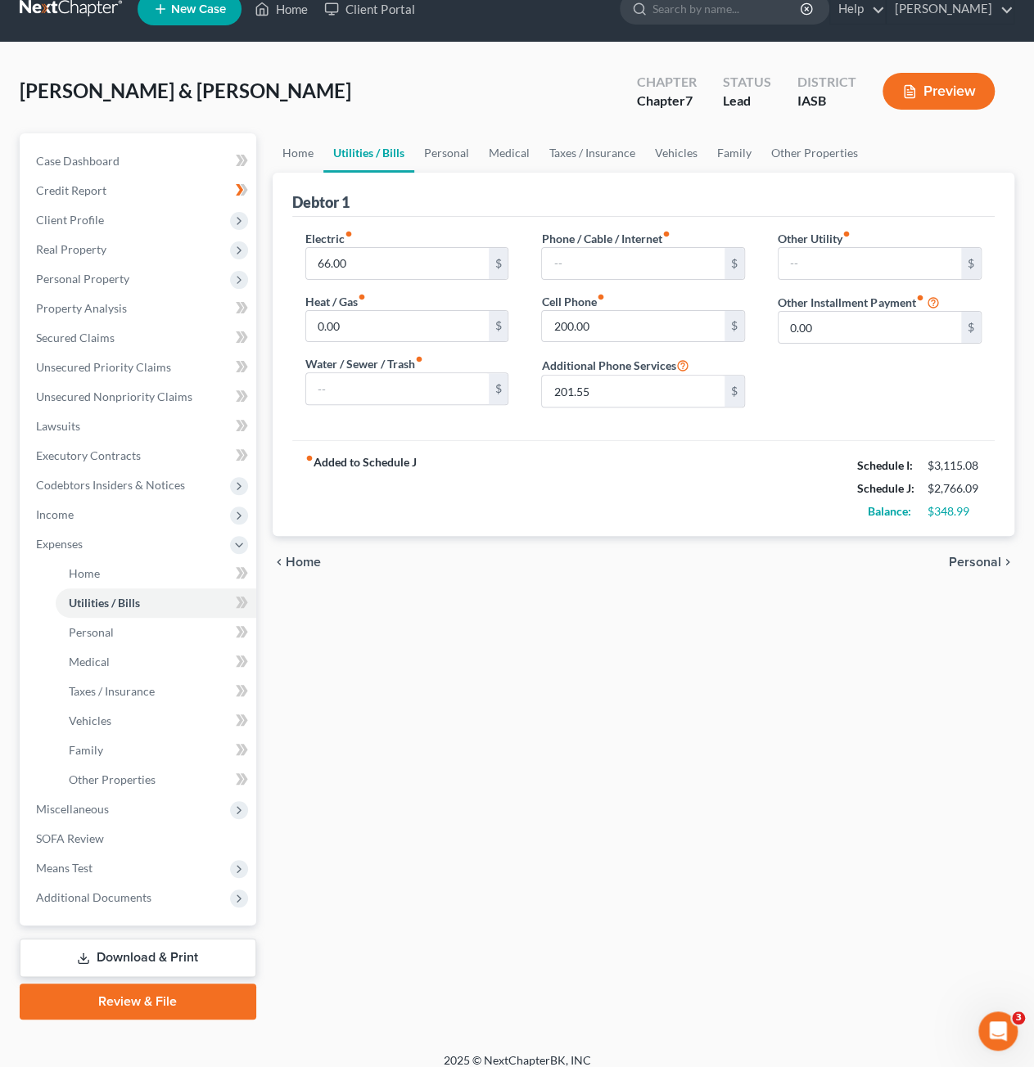
scroll to position [36, 0]
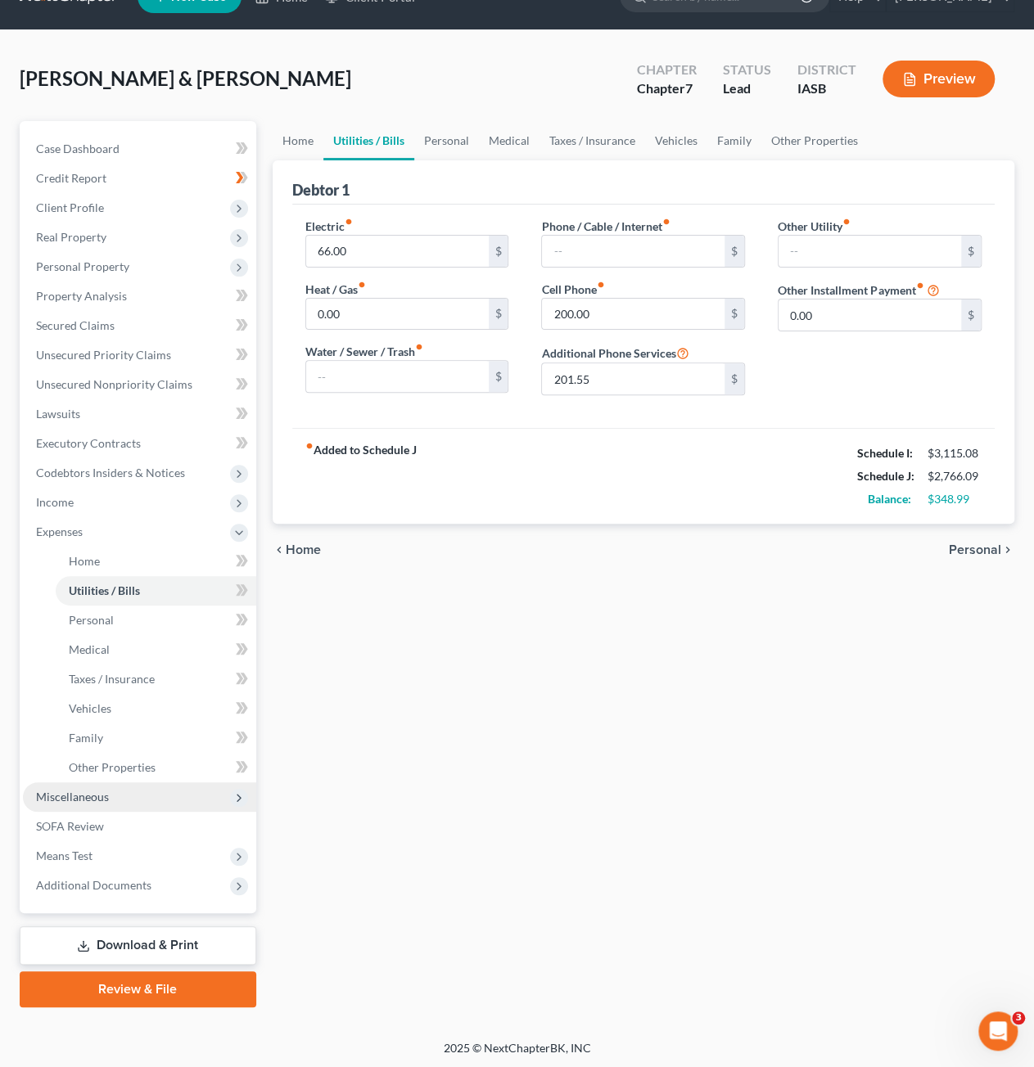
click at [166, 805] on span "Miscellaneous" at bounding box center [139, 796] width 233 height 29
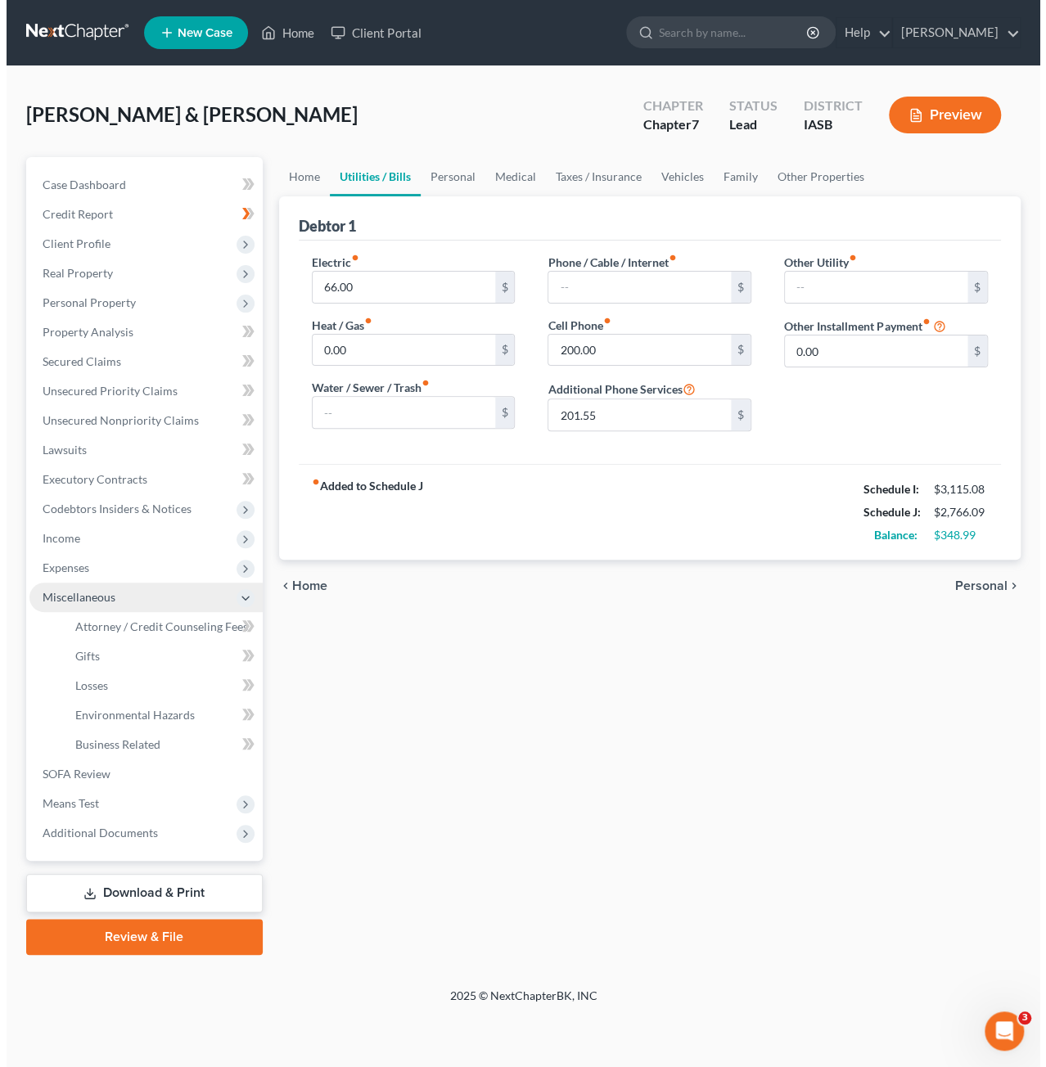
scroll to position [0, 0]
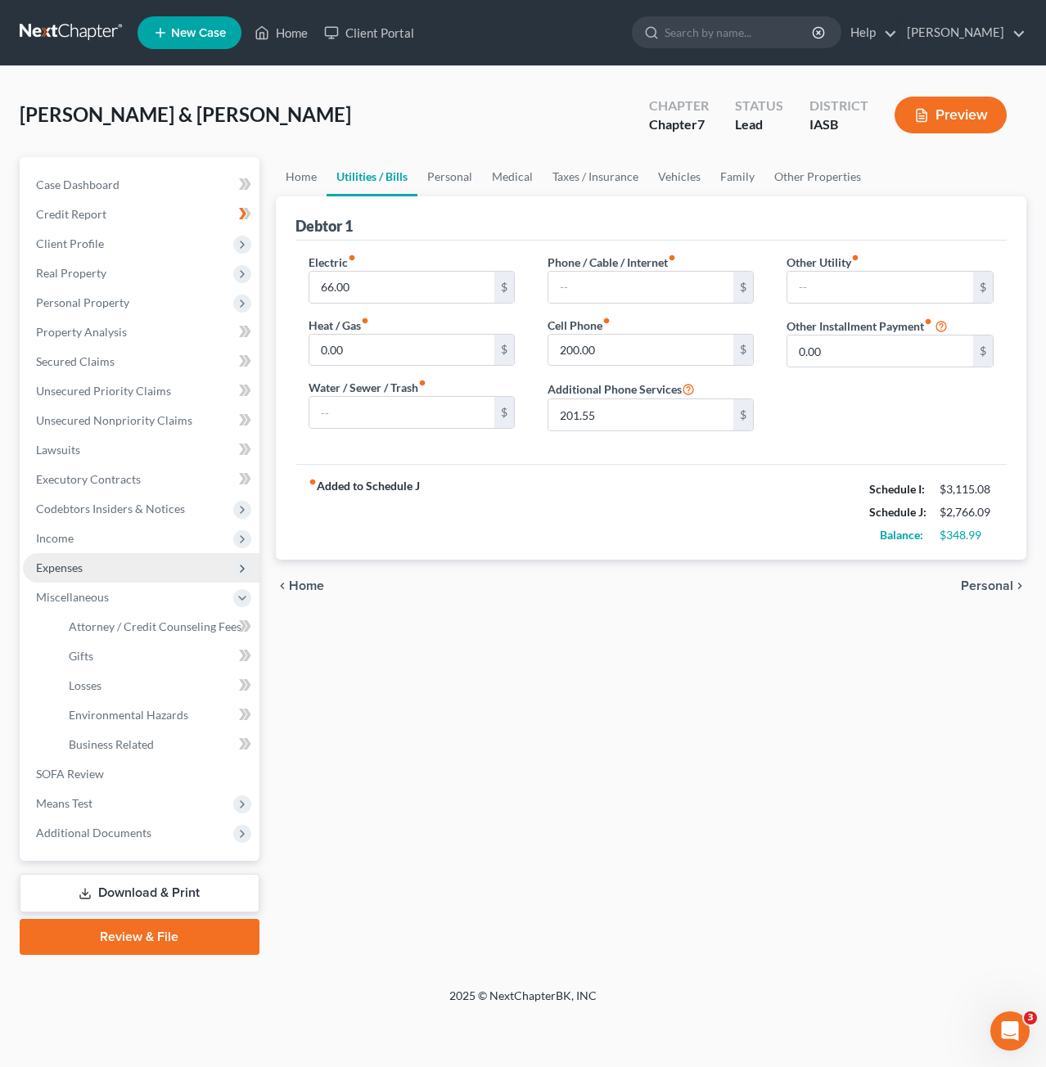
click at [163, 565] on span "Expenses" at bounding box center [141, 567] width 236 height 29
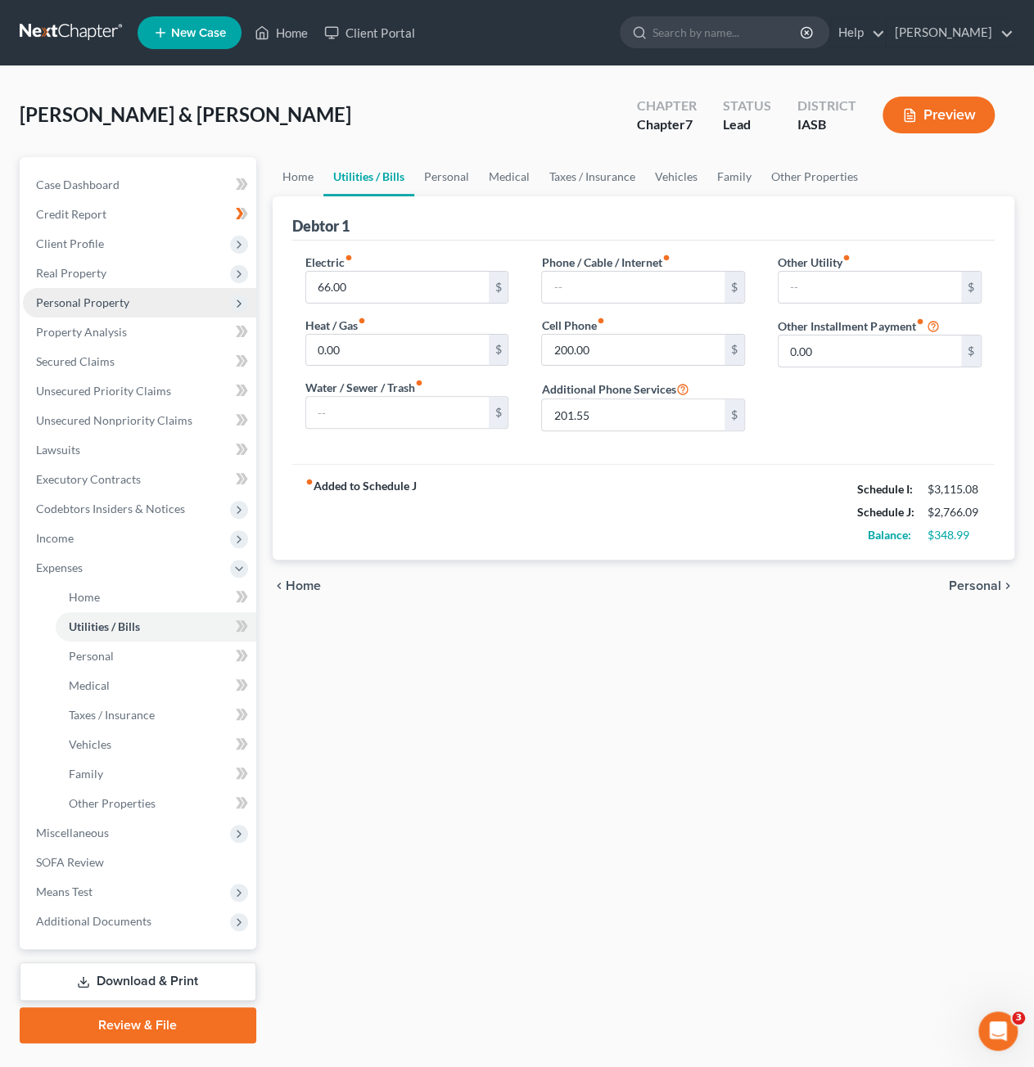
click at [111, 301] on span "Personal Property" at bounding box center [82, 302] width 93 height 14
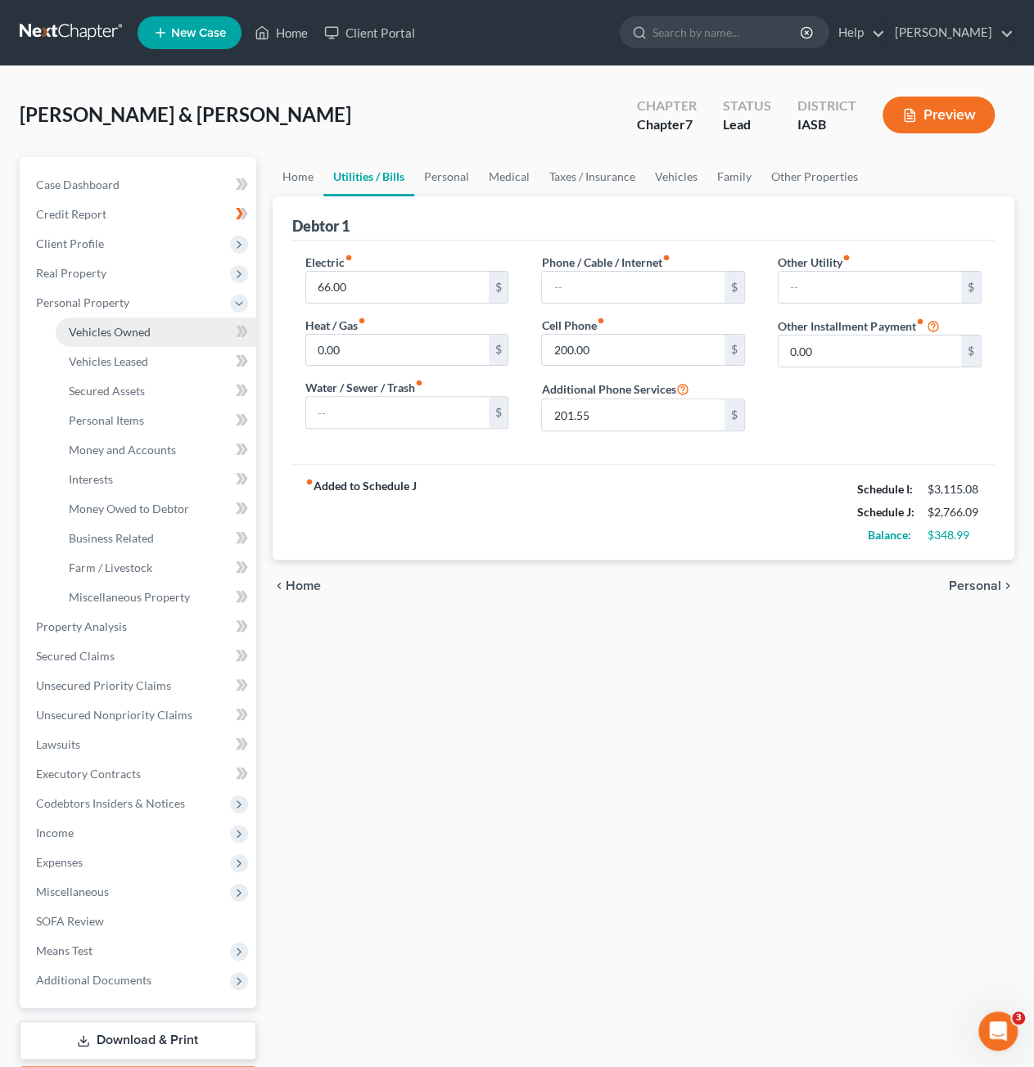
click at [123, 335] on span "Vehicles Owned" at bounding box center [110, 332] width 82 height 14
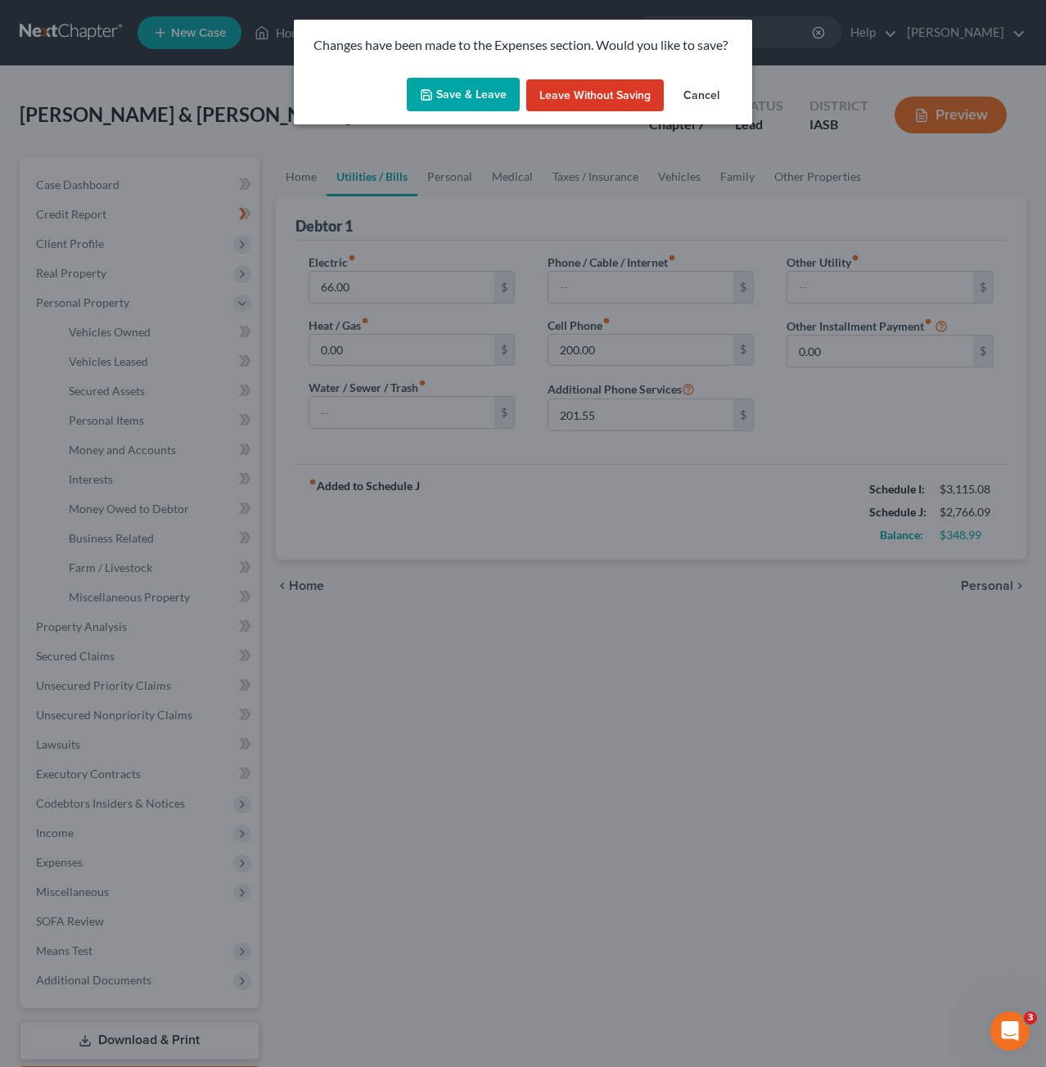
click at [696, 97] on button "Cancel" at bounding box center [701, 95] width 62 height 33
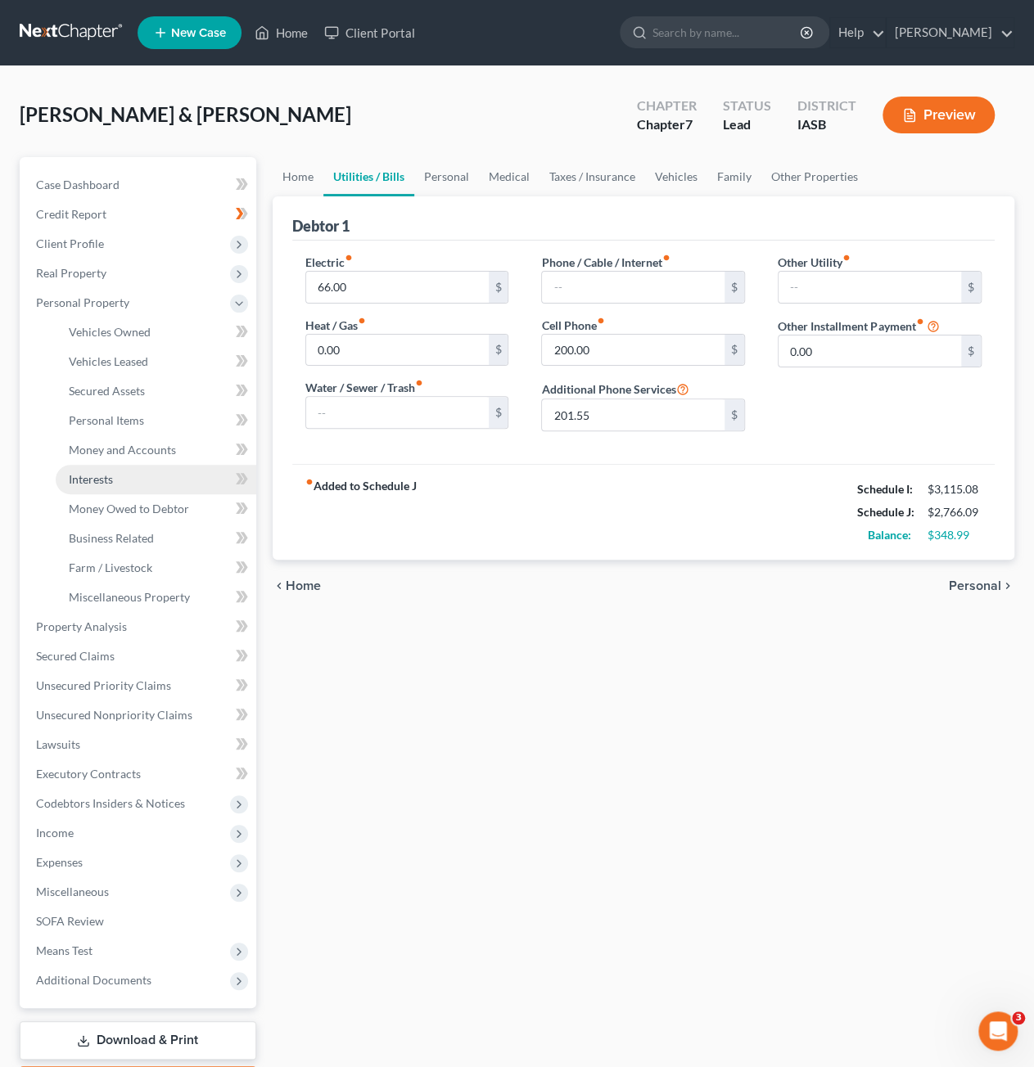
click at [120, 479] on link "Interests" at bounding box center [156, 479] width 200 height 29
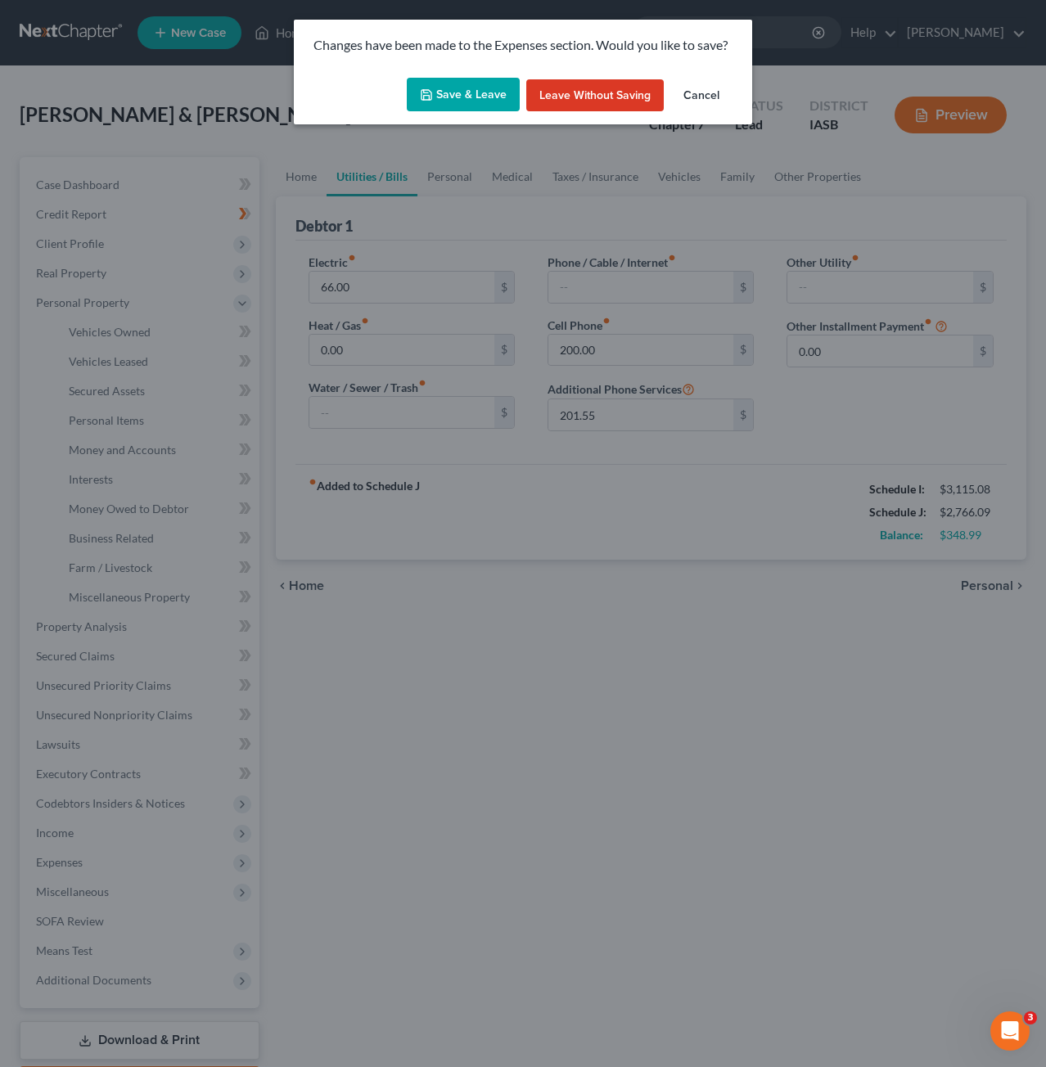
click at [457, 98] on button "Save & Leave" at bounding box center [463, 95] width 113 height 34
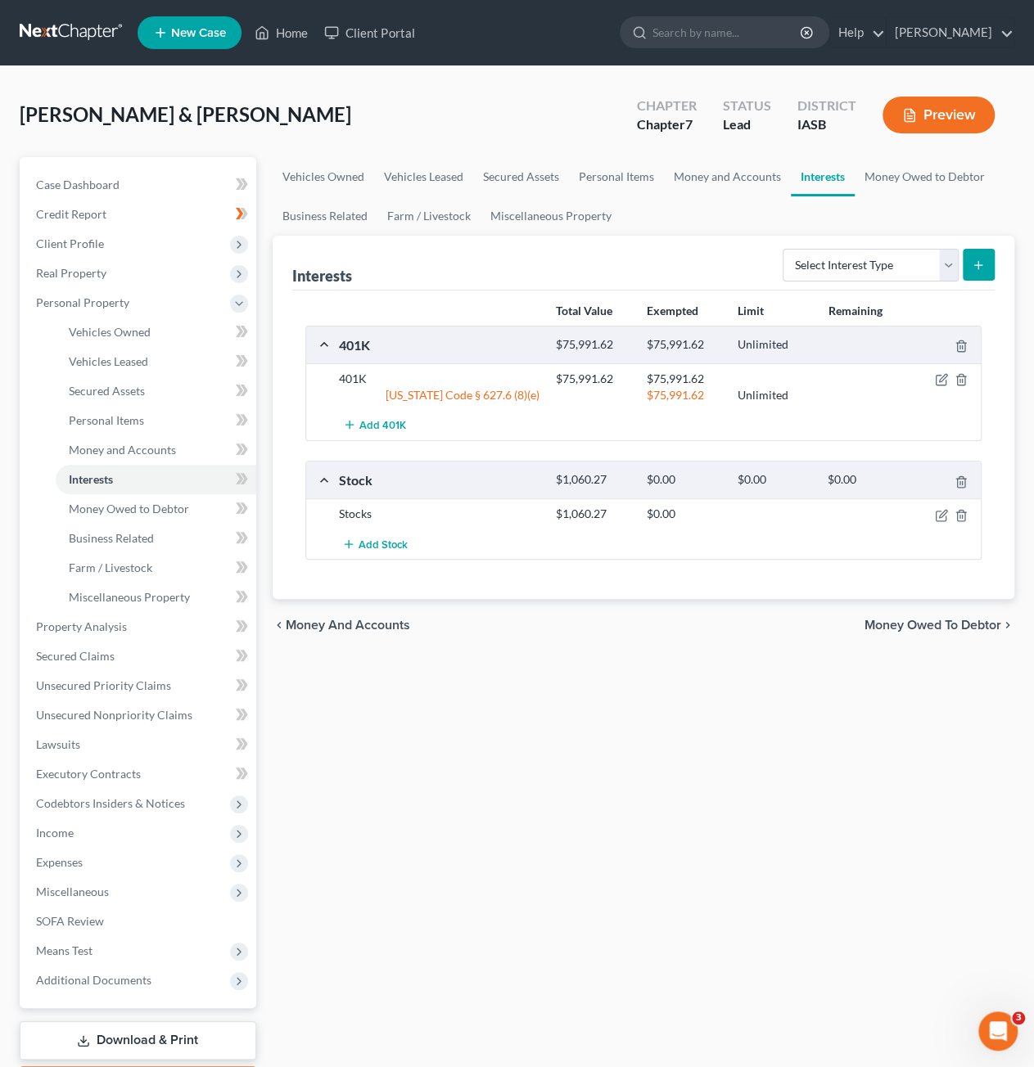
click at [948, 380] on div at bounding box center [946, 379] width 72 height 16
click at [939, 381] on icon "button" at bounding box center [942, 378] width 7 height 7
select select "2"
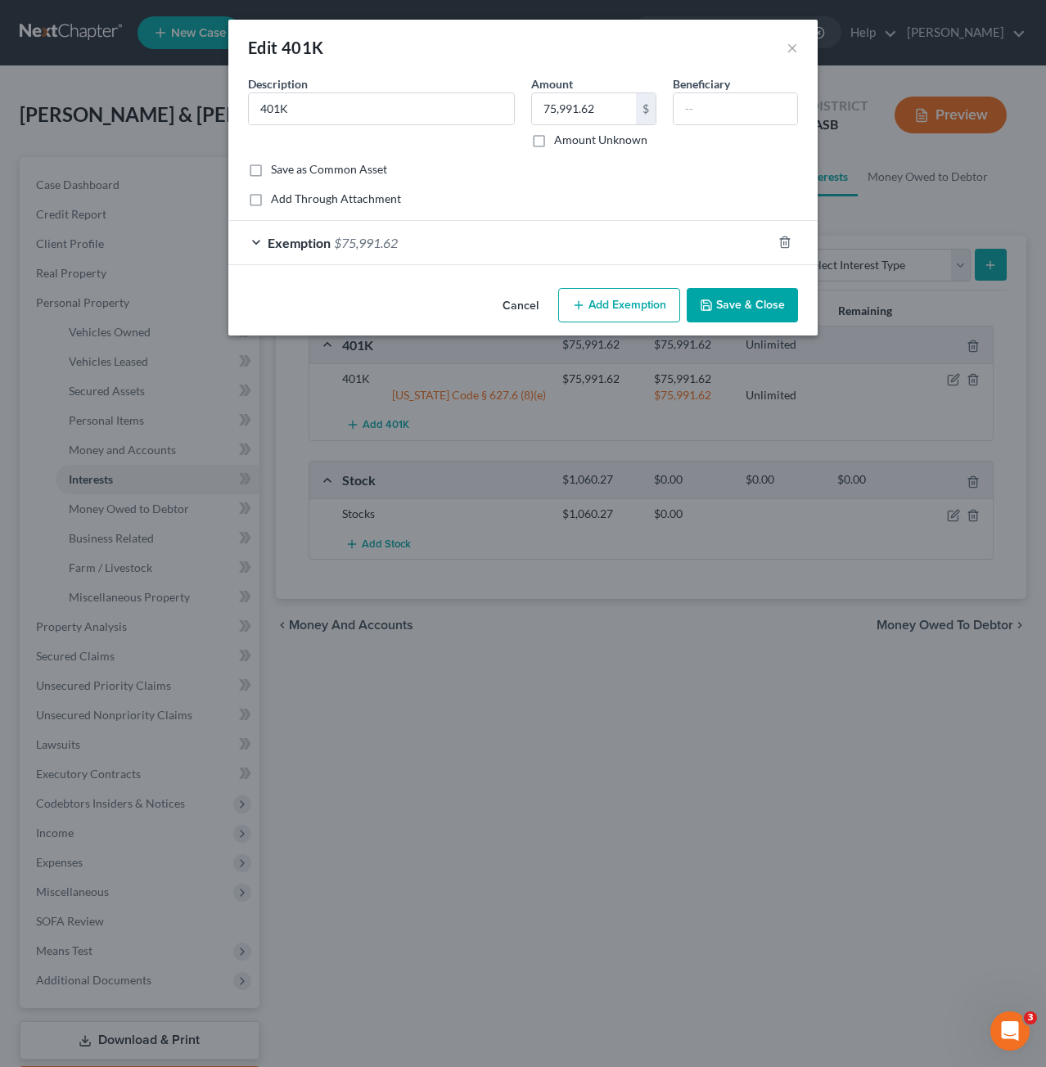
click at [491, 241] on div "Exemption $75,991.62" at bounding box center [499, 242] width 543 height 43
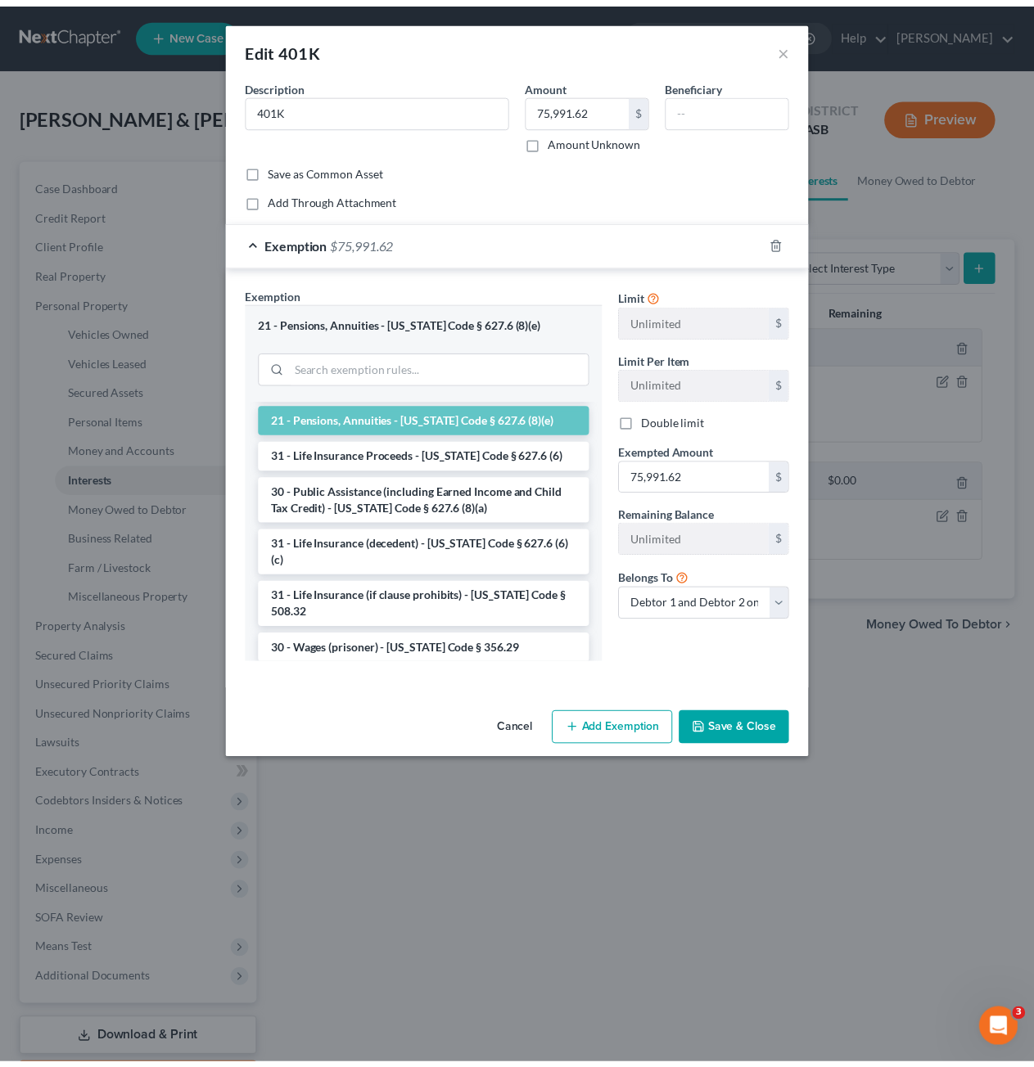
scroll to position [900, 0]
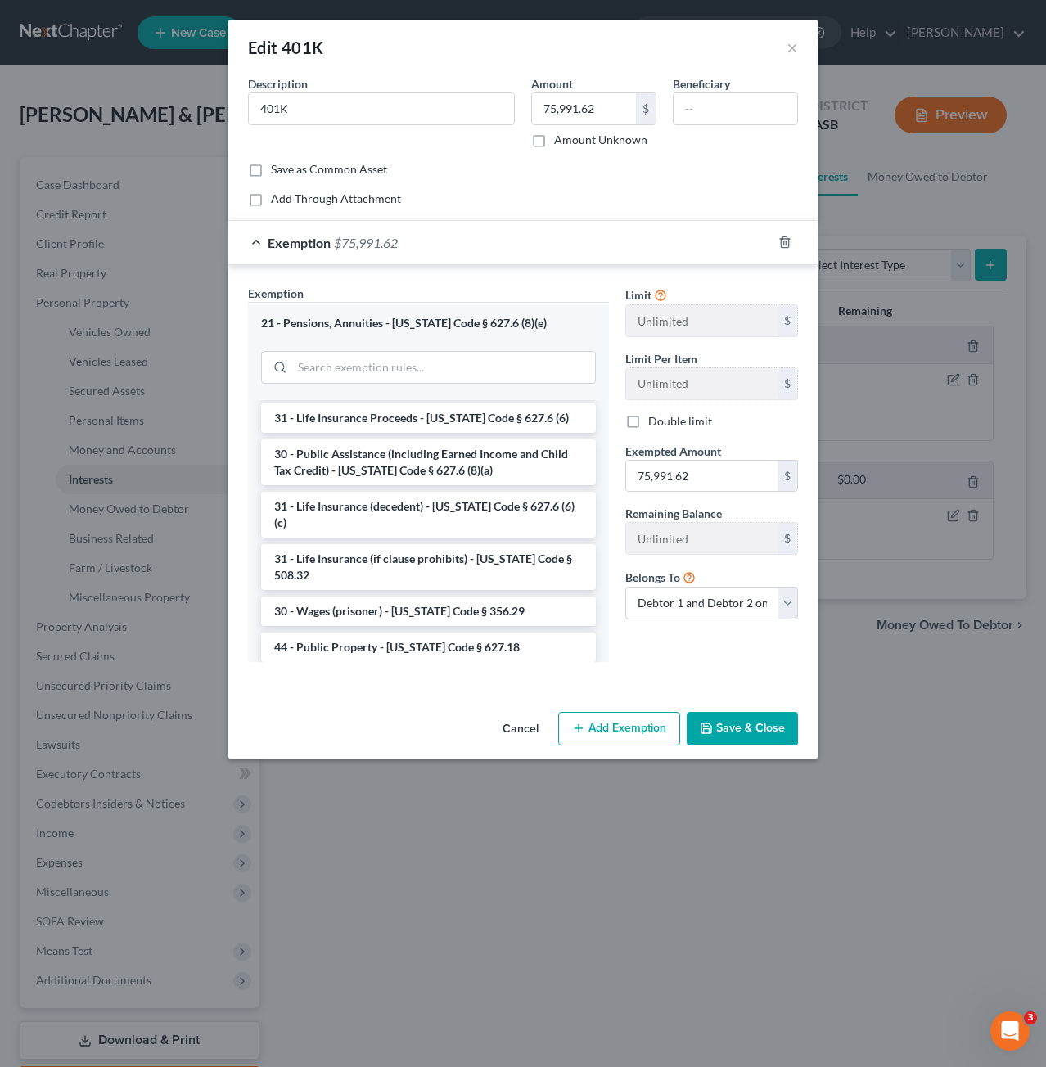
click at [468, 669] on li "21 - [PERSON_NAME] (employee retirement account) - [US_STATE] Code § 627.6 (8)(…" at bounding box center [428, 692] width 335 height 46
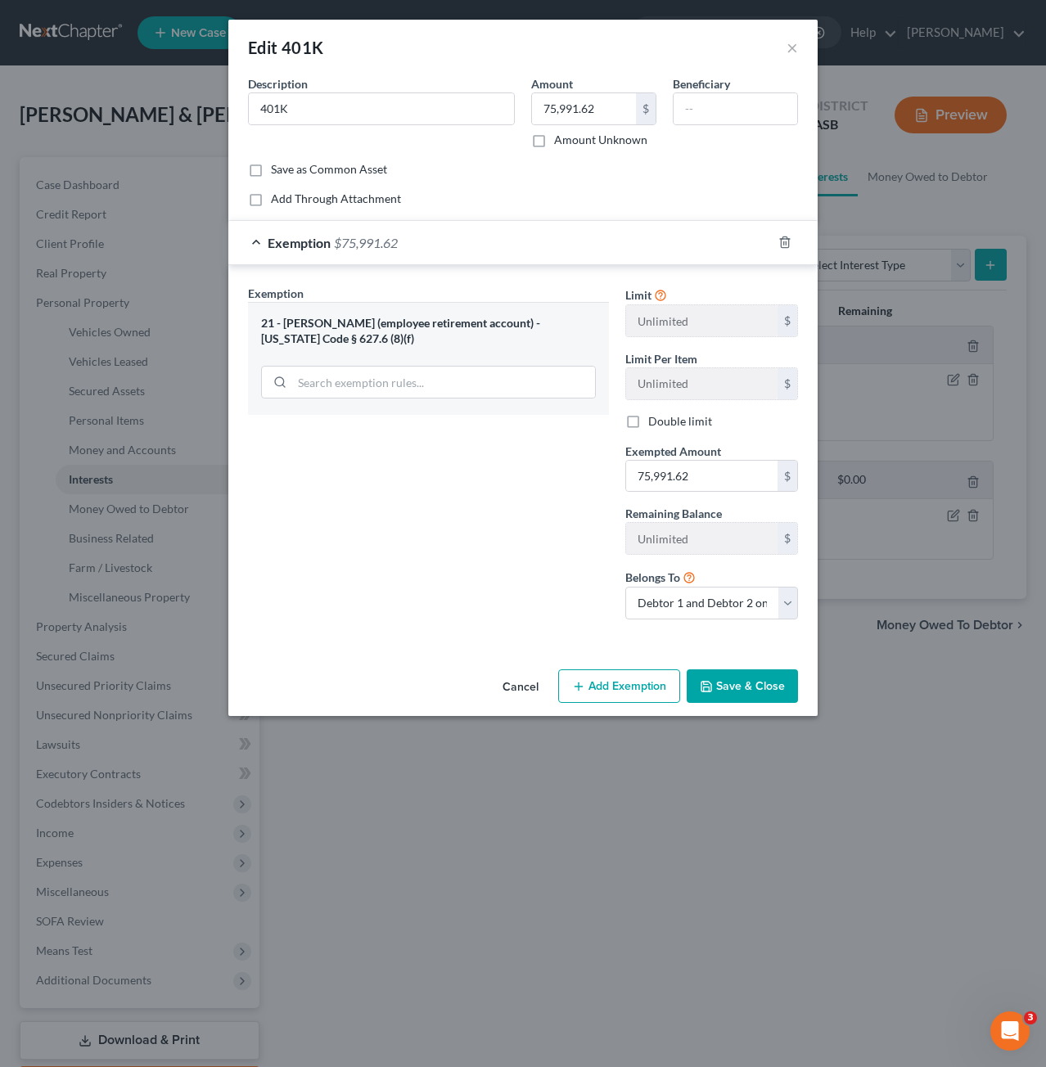
click at [737, 675] on button "Save & Close" at bounding box center [742, 686] width 111 height 34
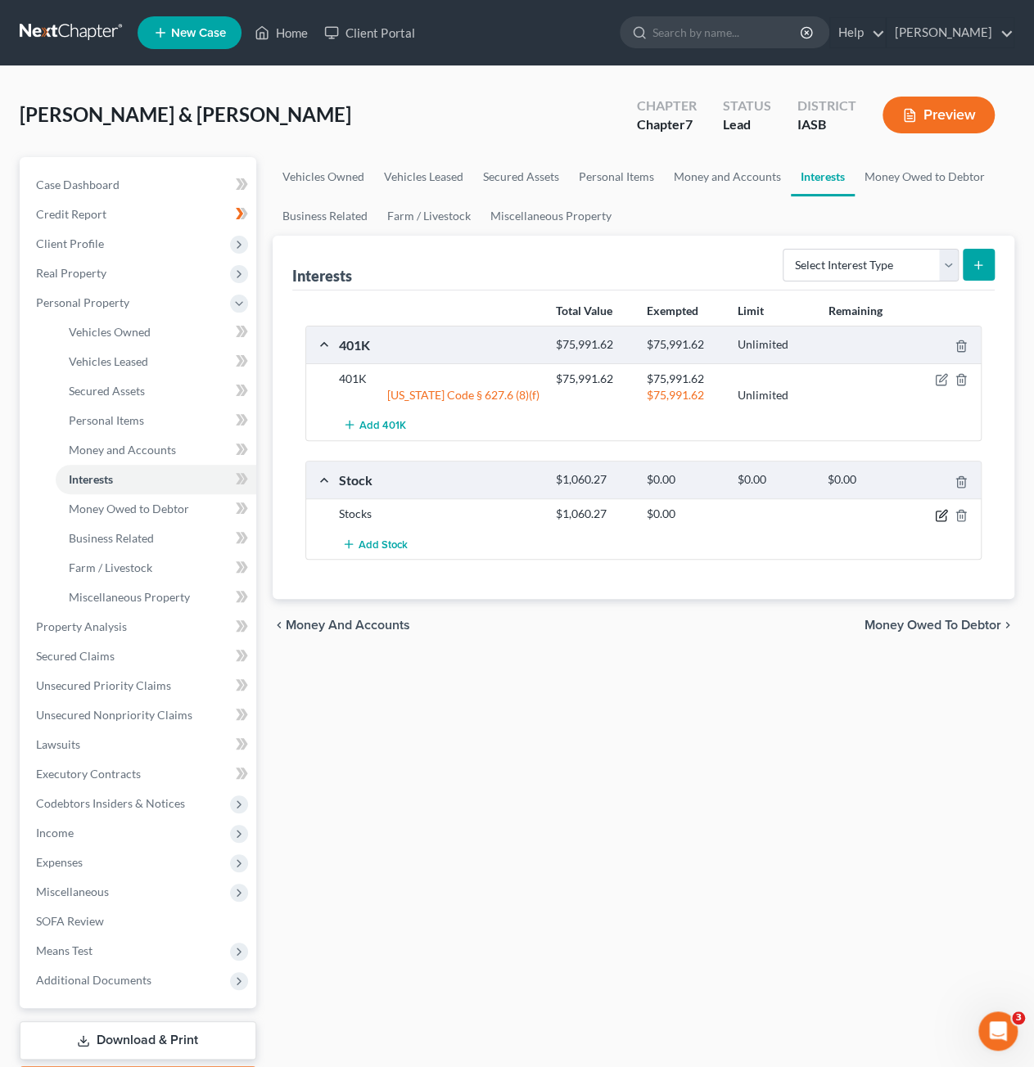
click at [941, 513] on icon "button" at bounding box center [941, 515] width 13 height 13
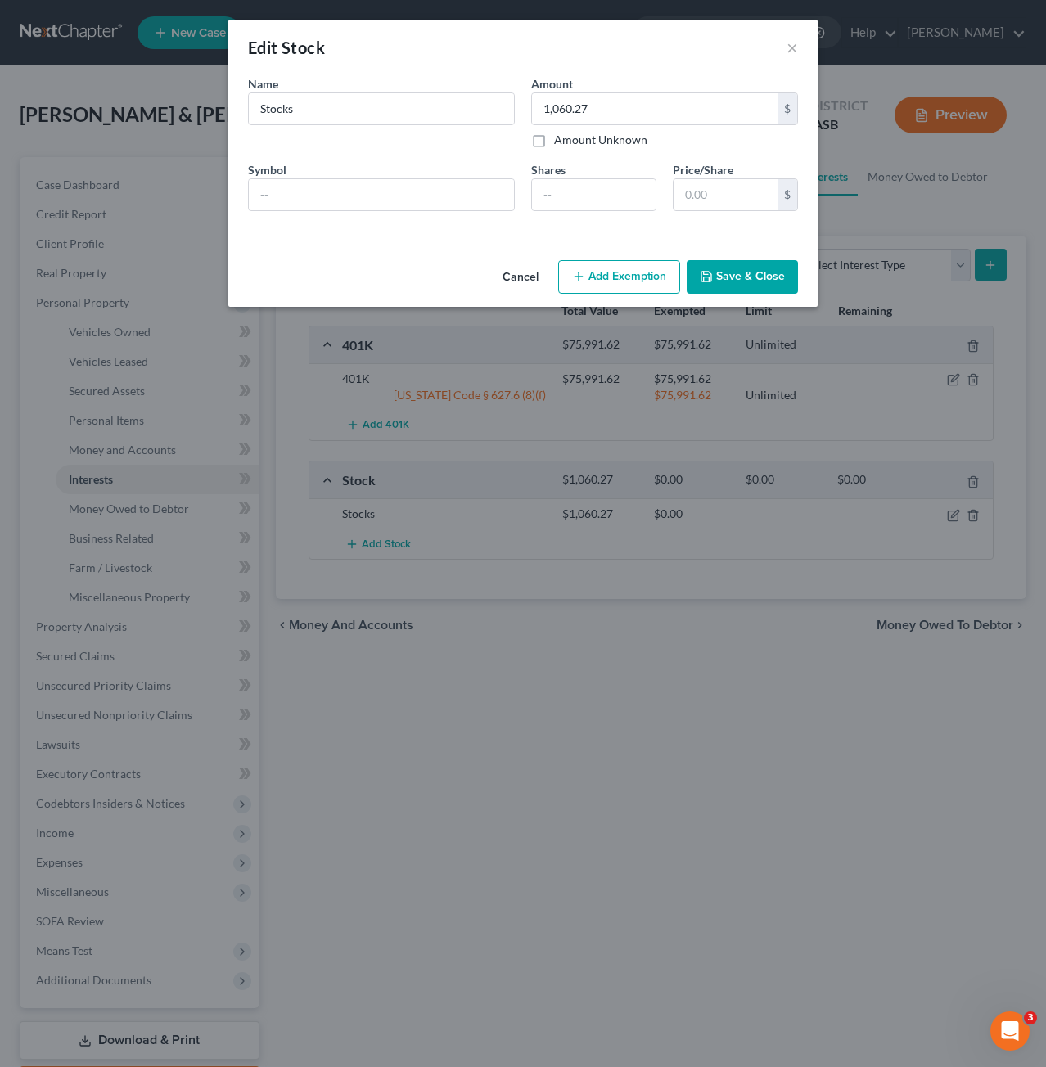
click at [478, 789] on div "Edit Stock × An exemption set must first be selected from the Filing Informatio…" at bounding box center [523, 533] width 1046 height 1067
click at [794, 50] on button "×" at bounding box center [791, 48] width 11 height 20
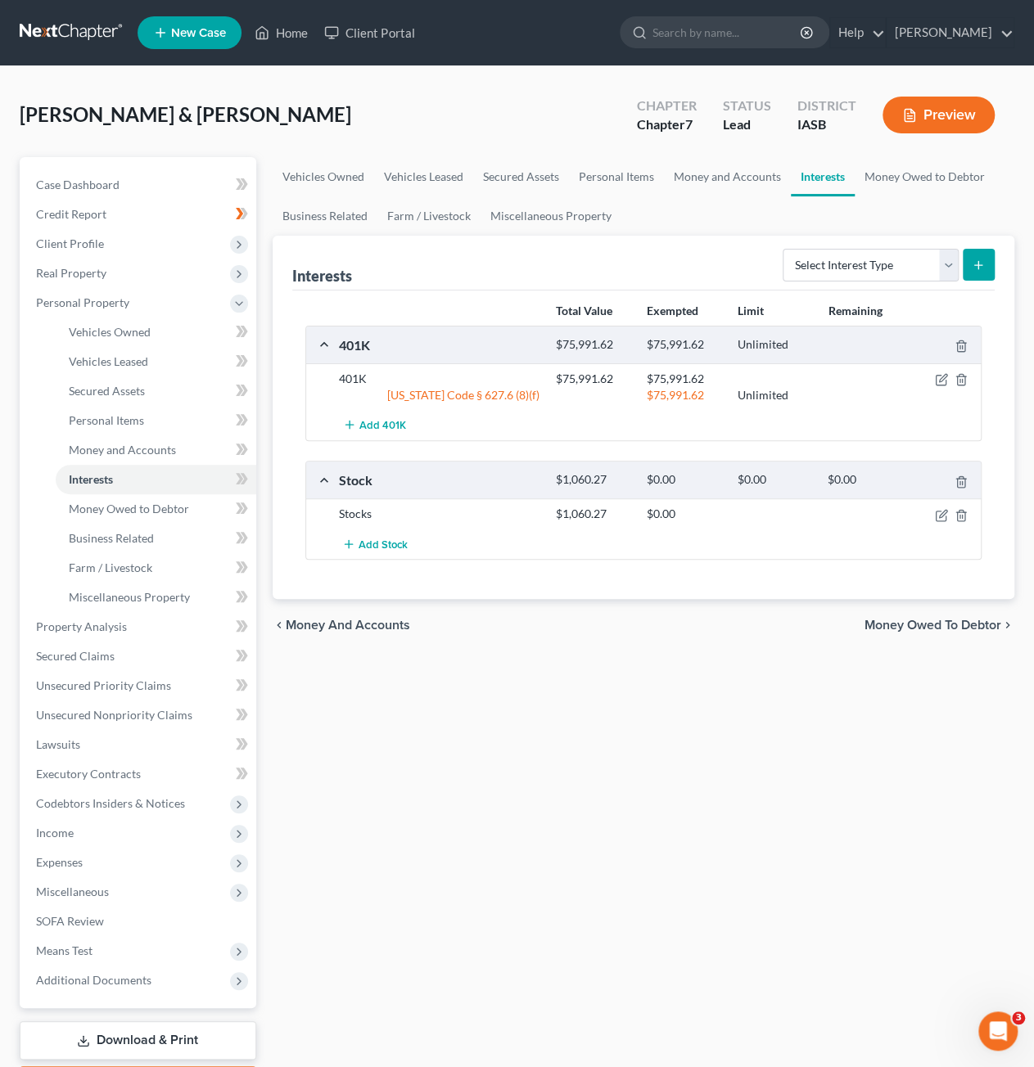
click at [615, 680] on div "Vehicles Owned Vehicles Leased Secured Assets Personal Items Money and Accounts…" at bounding box center [643, 629] width 758 height 945
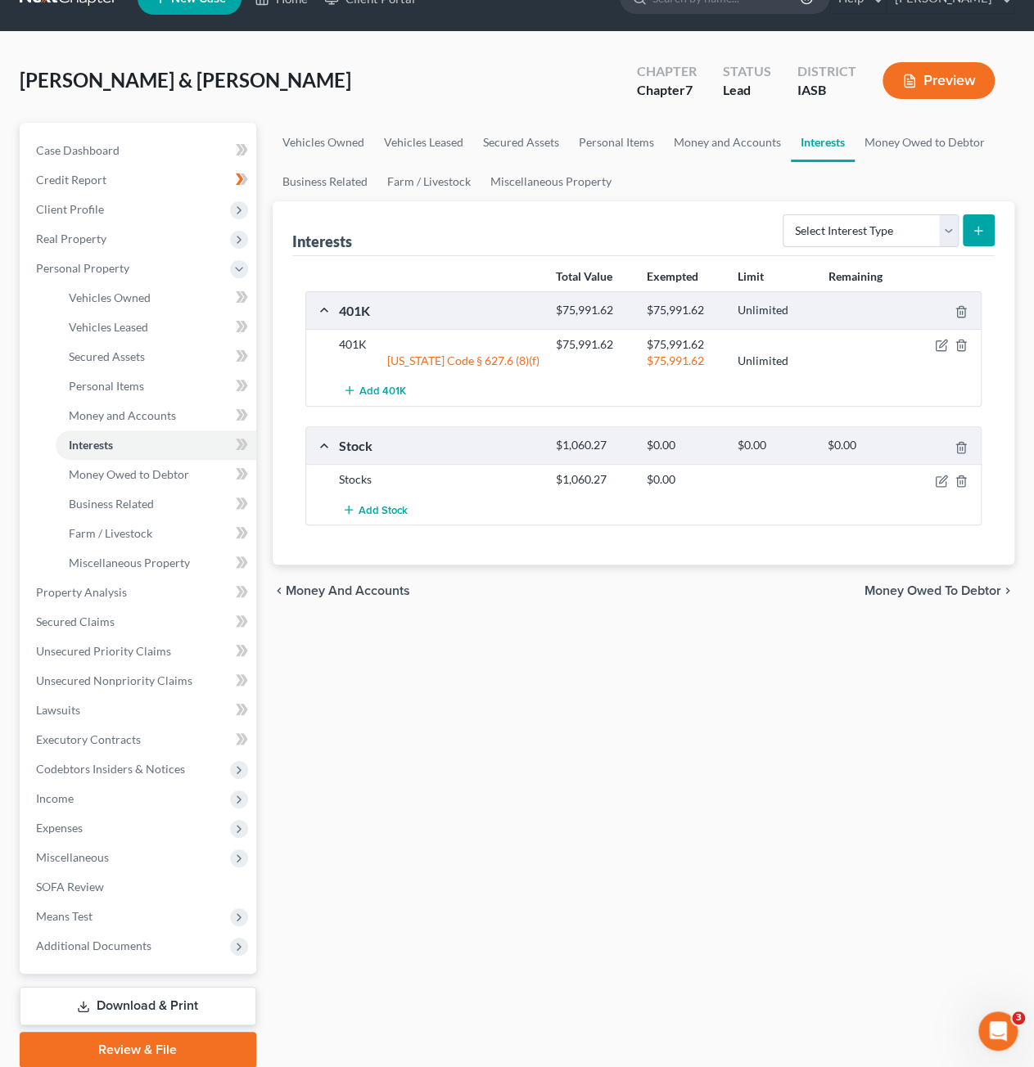
scroll to position [0, 0]
